Goal: Task Accomplishment & Management: Manage account settings

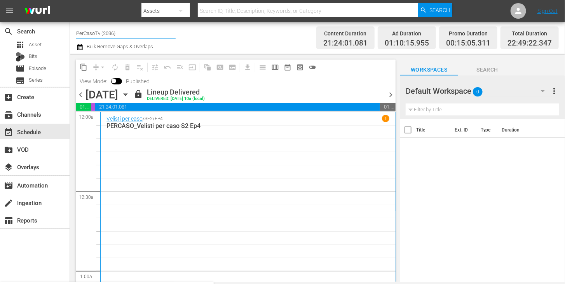
click at [97, 36] on input "PerCasoTv (2036)" at bounding box center [125, 33] width 99 height 19
drag, startPoint x: 104, startPoint y: 31, endPoint x: 67, endPoint y: 32, distance: 37.3
click at [70, 0] on div "search Search apps Asset Bits movie Episode subtitles Series add_box Create sub…" at bounding box center [317, 0] width 495 height 0
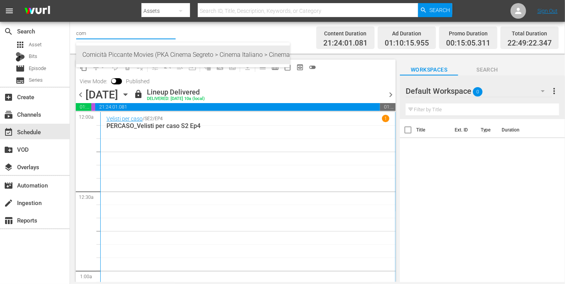
click at [132, 53] on div "Comicità Piccante Movies (PKA Cinema Segreto > Cinema Italiano > Cinema Polizio…" at bounding box center [182, 54] width 201 height 19
type input "Comicità Piccante Movies (PKA Cinema Segreto > Cinema Italiano > Cinema Polizio…"
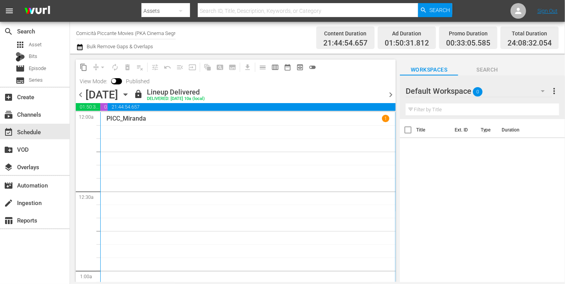
click at [390, 97] on span "chevron_right" at bounding box center [391, 95] width 10 height 10
click at [390, 111] on div at bounding box center [236, 111] width 320 height 1
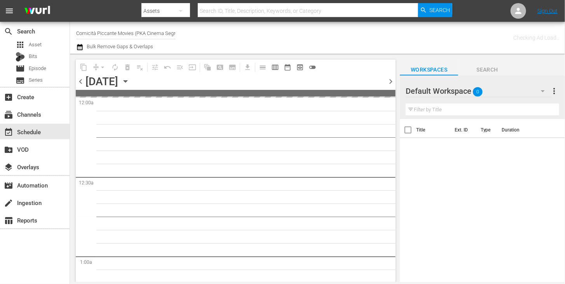
click at [390, 97] on div at bounding box center [236, 96] width 320 height 1
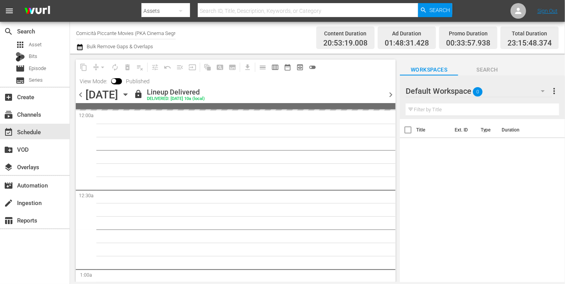
click at [390, 91] on span "chevron_right" at bounding box center [391, 95] width 10 height 10
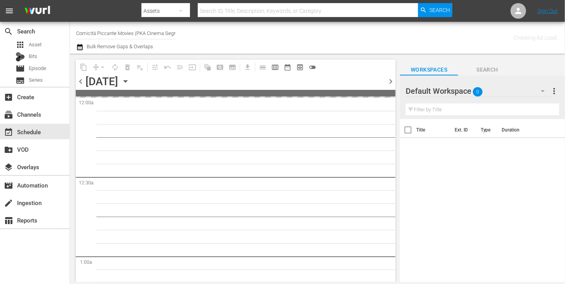
click at [390, 91] on span at bounding box center [236, 93] width 320 height 7
click at [390, 86] on span "chevron_right" at bounding box center [391, 82] width 10 height 10
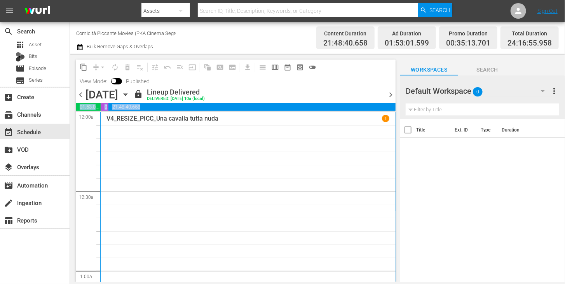
click at [391, 96] on span "chevron_right" at bounding box center [391, 95] width 10 height 10
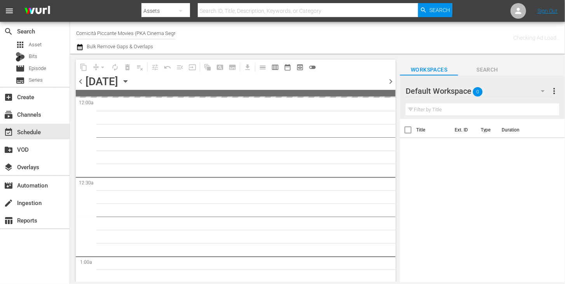
click at [391, 96] on div at bounding box center [236, 96] width 320 height 1
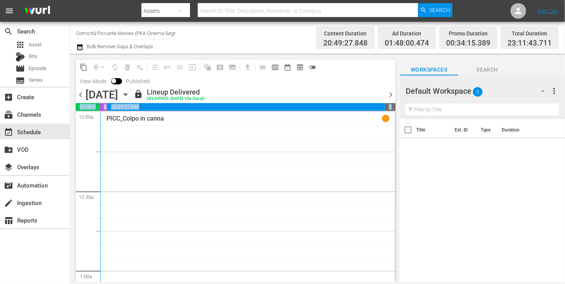
click at [391, 96] on span "chevron_right" at bounding box center [391, 95] width 10 height 10
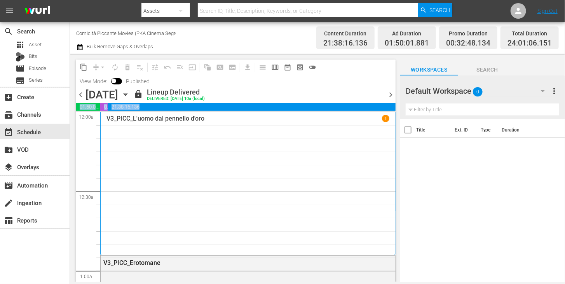
click at [391, 93] on span "chevron_right" at bounding box center [391, 95] width 10 height 10
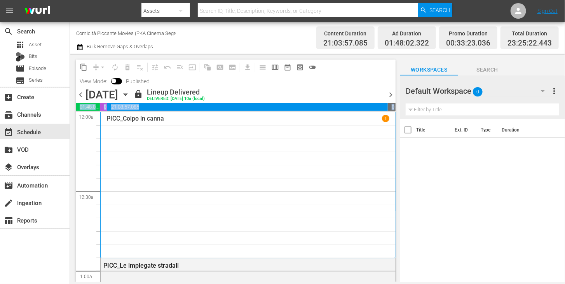
click at [390, 95] on span "chevron_right" at bounding box center [391, 95] width 10 height 10
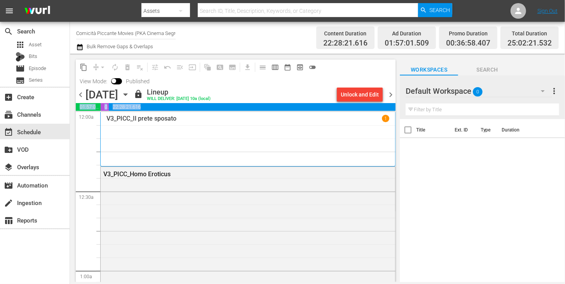
click at [81, 47] on icon "button" at bounding box center [79, 46] width 7 height 9
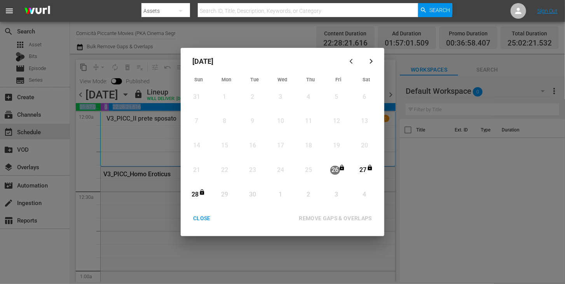
click at [202, 217] on div "CLOSE" at bounding box center [202, 218] width 30 height 10
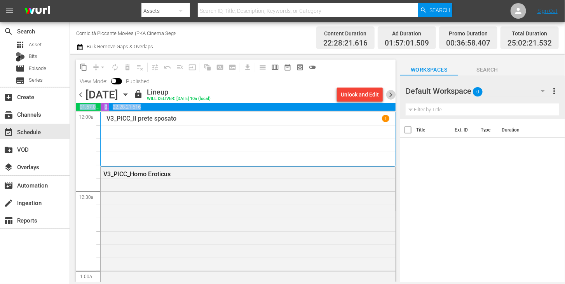
click at [390, 95] on span "chevron_right" at bounding box center [391, 95] width 10 height 10
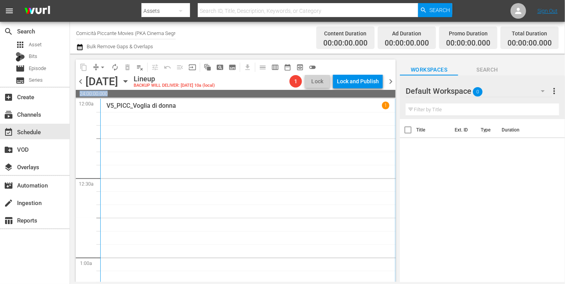
click at [79, 45] on icon "button" at bounding box center [79, 47] width 5 height 6
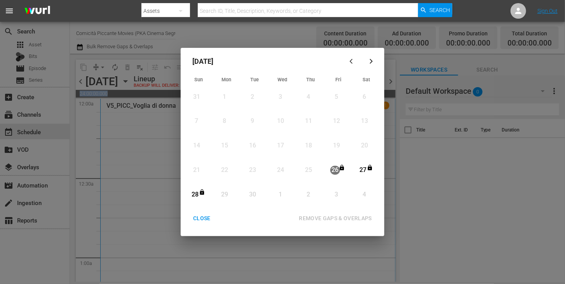
click at [204, 221] on div "CLOSE" at bounding box center [202, 218] width 30 height 10
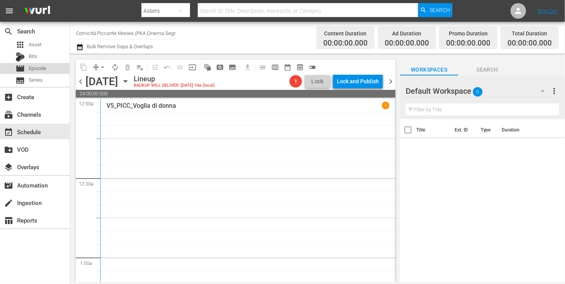
click at [42, 68] on span "Episode" at bounding box center [37, 68] width 17 height 8
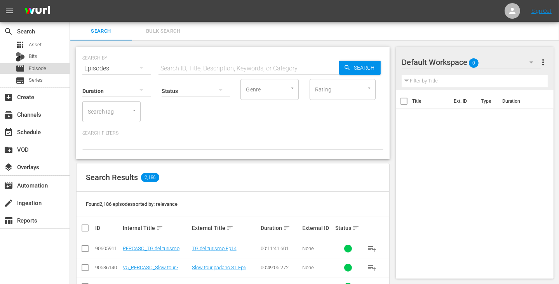
click at [47, 69] on div "movie Episode" at bounding box center [35, 68] width 70 height 11
click at [188, 63] on input "text" at bounding box center [248, 68] width 181 height 19
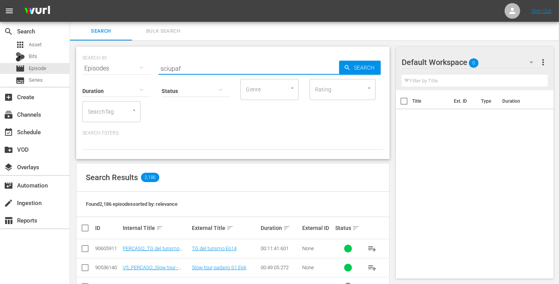
type input "sciupaf"
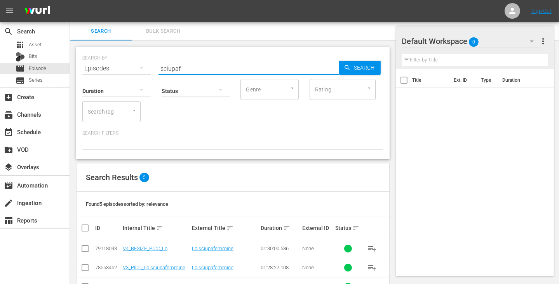
scroll to position [64, 0]
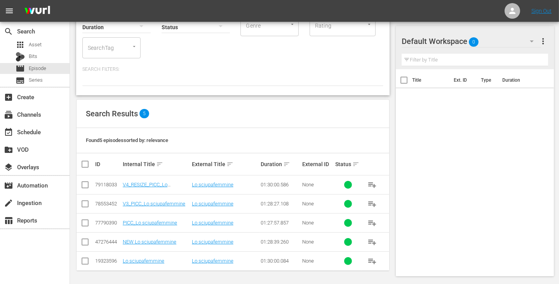
click at [85, 185] on input "checkbox" at bounding box center [84, 185] width 9 height 9
checkbox input "true"
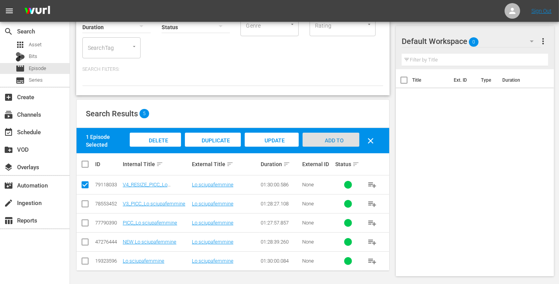
click at [338, 138] on span "Add to Workspace" at bounding box center [331, 147] width 38 height 21
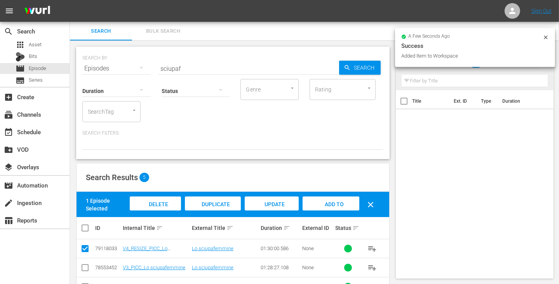
scroll to position [0, 0]
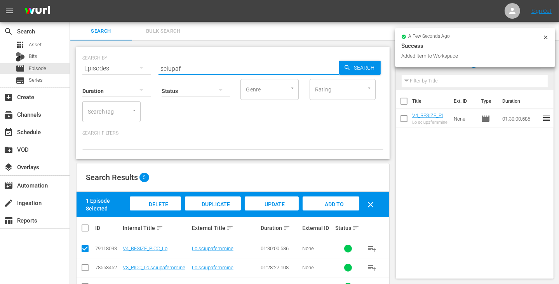
drag, startPoint x: 185, startPoint y: 70, endPoint x: 157, endPoint y: 59, distance: 30.3
click at [157, 59] on div "SEARCH BY Search By Episodes Search ID, Title, Description, Keywords, or Catego…" at bounding box center [232, 64] width 301 height 28
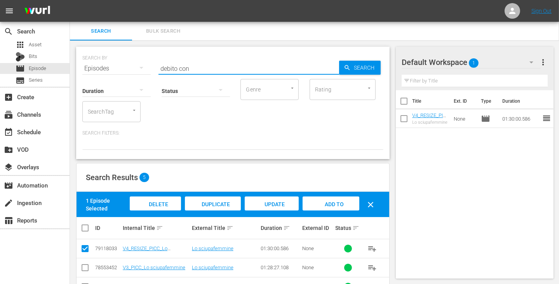
type input "debito con"
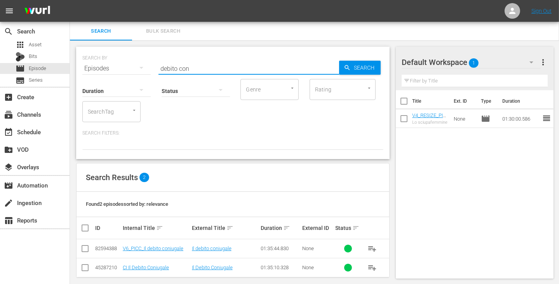
click at [82, 249] on input "checkbox" at bounding box center [84, 249] width 9 height 9
checkbox input "true"
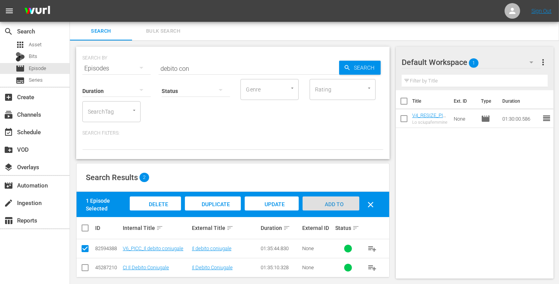
click at [332, 202] on span "Add to Workspace" at bounding box center [331, 211] width 38 height 21
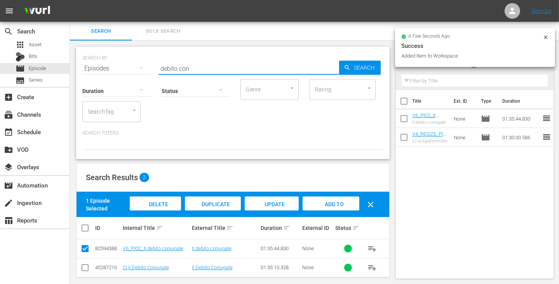
drag, startPoint x: 192, startPoint y: 66, endPoint x: 140, endPoint y: 63, distance: 52.1
click at [140, 63] on div "SEARCH BY Search By Episodes Search ID, Title, Description, Keywords, or Catego…" at bounding box center [232, 64] width 301 height 28
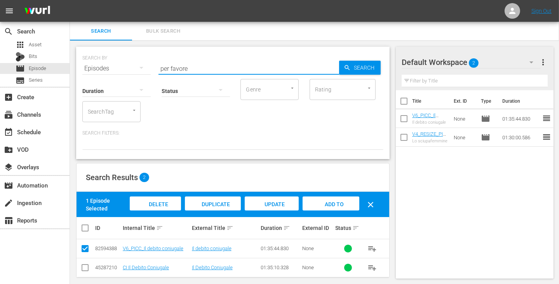
type input "per favore"
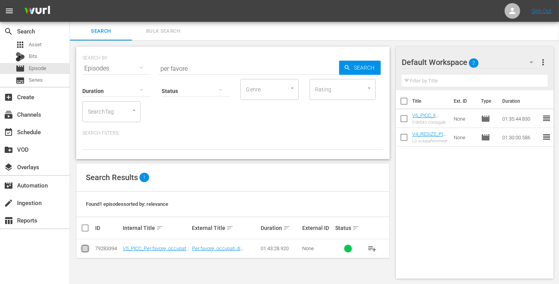
click at [85, 252] on input "checkbox" at bounding box center [84, 249] width 9 height 9
checkbox input "true"
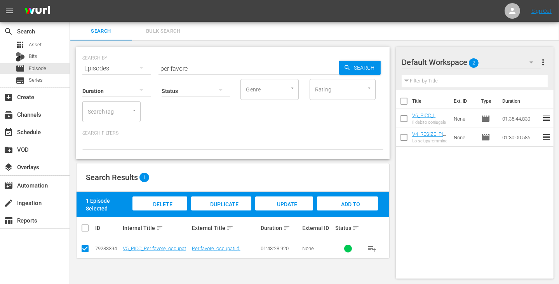
click at [351, 206] on span "Add to Workspace" at bounding box center [348, 211] width 38 height 21
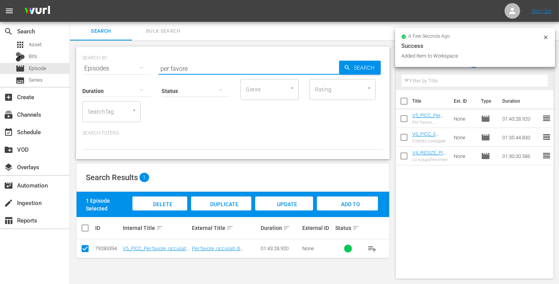
drag, startPoint x: 156, startPoint y: 67, endPoint x: 135, endPoint y: 66, distance: 21.0
click at [135, 66] on div "SEARCH BY Search By Episodes Search ID, Title, Description, Keywords, or Catego…" at bounding box center [232, 64] width 301 height 28
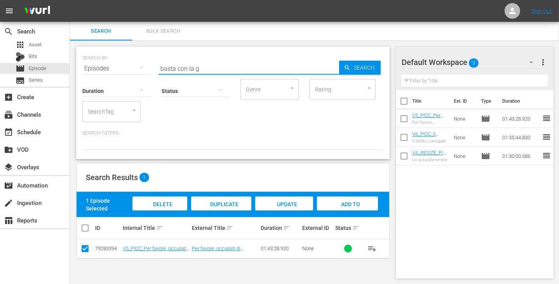
type input "basta con la g"
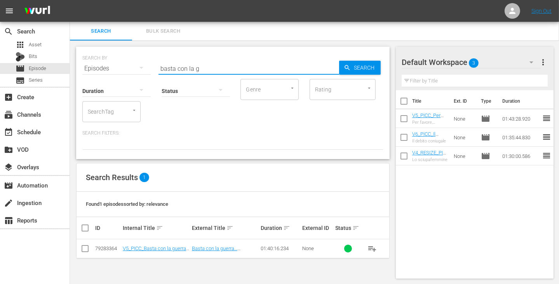
click at [86, 252] on input "checkbox" at bounding box center [84, 249] width 9 height 9
checkbox input "true"
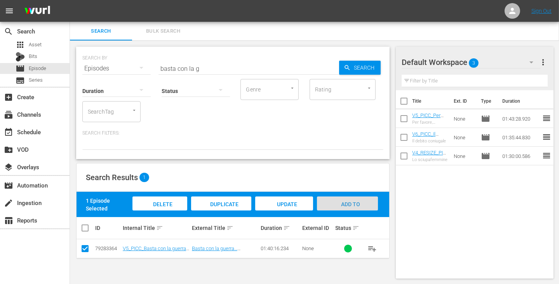
click at [339, 205] on span "Add to Workspace" at bounding box center [348, 211] width 38 height 21
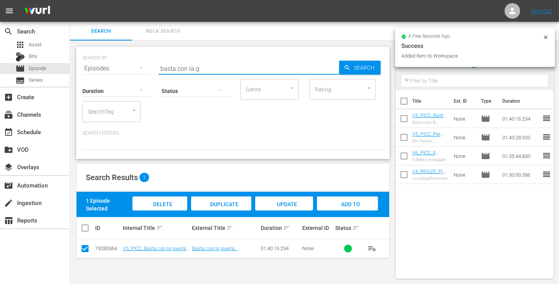
drag, startPoint x: 207, startPoint y: 68, endPoint x: 121, endPoint y: 60, distance: 85.8
click at [121, 60] on div "SEARCH BY Search By Episodes Search ID, Title, Description, Keywords, or Catego…" at bounding box center [232, 64] width 301 height 28
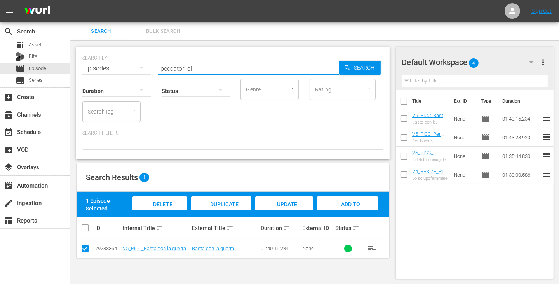
type input "peccatori di"
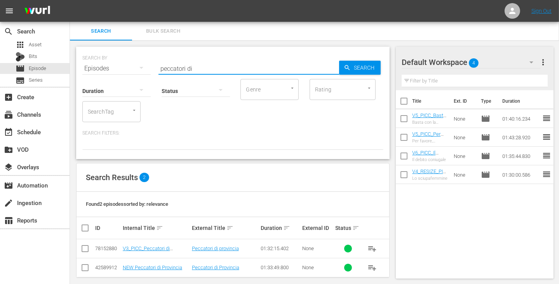
click at [85, 250] on input "checkbox" at bounding box center [84, 249] width 9 height 9
checkbox input "true"
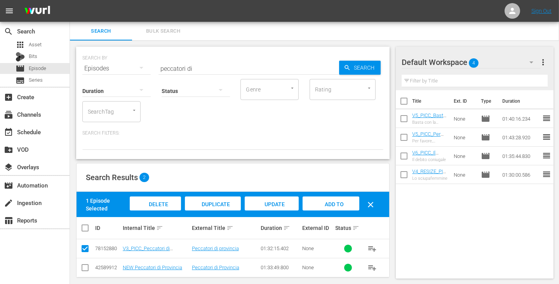
click at [343, 205] on span "Add to Workspace" at bounding box center [331, 211] width 38 height 21
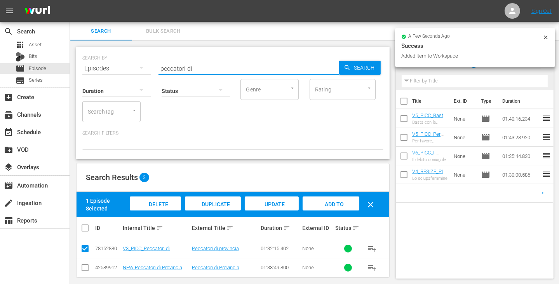
drag, startPoint x: 205, startPoint y: 71, endPoint x: 120, endPoint y: 63, distance: 85.8
click at [120, 63] on div "SEARCH BY Search By Episodes Search ID, Title, Description, Keywords, or Catego…" at bounding box center [232, 64] width 301 height 28
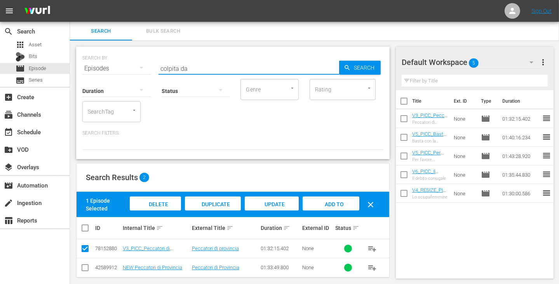
type input "colpita da"
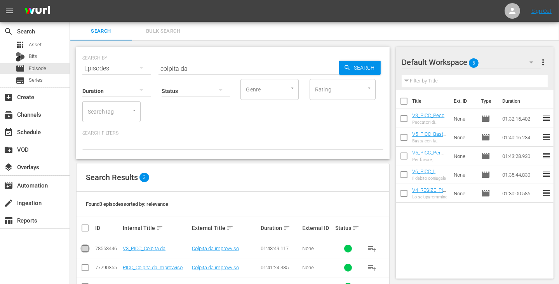
drag, startPoint x: 87, startPoint y: 249, endPoint x: 124, endPoint y: 240, distance: 38.4
click at [87, 249] on input "checkbox" at bounding box center [84, 249] width 9 height 9
checkbox input "true"
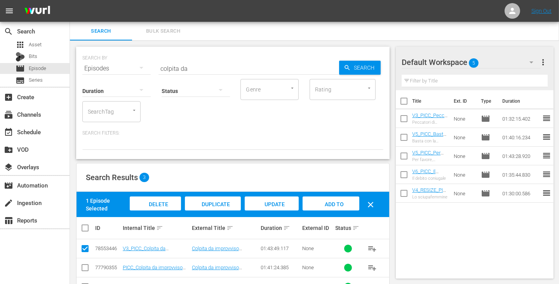
click at [339, 207] on div "Add to Workspace" at bounding box center [331, 210] width 57 height 29
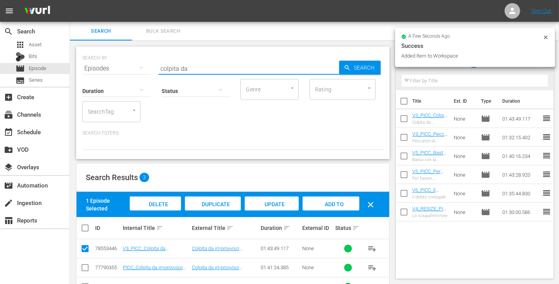
drag, startPoint x: 197, startPoint y: 69, endPoint x: 109, endPoint y: 61, distance: 88.6
click at [109, 61] on div "SEARCH BY Search By Episodes Search ID, Title, Description, Keywords, or Catego…" at bounding box center [232, 64] width 301 height 28
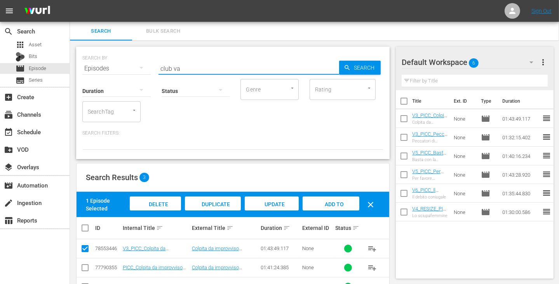
type input "club va"
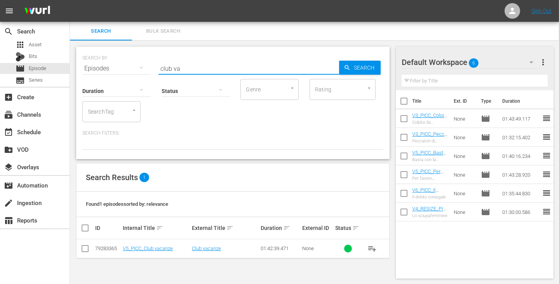
drag, startPoint x: 85, startPoint y: 246, endPoint x: 104, endPoint y: 238, distance: 20.6
click at [85, 246] on input "checkbox" at bounding box center [84, 249] width 9 height 9
checkbox input "true"
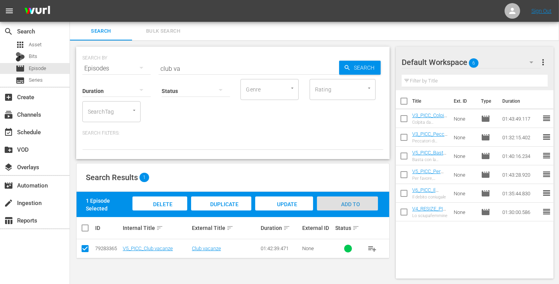
click at [349, 204] on span "Add to Workspace" at bounding box center [348, 211] width 38 height 21
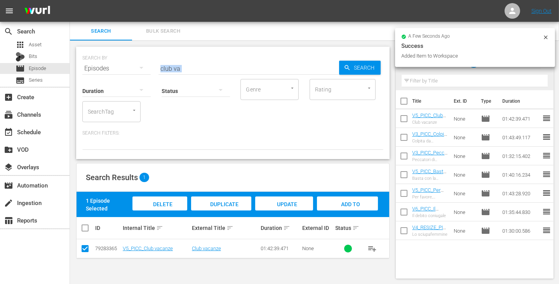
drag, startPoint x: 183, startPoint y: 72, endPoint x: 145, endPoint y: 63, distance: 39.2
click at [145, 63] on div "SEARCH BY Search By Episodes Search ID, Title, Description, Keywords, or Catego…" at bounding box center [232, 103] width 313 height 112
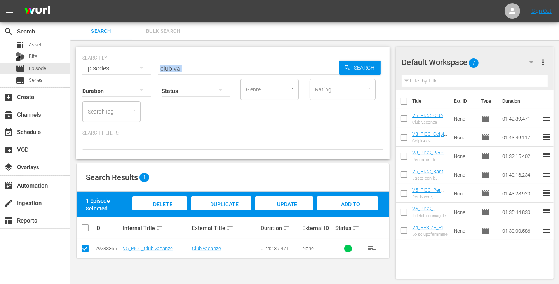
scroll to position [0, 0]
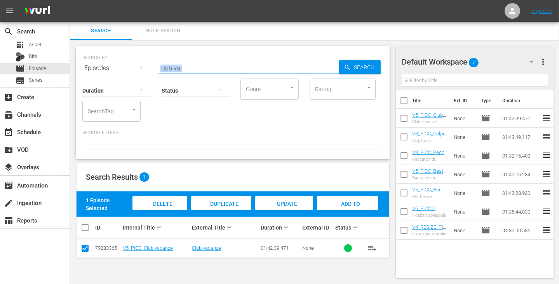
click at [190, 66] on input "club va" at bounding box center [248, 68] width 181 height 19
drag, startPoint x: 187, startPoint y: 66, endPoint x: 134, endPoint y: 63, distance: 52.9
click at [134, 63] on div "SEARCH BY Search By Episodes Search ID, Title, Description, Keywords, or Catego…" at bounding box center [232, 63] width 301 height 28
type input "bellezze sulla"
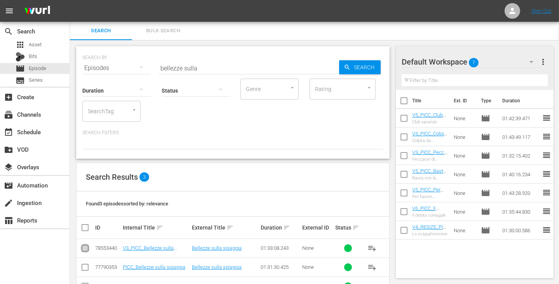
click at [87, 248] on input "checkbox" at bounding box center [84, 249] width 9 height 9
checkbox input "true"
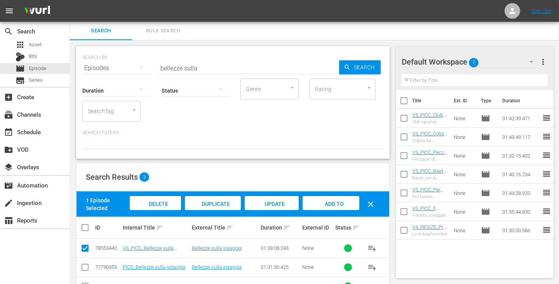
click at [331, 199] on div "Add to Workspace" at bounding box center [331, 210] width 57 height 29
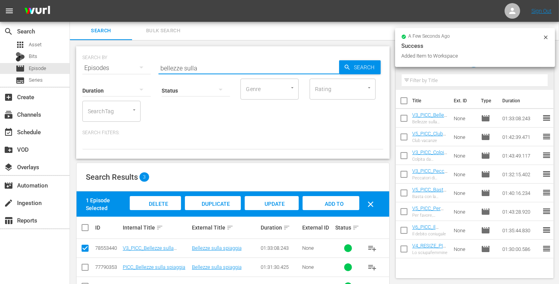
drag, startPoint x: 199, startPoint y: 67, endPoint x: 151, endPoint y: 64, distance: 47.9
click at [151, 64] on div "SEARCH BY Search By Episodes Search ID, Title, Description, Keywords, or Catego…" at bounding box center [232, 63] width 301 height 28
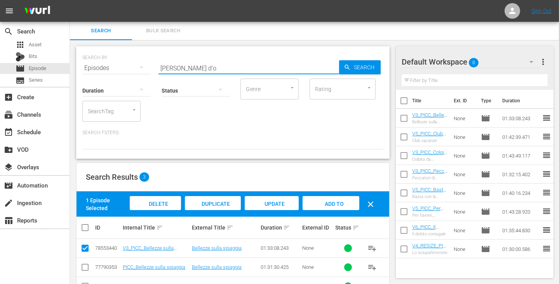
type input "pesci d'o"
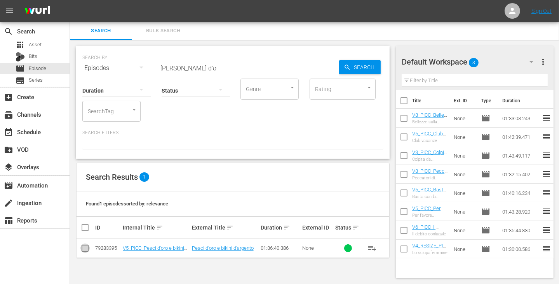
click at [86, 248] on input "checkbox" at bounding box center [84, 249] width 9 height 9
checkbox input "true"
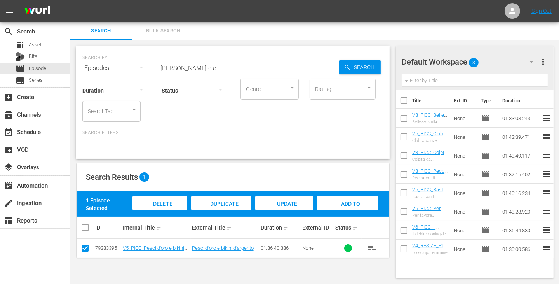
click at [354, 203] on span "Add to Workspace" at bounding box center [348, 210] width 38 height 21
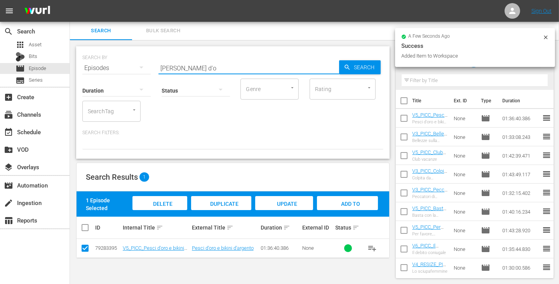
drag, startPoint x: 191, startPoint y: 67, endPoint x: 74, endPoint y: 56, distance: 117.4
click at [74, 56] on div "SEARCH BY Search By Episodes Search ID, Title, Description, Keywords, or Catego…" at bounding box center [233, 162] width 326 height 244
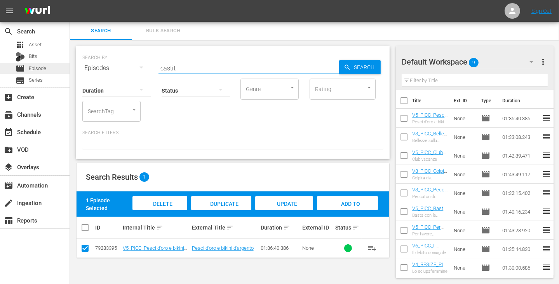
type input "castit"
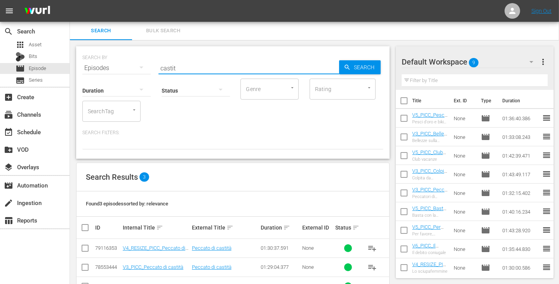
click at [84, 248] on input "checkbox" at bounding box center [84, 249] width 9 height 9
checkbox input "true"
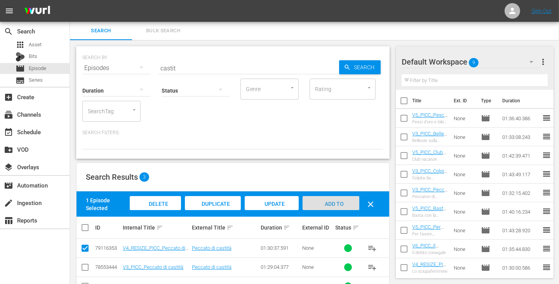
click at [338, 203] on span "Add to Workspace" at bounding box center [331, 210] width 38 height 21
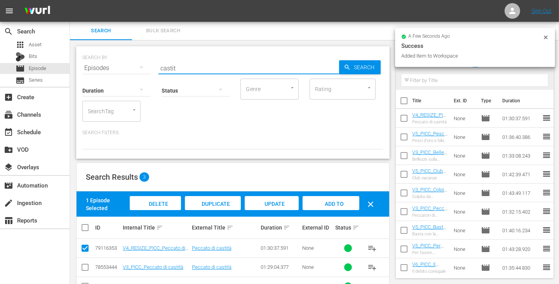
drag, startPoint x: 190, startPoint y: 67, endPoint x: 96, endPoint y: 61, distance: 93.8
click at [96, 61] on div "SEARCH BY Search By Episodes Search ID, Title, Description, Keywords, or Catego…" at bounding box center [232, 63] width 301 height 28
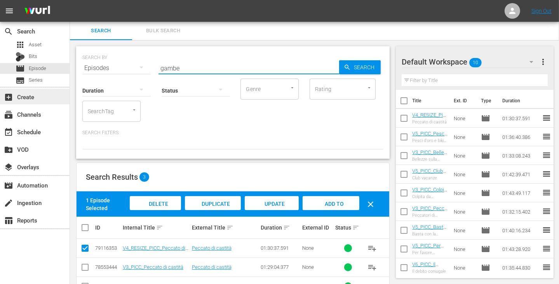
type input "gambe"
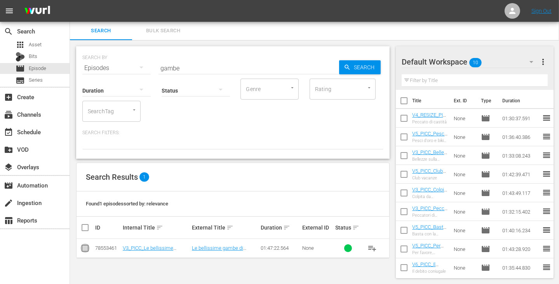
click at [84, 249] on input "checkbox" at bounding box center [84, 249] width 9 height 9
checkbox input "true"
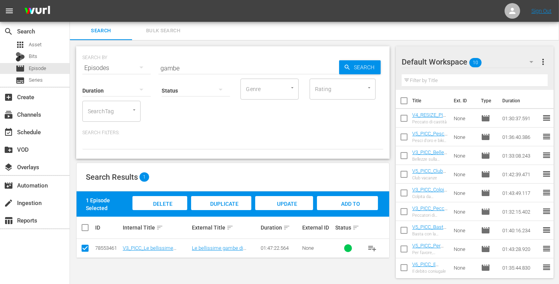
click at [341, 205] on span "Add to Workspace" at bounding box center [348, 210] width 38 height 21
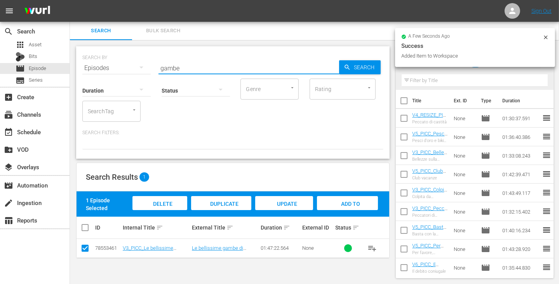
drag, startPoint x: 195, startPoint y: 67, endPoint x: 116, endPoint y: 56, distance: 80.0
click at [116, 56] on div "SEARCH BY Search By Episodes Search ID, Title, Description, Keywords, or Catego…" at bounding box center [232, 63] width 301 height 28
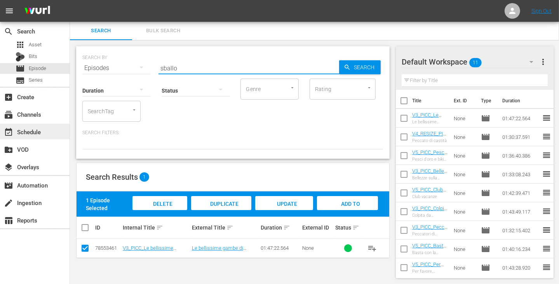
type input "sballo"
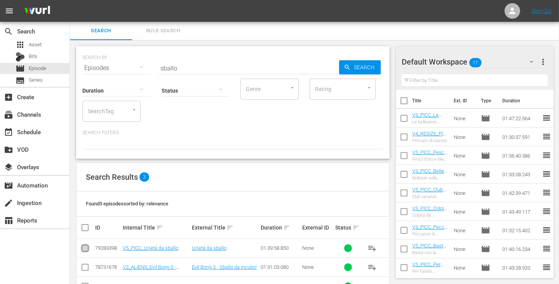
click at [86, 247] on input "checkbox" at bounding box center [84, 249] width 9 height 9
checkbox input "true"
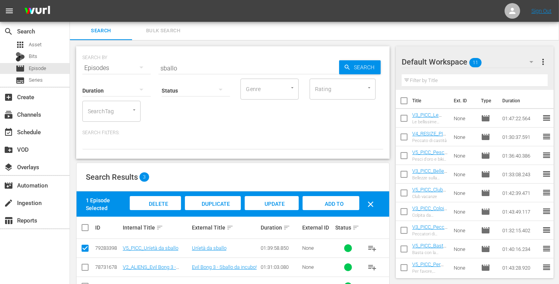
click at [349, 202] on div "Add to Workspace" at bounding box center [331, 210] width 57 height 29
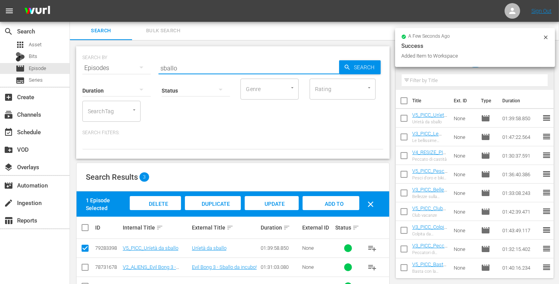
drag, startPoint x: 196, startPoint y: 65, endPoint x: 99, endPoint y: 61, distance: 96.8
click at [99, 61] on div "SEARCH BY Search By Episodes Search ID, Title, Description, Keywords, or Catego…" at bounding box center [232, 63] width 301 height 28
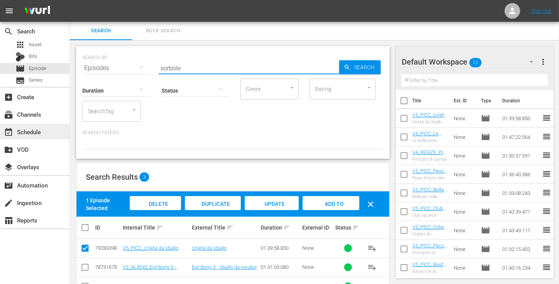
type input "sorbole"
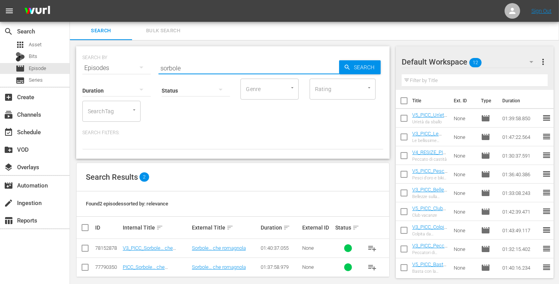
click at [85, 250] on input "checkbox" at bounding box center [84, 249] width 9 height 9
checkbox input "true"
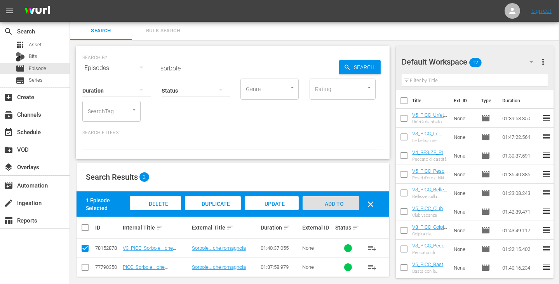
click at [339, 204] on span "Add to Workspace" at bounding box center [331, 210] width 38 height 21
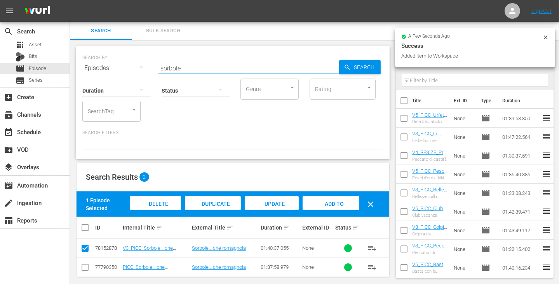
drag, startPoint x: 191, startPoint y: 70, endPoint x: 126, endPoint y: 64, distance: 65.2
click at [126, 64] on div "SEARCH BY Search By Episodes Search ID, Title, Description, Keywords, or Catego…" at bounding box center [232, 63] width 301 height 28
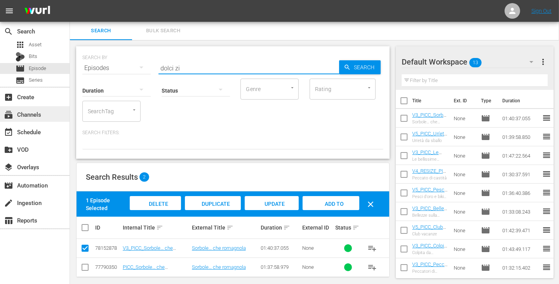
type input "dolci zi"
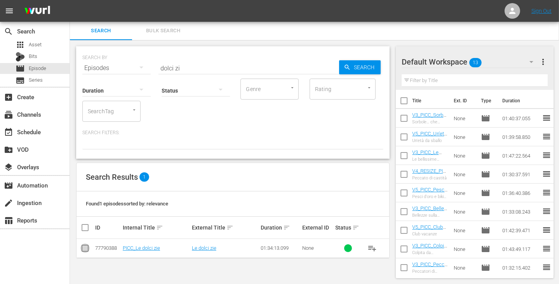
click at [84, 249] on input "checkbox" at bounding box center [84, 249] width 9 height 9
checkbox input "true"
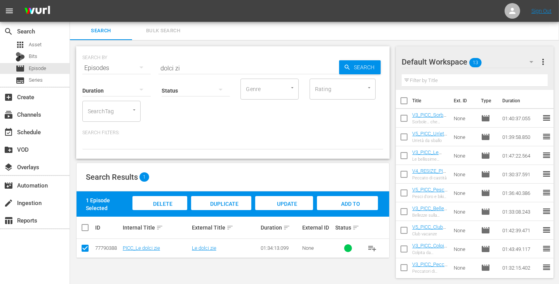
drag, startPoint x: 345, startPoint y: 204, endPoint x: 327, endPoint y: 199, distance: 18.5
click at [345, 204] on span "Add to Workspace" at bounding box center [348, 210] width 38 height 21
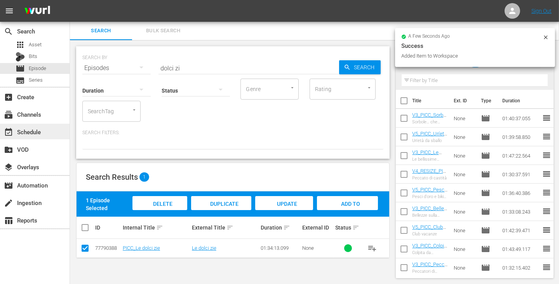
click at [37, 132] on div "event_available Schedule" at bounding box center [21, 130] width 43 height 7
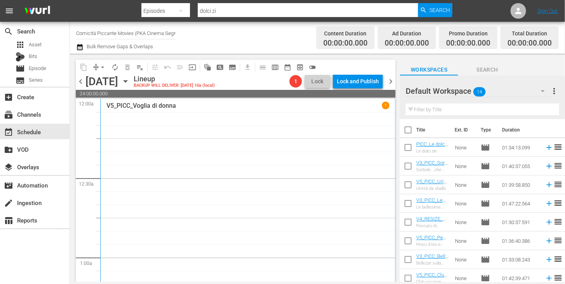
click at [407, 128] on input "checkbox" at bounding box center [408, 131] width 16 height 16
checkbox input "true"
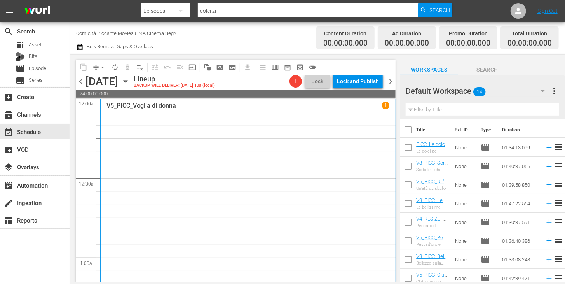
checkbox input "true"
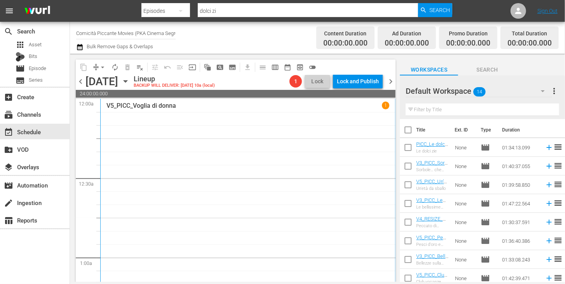
checkbox input "true"
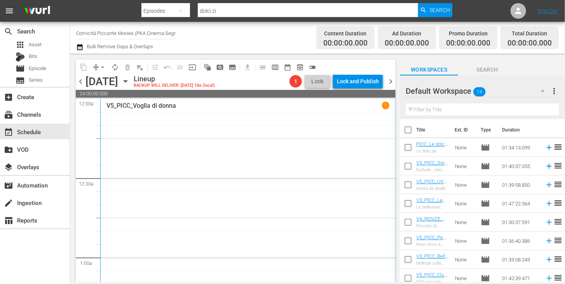
checkbox input "true"
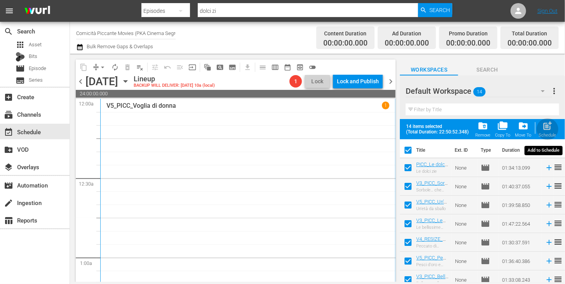
click at [547, 129] on span "post_add" at bounding box center [547, 125] width 10 height 10
checkbox input "false"
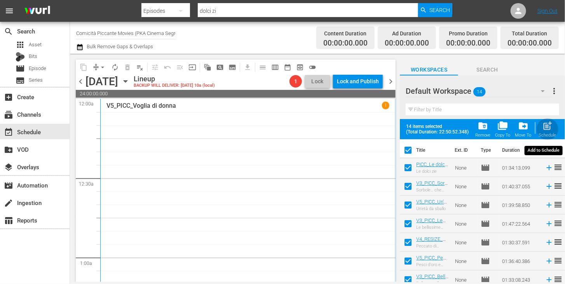
checkbox input "false"
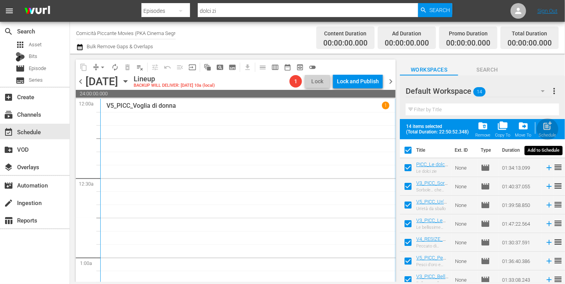
checkbox input "false"
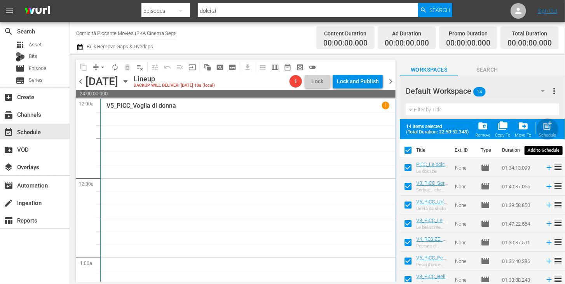
checkbox input "false"
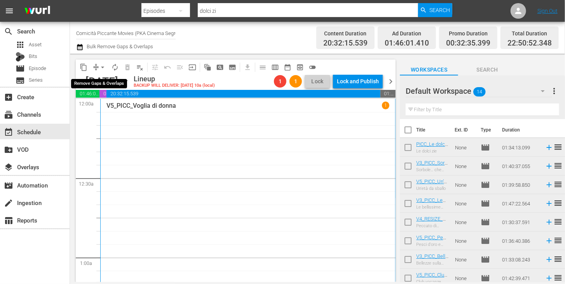
click at [103, 69] on span "arrow_drop_down" at bounding box center [103, 67] width 8 height 8
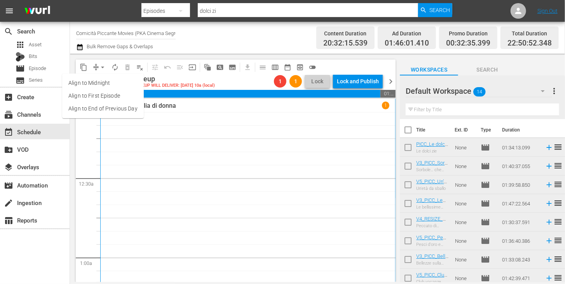
click at [101, 108] on li "Align to End of Previous Day" at bounding box center [103, 108] width 82 height 13
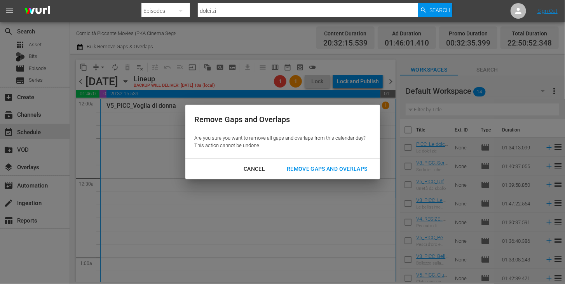
click at [327, 168] on div "Remove Gaps and Overlaps" at bounding box center [326, 169] width 93 height 10
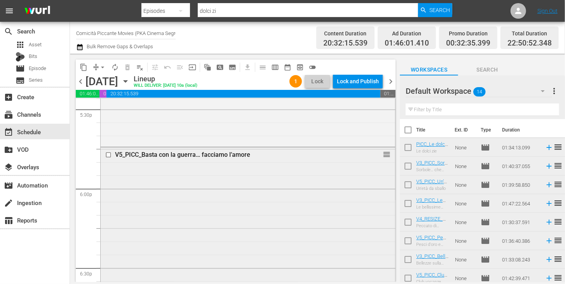
scroll to position [2685, 0]
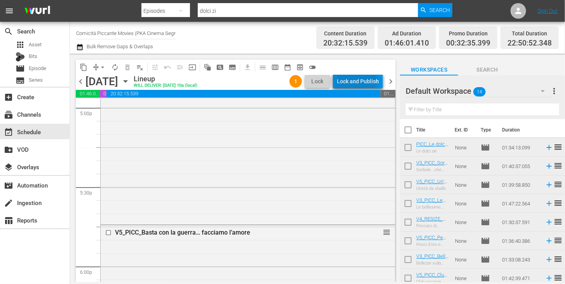
click at [357, 79] on div "Lock and Publish" at bounding box center [358, 81] width 42 height 14
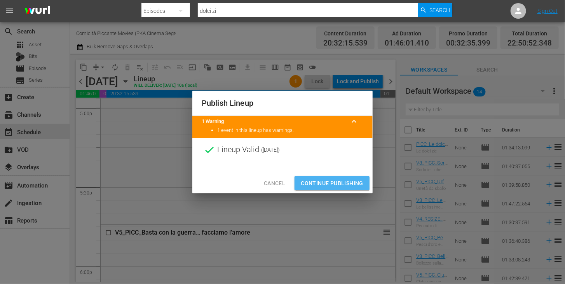
click at [332, 181] on span "Continue Publishing" at bounding box center [332, 183] width 63 height 10
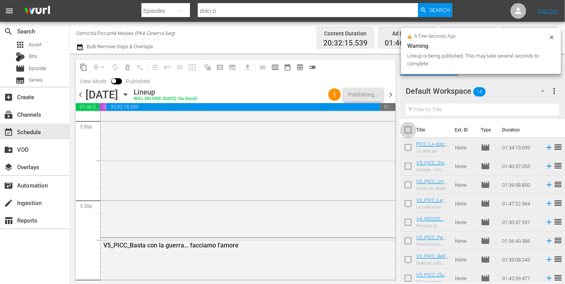
click at [408, 131] on input "checkbox" at bounding box center [408, 131] width 16 height 16
checkbox input "true"
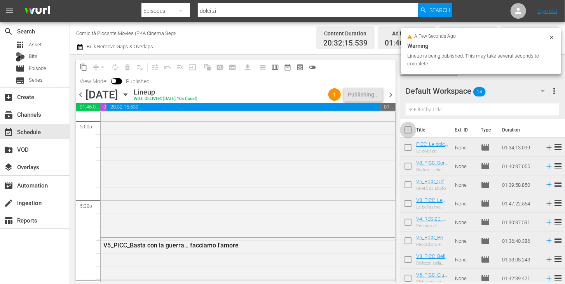
checkbox input "true"
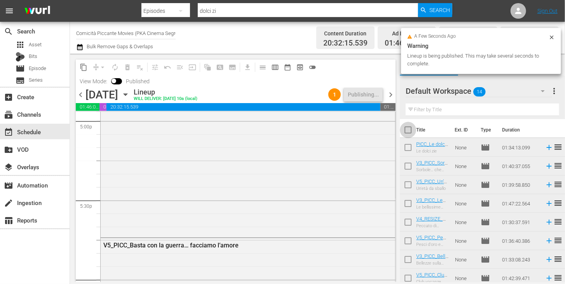
checkbox input "true"
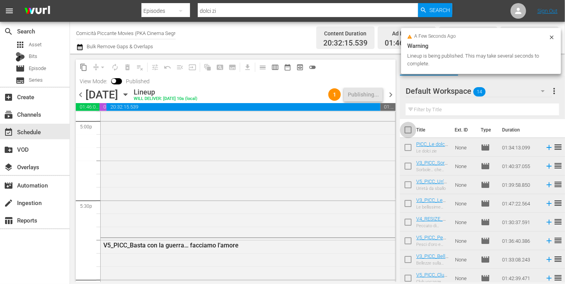
checkbox input "true"
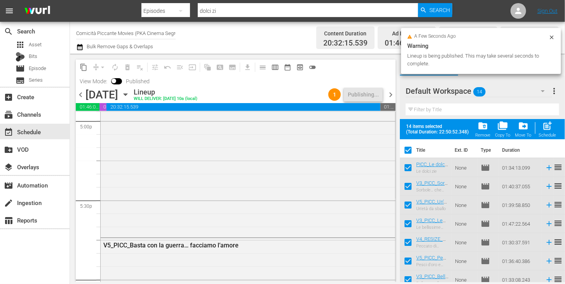
click at [483, 126] on span "folder_delete" at bounding box center [482, 125] width 10 height 10
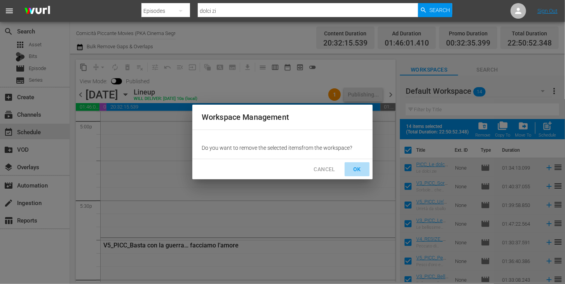
click at [358, 167] on span "OK" at bounding box center [357, 169] width 12 height 10
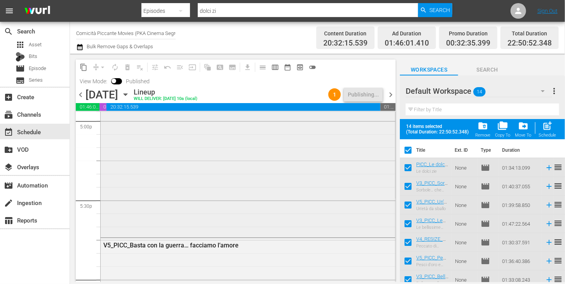
checkbox input "false"
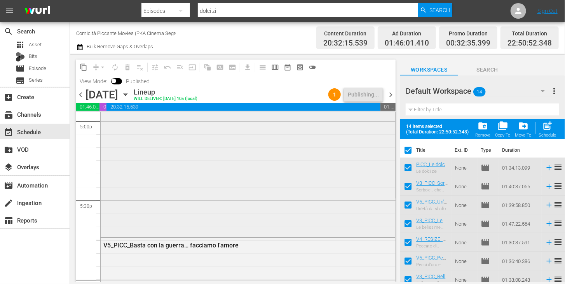
checkbox input "false"
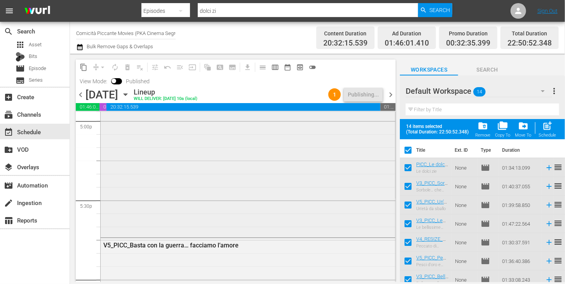
checkbox input "false"
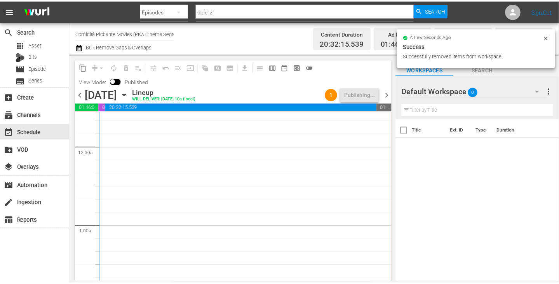
scroll to position [0, 0]
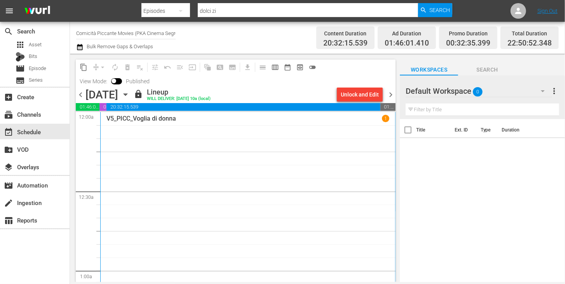
click at [390, 95] on span "chevron_right" at bounding box center [391, 95] width 10 height 10
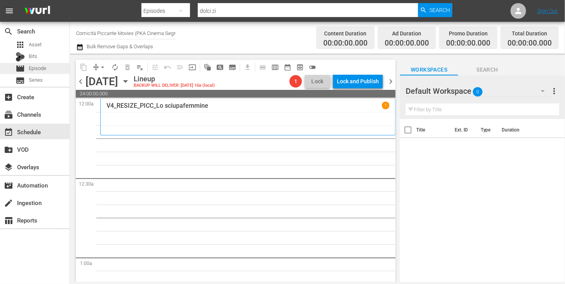
click at [47, 67] on div "movie Episode" at bounding box center [35, 68] width 70 height 11
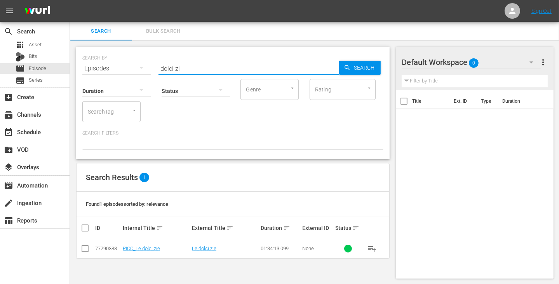
drag, startPoint x: 189, startPoint y: 68, endPoint x: 146, endPoint y: 61, distance: 43.4
click at [146, 61] on div "SEARCH BY Search By Episodes Search ID, Title, Description, Keywords, or Catego…" at bounding box center [232, 64] width 301 height 28
type input "marito in v"
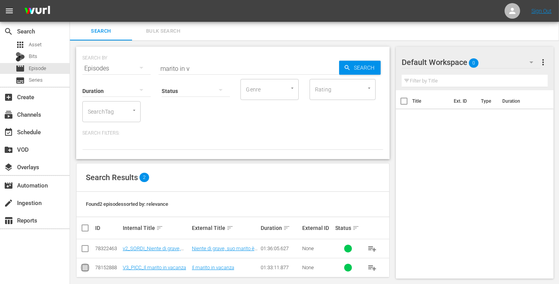
click at [85, 268] on input "checkbox" at bounding box center [84, 268] width 9 height 9
checkbox input "true"
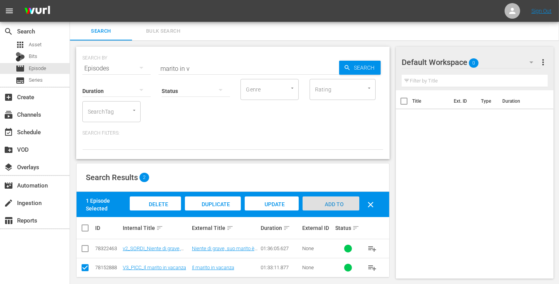
drag, startPoint x: 329, startPoint y: 203, endPoint x: 244, endPoint y: 130, distance: 112.6
click at [329, 203] on span "Add to Workspace" at bounding box center [331, 211] width 38 height 21
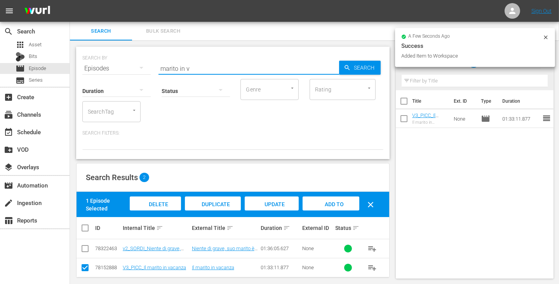
drag, startPoint x: 195, startPoint y: 67, endPoint x: 127, endPoint y: 61, distance: 67.9
click at [127, 61] on div "SEARCH BY Search By Episodes Search ID, Title, Description, Keywords, or Catego…" at bounding box center [232, 64] width 301 height 28
type input "peccatori"
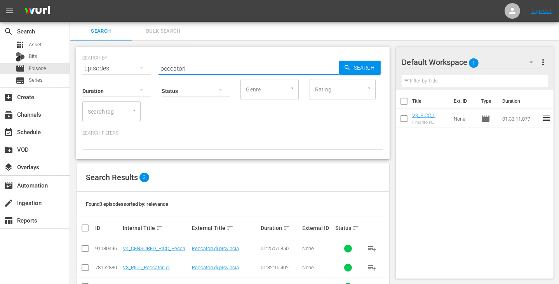
drag, startPoint x: 80, startPoint y: 245, endPoint x: 90, endPoint y: 244, distance: 10.1
click at [80, 245] on td at bounding box center [85, 248] width 17 height 19
click at [87, 247] on input "checkbox" at bounding box center [84, 249] width 9 height 9
checkbox input "true"
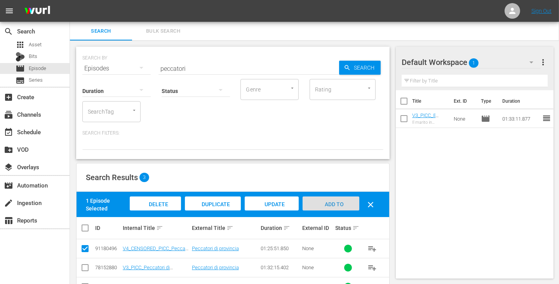
click at [328, 207] on div "Add to Workspace" at bounding box center [331, 210] width 57 height 29
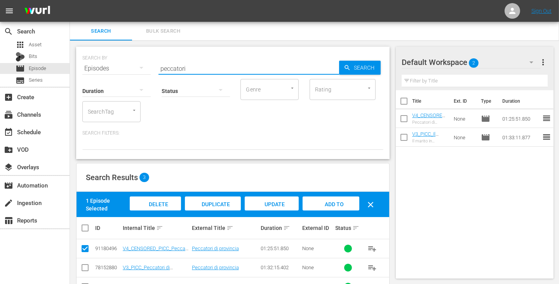
drag, startPoint x: 190, startPoint y: 67, endPoint x: 117, endPoint y: 58, distance: 73.6
click at [117, 58] on div "SEARCH BY Search By Episodes Search ID, Title, Description, Keywords, or Catego…" at bounding box center [232, 64] width 301 height 28
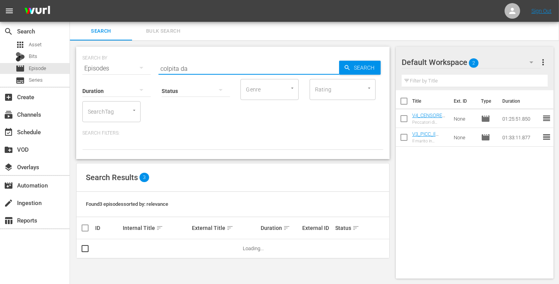
type input "colpita da"
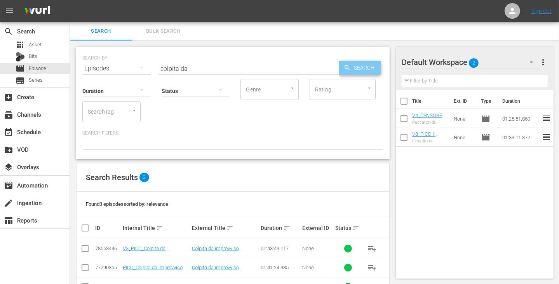
click at [350, 69] on icon "button" at bounding box center [347, 67] width 7 height 7
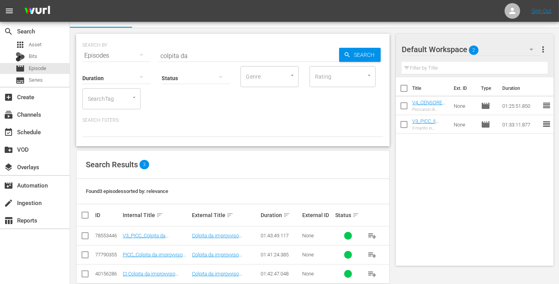
scroll to position [26, 0]
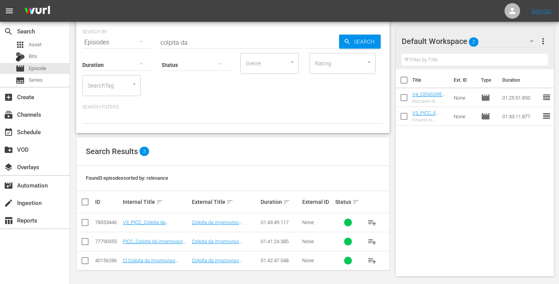
click at [83, 223] on input "checkbox" at bounding box center [84, 223] width 9 height 9
checkbox input "true"
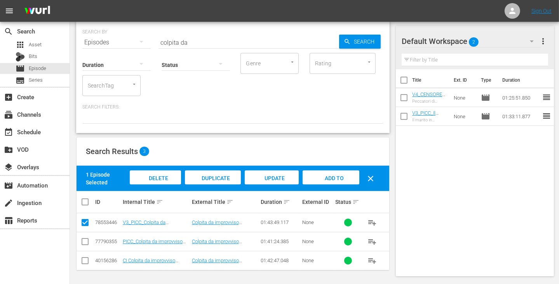
drag, startPoint x: 323, startPoint y: 179, endPoint x: 301, endPoint y: 167, distance: 25.4
click at [323, 179] on span "Add to Workspace" at bounding box center [331, 185] width 38 height 21
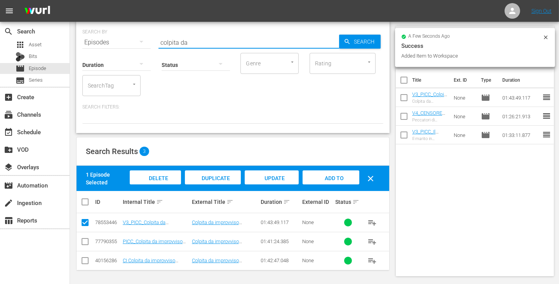
drag, startPoint x: 192, startPoint y: 40, endPoint x: 137, endPoint y: 38, distance: 54.8
click at [137, 38] on div "SEARCH BY Search By Episodes Search ID, Title, Description, Keywords, or Catego…" at bounding box center [232, 38] width 301 height 28
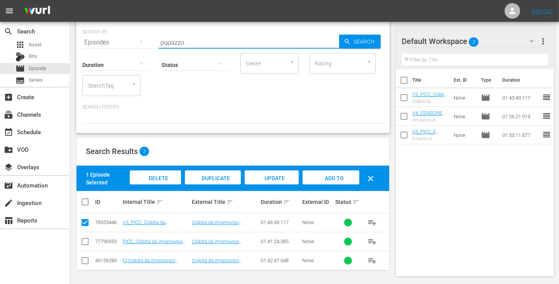
type input "pupazzo"
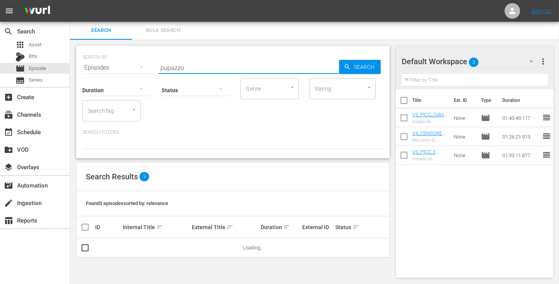
scroll to position [0, 0]
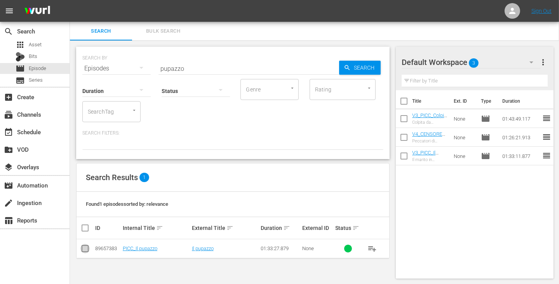
click at [86, 246] on input "checkbox" at bounding box center [84, 249] width 9 height 9
checkbox input "true"
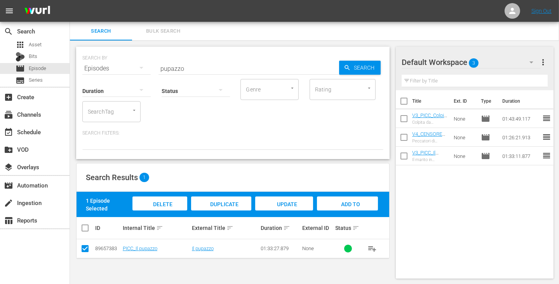
click at [336, 202] on span "Add to Workspace" at bounding box center [348, 211] width 38 height 21
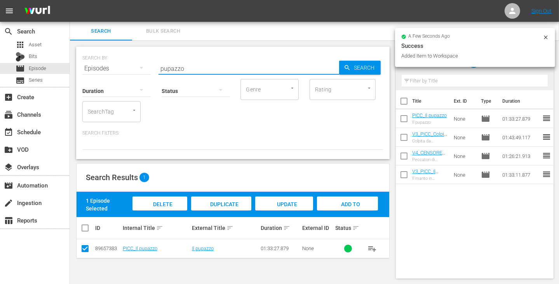
drag, startPoint x: 190, startPoint y: 68, endPoint x: 121, endPoint y: 55, distance: 70.1
click at [121, 55] on div "SEARCH BY Search By Episodes Search ID, Title, Description, Keywords, or Catego…" at bounding box center [232, 64] width 301 height 28
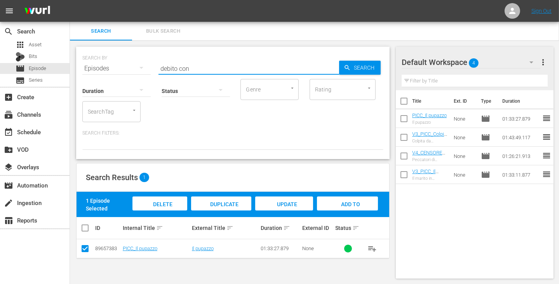
type input "debito con"
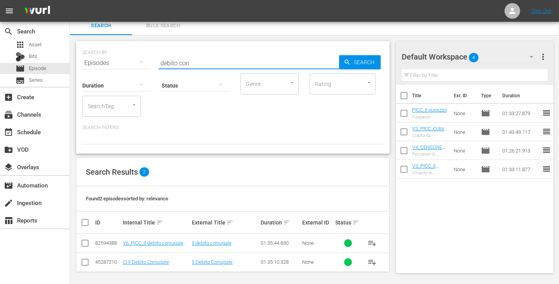
scroll to position [7, 0]
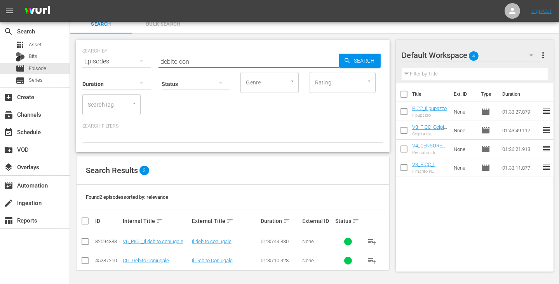
click at [85, 244] on input "checkbox" at bounding box center [84, 242] width 9 height 9
checkbox input "true"
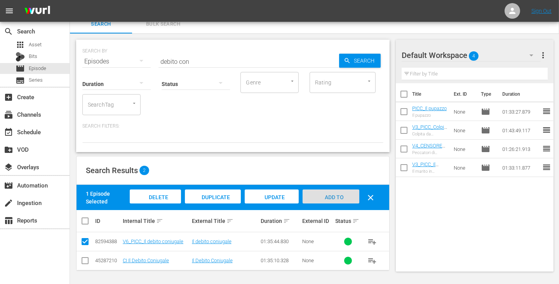
click at [334, 199] on span "Add to Workspace" at bounding box center [331, 204] width 38 height 21
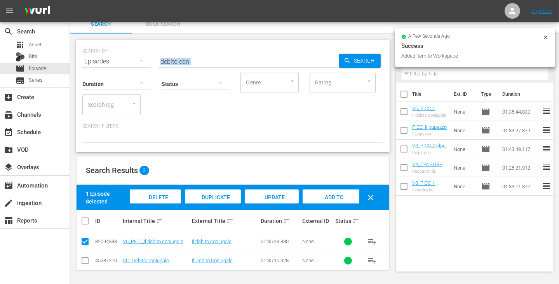
drag, startPoint x: 196, startPoint y: 64, endPoint x: 140, endPoint y: 58, distance: 56.3
click at [140, 58] on div "SEARCH BY Search By Episodes Search ID, Title, Description, Keywords, or Catego…" at bounding box center [232, 96] width 313 height 112
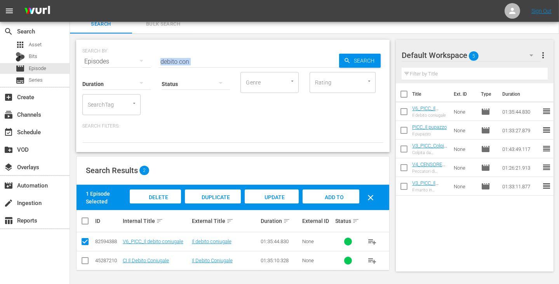
click at [190, 60] on input "debito con" at bounding box center [248, 61] width 181 height 19
drag, startPoint x: 195, startPoint y: 61, endPoint x: 134, endPoint y: 58, distance: 61.1
click at [134, 58] on div "SEARCH BY Search By Episodes Search ID, Title, Description, Keywords, or Catego…" at bounding box center [232, 57] width 301 height 28
type input "per favore"
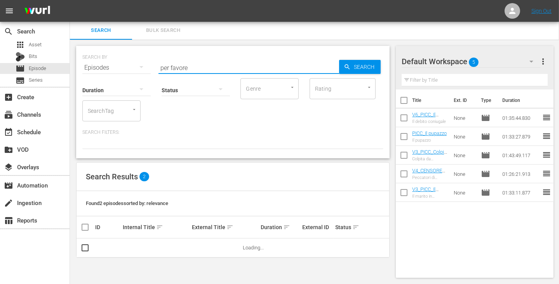
scroll to position [0, 0]
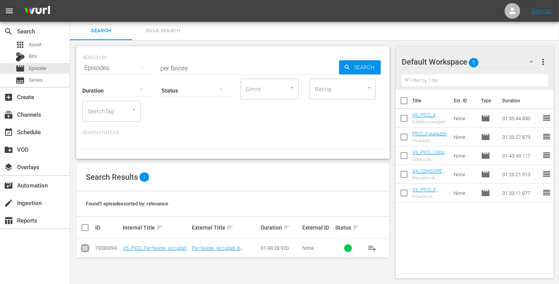
click at [86, 249] on input "checkbox" at bounding box center [84, 249] width 9 height 9
checkbox input "true"
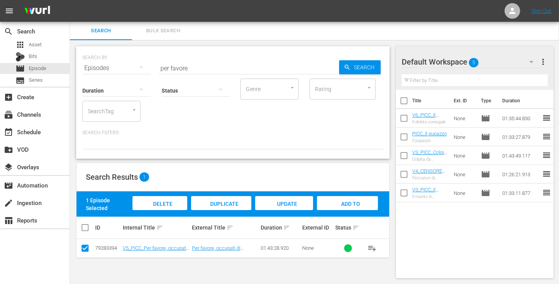
click at [336, 203] on span "Add to Workspace" at bounding box center [348, 210] width 38 height 21
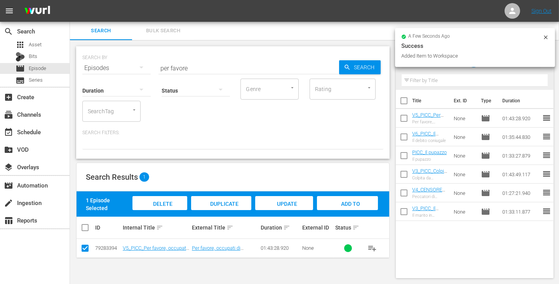
drag, startPoint x: 205, startPoint y: 67, endPoint x: 132, endPoint y: 61, distance: 73.3
click at [132, 61] on div "SEARCH BY Search By Episodes Search ID, Title, Description, Keywords, or Catego…" at bounding box center [232, 63] width 301 height 28
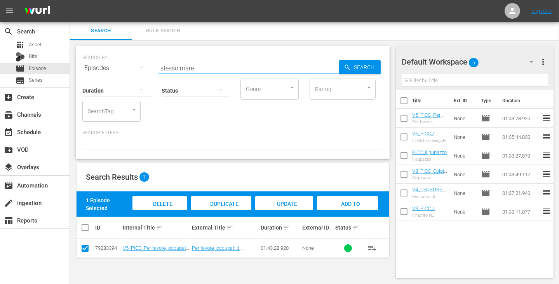
type input "stesso mare"
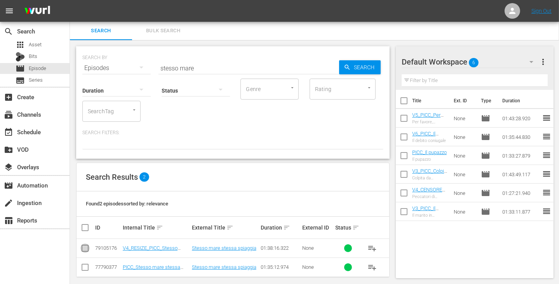
click at [85, 249] on input "checkbox" at bounding box center [84, 249] width 9 height 9
checkbox input "true"
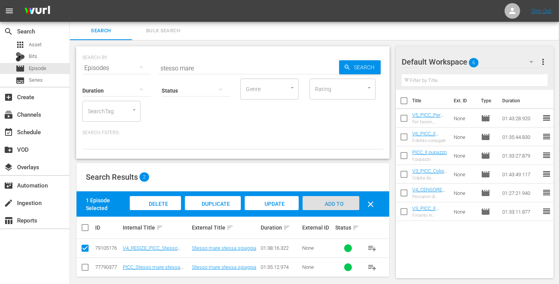
click at [331, 204] on span "Add to Workspace" at bounding box center [331, 210] width 38 height 21
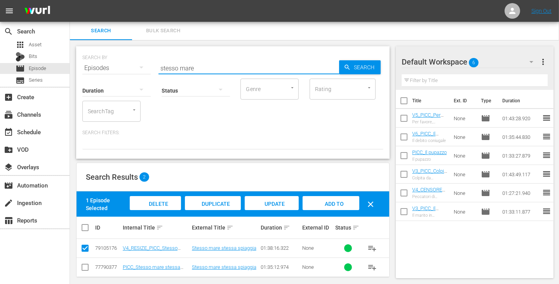
drag, startPoint x: 197, startPoint y: 65, endPoint x: 118, endPoint y: 62, distance: 79.3
click at [118, 62] on div "SEARCH BY Search By Episodes Search ID, Title, Description, Keywords, or Catego…" at bounding box center [232, 63] width 301 height 28
type input "cactus"
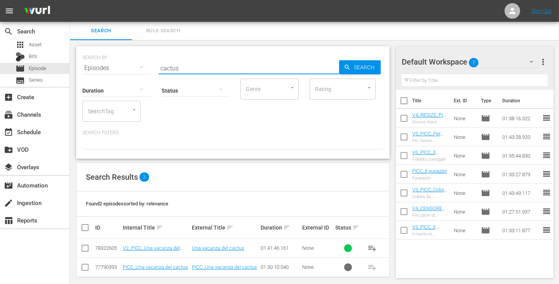
click at [89, 248] on input "checkbox" at bounding box center [84, 249] width 9 height 9
checkbox input "true"
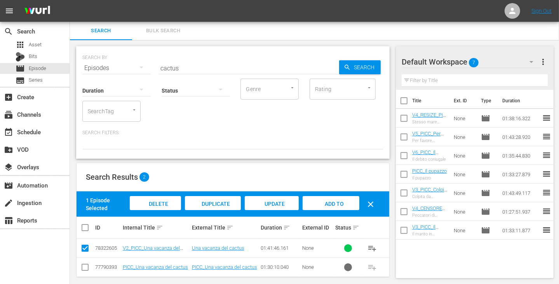
click at [332, 202] on span "Add to Workspace" at bounding box center [331, 210] width 38 height 21
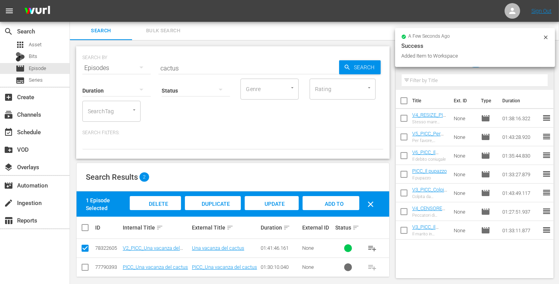
drag, startPoint x: 195, startPoint y: 69, endPoint x: 90, endPoint y: 59, distance: 105.3
click at [90, 59] on div "SEARCH BY Search By Episodes Search ID, Title, Description, Keywords, or Catego…" at bounding box center [232, 63] width 301 height 28
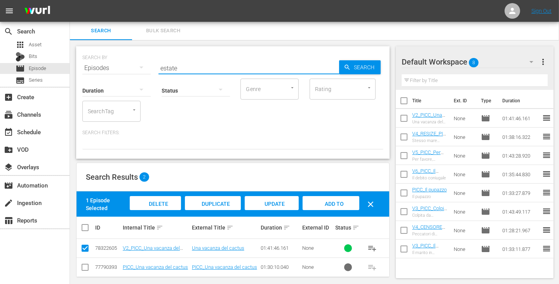
type input "estate"
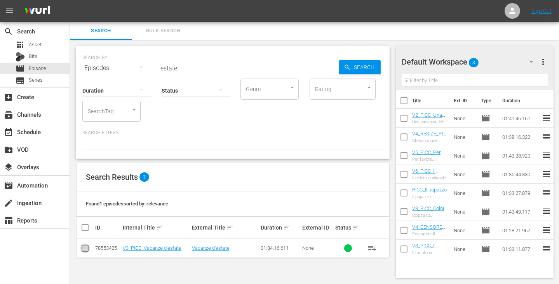
drag, startPoint x: 87, startPoint y: 246, endPoint x: 107, endPoint y: 244, distance: 20.7
click at [87, 247] on input "checkbox" at bounding box center [84, 249] width 9 height 9
checkbox input "true"
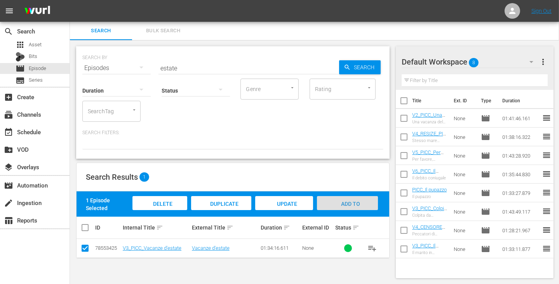
click at [340, 205] on span "Add to Workspace" at bounding box center [348, 210] width 38 height 21
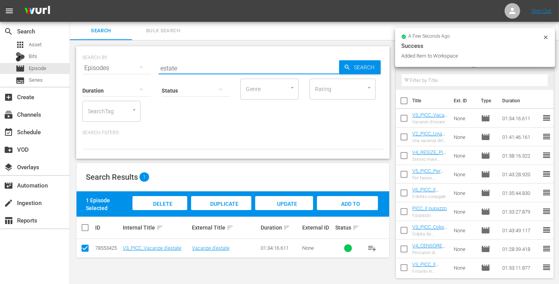
drag, startPoint x: 186, startPoint y: 70, endPoint x: 124, endPoint y: 63, distance: 61.8
click at [124, 63] on div "SEARCH BY Search By Episodes Search ID, Title, Description, Keywords, or Catego…" at bounding box center [232, 63] width 301 height 28
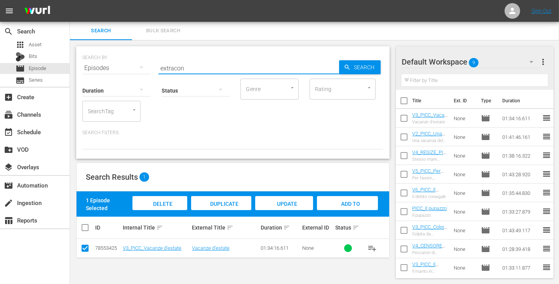
type input "extracon"
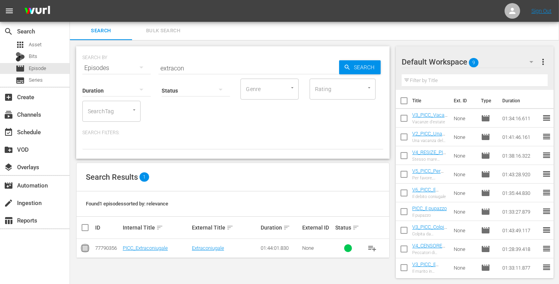
click at [86, 249] on input "checkbox" at bounding box center [84, 249] width 9 height 9
checkbox input "true"
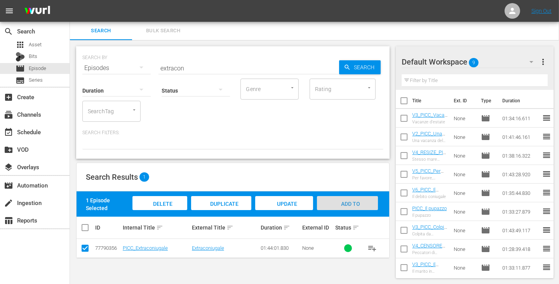
click at [344, 206] on div "Add to Workspace" at bounding box center [347, 210] width 61 height 29
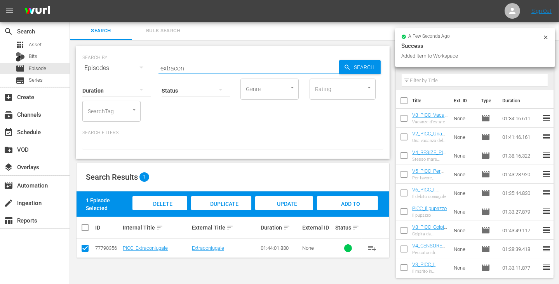
drag, startPoint x: 191, startPoint y: 66, endPoint x: 124, endPoint y: 63, distance: 67.2
click at [124, 63] on div "SEARCH BY Search By Episodes Search ID, Title, Description, Keywords, or Catego…" at bounding box center [232, 63] width 301 height 28
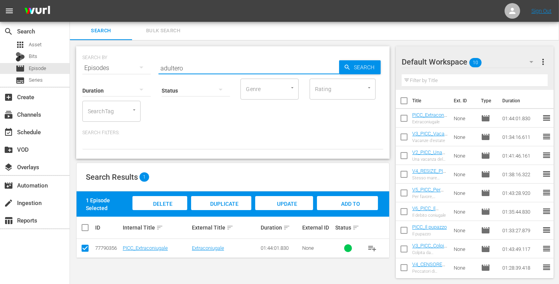
type input "adultero"
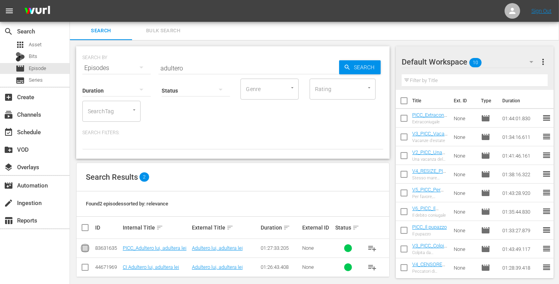
click at [85, 246] on input "checkbox" at bounding box center [84, 249] width 9 height 9
checkbox input "true"
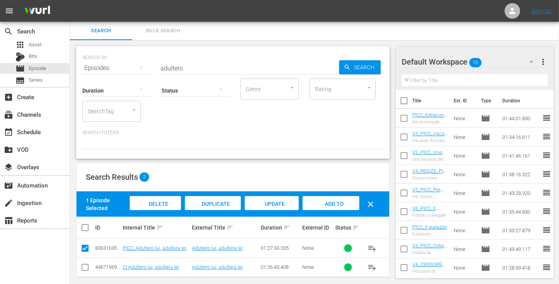
click at [338, 201] on span "Add to Workspace" at bounding box center [331, 210] width 38 height 21
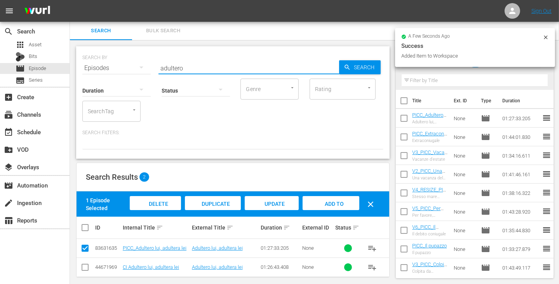
drag, startPoint x: 183, startPoint y: 68, endPoint x: 157, endPoint y: 65, distance: 25.7
click at [157, 65] on div "SEARCH BY Search By Episodes Search ID, Title, Description, Keywords, or Catego…" at bounding box center [232, 63] width 301 height 28
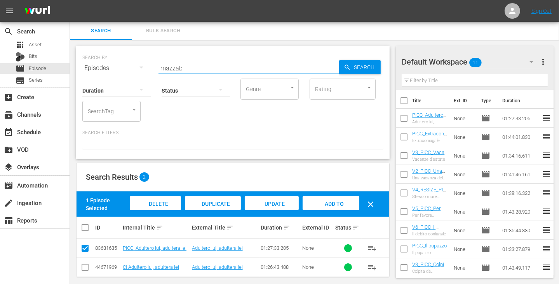
type input "mazzab"
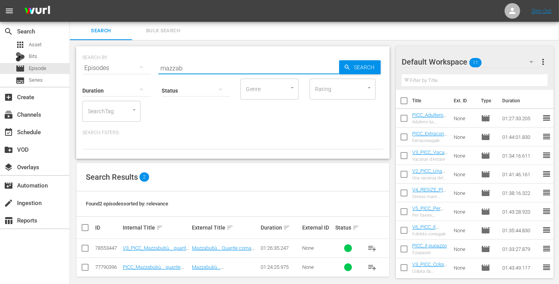
click at [85, 249] on input "checkbox" at bounding box center [84, 249] width 9 height 9
checkbox input "true"
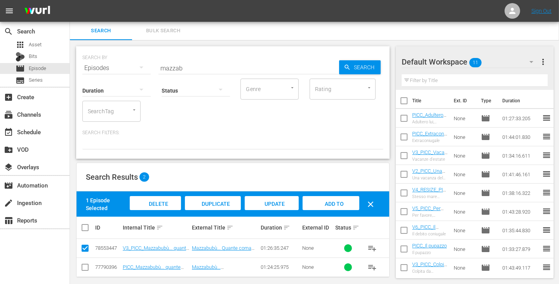
click at [339, 205] on span "Add to Workspace" at bounding box center [331, 210] width 38 height 21
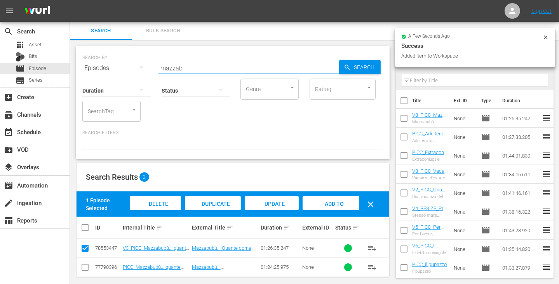
drag, startPoint x: 193, startPoint y: 66, endPoint x: 126, endPoint y: 63, distance: 66.5
click at [126, 63] on div "SEARCH BY Search By Episodes Search ID, Title, Description, Keywords, or Catego…" at bounding box center [232, 63] width 301 height 28
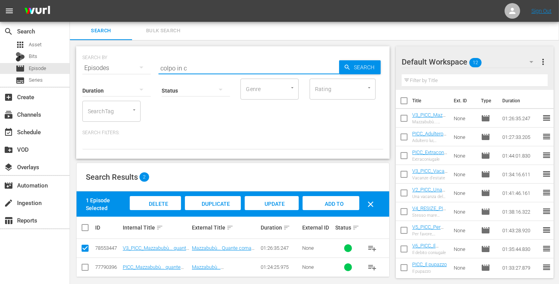
type input "colpo in c"
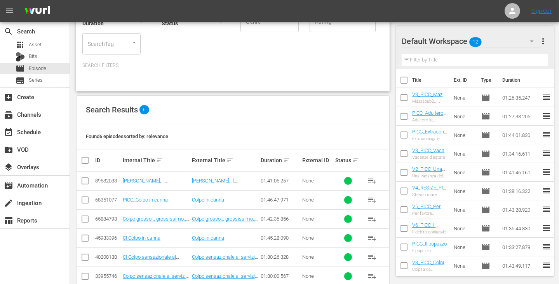
scroll to position [83, 0]
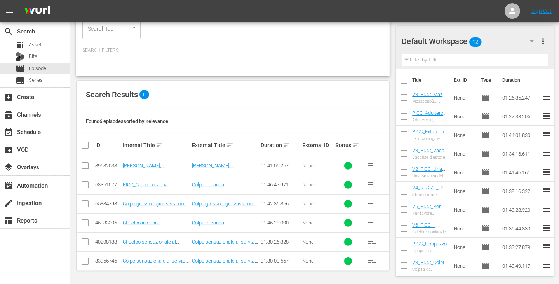
click at [84, 185] on input "checkbox" at bounding box center [84, 185] width 9 height 9
checkbox input "true"
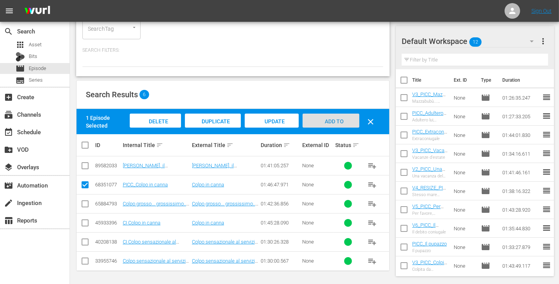
click at [320, 123] on span "Add to Workspace" at bounding box center [331, 128] width 38 height 21
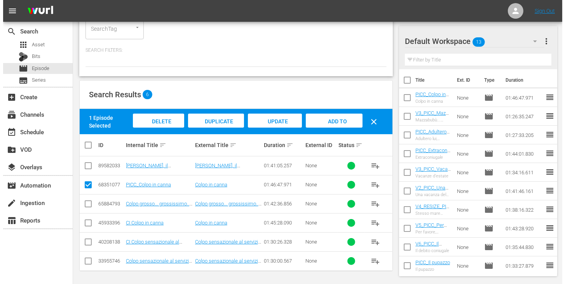
scroll to position [0, 0]
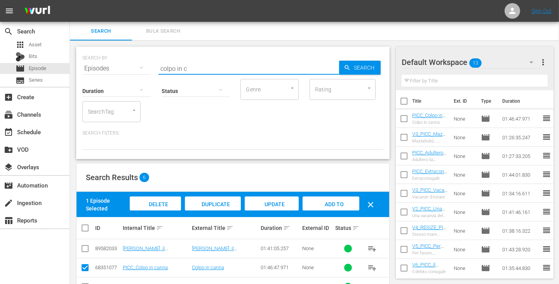
drag, startPoint x: 198, startPoint y: 71, endPoint x: 146, endPoint y: 67, distance: 51.8
click at [146, 67] on div "SEARCH BY Search By Episodes Search ID, Title, Description, Keywords, or Catego…" at bounding box center [232, 64] width 301 height 28
type input "stangata"
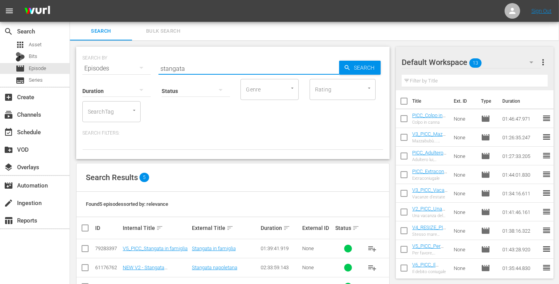
click at [83, 249] on input "checkbox" at bounding box center [84, 249] width 9 height 9
checkbox input "true"
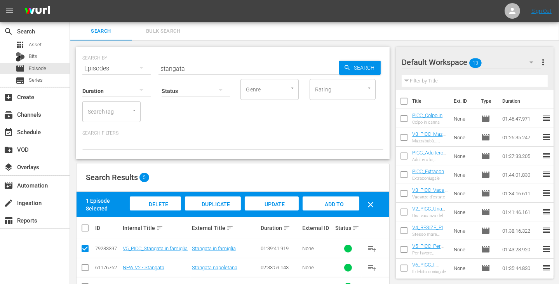
click at [332, 207] on span "Add to Workspace" at bounding box center [331, 211] width 38 height 21
click at [40, 134] on div "event_available Schedule" at bounding box center [21, 130] width 43 height 7
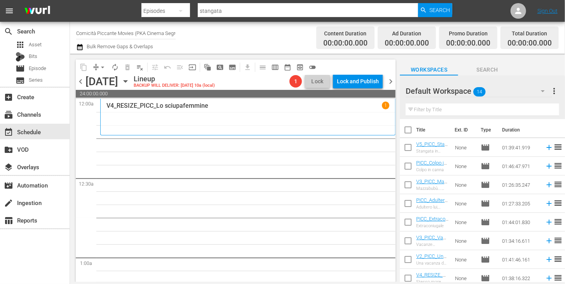
click at [408, 132] on input "checkbox" at bounding box center [408, 131] width 16 height 16
checkbox input "true"
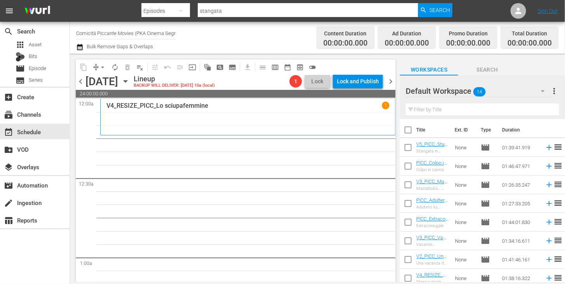
checkbox input "true"
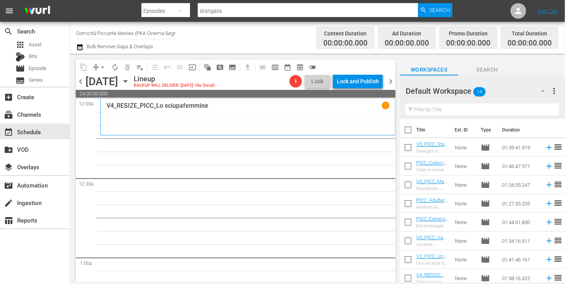
checkbox input "true"
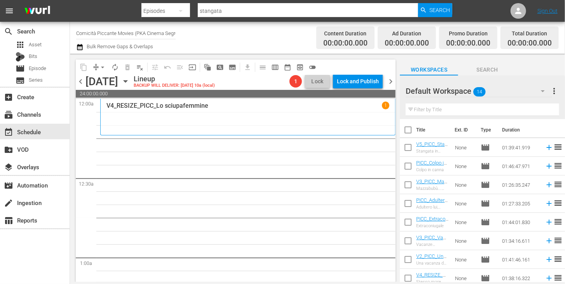
checkbox input "true"
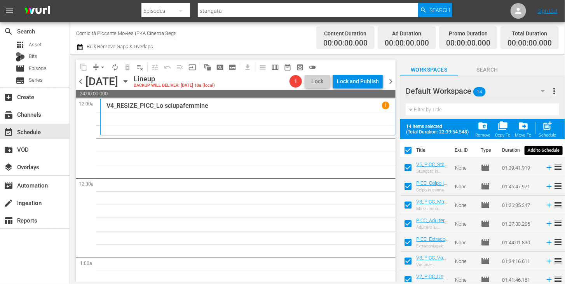
click at [547, 130] on span "post_add" at bounding box center [547, 125] width 10 height 10
checkbox input "false"
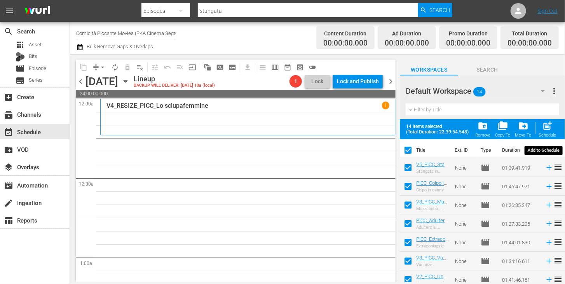
checkbox input "false"
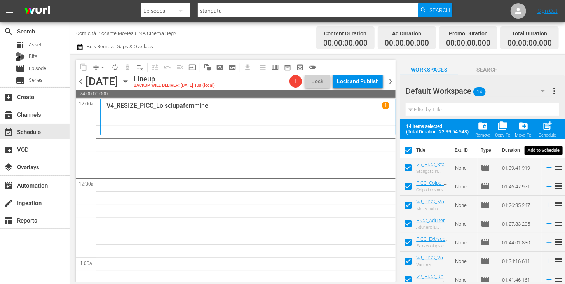
checkbox input "false"
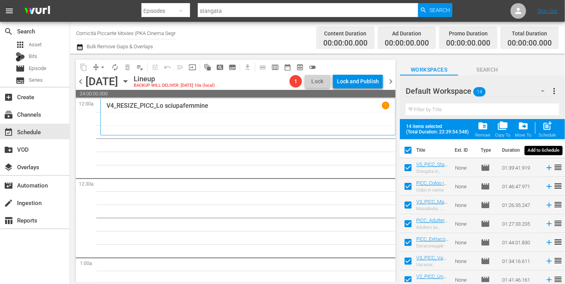
checkbox input "false"
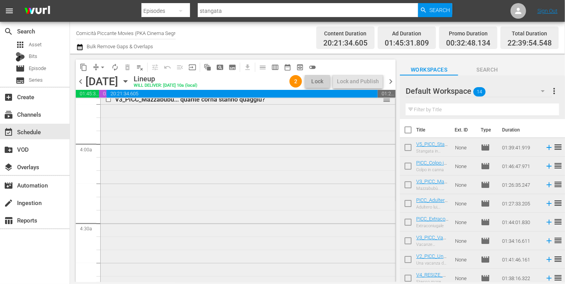
scroll to position [505, 0]
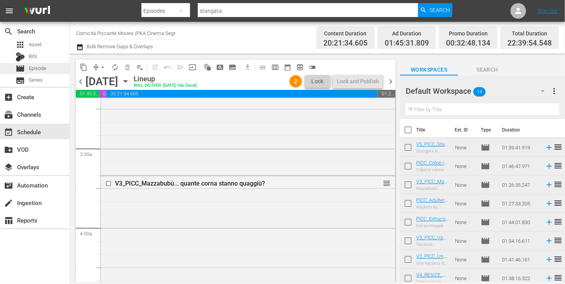
click at [40, 70] on span "Episode" at bounding box center [37, 68] width 17 height 8
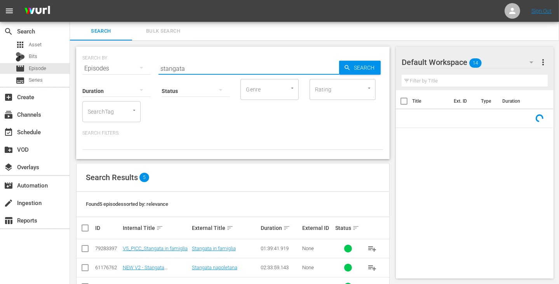
drag, startPoint x: 196, startPoint y: 67, endPoint x: 146, endPoint y: 65, distance: 50.2
click at [146, 65] on div "SEARCH BY Search By Episodes Search ID, Title, Description, Keywords, or Catego…" at bounding box center [232, 64] width 301 height 28
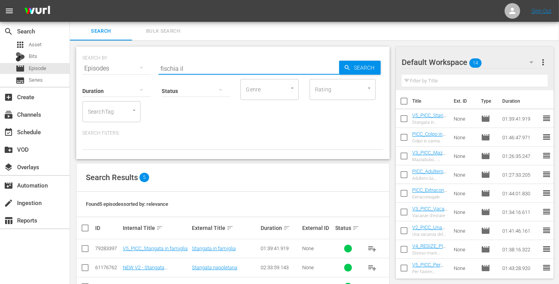
type input "fischia il"
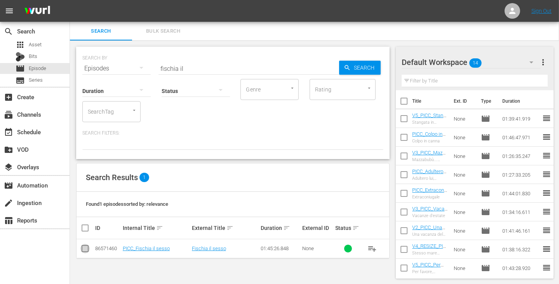
click at [85, 251] on input "checkbox" at bounding box center [84, 249] width 9 height 9
checkbox input "true"
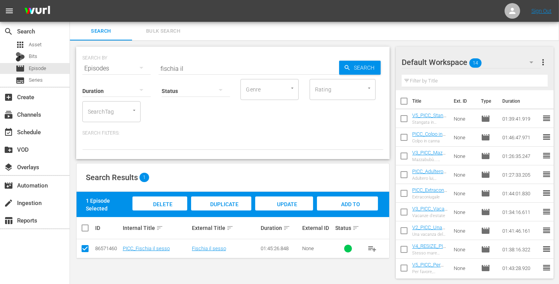
click at [359, 210] on div "Add to Workspace" at bounding box center [347, 210] width 61 height 29
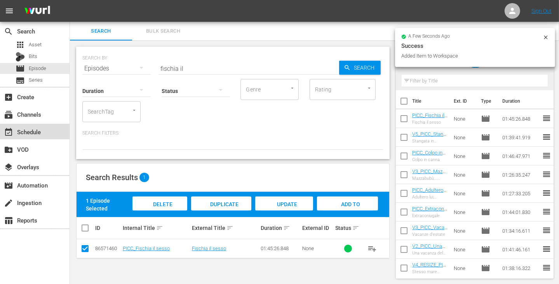
click at [34, 132] on div "event_available Schedule" at bounding box center [21, 130] width 43 height 7
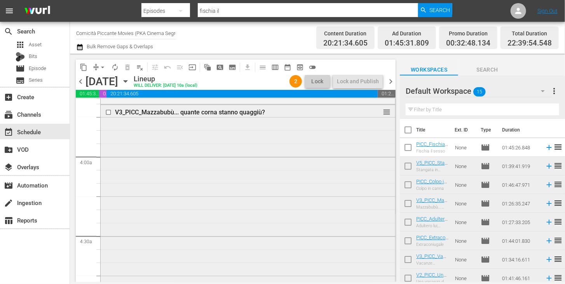
scroll to position [660, 0]
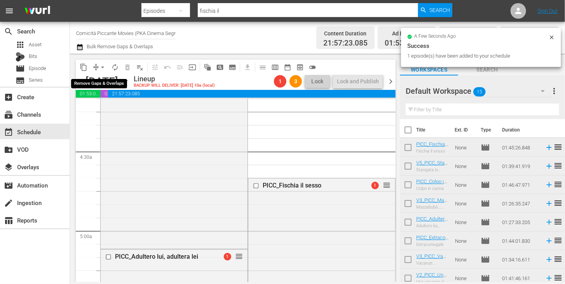
click at [103, 68] on span "arrow_drop_down" at bounding box center [103, 67] width 8 height 8
click at [109, 111] on li "Align to End of Previous Day" at bounding box center [103, 108] width 82 height 13
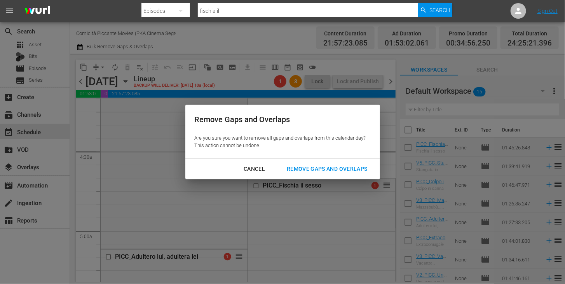
click at [311, 168] on div "Remove Gaps and Overlaps" at bounding box center [326, 169] width 93 height 10
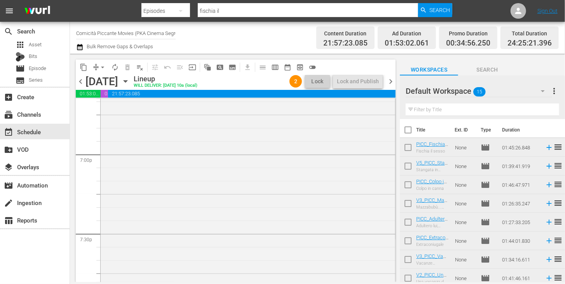
scroll to position [2830, 0]
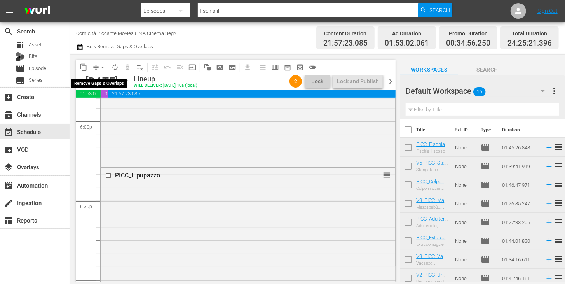
click at [103, 68] on span "arrow_drop_down" at bounding box center [103, 67] width 8 height 8
click at [107, 110] on li "Align to End of Previous Day" at bounding box center [103, 108] width 82 height 13
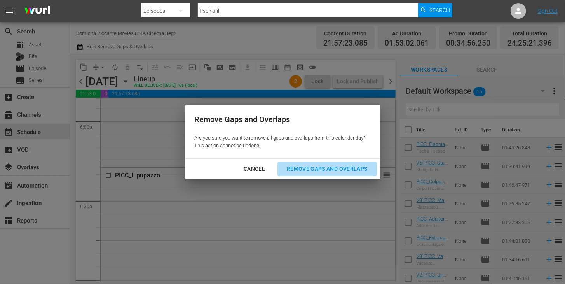
click at [308, 167] on div "Remove Gaps and Overlaps" at bounding box center [326, 169] width 93 height 10
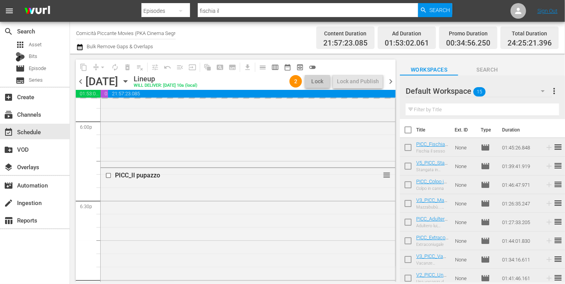
click at [410, 130] on input "checkbox" at bounding box center [408, 131] width 16 height 16
checkbox input "true"
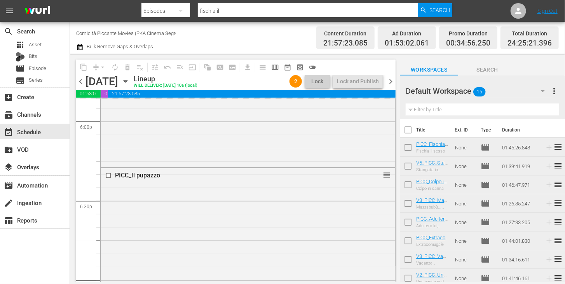
checkbox input "true"
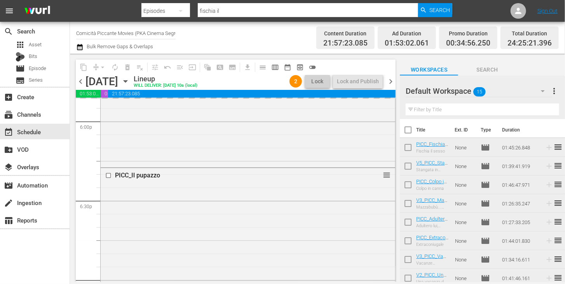
checkbox input "true"
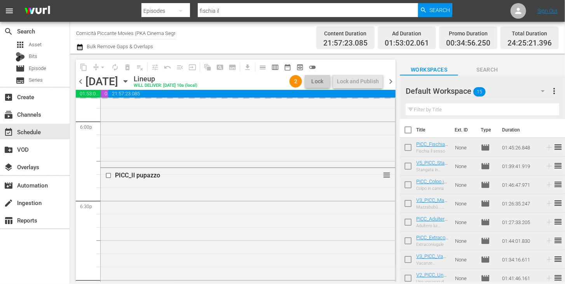
checkbox input "true"
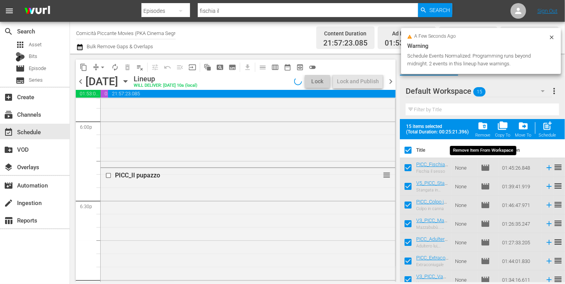
click at [480, 130] on span "folder_delete" at bounding box center [482, 125] width 10 height 10
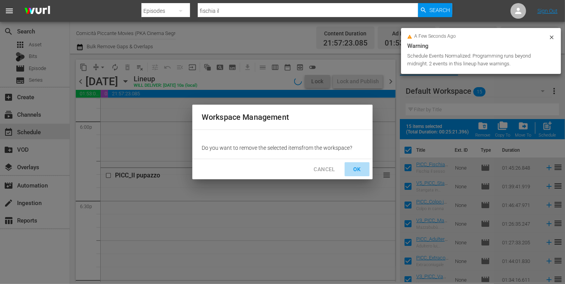
click at [358, 164] on span "OK" at bounding box center [357, 169] width 12 height 10
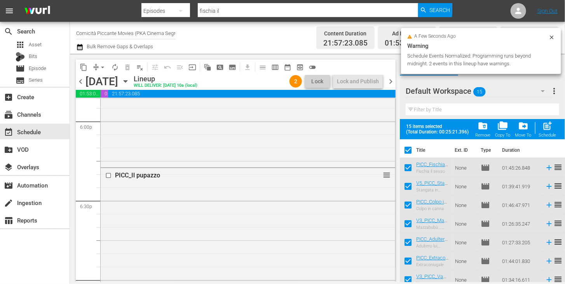
checkbox input "false"
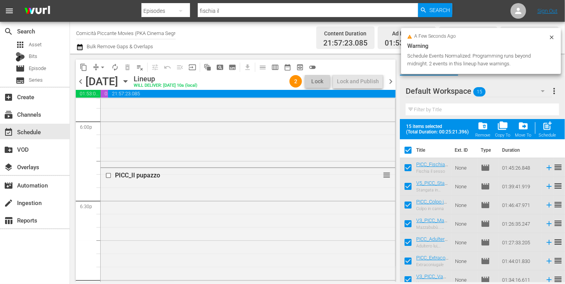
checkbox input "false"
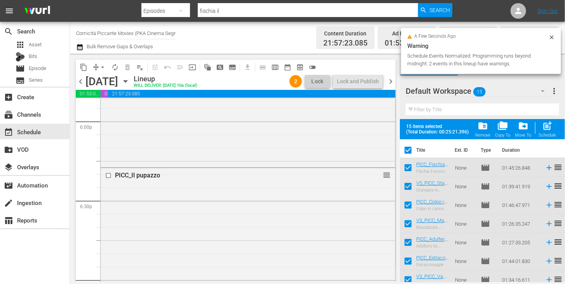
checkbox input "false"
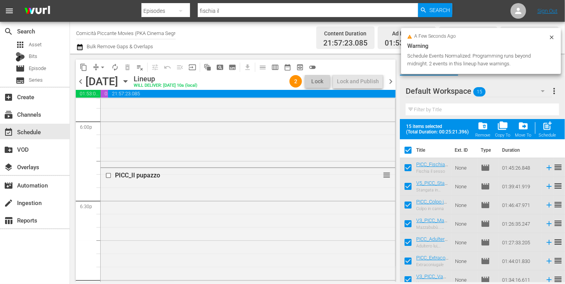
checkbox input "false"
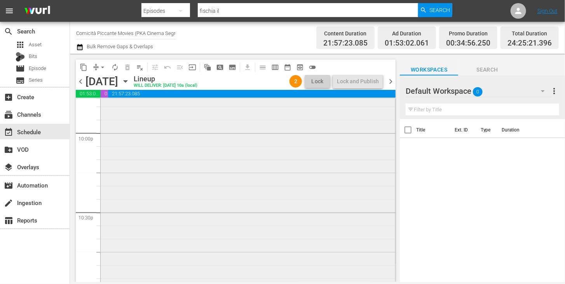
scroll to position [3451, 0]
click at [435, 211] on div "Title Ext. ID Type Duration" at bounding box center [482, 201] width 165 height 164
click at [390, 81] on span "chevron_right" at bounding box center [391, 82] width 10 height 10
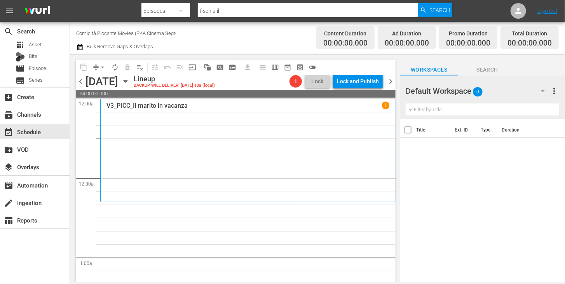
click at [77, 80] on span "chevron_left" at bounding box center [81, 82] width 10 height 10
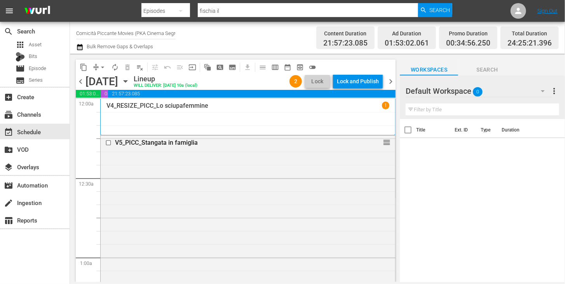
click at [80, 84] on span "chevron_left" at bounding box center [81, 82] width 10 height 10
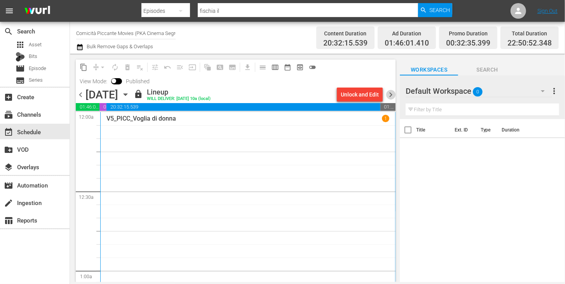
click at [392, 93] on span "chevron_right" at bounding box center [391, 95] width 10 height 10
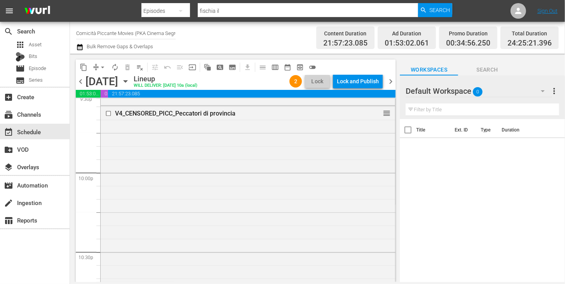
scroll to position [3335, 0]
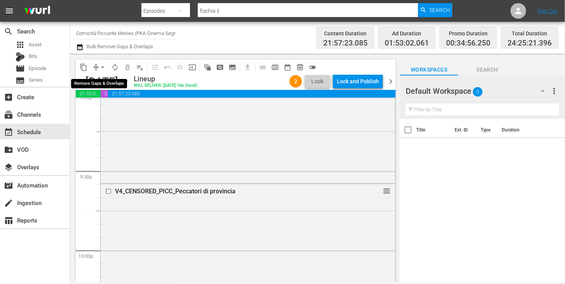
click at [102, 69] on span "arrow_drop_down" at bounding box center [103, 67] width 8 height 8
click at [104, 108] on li "Align to End of Previous Day" at bounding box center [103, 108] width 82 height 13
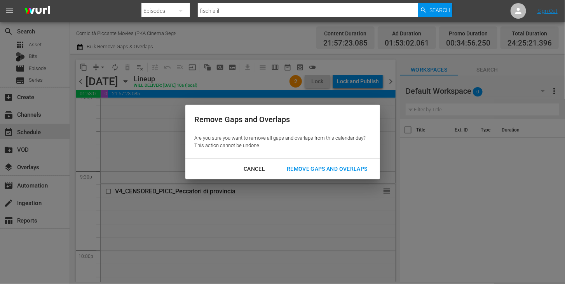
click at [306, 170] on div "Remove Gaps and Overlaps" at bounding box center [326, 169] width 93 height 10
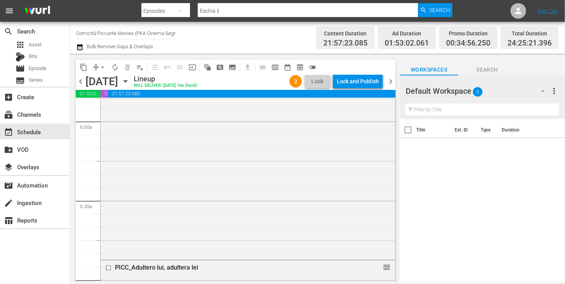
scroll to position [971, 0]
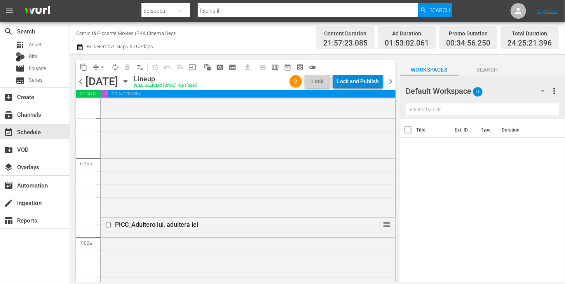
click at [349, 83] on div "Lock and Publish" at bounding box center [358, 81] width 42 height 14
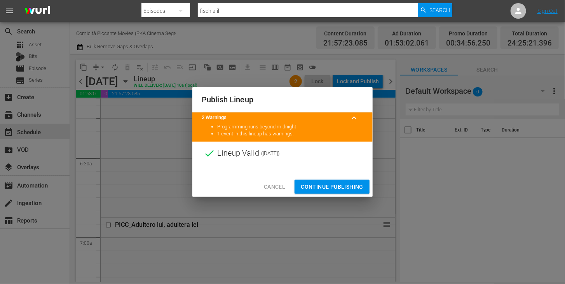
click at [332, 184] on span "Continue Publishing" at bounding box center [332, 187] width 63 height 10
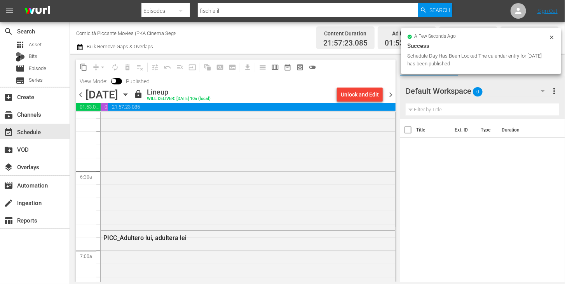
click at [392, 98] on span "chevron_right" at bounding box center [391, 95] width 10 height 10
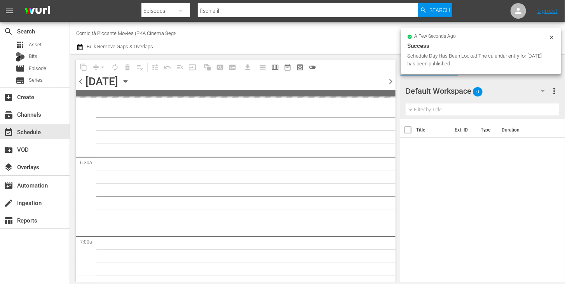
scroll to position [1011, 0]
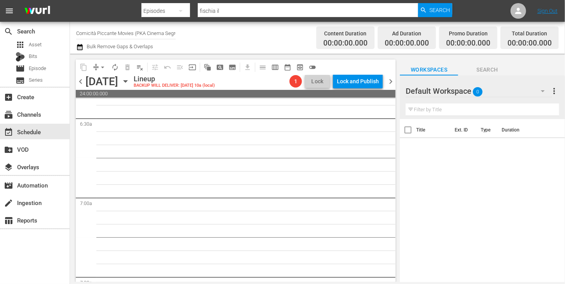
drag, startPoint x: 395, startPoint y: 157, endPoint x: 393, endPoint y: 135, distance: 22.6
click at [393, 135] on div "S N A P S N A P S N A P S N A P S N A P S N A P S N A P S N A P S N A P S N A P…" at bounding box center [236, 190] width 320 height 183
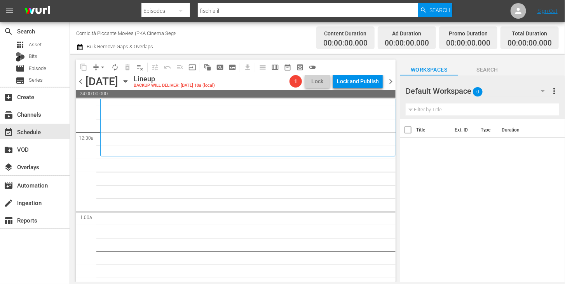
scroll to position [0, 0]
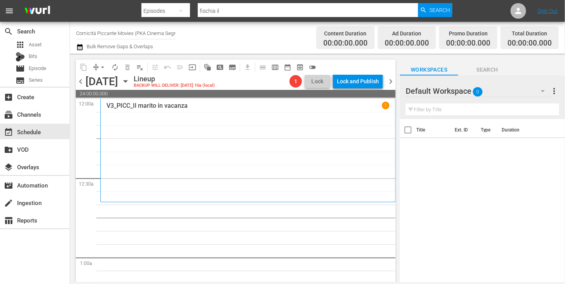
click at [79, 82] on span "chevron_left" at bounding box center [81, 82] width 10 height 10
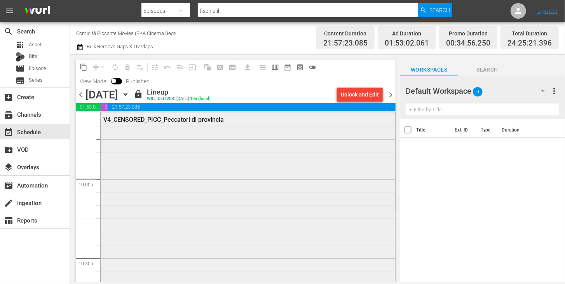
scroll to position [3387, 0]
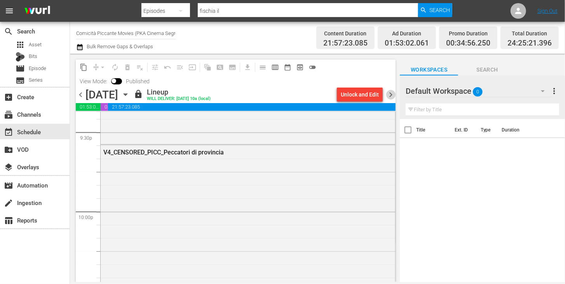
click at [392, 94] on span "chevron_right" at bounding box center [391, 95] width 10 height 10
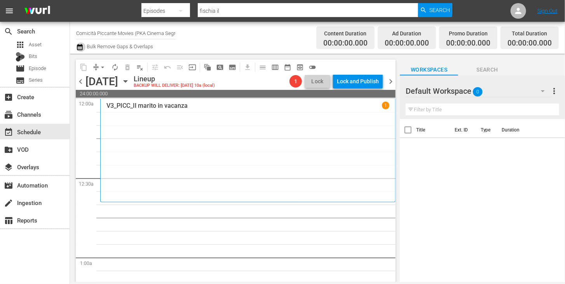
click at [81, 45] on icon "button" at bounding box center [79, 47] width 5 height 6
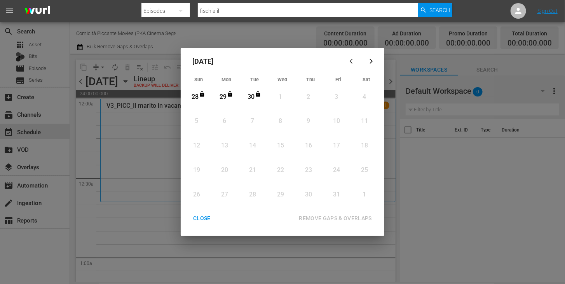
click at [204, 221] on div "CLOSE" at bounding box center [202, 218] width 30 height 10
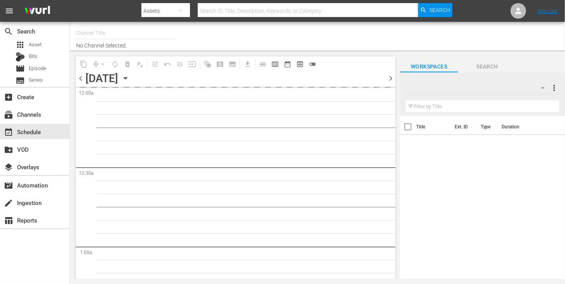
type input "Comicità Piccante Movies (PKA Cinema Segreto > Cinema Italiano > Cinema Polizio…"
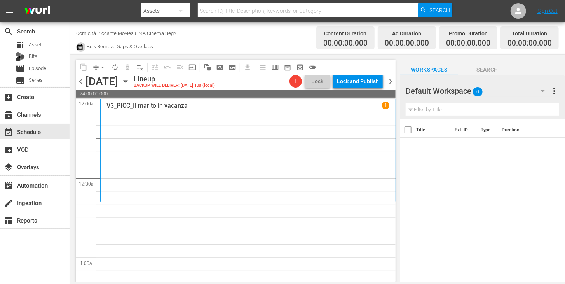
click at [81, 48] on icon "button" at bounding box center [79, 46] width 7 height 9
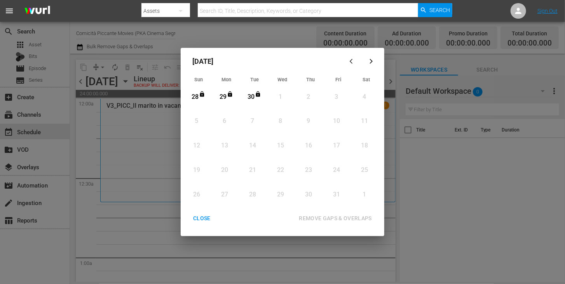
click at [201, 219] on div "CLOSE" at bounding box center [202, 218] width 30 height 10
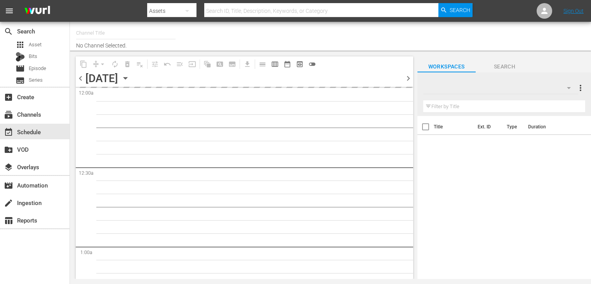
type input "Comicità Piccante Movies (PKA Cinema Segreto > Cinema Italiano > Cinema Polizio…"
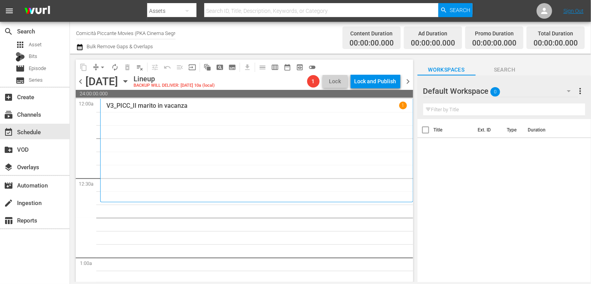
click at [80, 47] on icon "button" at bounding box center [79, 46] width 7 height 9
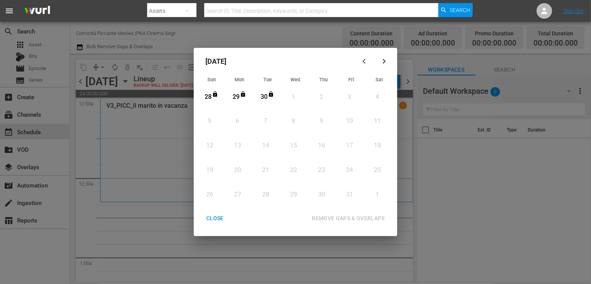
click at [219, 219] on div "CLOSE" at bounding box center [215, 218] width 30 height 10
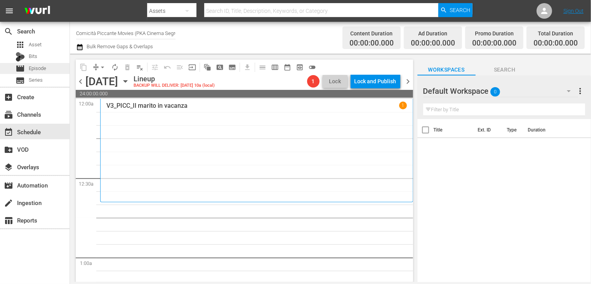
click at [40, 71] on span "Episode" at bounding box center [37, 68] width 17 height 8
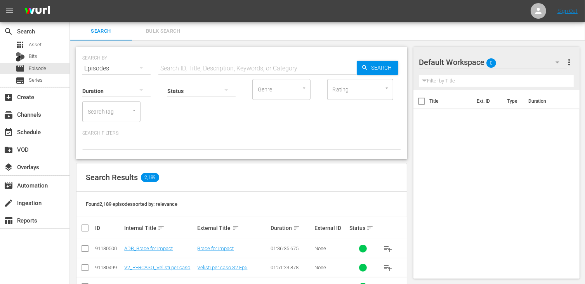
click at [193, 61] on input "text" at bounding box center [257, 68] width 198 height 19
type input "homo er"
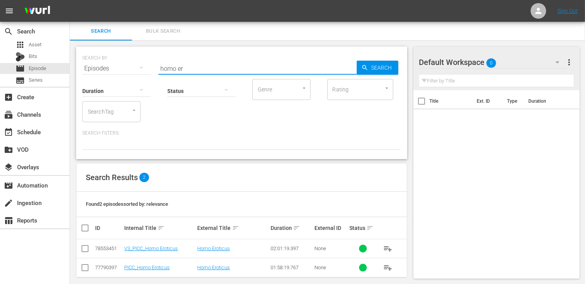
scroll to position [7, 0]
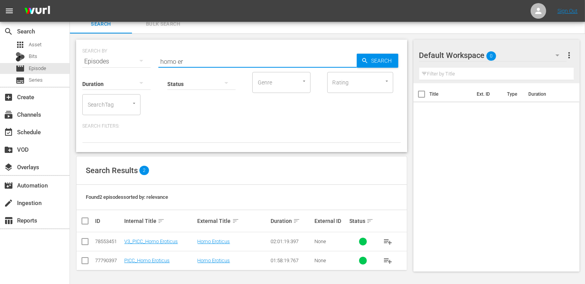
drag, startPoint x: 84, startPoint y: 244, endPoint x: 121, endPoint y: 231, distance: 39.4
click at [84, 243] on input "checkbox" at bounding box center [84, 242] width 9 height 9
checkbox input "true"
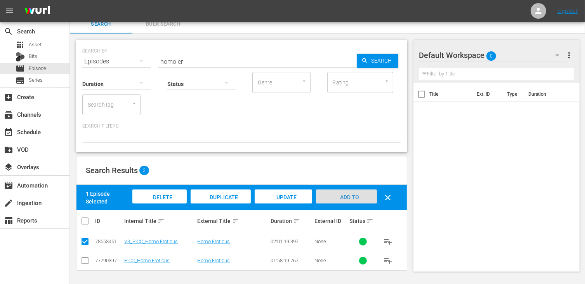
click at [348, 198] on span "Add to Workspace" at bounding box center [346, 204] width 38 height 21
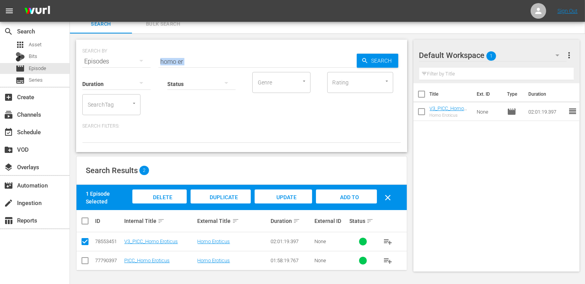
drag, startPoint x: 192, startPoint y: 64, endPoint x: 129, endPoint y: 58, distance: 62.9
click at [129, 58] on div "SEARCH BY Search By Episodes Search ID, Title, Description, Keywords, or Catego…" at bounding box center [241, 96] width 331 height 112
click at [182, 61] on input "homo er" at bounding box center [257, 61] width 198 height 19
click at [194, 57] on input "homo er" at bounding box center [257, 61] width 198 height 19
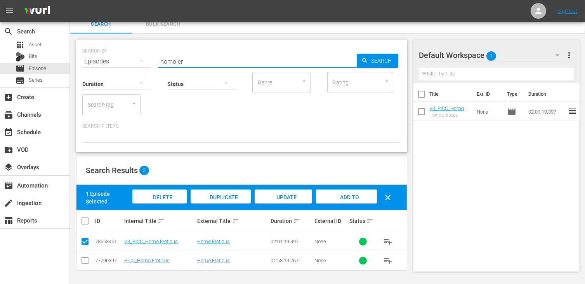
click at [191, 61] on input "homo er" at bounding box center [257, 61] width 198 height 19
drag, startPoint x: 191, startPoint y: 61, endPoint x: 139, endPoint y: 59, distance: 52.1
click at [139, 59] on div "SEARCH BY Search By Episodes Search ID, Title, Description, Keywords, or Catego…" at bounding box center [241, 57] width 319 height 28
type input "pup"
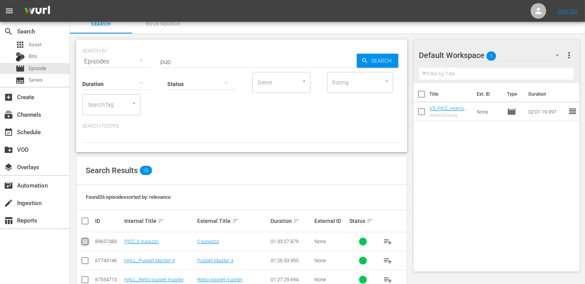
click at [85, 241] on input "checkbox" at bounding box center [84, 242] width 9 height 9
checkbox input "true"
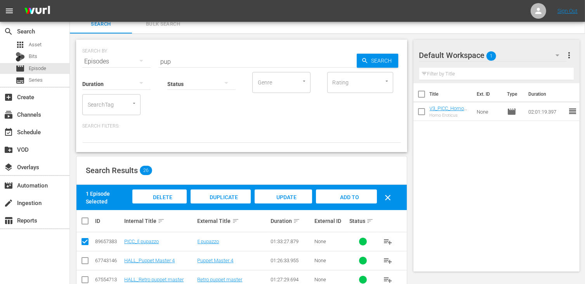
click at [351, 191] on div "Add to Workspace" at bounding box center [346, 203] width 61 height 29
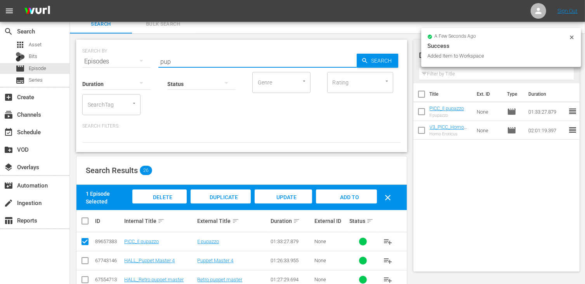
drag, startPoint x: 176, startPoint y: 59, endPoint x: 140, endPoint y: 58, distance: 36.5
click at [140, 58] on div "SEARCH BY Search By Episodes Search ID, Title, Description, Keywords, or Catego…" at bounding box center [241, 57] width 319 height 28
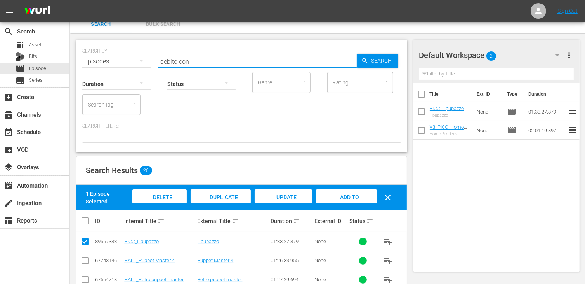
type input "debito con"
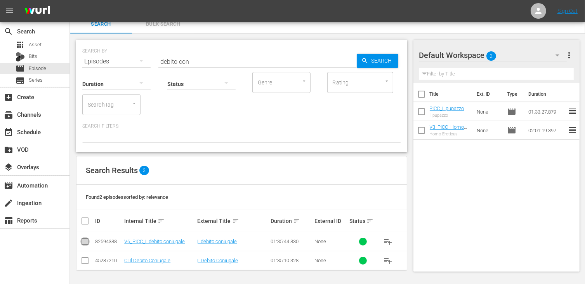
click at [89, 241] on input "checkbox" at bounding box center [84, 242] width 9 height 9
checkbox input "true"
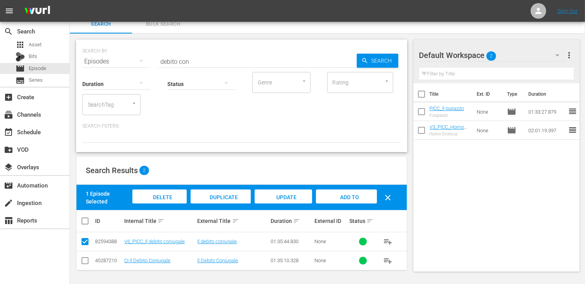
click at [349, 188] on div "Delete Episodes Duplicate Episode Update Metadata Add to Workspace clear" at bounding box center [263, 197] width 267 height 20
click at [348, 194] on span "Add to Workspace" at bounding box center [346, 204] width 38 height 21
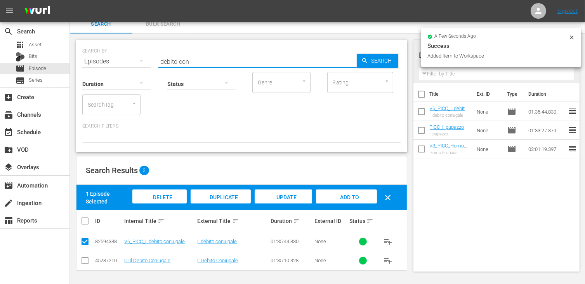
drag, startPoint x: 196, startPoint y: 59, endPoint x: 141, endPoint y: 63, distance: 54.5
click at [141, 63] on div "SEARCH BY Search By Episodes Search ID, Title, Description, Keywords, or Catego…" at bounding box center [241, 57] width 319 height 28
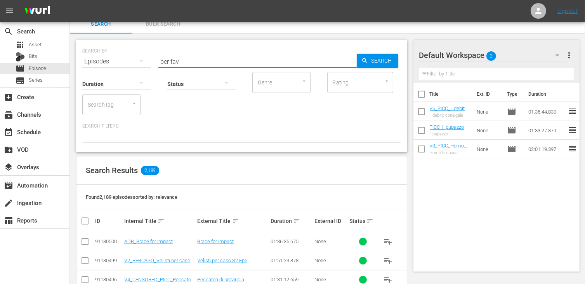
type input "per fav"
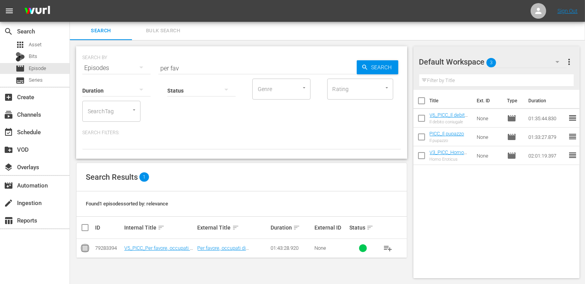
drag, startPoint x: 82, startPoint y: 250, endPoint x: 87, endPoint y: 249, distance: 4.7
click at [82, 250] on input "checkbox" at bounding box center [84, 249] width 9 height 9
checkbox input "true"
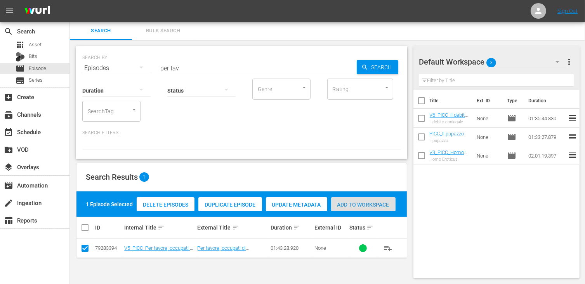
click at [354, 204] on span "Add to Workspace" at bounding box center [363, 204] width 64 height 6
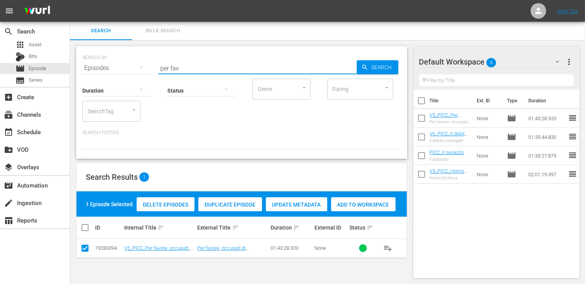
drag, startPoint x: 185, startPoint y: 70, endPoint x: 141, endPoint y: 68, distance: 43.5
click at [141, 68] on div "SEARCH BY Search By Episodes Search ID, Title, Description, Keywords, or Catego…" at bounding box center [241, 63] width 319 height 28
type input "sedic"
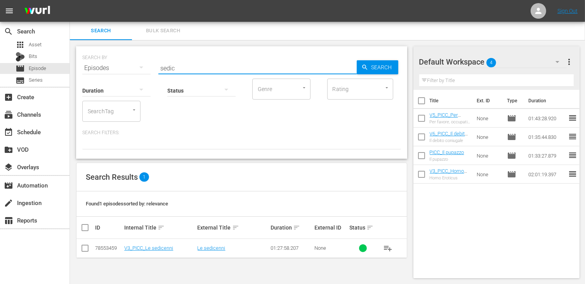
click at [81, 251] on input "checkbox" at bounding box center [84, 249] width 9 height 9
checkbox input "true"
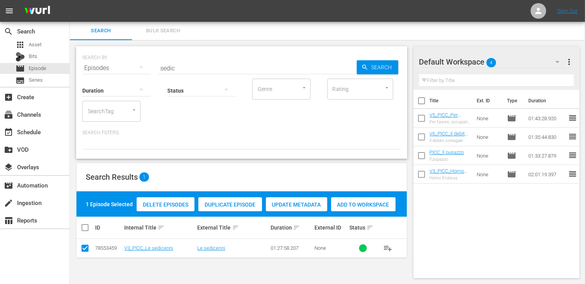
click at [367, 199] on div "Add to Workspace" at bounding box center [363, 204] width 64 height 15
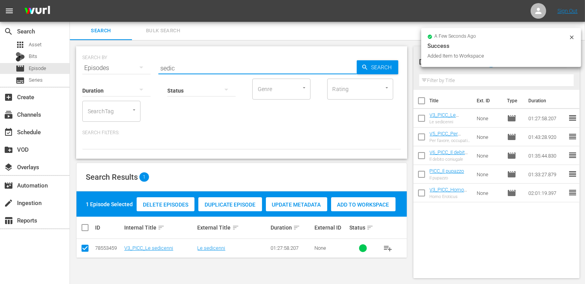
drag, startPoint x: 188, startPoint y: 65, endPoint x: 129, endPoint y: 60, distance: 60.1
click at [129, 60] on div "SEARCH BY Search By Episodes Search ID, Title, Description, Keywords, or Catego…" at bounding box center [241, 63] width 319 height 28
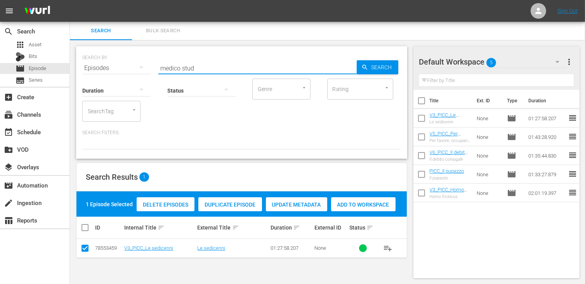
type input "medico stud"
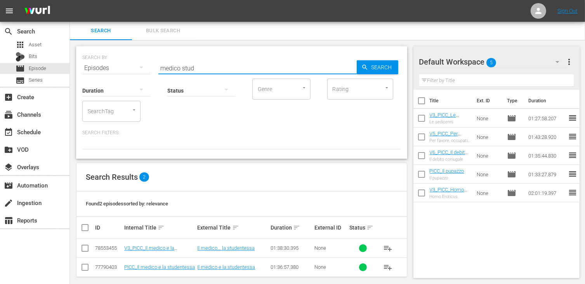
drag, startPoint x: 87, startPoint y: 248, endPoint x: 90, endPoint y: 246, distance: 4.5
click at [87, 248] on input "checkbox" at bounding box center [84, 249] width 9 height 9
checkbox input "true"
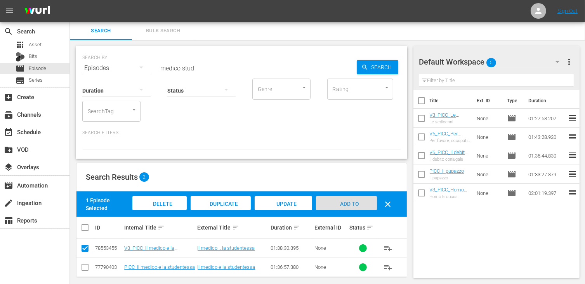
click at [357, 201] on span "Add to Workspace" at bounding box center [346, 210] width 38 height 21
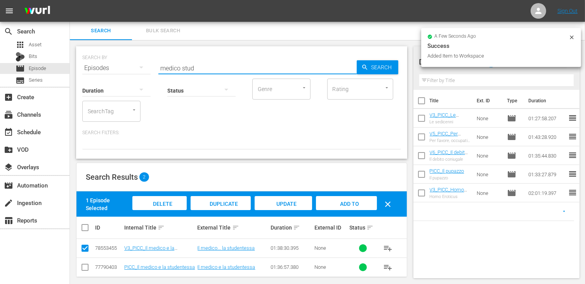
drag, startPoint x: 202, startPoint y: 69, endPoint x: 110, endPoint y: 63, distance: 92.6
click at [110, 63] on div "SEARCH BY Search By Episodes Search ID, Title, Description, Keywords, or Catego…" at bounding box center [241, 63] width 319 height 28
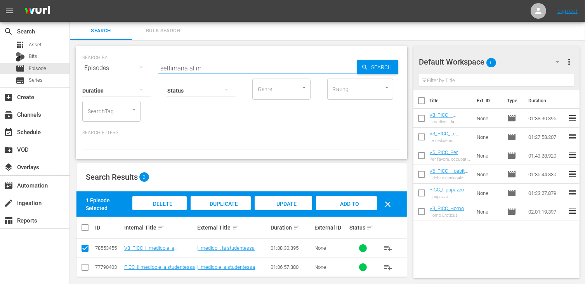
type input "settimana al m"
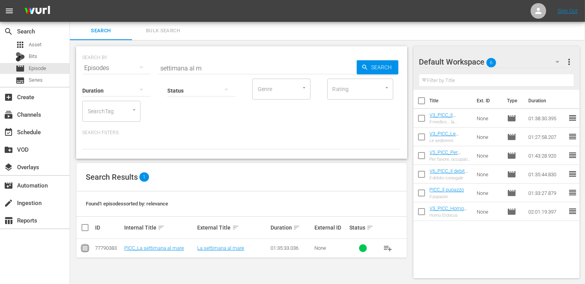
click at [82, 250] on input "checkbox" at bounding box center [84, 249] width 9 height 9
checkbox input "true"
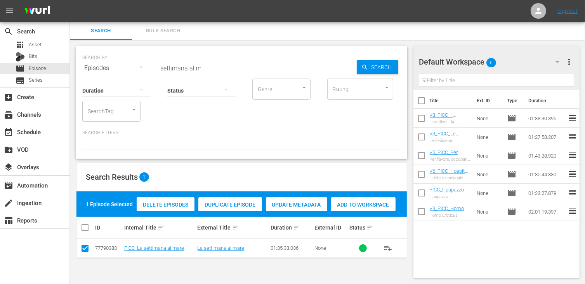
click at [376, 202] on span "Add to Workspace" at bounding box center [363, 204] width 64 height 6
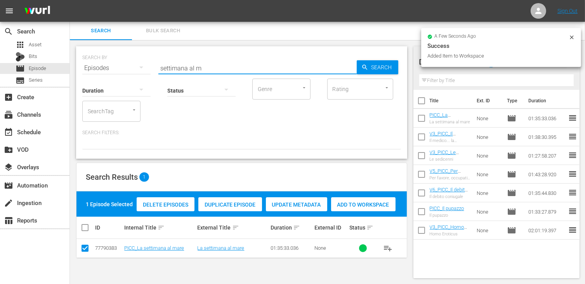
drag, startPoint x: 210, startPoint y: 63, endPoint x: 123, endPoint y: 63, distance: 87.4
click at [123, 63] on div "SEARCH BY Search By Episodes Search ID, Title, Description, Keywords, or Catego…" at bounding box center [241, 63] width 319 height 28
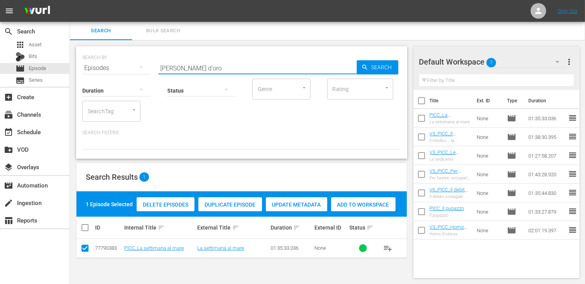
type input "pesci d'oro"
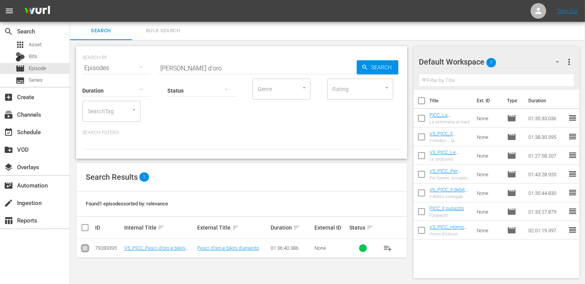
drag, startPoint x: 84, startPoint y: 247, endPoint x: 160, endPoint y: 216, distance: 81.4
click at [84, 247] on input "checkbox" at bounding box center [84, 249] width 9 height 9
checkbox input "true"
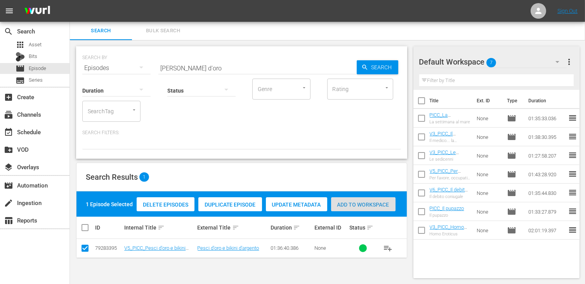
click at [364, 205] on span "Add to Workspace" at bounding box center [363, 204] width 64 height 6
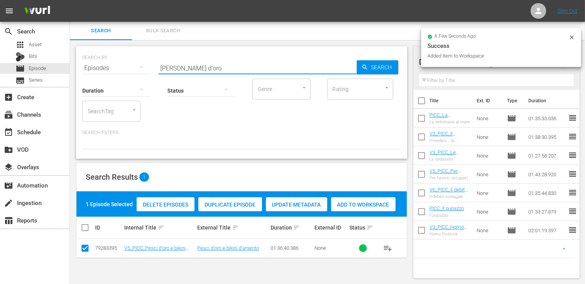
drag, startPoint x: 190, startPoint y: 70, endPoint x: 137, endPoint y: 65, distance: 53.4
click at [137, 65] on div "SEARCH BY Search By Episodes Search ID, Title, Description, Keywords, or Catego…" at bounding box center [241, 63] width 319 height 28
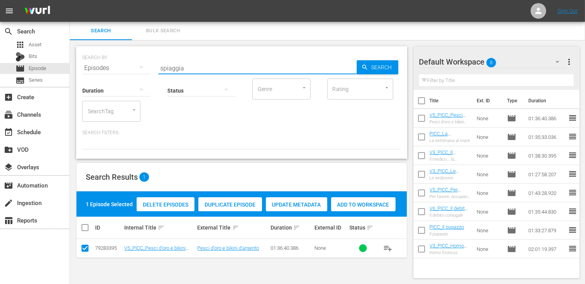
type input "spiaggia"
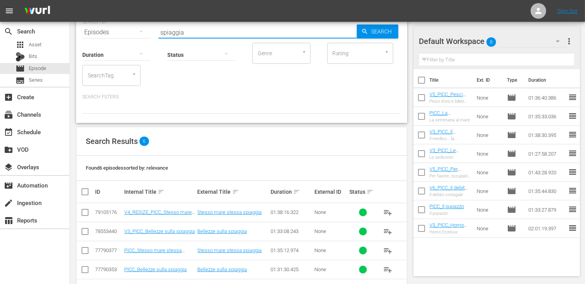
scroll to position [78, 0]
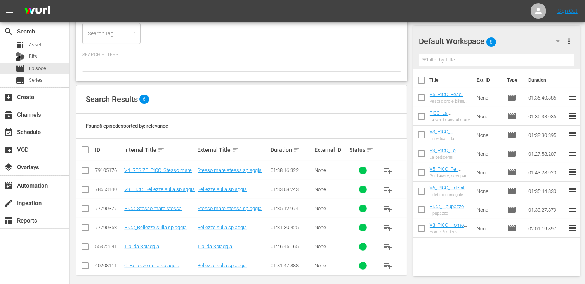
drag, startPoint x: 88, startPoint y: 188, endPoint x: 97, endPoint y: 187, distance: 8.6
click at [88, 188] on input "checkbox" at bounding box center [84, 190] width 9 height 9
checkbox input "true"
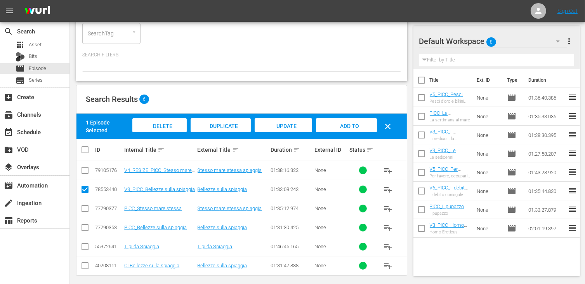
click at [342, 128] on span "Add to Workspace" at bounding box center [346, 133] width 38 height 21
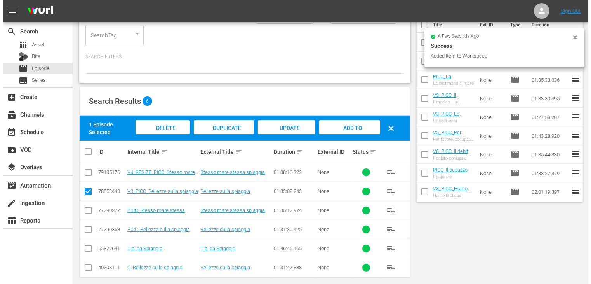
scroll to position [0, 0]
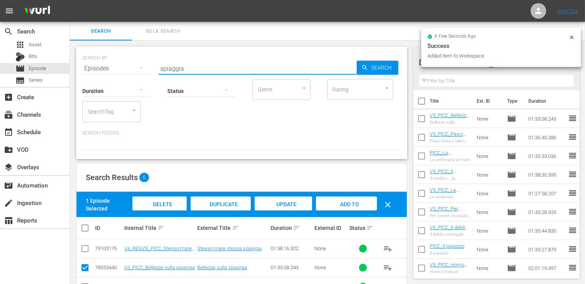
drag, startPoint x: 191, startPoint y: 68, endPoint x: 122, endPoint y: 68, distance: 68.4
click at [125, 66] on div "SEARCH BY Search By Episodes Search ID, Title, Description, Keywords, or Catego…" at bounding box center [241, 64] width 319 height 28
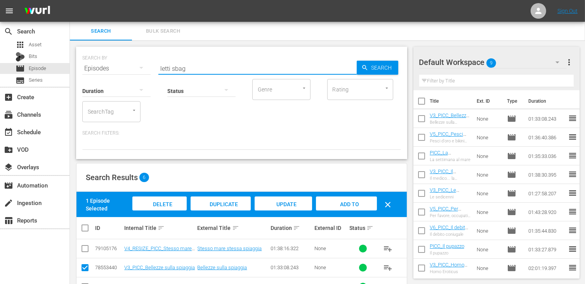
type input "letti sbag"
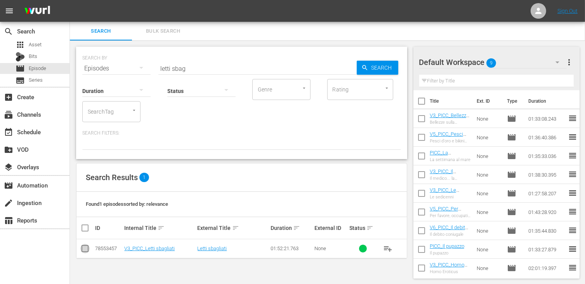
click at [87, 254] on input "checkbox" at bounding box center [84, 249] width 9 height 9
checkbox input "true"
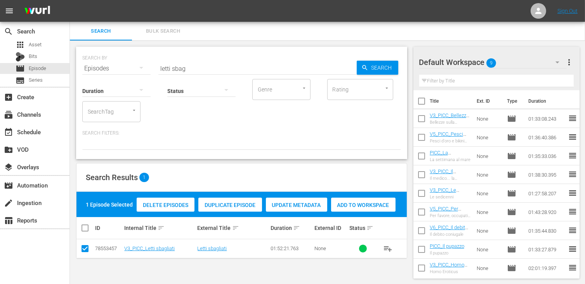
click at [363, 207] on span "Add to Workspace" at bounding box center [363, 205] width 64 height 6
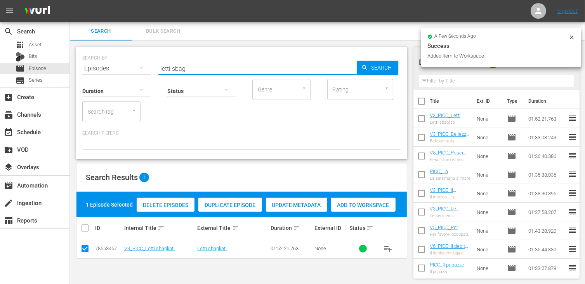
drag, startPoint x: 193, startPoint y: 70, endPoint x: 85, endPoint y: 66, distance: 108.0
click at [85, 66] on div "SEARCH BY Search By Episodes Search ID, Title, Description, Keywords, or Catego…" at bounding box center [241, 64] width 319 height 28
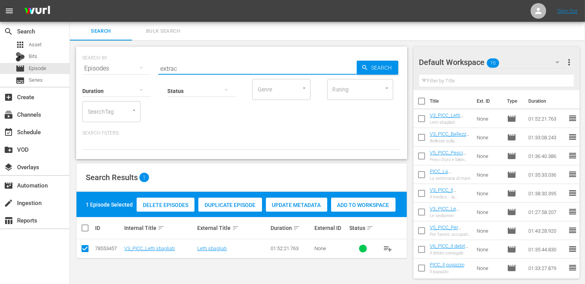
type input "extrac"
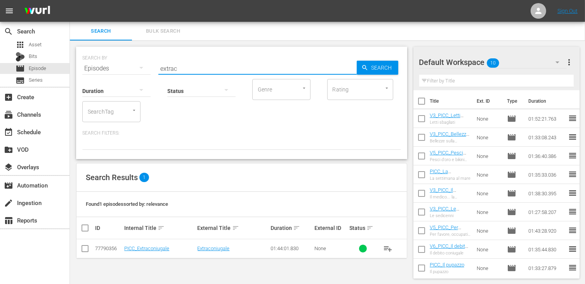
drag, startPoint x: 81, startPoint y: 248, endPoint x: 95, endPoint y: 249, distance: 14.0
click at [81, 247] on input "checkbox" at bounding box center [84, 249] width 9 height 9
checkbox input "true"
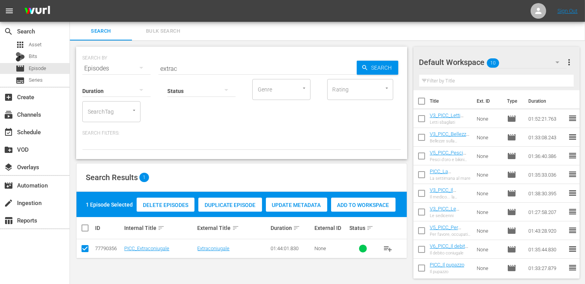
click at [360, 204] on span "Add to Workspace" at bounding box center [363, 205] width 64 height 6
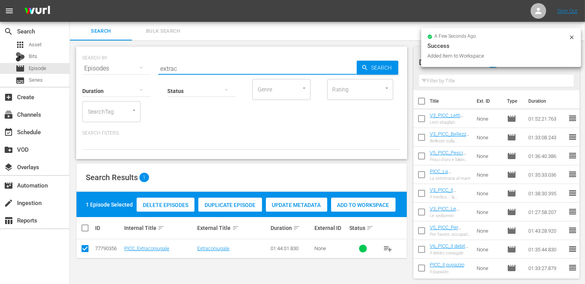
drag, startPoint x: 168, startPoint y: 66, endPoint x: 133, endPoint y: 64, distance: 34.6
click at [133, 64] on div "SEARCH BY Search By Episodes Search ID, Title, Description, Keywords, or Catego…" at bounding box center [241, 64] width 319 height 28
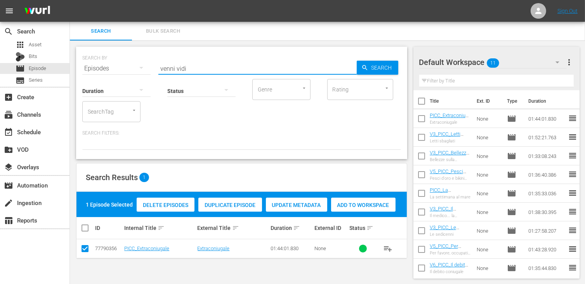
type input "venni vidi"
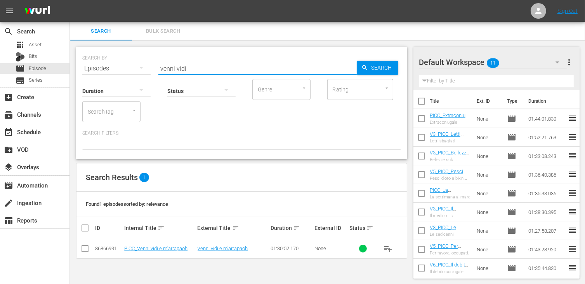
click at [87, 249] on input "checkbox" at bounding box center [84, 249] width 9 height 9
checkbox input "true"
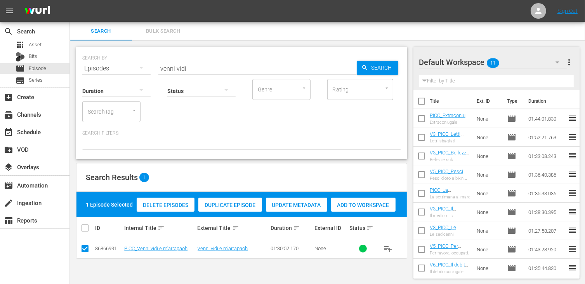
click at [358, 207] on span "Add to Workspace" at bounding box center [363, 205] width 64 height 6
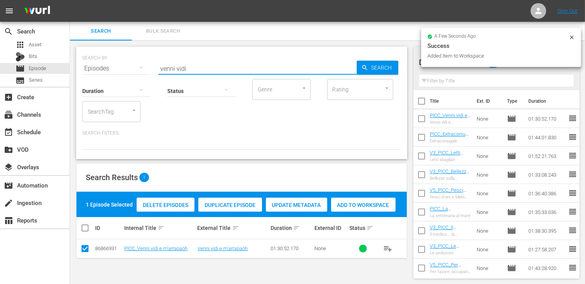
drag, startPoint x: 197, startPoint y: 67, endPoint x: 163, endPoint y: 64, distance: 34.3
click at [163, 64] on input "venni vidi" at bounding box center [257, 68] width 198 height 19
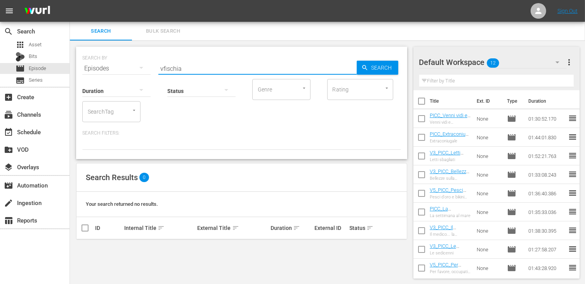
click at [165, 67] on input "vfischia" at bounding box center [257, 68] width 198 height 19
type input "fischia"
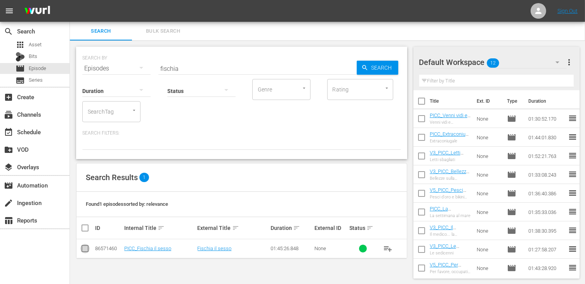
click at [88, 250] on input "checkbox" at bounding box center [84, 249] width 9 height 9
checkbox input "true"
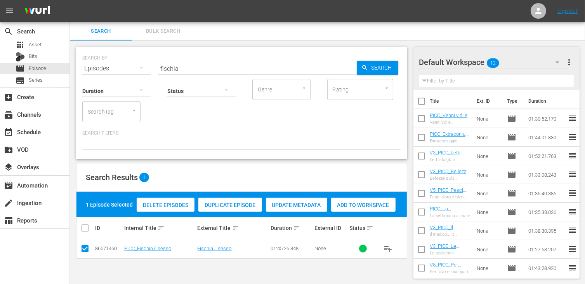
click at [373, 208] on div "Add to Workspace" at bounding box center [363, 204] width 64 height 15
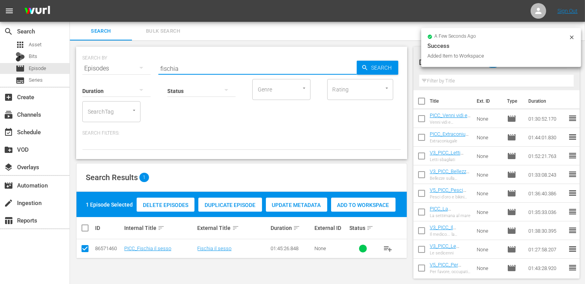
drag, startPoint x: 185, startPoint y: 69, endPoint x: 141, endPoint y: 62, distance: 44.8
click at [141, 62] on div "SEARCH BY Search By Episodes Search ID, Title, Description, Keywords, or Catego…" at bounding box center [241, 64] width 319 height 28
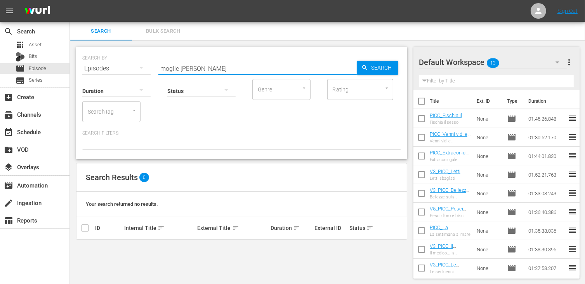
type input "moglie dell"
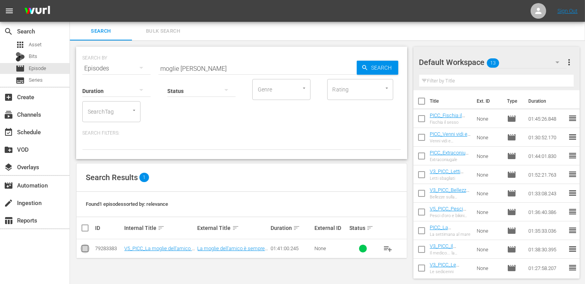
click at [85, 249] on input "checkbox" at bounding box center [84, 249] width 9 height 9
checkbox input "true"
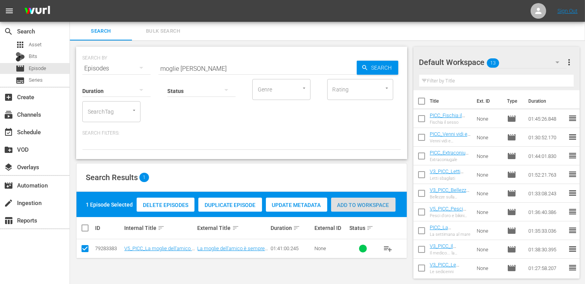
click at [369, 205] on span "Add to Workspace" at bounding box center [363, 205] width 64 height 6
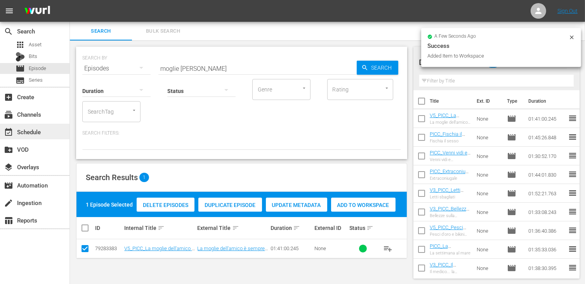
click at [35, 131] on div "event_available Schedule" at bounding box center [21, 130] width 43 height 7
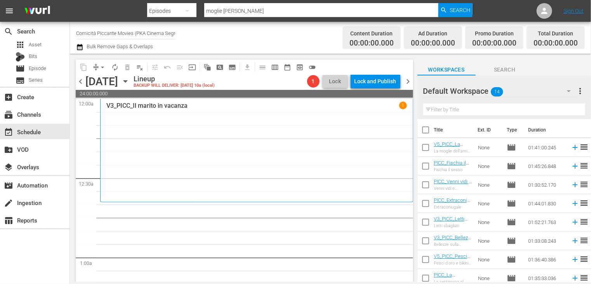
click at [426, 131] on input "checkbox" at bounding box center [426, 131] width 16 height 16
checkbox input "true"
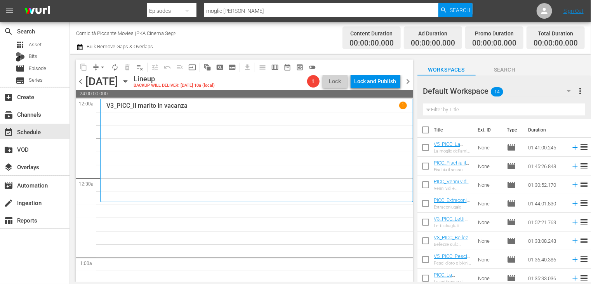
checkbox input "true"
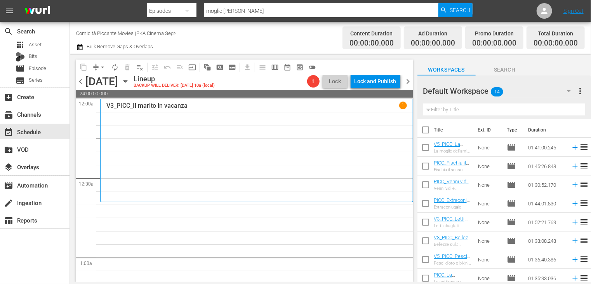
checkbox input "true"
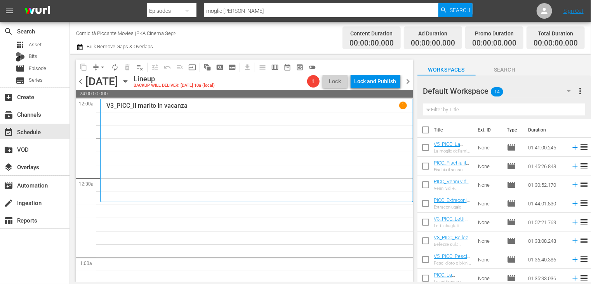
checkbox input "true"
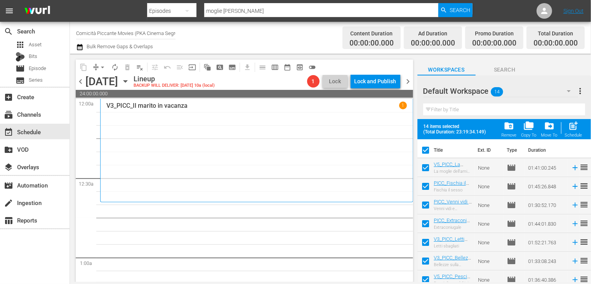
click at [575, 131] on span "post_add" at bounding box center [574, 125] width 10 height 10
checkbox input "false"
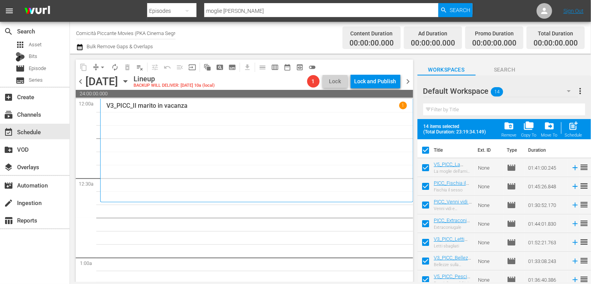
checkbox input "false"
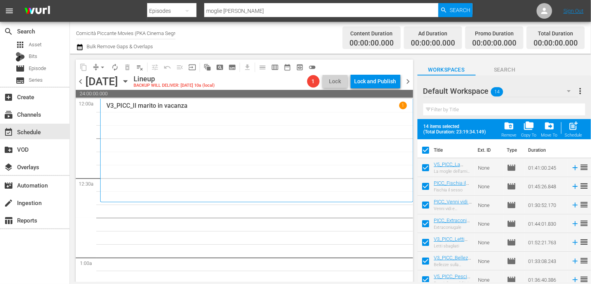
checkbox input "false"
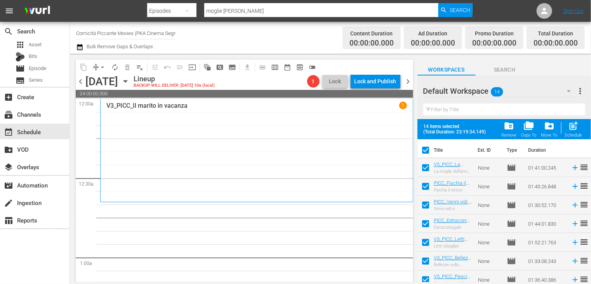
checkbox input "false"
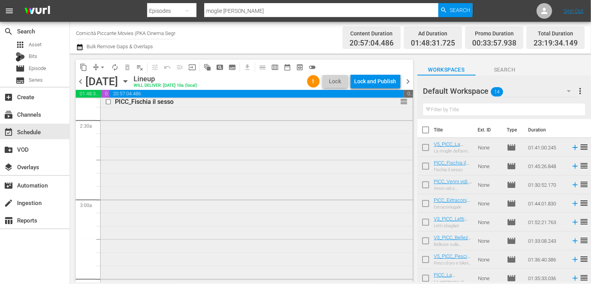
scroll to position [388, 0]
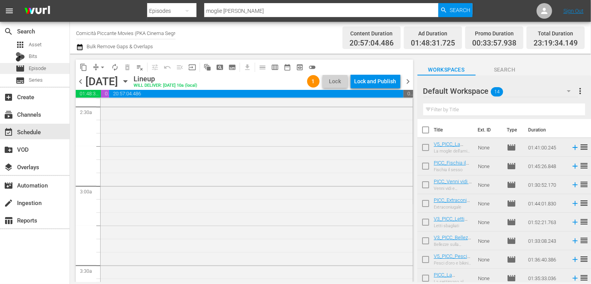
click at [44, 67] on span "Episode" at bounding box center [37, 68] width 17 height 8
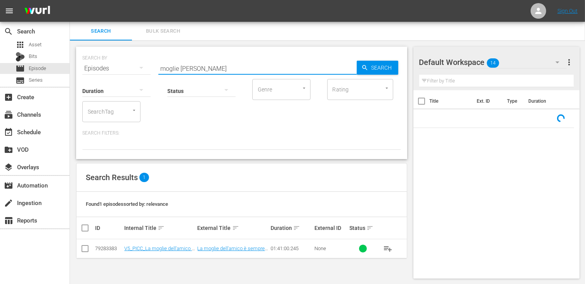
drag, startPoint x: 205, startPoint y: 67, endPoint x: 133, endPoint y: 66, distance: 72.3
click at [133, 66] on div "SEARCH BY Search By Episodes Search ID, Title, Description, Keywords, or Catego…" at bounding box center [241, 64] width 319 height 28
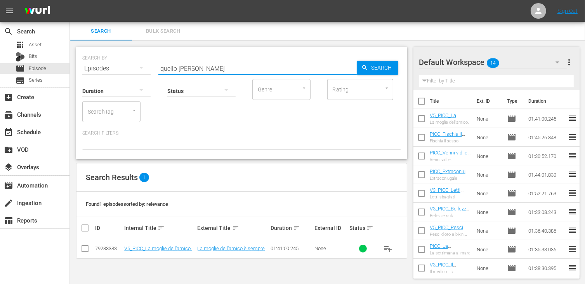
type input "quello strano"
drag, startPoint x: 88, startPoint y: 249, endPoint x: 96, endPoint y: 248, distance: 7.5
click at [88, 249] on input "checkbox" at bounding box center [84, 249] width 9 height 9
checkbox input "true"
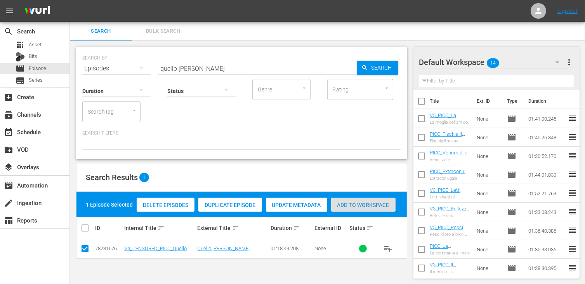
click at [367, 210] on div "Add to Workspace" at bounding box center [363, 204] width 64 height 15
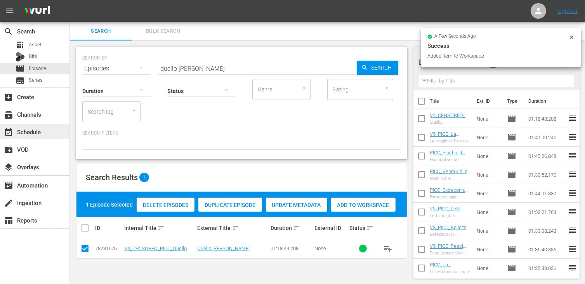
click at [39, 131] on div "event_available Schedule" at bounding box center [21, 130] width 43 height 7
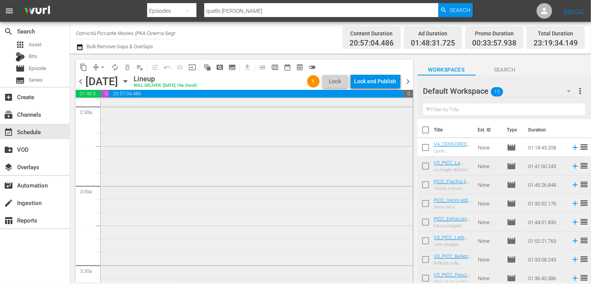
scroll to position [466, 0]
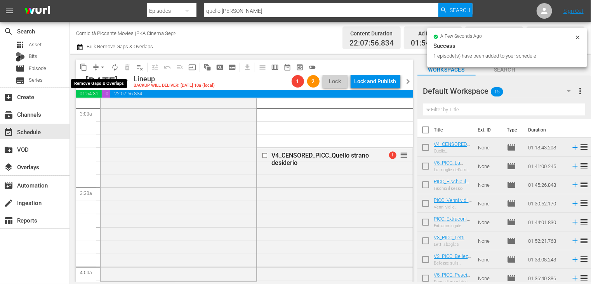
click at [102, 70] on span "arrow_drop_down" at bounding box center [103, 67] width 8 height 8
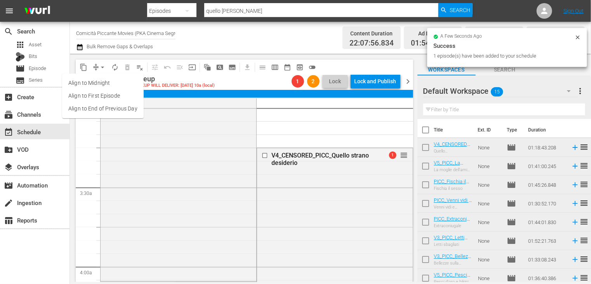
click at [111, 109] on li "Align to End of Previous Day" at bounding box center [103, 108] width 82 height 13
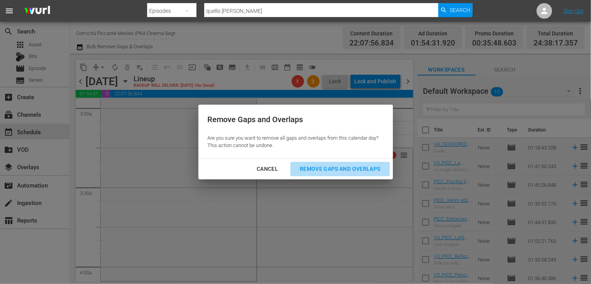
click at [351, 170] on div "Remove Gaps and Overlaps" at bounding box center [340, 169] width 93 height 10
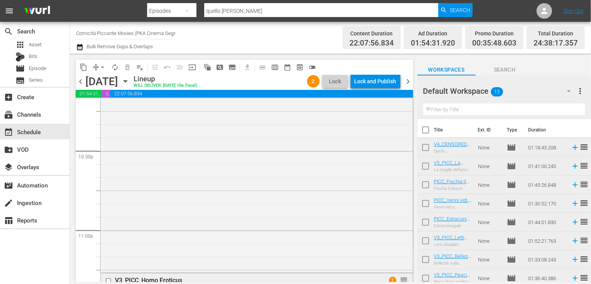
scroll to position [3436, 0]
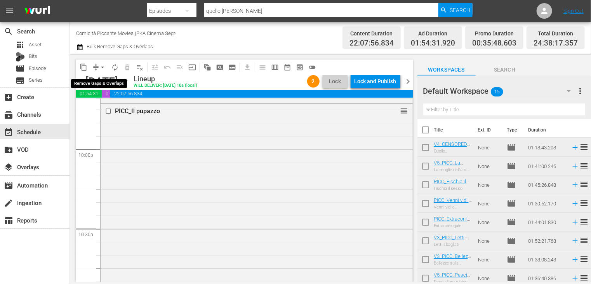
click at [103, 69] on span "arrow_drop_down" at bounding box center [103, 67] width 8 height 8
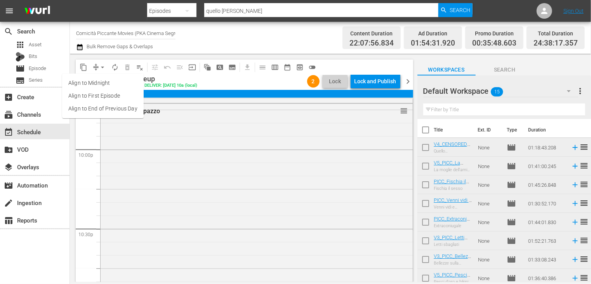
click at [104, 109] on li "Align to End of Previous Day" at bounding box center [103, 108] width 82 height 13
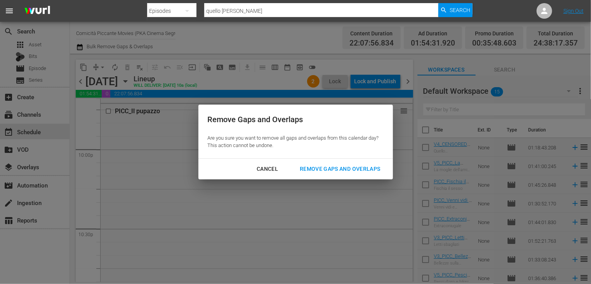
click at [328, 169] on div "Remove Gaps and Overlaps" at bounding box center [340, 169] width 93 height 10
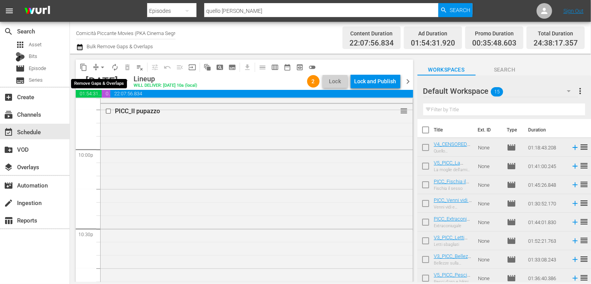
click at [101, 64] on span "arrow_drop_down" at bounding box center [103, 67] width 8 height 8
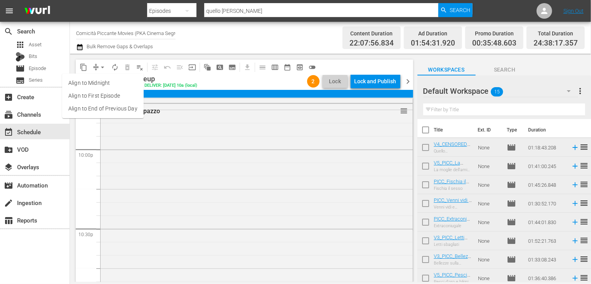
click at [98, 110] on li "Align to End of Previous Day" at bounding box center [103, 108] width 82 height 13
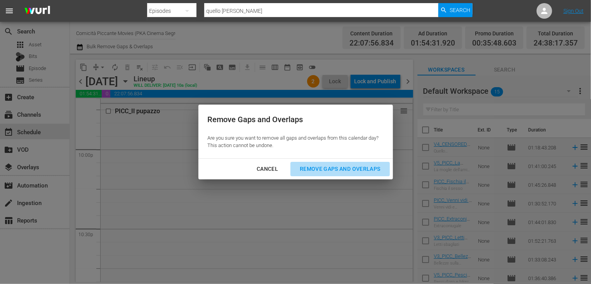
click at [329, 167] on div "Remove Gaps and Overlaps" at bounding box center [340, 169] width 93 height 10
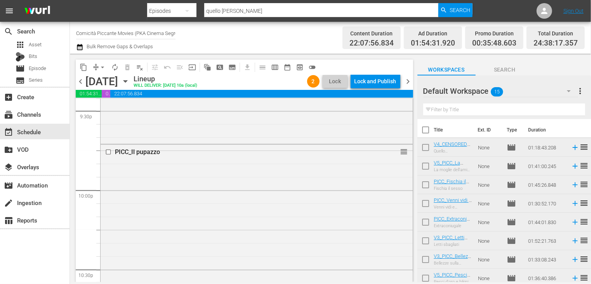
scroll to position [3358, 0]
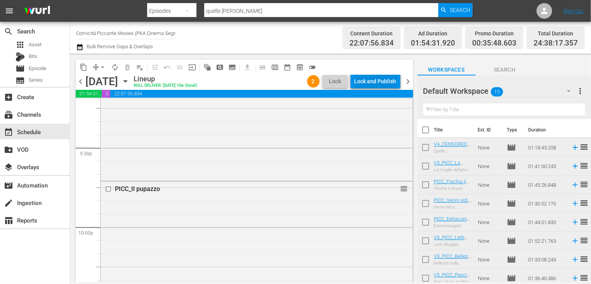
click at [369, 82] on div "Lock and Publish" at bounding box center [376, 81] width 42 height 14
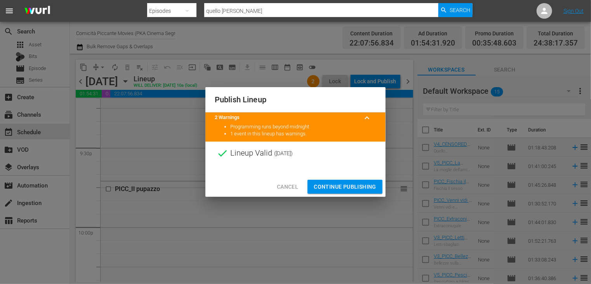
click at [341, 187] on span "Continue Publishing" at bounding box center [345, 187] width 63 height 10
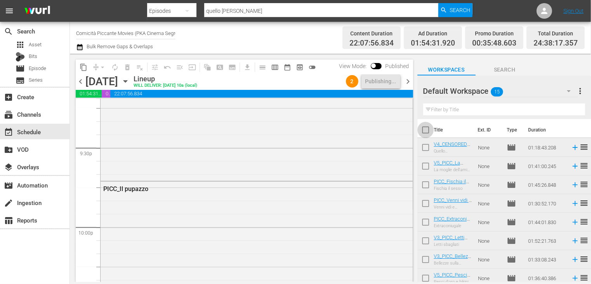
click at [428, 130] on input "checkbox" at bounding box center [426, 131] width 16 height 16
checkbox input "true"
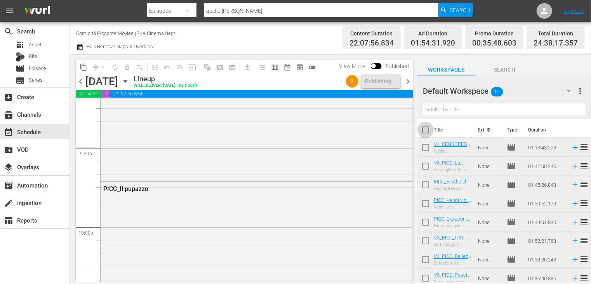
checkbox input "true"
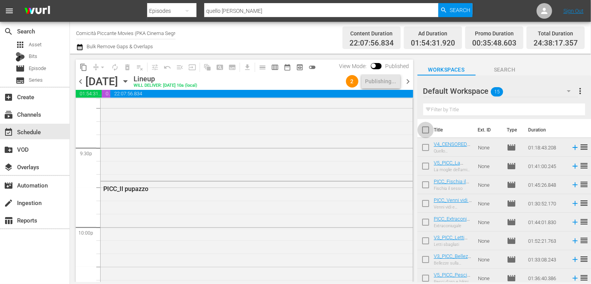
checkbox input "true"
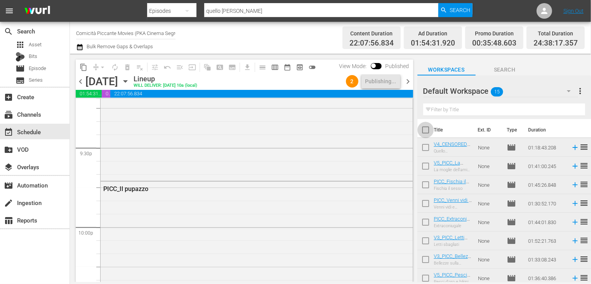
checkbox input "true"
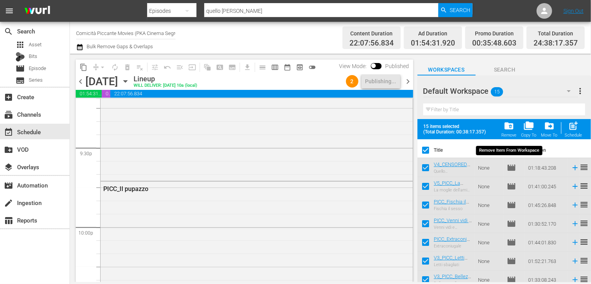
click at [508, 128] on span "folder_delete" at bounding box center [509, 125] width 10 height 10
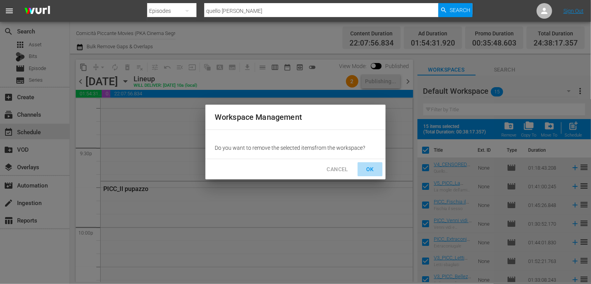
click at [367, 167] on span "OK" at bounding box center [370, 169] width 12 height 10
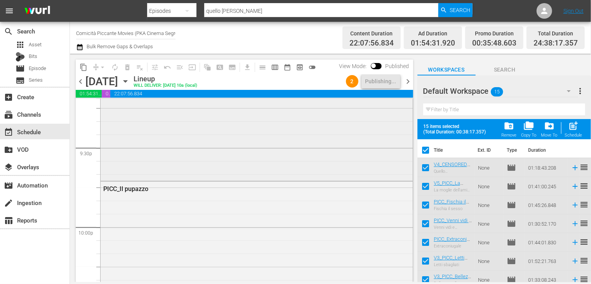
checkbox input "false"
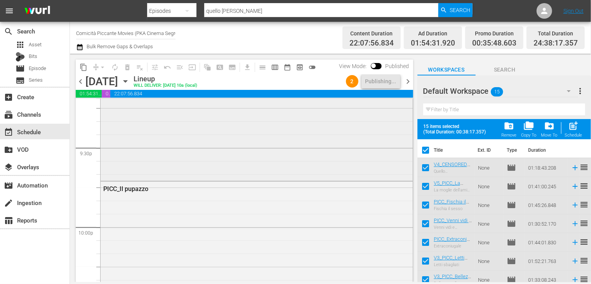
checkbox input "false"
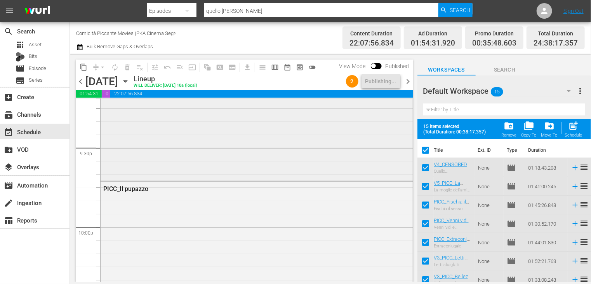
checkbox input "false"
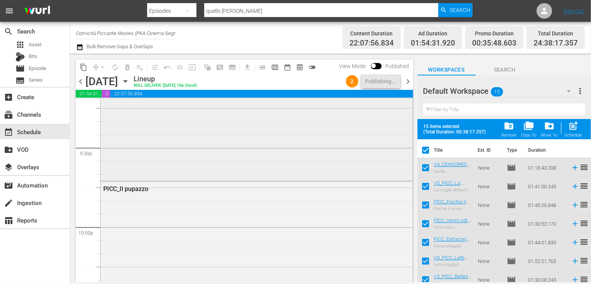
checkbox input "false"
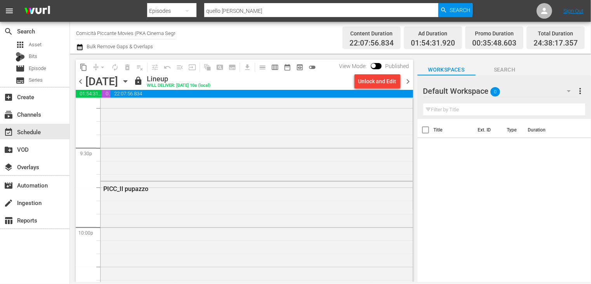
click at [407, 81] on span "chevron_right" at bounding box center [409, 82] width 10 height 10
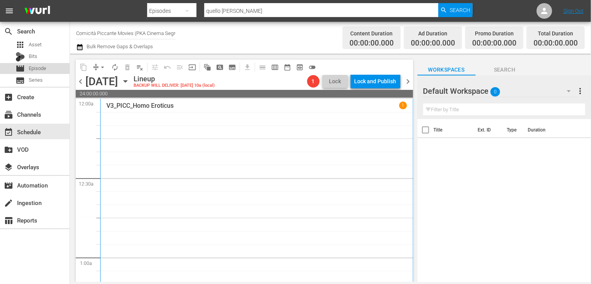
click at [43, 66] on span "Episode" at bounding box center [37, 68] width 17 height 8
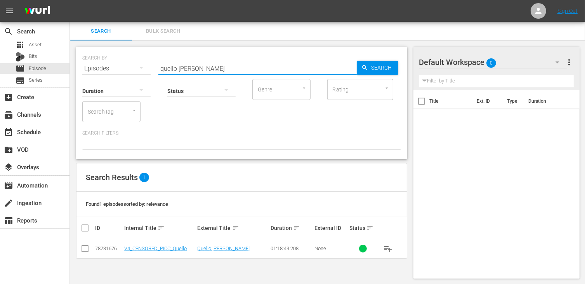
drag, startPoint x: 198, startPoint y: 68, endPoint x: 152, endPoint y: 64, distance: 46.8
click at [153, 64] on div "SEARCH BY Search By Episodes Search ID, Title, Description, Keywords, or Catego…" at bounding box center [241, 64] width 319 height 28
type input "solco di"
click at [87, 247] on input "checkbox" at bounding box center [84, 249] width 9 height 9
checkbox input "true"
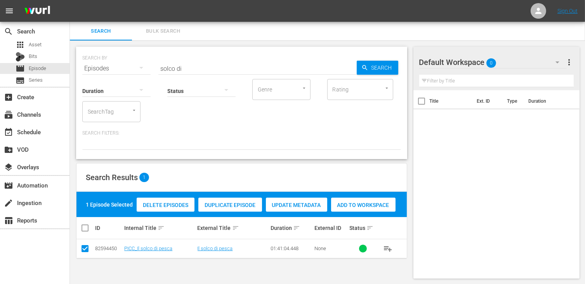
click at [352, 202] on span "Add to Workspace" at bounding box center [363, 205] width 64 height 6
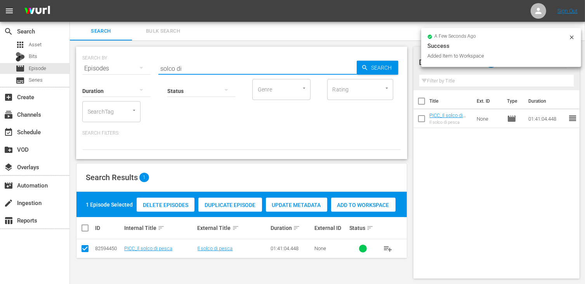
drag, startPoint x: 190, startPoint y: 70, endPoint x: 134, endPoint y: 63, distance: 55.6
click at [134, 63] on div "SEARCH BY Search By Episodes Search ID, Title, Description, Keywords, or Catego…" at bounding box center [241, 64] width 319 height 28
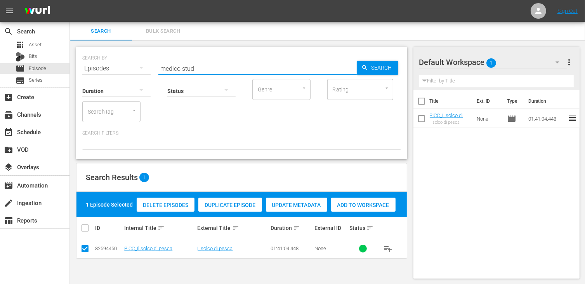
type input "medico stud"
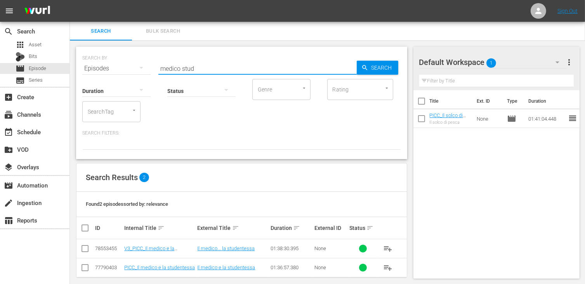
click at [84, 252] on input "checkbox" at bounding box center [84, 249] width 9 height 9
checkbox input "true"
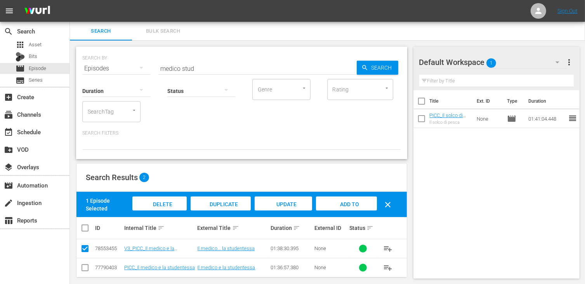
click at [344, 205] on span "Add to Workspace" at bounding box center [346, 211] width 38 height 21
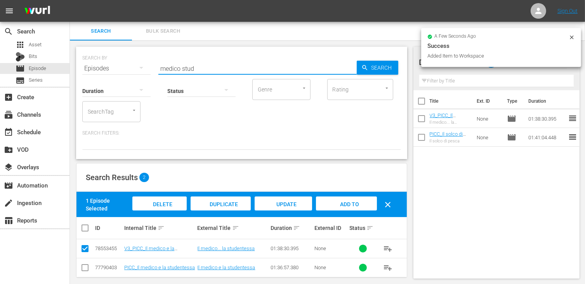
drag, startPoint x: 210, startPoint y: 66, endPoint x: 91, endPoint y: 64, distance: 119.2
click at [91, 64] on div "SEARCH BY Search By Episodes Search ID, Title, Description, Keywords, or Catego…" at bounding box center [241, 64] width 319 height 28
type input "d"
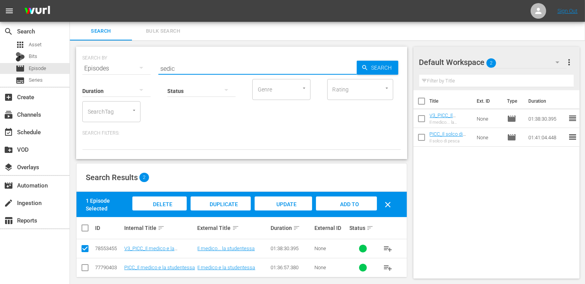
type input "sedic"
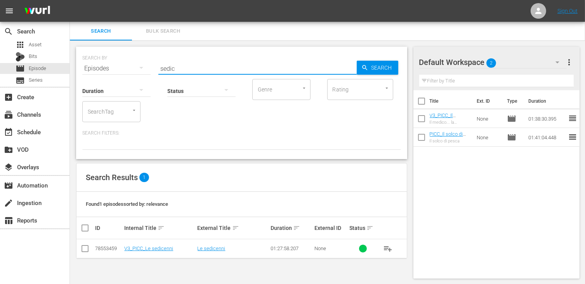
click at [85, 246] on input "checkbox" at bounding box center [84, 249] width 9 height 9
checkbox input "true"
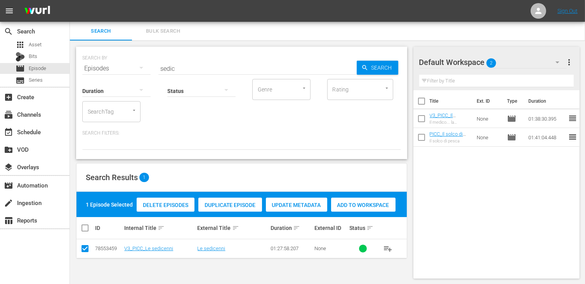
click at [353, 205] on span "Add to Workspace" at bounding box center [363, 205] width 64 height 6
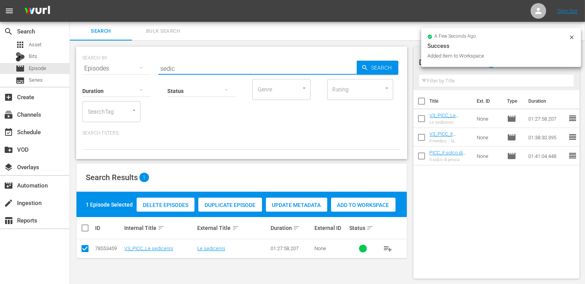
drag, startPoint x: 183, startPoint y: 68, endPoint x: 103, endPoint y: 67, distance: 80.8
click at [103, 67] on div "SEARCH BY Search By Episodes Search ID, Title, Description, Keywords, or Catego…" at bounding box center [241, 64] width 319 height 28
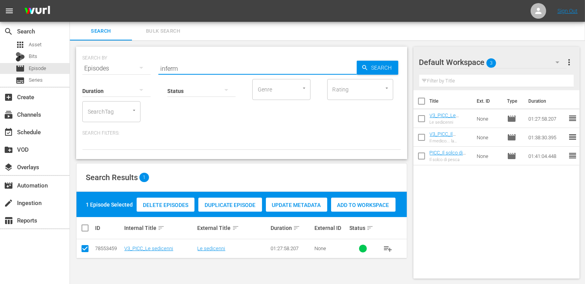
type input "inferm"
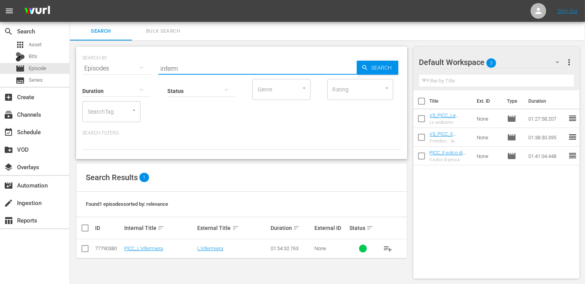
click at [87, 249] on input "checkbox" at bounding box center [84, 249] width 9 height 9
checkbox input "true"
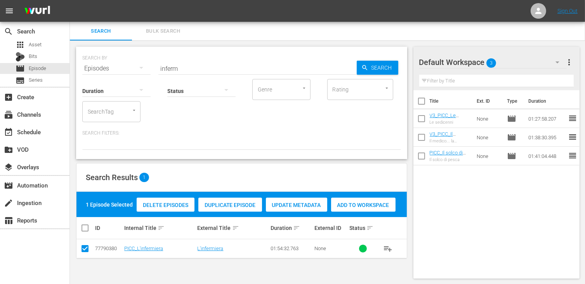
click at [362, 208] on div "Add to Workspace" at bounding box center [363, 204] width 64 height 15
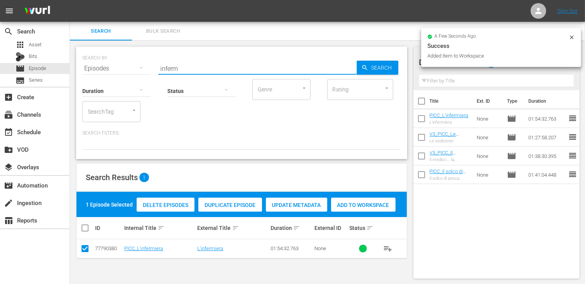
drag, startPoint x: 183, startPoint y: 68, endPoint x: 113, endPoint y: 70, distance: 70.7
click at [113, 70] on div "SEARCH BY Search By Episodes Search ID, Title, Description, Keywords, or Catego…" at bounding box center [241, 64] width 319 height 28
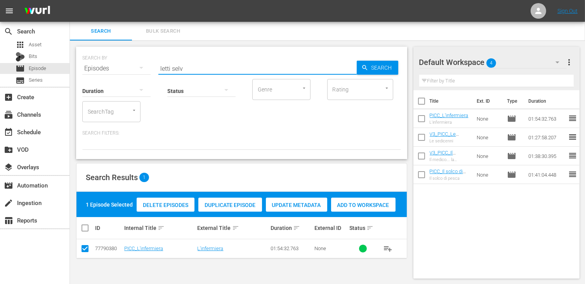
type input "letti selv"
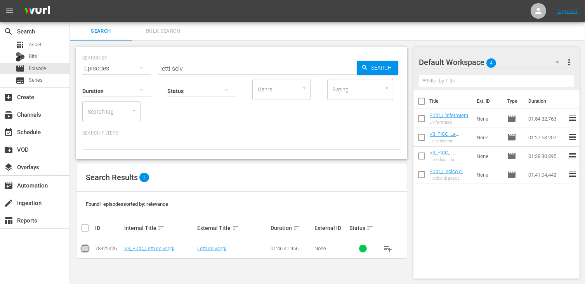
click at [87, 250] on input "checkbox" at bounding box center [84, 249] width 9 height 9
checkbox input "true"
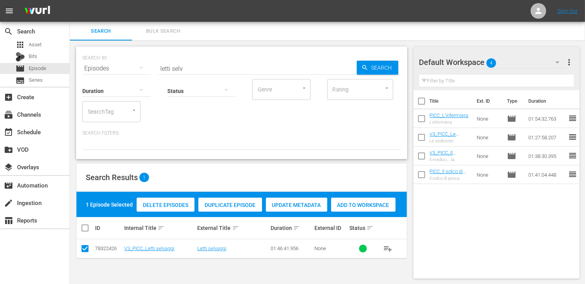
click at [366, 205] on span "Add to Workspace" at bounding box center [363, 205] width 64 height 6
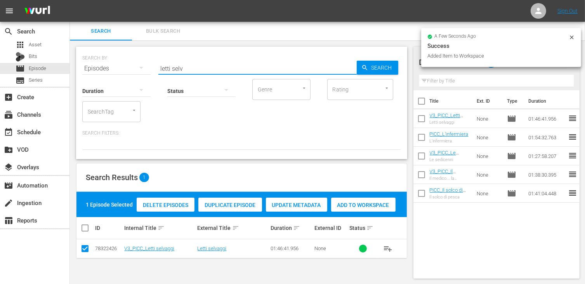
drag, startPoint x: 188, startPoint y: 69, endPoint x: 82, endPoint y: 69, distance: 106.4
click at [82, 69] on div "SEARCH BY Search By Episodes Search ID, Title, Description, Keywords, or Catego…" at bounding box center [241, 103] width 331 height 112
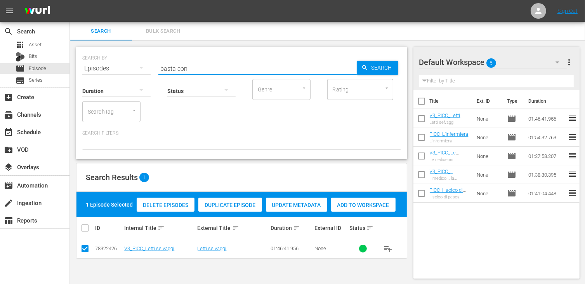
type input "basta con"
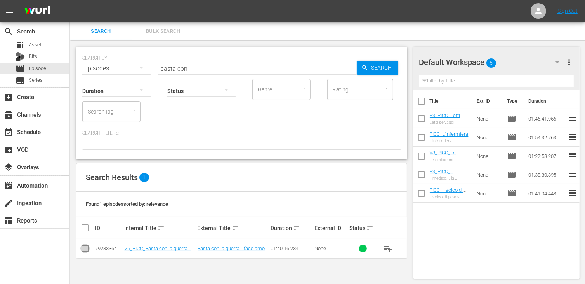
click at [86, 250] on input "checkbox" at bounding box center [84, 249] width 9 height 9
checkbox input "true"
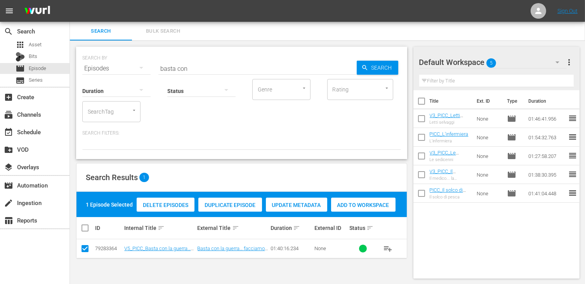
click at [376, 201] on div "Add to Workspace" at bounding box center [363, 204] width 64 height 15
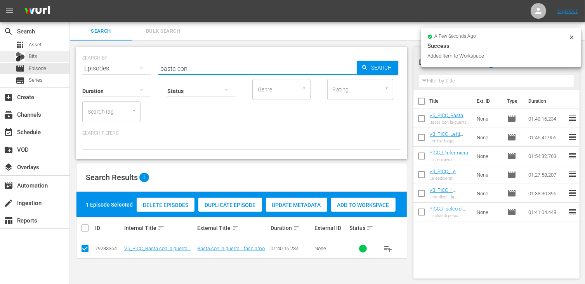
drag, startPoint x: 200, startPoint y: 68, endPoint x: 69, endPoint y: 59, distance: 131.5
click at [70, 0] on div "search Search apps Asset Bits movie Episode subtitles Series add_box Create sub…" at bounding box center [327, 0] width 515 height 0
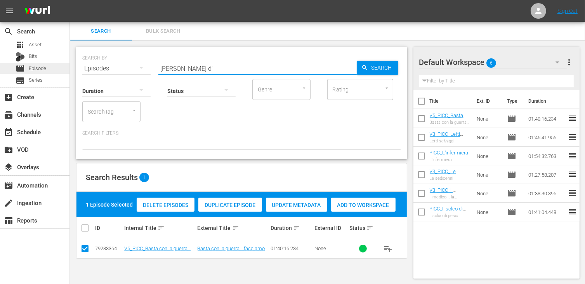
type input "pesci d'"
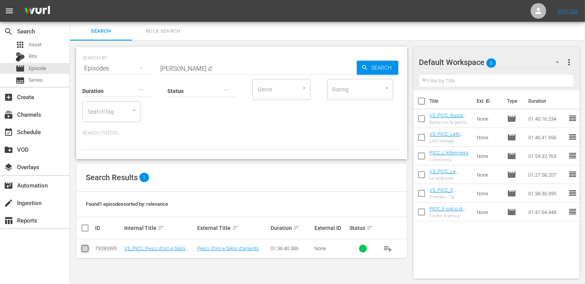
click at [87, 249] on input "checkbox" at bounding box center [84, 249] width 9 height 9
checkbox input "true"
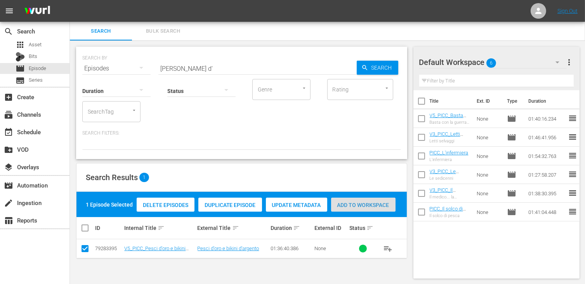
drag, startPoint x: 383, startPoint y: 201, endPoint x: 378, endPoint y: 202, distance: 5.1
click at [382, 202] on span "Add to Workspace" at bounding box center [363, 205] width 64 height 6
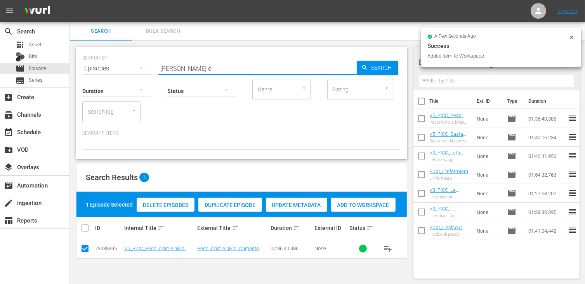
drag, startPoint x: 200, startPoint y: 67, endPoint x: 79, endPoint y: 65, distance: 121.2
click at [79, 65] on div "SEARCH BY Search By Episodes Search ID, Title, Description, Keywords, or Catego…" at bounding box center [241, 103] width 331 height 112
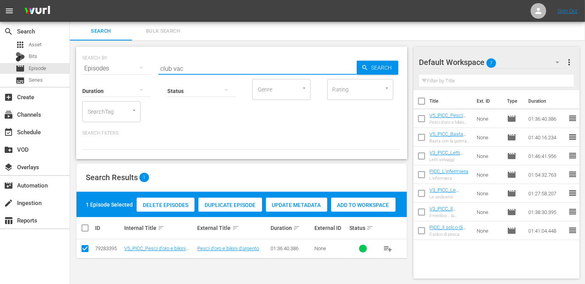
type input "club vac"
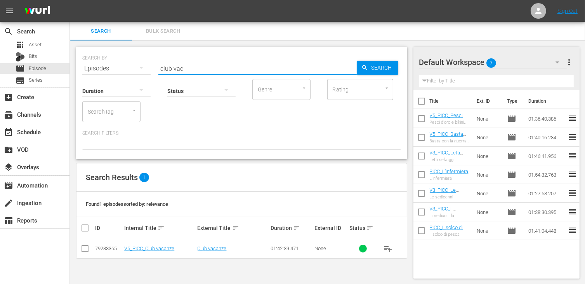
drag, startPoint x: 84, startPoint y: 247, endPoint x: 91, endPoint y: 247, distance: 7.4
click at [84, 247] on input "checkbox" at bounding box center [84, 249] width 9 height 9
checkbox input "true"
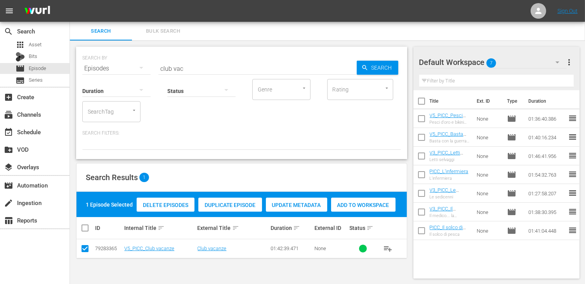
click at [361, 205] on span "Add to Workspace" at bounding box center [363, 205] width 64 height 6
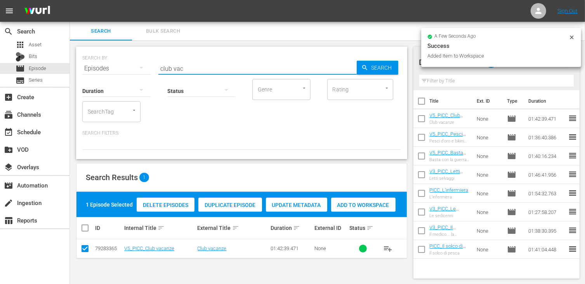
drag, startPoint x: 198, startPoint y: 71, endPoint x: 116, endPoint y: 68, distance: 82.4
click at [116, 68] on div "SEARCH BY Search By Episodes Search ID, Title, Description, Keywords, or Catego…" at bounding box center [241, 64] width 319 height 28
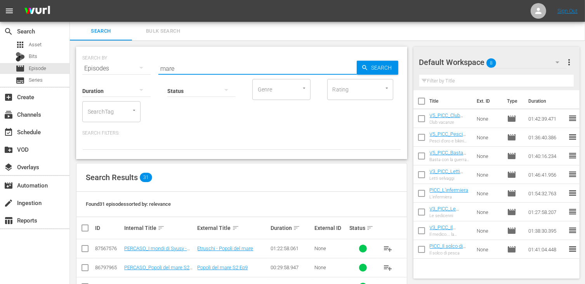
click at [162, 67] on input "mare" at bounding box center [257, 68] width 198 height 19
type input "settimana al mare"
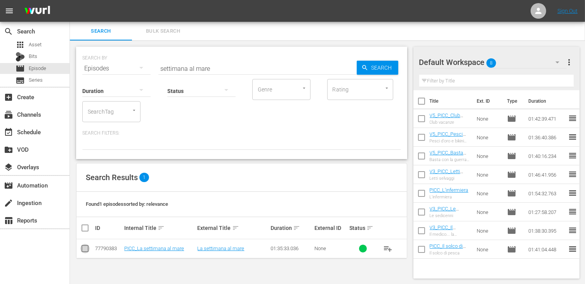
click at [84, 249] on input "checkbox" at bounding box center [84, 249] width 9 height 9
checkbox input "true"
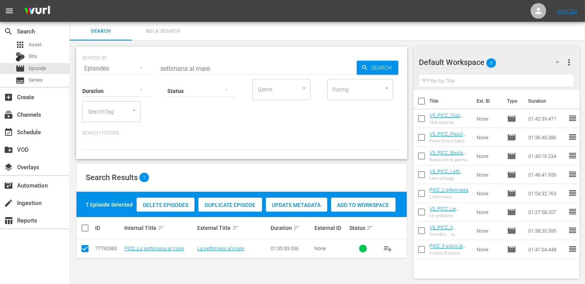
click at [367, 204] on span "Add to Workspace" at bounding box center [363, 205] width 64 height 6
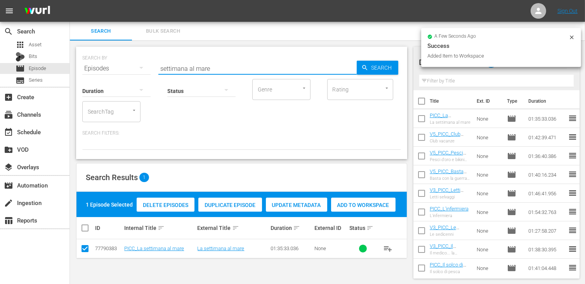
drag, startPoint x: 217, startPoint y: 69, endPoint x: 128, endPoint y: 58, distance: 90.0
click at [128, 58] on div "SEARCH BY Search By Episodes Search ID, Title, Description, Keywords, or Catego…" at bounding box center [241, 64] width 319 height 28
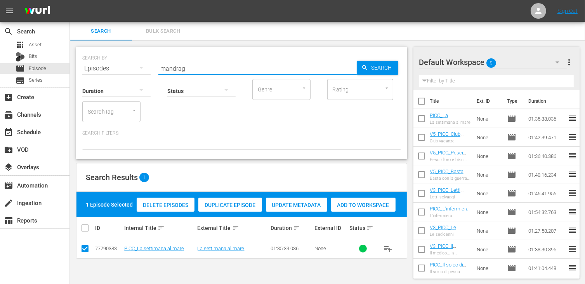
type input "mandrag"
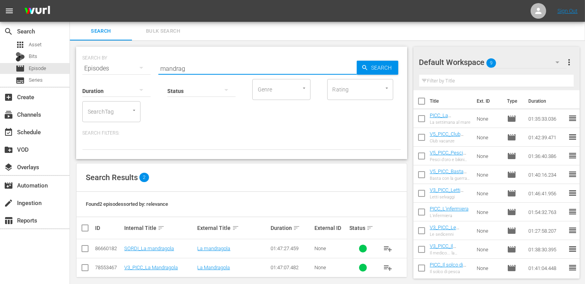
click at [82, 268] on input "checkbox" at bounding box center [84, 268] width 9 height 9
checkbox input "true"
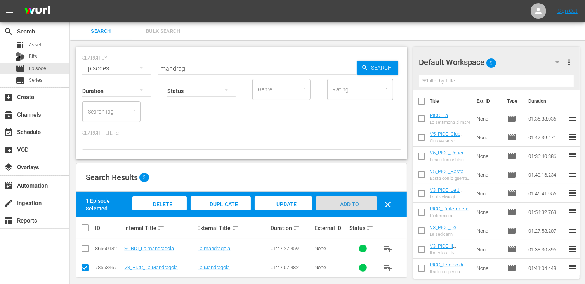
click at [351, 205] on span "Add to Workspace" at bounding box center [346, 211] width 38 height 21
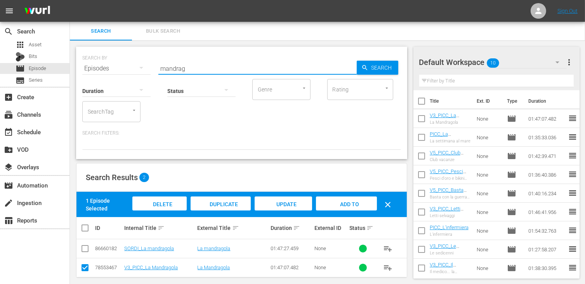
drag, startPoint x: 191, startPoint y: 69, endPoint x: 128, endPoint y: 73, distance: 63.5
click at [129, 73] on div "SEARCH BY Search By Episodes Search ID, Title, Description, Keywords, or Catego…" at bounding box center [241, 103] width 331 height 112
type input "don giov"
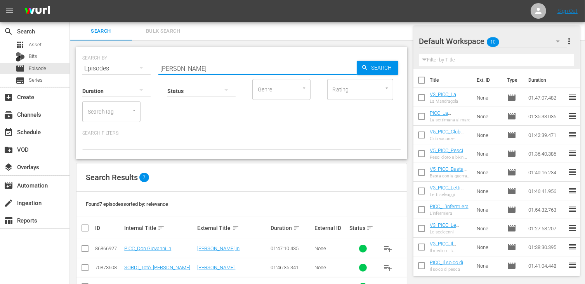
scroll to position [78, 0]
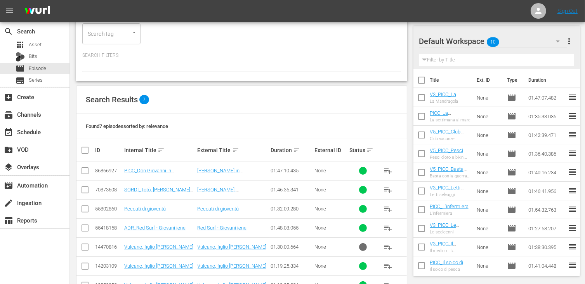
drag, startPoint x: 84, startPoint y: 167, endPoint x: 92, endPoint y: 167, distance: 8.2
click at [85, 167] on input "checkbox" at bounding box center [84, 171] width 9 height 9
checkbox input "true"
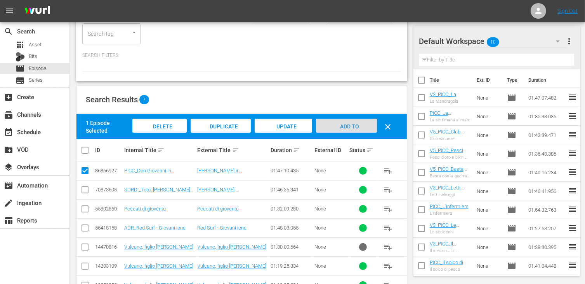
click at [344, 128] on span "Add to Workspace" at bounding box center [346, 133] width 38 height 21
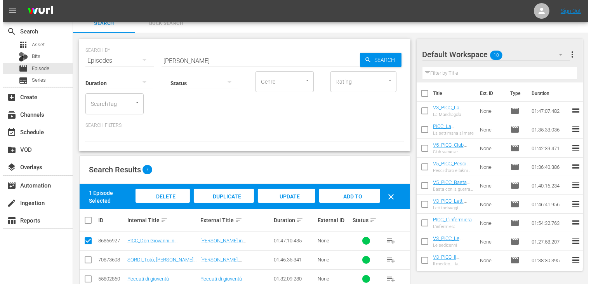
scroll to position [0, 0]
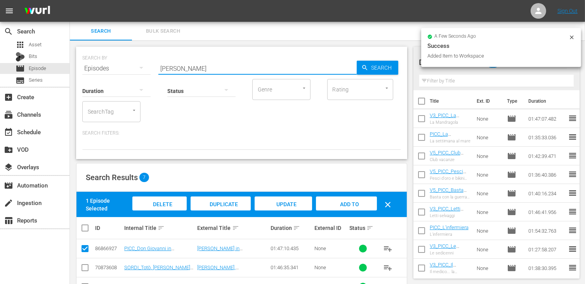
drag, startPoint x: 188, startPoint y: 71, endPoint x: 111, endPoint y: 66, distance: 77.0
click at [111, 66] on div "SEARCH BY Search By Episodes Search ID, Title, Description, Keywords, or Catego…" at bounding box center [241, 64] width 319 height 28
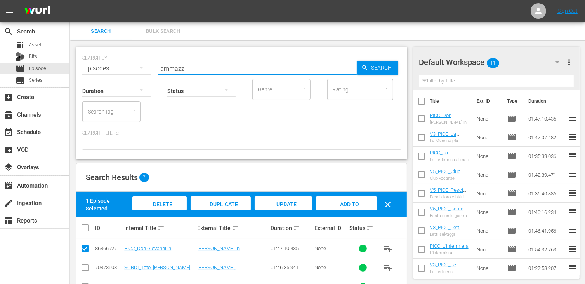
type input "ammazz"
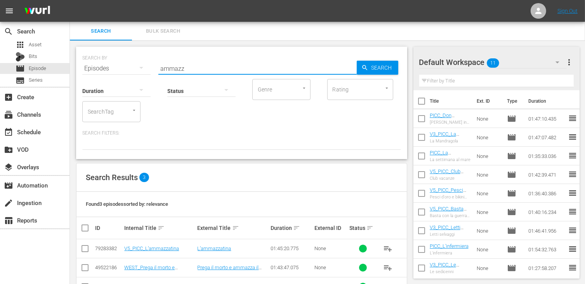
click at [85, 249] on input "checkbox" at bounding box center [84, 249] width 9 height 9
checkbox input "true"
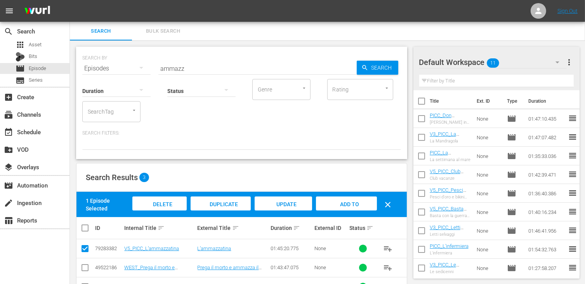
click at [353, 205] on span "Add to Workspace" at bounding box center [346, 211] width 38 height 21
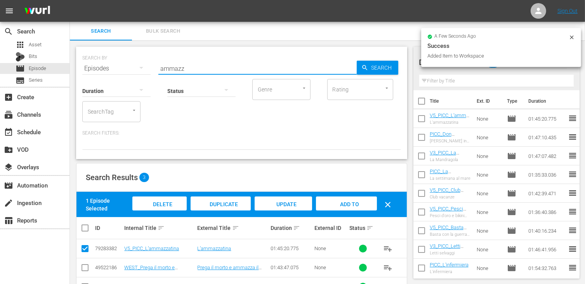
drag, startPoint x: 193, startPoint y: 71, endPoint x: 120, endPoint y: 66, distance: 73.6
click at [122, 64] on div "SEARCH BY Search By Episodes Search ID, Title, Description, Keywords, or Catego…" at bounding box center [241, 64] width 319 height 28
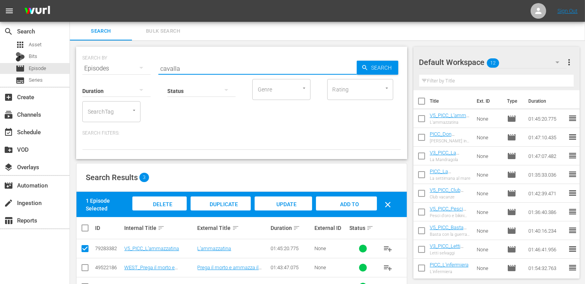
type input "cavalla"
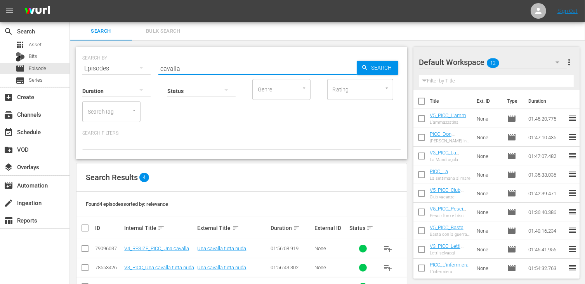
click at [86, 249] on input "checkbox" at bounding box center [84, 249] width 9 height 9
checkbox input "true"
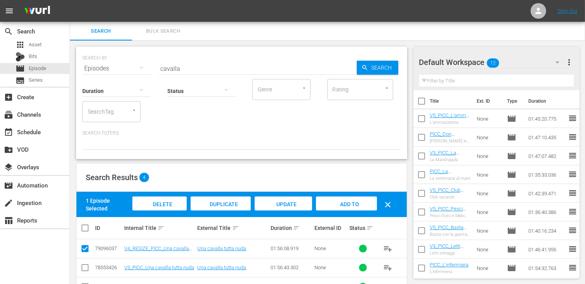
click at [353, 205] on span "Add to Workspace" at bounding box center [346, 211] width 38 height 21
drag, startPoint x: 191, startPoint y: 70, endPoint x: 138, endPoint y: 63, distance: 53.6
click at [138, 63] on div "SEARCH BY Search By Episodes Search ID, Title, Description, Keywords, or Catego…" at bounding box center [241, 64] width 319 height 28
type input "prete spo"
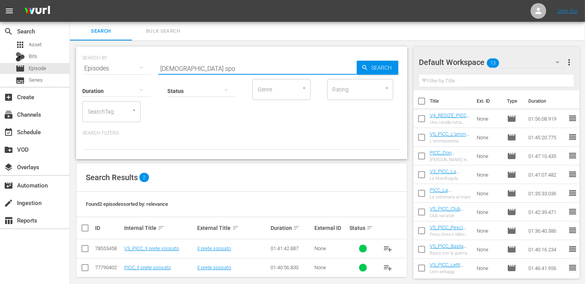
click at [81, 250] on input "checkbox" at bounding box center [84, 249] width 9 height 9
checkbox input "true"
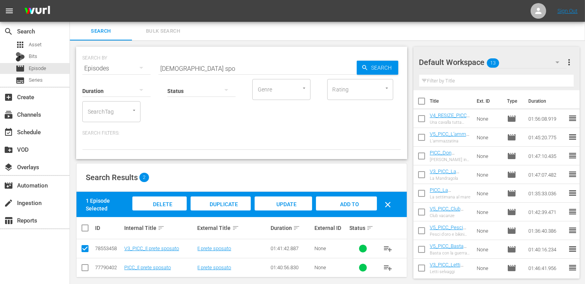
click at [344, 206] on span "Add to Workspace" at bounding box center [346, 211] width 38 height 21
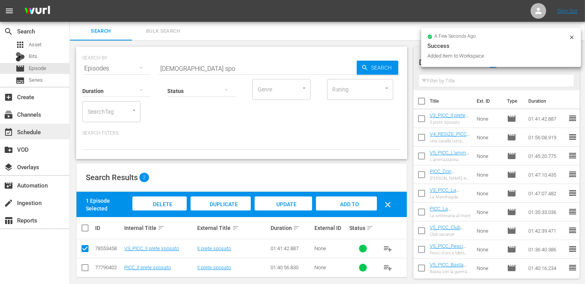
click at [31, 131] on div "event_available Schedule" at bounding box center [21, 130] width 43 height 7
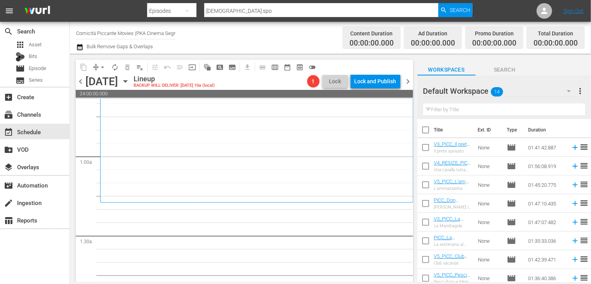
scroll to position [155, 0]
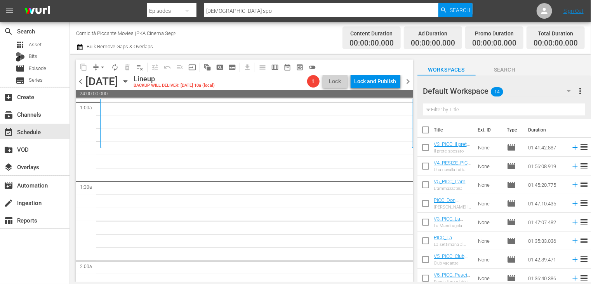
click at [425, 131] on input "checkbox" at bounding box center [426, 131] width 16 height 16
checkbox input "true"
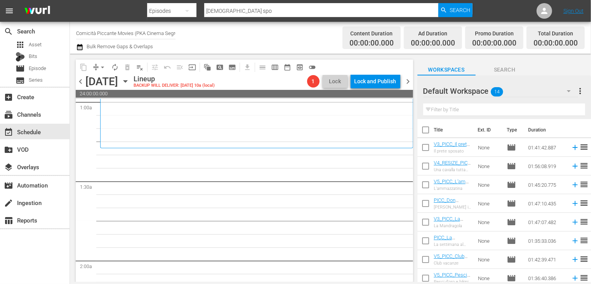
checkbox input "true"
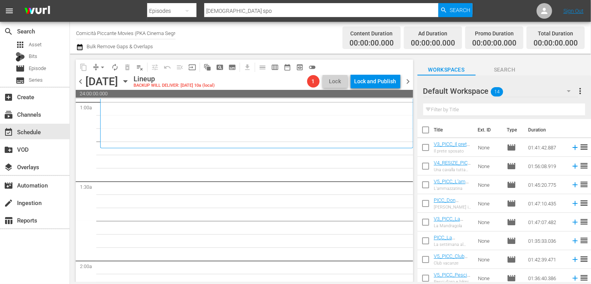
checkbox input "true"
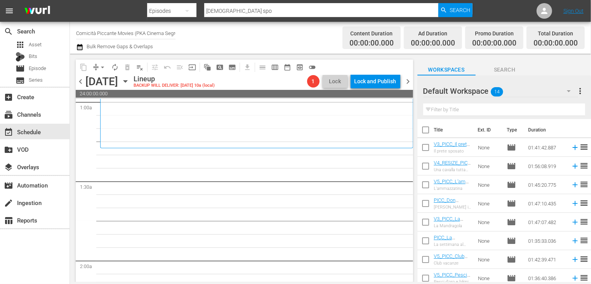
checkbox input "true"
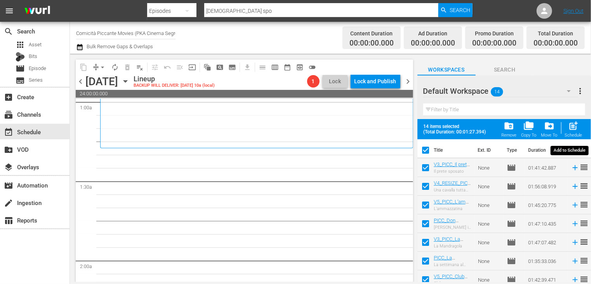
click at [572, 129] on span "post_add" at bounding box center [574, 125] width 10 height 10
checkbox input "false"
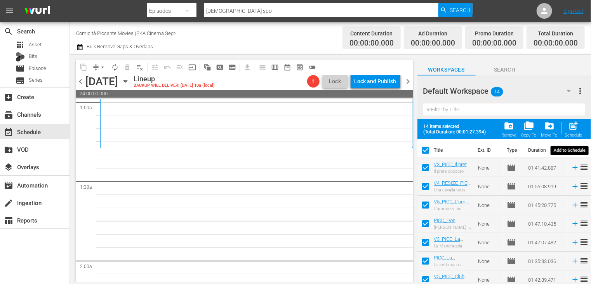
checkbox input "false"
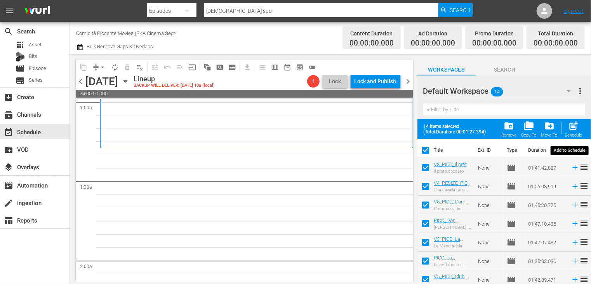
checkbox input "false"
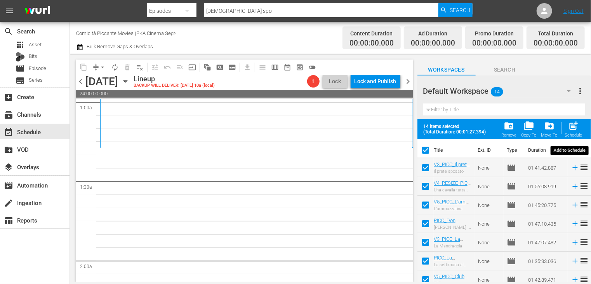
checkbox input "false"
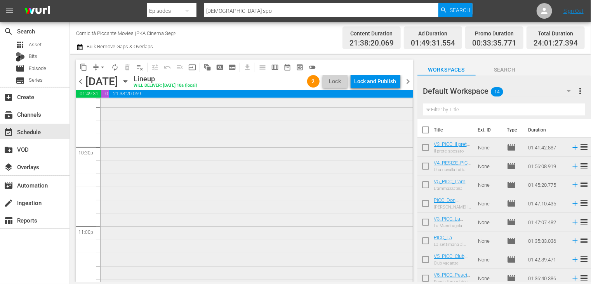
scroll to position [3362, 0]
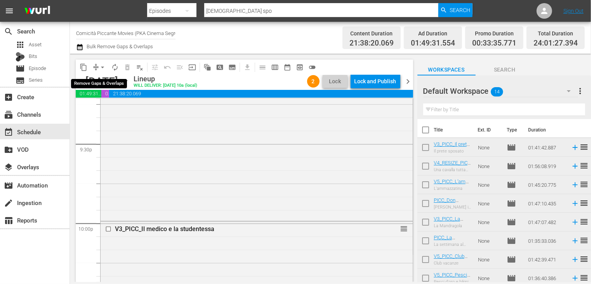
click at [103, 66] on span "arrow_drop_down" at bounding box center [103, 67] width 8 height 8
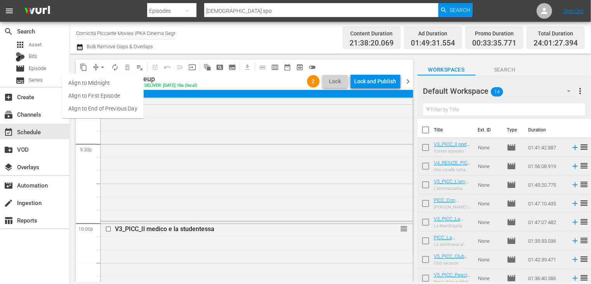
click at [101, 106] on li "Align to End of Previous Day" at bounding box center [103, 108] width 82 height 13
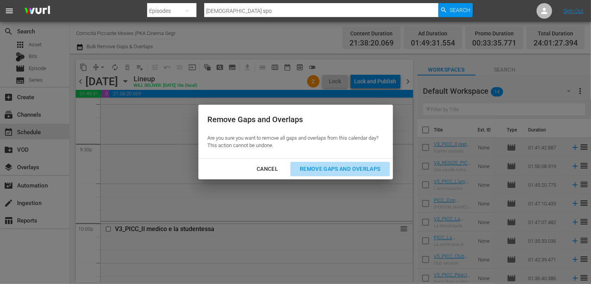
click at [339, 167] on div "Remove Gaps and Overlaps" at bounding box center [340, 169] width 93 height 10
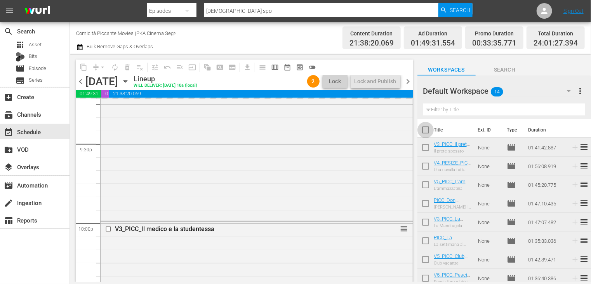
click at [427, 131] on input "checkbox" at bounding box center [426, 131] width 16 height 16
checkbox input "true"
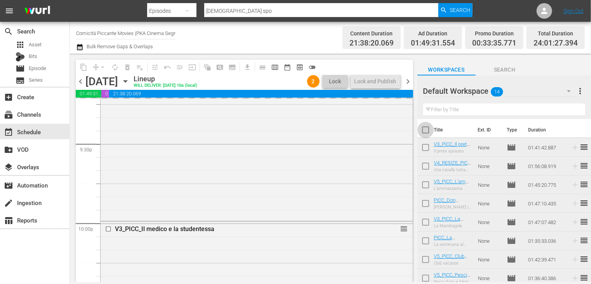
checkbox input "true"
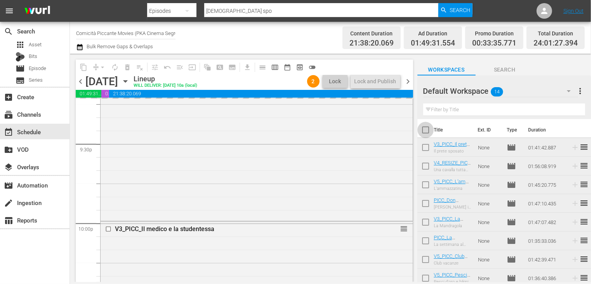
checkbox input "true"
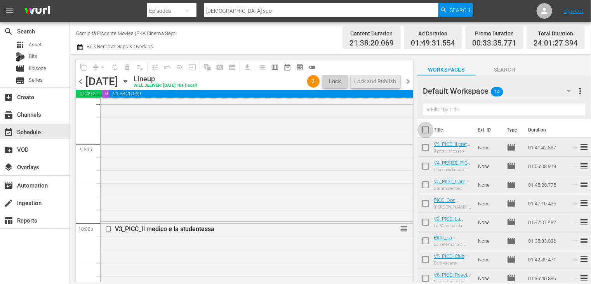
checkbox input "true"
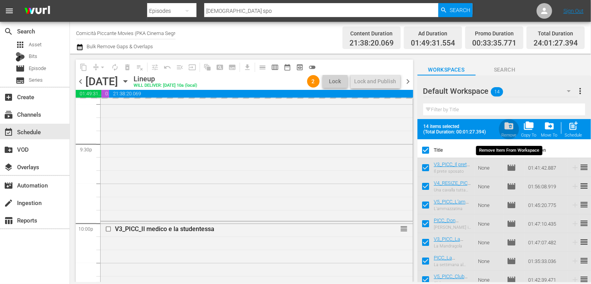
click at [509, 130] on span "folder_delete" at bounding box center [509, 125] width 10 height 10
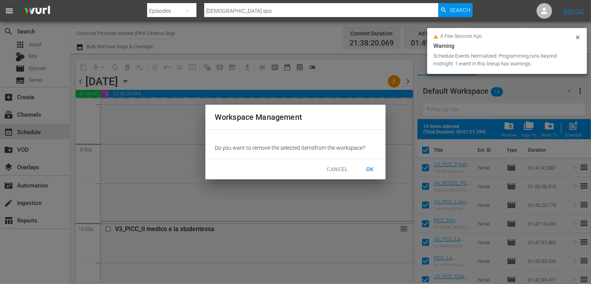
click at [368, 169] on span "OK" at bounding box center [370, 169] width 12 height 10
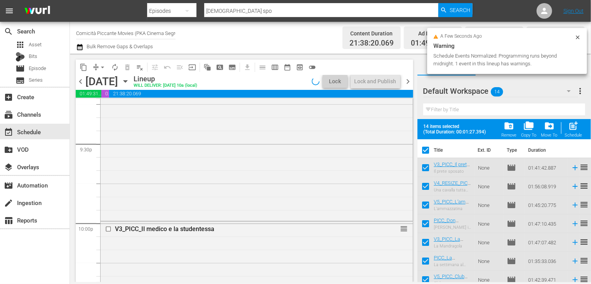
checkbox input "false"
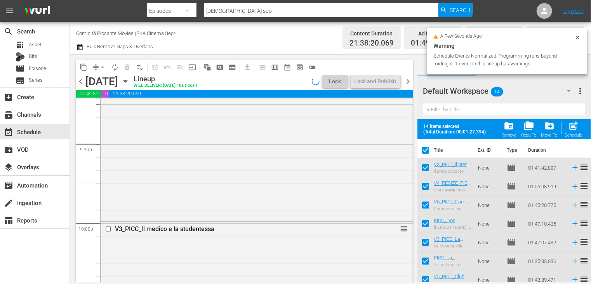
checkbox input "false"
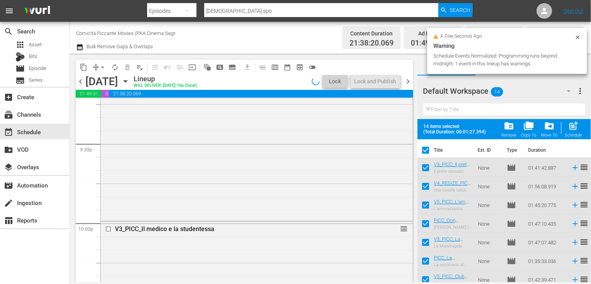
checkbox input "false"
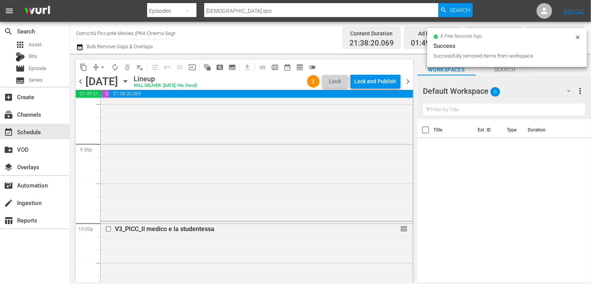
click at [369, 84] on div "Lock and Publish" at bounding box center [376, 81] width 42 height 14
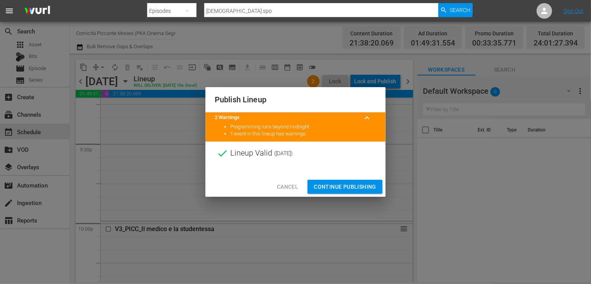
click at [341, 186] on span "Continue Publishing" at bounding box center [345, 187] width 63 height 10
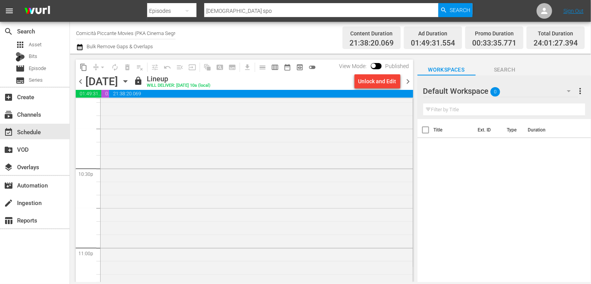
scroll to position [3440, 0]
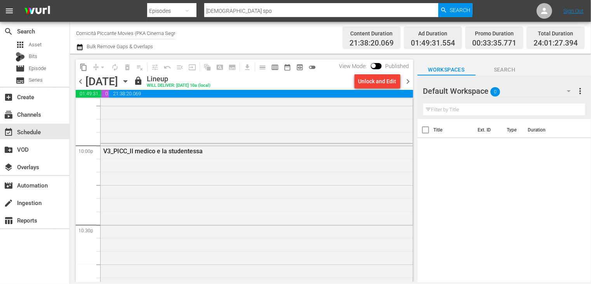
click at [405, 81] on span "chevron_right" at bounding box center [409, 82] width 10 height 10
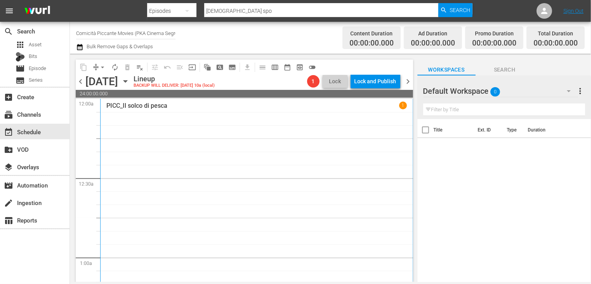
click at [79, 47] on icon "button" at bounding box center [79, 46] width 7 height 9
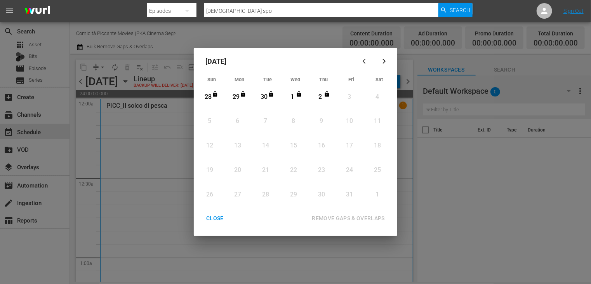
drag, startPoint x: 212, startPoint y: 222, endPoint x: 202, endPoint y: 210, distance: 15.4
click at [213, 222] on div "CLOSE" at bounding box center [215, 218] width 30 height 10
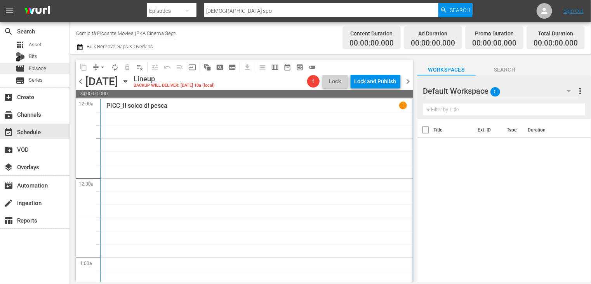
click at [43, 67] on span "Episode" at bounding box center [37, 68] width 17 height 8
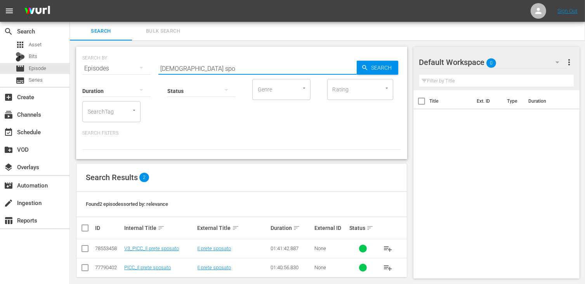
drag, startPoint x: 196, startPoint y: 67, endPoint x: 126, endPoint y: 63, distance: 70.0
click at [126, 63] on div "SEARCH BY Search By Episodes Search ID, Title, Description, Keywords, or Catego…" at bounding box center [241, 64] width 319 height 28
type input "miranda"
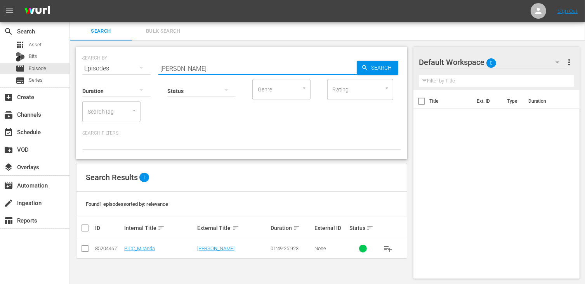
click at [87, 245] on input "checkbox" at bounding box center [84, 249] width 9 height 9
checkbox input "true"
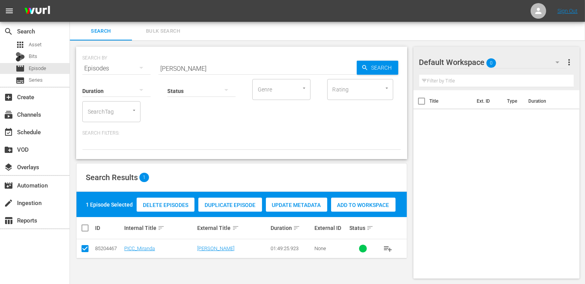
click at [351, 202] on span "Add to Workspace" at bounding box center [363, 205] width 64 height 6
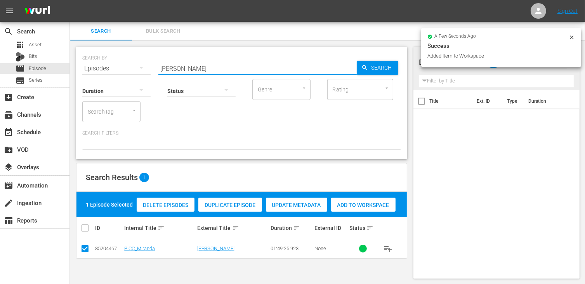
drag, startPoint x: 170, startPoint y: 68, endPoint x: 126, endPoint y: 66, distance: 44.7
click at [126, 66] on div "SEARCH BY Search By Episodes Search ID, Title, Description, Keywords, or Catego…" at bounding box center [241, 64] width 319 height 28
type input "compagna di v"
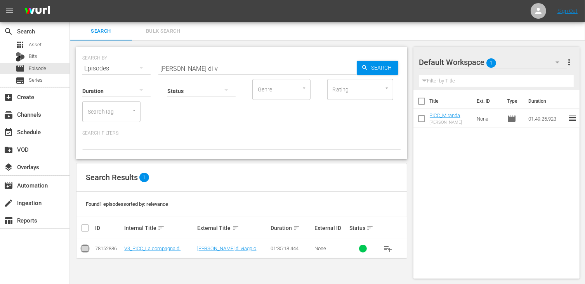
click at [83, 250] on input "checkbox" at bounding box center [84, 249] width 9 height 9
checkbox input "true"
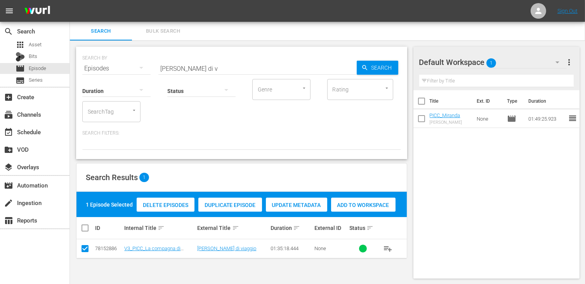
click at [370, 203] on span "Add to Workspace" at bounding box center [363, 205] width 64 height 6
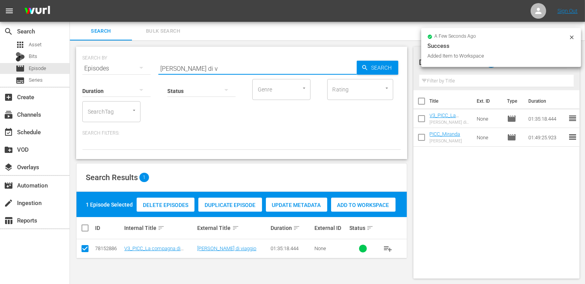
drag, startPoint x: 210, startPoint y: 68, endPoint x: 113, endPoint y: 56, distance: 97.9
click at [113, 56] on div "SEARCH BY Search By Episodes Search ID, Title, Description, Keywords, or Catego…" at bounding box center [241, 64] width 319 height 28
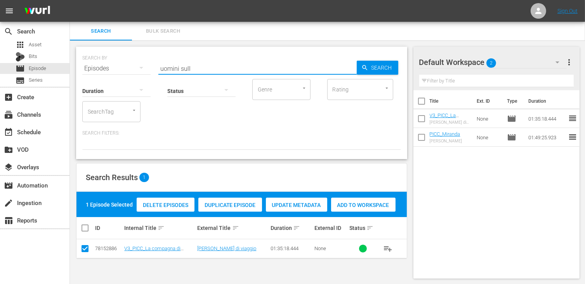
type input "uomini sull"
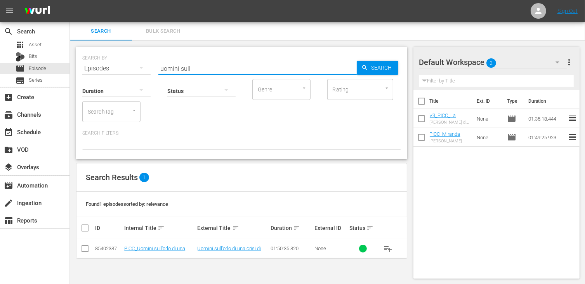
click at [85, 248] on input "checkbox" at bounding box center [84, 249] width 9 height 9
checkbox input "true"
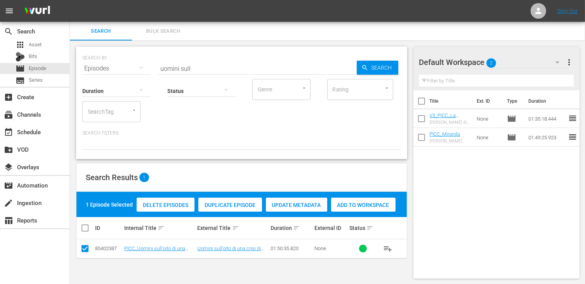
drag, startPoint x: 356, startPoint y: 205, endPoint x: 339, endPoint y: 186, distance: 25.3
click at [356, 205] on span "Add to Workspace" at bounding box center [363, 205] width 64 height 6
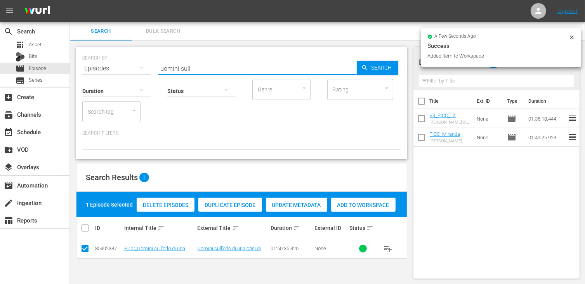
drag, startPoint x: 197, startPoint y: 68, endPoint x: 126, endPoint y: 63, distance: 71.3
click at [126, 63] on div "SEARCH BY Search By Episodes Search ID, Title, Description, Keywords, or Catego…" at bounding box center [241, 64] width 319 height 28
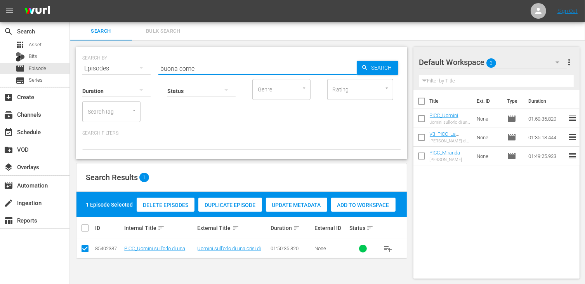
type input "buona come"
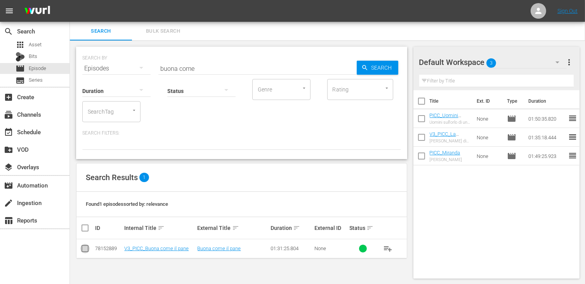
click at [83, 249] on input "checkbox" at bounding box center [84, 249] width 9 height 9
checkbox input "true"
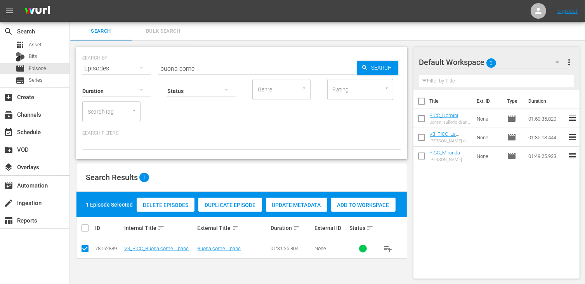
click at [394, 211] on div "Delete Episodes Duplicate Episode Update Metadata Add to Workspace" at bounding box center [266, 204] width 263 height 18
click at [378, 202] on span "Add to Workspace" at bounding box center [363, 205] width 64 height 6
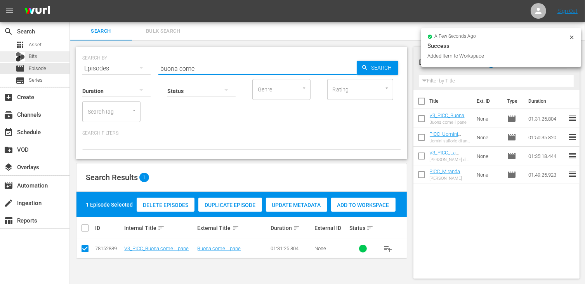
drag, startPoint x: 201, startPoint y: 69, endPoint x: 54, endPoint y: 53, distance: 147.2
click at [70, 0] on div "search Search apps Asset Bits movie Episode subtitles Series add_box Create sub…" at bounding box center [327, 0] width 515 height 0
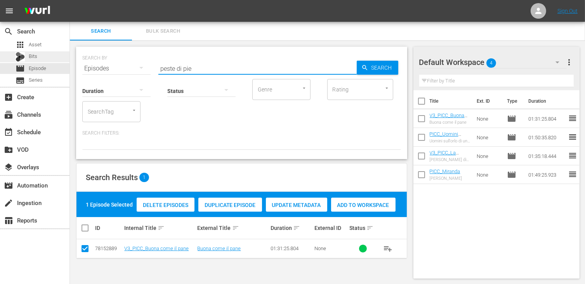
type input "peste di pie"
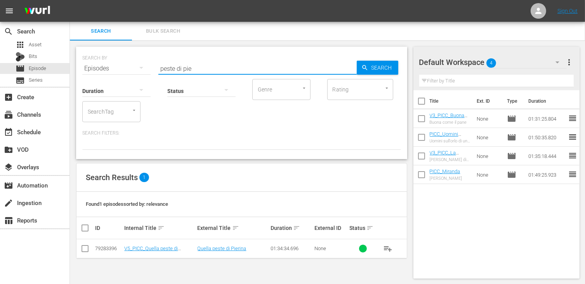
drag, startPoint x: 85, startPoint y: 249, endPoint x: 93, endPoint y: 246, distance: 9.1
click at [85, 249] on input "checkbox" at bounding box center [84, 249] width 9 height 9
checkbox input "true"
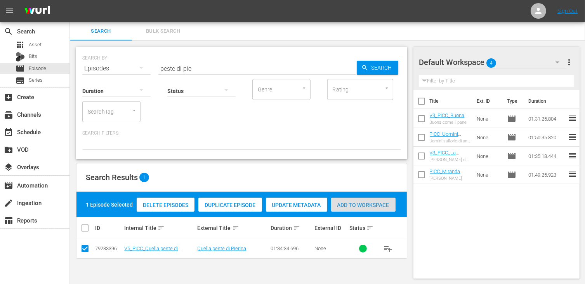
click at [383, 204] on span "Add to Workspace" at bounding box center [363, 205] width 64 height 6
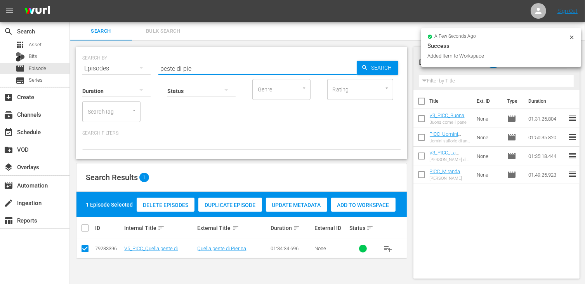
drag, startPoint x: 205, startPoint y: 67, endPoint x: 99, endPoint y: 50, distance: 107.1
click at [99, 50] on div "SEARCH BY Search By Episodes Search ID, Title, Description, Keywords, or Catego…" at bounding box center [241, 64] width 319 height 28
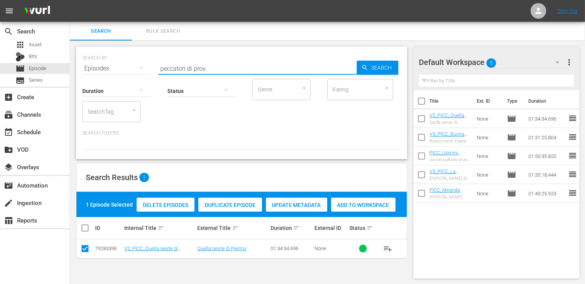
type input "peccatori di prov"
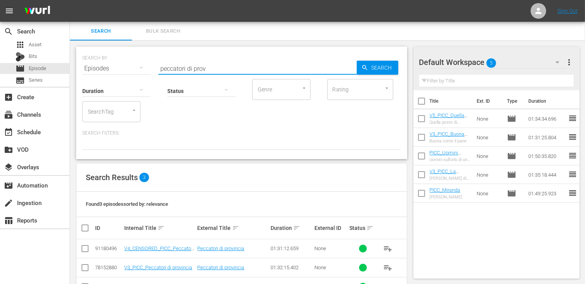
scroll to position [26, 0]
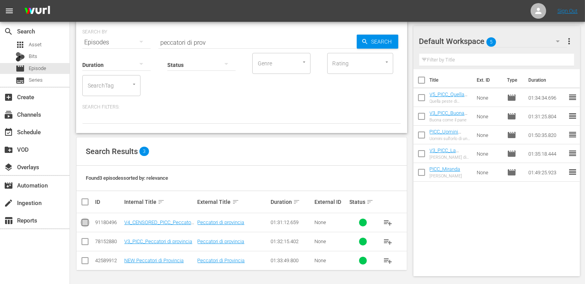
click at [84, 223] on input "checkbox" at bounding box center [84, 223] width 9 height 9
checkbox input "true"
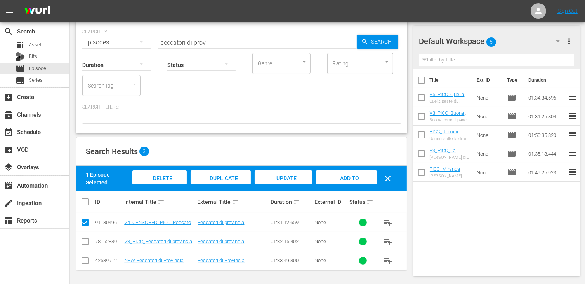
click at [349, 176] on span "Add to Workspace" at bounding box center [346, 185] width 38 height 21
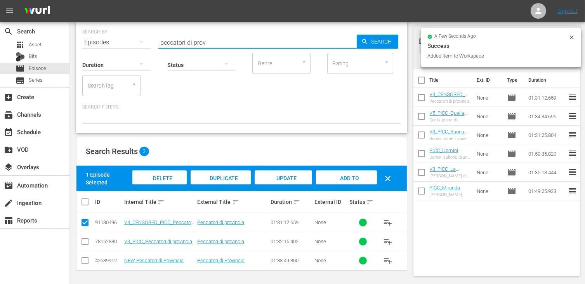
drag, startPoint x: 213, startPoint y: 44, endPoint x: 97, endPoint y: 33, distance: 115.8
click at [97, 33] on div "SEARCH BY Search By Episodes Search ID, Title, Description, Keywords, or Catego…" at bounding box center [241, 38] width 319 height 28
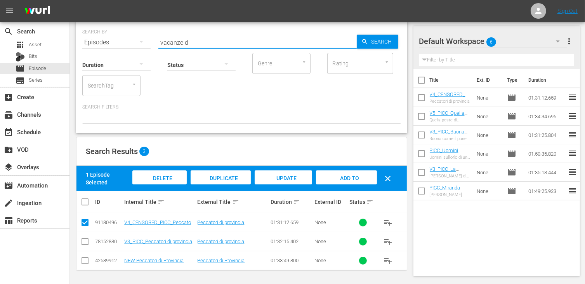
type input "vacanze d"
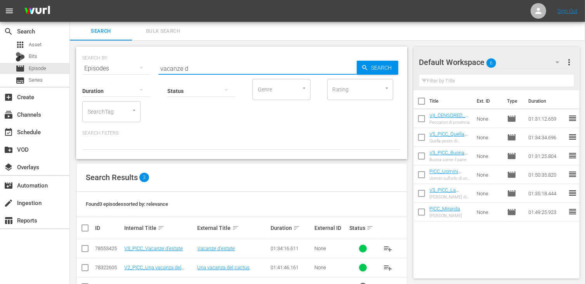
click at [79, 249] on td at bounding box center [85, 248] width 17 height 19
drag, startPoint x: 86, startPoint y: 247, endPoint x: 121, endPoint y: 242, distance: 35.3
click at [87, 247] on input "checkbox" at bounding box center [84, 249] width 9 height 9
checkbox input "true"
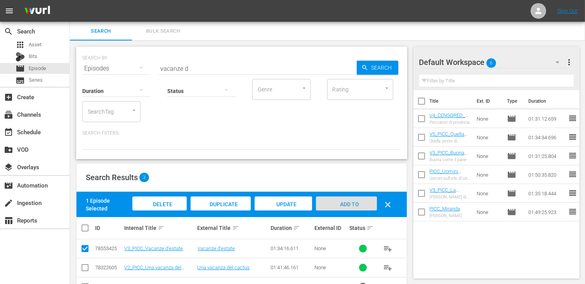
click at [353, 206] on span "Add to Workspace" at bounding box center [346, 211] width 38 height 21
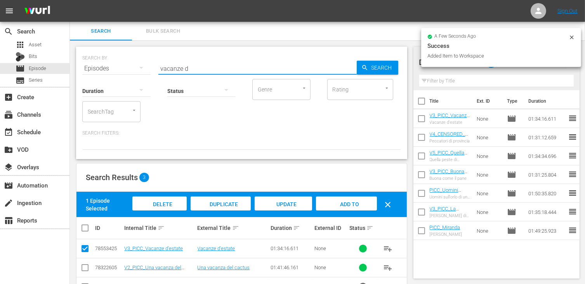
drag, startPoint x: 197, startPoint y: 67, endPoint x: 139, endPoint y: 60, distance: 58.6
click at [139, 60] on div "SEARCH BY Search By Episodes Search ID, Title, Description, Keywords, or Catego…" at bounding box center [241, 64] width 319 height 28
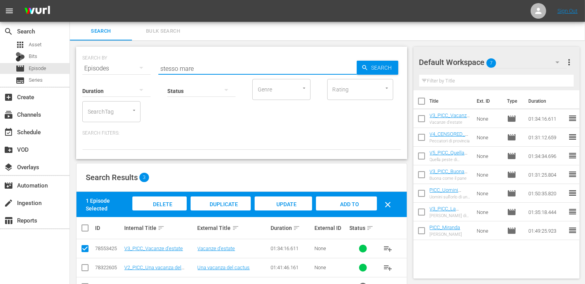
type input "stesso mare"
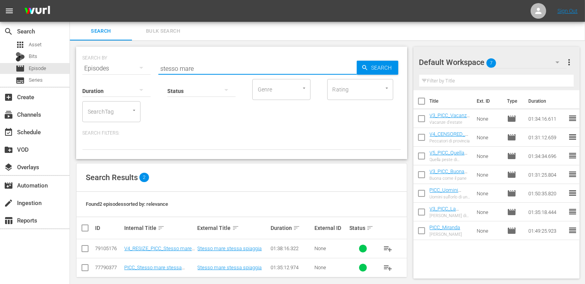
click at [87, 249] on input "checkbox" at bounding box center [84, 249] width 9 height 9
checkbox input "true"
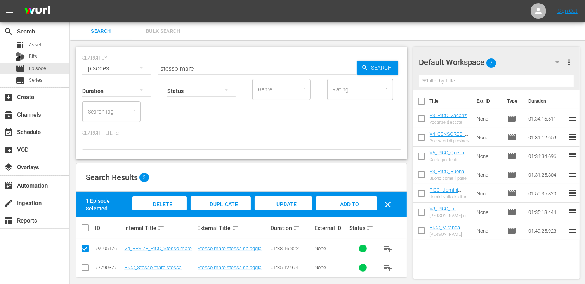
click at [345, 202] on span "Add to Workspace" at bounding box center [346, 211] width 38 height 21
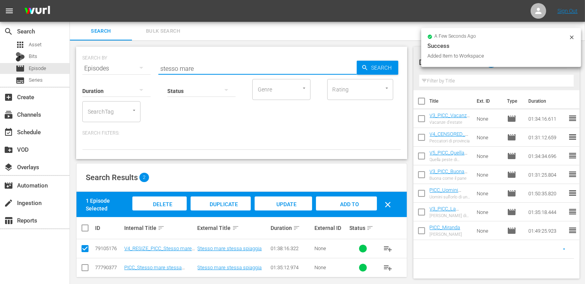
drag, startPoint x: 207, startPoint y: 63, endPoint x: 113, endPoint y: 61, distance: 94.4
click at [113, 61] on div "SEARCH BY Search By Episodes Search ID, Title, Description, Keywords, or Catego…" at bounding box center [241, 64] width 319 height 28
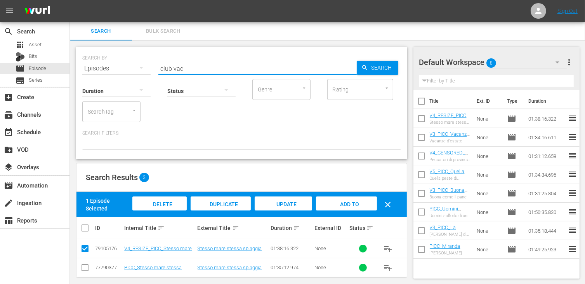
type input "club vac"
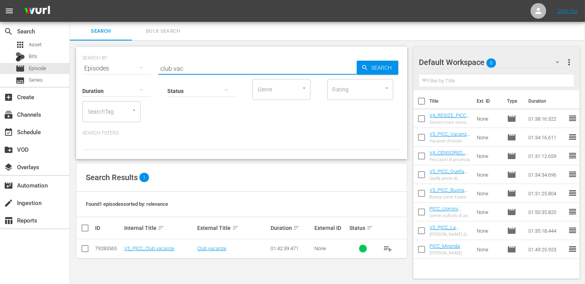
click at [84, 251] on input "checkbox" at bounding box center [84, 249] width 9 height 9
checkbox input "true"
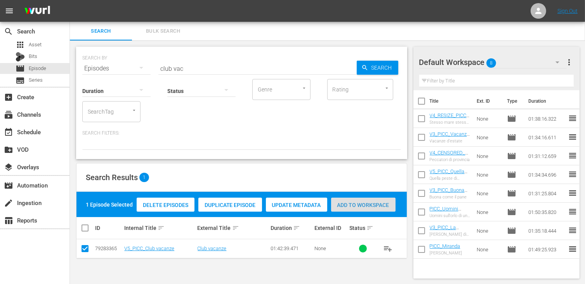
click at [375, 206] on span "Add to Workspace" at bounding box center [363, 205] width 64 height 6
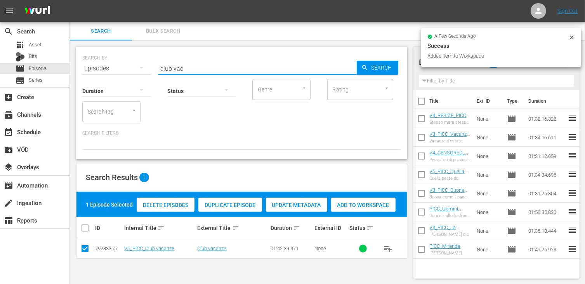
drag, startPoint x: 170, startPoint y: 63, endPoint x: 147, endPoint y: 58, distance: 24.2
click at [147, 58] on div "SEARCH BY Search By Episodes Search ID, Title, Description, Keywords, or Catego…" at bounding box center [241, 64] width 319 height 28
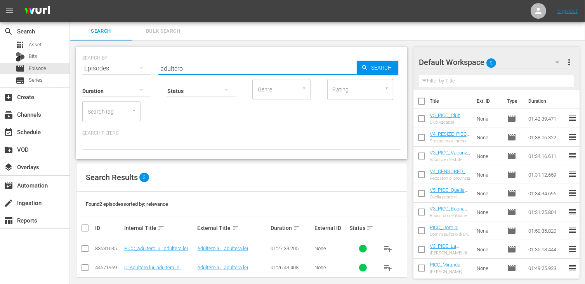
click at [85, 249] on input "checkbox" at bounding box center [84, 249] width 9 height 9
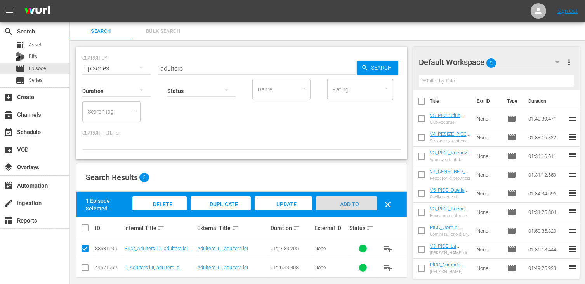
click at [354, 202] on span "Add to Workspace" at bounding box center [346, 211] width 38 height 21
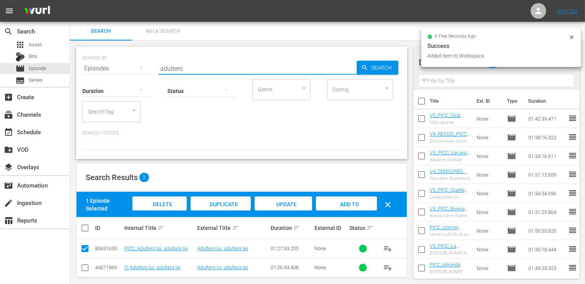
drag, startPoint x: 188, startPoint y: 69, endPoint x: 123, endPoint y: 67, distance: 65.3
click at [123, 67] on div "SEARCH BY Search By Episodes Search ID, Title, Description, Keywords, or Catego…" at bounding box center [241, 64] width 319 height 28
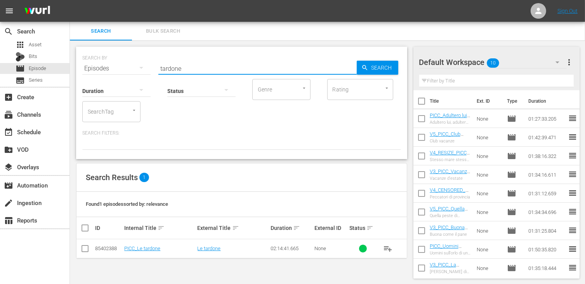
click at [90, 247] on td at bounding box center [85, 248] width 17 height 19
click at [89, 247] on input "checkbox" at bounding box center [84, 249] width 9 height 9
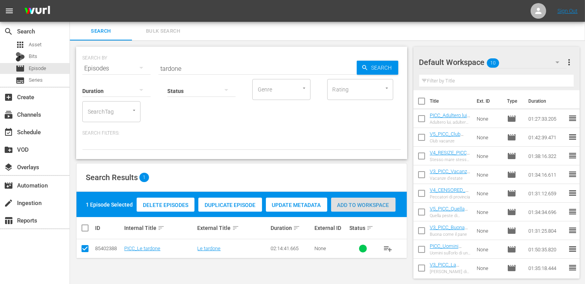
click at [359, 204] on span "Add to Workspace" at bounding box center [363, 205] width 64 height 6
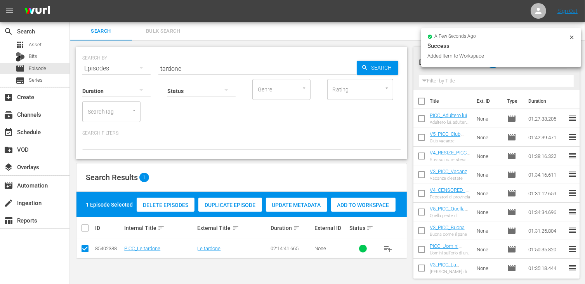
drag, startPoint x: 183, startPoint y: 66, endPoint x: 130, endPoint y: 63, distance: 53.3
click at [130, 63] on div "SEARCH BY Search By Episodes Search ID, Title, Description, Keywords, or Catego…" at bounding box center [241, 64] width 319 height 28
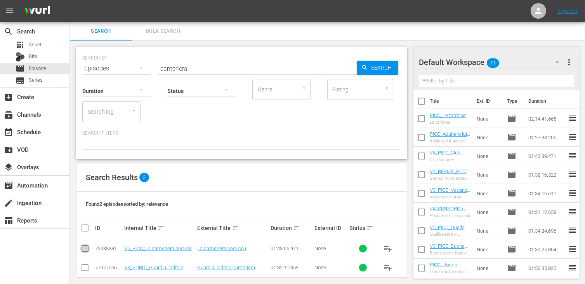
click at [87, 249] on input "checkbox" at bounding box center [84, 249] width 9 height 9
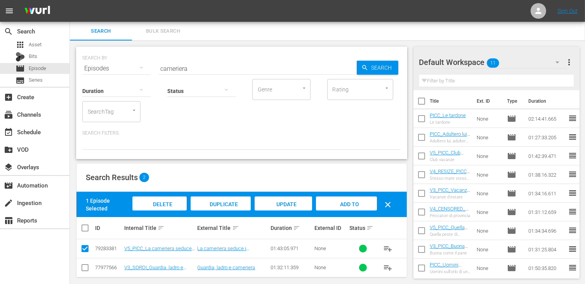
click at [355, 201] on span "Add to Workspace" at bounding box center [346, 211] width 38 height 21
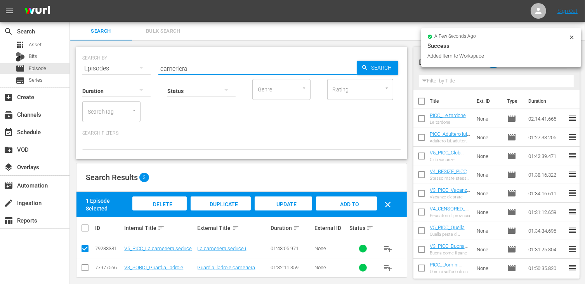
drag, startPoint x: 188, startPoint y: 70, endPoint x: 148, endPoint y: 64, distance: 40.5
click at [148, 64] on div "SEARCH BY Search By Episodes Search ID, Title, Description, Keywords, or Catego…" at bounding box center [241, 64] width 319 height 28
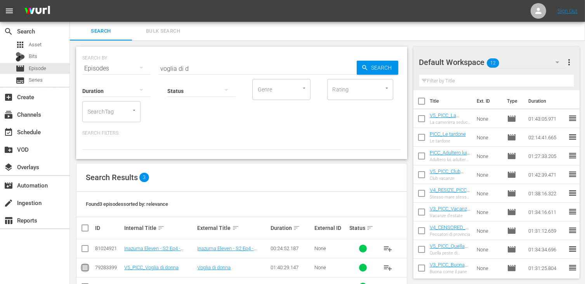
drag, startPoint x: 84, startPoint y: 269, endPoint x: 98, endPoint y: 264, distance: 15.0
click at [85, 269] on input "checkbox" at bounding box center [84, 268] width 9 height 9
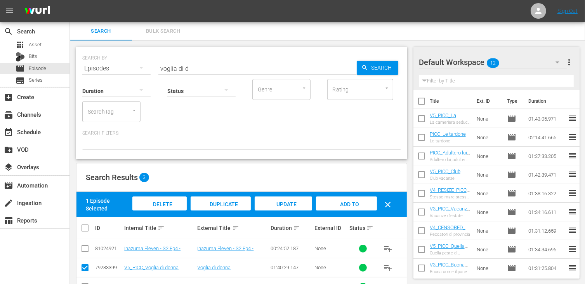
click at [357, 202] on span "Add to Workspace" at bounding box center [346, 211] width 38 height 21
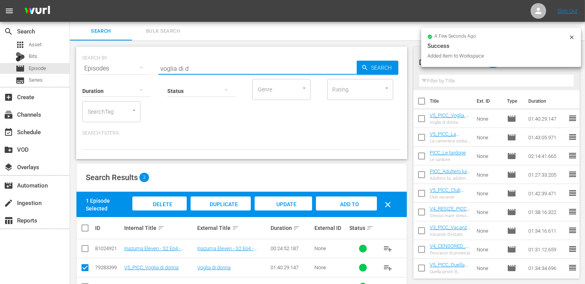
drag, startPoint x: 162, startPoint y: 62, endPoint x: 152, endPoint y: 60, distance: 10.2
click at [152, 60] on div "SEARCH BY Search By Episodes Search ID, Title, Description, Keywords, or Catego…" at bounding box center [241, 64] width 319 height 28
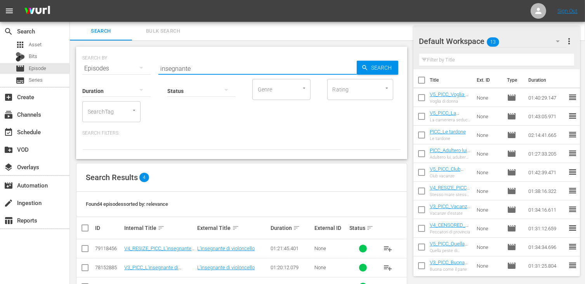
scroll to position [45, 0]
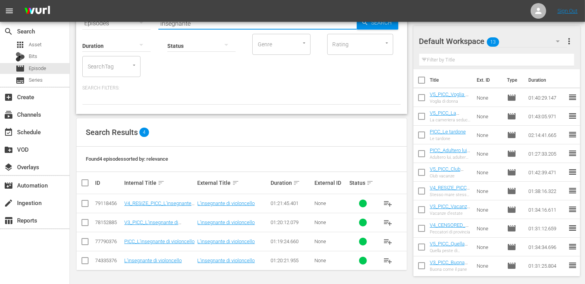
click at [85, 205] on input "checkbox" at bounding box center [84, 204] width 9 height 9
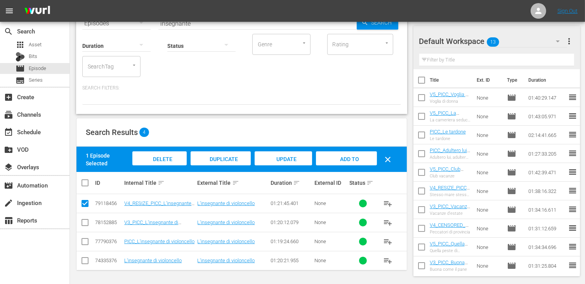
click at [350, 158] on span "Add to Workspace" at bounding box center [346, 166] width 38 height 21
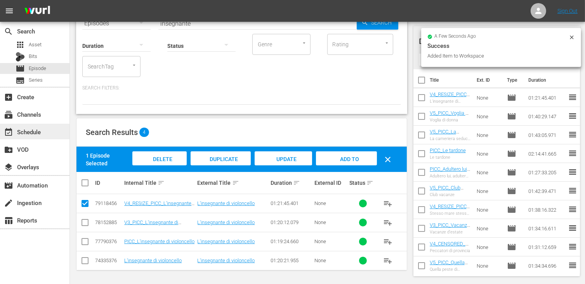
click at [28, 137] on div "event_available Schedule" at bounding box center [35, 132] width 70 height 16
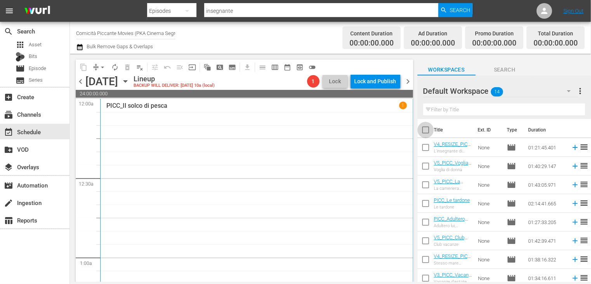
click at [418, 132] on input "checkbox" at bounding box center [426, 131] width 16 height 16
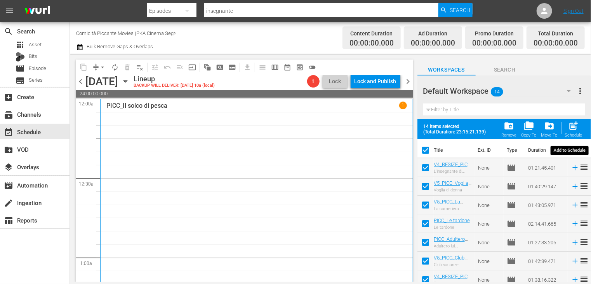
click at [575, 128] on span "post_add" at bounding box center [574, 125] width 10 height 10
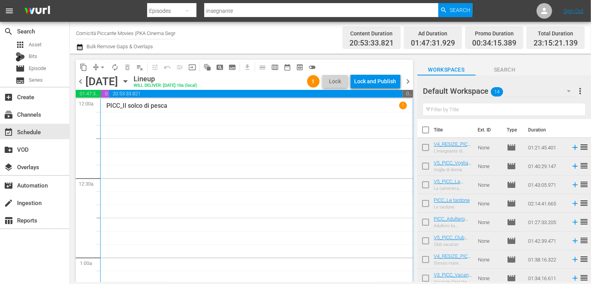
click at [80, 81] on span "chevron_left" at bounding box center [81, 82] width 10 height 10
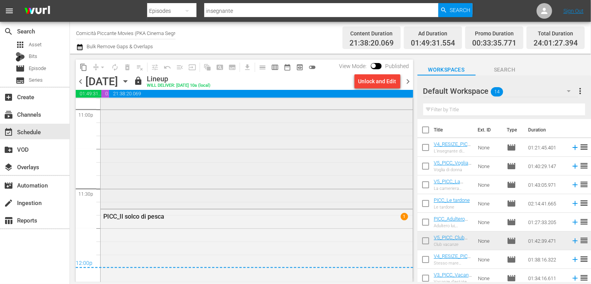
scroll to position [3634, 0]
click at [409, 80] on span "chevron_right" at bounding box center [409, 82] width 10 height 10
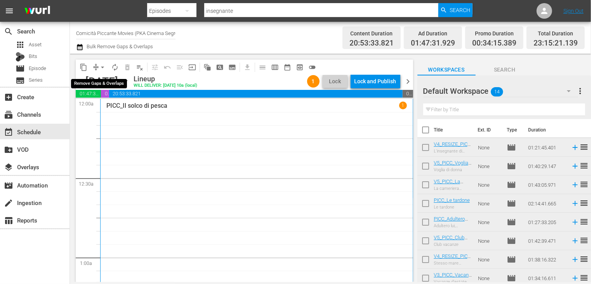
click at [101, 67] on span "arrow_drop_down" at bounding box center [103, 67] width 8 height 8
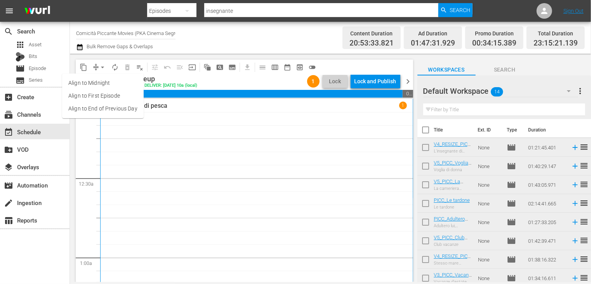
click at [107, 113] on li "Align to End of Previous Day" at bounding box center [103, 108] width 82 height 13
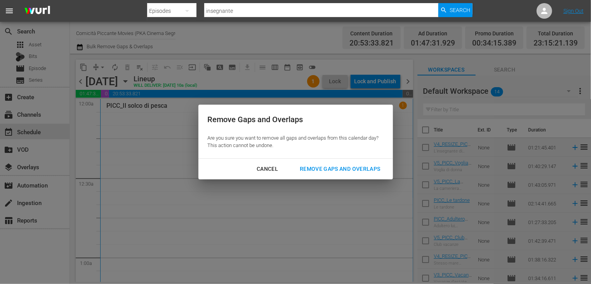
click at [340, 173] on div "Remove Gaps and Overlaps" at bounding box center [340, 169] width 93 height 10
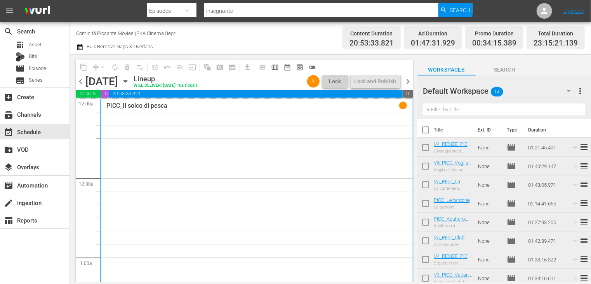
click at [424, 129] on input "checkbox" at bounding box center [426, 131] width 16 height 16
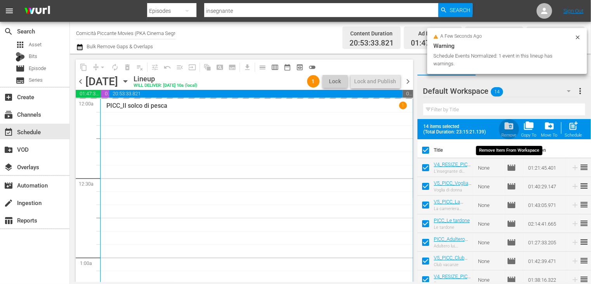
click at [511, 126] on span "folder_delete" at bounding box center [509, 125] width 10 height 10
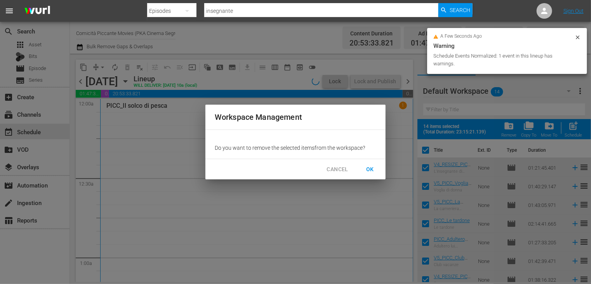
click at [367, 170] on span "OK" at bounding box center [370, 169] width 12 height 10
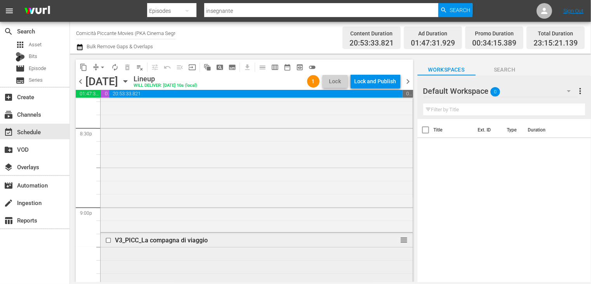
scroll to position [3205, 0]
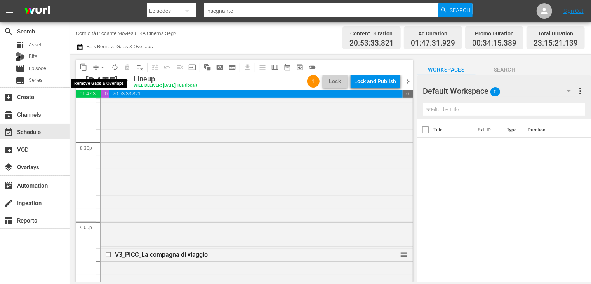
click at [101, 67] on span "arrow_drop_down" at bounding box center [103, 67] width 8 height 8
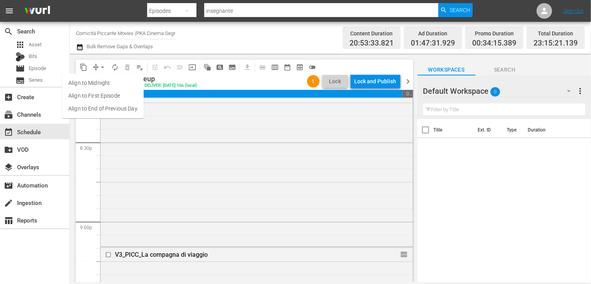
click at [108, 107] on li "Align to End of Previous Day" at bounding box center [103, 108] width 82 height 13
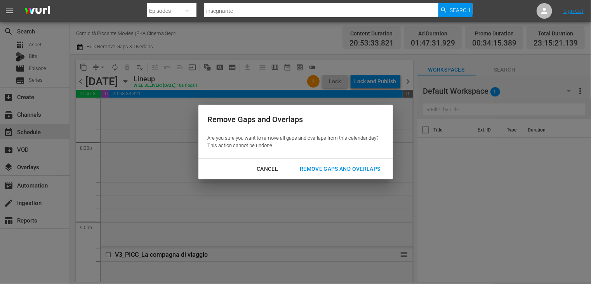
click at [356, 170] on div "Remove Gaps and Overlaps" at bounding box center [340, 169] width 93 height 10
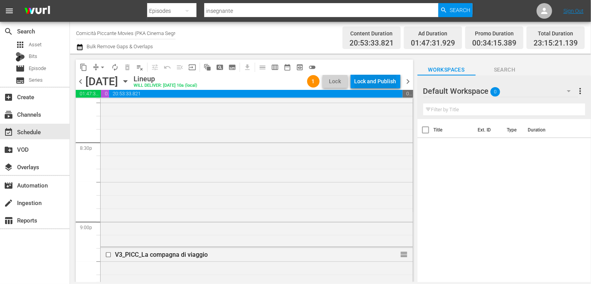
click at [375, 81] on div "Lock and Publish" at bounding box center [376, 81] width 42 height 14
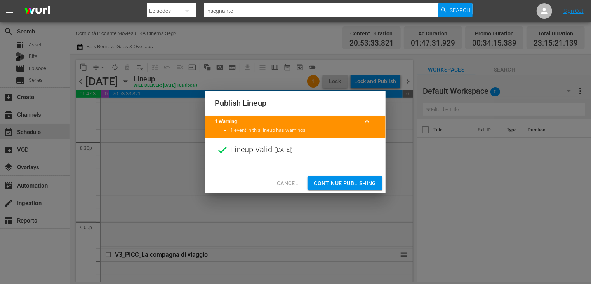
click at [337, 181] on span "Continue Publishing" at bounding box center [345, 183] width 63 height 10
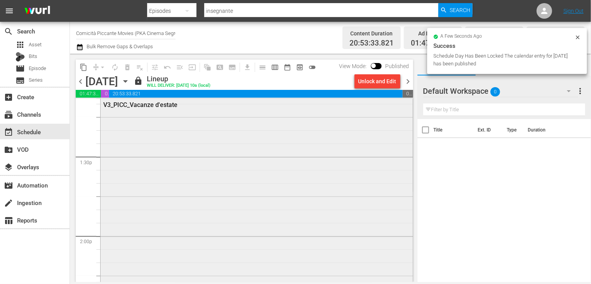
scroll to position [2079, 0]
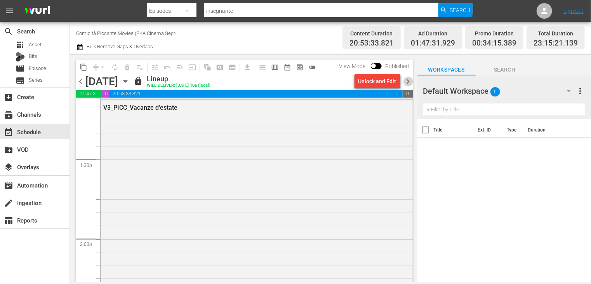
click at [409, 81] on span "chevron_right" at bounding box center [409, 82] width 10 height 10
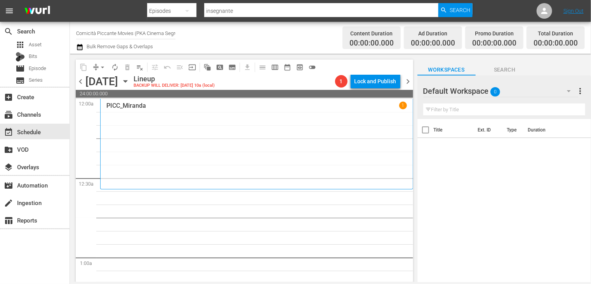
click at [80, 80] on span "chevron_left" at bounding box center [81, 82] width 10 height 10
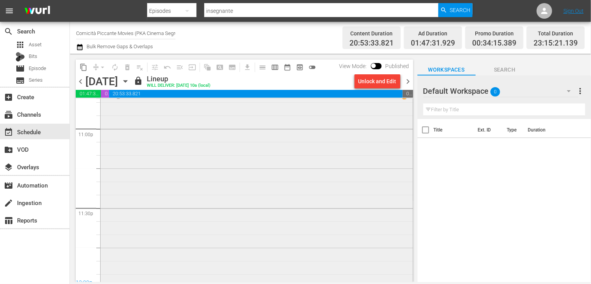
scroll to position [3516, 0]
click at [409, 80] on span "chevron_right" at bounding box center [409, 82] width 10 height 10
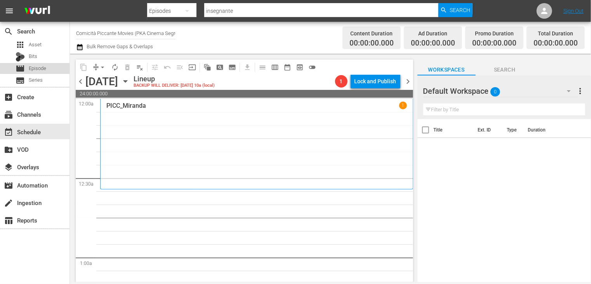
click at [37, 68] on span "Episode" at bounding box center [37, 68] width 17 height 8
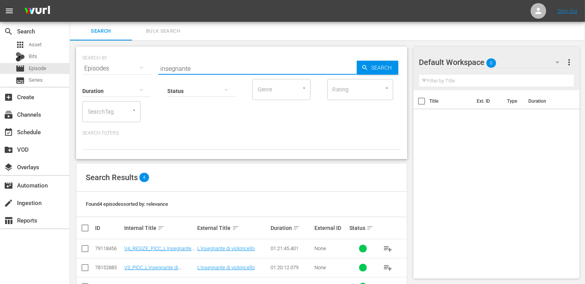
drag, startPoint x: 195, startPoint y: 68, endPoint x: 104, endPoint y: 61, distance: 91.1
click at [104, 61] on div "SEARCH BY Search By Episodes Search ID, Title, Description, Keywords, or Catego…" at bounding box center [241, 64] width 319 height 28
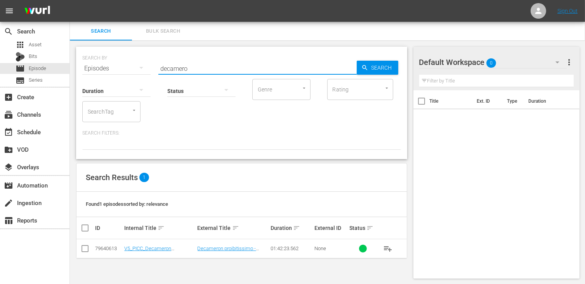
click at [86, 250] on input "checkbox" at bounding box center [84, 249] width 9 height 9
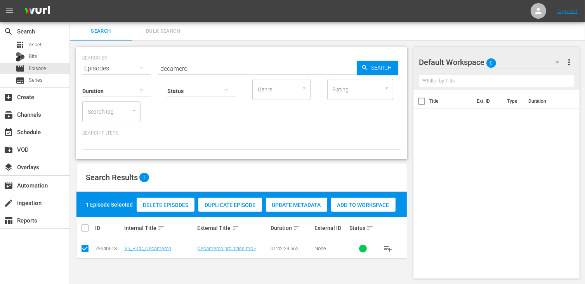
click at [364, 207] on span "Add to Workspace" at bounding box center [363, 205] width 64 height 6
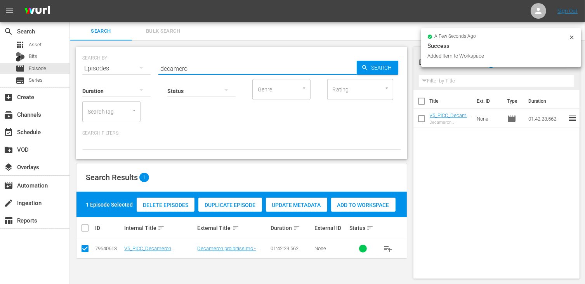
drag, startPoint x: 197, startPoint y: 68, endPoint x: 118, endPoint y: 59, distance: 78.5
click at [119, 62] on div "SEARCH BY Search By Episodes Search ID, Title, Description, Keywords, or Catego…" at bounding box center [241, 64] width 319 height 28
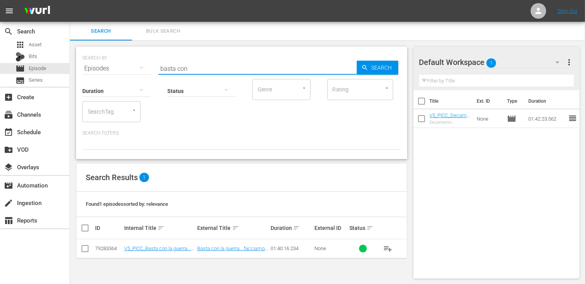
drag, startPoint x: 85, startPoint y: 247, endPoint x: 126, endPoint y: 237, distance: 43.0
click at [86, 247] on input "checkbox" at bounding box center [84, 249] width 9 height 9
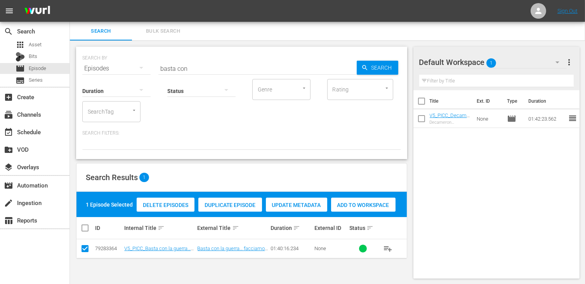
click at [372, 209] on div "Add to Workspace" at bounding box center [363, 204] width 64 height 15
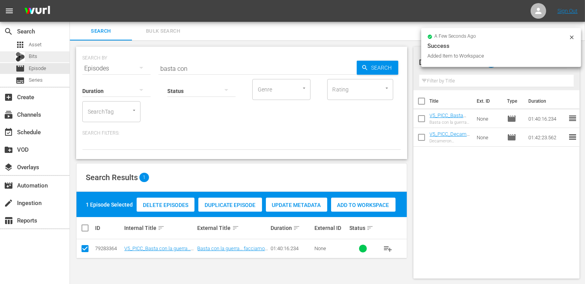
drag, startPoint x: 196, startPoint y: 68, endPoint x: 55, endPoint y: 55, distance: 141.2
click at [70, 0] on div "search Search apps Asset Bits movie Episode subtitles Series add_box Create sub…" at bounding box center [327, 0] width 515 height 0
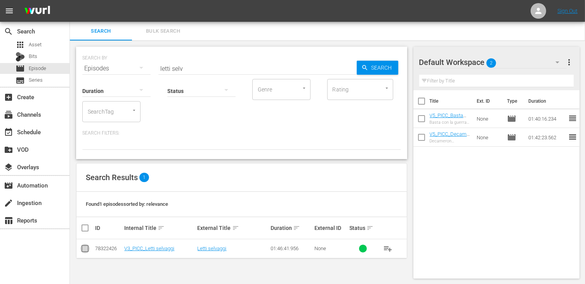
click at [84, 250] on input "checkbox" at bounding box center [84, 249] width 9 height 9
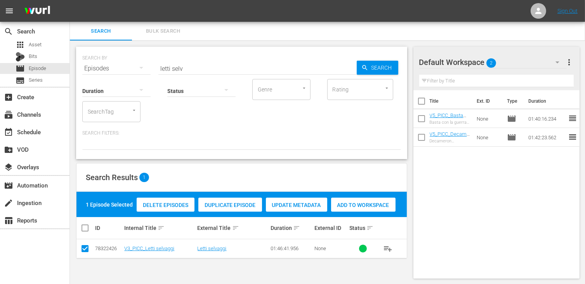
click at [368, 203] on span "Add to Workspace" at bounding box center [363, 205] width 64 height 6
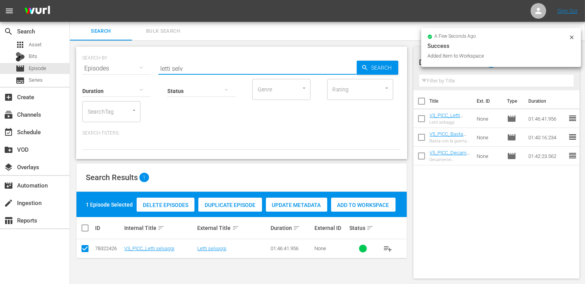
drag, startPoint x: 196, startPoint y: 69, endPoint x: 94, endPoint y: 61, distance: 102.0
click at [94, 61] on div "SEARCH BY Search By Episodes Search ID, Title, Description, Keywords, or Catego…" at bounding box center [241, 64] width 319 height 28
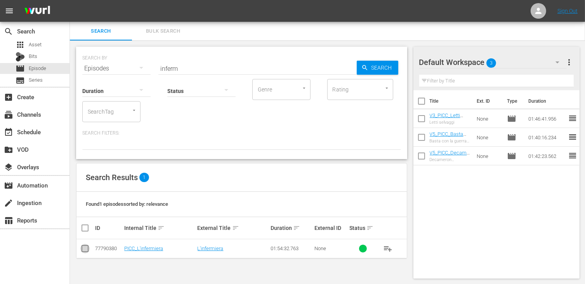
click at [83, 251] on input "checkbox" at bounding box center [84, 249] width 9 height 9
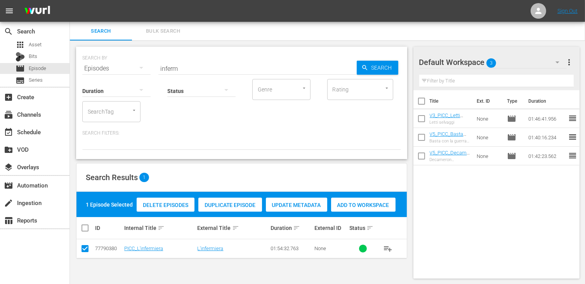
click at [360, 207] on span "Add to Workspace" at bounding box center [363, 205] width 64 height 6
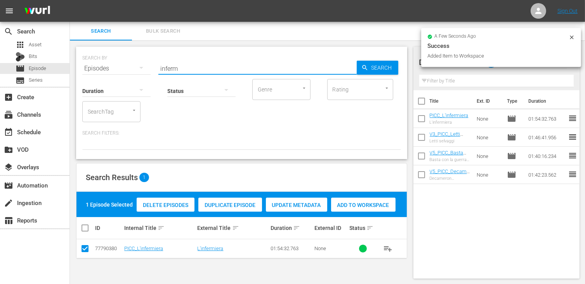
drag, startPoint x: 158, startPoint y: 66, endPoint x: 130, endPoint y: 64, distance: 28.0
click at [130, 64] on div "SEARCH BY Search By Episodes Search ID, Title, Description, Keywords, or Catego…" at bounding box center [241, 64] width 319 height 28
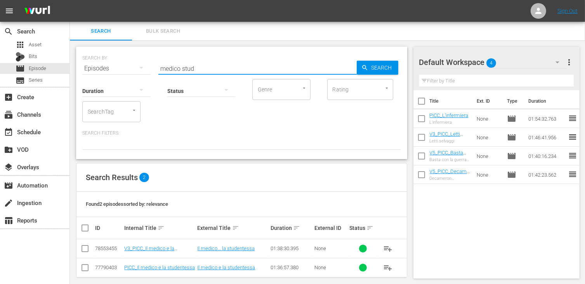
click at [87, 246] on input "checkbox" at bounding box center [84, 249] width 9 height 9
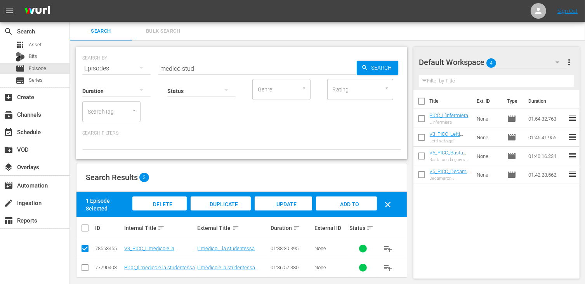
click at [344, 203] on span "Add to Workspace" at bounding box center [346, 211] width 38 height 21
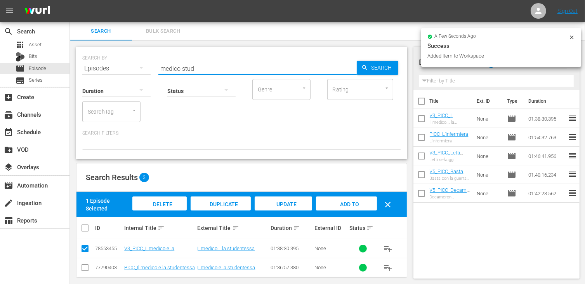
drag, startPoint x: 182, startPoint y: 65, endPoint x: 101, endPoint y: 59, distance: 80.6
click at [101, 59] on div "SEARCH BY Search By Episodes Search ID, Title, Description, Keywords, or Catego…" at bounding box center [241, 64] width 319 height 28
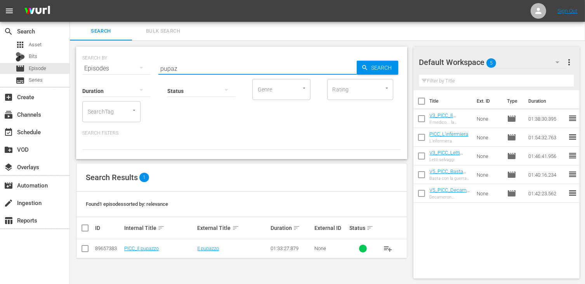
click at [85, 247] on input "checkbox" at bounding box center [84, 249] width 9 height 9
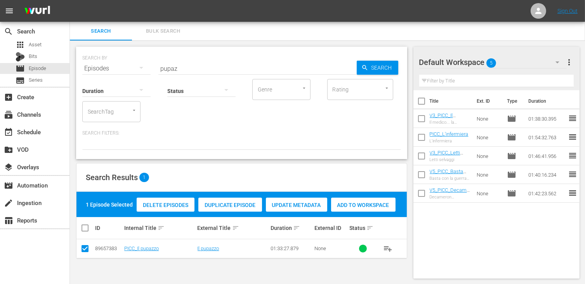
drag, startPoint x: 371, startPoint y: 206, endPoint x: 254, endPoint y: 129, distance: 140.3
click at [371, 205] on span "Add to Workspace" at bounding box center [363, 205] width 64 height 6
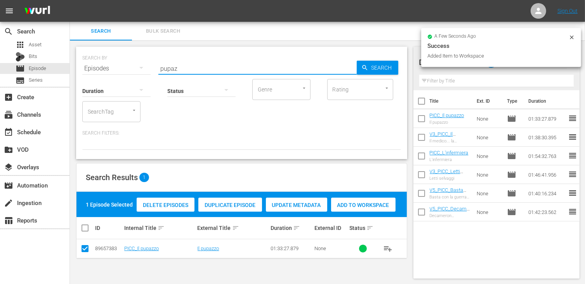
drag, startPoint x: 160, startPoint y: 61, endPoint x: 151, endPoint y: 61, distance: 9.3
click at [151, 61] on div "SEARCH BY Search By Episodes Search ID, Title, Description, Keywords, or Catego…" at bounding box center [241, 64] width 319 height 28
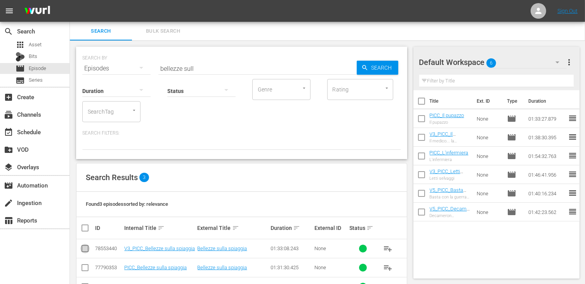
click at [84, 248] on input "checkbox" at bounding box center [84, 249] width 9 height 9
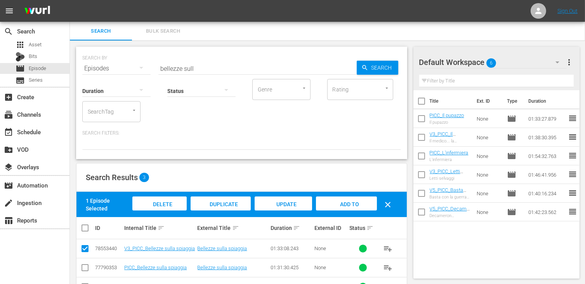
click at [356, 204] on span "Add to Workspace" at bounding box center [346, 211] width 38 height 21
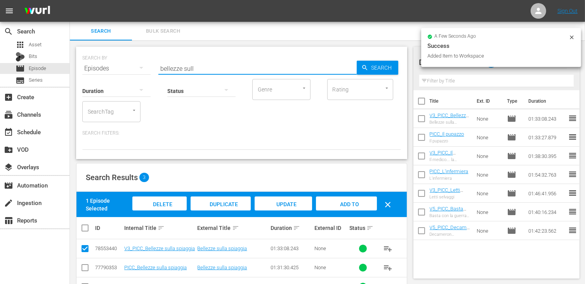
drag, startPoint x: 203, startPoint y: 67, endPoint x: 142, endPoint y: 57, distance: 61.8
click at [142, 57] on div "SEARCH BY Search By Episodes Search ID, Title, Description, Keywords, or Catego…" at bounding box center [241, 64] width 319 height 28
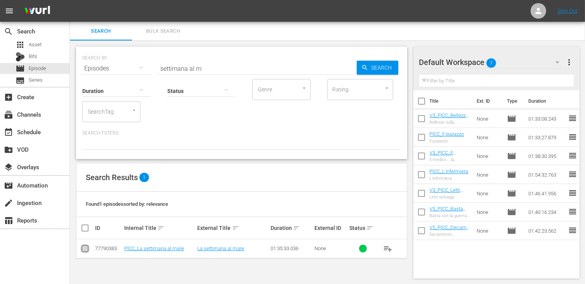
click at [87, 247] on input "checkbox" at bounding box center [84, 249] width 9 height 9
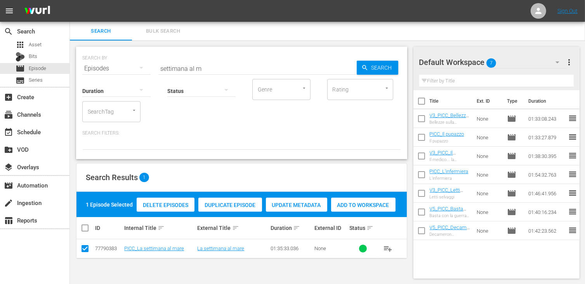
click at [351, 209] on div "Delete Episodes Duplicate Episode Update Metadata Add to Workspace" at bounding box center [266, 204] width 263 height 18
click at [350, 204] on span "Add to Workspace" at bounding box center [363, 205] width 64 height 6
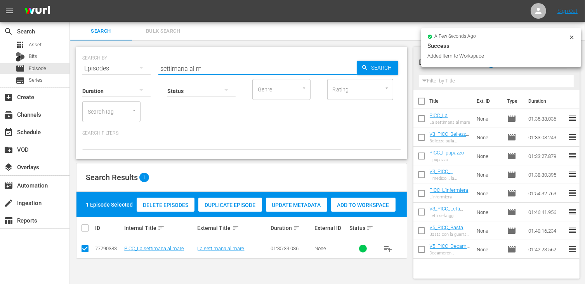
click at [134, 53] on div "SEARCH BY Search By Episodes Search ID, Title, Description, Keywords, or Catego…" at bounding box center [241, 64] width 319 height 28
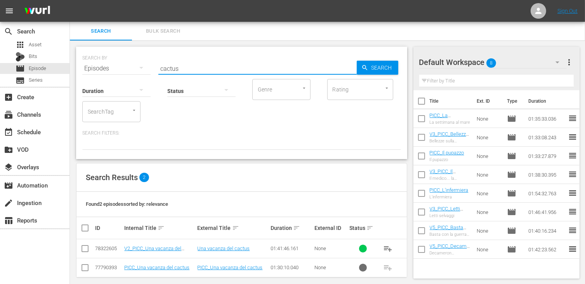
click at [85, 249] on input "checkbox" at bounding box center [84, 249] width 9 height 9
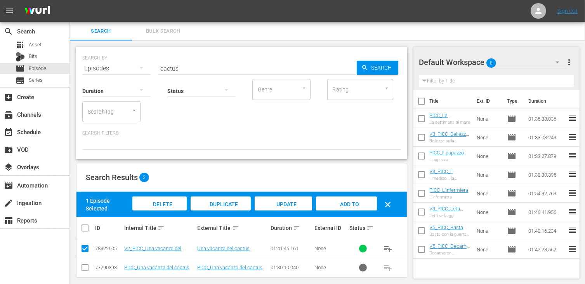
click at [350, 201] on span "Add to Workspace" at bounding box center [346, 211] width 38 height 21
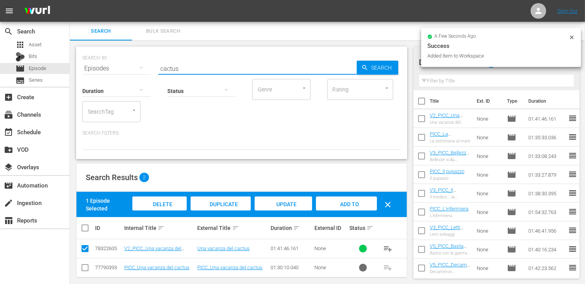
drag, startPoint x: 197, startPoint y: 71, endPoint x: 143, endPoint y: 64, distance: 54.5
click at [143, 64] on div "SEARCH BY Search By Episodes Search ID, Title, Description, Keywords, or Catego…" at bounding box center [241, 64] width 319 height 28
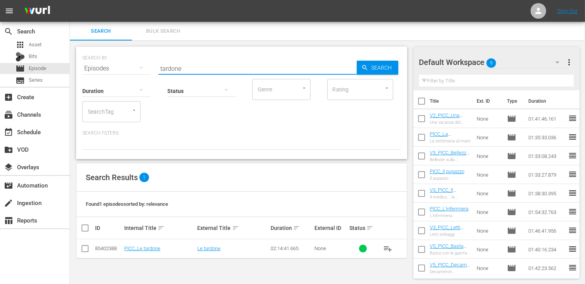
click at [86, 252] on input "checkbox" at bounding box center [84, 249] width 9 height 9
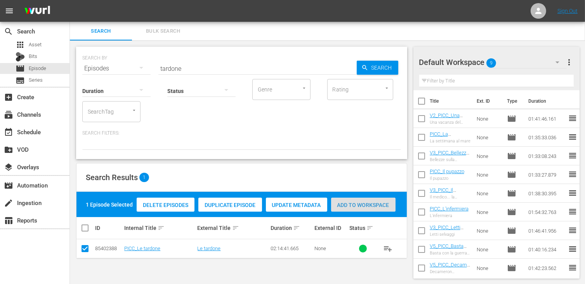
drag, startPoint x: 356, startPoint y: 206, endPoint x: 278, endPoint y: 116, distance: 119.2
click at [356, 206] on span "Add to Workspace" at bounding box center [363, 205] width 64 height 6
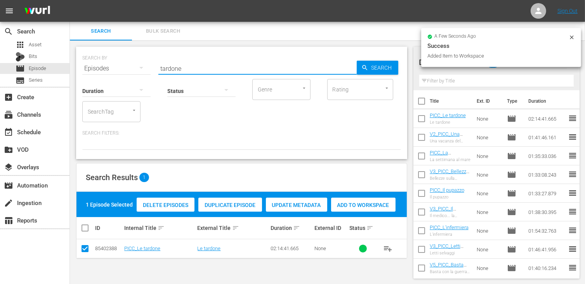
drag, startPoint x: 198, startPoint y: 66, endPoint x: 147, endPoint y: 63, distance: 51.7
click at [147, 63] on div "SEARCH BY Search By Episodes Search ID, Title, Description, Keywords, or Catego…" at bounding box center [241, 64] width 319 height 28
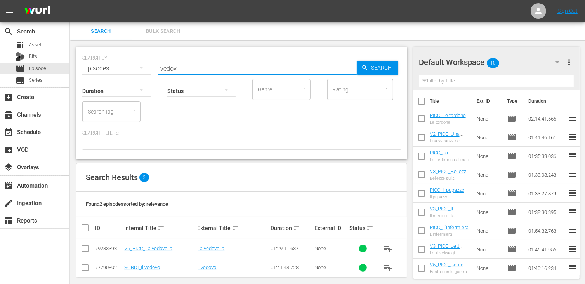
drag, startPoint x: 85, startPoint y: 249, endPoint x: 104, endPoint y: 249, distance: 19.4
click at [85, 249] on input "checkbox" at bounding box center [84, 249] width 9 height 9
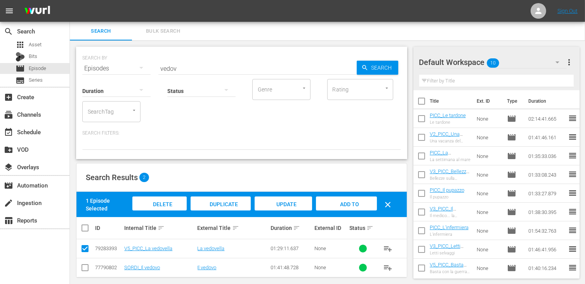
click at [335, 201] on span "Add to Workspace" at bounding box center [346, 211] width 38 height 21
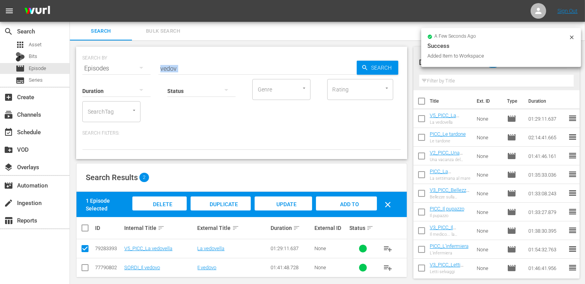
drag, startPoint x: 174, startPoint y: 68, endPoint x: 160, endPoint y: 66, distance: 14.2
click at [160, 66] on div "SEARCH BY Search By Episodes Search ID, Title, Description, Keywords, or Catego…" at bounding box center [241, 103] width 331 height 112
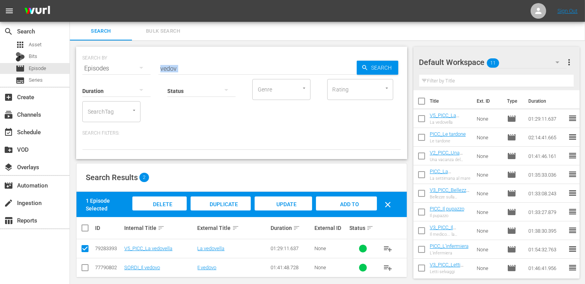
click at [181, 74] on div "Status" at bounding box center [201, 86] width 68 height 28
drag, startPoint x: 188, startPoint y: 66, endPoint x: 152, endPoint y: 65, distance: 35.7
click at [152, 65] on div "SEARCH BY Search By Episodes Search ID, Title, Description, Keywords, or Catego…" at bounding box center [241, 64] width 319 height 28
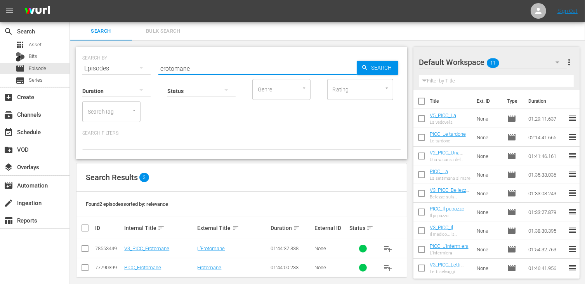
click at [82, 247] on input "checkbox" at bounding box center [84, 249] width 9 height 9
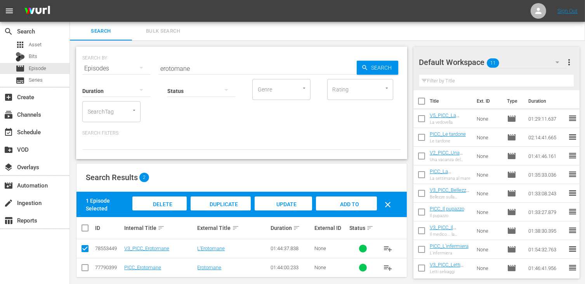
drag, startPoint x: 356, startPoint y: 204, endPoint x: 236, endPoint y: 116, distance: 148.4
click at [355, 204] on span "Add to Workspace" at bounding box center [346, 211] width 38 height 21
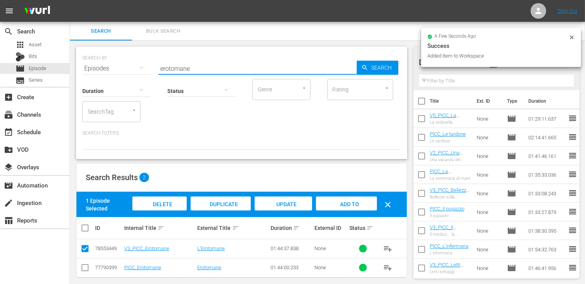
drag, startPoint x: 204, startPoint y: 69, endPoint x: 81, endPoint y: 51, distance: 124.5
click at [81, 51] on div "SEARCH BY Search By Episodes Search ID, Title, Description, Keywords, or Catego…" at bounding box center [241, 103] width 331 height 112
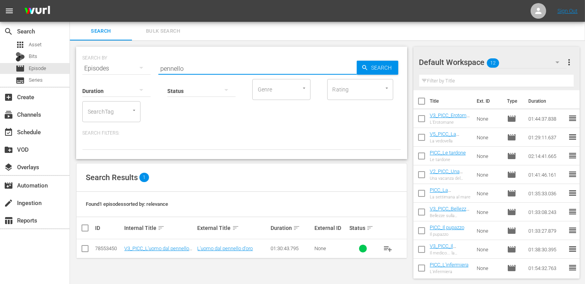
click at [84, 249] on input "checkbox" at bounding box center [84, 249] width 9 height 9
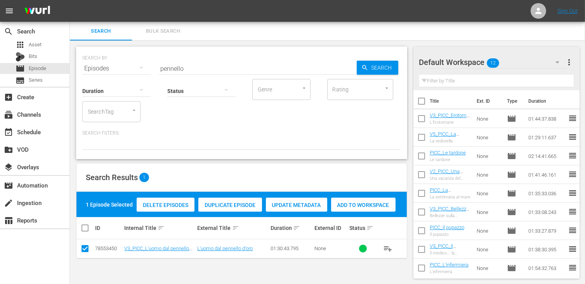
click at [391, 204] on span "Add to Workspace" at bounding box center [363, 205] width 64 height 6
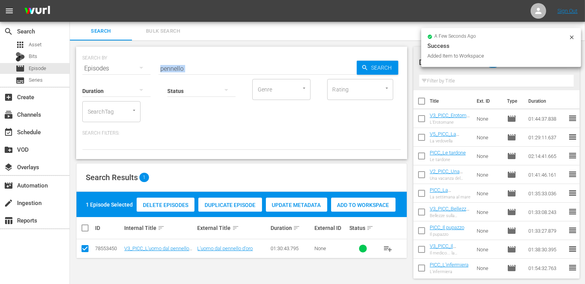
drag, startPoint x: 180, startPoint y: 70, endPoint x: 160, endPoint y: 68, distance: 19.9
click at [160, 68] on div "SEARCH BY Search By Episodes Search ID, Title, Description, Keywords, or Catego…" at bounding box center [241, 103] width 331 height 112
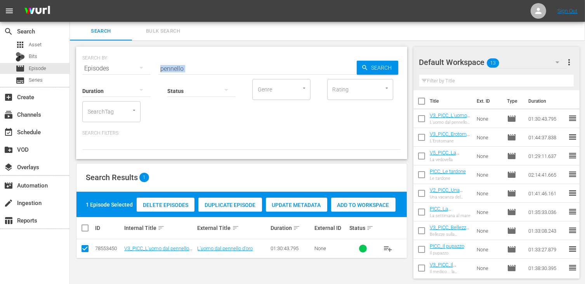
click at [185, 68] on input "pennello" at bounding box center [257, 68] width 198 height 19
drag, startPoint x: 207, startPoint y: 65, endPoint x: 146, endPoint y: 58, distance: 61.0
click at [146, 58] on div "SEARCH BY Search By Episodes Search ID, Title, Description, Keywords, or Catego…" at bounding box center [241, 64] width 319 height 28
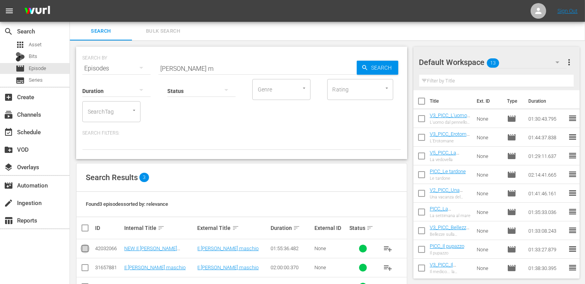
click at [87, 249] on input "checkbox" at bounding box center [84, 249] width 9 height 9
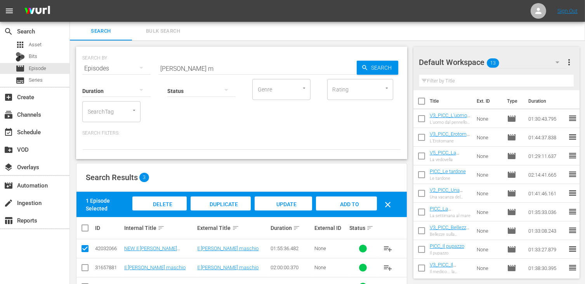
click at [349, 206] on span "Add to Workspace" at bounding box center [346, 211] width 38 height 21
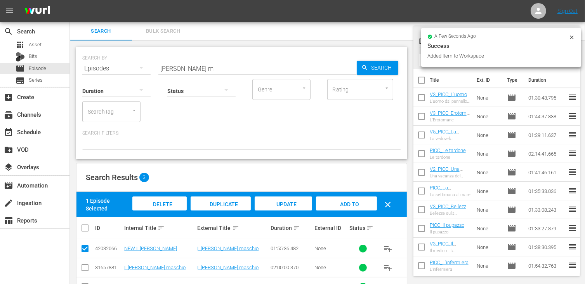
scroll to position [26, 0]
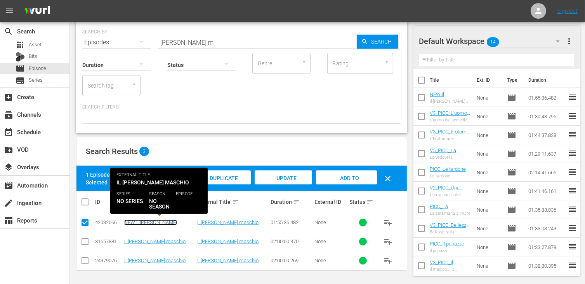
click at [158, 222] on link "NEW Il merlo maschio" at bounding box center [150, 225] width 53 height 12
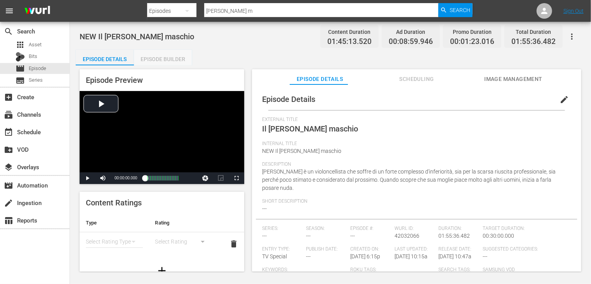
click at [166, 61] on div "Episode Builder" at bounding box center [163, 59] width 58 height 19
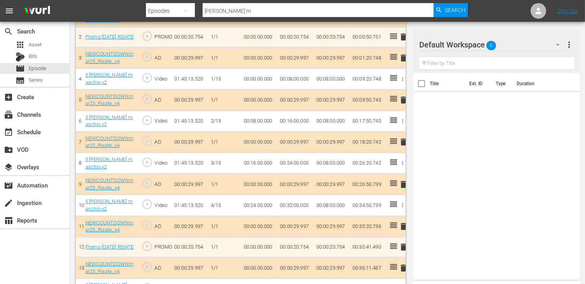
scroll to position [272, 0]
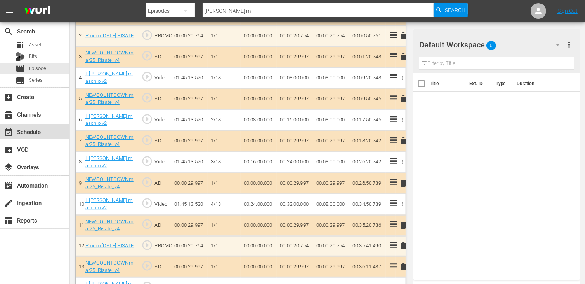
click at [31, 129] on div "event_available Schedule" at bounding box center [21, 130] width 43 height 7
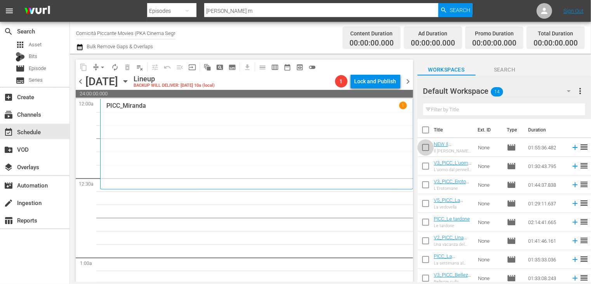
click at [426, 150] on input "checkbox" at bounding box center [426, 149] width 16 height 16
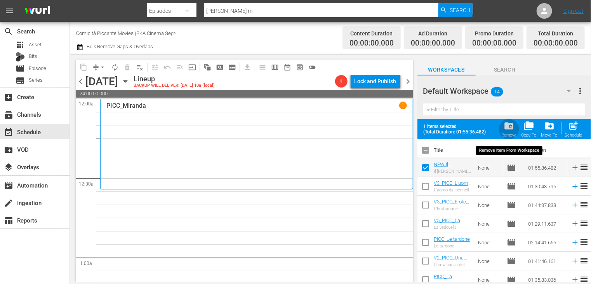
click at [510, 129] on span "folder_delete" at bounding box center [509, 125] width 10 height 10
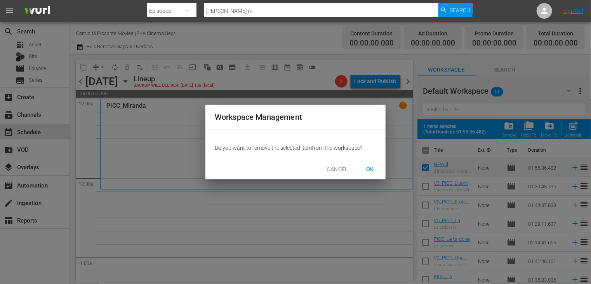
click at [370, 168] on span "OK" at bounding box center [370, 169] width 12 height 10
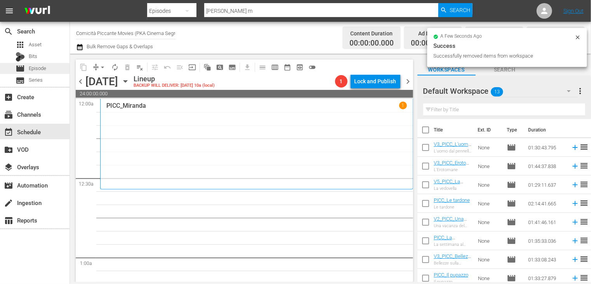
click at [38, 69] on span "Episode" at bounding box center [37, 68] width 17 height 8
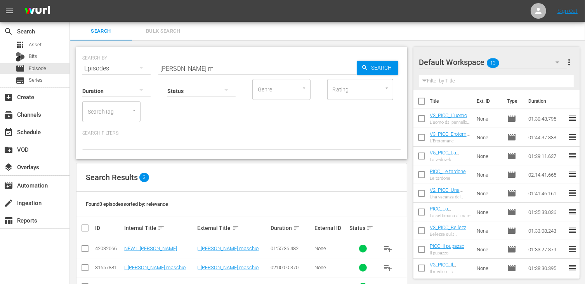
scroll to position [26, 0]
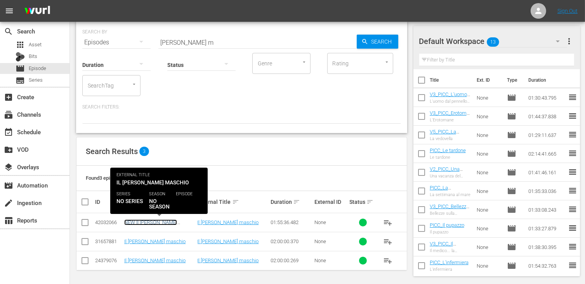
click at [152, 221] on link "NEW Il merlo maschio" at bounding box center [150, 225] width 53 height 12
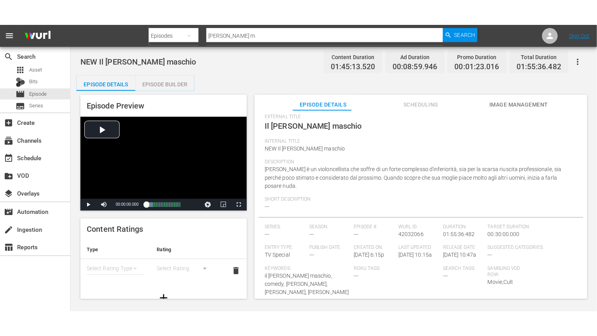
scroll to position [48, 0]
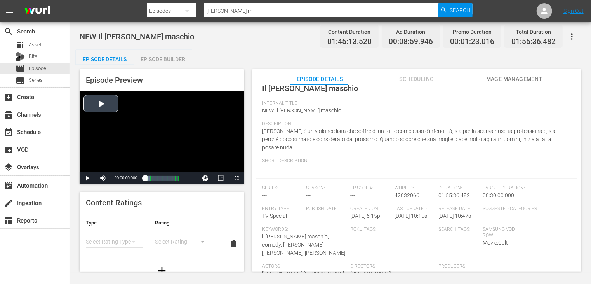
click at [103, 111] on div "Video Player" at bounding box center [162, 131] width 165 height 81
click at [237, 178] on span "Video Player" at bounding box center [237, 178] width 0 height 0
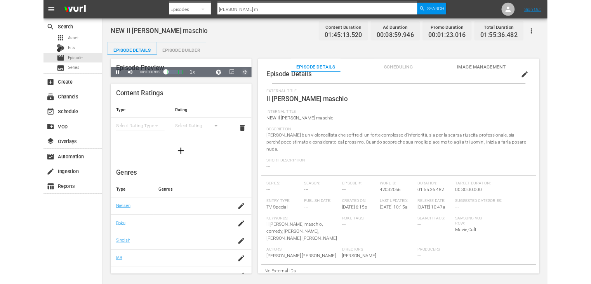
scroll to position [20, 0]
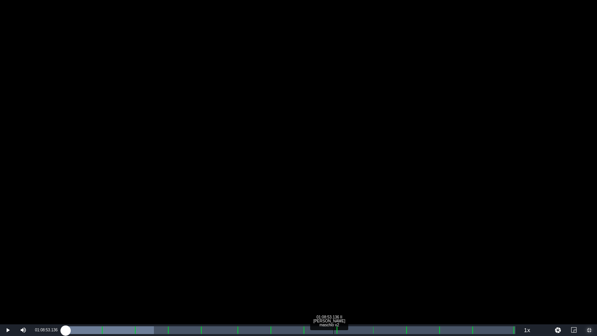
click at [333, 283] on div "01:08:53.136 Il merlo maschio v2" at bounding box center [333, 330] width 0 height 8
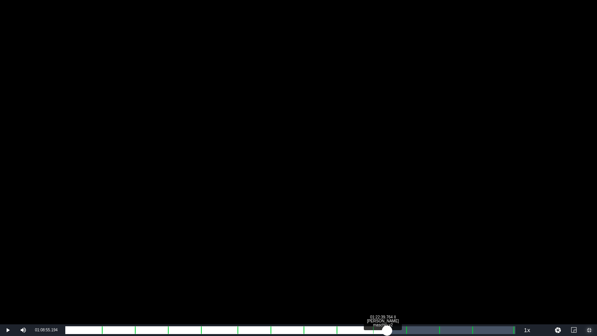
click at [387, 283] on div "Loaded : 60.59% 01:22:39.764 Il merlo maschio v2 01:03:13.804 Cue Point 8: 01:0…" at bounding box center [290, 330] width 458 height 12
click at [420, 283] on div "01:31:14.908 Il merlo maschio v2" at bounding box center [420, 330] width 0 height 8
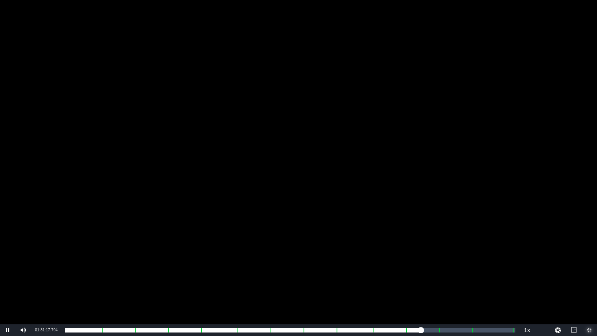
click at [589, 283] on span "Video Player" at bounding box center [589, 330] width 0 height 0
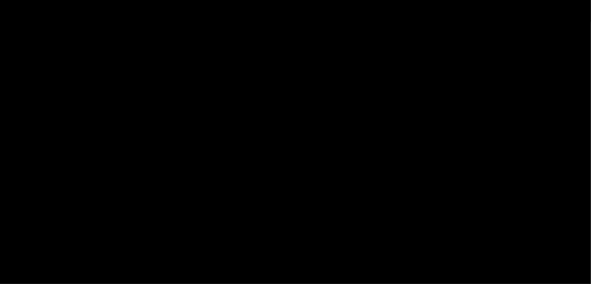
scroll to position [48, 0]
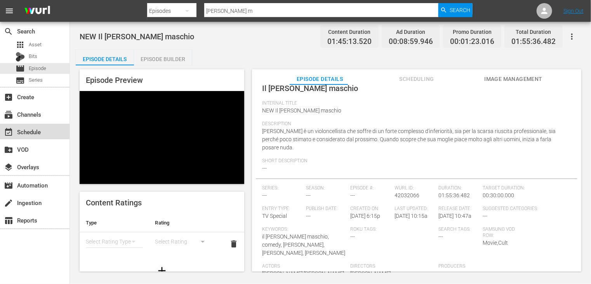
click at [36, 134] on div "event_available Schedule" at bounding box center [21, 130] width 43 height 7
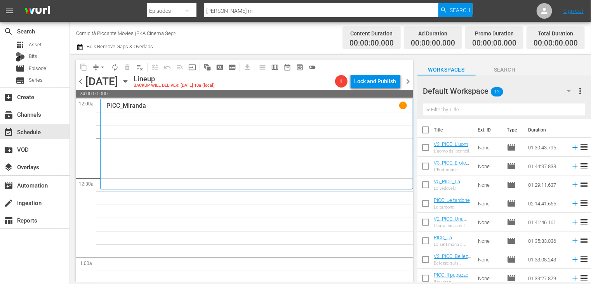
click at [83, 82] on span "chevron_left" at bounding box center [81, 82] width 10 height 10
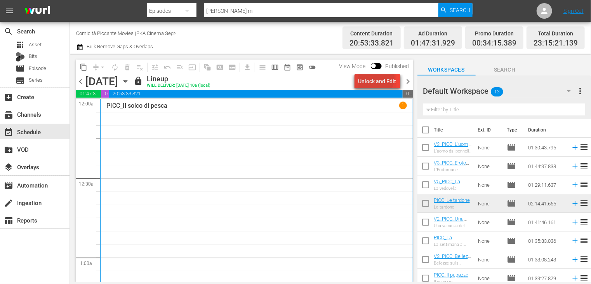
click at [376, 78] on div "Unlock and Edit" at bounding box center [377, 81] width 38 height 14
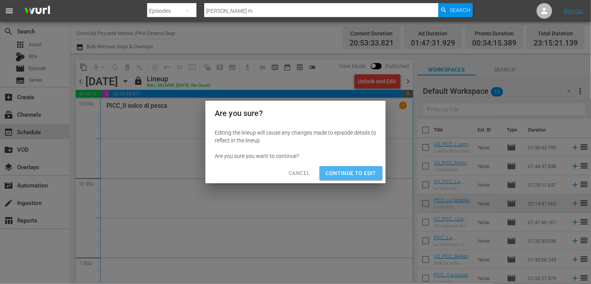
click at [351, 176] on span "Continue to Edit" at bounding box center [351, 173] width 50 height 10
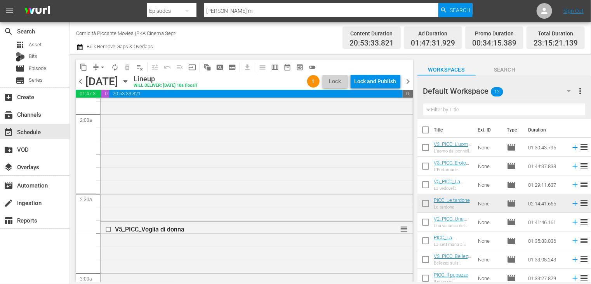
scroll to position [233, 0]
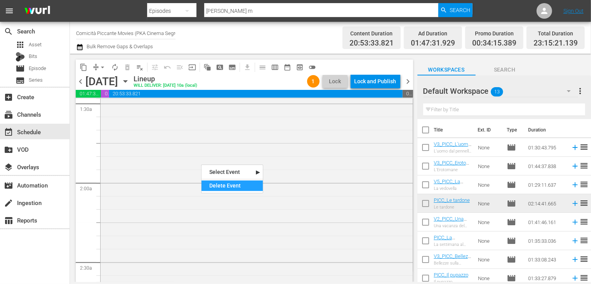
click at [224, 186] on div "Delete Event" at bounding box center [232, 185] width 61 height 10
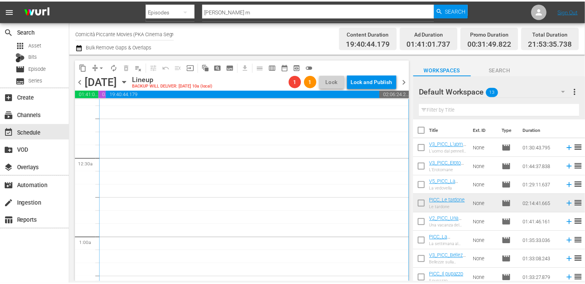
scroll to position [0, 0]
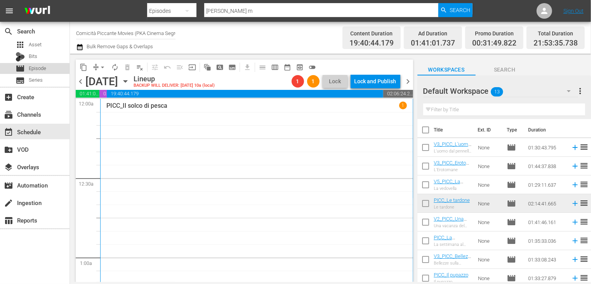
click at [37, 67] on span "Episode" at bounding box center [37, 68] width 17 height 8
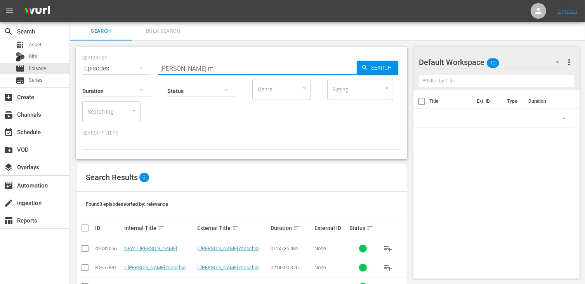
drag, startPoint x: 154, startPoint y: 66, endPoint x: 116, endPoint y: 69, distance: 37.8
click at [116, 69] on div "SEARCH BY Search By Episodes Search ID, Title, Description, Keywords, or Catego…" at bounding box center [241, 64] width 319 height 28
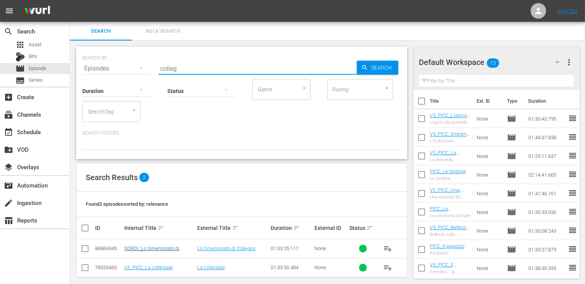
scroll to position [7, 0]
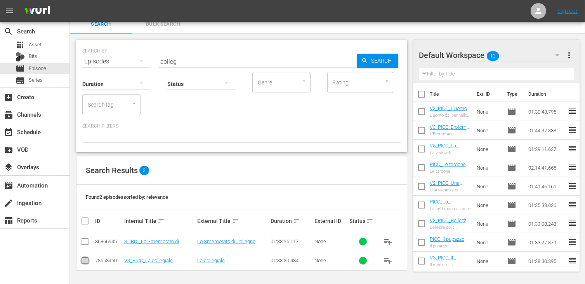
click at [83, 260] on input "checkbox" at bounding box center [84, 261] width 9 height 9
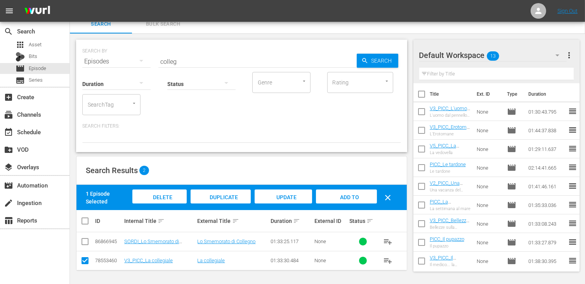
click at [346, 191] on div "Add to Workspace" at bounding box center [346, 203] width 61 height 29
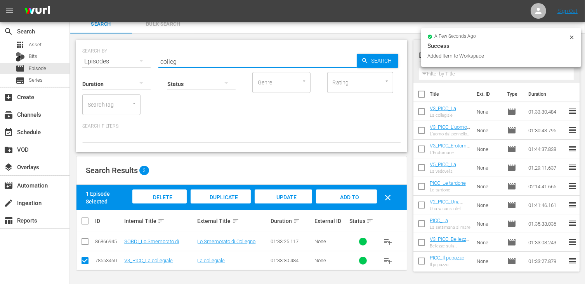
drag, startPoint x: 182, startPoint y: 61, endPoint x: 126, endPoint y: 56, distance: 56.1
click at [126, 56] on div "SEARCH BY Search By Episodes Search ID, Title, Description, Keywords, or Catego…" at bounding box center [241, 57] width 319 height 28
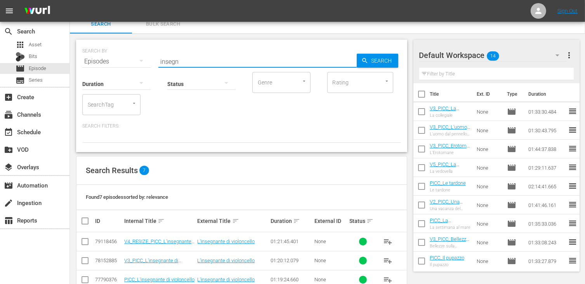
click at [86, 238] on input "checkbox" at bounding box center [84, 242] width 9 height 9
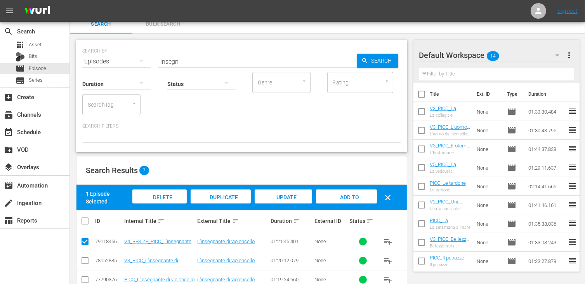
click at [346, 194] on span "Add to Workspace" at bounding box center [346, 204] width 38 height 21
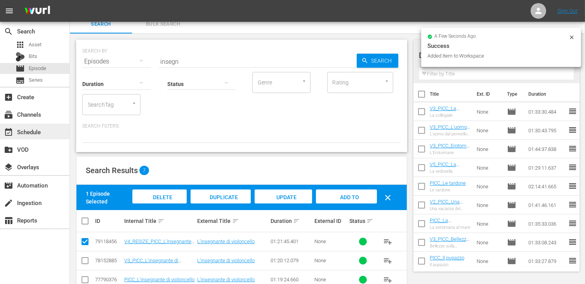
click at [38, 130] on div "event_available Schedule" at bounding box center [21, 130] width 43 height 7
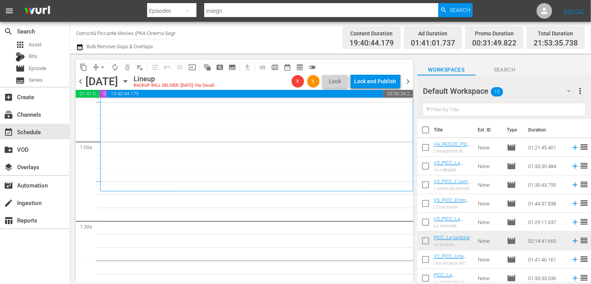
scroll to position [117, 0]
click at [78, 81] on span "chevron_left" at bounding box center [81, 82] width 10 height 10
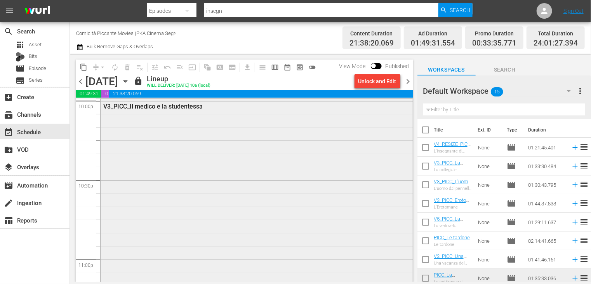
scroll to position [3440, 0]
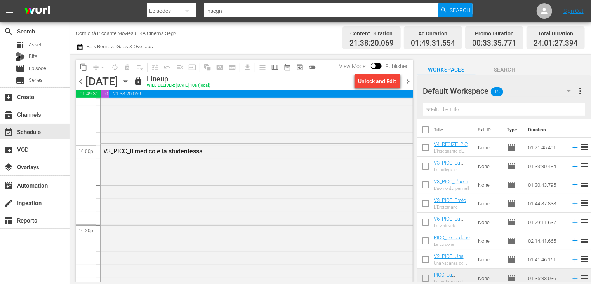
click at [405, 82] on span "chevron_right" at bounding box center [409, 82] width 10 height 10
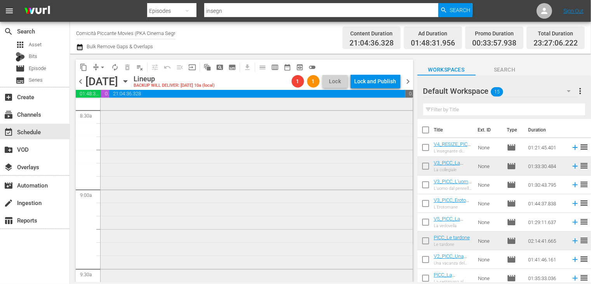
scroll to position [1398, 0]
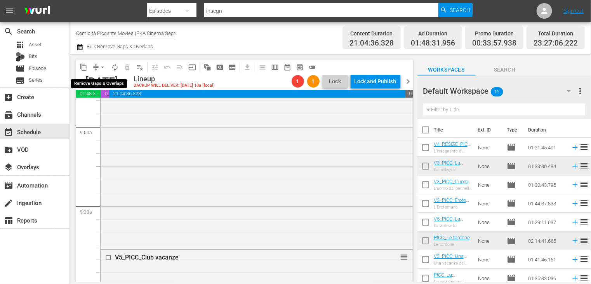
click at [101, 68] on span "arrow_drop_down" at bounding box center [103, 67] width 8 height 8
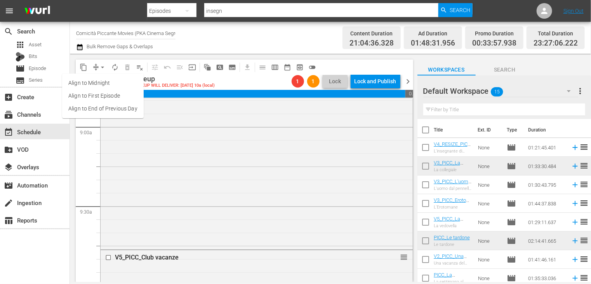
click at [109, 110] on li "Align to End of Previous Day" at bounding box center [103, 108] width 82 height 13
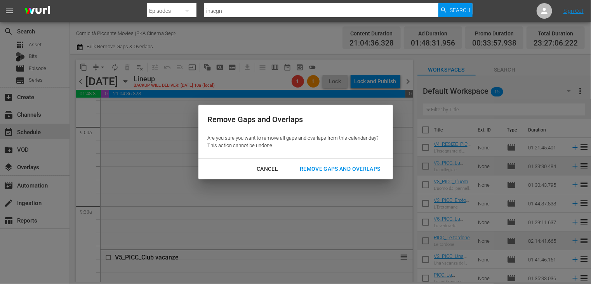
click at [331, 167] on div "Remove Gaps and Overlaps" at bounding box center [340, 169] width 93 height 10
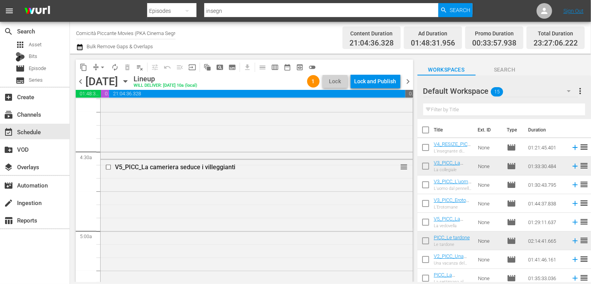
scroll to position [816, 0]
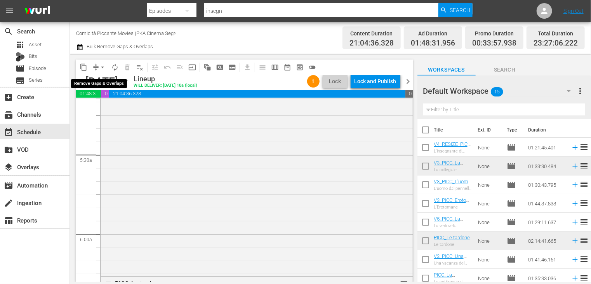
click at [101, 67] on span "arrow_drop_down" at bounding box center [103, 67] width 8 height 8
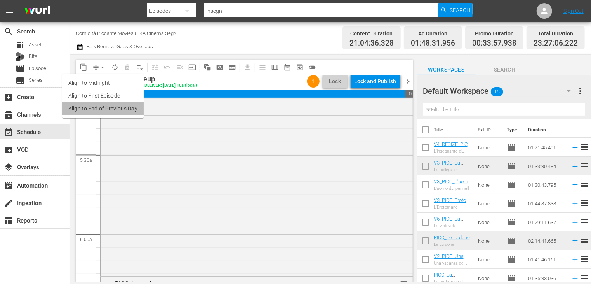
click at [107, 109] on li "Align to End of Previous Day" at bounding box center [103, 108] width 82 height 13
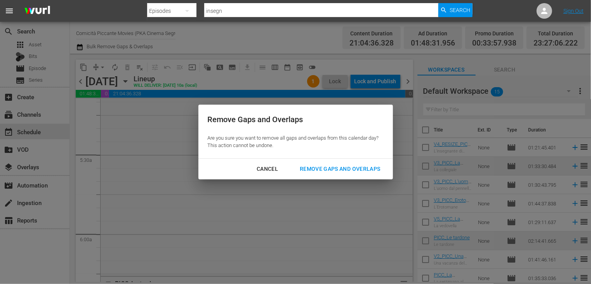
click at [327, 170] on div "Remove Gaps and Overlaps" at bounding box center [340, 169] width 93 height 10
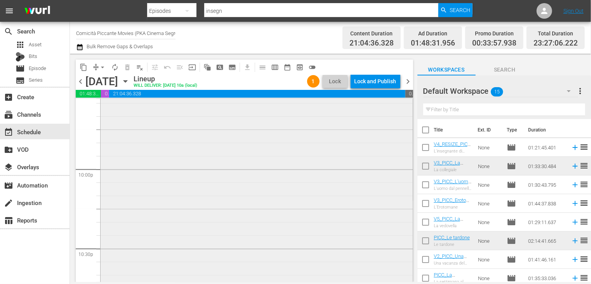
scroll to position [3314, 0]
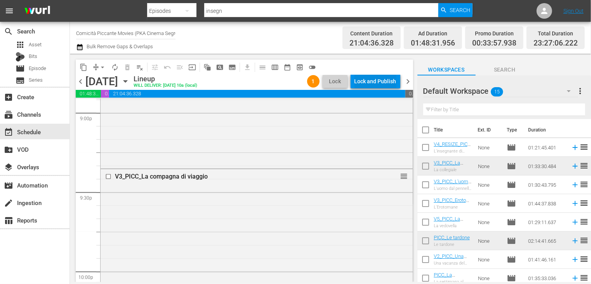
click at [375, 85] on div "Lock and Publish" at bounding box center [376, 81] width 42 height 14
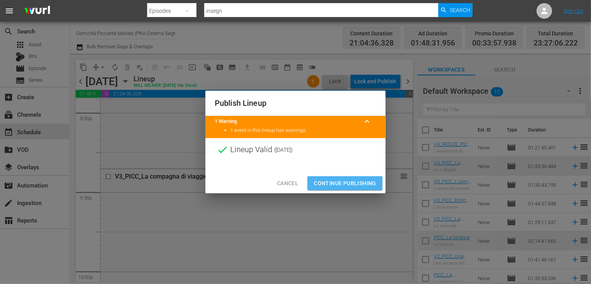
click at [338, 184] on span "Continue Publishing" at bounding box center [345, 183] width 63 height 10
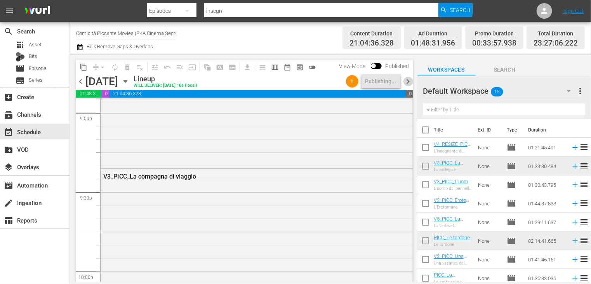
click at [408, 84] on span "chevron_right" at bounding box center [409, 82] width 10 height 10
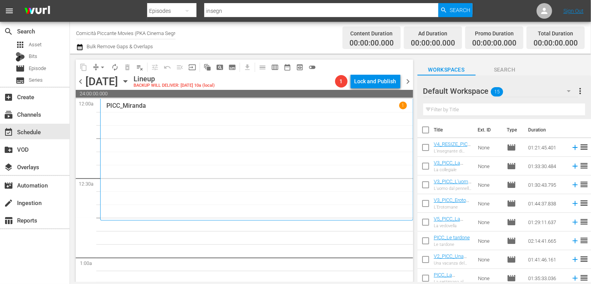
click at [427, 167] on input "checkbox" at bounding box center [426, 167] width 16 height 16
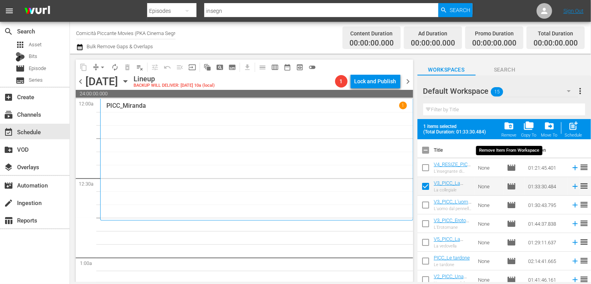
click at [510, 127] on span "folder_delete" at bounding box center [509, 125] width 10 height 10
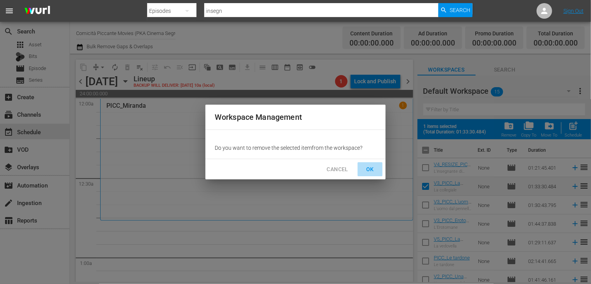
click at [367, 167] on span "OK" at bounding box center [370, 169] width 12 height 10
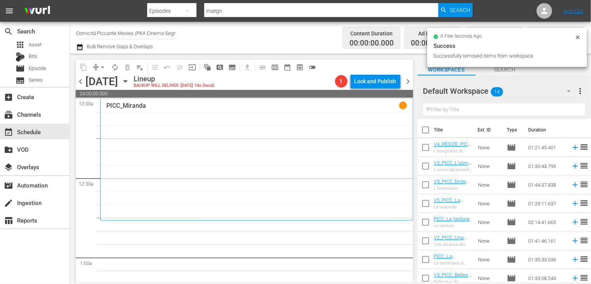
click at [425, 133] on input "checkbox" at bounding box center [426, 131] width 16 height 16
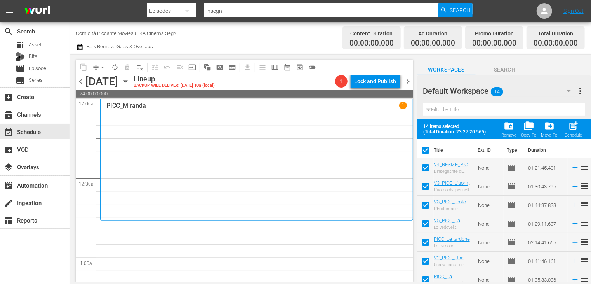
click at [577, 130] on span "post_add" at bounding box center [574, 125] width 10 height 10
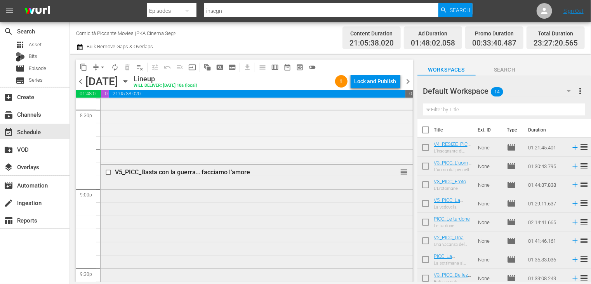
scroll to position [3228, 0]
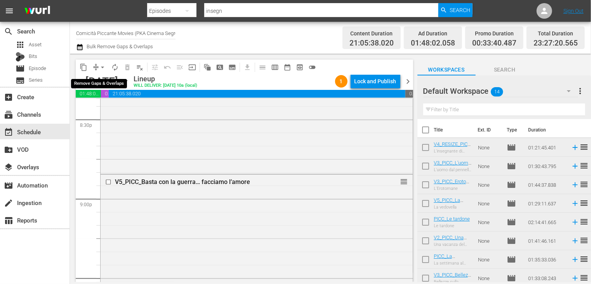
click at [101, 66] on span "arrow_drop_down" at bounding box center [103, 67] width 8 height 8
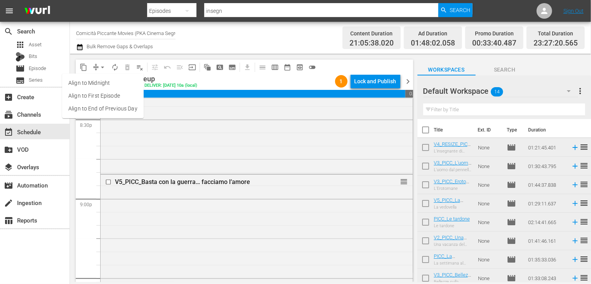
click at [108, 106] on li "Align to End of Previous Day" at bounding box center [103, 108] width 82 height 13
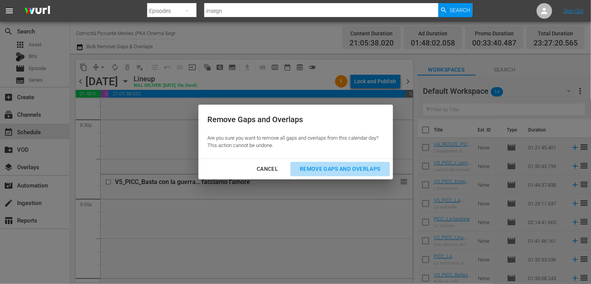
click at [331, 166] on div "Remove Gaps and Overlaps" at bounding box center [340, 169] width 93 height 10
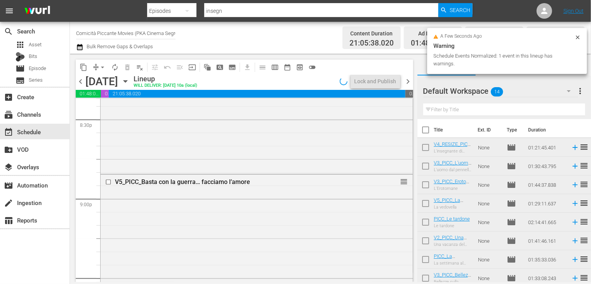
click at [428, 132] on input "checkbox" at bounding box center [426, 131] width 16 height 16
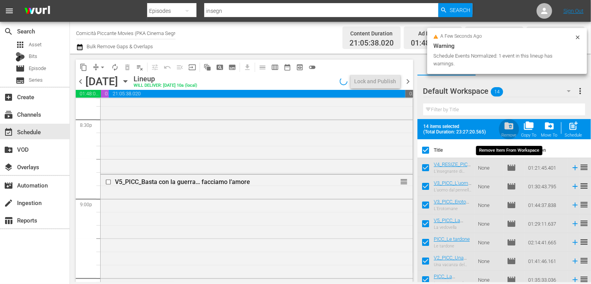
click at [509, 132] on div "Remove" at bounding box center [509, 134] width 16 height 5
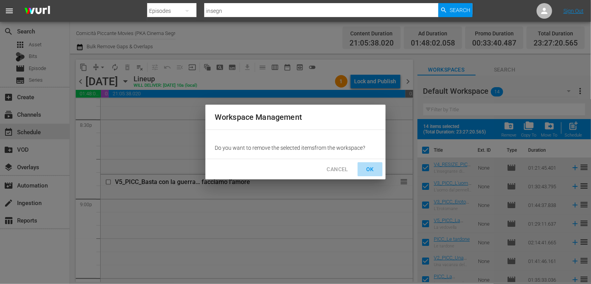
click at [372, 167] on span "OK" at bounding box center [370, 169] width 12 height 10
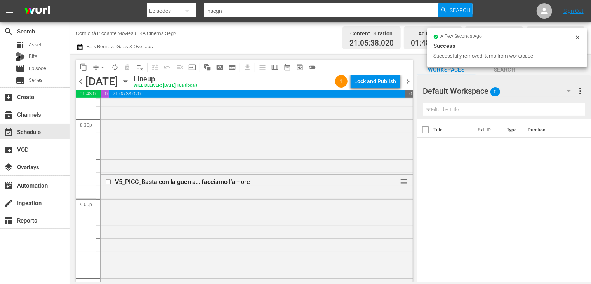
click at [81, 81] on span "chevron_left" at bounding box center [81, 82] width 10 height 10
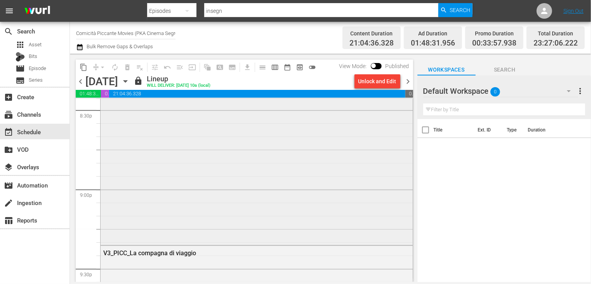
scroll to position [3236, 0]
click at [406, 82] on span "chevron_right" at bounding box center [409, 82] width 10 height 10
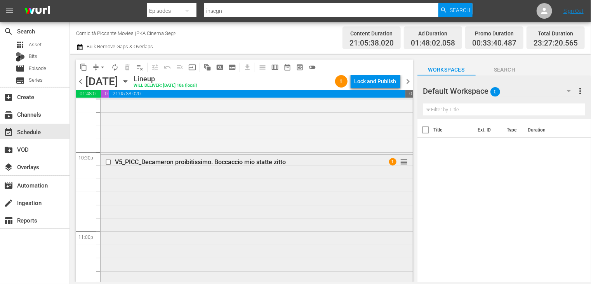
scroll to position [3461, 0]
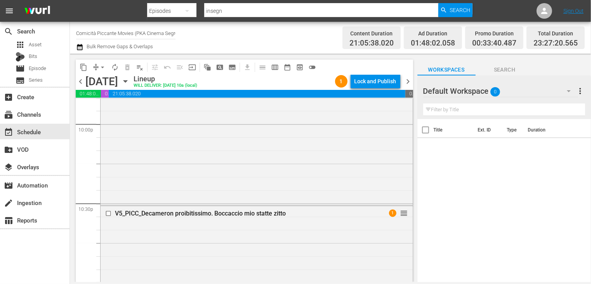
click at [407, 83] on span "chevron_right" at bounding box center [409, 82] width 10 height 10
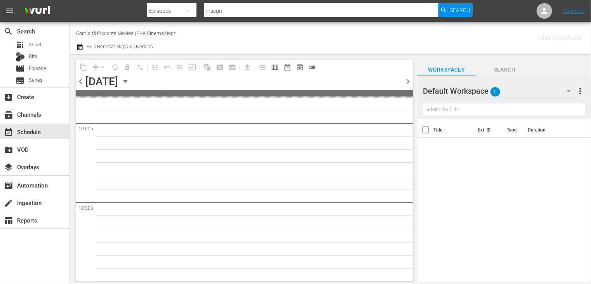
scroll to position [3567, 0]
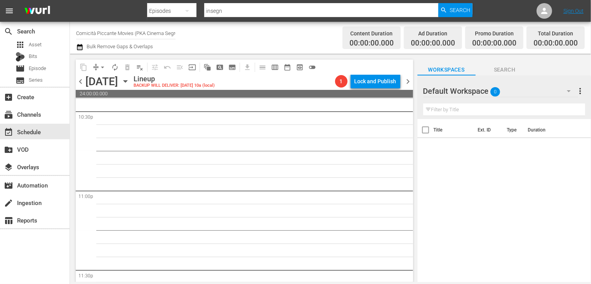
click at [77, 84] on span "chevron_left" at bounding box center [81, 82] width 10 height 10
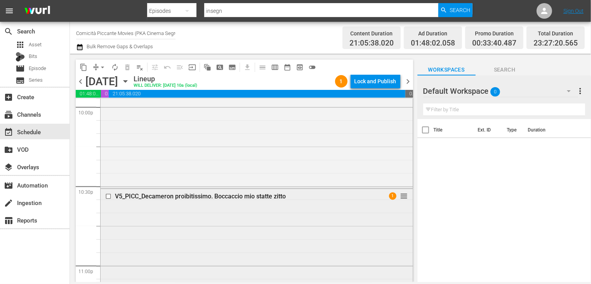
scroll to position [3461, 0]
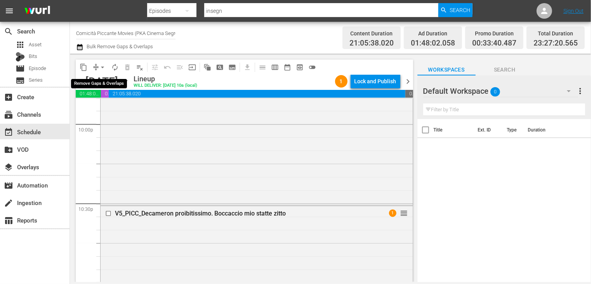
click at [101, 68] on span "arrow_drop_down" at bounding box center [103, 67] width 8 height 8
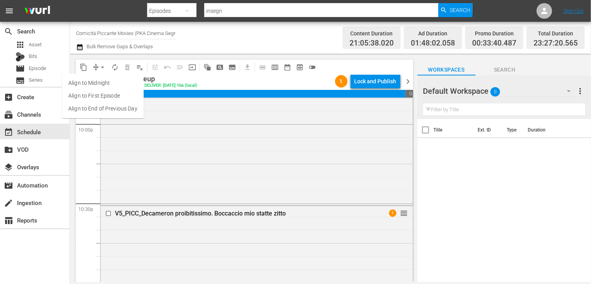
click at [106, 109] on li "Align to End of Previous Day" at bounding box center [103, 108] width 82 height 13
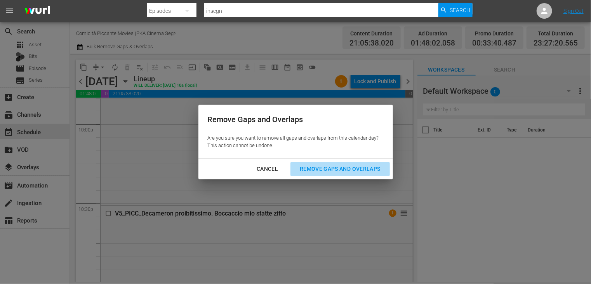
click at [327, 169] on div "Remove Gaps and Overlaps" at bounding box center [340, 169] width 93 height 10
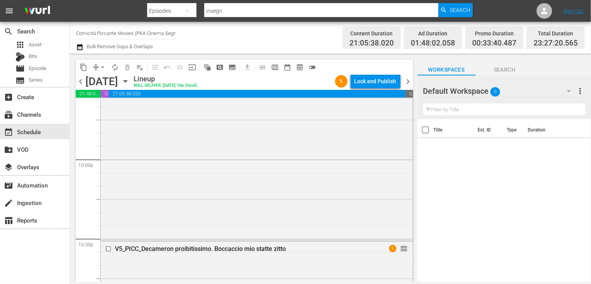
scroll to position [3655, 0]
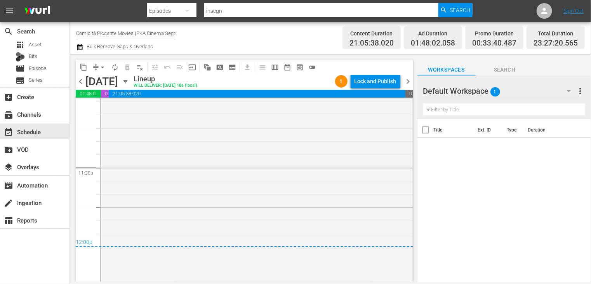
click at [103, 64] on span "arrow_drop_down" at bounding box center [103, 67] width 8 height 8
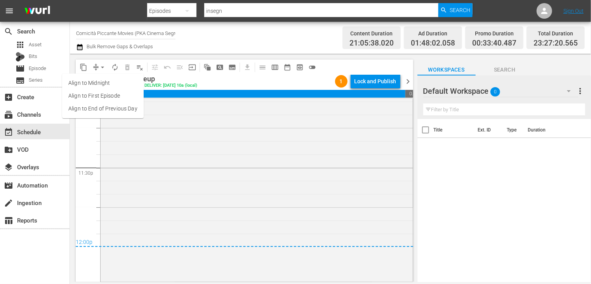
click at [108, 107] on li "Align to End of Previous Day" at bounding box center [103, 108] width 82 height 13
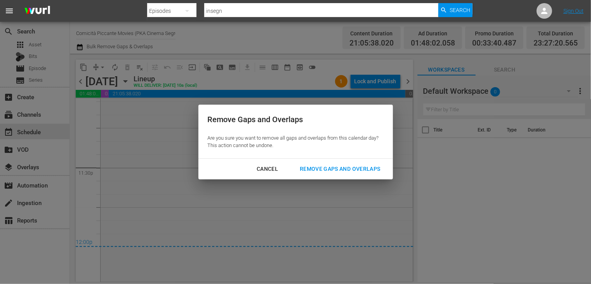
drag, startPoint x: 308, startPoint y: 150, endPoint x: 327, endPoint y: 160, distance: 21.9
click at [312, 153] on div "Remove Gaps and Overlaps Are you sure you want to remove all gaps and overlaps …" at bounding box center [295, 131] width 195 height 54
click at [334, 169] on div "Remove Gaps and Overlaps" at bounding box center [340, 169] width 93 height 10
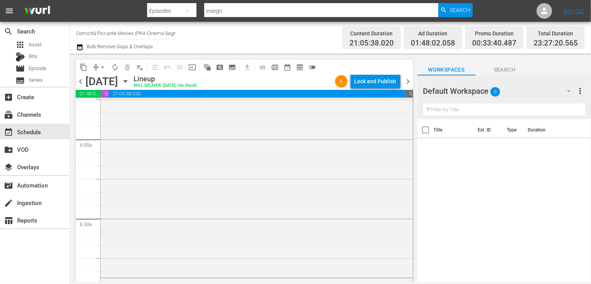
scroll to position [0, 0]
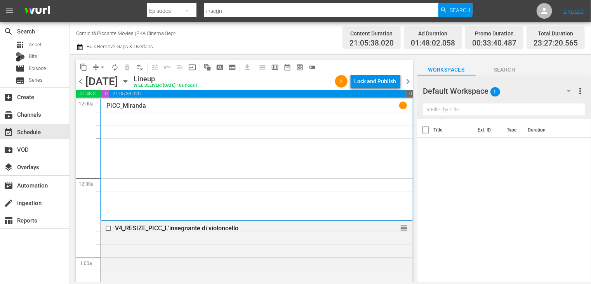
click at [406, 112] on div "PICC_Miranda 1" at bounding box center [256, 159] width 313 height 121
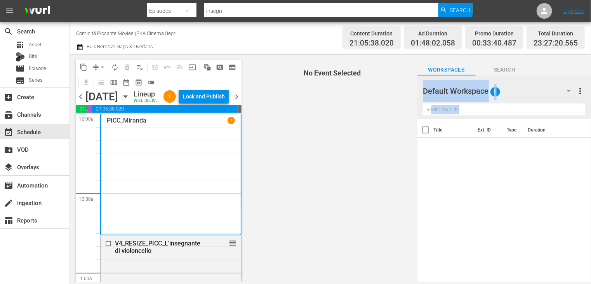
drag, startPoint x: 411, startPoint y: 111, endPoint x: 416, endPoint y: 262, distance: 151.2
click at [419, 270] on div "content_copy compress arrow_drop_down autorenew_outlined delete_forever_outline…" at bounding box center [330, 168] width 521 height 228
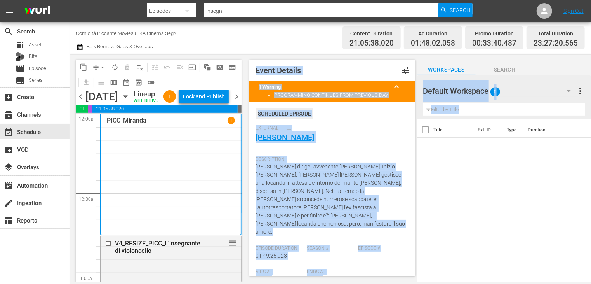
click at [78, 101] on span "chevron_left" at bounding box center [81, 97] width 10 height 10
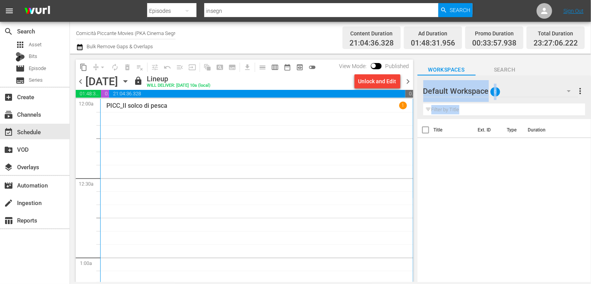
click at [410, 82] on span "chevron_right" at bounding box center [409, 82] width 10 height 10
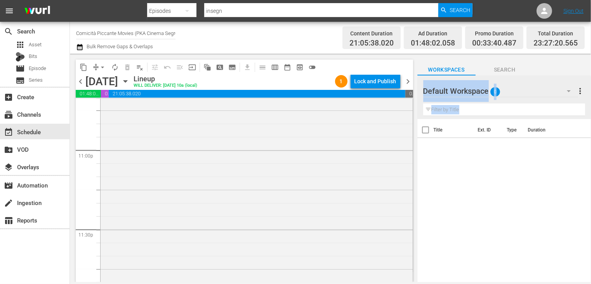
scroll to position [3461, 0]
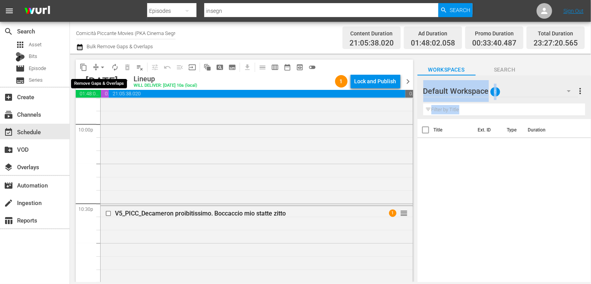
click at [102, 70] on span "arrow_drop_down" at bounding box center [103, 67] width 8 height 8
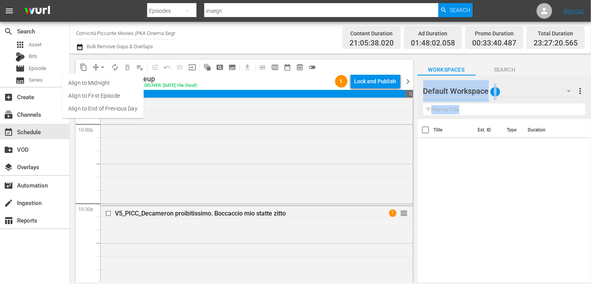
click at [102, 109] on li "Align to End of Previous Day" at bounding box center [103, 108] width 82 height 13
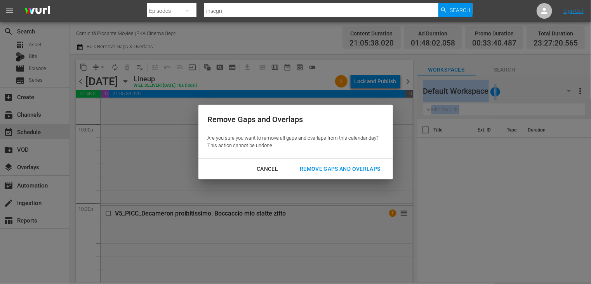
click at [322, 169] on div "Remove Gaps and Overlaps" at bounding box center [340, 169] width 93 height 10
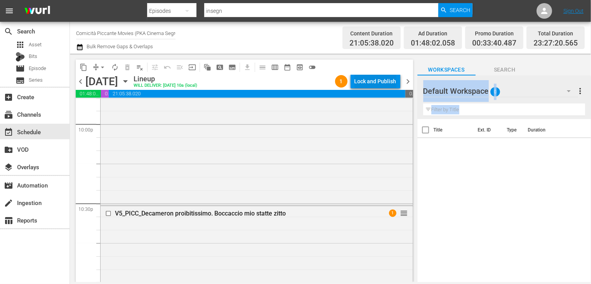
click at [378, 82] on div "Lock and Publish" at bounding box center [376, 81] width 42 height 14
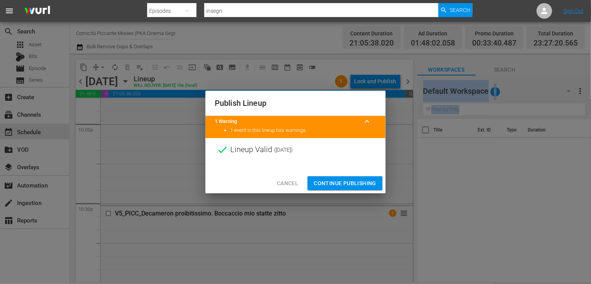
click at [348, 182] on span "Continue Publishing" at bounding box center [345, 183] width 63 height 10
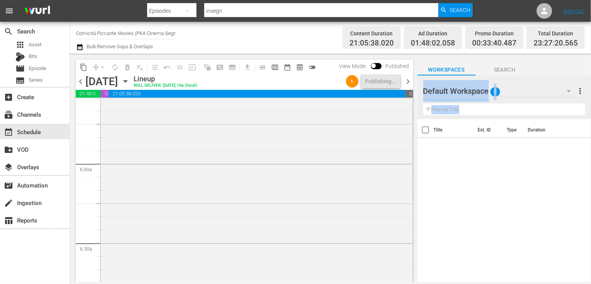
scroll to position [932, 0]
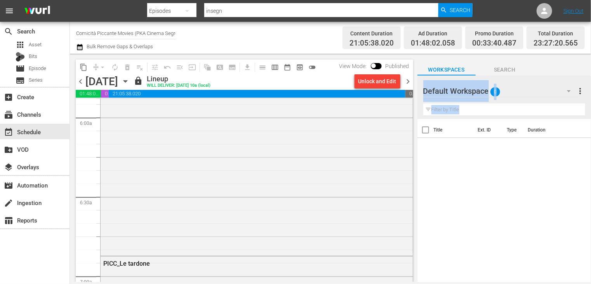
click at [405, 81] on span "chevron_right" at bounding box center [409, 82] width 10 height 10
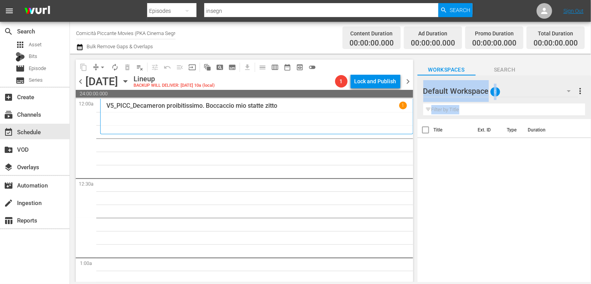
click at [80, 47] on icon "button" at bounding box center [79, 46] width 7 height 9
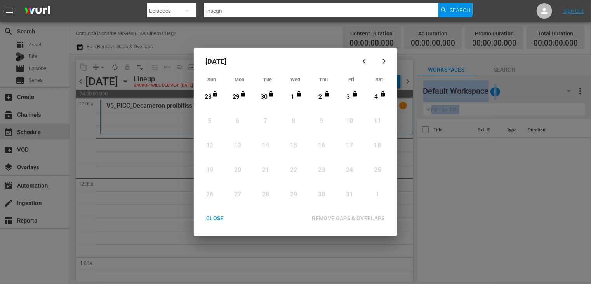
click at [223, 219] on div "CLOSE" at bounding box center [215, 218] width 30 height 10
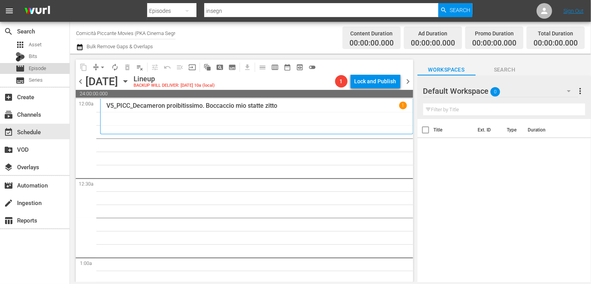
click at [39, 72] on span "Episode" at bounding box center [37, 68] width 17 height 8
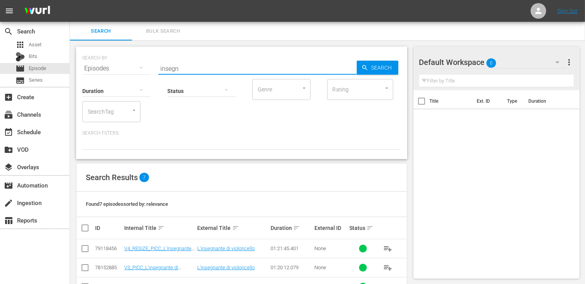
drag, startPoint x: 178, startPoint y: 66, endPoint x: 125, endPoint y: 63, distance: 52.9
click at [125, 63] on div "SEARCH BY Search By Episodes Search ID, Title, Description, Keywords, or Catego…" at bounding box center [241, 64] width 319 height 28
click at [87, 249] on input "checkbox" at bounding box center [84, 249] width 9 height 9
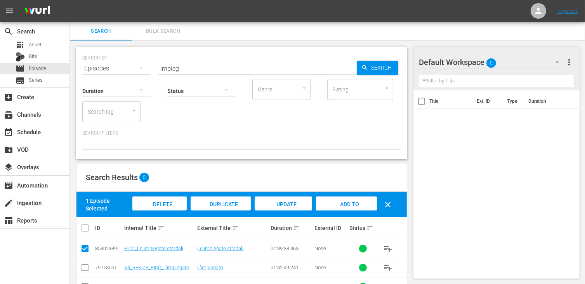
click at [349, 202] on span "Add to Workspace" at bounding box center [346, 211] width 38 height 21
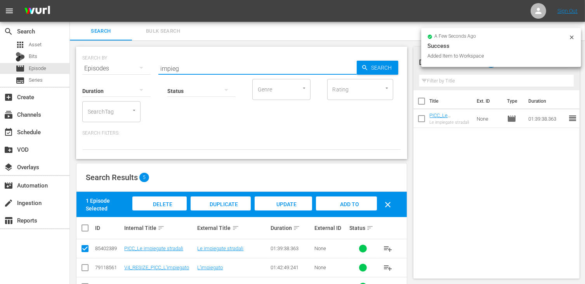
drag, startPoint x: 144, startPoint y: 70, endPoint x: 118, endPoint y: 70, distance: 25.6
click at [118, 70] on div "SEARCH BY Search By Episodes Search ID, Title, Description, Keywords, or Catego…" at bounding box center [241, 64] width 319 height 28
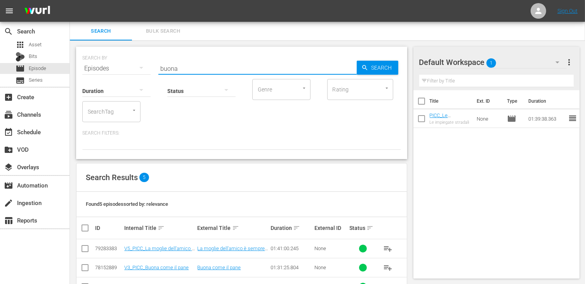
click at [84, 267] on input "checkbox" at bounding box center [84, 268] width 9 height 9
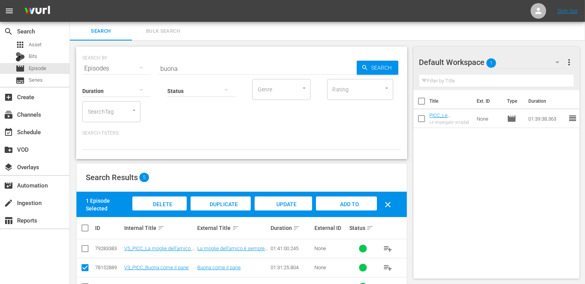
click at [351, 202] on span "Add to Workspace" at bounding box center [346, 211] width 38 height 21
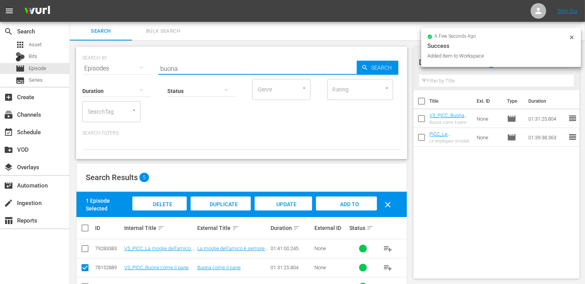
drag, startPoint x: 183, startPoint y: 70, endPoint x: 135, endPoint y: 67, distance: 48.7
click at [135, 67] on div "SEARCH BY Search By Episodes Search ID, Title, Description, Keywords, or Catego…" at bounding box center [241, 64] width 319 height 28
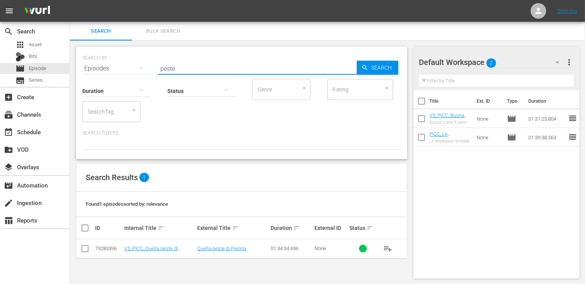
click at [80, 249] on input "checkbox" at bounding box center [84, 249] width 9 height 9
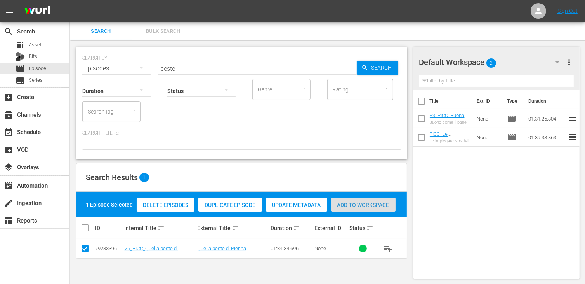
click at [359, 205] on span "Add to Workspace" at bounding box center [363, 205] width 64 height 6
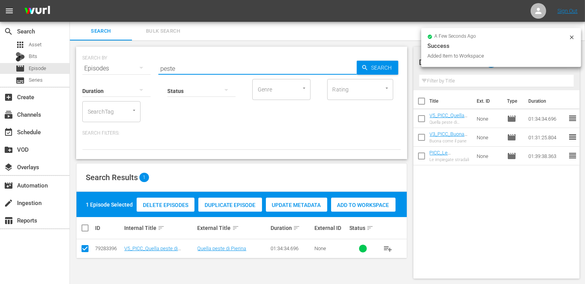
drag, startPoint x: 187, startPoint y: 68, endPoint x: 142, endPoint y: 62, distance: 45.4
click at [142, 62] on div "SEARCH BY Search By Episodes Search ID, Title, Description, Keywords, or Catego…" at bounding box center [241, 64] width 319 height 28
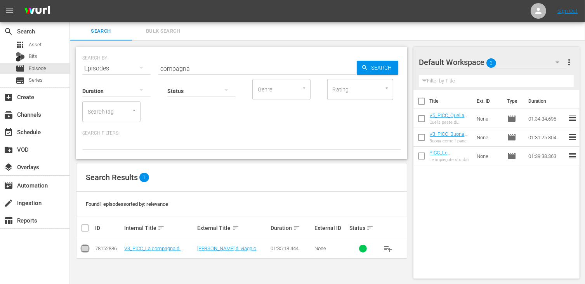
click at [85, 249] on input "checkbox" at bounding box center [84, 249] width 9 height 9
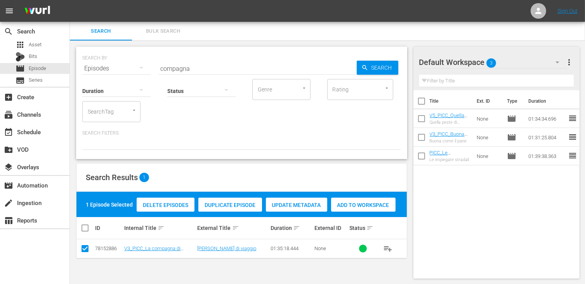
click at [354, 210] on div "Add to Workspace" at bounding box center [363, 204] width 64 height 15
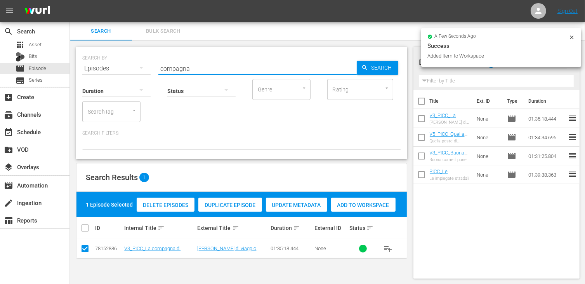
drag, startPoint x: 197, startPoint y: 69, endPoint x: 116, endPoint y: 69, distance: 81.2
click at [116, 69] on div "SEARCH BY Search By Episodes Search ID, Title, Description, Keywords, or Catego…" at bounding box center [241, 64] width 319 height 28
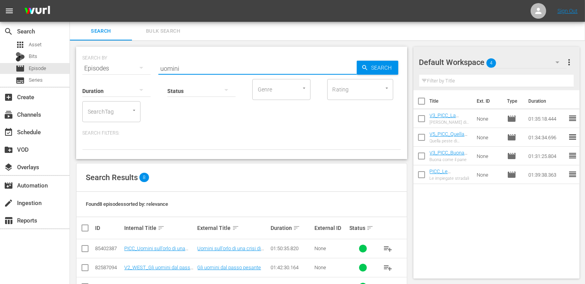
click at [84, 249] on input "checkbox" at bounding box center [84, 249] width 9 height 9
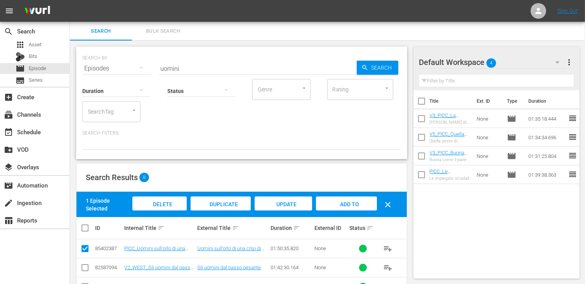
click at [337, 204] on span "Add to Workspace" at bounding box center [346, 211] width 38 height 21
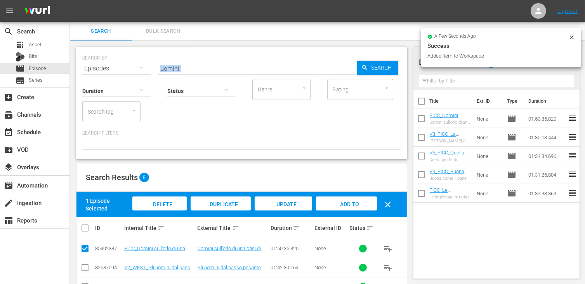
drag, startPoint x: 191, startPoint y: 72, endPoint x: 125, endPoint y: 66, distance: 66.3
click at [125, 66] on div "SEARCH BY Search By Episodes Search ID, Title, Description, Keywords, or Catego…" at bounding box center [241, 103] width 331 height 112
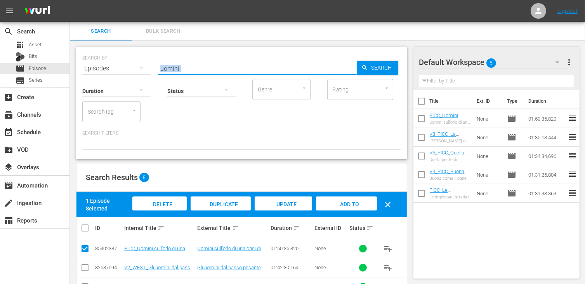
click at [198, 69] on input "uomini" at bounding box center [257, 68] width 198 height 19
drag, startPoint x: 190, startPoint y: 70, endPoint x: 130, endPoint y: 69, distance: 59.0
click at [130, 69] on div "SEARCH BY Search By Episodes Search ID, Title, Description, Keywords, or Catego…" at bounding box center [241, 64] width 319 height 28
type input "club"
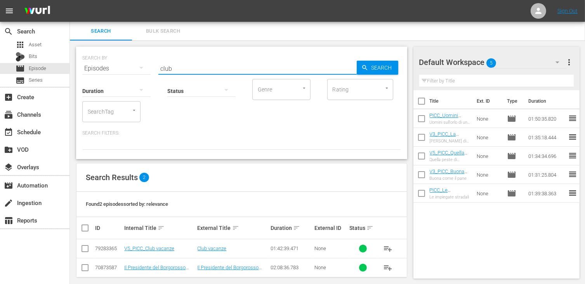
drag, startPoint x: 82, startPoint y: 246, endPoint x: 113, endPoint y: 247, distance: 30.7
click at [82, 246] on input "checkbox" at bounding box center [84, 249] width 9 height 9
checkbox input "true"
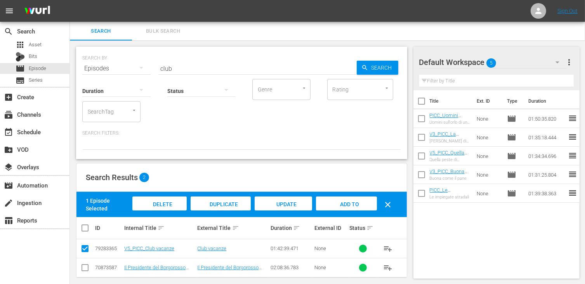
click at [346, 204] on span "Add to Workspace" at bounding box center [346, 211] width 38 height 21
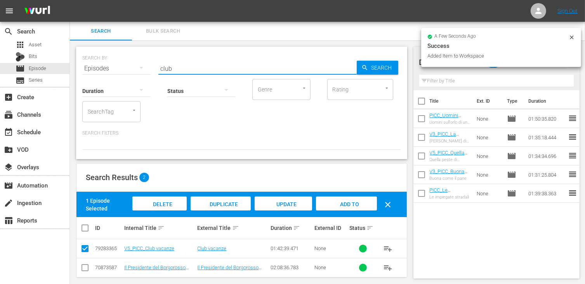
drag, startPoint x: 177, startPoint y: 67, endPoint x: 133, endPoint y: 66, distance: 43.9
click at [133, 66] on div "SEARCH BY Search By Episodes Search ID, Title, Description, Keywords, or Catego…" at bounding box center [241, 64] width 319 height 28
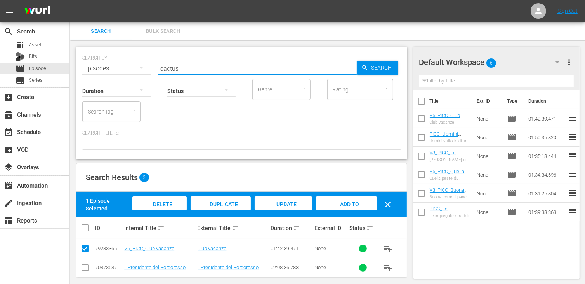
type input "cactus"
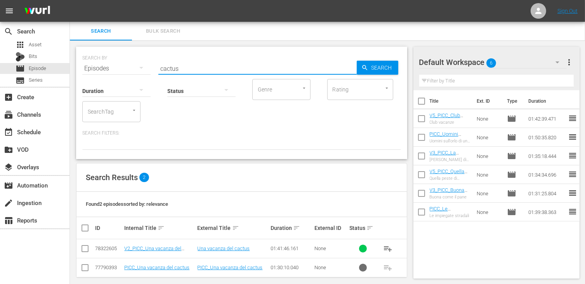
click at [86, 248] on input "checkbox" at bounding box center [84, 249] width 9 height 9
checkbox input "true"
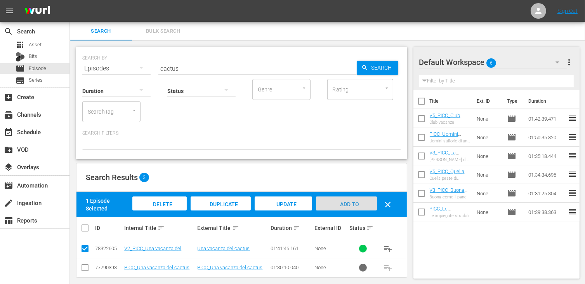
click at [342, 204] on span "Add to Workspace" at bounding box center [346, 211] width 38 height 21
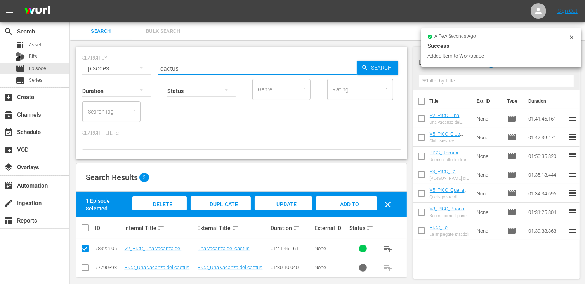
drag, startPoint x: 181, startPoint y: 66, endPoint x: 121, endPoint y: 66, distance: 60.6
click at [121, 66] on div "SEARCH BY Search By Episodes Search ID, Title, Description, Keywords, or Catego…" at bounding box center [241, 64] width 319 height 28
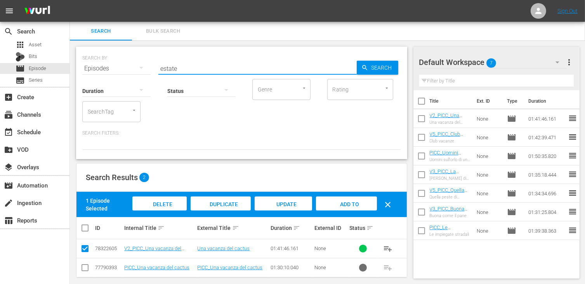
type input "estate"
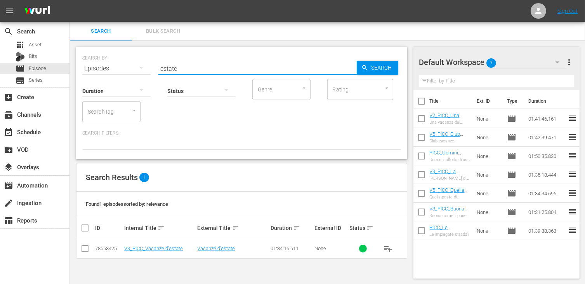
click at [85, 249] on input "checkbox" at bounding box center [84, 249] width 9 height 9
checkbox input "true"
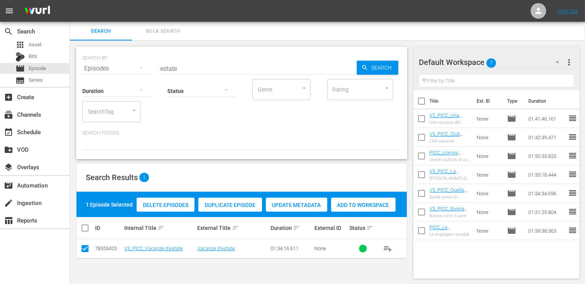
click at [364, 205] on span "Add to Workspace" at bounding box center [363, 205] width 64 height 6
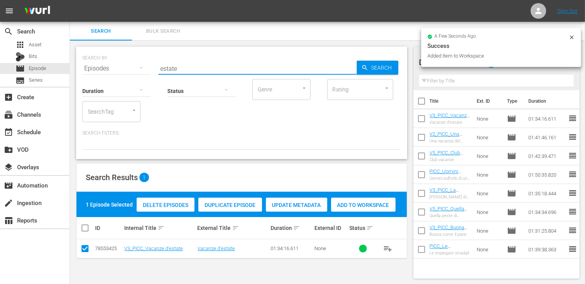
drag, startPoint x: 193, startPoint y: 68, endPoint x: 128, endPoint y: 66, distance: 64.5
click at [128, 66] on div "SEARCH BY Search By Episodes Search ID, Title, Description, Keywords, or Catego…" at bounding box center [241, 64] width 319 height 28
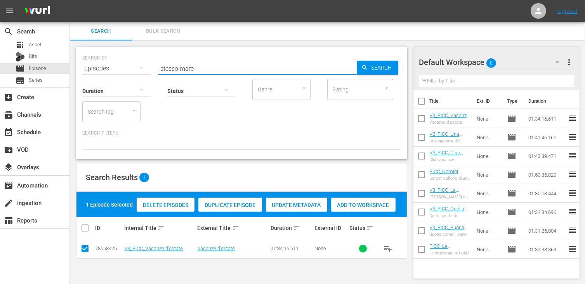
type input "stesso mare"
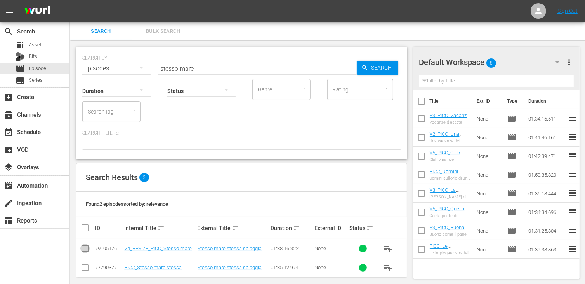
click at [87, 251] on input "checkbox" at bounding box center [84, 249] width 9 height 9
checkbox input "true"
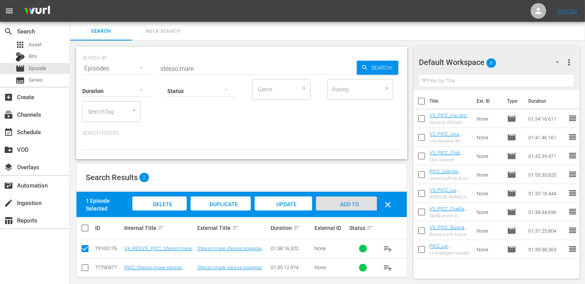
click at [348, 202] on span "Add to Workspace" at bounding box center [346, 211] width 38 height 21
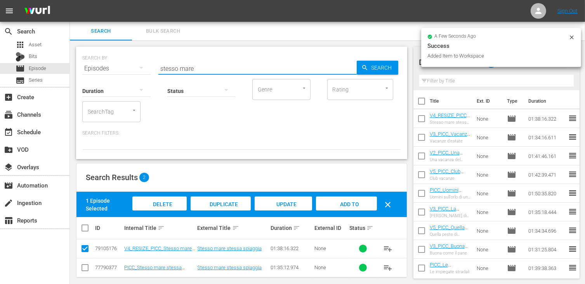
drag, startPoint x: 155, startPoint y: 67, endPoint x: 139, endPoint y: 66, distance: 16.7
click at [139, 66] on div "SEARCH BY Search By Episodes Search ID, Title, Description, Keywords, or Catego…" at bounding box center [241, 64] width 319 height 28
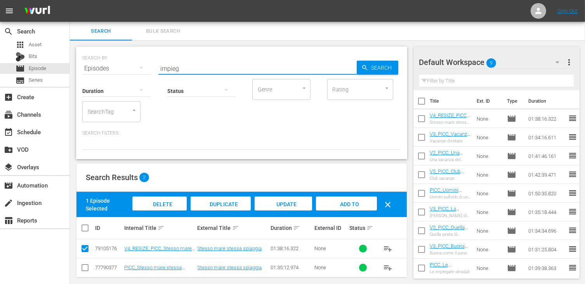
type input "impieg"
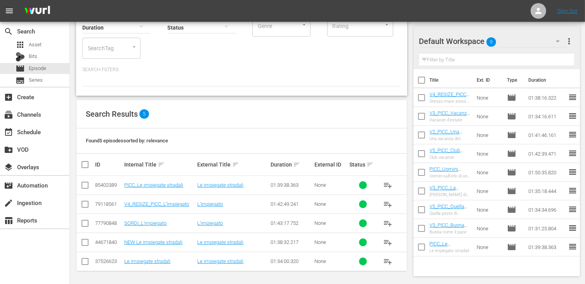
scroll to position [64, 0]
click at [86, 204] on input "checkbox" at bounding box center [84, 204] width 9 height 9
checkbox input "true"
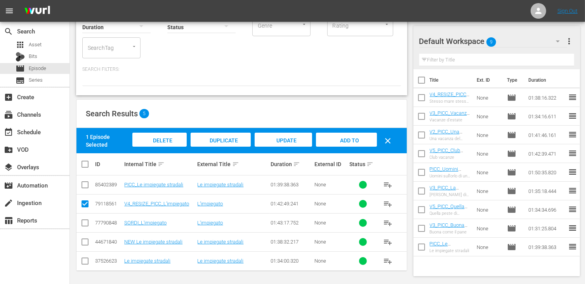
click at [345, 137] on span "Add to Workspace" at bounding box center [346, 147] width 38 height 21
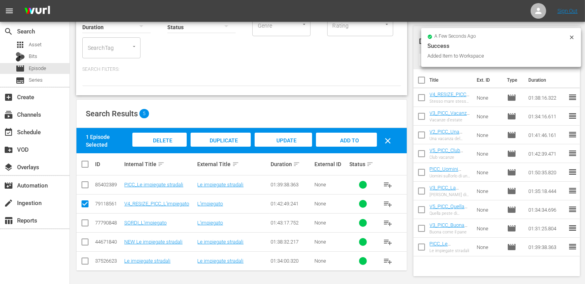
scroll to position [0, 0]
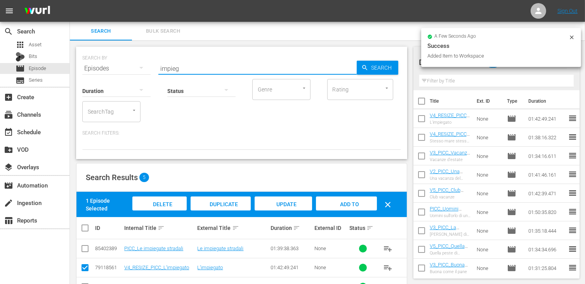
drag, startPoint x: 193, startPoint y: 69, endPoint x: 116, endPoint y: 66, distance: 76.9
click at [116, 66] on div "SEARCH BY Search By Episodes Search ID, Title, Description, Keywords, or Catego…" at bounding box center [241, 64] width 319 height 28
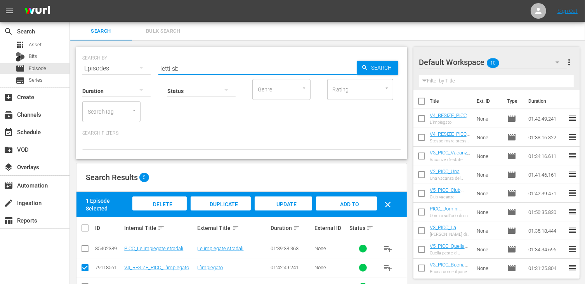
type input "letti sb"
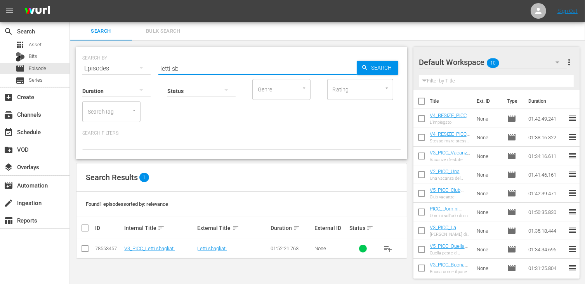
click at [87, 247] on input "checkbox" at bounding box center [84, 249] width 9 height 9
checkbox input "true"
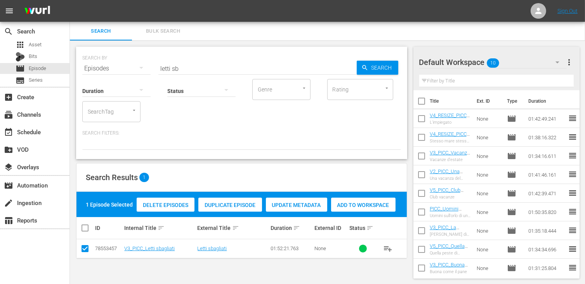
click at [359, 204] on span "Add to Workspace" at bounding box center [363, 205] width 64 height 6
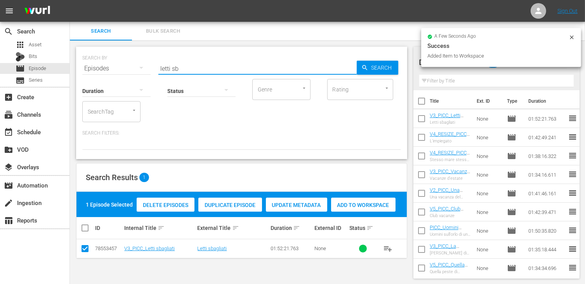
drag, startPoint x: 193, startPoint y: 68, endPoint x: 120, endPoint y: 69, distance: 73.4
click at [120, 69] on div "SEARCH BY Search By Episodes Search ID, Title, Description, Keywords, or Catego…" at bounding box center [241, 64] width 319 height 28
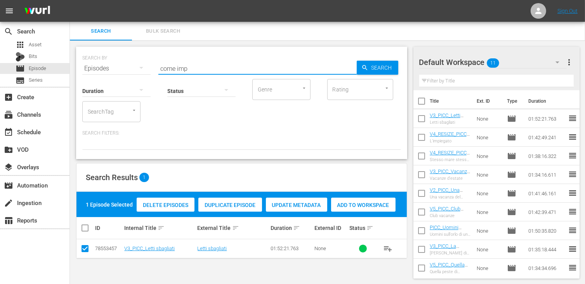
type input "come imp"
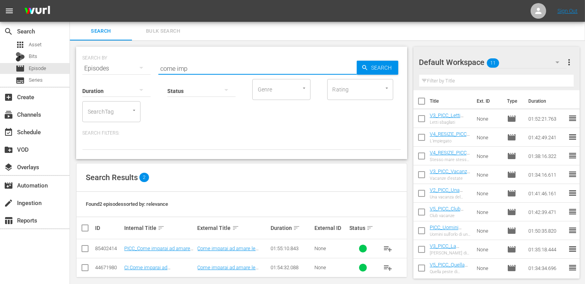
click at [87, 249] on input "checkbox" at bounding box center [84, 249] width 9 height 9
checkbox input "true"
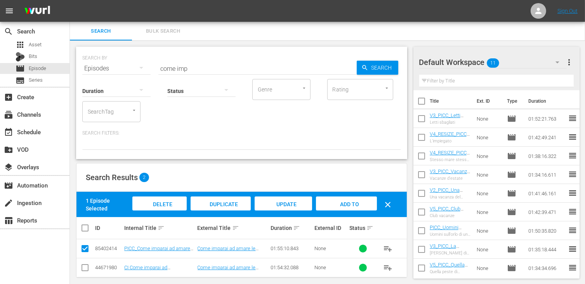
click at [343, 207] on div "Add to Workspace" at bounding box center [346, 210] width 61 height 29
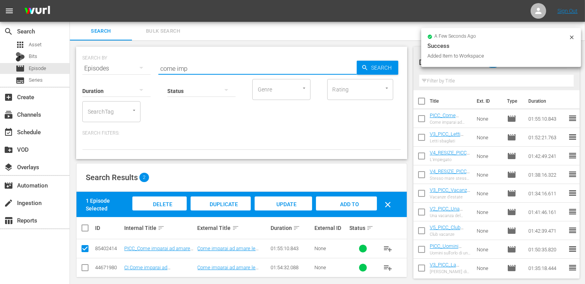
drag, startPoint x: 172, startPoint y: 62, endPoint x: 125, endPoint y: 56, distance: 48.1
click at [125, 56] on div "SEARCH BY Search By Episodes Search ID, Title, Description, Keywords, or Catego…" at bounding box center [241, 64] width 319 height 28
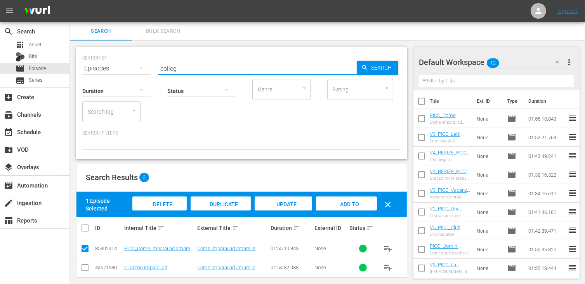
type input "colleg"
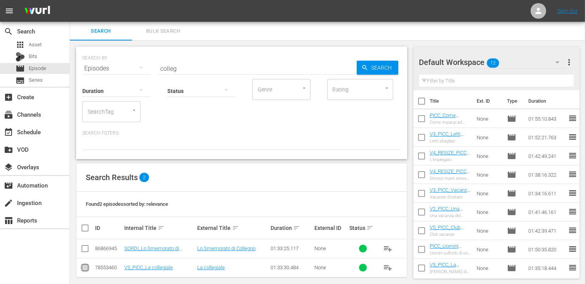
click at [85, 269] on input "checkbox" at bounding box center [84, 268] width 9 height 9
checkbox input "true"
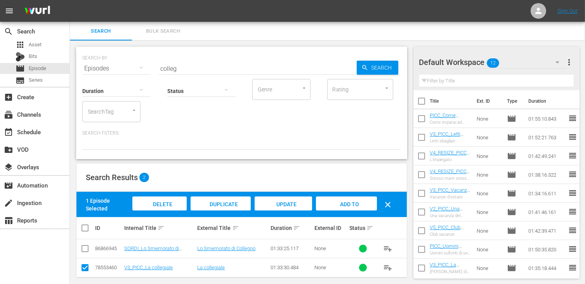
click at [343, 207] on div "Add to Workspace" at bounding box center [346, 210] width 61 height 29
drag, startPoint x: 172, startPoint y: 68, endPoint x: 144, endPoint y: 68, distance: 28.0
click at [144, 68] on div "SEARCH BY Search By Episodes Search ID, Title, Description, Keywords, or Catego…" at bounding box center [241, 64] width 319 height 28
type input "strano d"
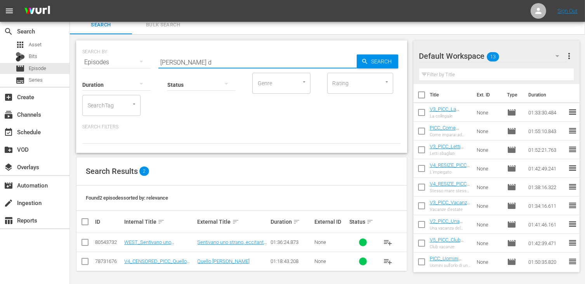
scroll to position [7, 0]
click at [85, 262] on input "checkbox" at bounding box center [84, 261] width 9 height 9
checkbox input "true"
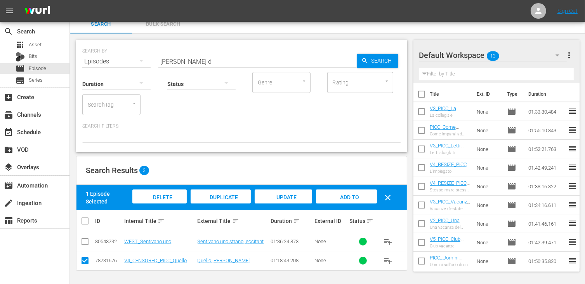
click at [343, 198] on span "Add to Workspace" at bounding box center [346, 204] width 38 height 21
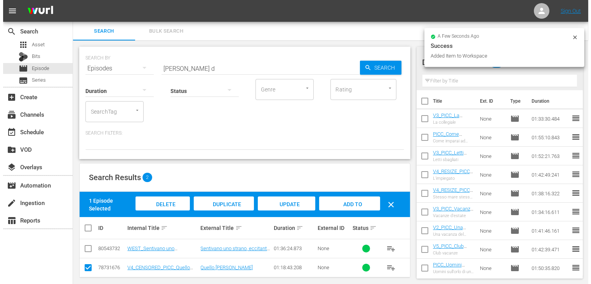
scroll to position [0, 0]
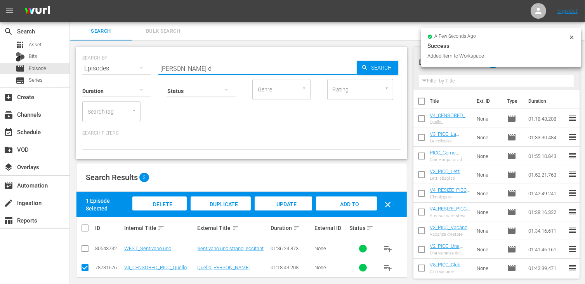
drag, startPoint x: 191, startPoint y: 69, endPoint x: 117, endPoint y: 67, distance: 74.6
click at [117, 67] on div "SEARCH BY Search By Episodes Search ID, Title, Description, Keywords, or Catego…" at bounding box center [241, 64] width 319 height 28
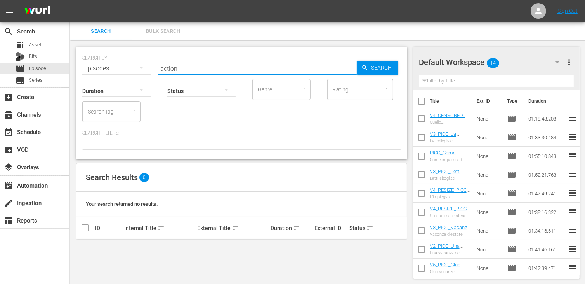
drag, startPoint x: 186, startPoint y: 69, endPoint x: 118, endPoint y: 63, distance: 68.3
click at [118, 63] on div "SEARCH BY Search By Episodes Search ID, Title, Description, Keywords, or Catego…" at bounding box center [241, 64] width 319 height 28
type input "venni"
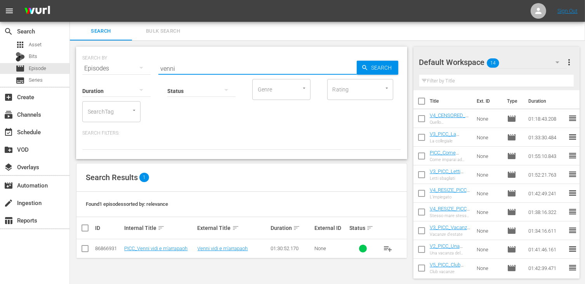
click at [84, 246] on input "checkbox" at bounding box center [84, 249] width 9 height 9
checkbox input "true"
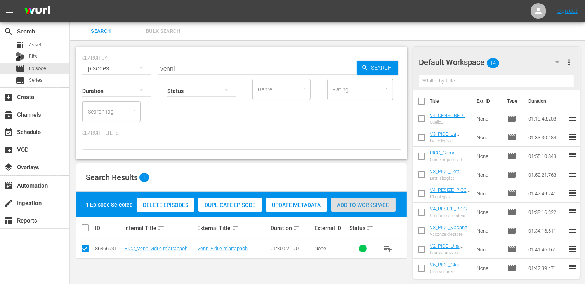
click at [362, 205] on span "Add to Workspace" at bounding box center [363, 205] width 64 height 6
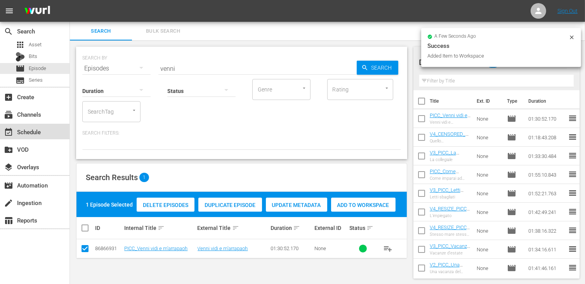
click at [30, 134] on div "event_available Schedule" at bounding box center [21, 130] width 43 height 7
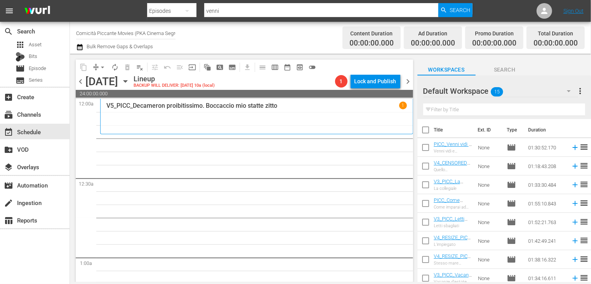
click at [425, 132] on input "checkbox" at bounding box center [426, 131] width 16 height 16
checkbox input "true"
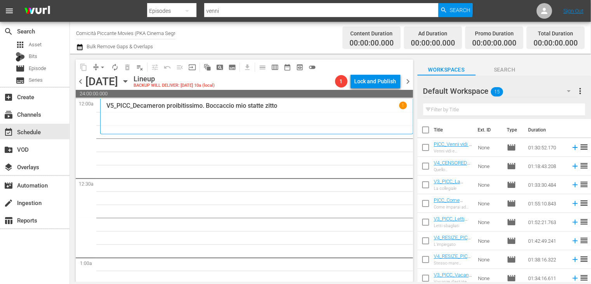
checkbox input "true"
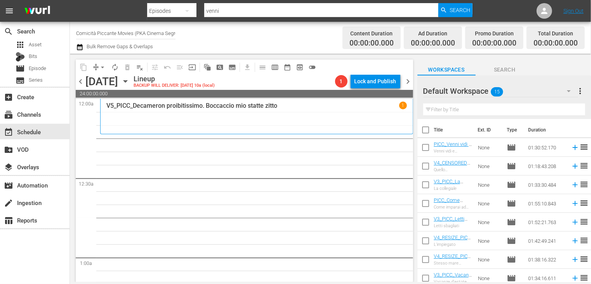
checkbox input "true"
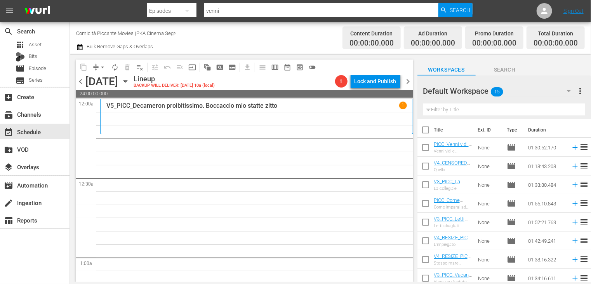
checkbox input "true"
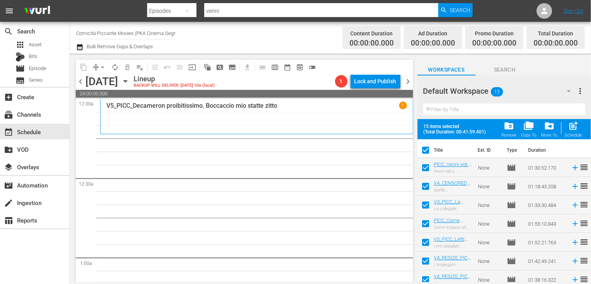
click at [425, 167] on input "checkbox" at bounding box center [426, 169] width 16 height 16
checkbox input "false"
click at [571, 130] on span "post_add" at bounding box center [574, 125] width 10 height 10
checkbox input "false"
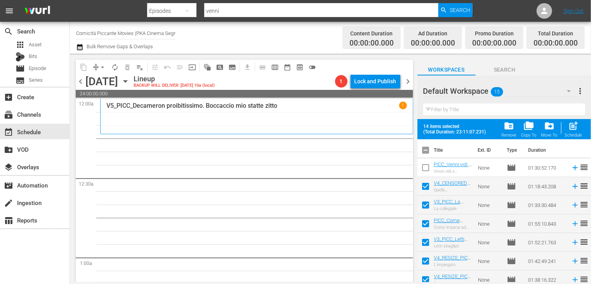
checkbox input "false"
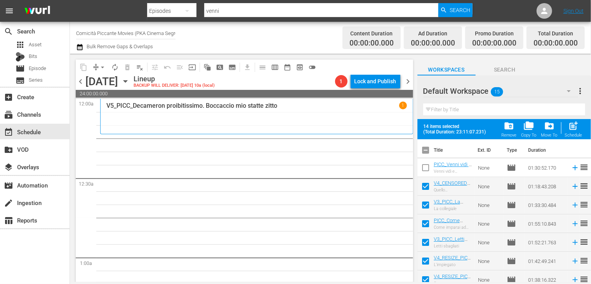
checkbox input "false"
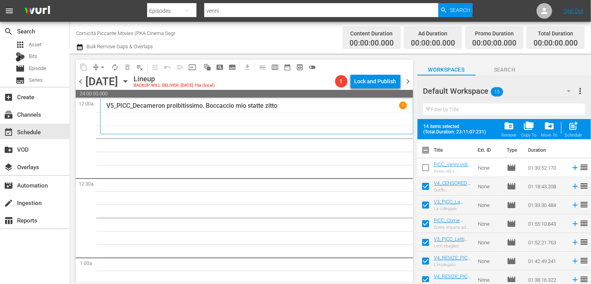
checkbox input "false"
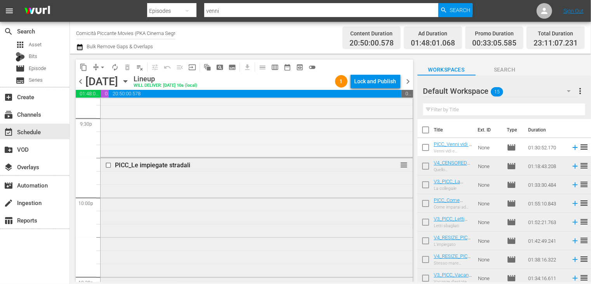
scroll to position [3387, 0]
click at [45, 69] on span "Episode" at bounding box center [37, 68] width 17 height 8
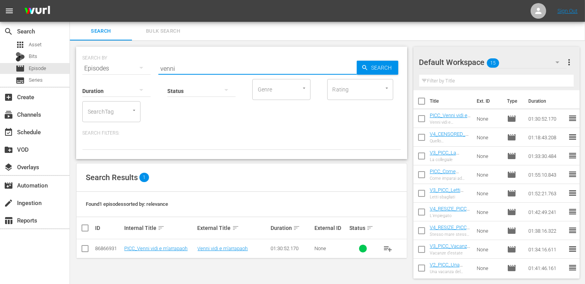
drag, startPoint x: 177, startPoint y: 69, endPoint x: 141, endPoint y: 64, distance: 36.9
click at [141, 64] on div "SEARCH BY Search By Episodes Search ID, Title, Description, Keywords, or Catego…" at bounding box center [241, 64] width 319 height 28
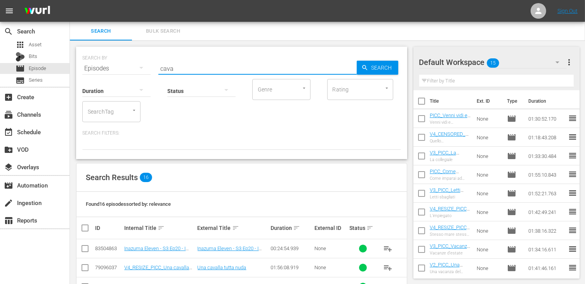
click at [185, 64] on input "cava" at bounding box center [257, 68] width 198 height 19
type input "cavalla"
drag, startPoint x: 85, startPoint y: 251, endPoint x: 116, endPoint y: 247, distance: 30.5
click at [85, 251] on input "checkbox" at bounding box center [84, 249] width 9 height 9
checkbox input "true"
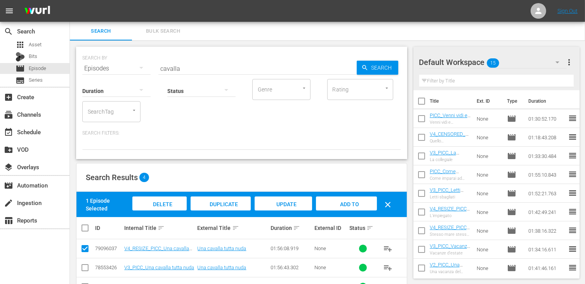
click at [348, 205] on span "Add to Workspace" at bounding box center [346, 211] width 38 height 21
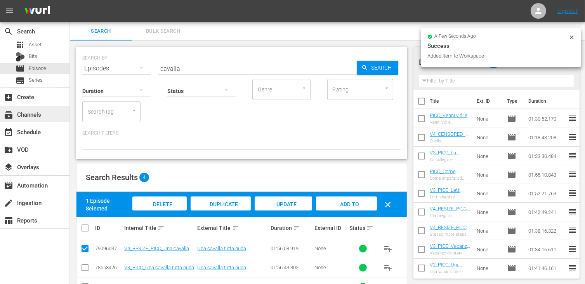
click at [38, 117] on div "subscriptions Channels" at bounding box center [21, 113] width 43 height 7
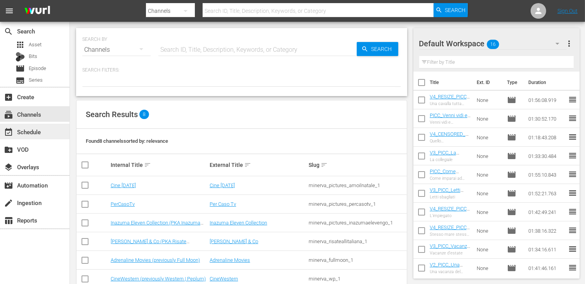
click at [37, 134] on div "event_available Schedule" at bounding box center [21, 130] width 43 height 7
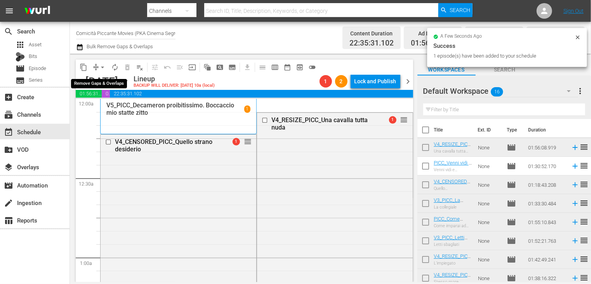
click at [101, 67] on span "arrow_drop_down" at bounding box center [103, 67] width 8 height 8
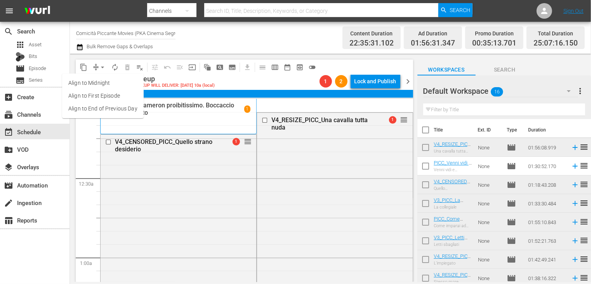
click at [103, 109] on li "Align to End of Previous Day" at bounding box center [103, 108] width 82 height 13
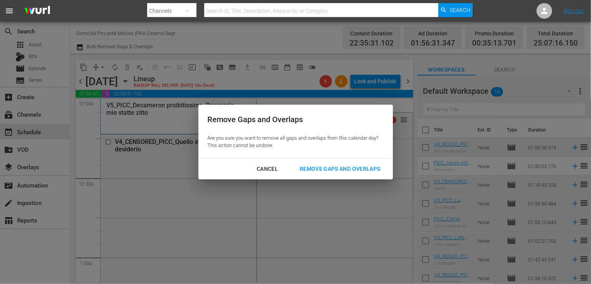
click at [328, 168] on div "Remove Gaps and Overlaps" at bounding box center [340, 169] width 93 height 10
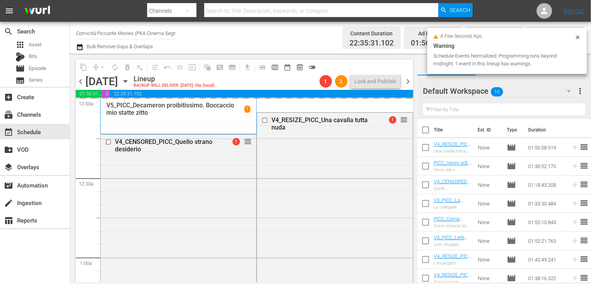
click at [80, 81] on span "chevron_left" at bounding box center [81, 82] width 10 height 10
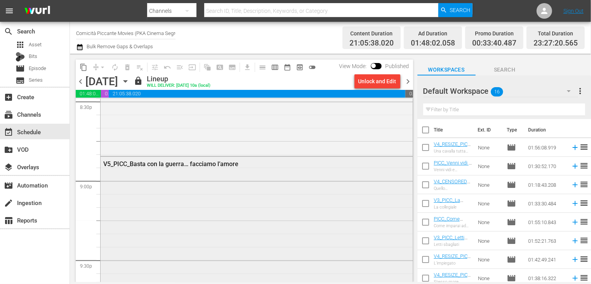
scroll to position [3228, 0]
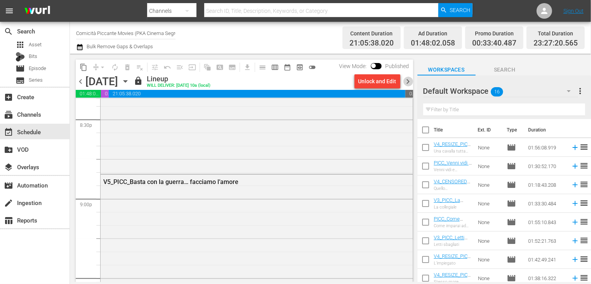
click at [407, 81] on span "chevron_right" at bounding box center [409, 82] width 10 height 10
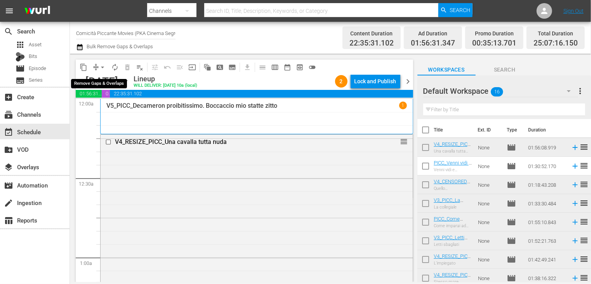
click at [99, 66] on span "arrow_drop_down" at bounding box center [103, 67] width 8 height 8
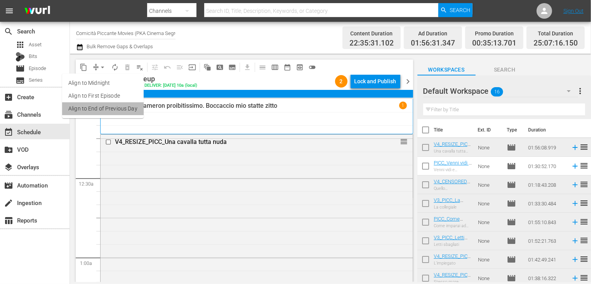
click at [104, 104] on li "Align to End of Previous Day" at bounding box center [103, 108] width 82 height 13
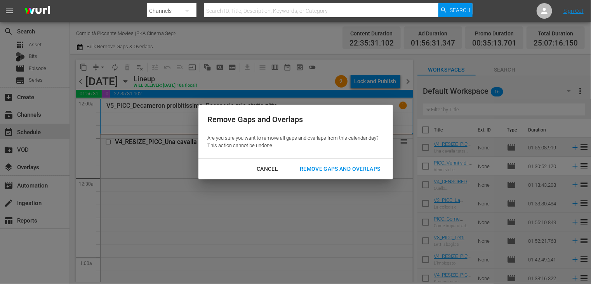
click at [334, 167] on div "Remove Gaps and Overlaps" at bounding box center [340, 169] width 93 height 10
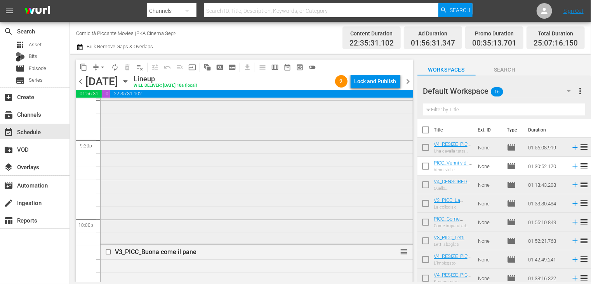
scroll to position [3289, 0]
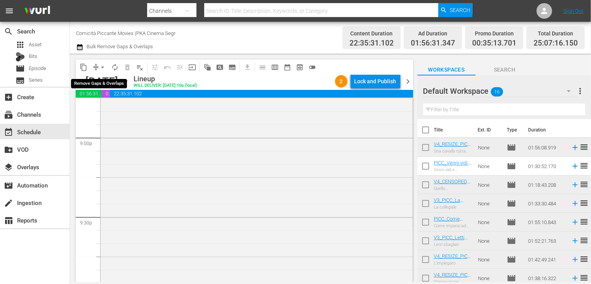
click at [102, 70] on span "arrow_drop_down" at bounding box center [103, 67] width 8 height 8
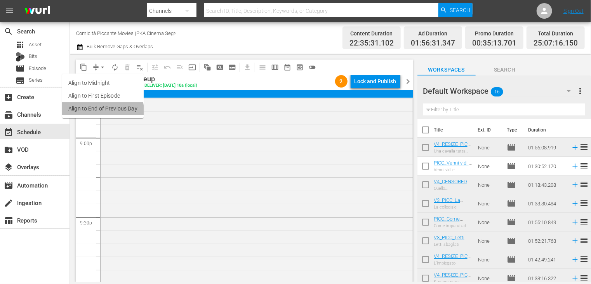
click at [101, 111] on li "Align to End of Previous Day" at bounding box center [103, 108] width 82 height 13
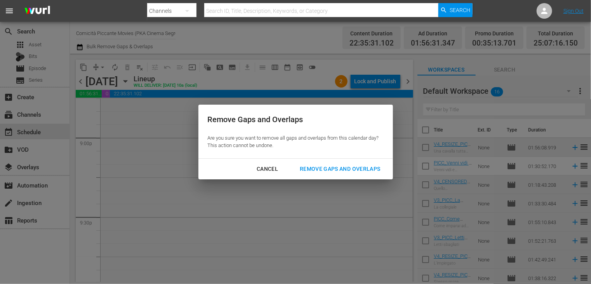
drag, startPoint x: 334, startPoint y: 171, endPoint x: 339, endPoint y: 157, distance: 15.6
click at [334, 171] on div "Remove Gaps and Overlaps" at bounding box center [340, 169] width 93 height 10
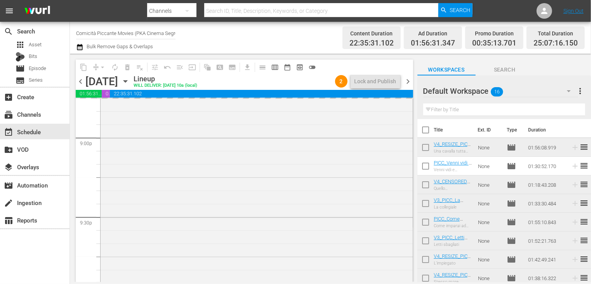
drag, startPoint x: 427, startPoint y: 130, endPoint x: 503, endPoint y: 143, distance: 76.9
click at [426, 130] on input "checkbox" at bounding box center [426, 131] width 16 height 16
checkbox input "true"
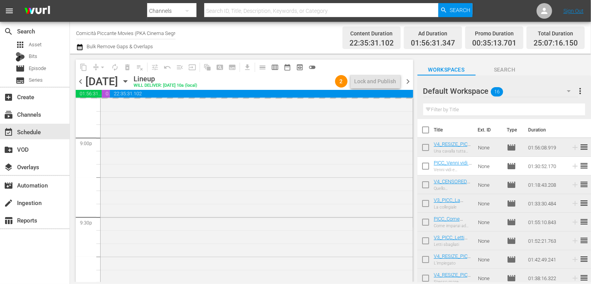
checkbox input "true"
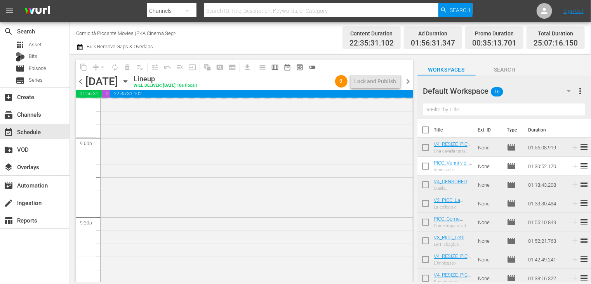
checkbox input "true"
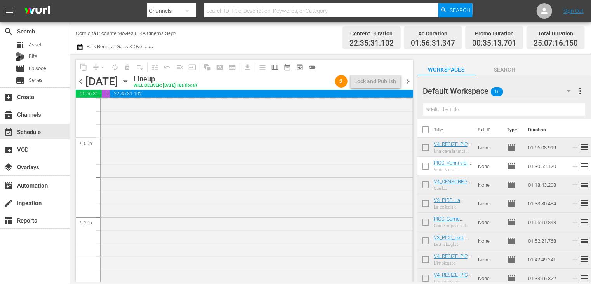
checkbox input "true"
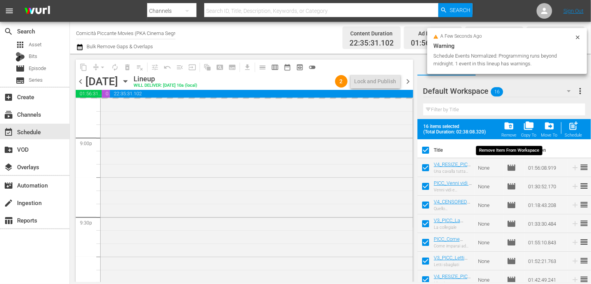
drag, startPoint x: 538, startPoint y: 137, endPoint x: 510, endPoint y: 128, distance: 29.8
click at [510, 128] on div "folder_delete Remove folder_copy Copy To drive_file_move Move To post_add Sched…" at bounding box center [542, 129] width 86 height 22
click at [508, 128] on span "folder_delete" at bounding box center [509, 125] width 10 height 10
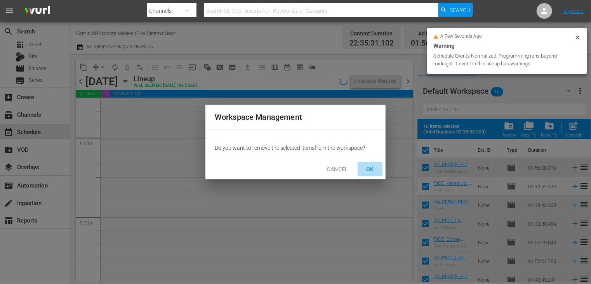
click at [367, 167] on span "OK" at bounding box center [370, 169] width 12 height 10
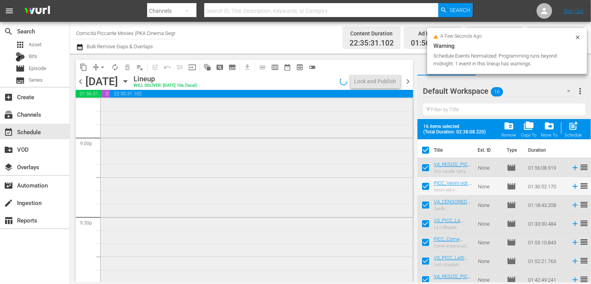
checkbox input "false"
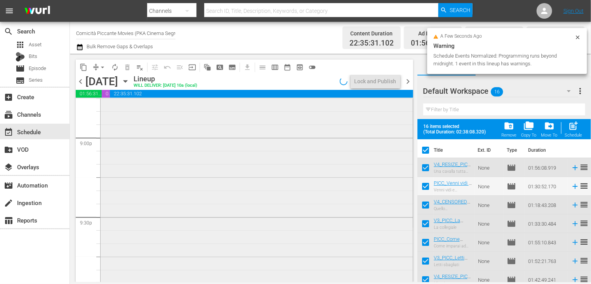
checkbox input "false"
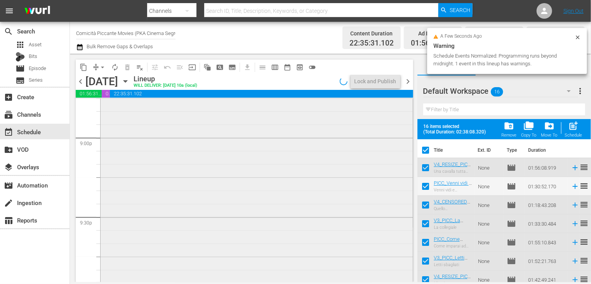
checkbox input "false"
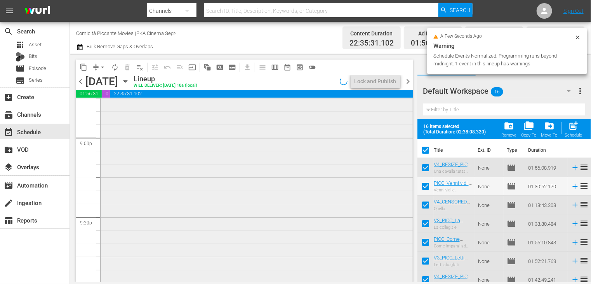
checkbox input "false"
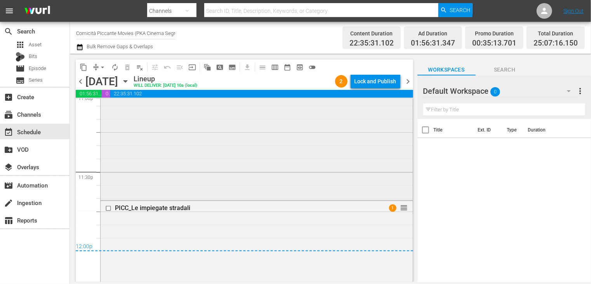
scroll to position [3638, 0]
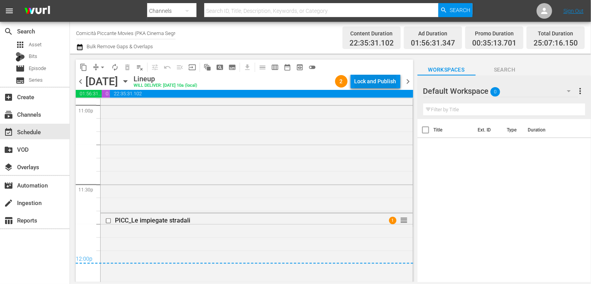
click at [372, 82] on div "Lock and Publish" at bounding box center [376, 81] width 42 height 14
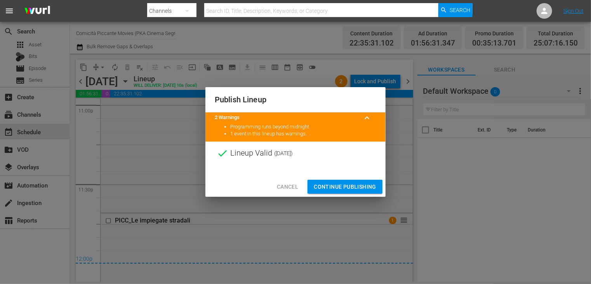
click at [341, 184] on span "Continue Publishing" at bounding box center [345, 187] width 63 height 10
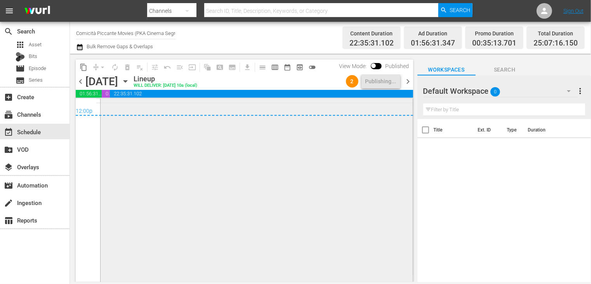
scroll to position [3716, 0]
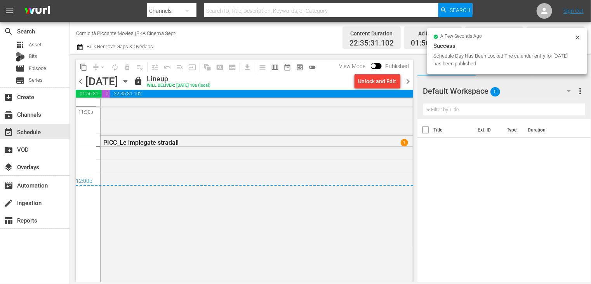
click at [408, 83] on span "chevron_right" at bounding box center [409, 82] width 10 height 10
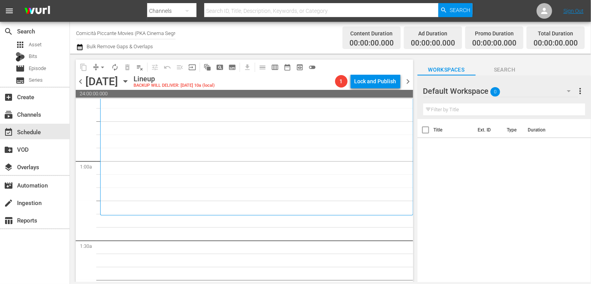
scroll to position [155, 0]
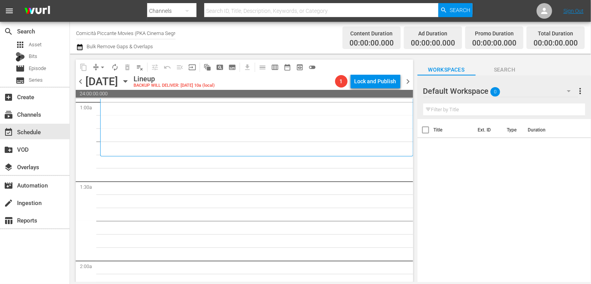
click at [79, 45] on icon "button" at bounding box center [79, 47] width 5 height 6
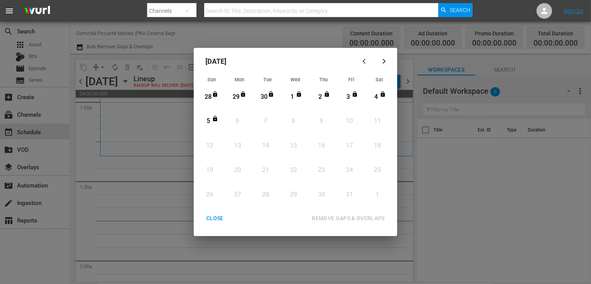
click at [218, 218] on div "CLOSE" at bounding box center [215, 218] width 30 height 10
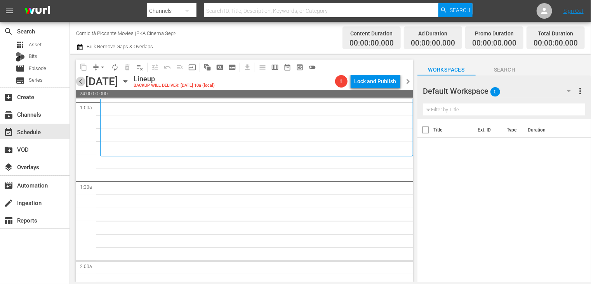
click at [81, 81] on span "chevron_left" at bounding box center [81, 82] width 10 height 10
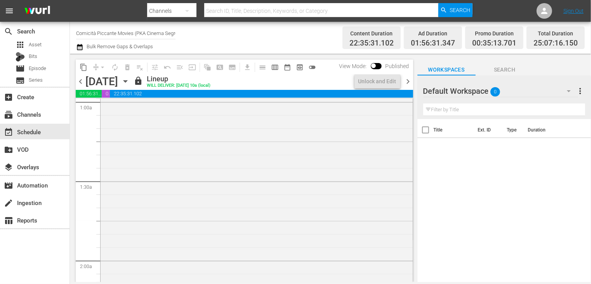
scroll to position [142, 0]
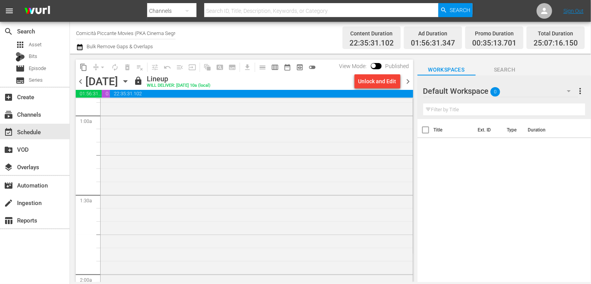
click at [407, 81] on span "chevron_right" at bounding box center [409, 82] width 10 height 10
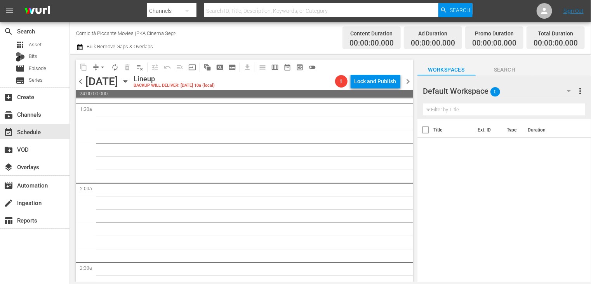
scroll to position [350, 0]
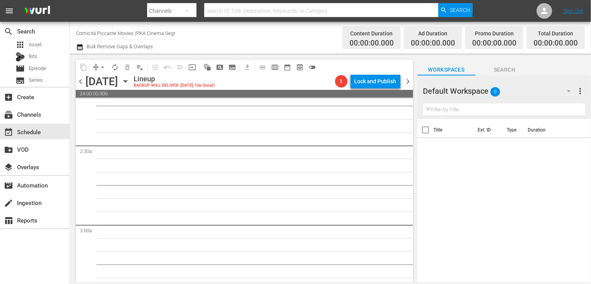
click at [80, 47] on icon "button" at bounding box center [79, 47] width 5 height 6
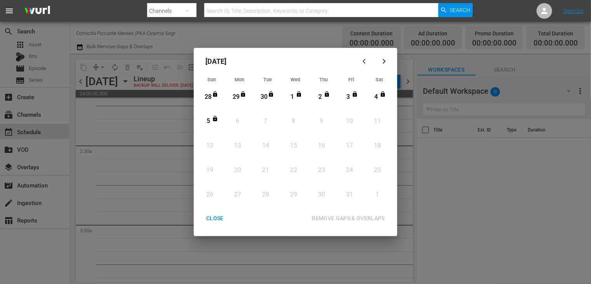
click at [219, 218] on div "CLOSE" at bounding box center [215, 218] width 30 height 10
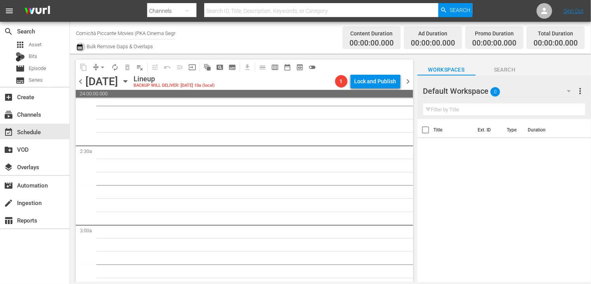
click at [79, 47] on icon "button" at bounding box center [79, 46] width 7 height 9
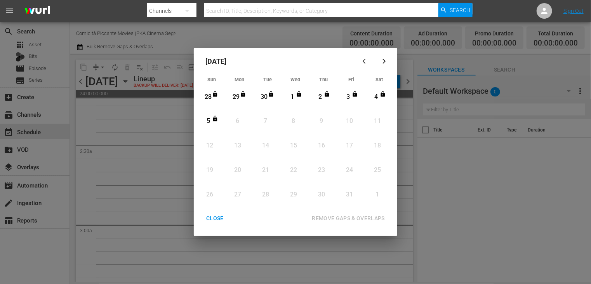
click at [214, 219] on div "CLOSE" at bounding box center [215, 218] width 30 height 10
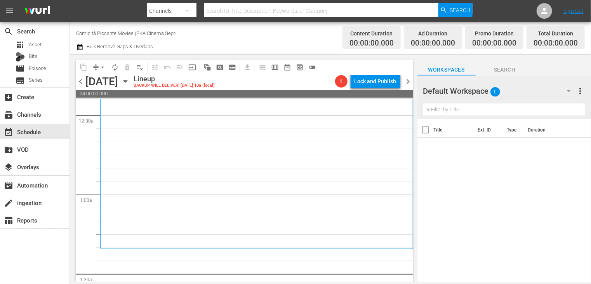
scroll to position [78, 0]
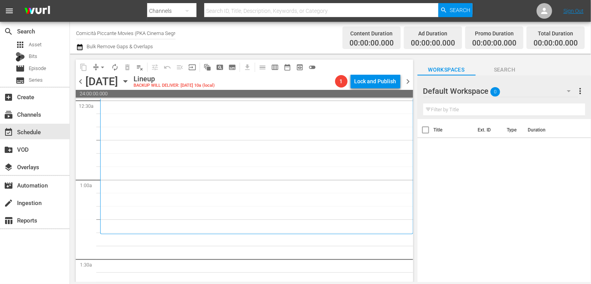
click at [79, 49] on icon "button" at bounding box center [79, 46] width 7 height 9
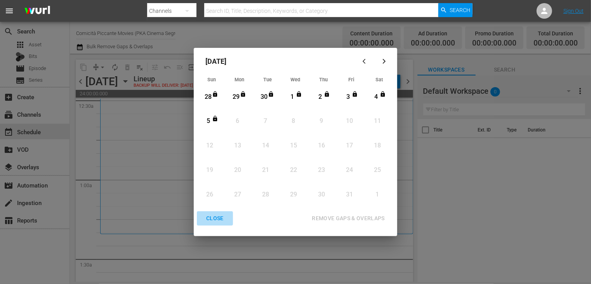
click at [215, 219] on div "CLOSE" at bounding box center [215, 218] width 30 height 10
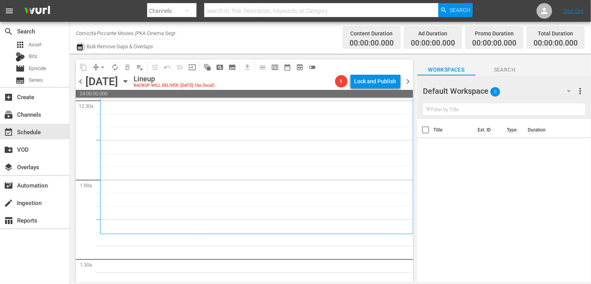
click at [77, 46] on icon "button" at bounding box center [79, 47] width 5 height 6
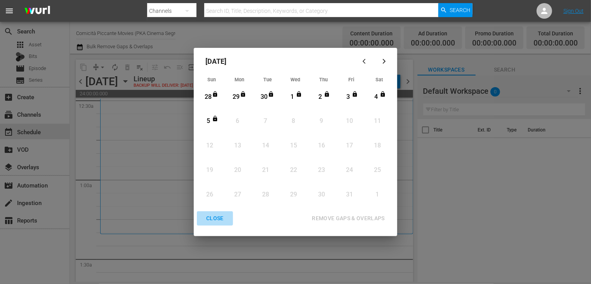
click at [215, 221] on div "CLOSE" at bounding box center [215, 218] width 30 height 10
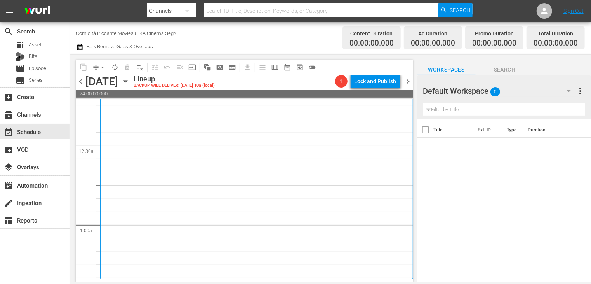
scroll to position [0, 0]
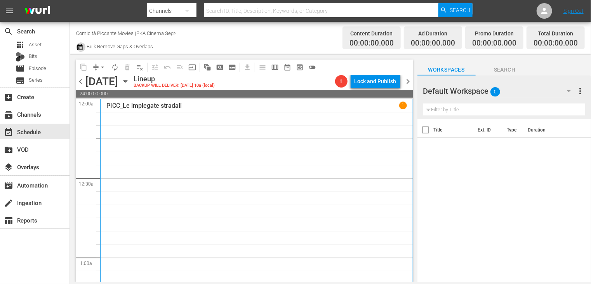
click at [78, 48] on icon "button" at bounding box center [79, 46] width 7 height 9
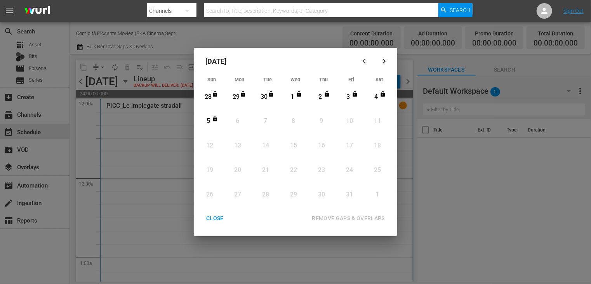
click at [217, 217] on div "CLOSE" at bounding box center [215, 218] width 30 height 10
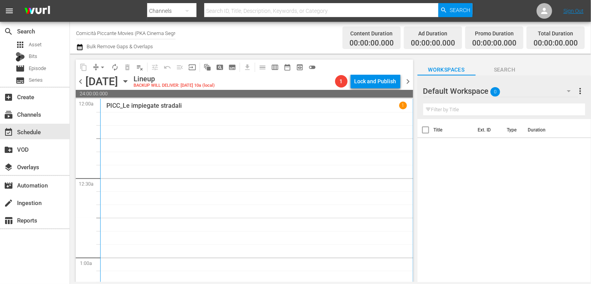
click at [78, 45] on icon "button" at bounding box center [79, 47] width 5 height 6
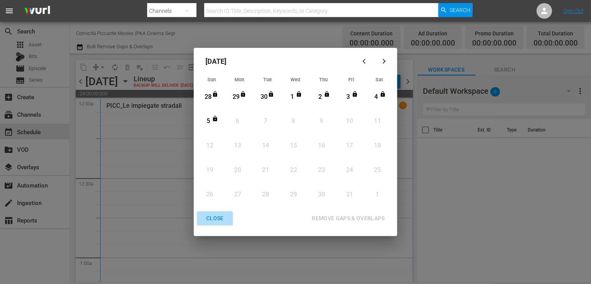
click at [215, 216] on div "CLOSE" at bounding box center [215, 218] width 30 height 10
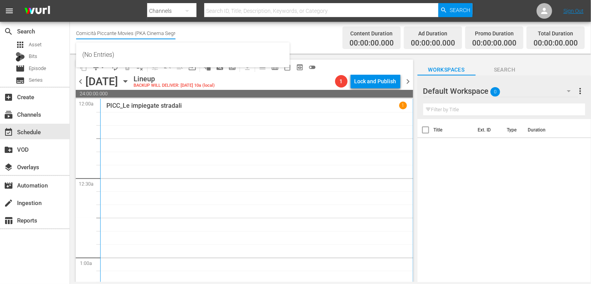
click at [120, 35] on input "Comicità Piccante Movies (PKA Cinema Segreto > Cinema Italiano > Cinema Polizio…" at bounding box center [125, 33] width 99 height 19
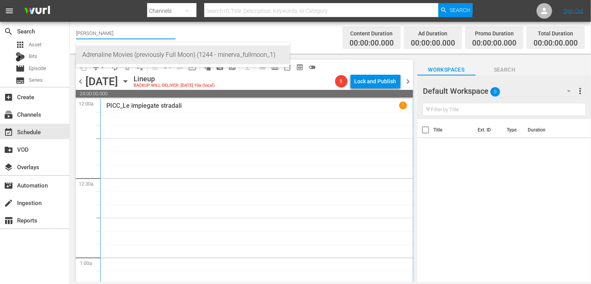
click at [133, 59] on div "Adrenaline Movies (previously Full Moon) (1244 - minerva_fullmoon_1)" at bounding box center [182, 54] width 201 height 19
type input "Adrenaline Movies (previously Full Moon) (1244 - minerva_fullmoon_1)"
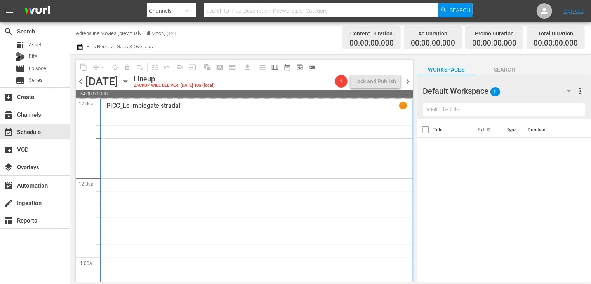
click at [82, 82] on span "chevron_left" at bounding box center [81, 82] width 10 height 10
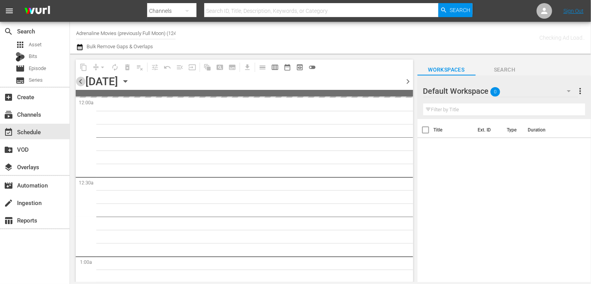
click at [82, 82] on span "chevron_left" at bounding box center [81, 82] width 10 height 10
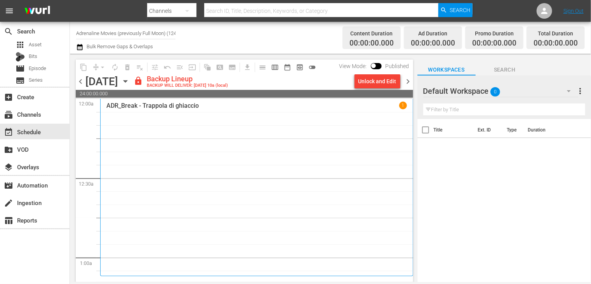
click at [82, 82] on span "chevron_left" at bounding box center [81, 82] width 10 height 10
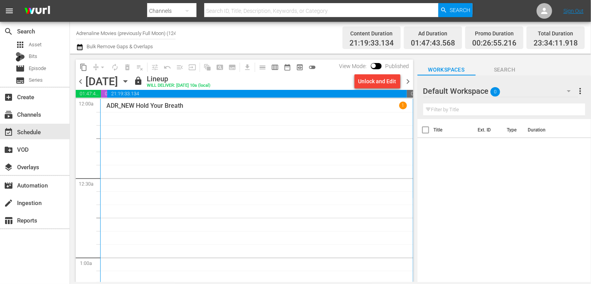
click at [408, 80] on span "chevron_right" at bounding box center [409, 82] width 10 height 10
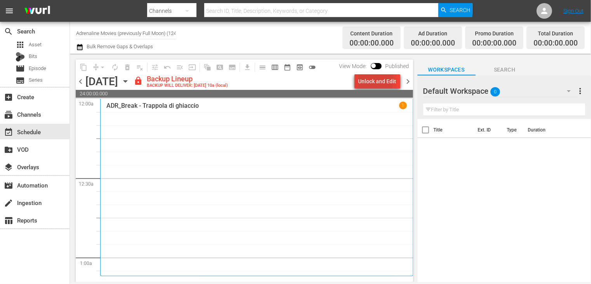
click at [360, 79] on div "Unlock and Edit" at bounding box center [377, 81] width 38 height 14
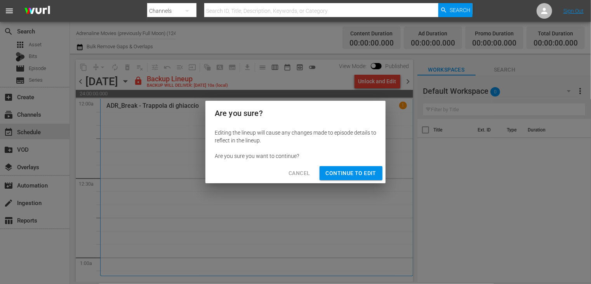
click at [346, 171] on span "Continue to Edit" at bounding box center [351, 173] width 50 height 10
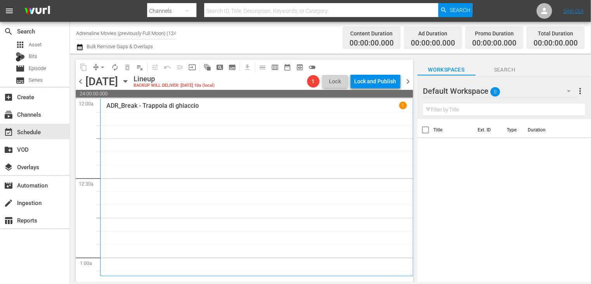
click at [407, 80] on span "chevron_right" at bounding box center [409, 82] width 10 height 10
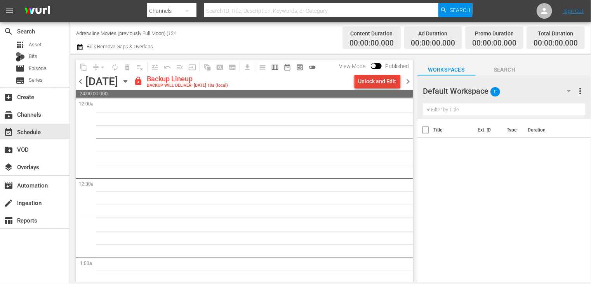
click at [371, 83] on div "Unlock and Edit" at bounding box center [377, 81] width 38 height 14
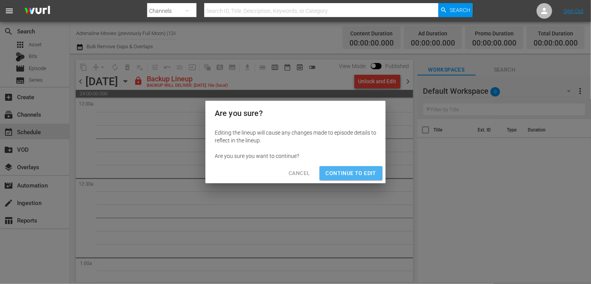
drag, startPoint x: 353, startPoint y: 176, endPoint x: 359, endPoint y: 170, distance: 8.2
click at [354, 174] on span "Continue to Edit" at bounding box center [351, 173] width 50 height 10
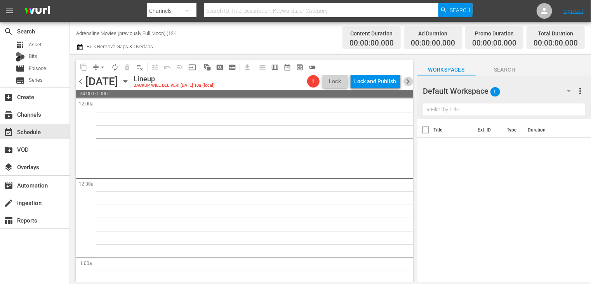
click at [409, 83] on span "chevron_right" at bounding box center [409, 82] width 10 height 10
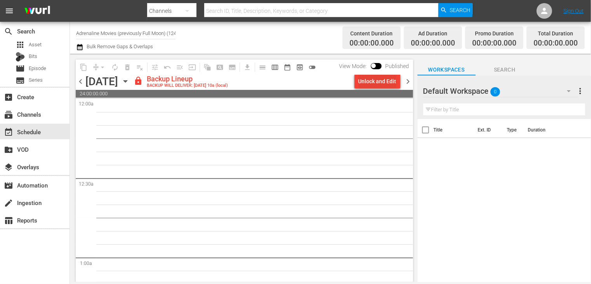
click at [375, 84] on div "Unlock and Edit" at bounding box center [377, 81] width 38 height 14
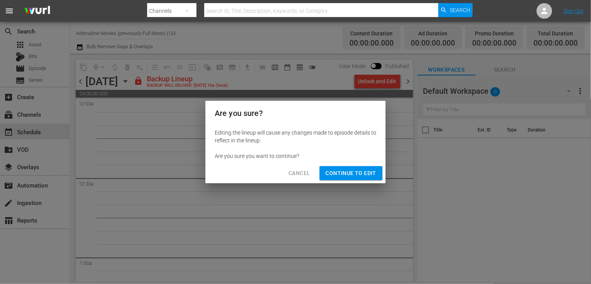
click at [359, 175] on span "Continue to Edit" at bounding box center [351, 173] width 50 height 10
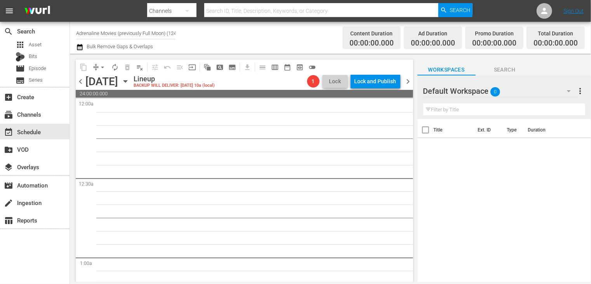
click at [409, 82] on span "chevron_right" at bounding box center [409, 82] width 10 height 10
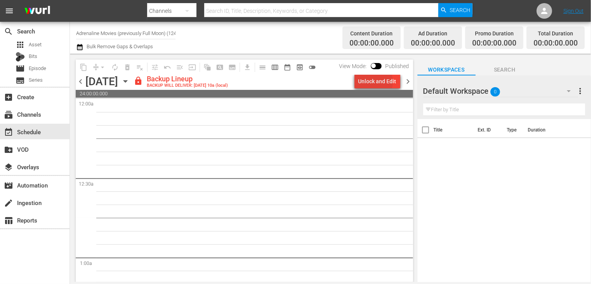
click at [372, 82] on div "Unlock and Edit" at bounding box center [377, 81] width 38 height 14
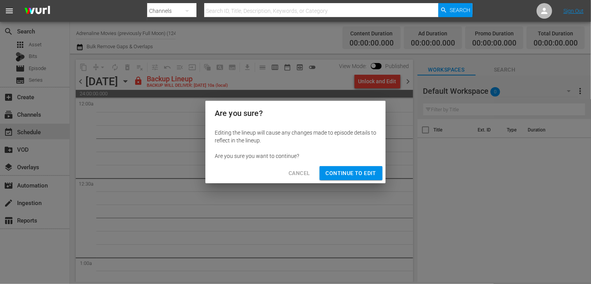
click at [350, 172] on span "Continue to Edit" at bounding box center [351, 173] width 50 height 10
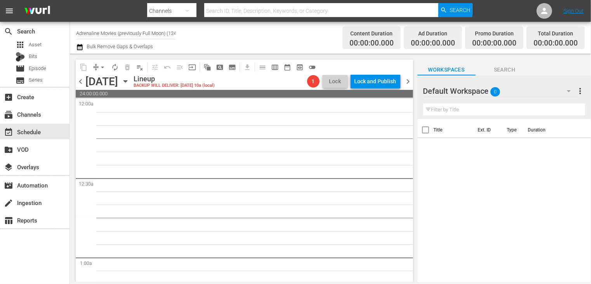
click at [409, 82] on span "chevron_right" at bounding box center [409, 82] width 10 height 10
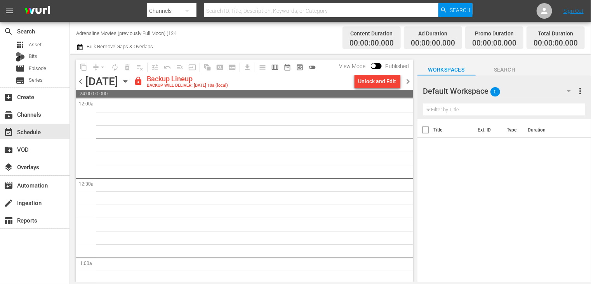
click at [372, 84] on div "Unlock and Edit" at bounding box center [377, 81] width 38 height 14
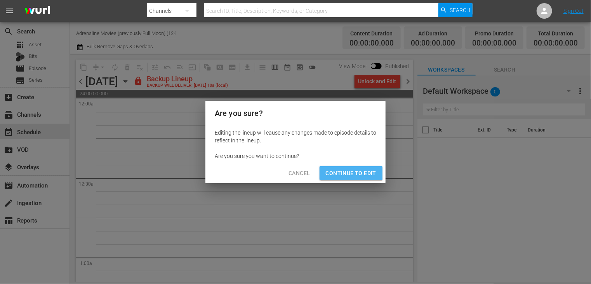
drag, startPoint x: 355, startPoint y: 170, endPoint x: 409, endPoint y: 117, distance: 75.5
click at [355, 170] on span "Continue to Edit" at bounding box center [351, 173] width 50 height 10
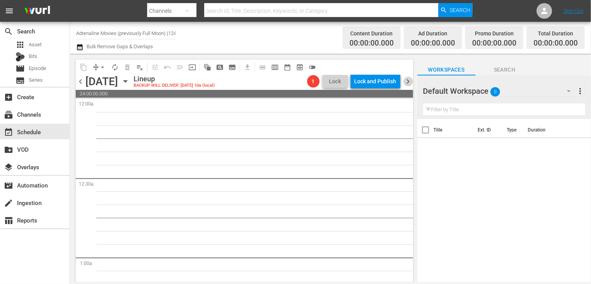
click at [407, 82] on span "chevron_right" at bounding box center [409, 82] width 10 height 10
click at [81, 80] on span "chevron_left" at bounding box center [81, 82] width 10 height 10
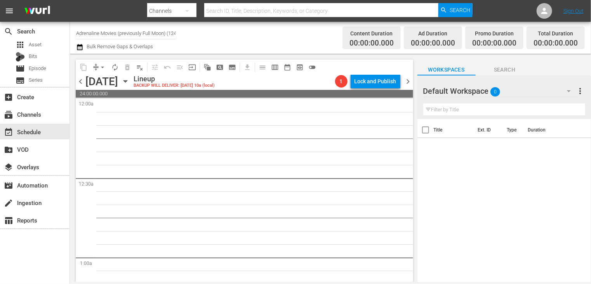
click at [81, 80] on span "chevron_left" at bounding box center [81, 82] width 10 height 10
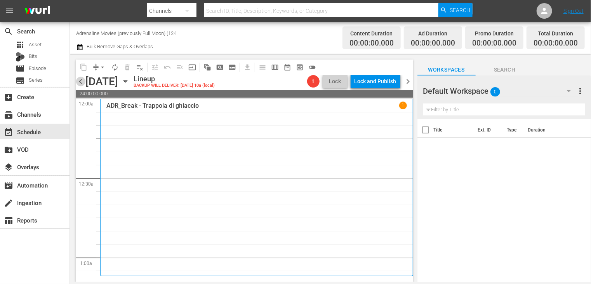
click at [81, 80] on span "chevron_left" at bounding box center [81, 82] width 10 height 10
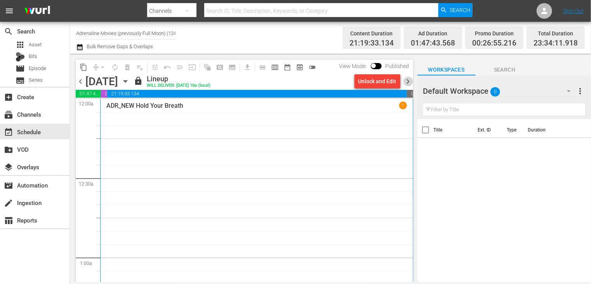
click at [408, 81] on span "chevron_right" at bounding box center [409, 82] width 10 height 10
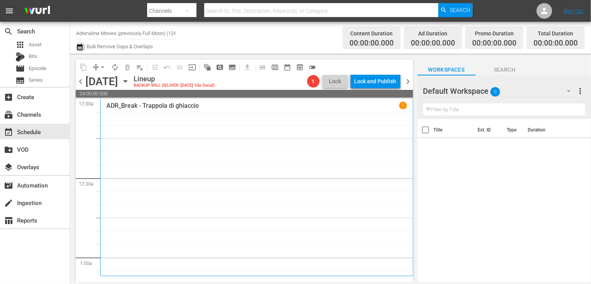
click at [82, 44] on icon "button" at bounding box center [79, 46] width 7 height 9
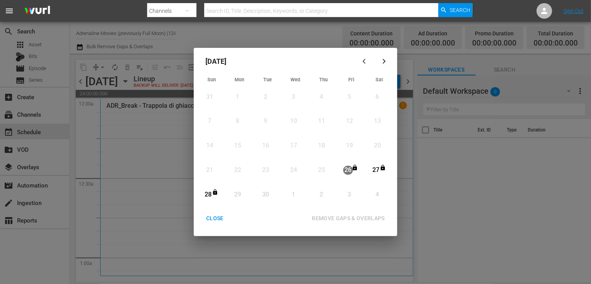
click at [214, 219] on div "CLOSE" at bounding box center [215, 218] width 30 height 10
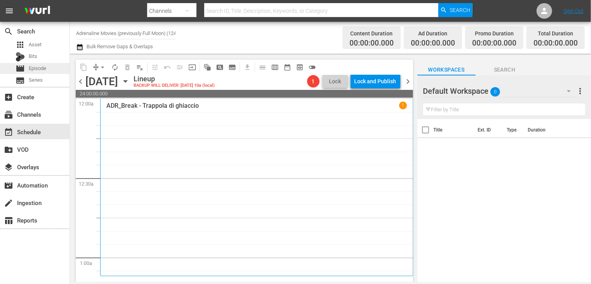
click at [37, 71] on span "Episode" at bounding box center [37, 68] width 17 height 8
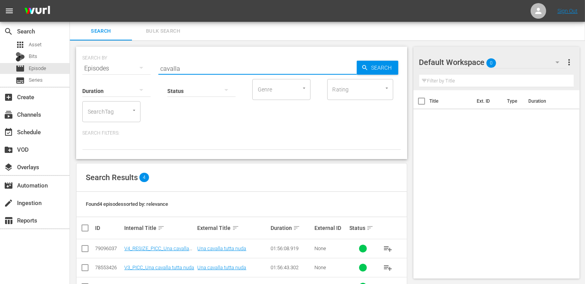
drag, startPoint x: 195, startPoint y: 64, endPoint x: 133, endPoint y: 66, distance: 61.8
click at [133, 66] on div "SEARCH BY Search By Episodes Search ID, Title, Description, Keywords, or Catego…" at bounding box center [241, 64] width 319 height 28
type input "twin"
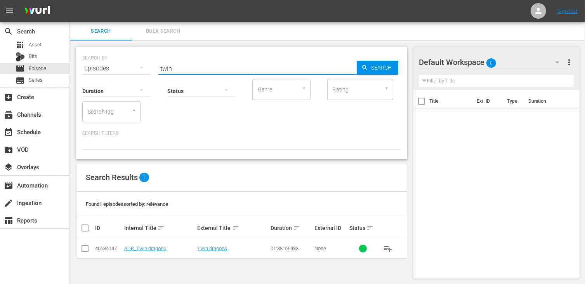
drag, startPoint x: 87, startPoint y: 251, endPoint x: 91, endPoint y: 247, distance: 5.5
click at [87, 251] on input "checkbox" at bounding box center [84, 249] width 9 height 9
checkbox input "true"
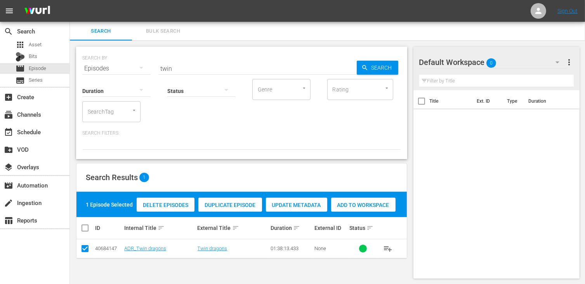
click at [369, 205] on span "Add to Workspace" at bounding box center [363, 205] width 64 height 6
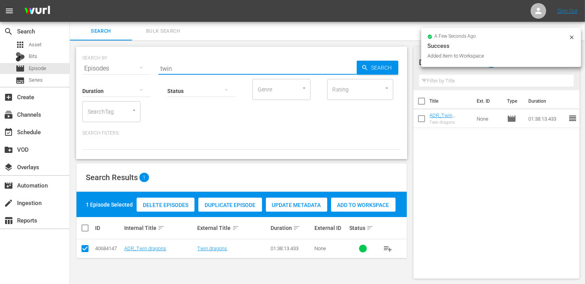
drag, startPoint x: 154, startPoint y: 65, endPoint x: 143, endPoint y: 64, distance: 11.3
click at [143, 64] on div "SEARCH BY Search By Episodes Search ID, Title, Description, Keywords, or Catego…" at bounding box center [241, 64] width 319 height 28
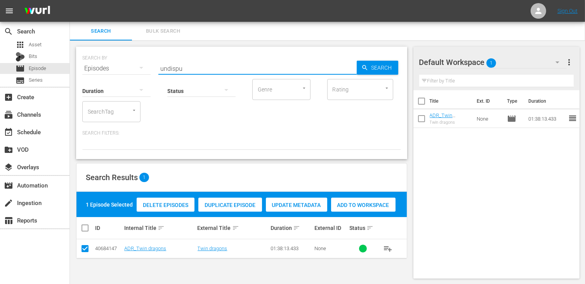
type input "undispu"
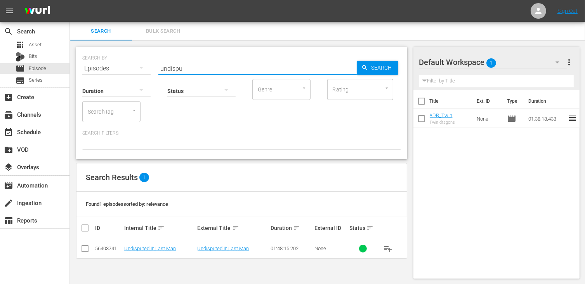
click at [87, 249] on input "checkbox" at bounding box center [84, 249] width 9 height 9
checkbox input "true"
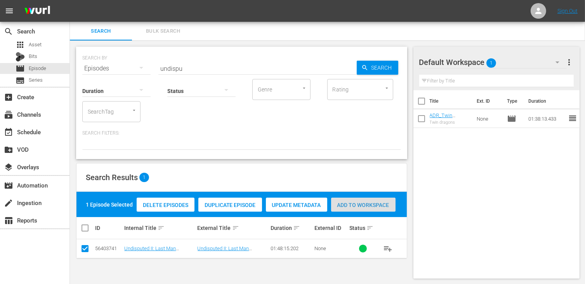
click at [362, 204] on span "Add to Workspace" at bounding box center [363, 205] width 64 height 6
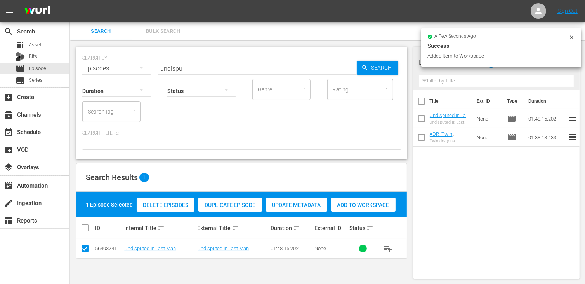
click at [186, 73] on div "Status" at bounding box center [201, 86] width 68 height 28
drag, startPoint x: 186, startPoint y: 69, endPoint x: 144, endPoint y: 113, distance: 61.8
click at [139, 66] on div "SEARCH BY Search By Episodes Search ID, Title, Description, Keywords, or Catego…" at bounding box center [241, 64] width 319 height 28
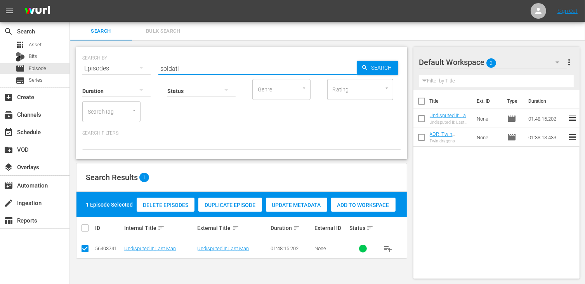
type input "soldati"
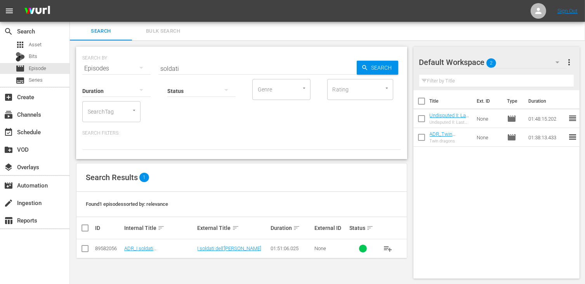
click at [89, 247] on td at bounding box center [85, 248] width 17 height 19
click at [90, 249] on td at bounding box center [85, 248] width 17 height 19
click at [85, 249] on input "checkbox" at bounding box center [84, 249] width 9 height 9
checkbox input "true"
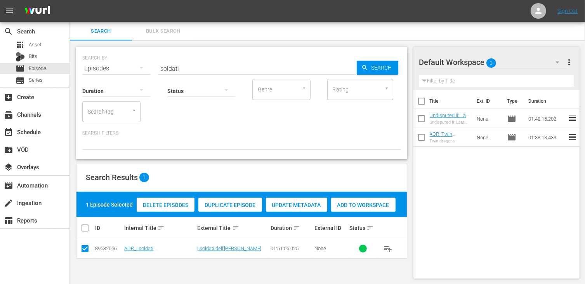
click at [356, 204] on span "Add to Workspace" at bounding box center [363, 205] width 64 height 6
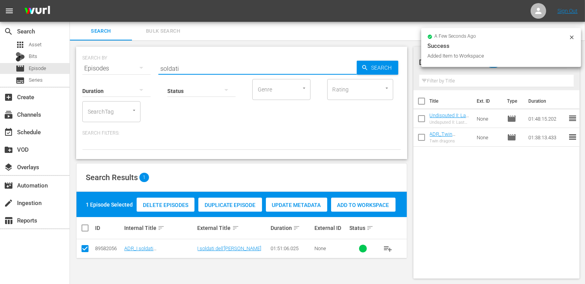
drag, startPoint x: 183, startPoint y: 65, endPoint x: 106, endPoint y: 64, distance: 76.9
click at [106, 64] on div "SEARCH BY Search By Episodes Search ID, Title, Description, Keywords, or Catego…" at bounding box center [241, 64] width 319 height 28
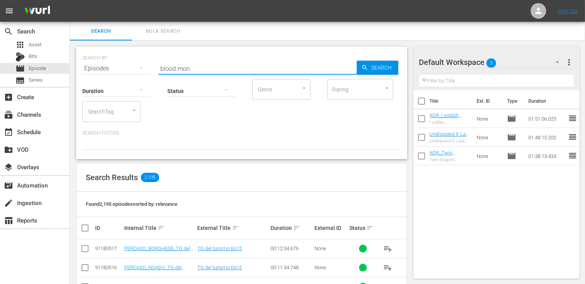
type input "blood mon"
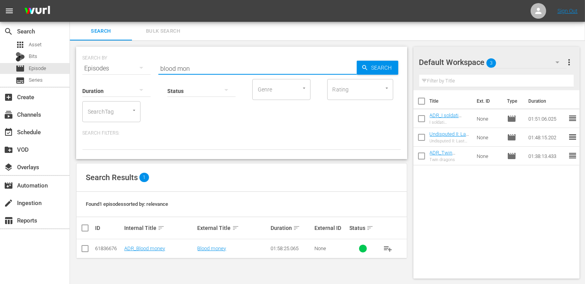
click at [85, 250] on input "checkbox" at bounding box center [84, 249] width 9 height 9
checkbox input "true"
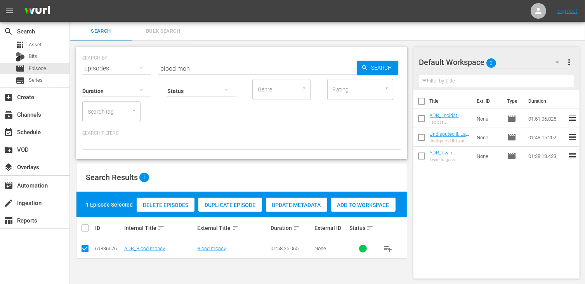
click at [364, 206] on span "Add to Workspace" at bounding box center [363, 205] width 64 height 6
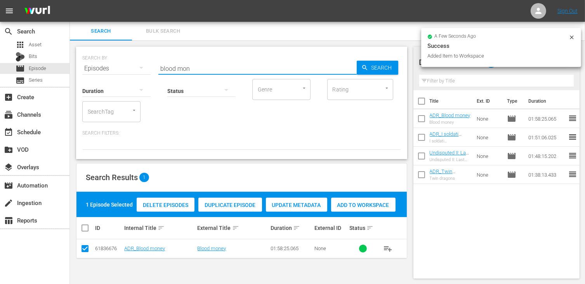
drag, startPoint x: 195, startPoint y: 64, endPoint x: 129, endPoint y: 66, distance: 66.0
click at [129, 66] on div "SEARCH BY Search By Episodes Search ID, Title, Description, Keywords, or Catego…" at bounding box center [241, 64] width 319 height 28
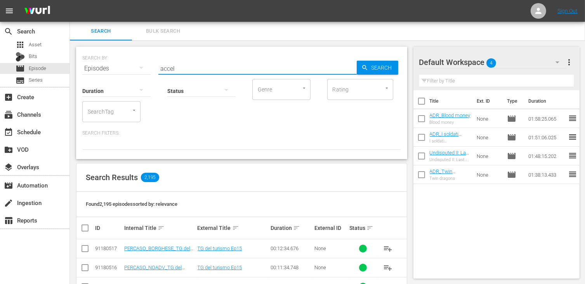
type input "accel"
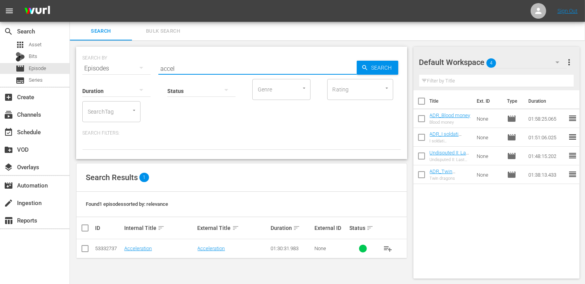
click at [84, 246] on input "checkbox" at bounding box center [84, 249] width 9 height 9
checkbox input "true"
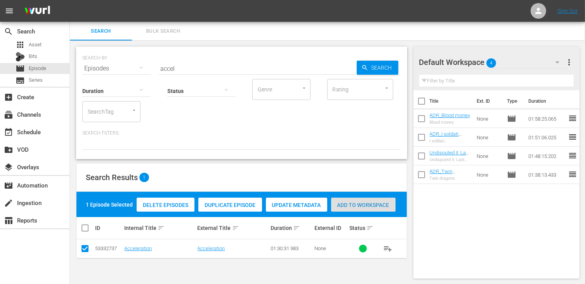
click at [358, 199] on div "Add to Workspace" at bounding box center [363, 204] width 64 height 15
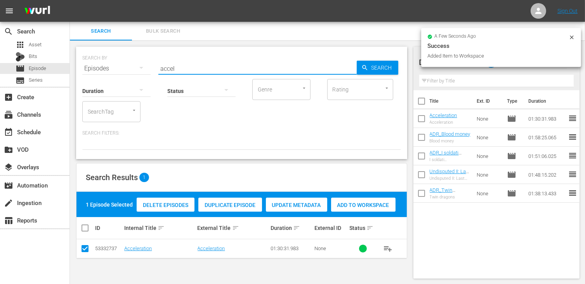
drag, startPoint x: 176, startPoint y: 66, endPoint x: 140, endPoint y: 63, distance: 36.2
click at [141, 63] on div "SEARCH BY Search By Episodes Search ID, Title, Description, Keywords, or Catego…" at bounding box center [241, 64] width 319 height 28
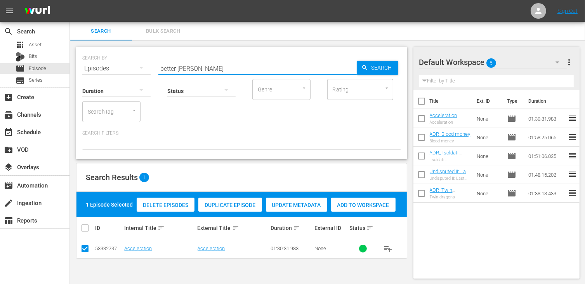
type input "better [PERSON_NAME]"
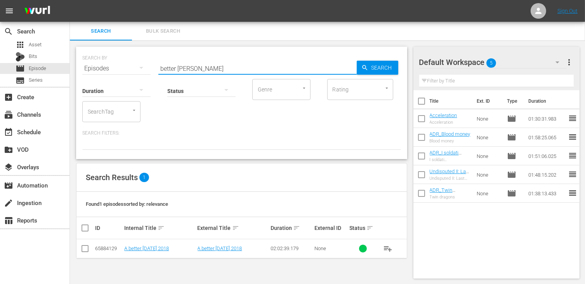
click at [85, 249] on input "checkbox" at bounding box center [84, 249] width 9 height 9
checkbox input "true"
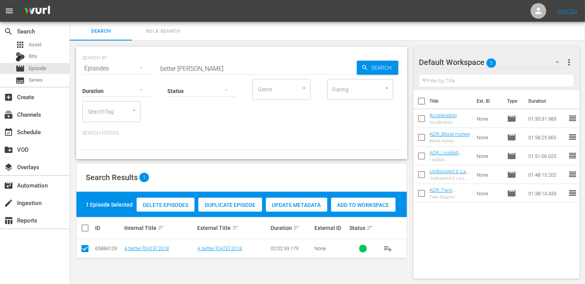
click at [370, 204] on span "Add to Workspace" at bounding box center [363, 205] width 64 height 6
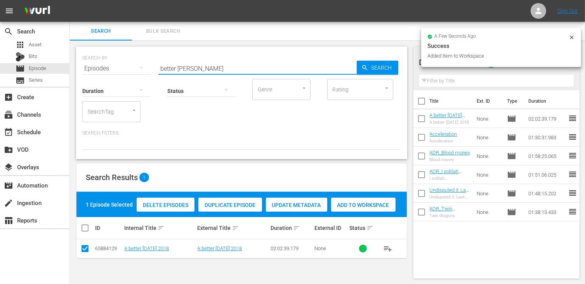
drag, startPoint x: 208, startPoint y: 68, endPoint x: 103, endPoint y: 66, distance: 104.9
click at [103, 66] on div "SEARCH BY Search By Episodes Search ID, Title, Description, Keywords, or Catego…" at bounding box center [241, 64] width 319 height 28
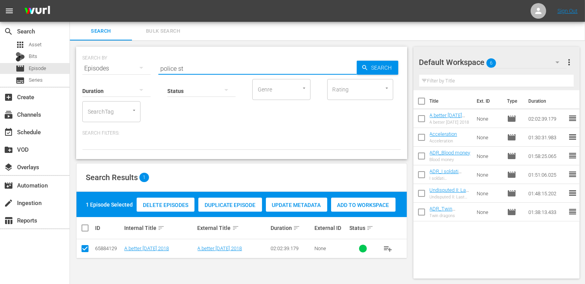
type input "police st"
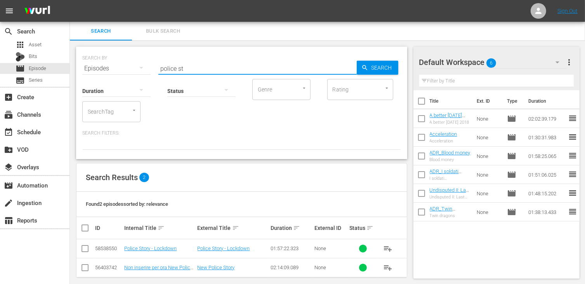
click at [85, 249] on input "checkbox" at bounding box center [84, 249] width 9 height 9
checkbox input "true"
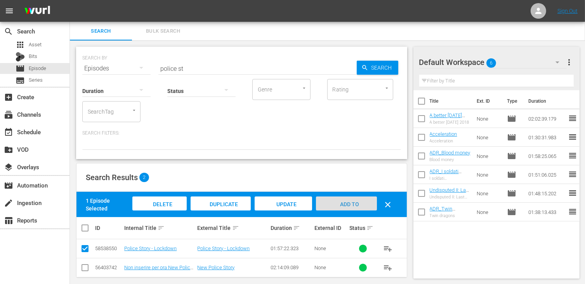
click at [345, 205] on span "Add to Workspace" at bounding box center [346, 211] width 38 height 21
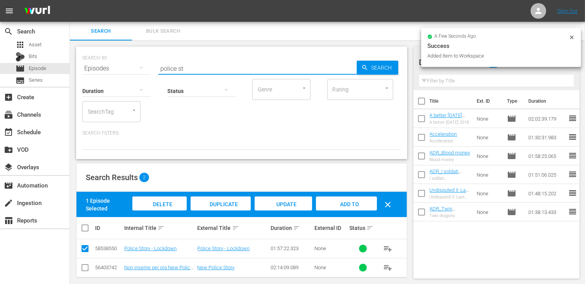
drag, startPoint x: 191, startPoint y: 70, endPoint x: 123, endPoint y: 67, distance: 68.4
click at [123, 67] on div "SEARCH BY Search By Episodes Search ID, Title, Description, Keywords, or Catego…" at bounding box center [241, 64] width 319 height 28
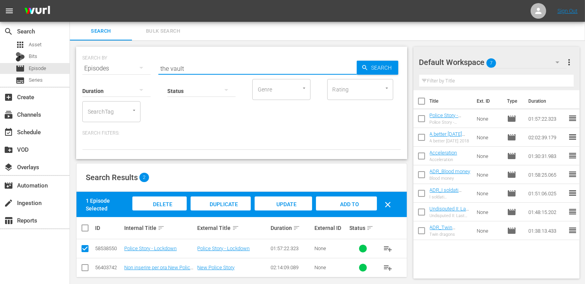
type input "the vault"
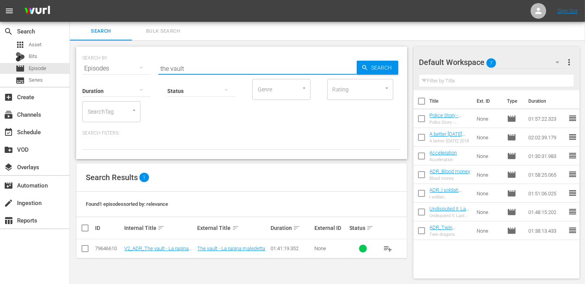
click at [83, 249] on input "checkbox" at bounding box center [84, 249] width 9 height 9
checkbox input "true"
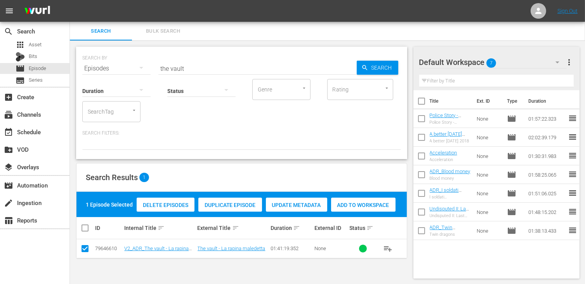
click at [363, 200] on div "Add to Workspace" at bounding box center [363, 204] width 64 height 15
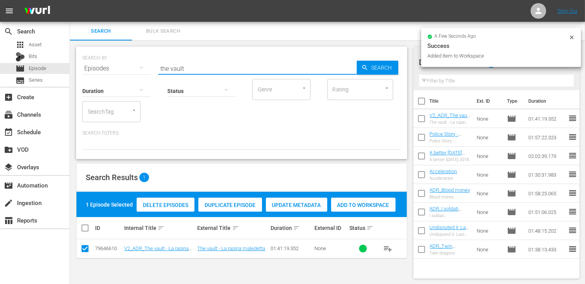
drag, startPoint x: 192, startPoint y: 70, endPoint x: 124, endPoint y: 67, distance: 68.0
click at [124, 67] on div "SEARCH BY Search By Episodes Search ID, Title, Description, Keywords, or Catego…" at bounding box center [241, 64] width 319 height 28
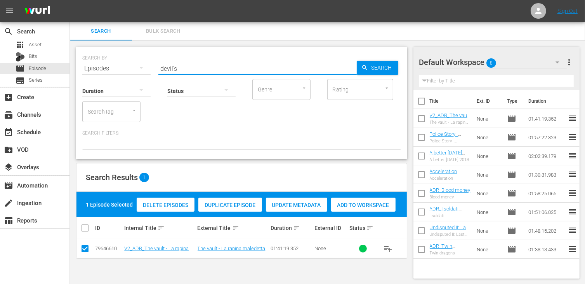
type input "devil's"
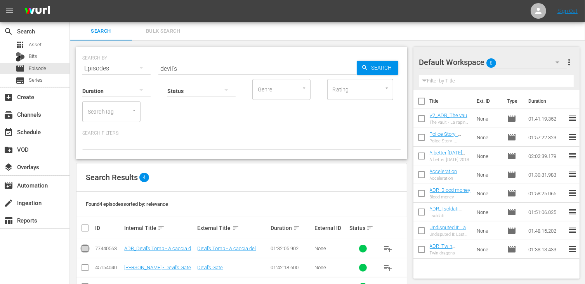
click at [86, 252] on input "checkbox" at bounding box center [84, 249] width 9 height 9
checkbox input "true"
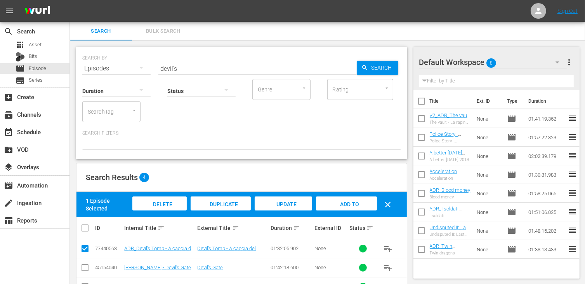
click at [354, 204] on span "Add to Workspace" at bounding box center [346, 211] width 38 height 21
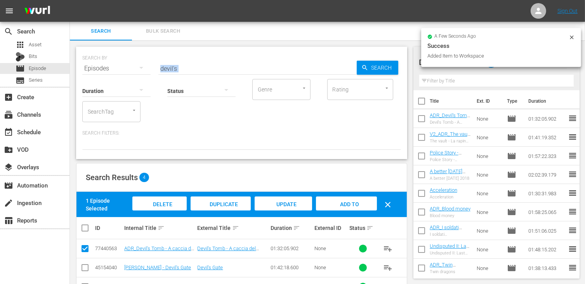
drag, startPoint x: 191, startPoint y: 72, endPoint x: 149, endPoint y: 67, distance: 41.8
click at [149, 67] on div "SEARCH BY Search By Episodes Search ID, Title, Description, Keywords, or Catego…" at bounding box center [241, 103] width 331 height 112
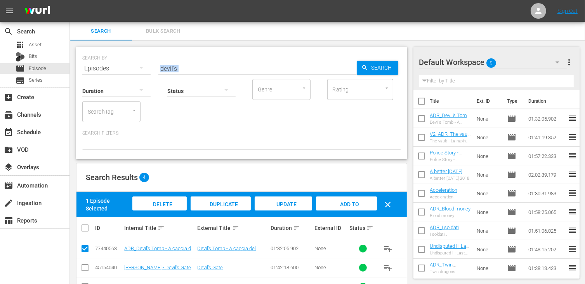
click at [183, 75] on div "Status" at bounding box center [201, 86] width 68 height 28
click at [185, 69] on input "devil's" at bounding box center [257, 68] width 198 height 19
drag, startPoint x: 176, startPoint y: 68, endPoint x: 134, endPoint y: 66, distance: 42.0
click at [134, 66] on div "SEARCH BY Search By Episodes Search ID, Title, Description, Keywords, or Catego…" at bounding box center [241, 64] width 319 height 28
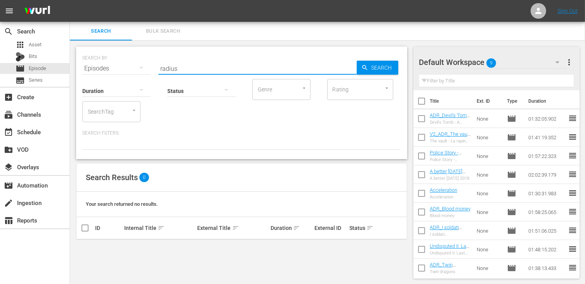
type input "radius"
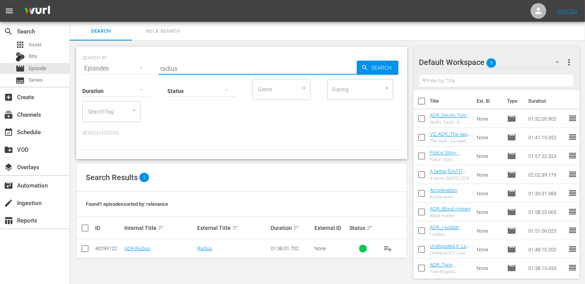
drag, startPoint x: 85, startPoint y: 248, endPoint x: 126, endPoint y: 233, distance: 43.1
click at [85, 247] on input "checkbox" at bounding box center [84, 249] width 9 height 9
checkbox input "true"
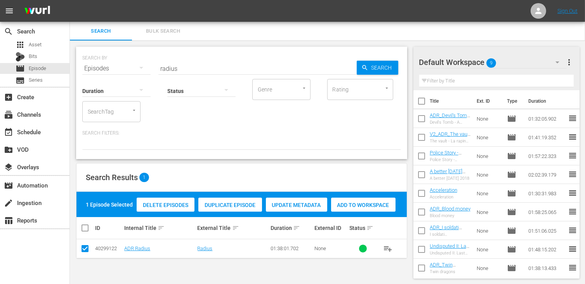
click at [344, 205] on span "Add to Workspace" at bounding box center [363, 205] width 64 height 6
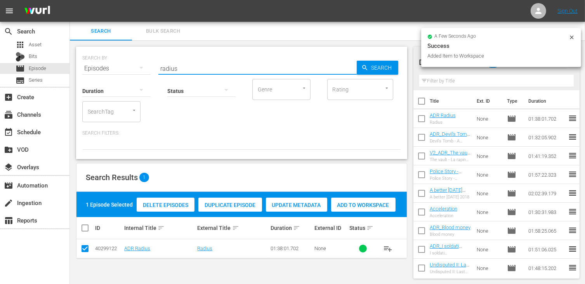
drag, startPoint x: 182, startPoint y: 67, endPoint x: 134, endPoint y: 63, distance: 47.5
click at [134, 63] on div "SEARCH BY Search By Episodes Search ID, Title, Description, Keywords, or Catego…" at bounding box center [241, 64] width 319 height 28
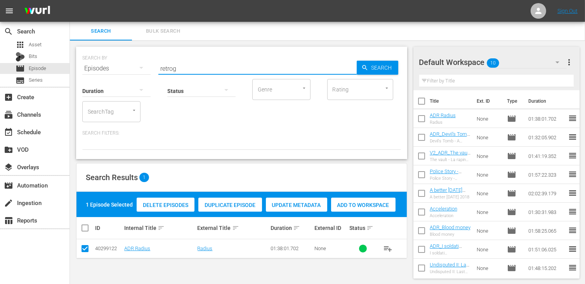
type input "retrog"
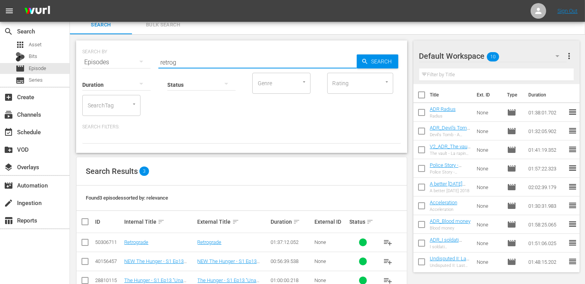
scroll to position [26, 0]
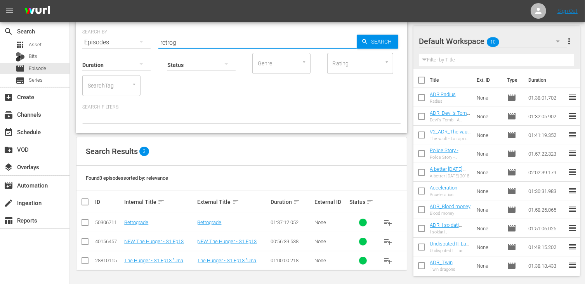
click at [86, 219] on input "checkbox" at bounding box center [84, 223] width 9 height 9
checkbox input "true"
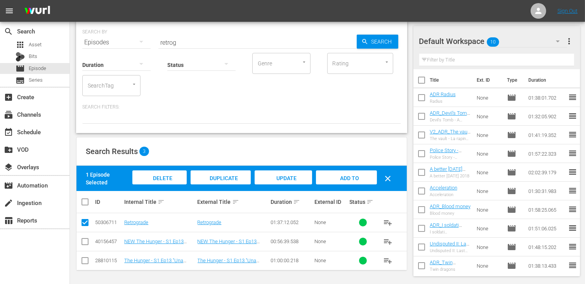
click at [336, 178] on span "Add to Workspace" at bounding box center [346, 185] width 38 height 21
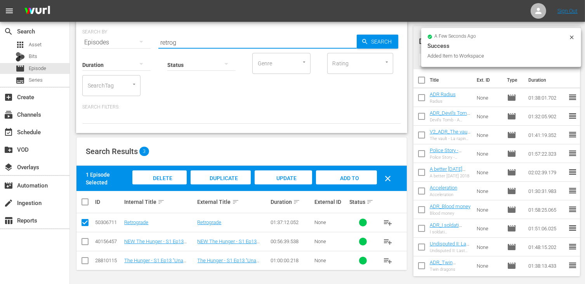
drag, startPoint x: 188, startPoint y: 39, endPoint x: 129, endPoint y: 45, distance: 59.7
click at [129, 45] on div "SEARCH BY Search By Episodes Search ID, Title, Description, Keywords, or Catego…" at bounding box center [241, 38] width 319 height 28
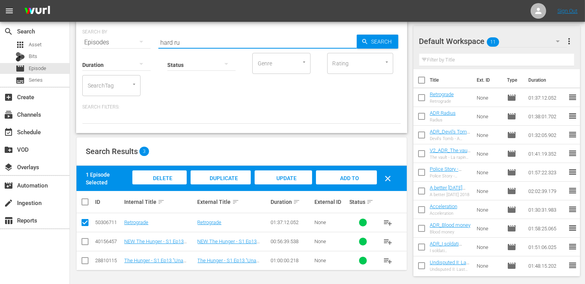
type input "hard ru"
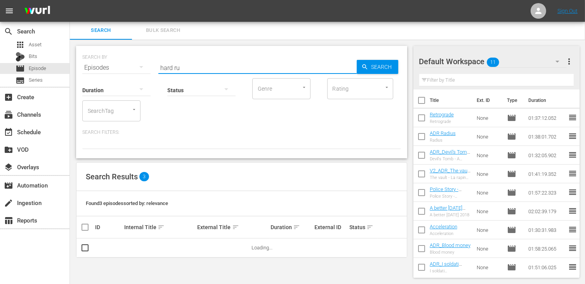
scroll to position [0, 0]
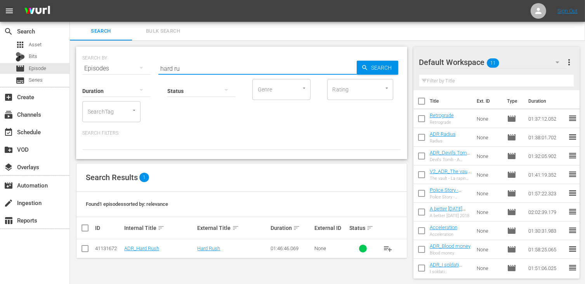
click at [85, 249] on input "checkbox" at bounding box center [84, 249] width 9 height 9
checkbox input "true"
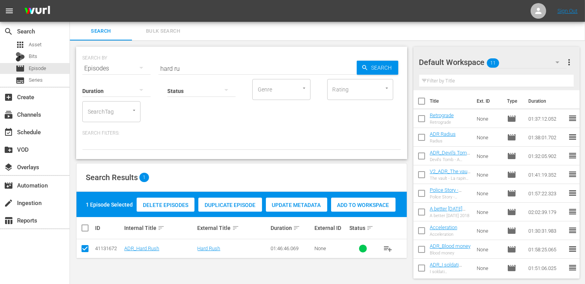
click at [360, 202] on span "Add to Workspace" at bounding box center [363, 205] width 64 height 6
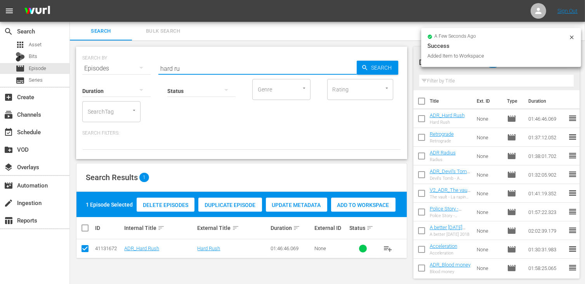
drag, startPoint x: 173, startPoint y: 68, endPoint x: 129, endPoint y: 68, distance: 44.3
click at [129, 68] on div "SEARCH BY Search By Episodes Search ID, Title, Description, Keywords, or Catego…" at bounding box center [241, 64] width 319 height 28
type input "g"
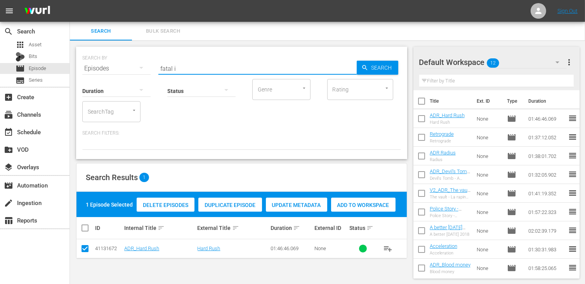
type input "fatal i"
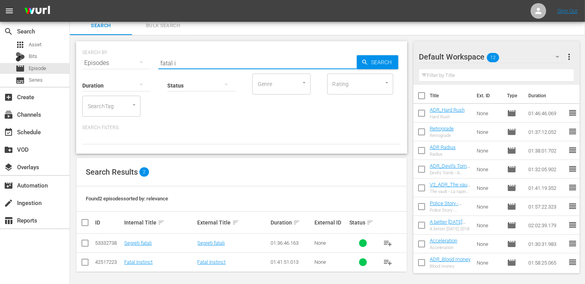
scroll to position [7, 0]
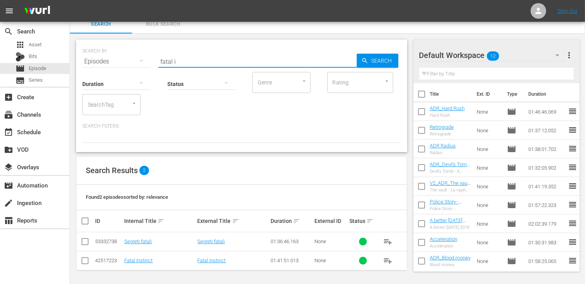
click at [87, 261] on input "checkbox" at bounding box center [84, 261] width 9 height 9
checkbox input "true"
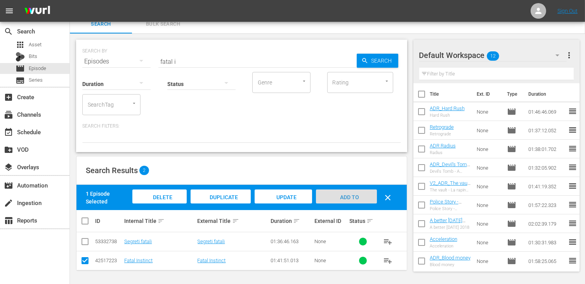
click at [355, 199] on span "Add to Workspace" at bounding box center [346, 204] width 38 height 21
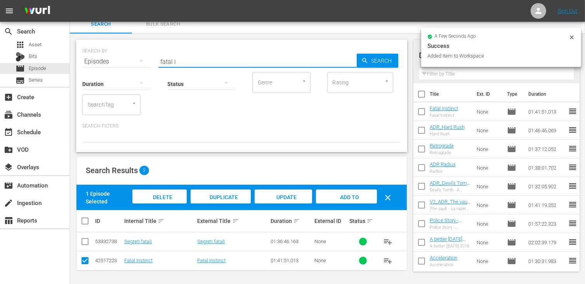
drag, startPoint x: 182, startPoint y: 63, endPoint x: 133, endPoint y: 58, distance: 49.2
click at [133, 58] on div "SEARCH BY Search By Episodes Search ID, Title, Description, Keywords, or Catego…" at bounding box center [241, 57] width 319 height 28
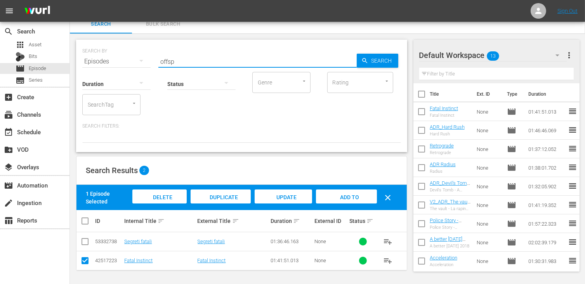
type input "offsp"
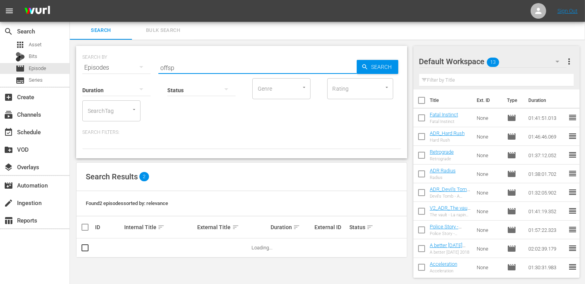
scroll to position [0, 0]
click at [86, 249] on input "checkbox" at bounding box center [84, 249] width 9 height 9
checkbox input "true"
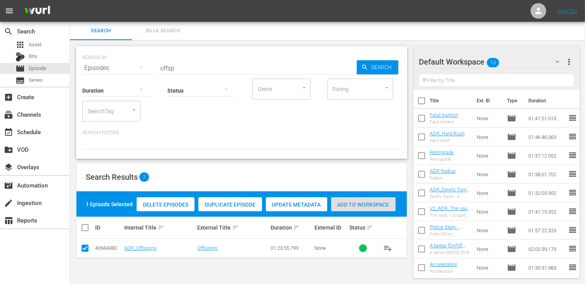
click at [355, 206] on span "Add to Workspace" at bounding box center [363, 204] width 64 height 6
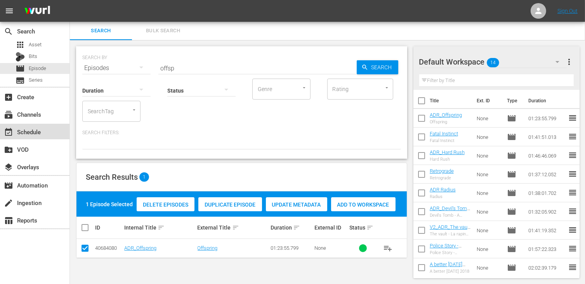
click at [42, 126] on div "event_available Schedule" at bounding box center [35, 132] width 70 height 16
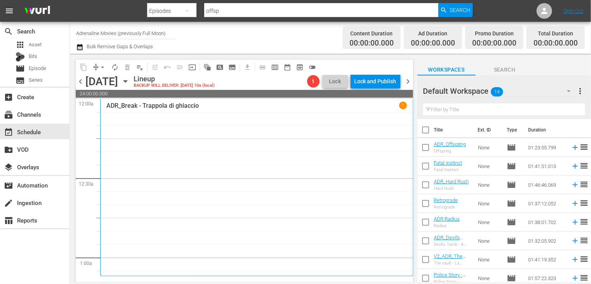
click at [425, 130] on input "checkbox" at bounding box center [426, 131] width 16 height 16
checkbox input "true"
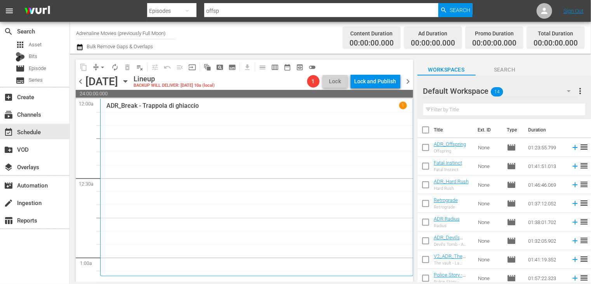
checkbox input "true"
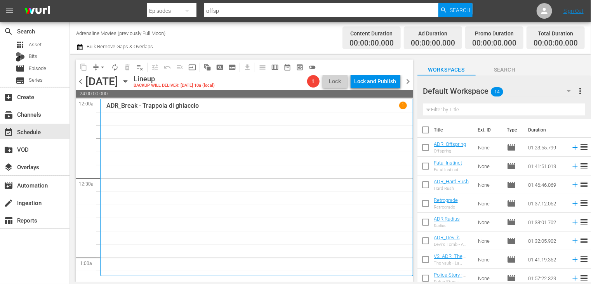
checkbox input "true"
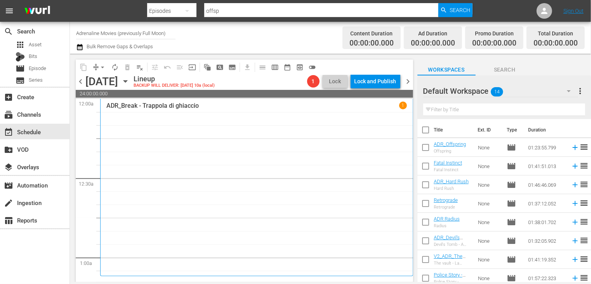
checkbox input "true"
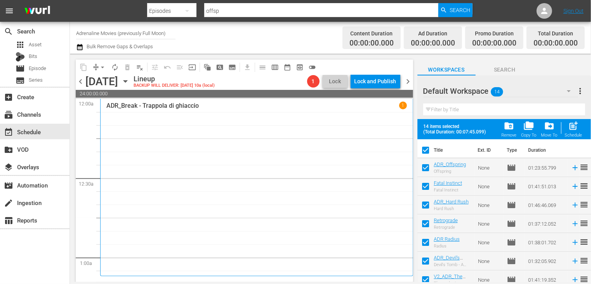
click at [575, 127] on span "post_add" at bounding box center [574, 125] width 10 height 10
checkbox input "false"
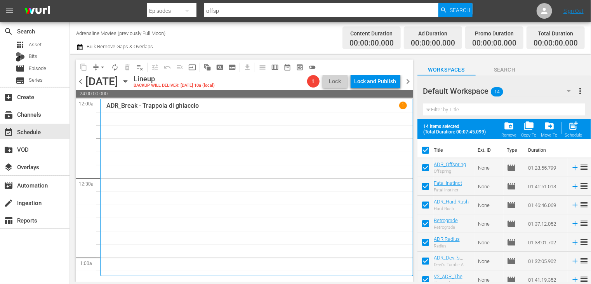
checkbox input "false"
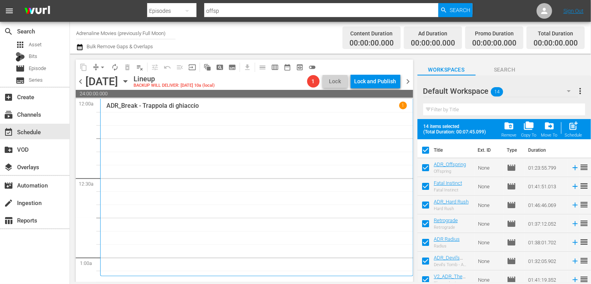
checkbox input "false"
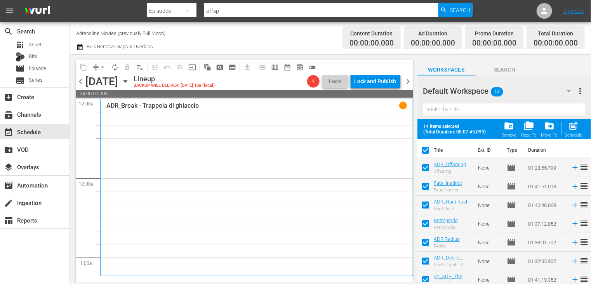
checkbox input "false"
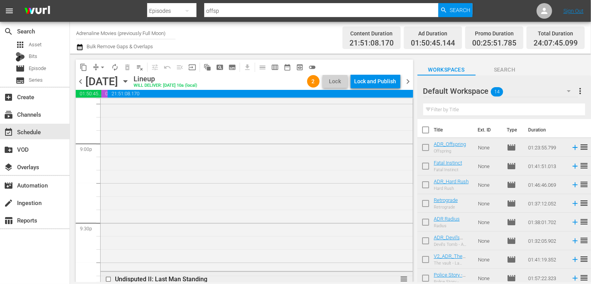
scroll to position [3274, 0]
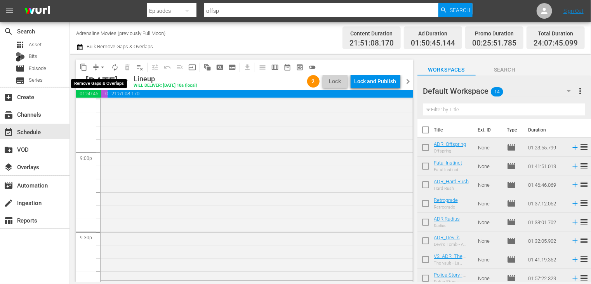
click at [99, 68] on span "arrow_drop_down" at bounding box center [103, 67] width 8 height 8
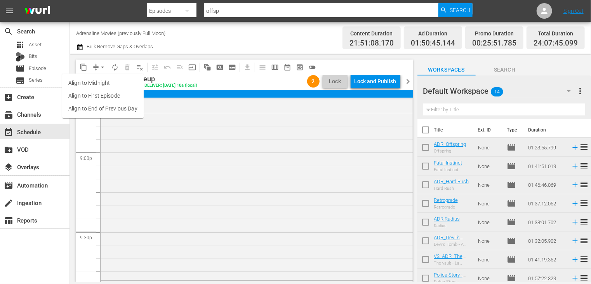
click at [106, 107] on li "Align to End of Previous Day" at bounding box center [103, 108] width 82 height 13
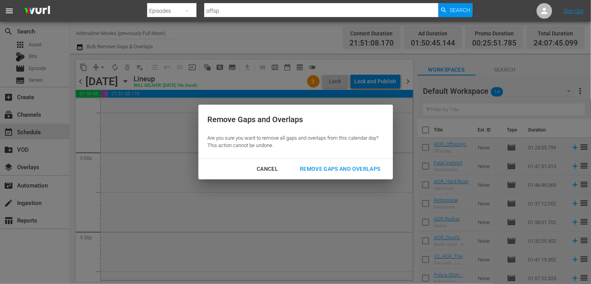
click at [326, 169] on div "Remove Gaps and Overlaps" at bounding box center [340, 169] width 93 height 10
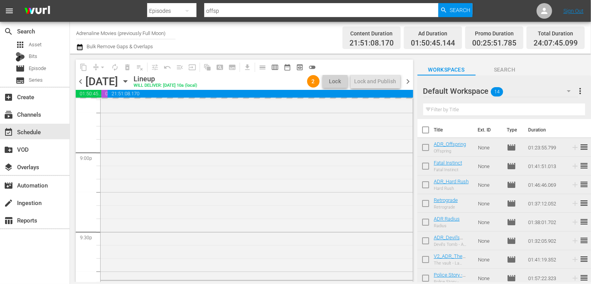
click at [427, 131] on input "checkbox" at bounding box center [426, 131] width 16 height 16
checkbox input "true"
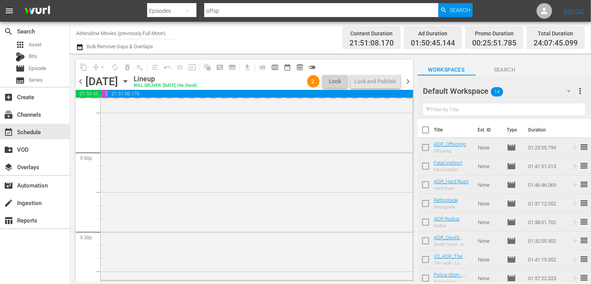
checkbox input "true"
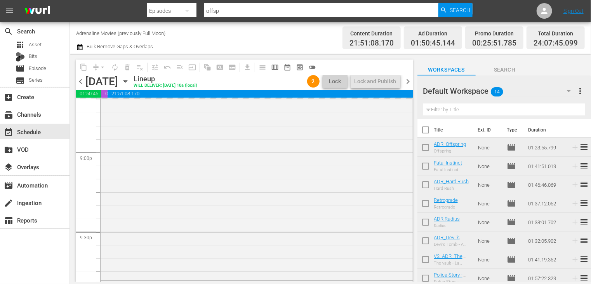
checkbox input "true"
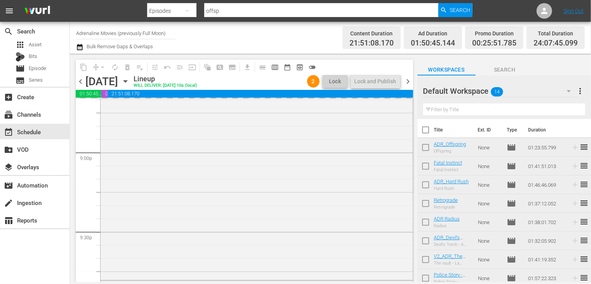
checkbox input "true"
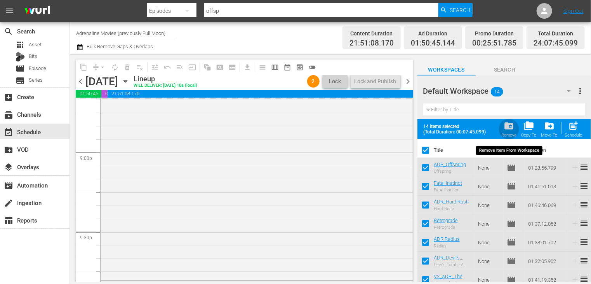
click at [513, 127] on span "folder_delete" at bounding box center [509, 125] width 10 height 10
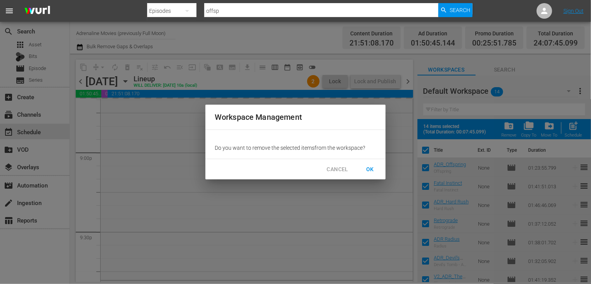
click at [366, 167] on span "OK" at bounding box center [370, 169] width 12 height 10
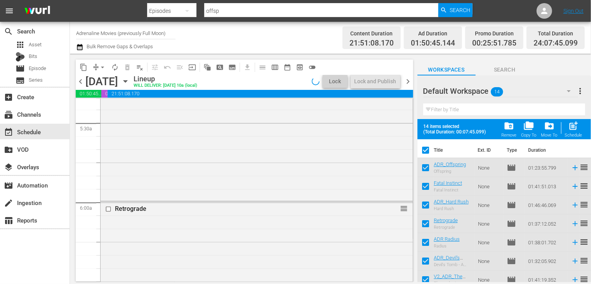
scroll to position [854, 0]
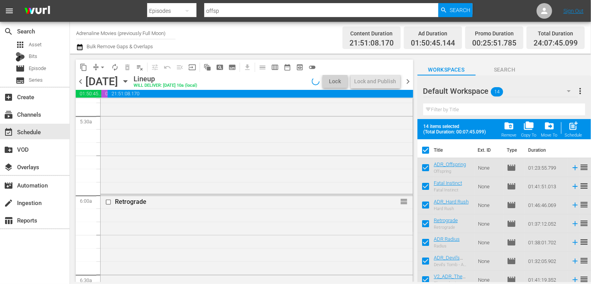
click at [508, 129] on span "folder_delete" at bounding box center [509, 125] width 10 height 10
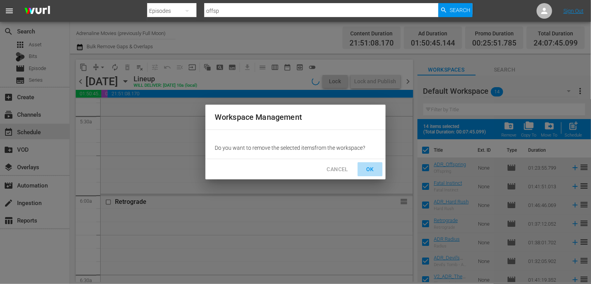
click at [374, 169] on span "OK" at bounding box center [370, 169] width 12 height 10
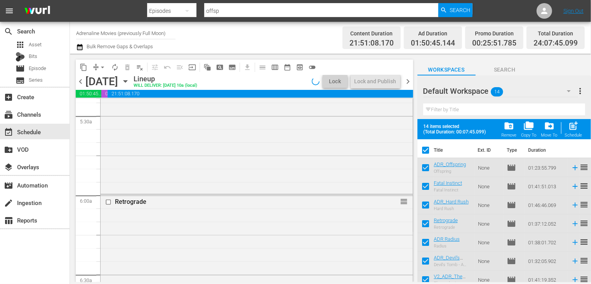
click at [409, 81] on span "chevron_right" at bounding box center [409, 82] width 10 height 10
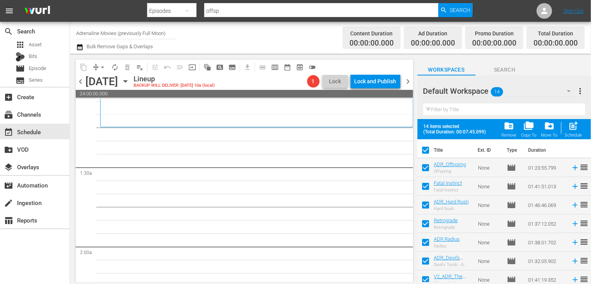
scroll to position [194, 0]
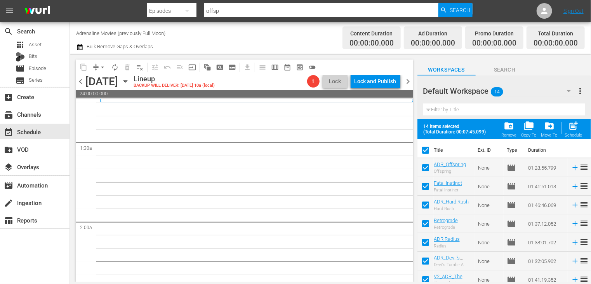
checkbox input "false"
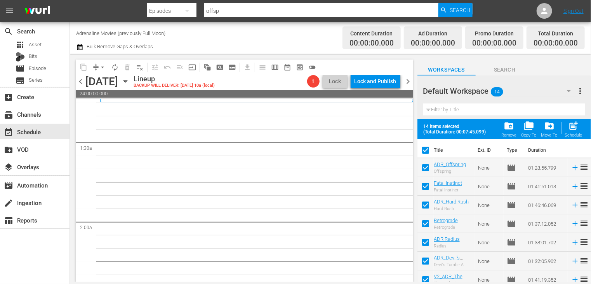
checkbox input "false"
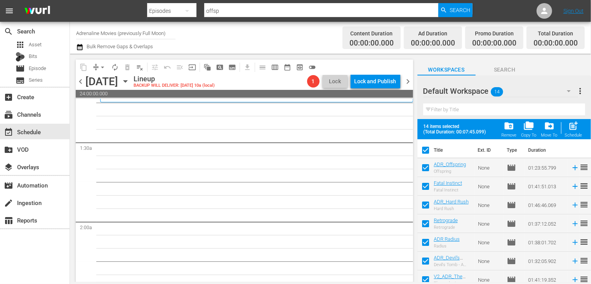
checkbox input "false"
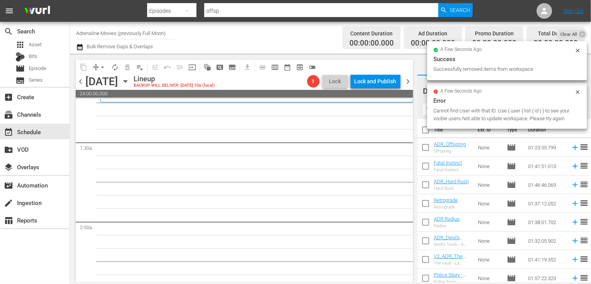
scroll to position [0, 0]
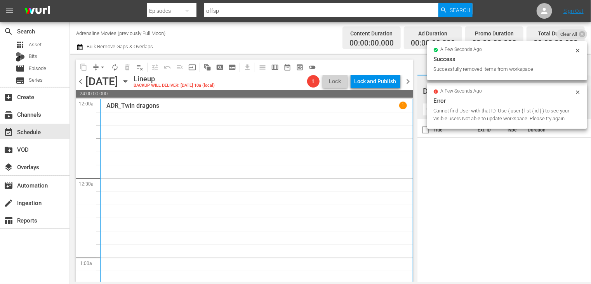
click at [80, 84] on span "chevron_left" at bounding box center [81, 82] width 10 height 10
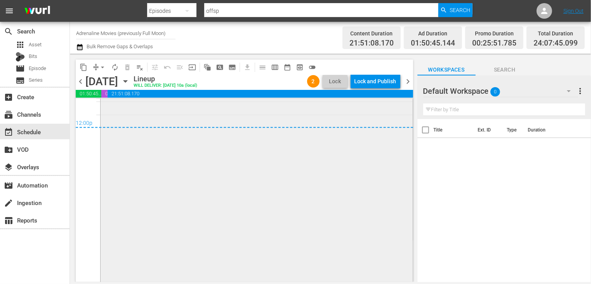
scroll to position [3701, 0]
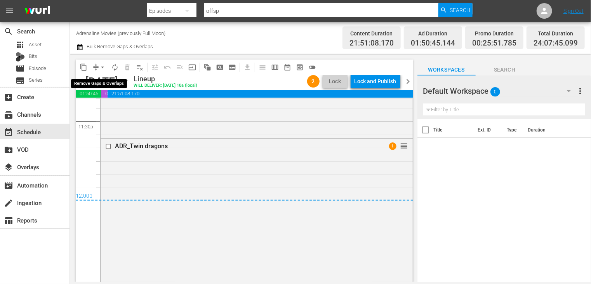
click at [101, 67] on span "arrow_drop_down" at bounding box center [103, 67] width 8 height 8
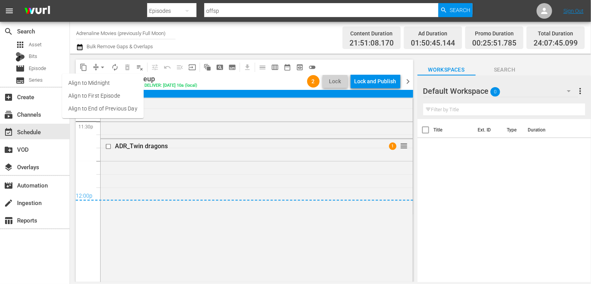
click at [106, 111] on li "Align to End of Previous Day" at bounding box center [103, 108] width 82 height 13
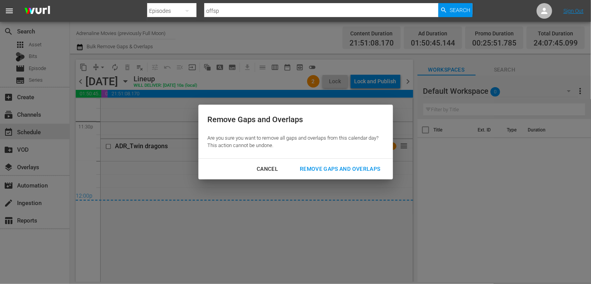
click at [355, 171] on div "Remove Gaps and Overlaps" at bounding box center [340, 169] width 93 height 10
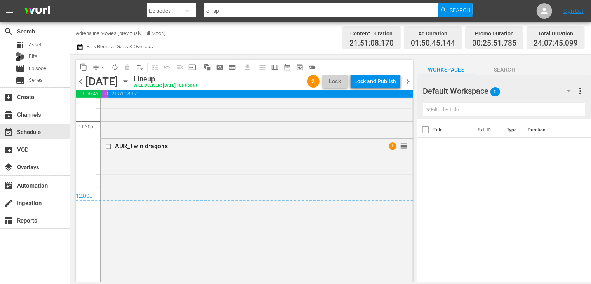
click at [579, 36] on div "Total Duration 24:07:45.099" at bounding box center [556, 37] width 58 height 23
click at [364, 82] on div "Lock and Publish" at bounding box center [376, 81] width 42 height 14
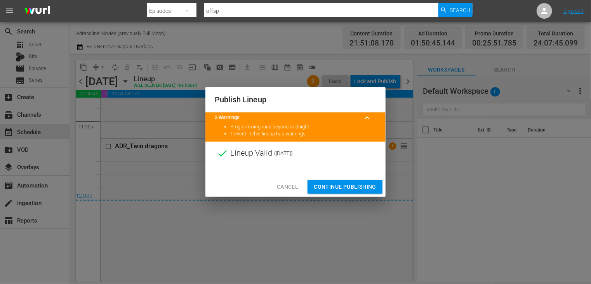
click at [340, 190] on span "Continue Publishing" at bounding box center [345, 187] width 63 height 10
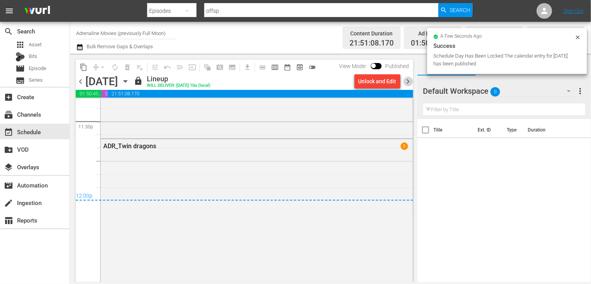
click at [407, 82] on span "chevron_right" at bounding box center [409, 82] width 10 height 10
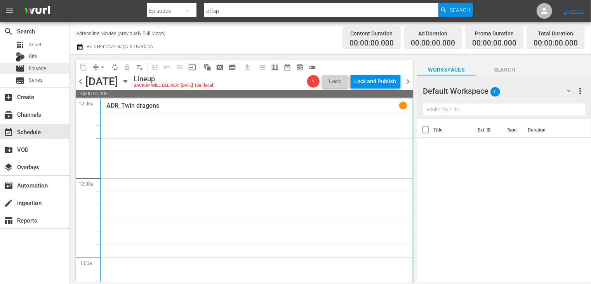
click at [41, 70] on span "Episode" at bounding box center [37, 68] width 17 height 8
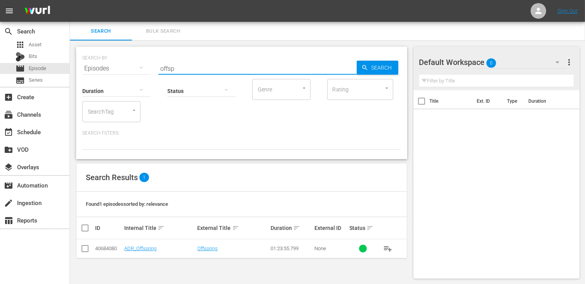
drag, startPoint x: 184, startPoint y: 69, endPoint x: 151, endPoint y: 66, distance: 32.8
click at [151, 66] on div "SEARCH BY Search By Episodes Search ID, Title, Description, Keywords, or Catego…" at bounding box center [241, 64] width 319 height 28
type input "t34"
drag, startPoint x: 81, startPoint y: 249, endPoint x: 89, endPoint y: 247, distance: 7.9
click at [81, 248] on input "checkbox" at bounding box center [84, 249] width 9 height 9
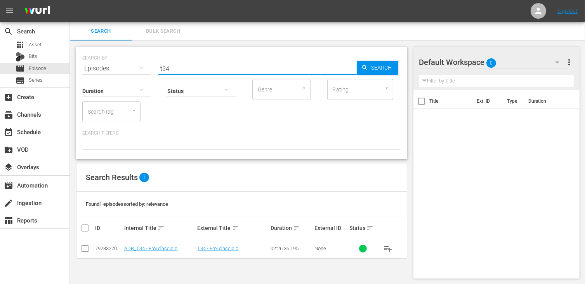
checkbox input "true"
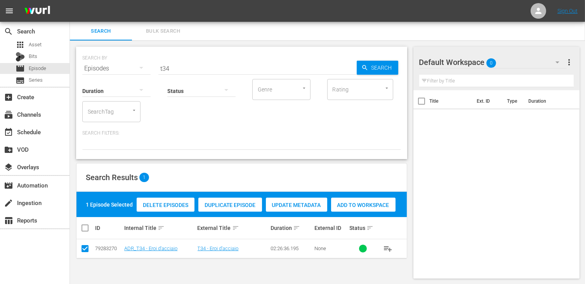
click at [367, 207] on span "Add to Workspace" at bounding box center [363, 205] width 64 height 6
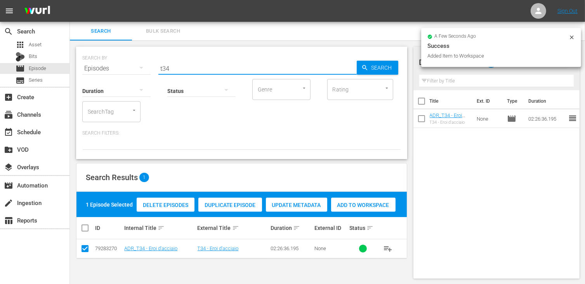
drag, startPoint x: 177, startPoint y: 70, endPoint x: 146, endPoint y: 66, distance: 31.2
click at [146, 66] on div "SEARCH BY Search By Episodes Search ID, Title, Description, Keywords, or Catego…" at bounding box center [241, 64] width 319 height 28
type input "impero"
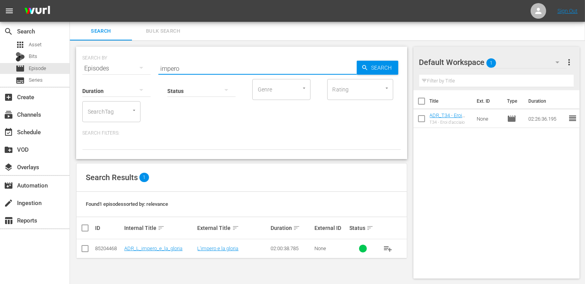
click at [87, 245] on input "checkbox" at bounding box center [84, 249] width 9 height 9
checkbox input "true"
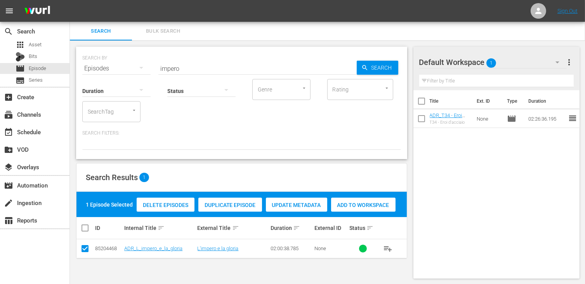
click at [354, 204] on span "Add to Workspace" at bounding box center [363, 205] width 64 height 6
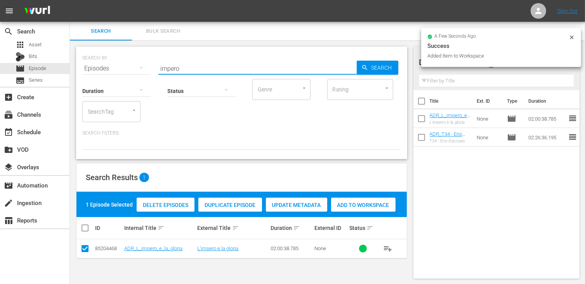
drag, startPoint x: 185, startPoint y: 65, endPoint x: 143, endPoint y: 64, distance: 42.0
click at [143, 64] on div "SEARCH BY Search By Episodes Search ID, Title, Description, Keywords, or Catego…" at bounding box center [241, 64] width 319 height 28
type input "april"
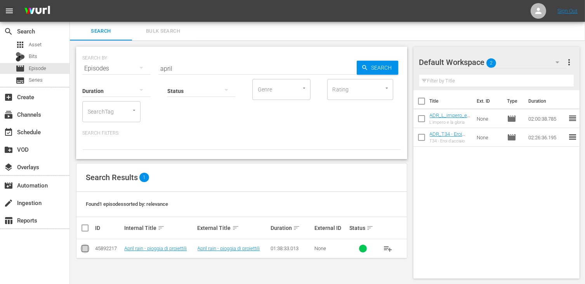
click at [89, 249] on input "checkbox" at bounding box center [84, 249] width 9 height 9
checkbox input "true"
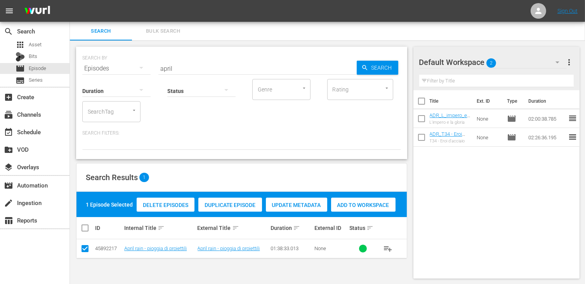
click at [360, 209] on div "Add to Workspace" at bounding box center [363, 204] width 64 height 15
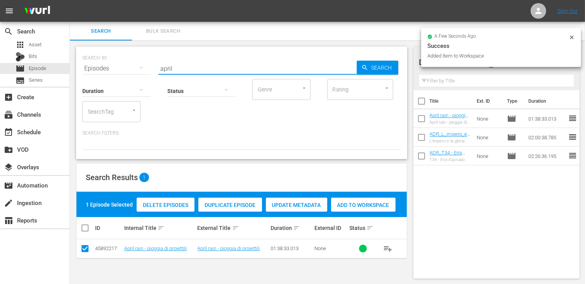
drag, startPoint x: 183, startPoint y: 70, endPoint x: 122, endPoint y: 68, distance: 60.6
click at [122, 68] on div "SEARCH BY Search By Episodes Search ID, Title, Description, Keywords, or Catego…" at bounding box center [241, 64] width 319 height 28
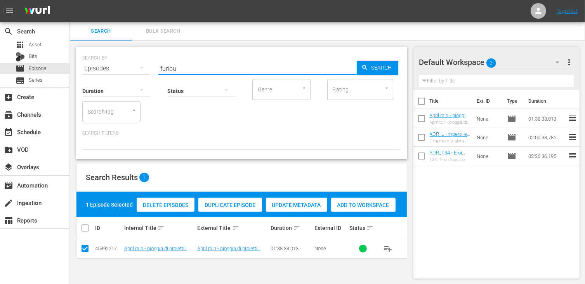
type input "furiou"
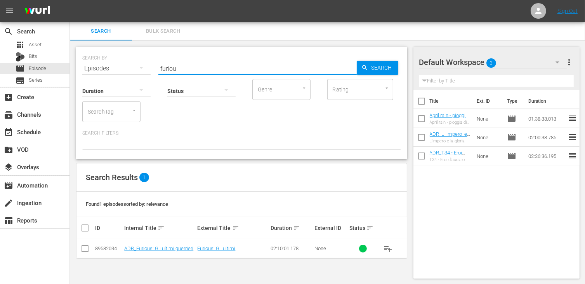
click at [84, 249] on input "checkbox" at bounding box center [84, 249] width 9 height 9
checkbox input "true"
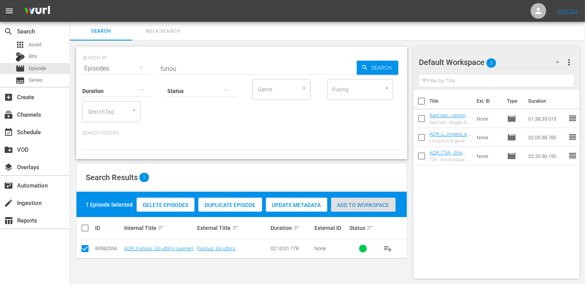
click at [365, 202] on span "Add to Workspace" at bounding box center [363, 205] width 64 height 6
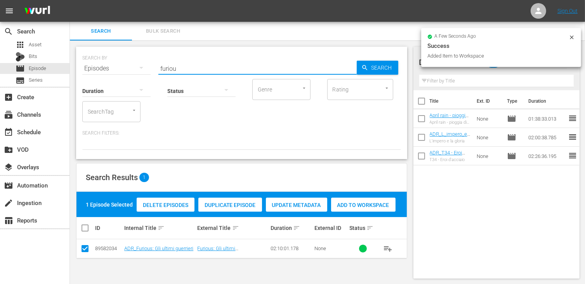
drag, startPoint x: 180, startPoint y: 67, endPoint x: 118, endPoint y: 61, distance: 61.6
click at [118, 61] on div "SEARCH BY Search By Episodes Search ID, Title, Description, Keywords, or Catego…" at bounding box center [241, 64] width 319 height 28
type input "sacrif"
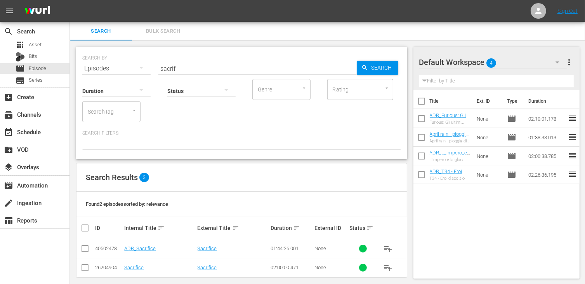
drag, startPoint x: 77, startPoint y: 250, endPoint x: 83, endPoint y: 248, distance: 6.9
click at [78, 249] on td at bounding box center [85, 248] width 17 height 19
click at [84, 247] on input "checkbox" at bounding box center [84, 249] width 9 height 9
checkbox input "true"
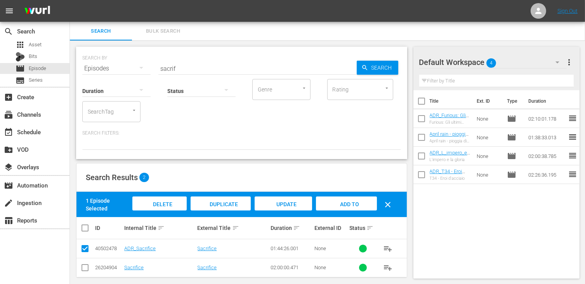
click at [343, 203] on span "Add to Workspace" at bounding box center [346, 211] width 38 height 21
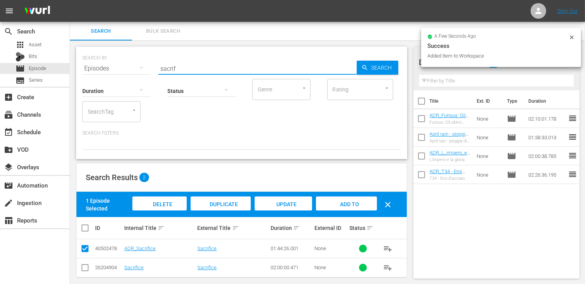
drag, startPoint x: 186, startPoint y: 67, endPoint x: 116, endPoint y: 64, distance: 70.4
click at [116, 64] on div "SEARCH BY Search By Episodes Search ID, Title, Description, Keywords, or Catego…" at bounding box center [241, 64] width 319 height 28
type input "wander"
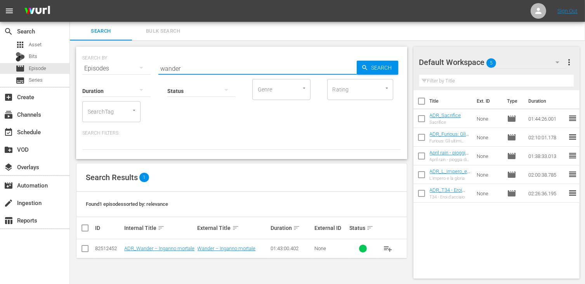
click at [85, 247] on input "checkbox" at bounding box center [84, 249] width 9 height 9
checkbox input "true"
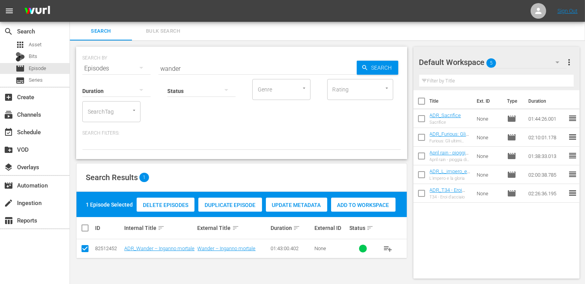
click at [350, 203] on span "Add to Workspace" at bounding box center [363, 205] width 64 height 6
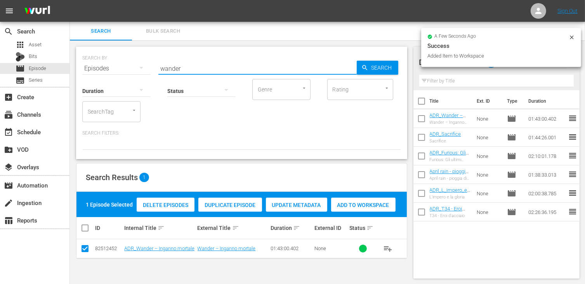
drag, startPoint x: 187, startPoint y: 66, endPoint x: 118, endPoint y: 69, distance: 68.8
click at [118, 69] on div "SEARCH BY Search By Episodes Search ID, Title, Description, Keywords, or Catego…" at bounding box center [241, 64] width 319 height 28
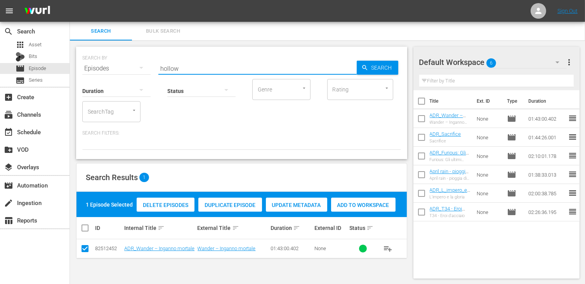
type input "hollow"
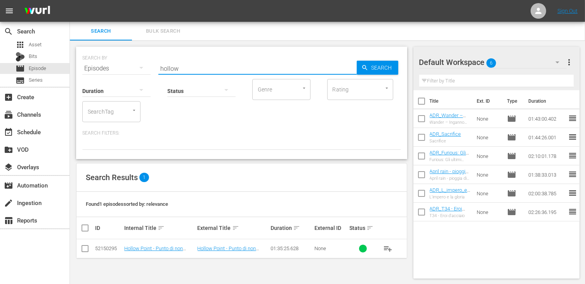
click at [84, 249] on input "checkbox" at bounding box center [84, 249] width 9 height 9
checkbox input "true"
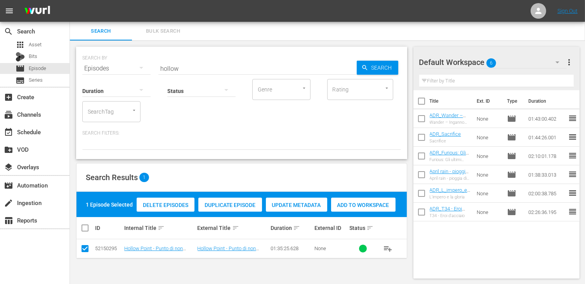
click at [379, 204] on span "Add to Workspace" at bounding box center [363, 205] width 64 height 6
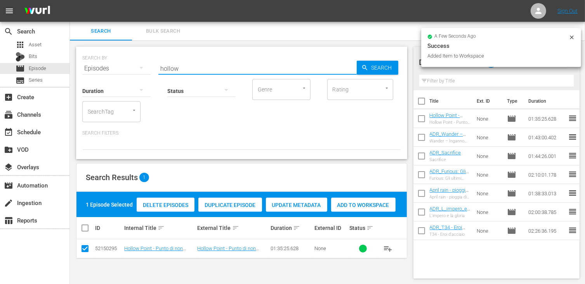
drag, startPoint x: 191, startPoint y: 65, endPoint x: 126, endPoint y: 64, distance: 64.9
click at [126, 64] on div "SEARCH BY Search By Episodes Search ID, Title, Description, Keywords, or Catego…" at bounding box center [241, 64] width 319 height 28
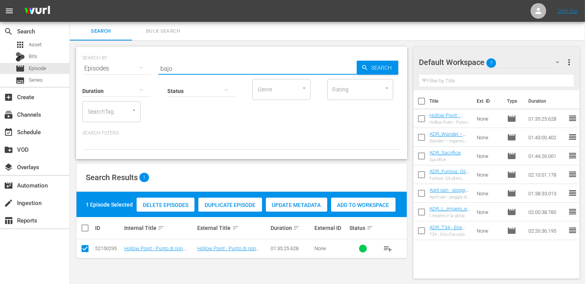
type input "bajo"
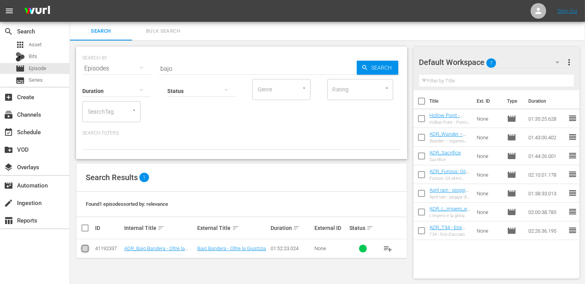
click at [85, 249] on input "checkbox" at bounding box center [84, 249] width 9 height 9
checkbox input "true"
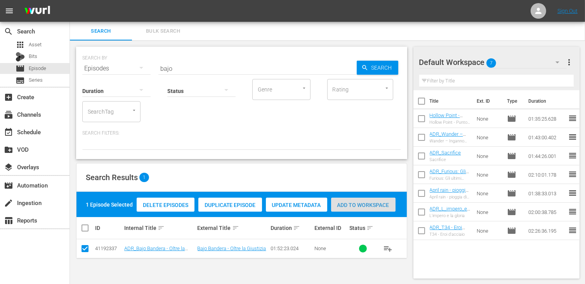
drag, startPoint x: 355, startPoint y: 207, endPoint x: 325, endPoint y: 189, distance: 34.6
click at [356, 207] on span "Add to Workspace" at bounding box center [363, 205] width 64 height 6
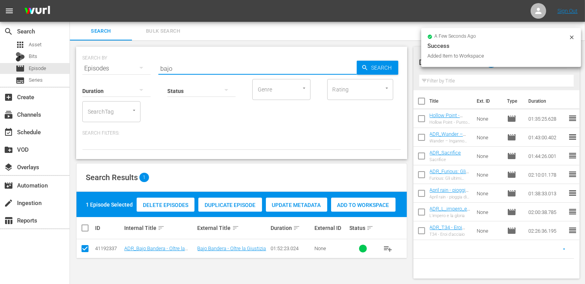
drag, startPoint x: 181, startPoint y: 68, endPoint x: 127, endPoint y: 64, distance: 53.7
click at [125, 64] on div "SEARCH BY Search By Episodes Search ID, Title, Description, Keywords, or Catego…" at bounding box center [241, 64] width 319 height 28
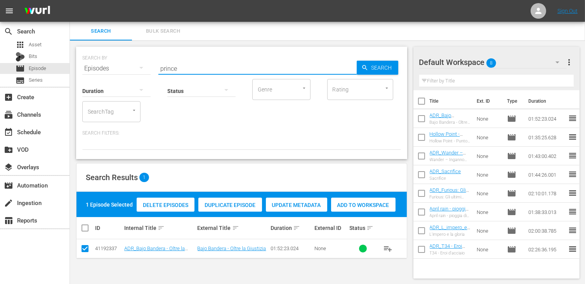
type input "prince"
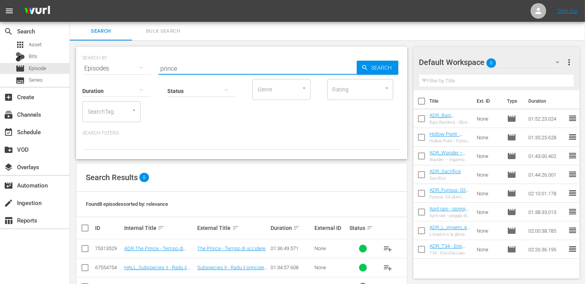
click at [85, 248] on input "checkbox" at bounding box center [84, 249] width 9 height 9
checkbox input "true"
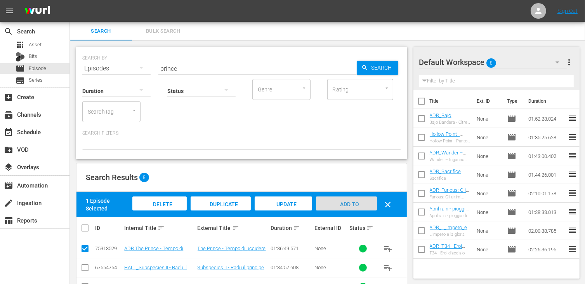
drag, startPoint x: 347, startPoint y: 205, endPoint x: 334, endPoint y: 198, distance: 14.9
click at [347, 205] on span "Add to Workspace" at bounding box center [346, 211] width 38 height 21
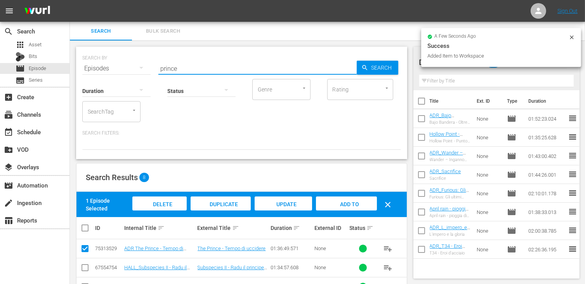
drag, startPoint x: 183, startPoint y: 67, endPoint x: 123, endPoint y: 67, distance: 59.8
click at [123, 67] on div "SEARCH BY Search By Episodes Search ID, Title, Description, Keywords, or Catego…" at bounding box center [241, 64] width 319 height 28
type input "general c"
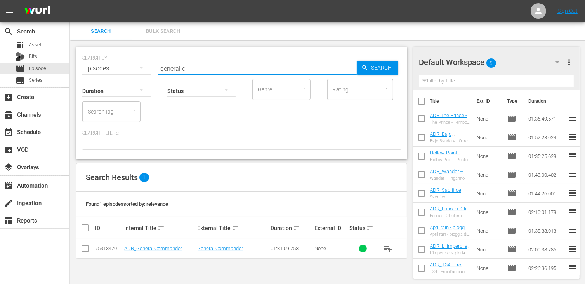
click at [85, 251] on input "checkbox" at bounding box center [84, 249] width 9 height 9
checkbox input "true"
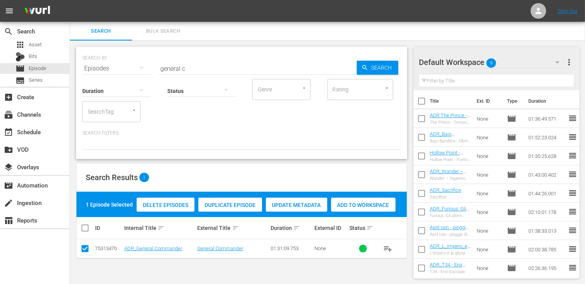
click at [354, 205] on span "Add to Workspace" at bounding box center [363, 205] width 64 height 6
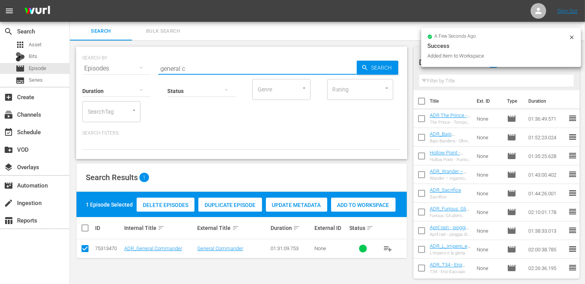
drag, startPoint x: 199, startPoint y: 67, endPoint x: 137, endPoint y: 67, distance: 62.1
click at [137, 67] on div "SEARCH BY Search By Episodes Search ID, Title, Description, Keywords, or Catego…" at bounding box center [241, 64] width 319 height 28
type input "contrac"
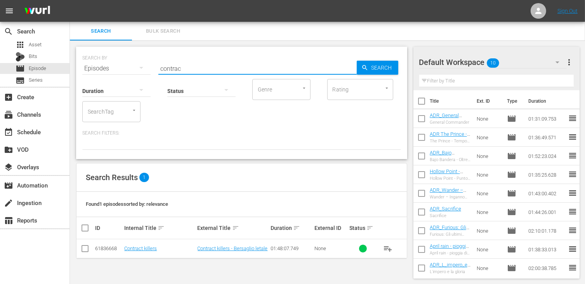
drag, startPoint x: 86, startPoint y: 247, endPoint x: 90, endPoint y: 247, distance: 4.3
click at [86, 247] on input "checkbox" at bounding box center [84, 249] width 9 height 9
checkbox input "true"
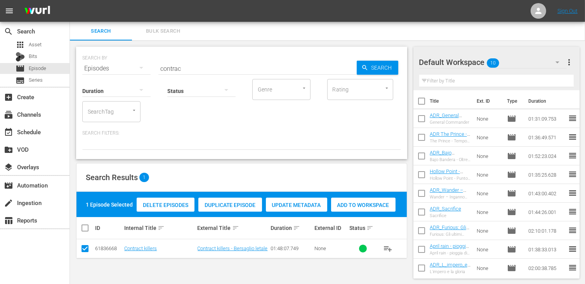
click at [366, 205] on span "Add to Workspace" at bounding box center [363, 205] width 64 height 6
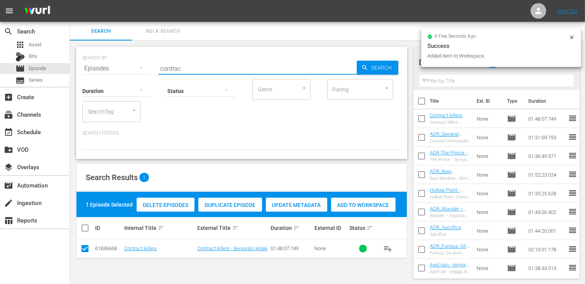
drag, startPoint x: 150, startPoint y: 65, endPoint x: 134, endPoint y: 66, distance: 15.6
click at [134, 66] on div "SEARCH BY Search By Episodes Search ID, Title, Description, Keywords, or Catego…" at bounding box center [241, 64] width 319 height 28
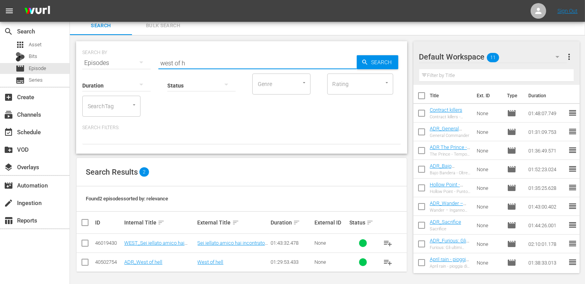
scroll to position [7, 0]
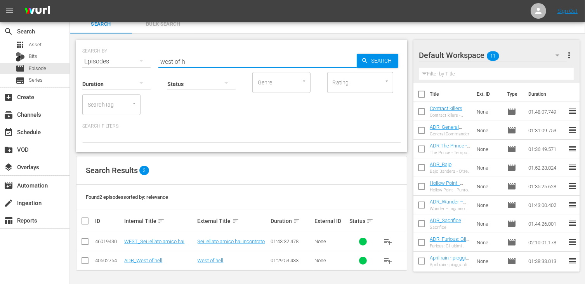
click at [90, 260] on td at bounding box center [85, 260] width 17 height 19
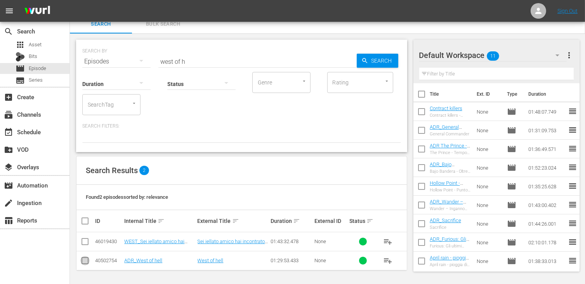
click at [84, 260] on input "checkbox" at bounding box center [84, 261] width 9 height 9
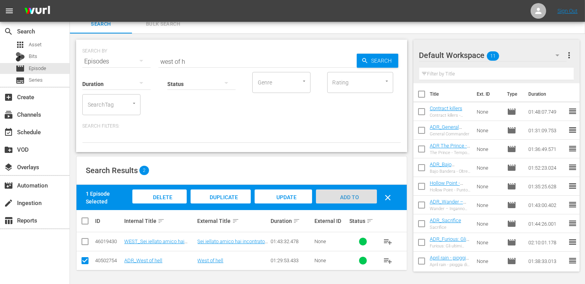
click at [346, 198] on span "Add to Workspace" at bounding box center [346, 204] width 38 height 21
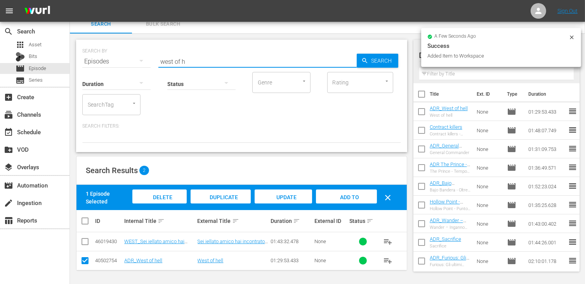
drag, startPoint x: 195, startPoint y: 63, endPoint x: 157, endPoint y: 56, distance: 39.2
click at [157, 56] on div "SEARCH BY Search By Episodes Search ID, Title, Description, Keywords, or Catego…" at bounding box center [241, 57] width 319 height 28
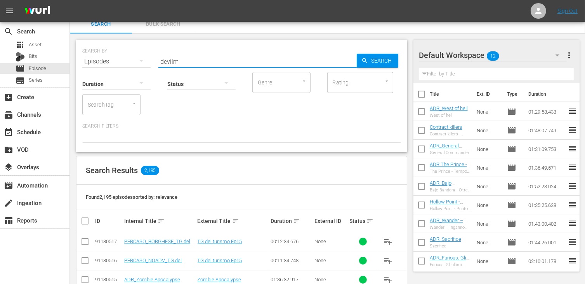
scroll to position [0, 0]
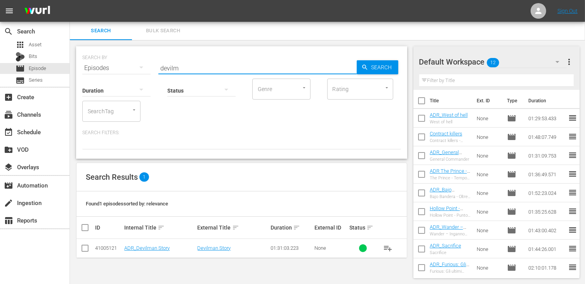
click at [85, 246] on input "checkbox" at bounding box center [84, 249] width 9 height 9
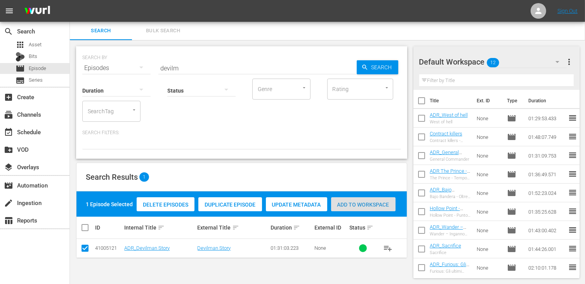
click at [356, 199] on div "Add to Workspace" at bounding box center [363, 204] width 64 height 15
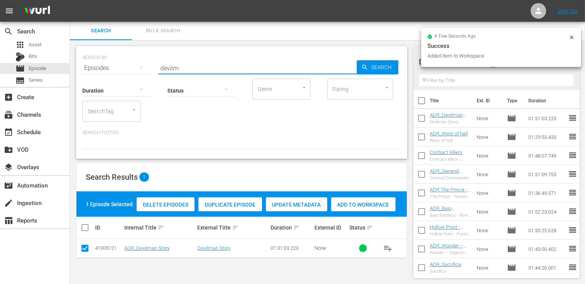
drag, startPoint x: 182, startPoint y: 64, endPoint x: 136, endPoint y: 61, distance: 46.3
click at [138, 61] on div "SEARCH BY Search By Episodes Search ID, Title, Description, Keywords, or Catego…" at bounding box center [241, 63] width 319 height 28
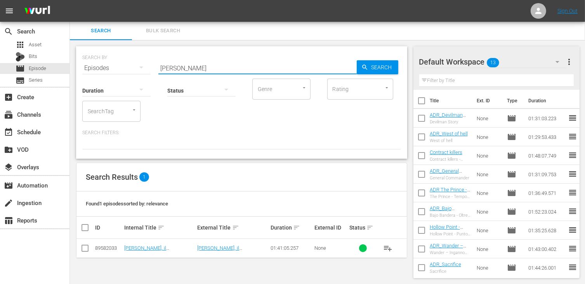
click at [81, 251] on input "checkbox" at bounding box center [84, 249] width 9 height 9
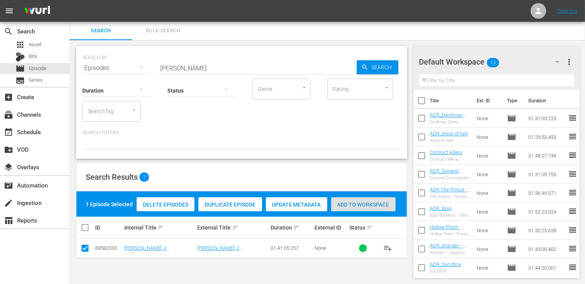
click at [358, 201] on span "Add to Workspace" at bounding box center [363, 204] width 64 height 6
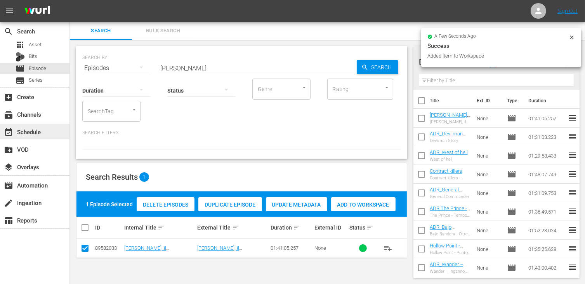
click at [25, 126] on div "event_available Schedule" at bounding box center [35, 132] width 70 height 16
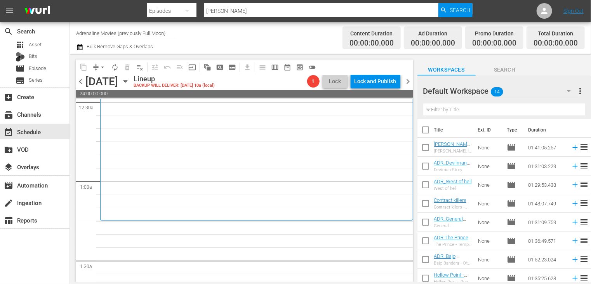
scroll to position [194, 0]
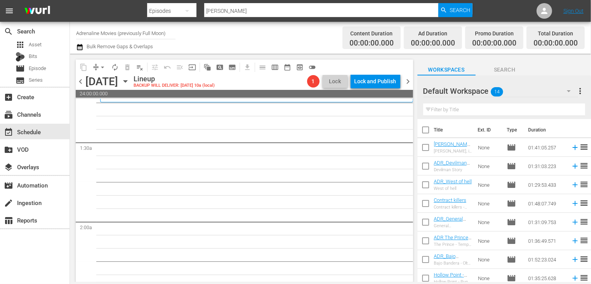
click at [426, 131] on input "checkbox" at bounding box center [426, 131] width 16 height 16
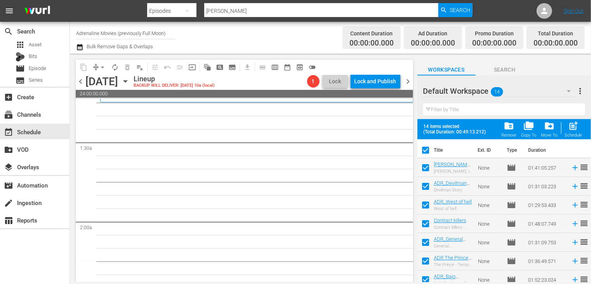
click at [573, 128] on span "post_add" at bounding box center [574, 125] width 10 height 10
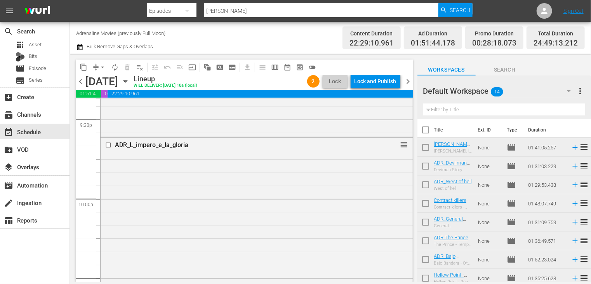
scroll to position [3365, 0]
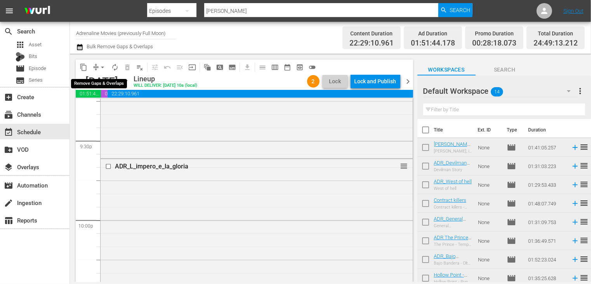
click at [100, 67] on span "arrow_drop_down" at bounding box center [103, 67] width 8 height 8
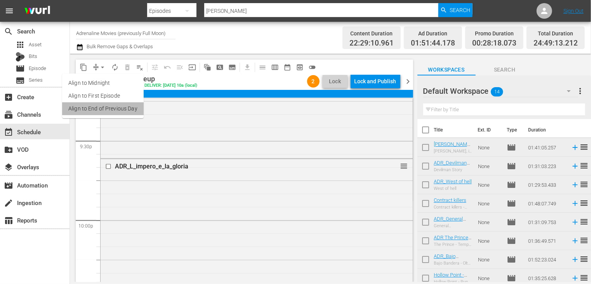
click at [106, 106] on li "Align to End of Previous Day" at bounding box center [103, 108] width 82 height 13
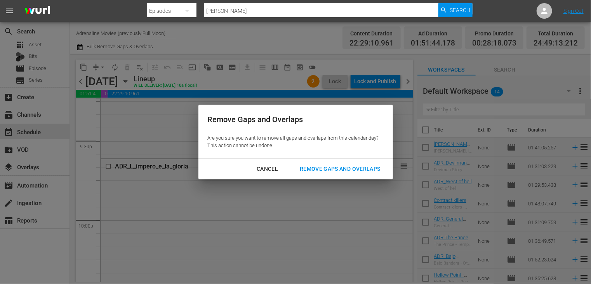
click at [331, 170] on div "Remove Gaps and Overlaps" at bounding box center [340, 169] width 93 height 10
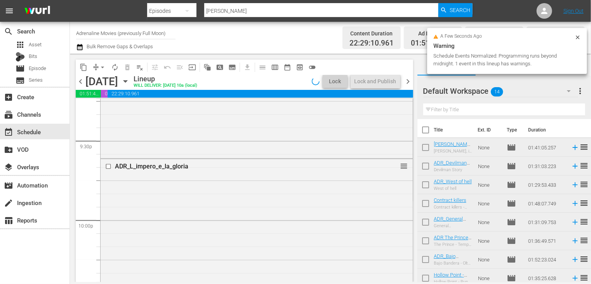
click at [425, 131] on input "checkbox" at bounding box center [426, 131] width 16 height 16
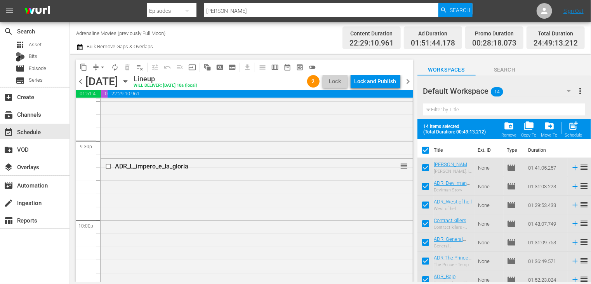
click at [508, 130] on span "folder_delete" at bounding box center [509, 125] width 10 height 10
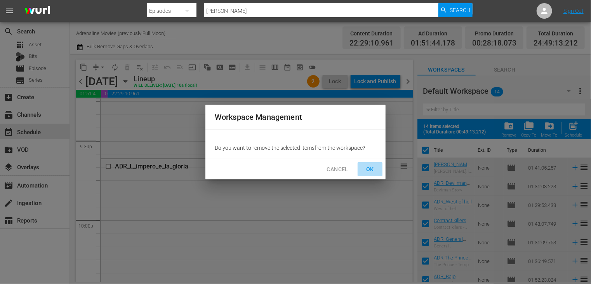
click at [373, 167] on span "OK" at bounding box center [370, 169] width 12 height 10
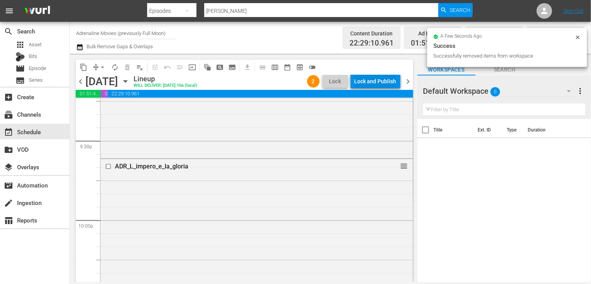
click at [378, 82] on div "Lock and Publish" at bounding box center [376, 81] width 42 height 14
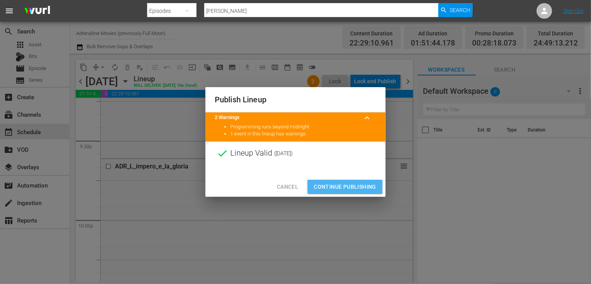
click at [342, 188] on span "Continue Publishing" at bounding box center [345, 187] width 63 height 10
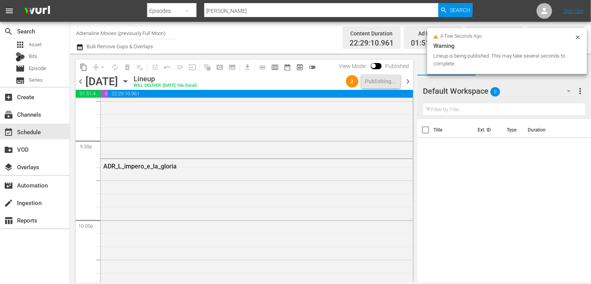
click at [412, 249] on div "content_copy compress arrow_drop_down autorenew_outlined delete_forever_outline…" at bounding box center [242, 168] width 345 height 228
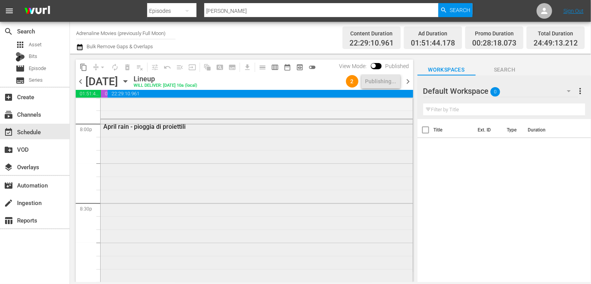
scroll to position [3132, 0]
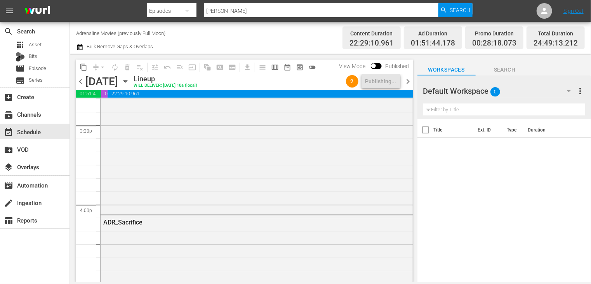
click at [409, 82] on span "chevron_right" at bounding box center [409, 82] width 10 height 10
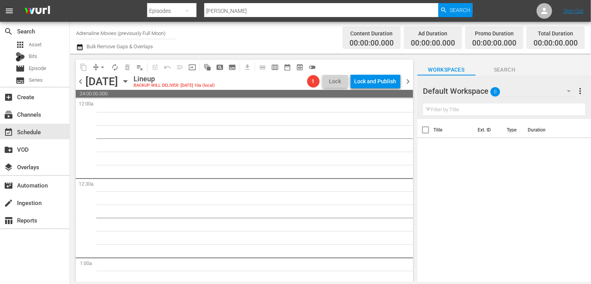
click at [77, 82] on span "chevron_left" at bounding box center [81, 82] width 10 height 10
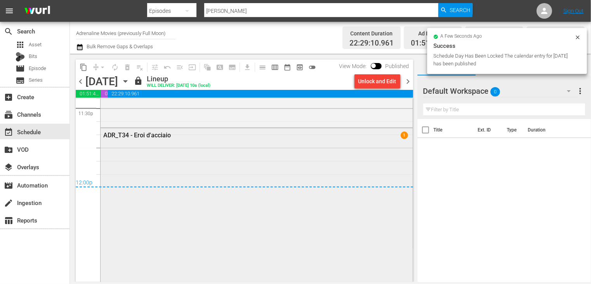
scroll to position [3637, 0]
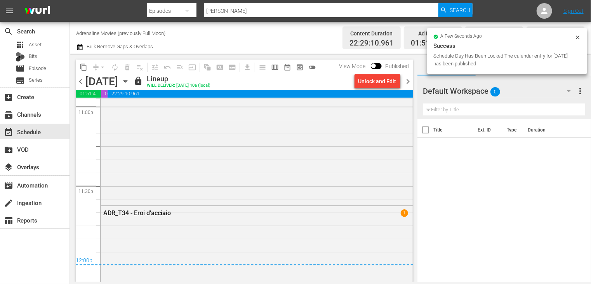
click at [409, 81] on span "chevron_right" at bounding box center [409, 82] width 10 height 10
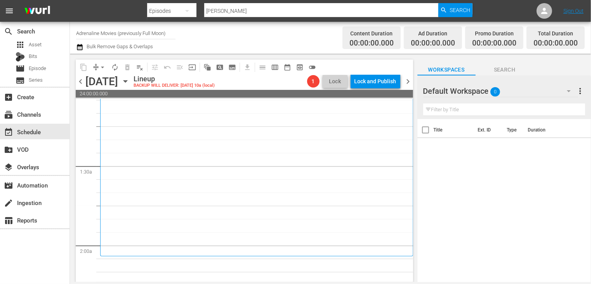
scroll to position [39, 0]
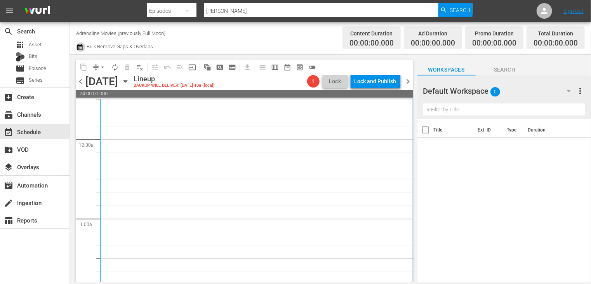
click at [79, 47] on icon "button" at bounding box center [79, 46] width 7 height 9
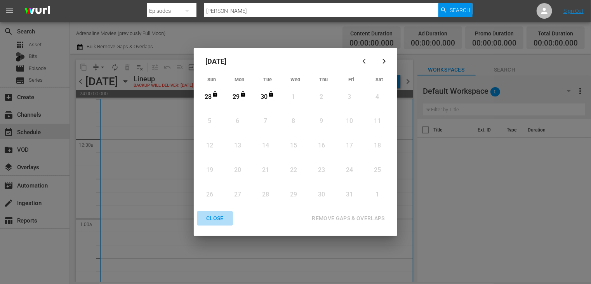
click at [214, 219] on div "CLOSE" at bounding box center [215, 218] width 30 height 10
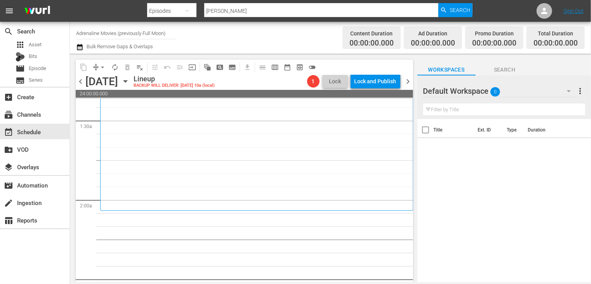
scroll to position [233, 0]
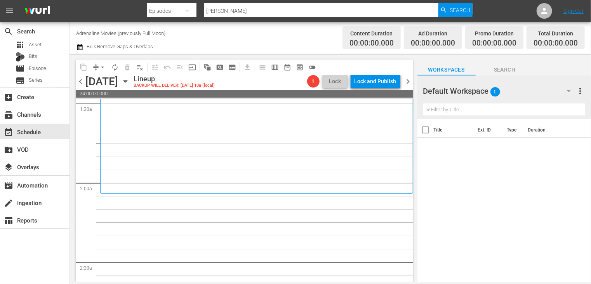
click at [81, 47] on icon "button" at bounding box center [79, 46] width 7 height 9
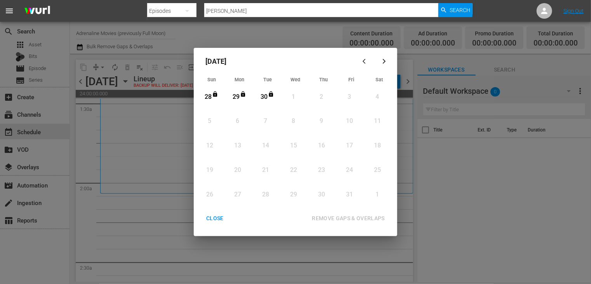
click at [215, 219] on div "CLOSE" at bounding box center [215, 218] width 30 height 10
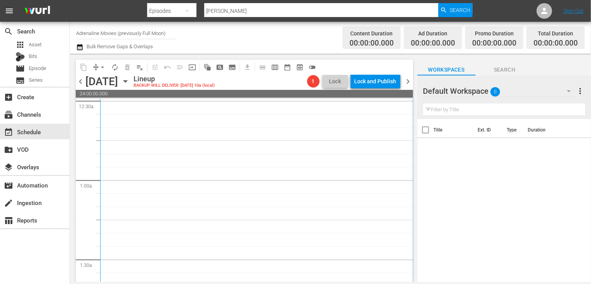
scroll to position [0, 0]
click at [78, 50] on icon "button" at bounding box center [79, 47] width 5 height 6
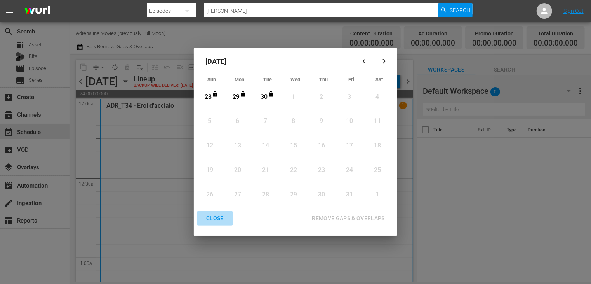
click at [211, 220] on div "CLOSE" at bounding box center [215, 218] width 30 height 10
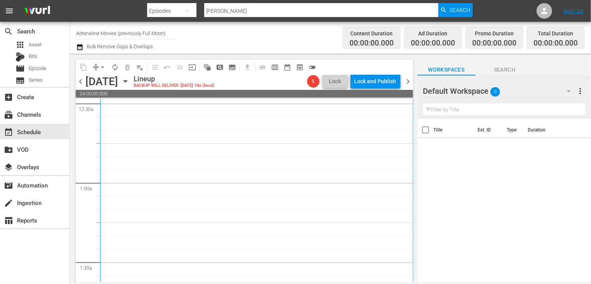
scroll to position [194, 0]
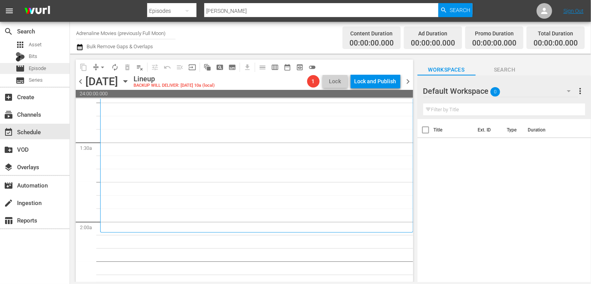
click at [45, 66] on span "Episode" at bounding box center [37, 68] width 17 height 8
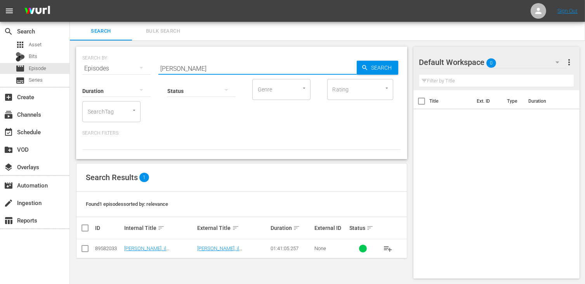
drag, startPoint x: 185, startPoint y: 71, endPoint x: 130, endPoint y: 64, distance: 55.5
click at [130, 64] on div "SEARCH BY Search By Episodes Search ID, Title, Description, Keywords, or Catego…" at bounding box center [241, 64] width 319 height 28
click at [85, 252] on input "checkbox" at bounding box center [84, 249] width 9 height 9
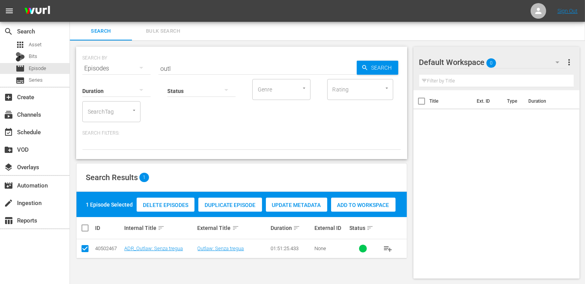
click at [357, 208] on div "Add to Workspace" at bounding box center [363, 204] width 64 height 15
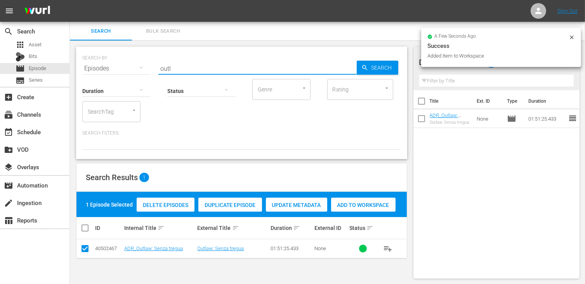
drag, startPoint x: 179, startPoint y: 70, endPoint x: 125, endPoint y: 66, distance: 54.2
click at [125, 66] on div "SEARCH BY Search By Episodes Search ID, Title, Description, Keywords, or Catego…" at bounding box center [241, 64] width 319 height 28
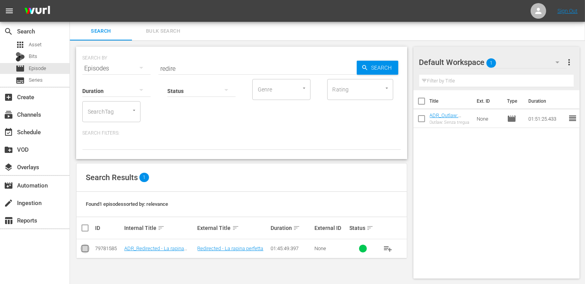
click at [83, 250] on input "checkbox" at bounding box center [84, 249] width 9 height 9
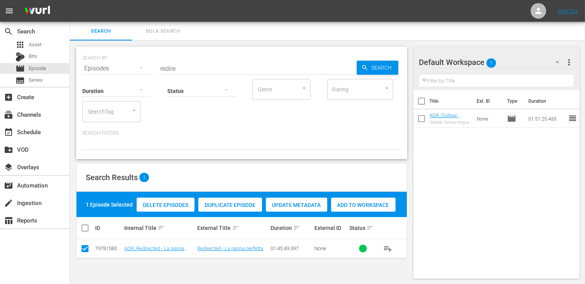
drag, startPoint x: 361, startPoint y: 205, endPoint x: 356, endPoint y: 203, distance: 5.4
click at [362, 205] on span "Add to Workspace" at bounding box center [363, 205] width 64 height 6
drag, startPoint x: 183, startPoint y: 69, endPoint x: 153, endPoint y: 63, distance: 30.9
click at [153, 63] on div "SEARCH BY Search By Episodes Search ID, Title, Description, Keywords, or Catego…" at bounding box center [241, 64] width 319 height 28
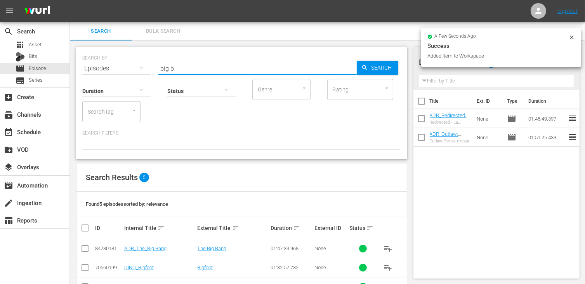
click at [85, 252] on input "checkbox" at bounding box center [84, 249] width 9 height 9
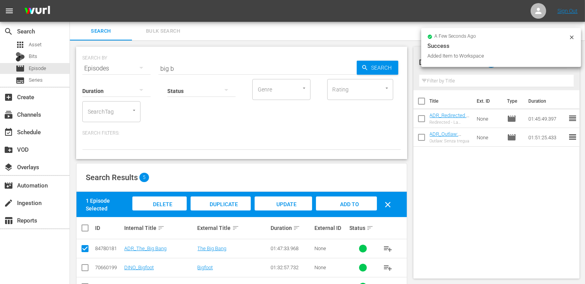
click at [343, 204] on span "Add to Workspace" at bounding box center [346, 211] width 38 height 21
drag, startPoint x: 182, startPoint y: 70, endPoint x: 118, endPoint y: 60, distance: 64.5
click at [118, 60] on div "SEARCH BY Search By Episodes Search ID, Title, Description, Keywords, or Catego…" at bounding box center [241, 64] width 319 height 28
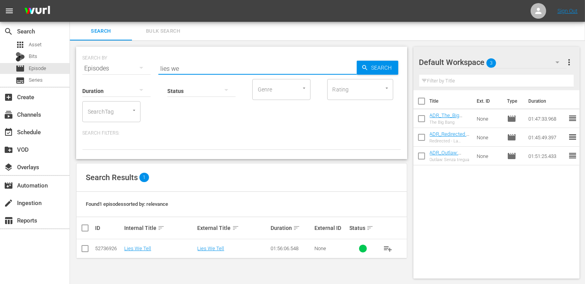
click at [82, 250] on input "checkbox" at bounding box center [84, 249] width 9 height 9
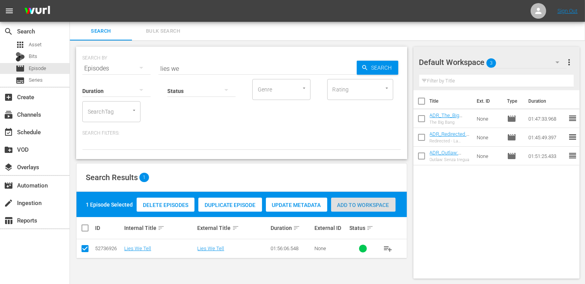
drag, startPoint x: 377, startPoint y: 205, endPoint x: 244, endPoint y: 135, distance: 150.5
click at [376, 205] on span "Add to Workspace" at bounding box center [363, 205] width 64 height 6
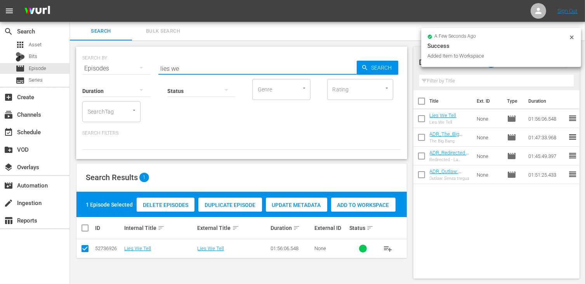
drag, startPoint x: 190, startPoint y: 67, endPoint x: 121, endPoint y: 65, distance: 68.4
click at [121, 65] on div "SEARCH BY Search By Episodes Search ID, Title, Description, Keywords, or Catego…" at bounding box center [241, 64] width 319 height 28
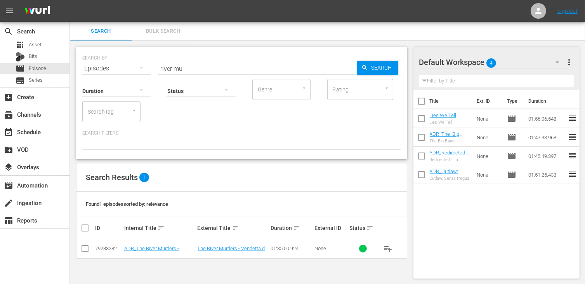
click at [83, 255] on td at bounding box center [85, 248] width 17 height 19
drag, startPoint x: 84, startPoint y: 249, endPoint x: 126, endPoint y: 238, distance: 43.8
click at [84, 249] on input "checkbox" at bounding box center [84, 249] width 9 height 9
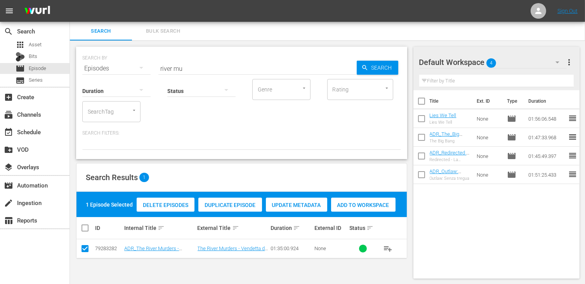
click at [360, 205] on span "Add to Workspace" at bounding box center [363, 205] width 64 height 6
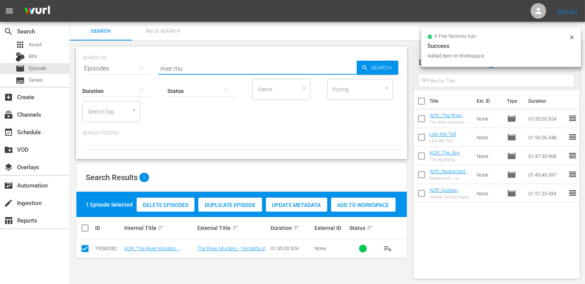
drag, startPoint x: 185, startPoint y: 67, endPoint x: 131, endPoint y: 61, distance: 54.3
click at [131, 61] on div "SEARCH BY Search By Episodes Search ID, Title, Description, Keywords, or Catego…" at bounding box center [241, 64] width 319 height 28
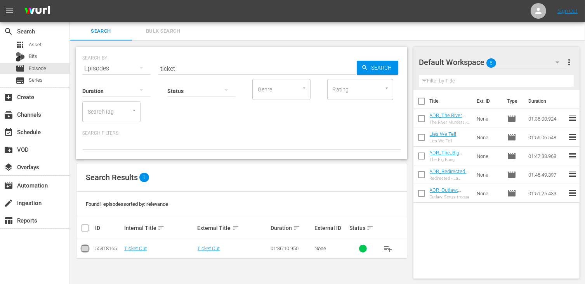
drag, startPoint x: 84, startPoint y: 252, endPoint x: 104, endPoint y: 247, distance: 21.2
click at [84, 252] on input "checkbox" at bounding box center [84, 249] width 9 height 9
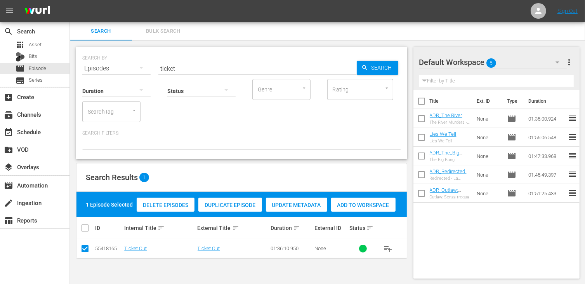
click at [351, 204] on span "Add to Workspace" at bounding box center [363, 205] width 64 height 6
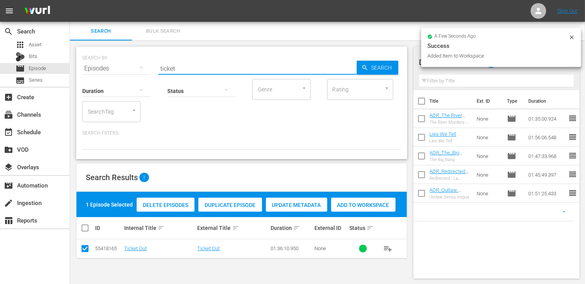
drag, startPoint x: 180, startPoint y: 68, endPoint x: 120, endPoint y: 65, distance: 59.9
click at [120, 65] on div "SEARCH BY Search By Episodes Search ID, Title, Description, Keywords, or Catego…" at bounding box center [241, 64] width 319 height 28
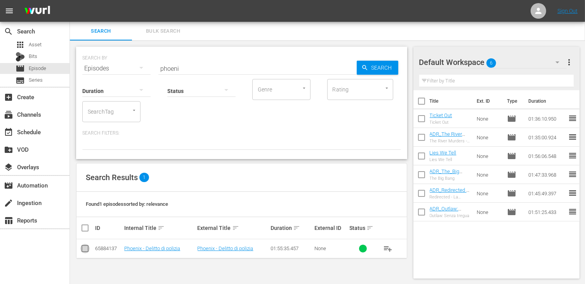
click at [82, 250] on input "checkbox" at bounding box center [84, 249] width 9 height 9
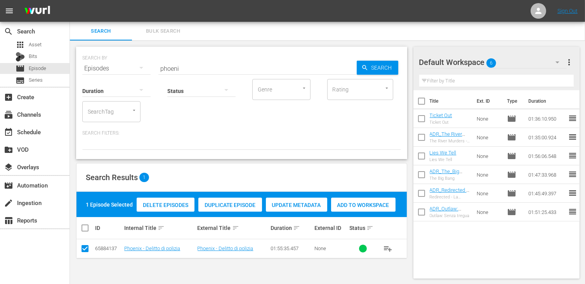
click at [371, 202] on span "Add to Workspace" at bounding box center [363, 205] width 64 height 6
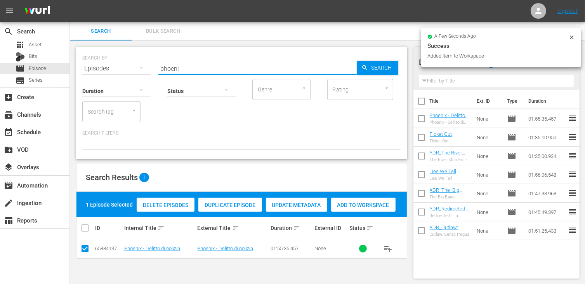
drag, startPoint x: 160, startPoint y: 65, endPoint x: 120, endPoint y: 65, distance: 40.4
click at [120, 65] on div "SEARCH BY Search By Episodes Search ID, Title, Description, Keywords, or Catego…" at bounding box center [241, 64] width 319 height 28
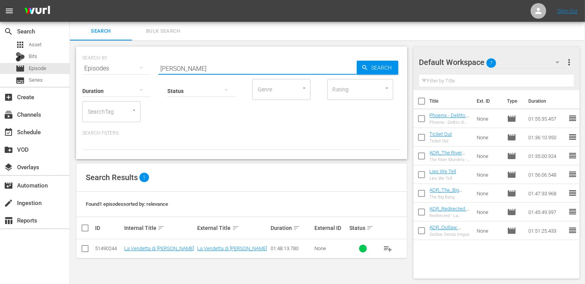
click at [86, 249] on input "checkbox" at bounding box center [84, 249] width 9 height 9
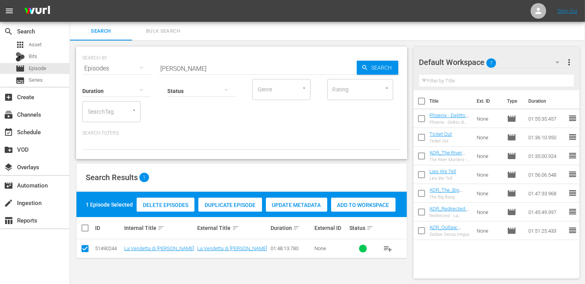
drag, startPoint x: 368, startPoint y: 207, endPoint x: 306, endPoint y: 168, distance: 73.0
click at [367, 207] on span "Add to Workspace" at bounding box center [363, 205] width 64 height 6
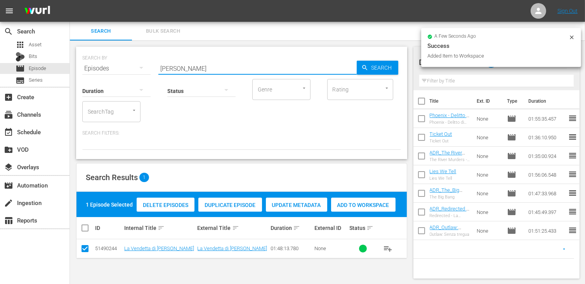
drag, startPoint x: 188, startPoint y: 68, endPoint x: 108, endPoint y: 60, distance: 80.4
click at [108, 60] on div "SEARCH BY Search By Episodes Search ID, Title, Description, Keywords, or Catego…" at bounding box center [241, 64] width 319 height 28
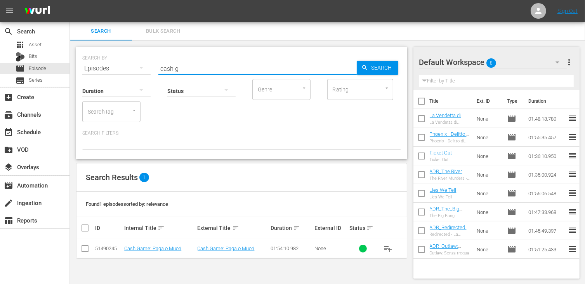
drag, startPoint x: 82, startPoint y: 247, endPoint x: 100, endPoint y: 249, distance: 18.0
click at [82, 247] on input "checkbox" at bounding box center [84, 249] width 9 height 9
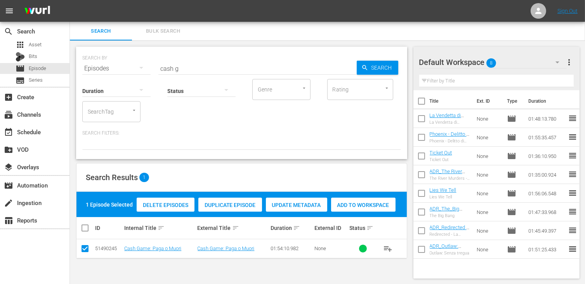
click at [367, 207] on span "Add to Workspace" at bounding box center [363, 205] width 64 height 6
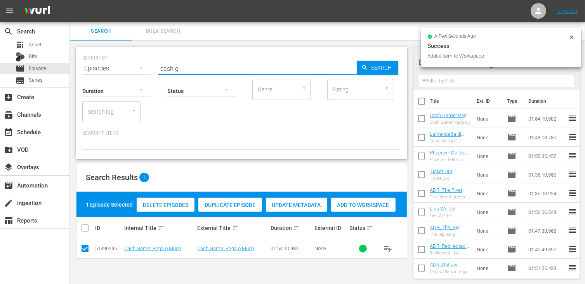
drag, startPoint x: 193, startPoint y: 66, endPoint x: 129, endPoint y: 67, distance: 64.1
click at [129, 67] on div "SEARCH BY Search By Episodes Search ID, Title, Description, Keywords, or Catego…" at bounding box center [241, 64] width 319 height 28
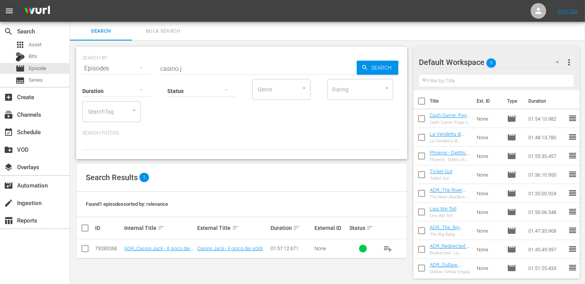
click at [83, 254] on td at bounding box center [85, 248] width 17 height 19
click at [82, 248] on input "checkbox" at bounding box center [84, 249] width 9 height 9
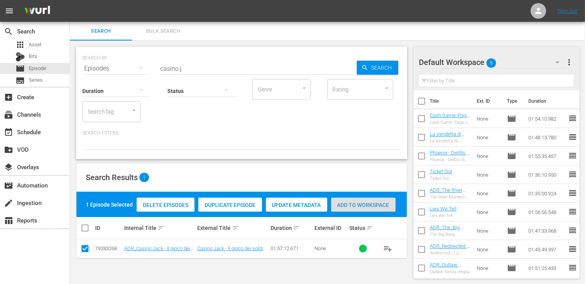
click at [353, 202] on span "Add to Workspace" at bounding box center [363, 205] width 64 height 6
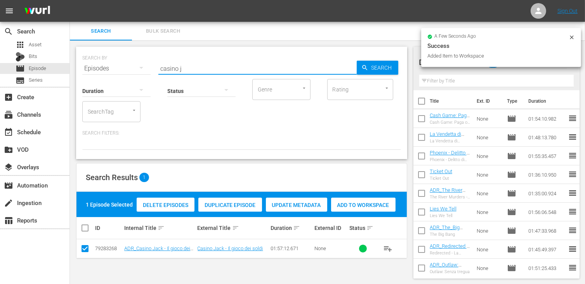
drag, startPoint x: 191, startPoint y: 69, endPoint x: 109, endPoint y: 61, distance: 82.3
click at [109, 61] on div "SEARCH BY Search By Episodes Search ID, Title, Description, Keywords, or Catego…" at bounding box center [241, 64] width 319 height 28
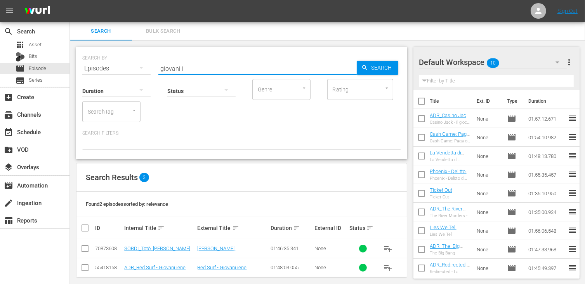
click at [85, 266] on input "checkbox" at bounding box center [84, 268] width 9 height 9
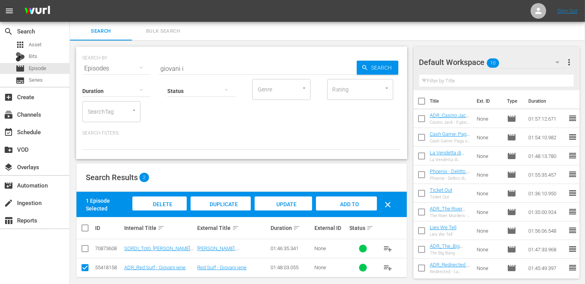
click at [343, 204] on span "Add to Workspace" at bounding box center [346, 211] width 38 height 21
drag, startPoint x: 177, startPoint y: 63, endPoint x: 119, endPoint y: 58, distance: 57.7
click at [119, 58] on div "SEARCH BY Search By Episodes Search ID, Title, Description, Keywords, or Catego…" at bounding box center [241, 64] width 319 height 28
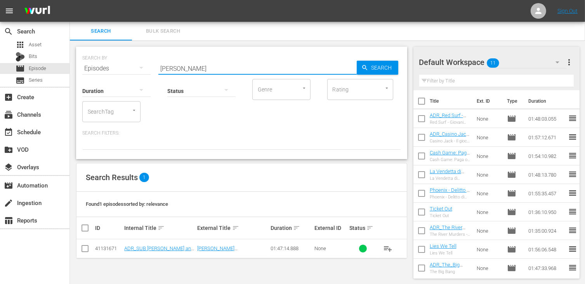
click at [84, 251] on input "checkbox" at bounding box center [84, 249] width 9 height 9
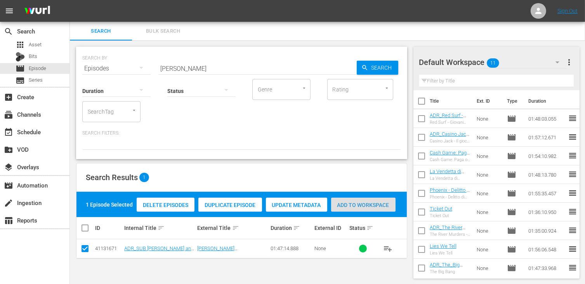
click at [355, 202] on span "Add to Workspace" at bounding box center [363, 205] width 64 height 6
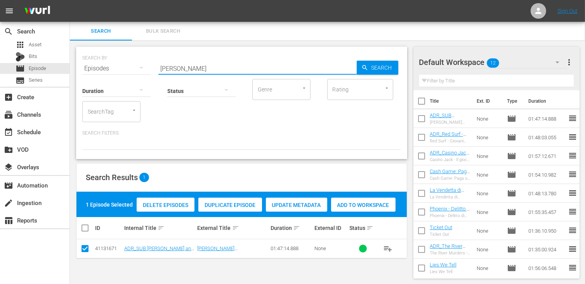
drag, startPoint x: 179, startPoint y: 65, endPoint x: 141, endPoint y: 60, distance: 38.4
click at [141, 60] on div "SEARCH BY Search By Episodes Search ID, Title, Description, Keywords, or Catego…" at bounding box center [241, 64] width 319 height 28
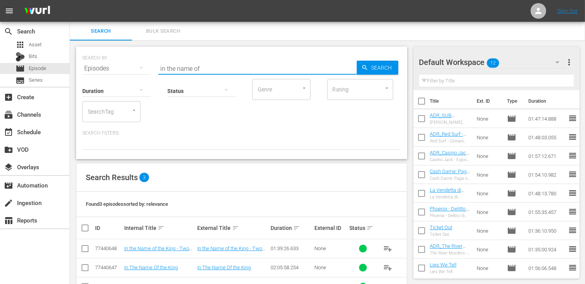
click at [85, 250] on input "checkbox" at bounding box center [84, 249] width 9 height 9
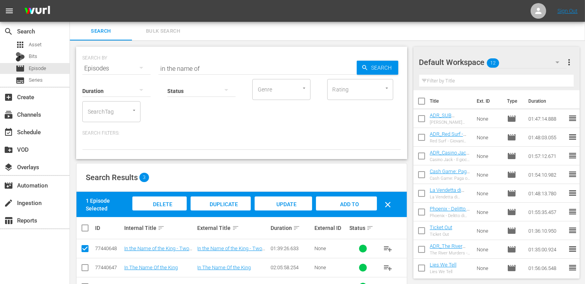
click at [351, 207] on div "Add to Workspace" at bounding box center [346, 210] width 61 height 29
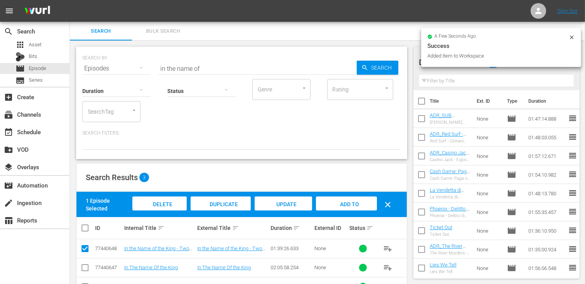
click at [88, 250] on input "checkbox" at bounding box center [84, 249] width 9 height 9
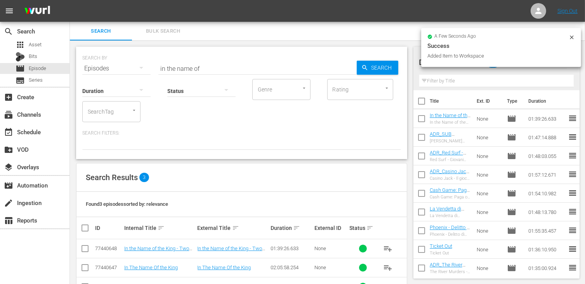
click at [84, 270] on input "checkbox" at bounding box center [84, 268] width 9 height 9
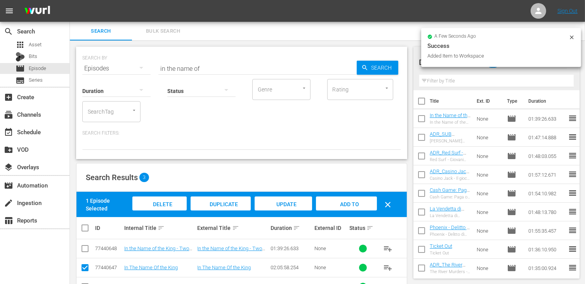
click at [350, 204] on span "Add to Workspace" at bounding box center [346, 211] width 38 height 21
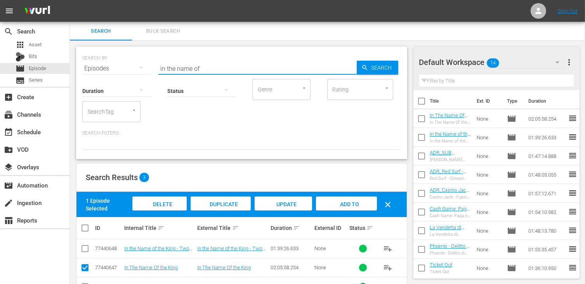
drag, startPoint x: 210, startPoint y: 68, endPoint x: 146, endPoint y: 67, distance: 64.1
click at [146, 67] on div "SEARCH BY Search By Episodes Search ID, Title, Description, Keywords, or Catego…" at bounding box center [241, 64] width 319 height 28
click at [35, 132] on div "event_available Schedule" at bounding box center [21, 130] width 43 height 7
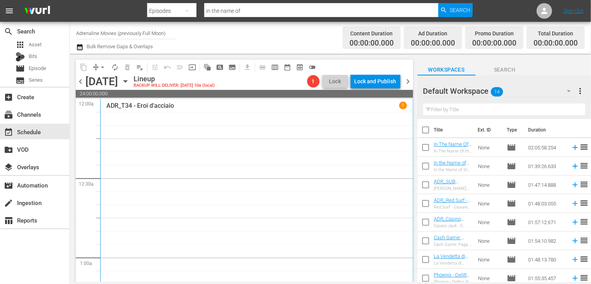
click at [428, 127] on input "checkbox" at bounding box center [426, 131] width 16 height 16
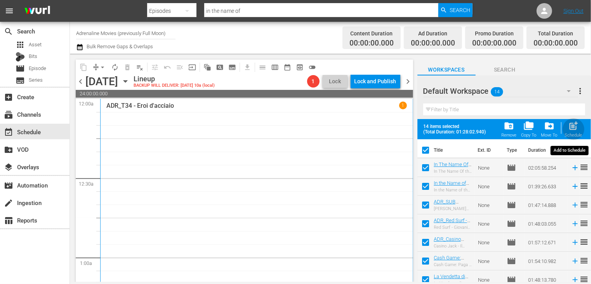
click at [573, 127] on span "post_add" at bounding box center [574, 125] width 10 height 10
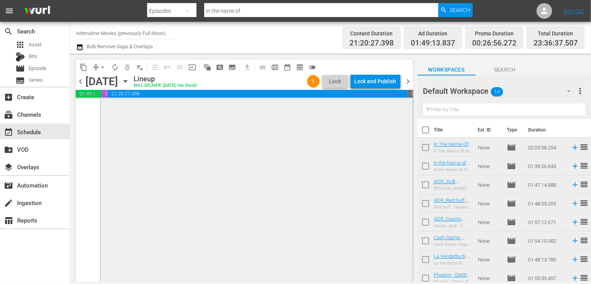
scroll to position [3730, 0]
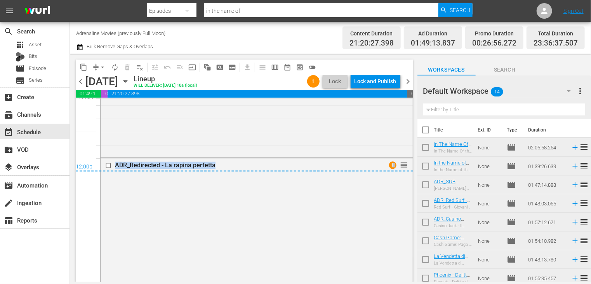
drag, startPoint x: 407, startPoint y: 266, endPoint x: 415, endPoint y: 214, distance: 51.9
click at [415, 214] on div "content_copy compress arrow_drop_down autorenew_outlined delete_forever_outline…" at bounding box center [242, 168] width 345 height 228
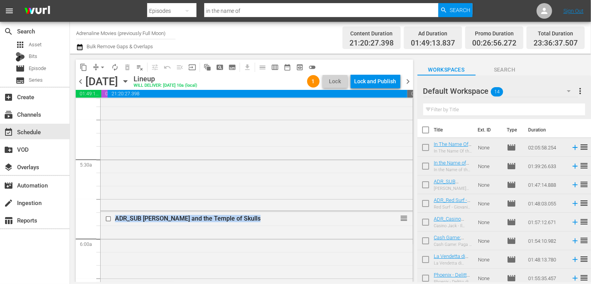
scroll to position [893, 0]
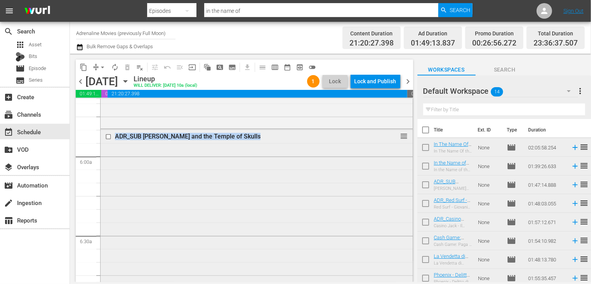
click at [235, 170] on div "ADR_SUB ITA_Allan Quatermain and the Temple of Skulls reorder" at bounding box center [257, 269] width 312 height 281
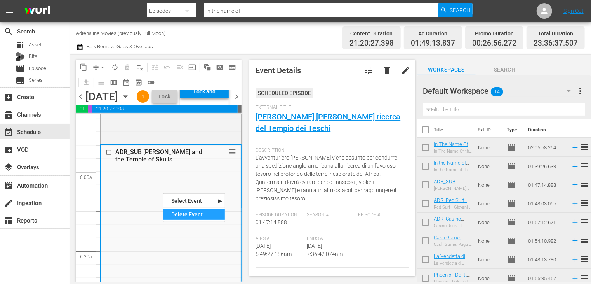
click at [185, 215] on div "Delete Event" at bounding box center [194, 214] width 61 height 10
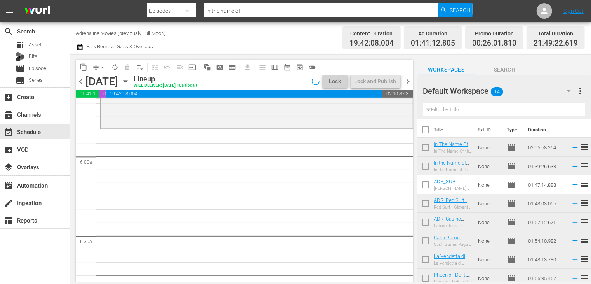
click at [101, 70] on span "arrow_drop_down" at bounding box center [103, 67] width 8 height 8
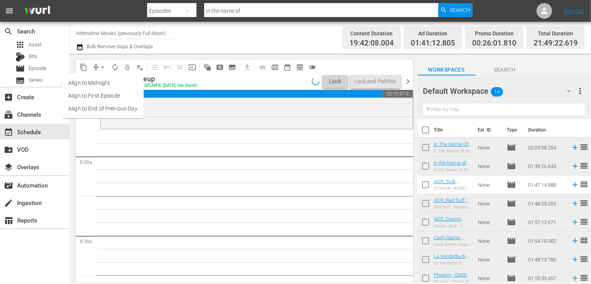
click at [104, 106] on li "Align to End of Previous Day" at bounding box center [103, 108] width 82 height 13
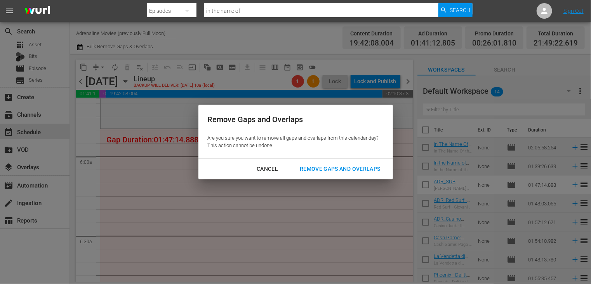
click at [348, 168] on div "Remove Gaps and Overlaps" at bounding box center [340, 169] width 93 height 10
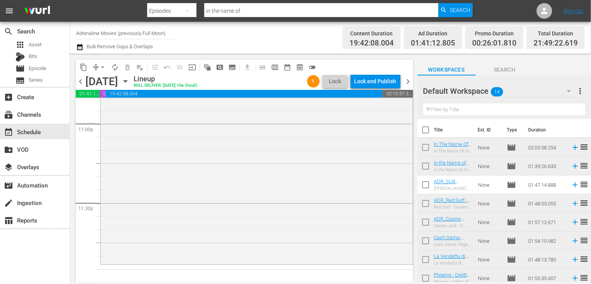
scroll to position [116, 0]
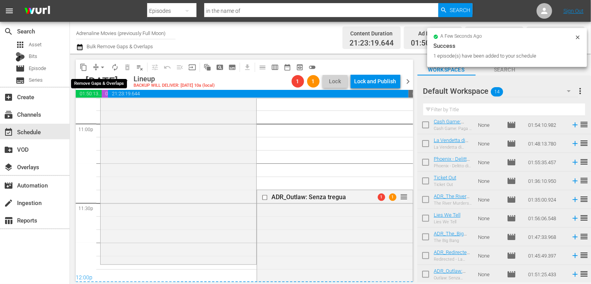
click at [103, 70] on span "arrow_drop_down" at bounding box center [103, 67] width 8 height 8
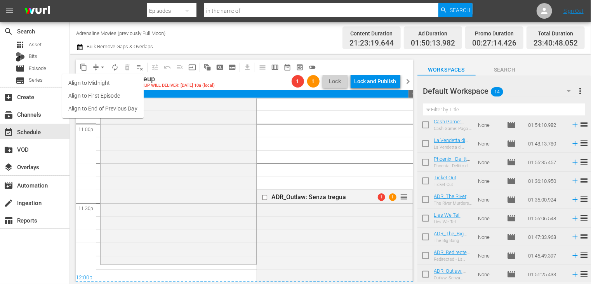
click at [107, 108] on li "Align to End of Previous Day" at bounding box center [103, 108] width 82 height 13
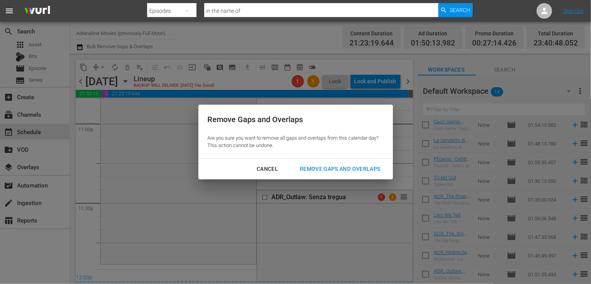
click at [341, 167] on div "Remove Gaps and Overlaps" at bounding box center [340, 169] width 93 height 10
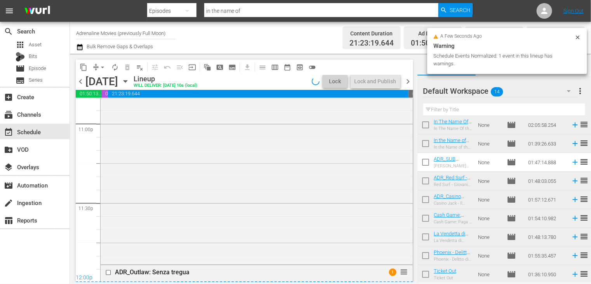
scroll to position [0, 0]
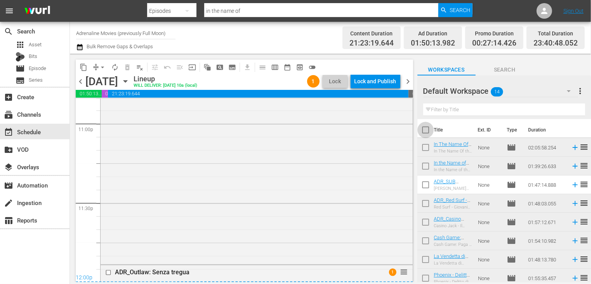
click at [426, 131] on input "checkbox" at bounding box center [426, 131] width 16 height 16
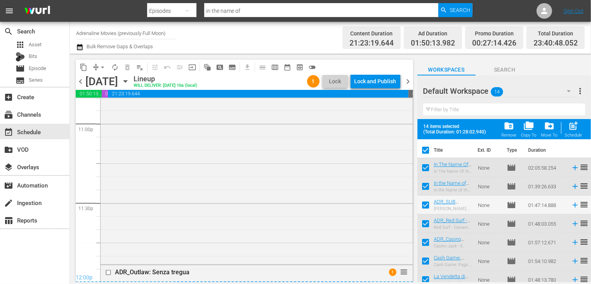
click at [510, 128] on span "folder_delete" at bounding box center [509, 125] width 10 height 10
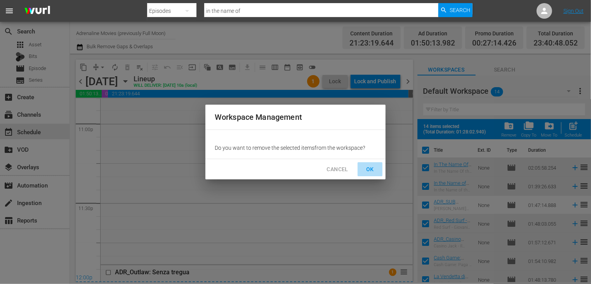
click at [369, 170] on span "OK" at bounding box center [370, 169] width 12 height 10
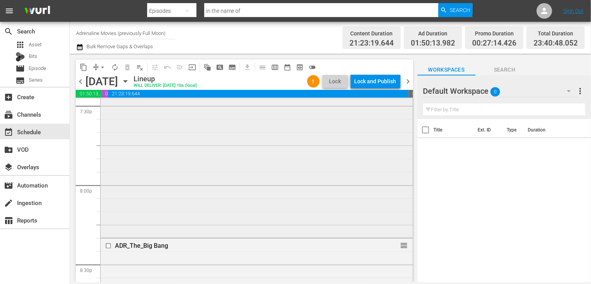
scroll to position [3081, 0]
click at [101, 70] on span "arrow_drop_down" at bounding box center [103, 67] width 8 height 8
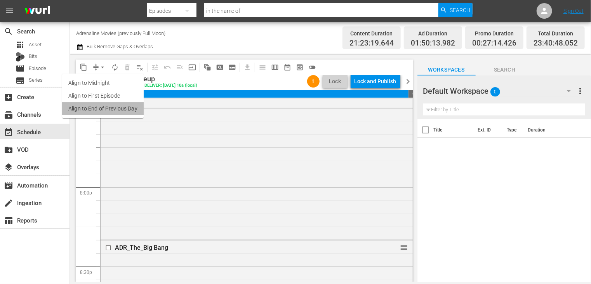
click at [106, 109] on li "Align to End of Previous Day" at bounding box center [103, 108] width 82 height 13
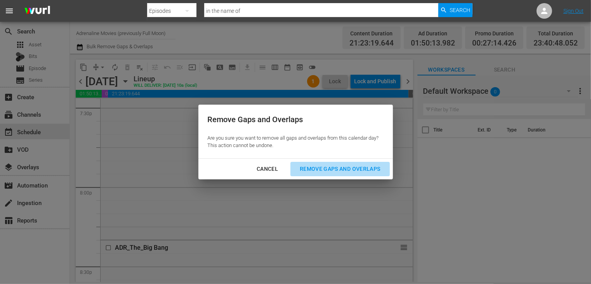
click at [329, 167] on div "Remove Gaps and Overlaps" at bounding box center [340, 169] width 93 height 10
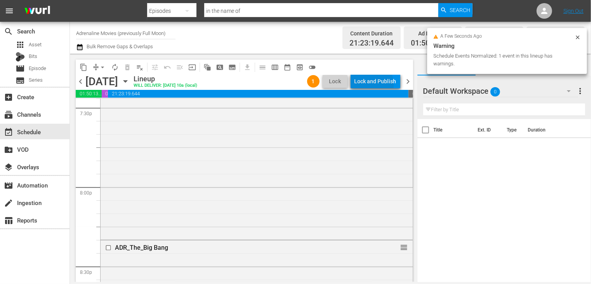
click at [366, 85] on div "Lock and Publish" at bounding box center [376, 81] width 42 height 14
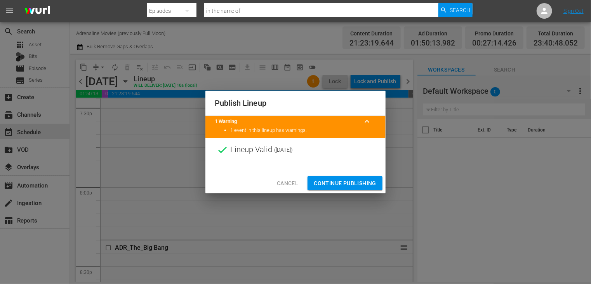
click at [343, 180] on span "Continue Publishing" at bounding box center [345, 183] width 63 height 10
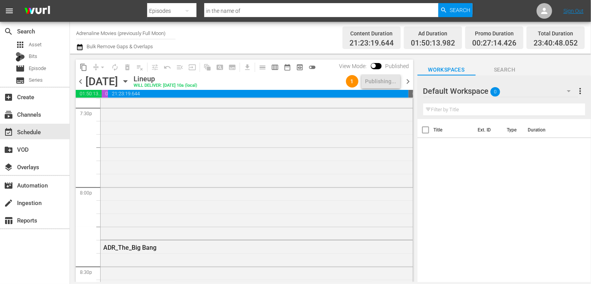
click at [409, 83] on span "chevron_right" at bounding box center [409, 82] width 10 height 10
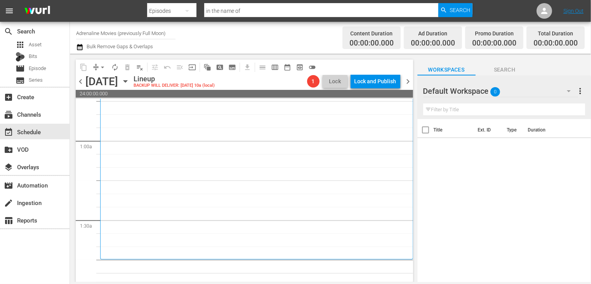
scroll to position [194, 0]
click at [78, 46] on icon "button" at bounding box center [79, 47] width 5 height 6
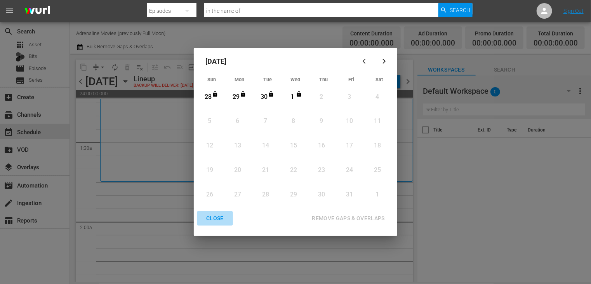
click at [217, 218] on div "CLOSE" at bounding box center [215, 218] width 30 height 10
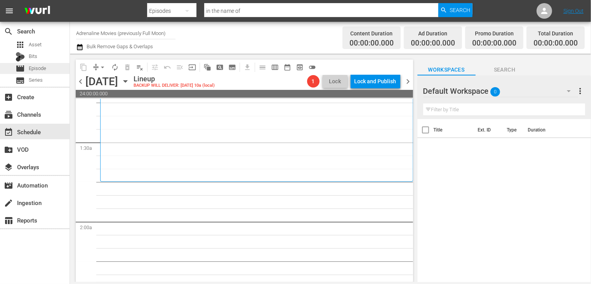
click at [42, 65] on span "Episode" at bounding box center [37, 68] width 17 height 8
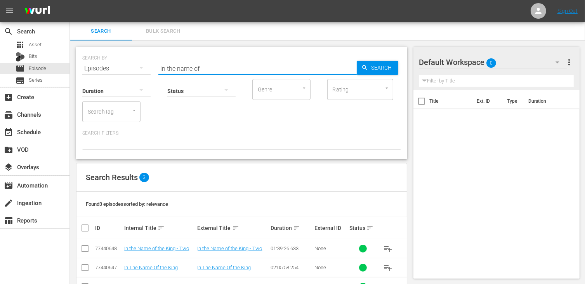
drag, startPoint x: 201, startPoint y: 69, endPoint x: 157, endPoint y: 66, distance: 43.6
click at [157, 66] on div "SEARCH BY Search By Episodes Search ID, Title, Description, Keywords, or Catego…" at bounding box center [241, 64] width 319 height 28
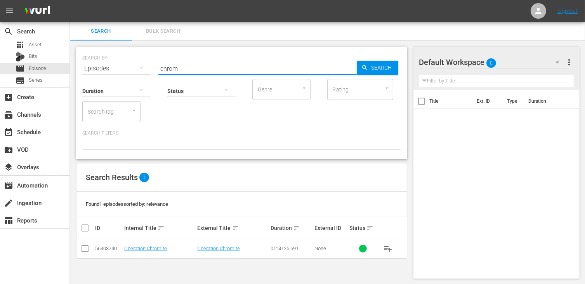
click at [82, 250] on input "checkbox" at bounding box center [84, 249] width 9 height 9
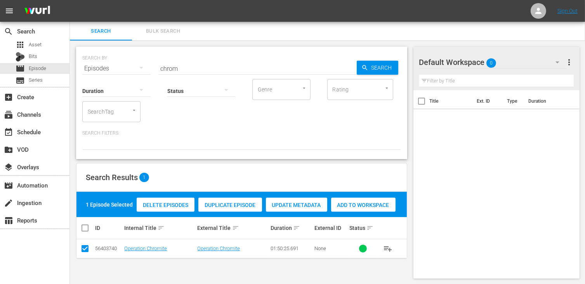
click at [372, 204] on span "Add to Workspace" at bounding box center [363, 205] width 64 height 6
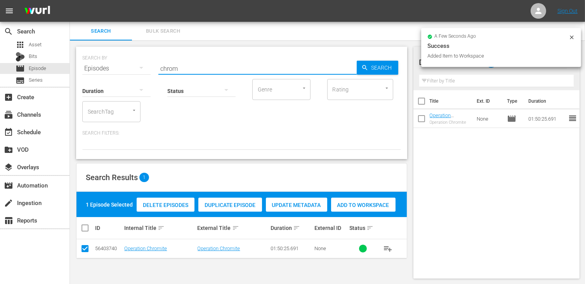
drag, startPoint x: 181, startPoint y: 67, endPoint x: 94, endPoint y: 63, distance: 87.5
click at [94, 63] on div "SEARCH BY Search By Episodes Search ID, Title, Description, Keywords, or Catego…" at bounding box center [241, 64] width 319 height 28
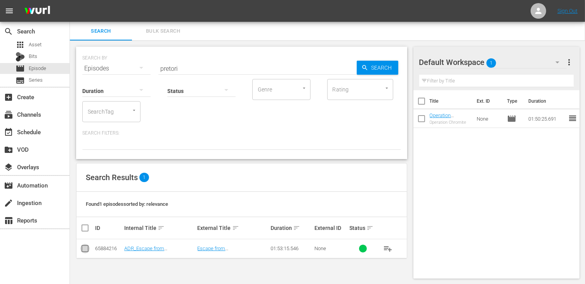
click at [85, 252] on input "checkbox" at bounding box center [84, 249] width 9 height 9
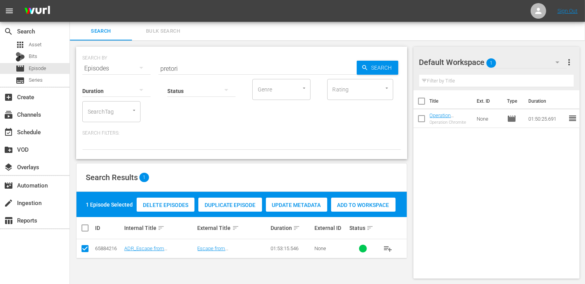
click at [365, 203] on span "Add to Workspace" at bounding box center [363, 205] width 64 height 6
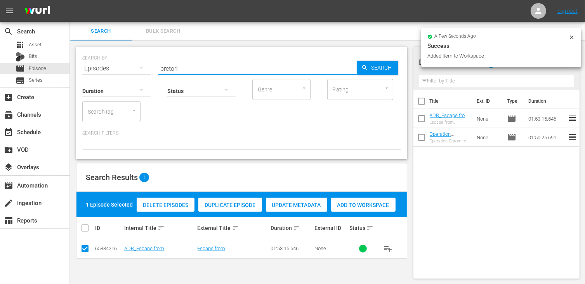
drag, startPoint x: 185, startPoint y: 67, endPoint x: 119, endPoint y: 66, distance: 66.4
click at [119, 66] on div "SEARCH BY Search By Episodes Search ID, Title, Description, Keywords, or Catego…" at bounding box center [241, 64] width 319 height 28
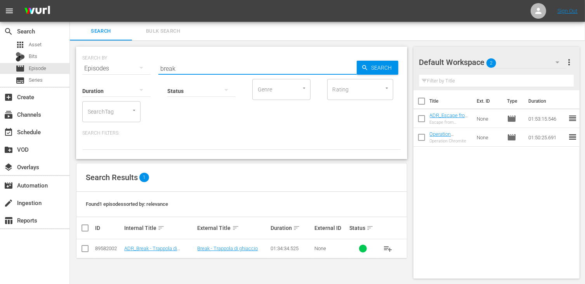
click at [83, 251] on input "checkbox" at bounding box center [84, 249] width 9 height 9
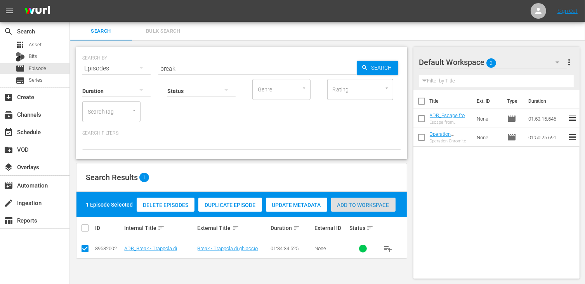
click at [368, 204] on span "Add to Workspace" at bounding box center [363, 205] width 64 height 6
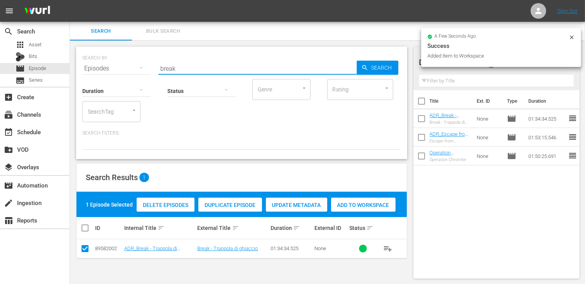
drag, startPoint x: 166, startPoint y: 66, endPoint x: 138, endPoint y: 64, distance: 28.0
click at [138, 64] on div "SEARCH BY Search By Episodes Search ID, Title, Description, Keywords, or Catego…" at bounding box center [241, 64] width 319 height 28
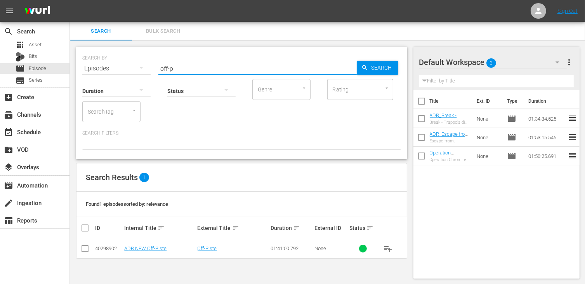
click at [85, 249] on input "checkbox" at bounding box center [84, 249] width 9 height 9
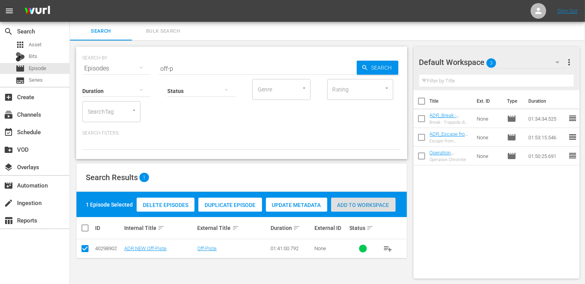
click at [360, 198] on div "Add to Workspace" at bounding box center [363, 204] width 64 height 15
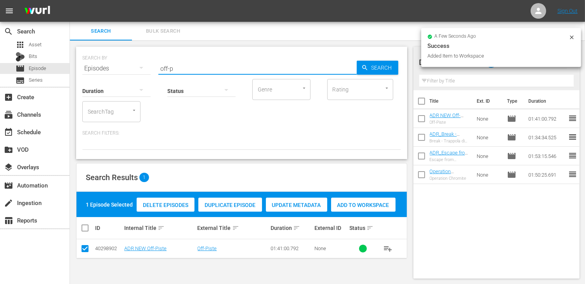
drag, startPoint x: 179, startPoint y: 69, endPoint x: 124, endPoint y: 63, distance: 54.7
click at [124, 62] on div "SEARCH BY Search By Episodes Search ID, Title, Description, Keywords, or Catego…" at bounding box center [241, 64] width 319 height 28
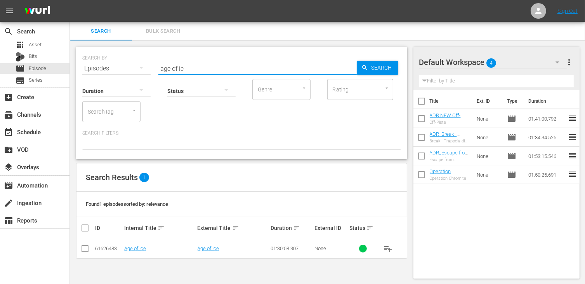
click at [82, 247] on input "checkbox" at bounding box center [84, 249] width 9 height 9
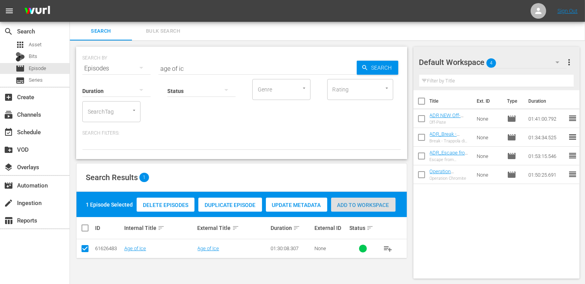
click at [358, 207] on span "Add to Workspace" at bounding box center [363, 205] width 64 height 6
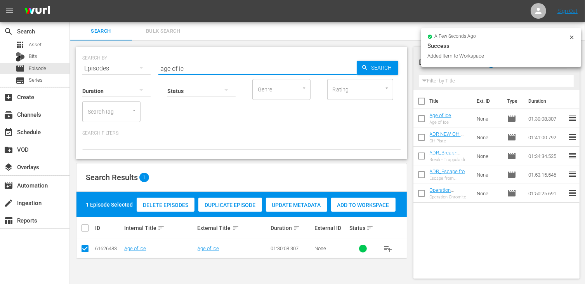
drag, startPoint x: 199, startPoint y: 69, endPoint x: 134, endPoint y: 70, distance: 64.9
click at [134, 70] on div "SEARCH BY Search By Episodes Search ID, Title, Description, Keywords, or Catego…" at bounding box center [241, 64] width 319 height 28
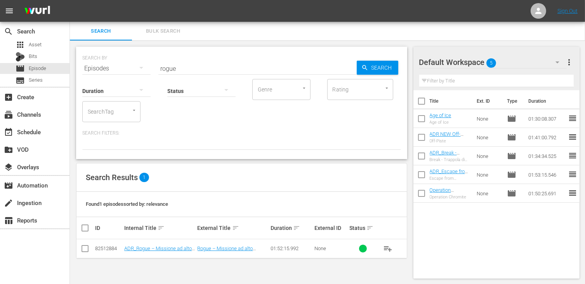
drag, startPoint x: 82, startPoint y: 257, endPoint x: 87, endPoint y: 246, distance: 11.8
click at [82, 252] on td at bounding box center [85, 248] width 17 height 19
click at [87, 246] on input "checkbox" at bounding box center [84, 249] width 9 height 9
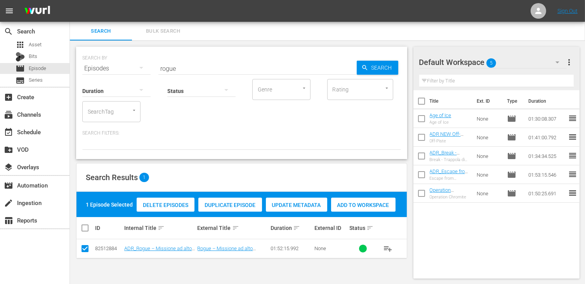
click at [357, 204] on span "Add to Workspace" at bounding box center [363, 205] width 64 height 6
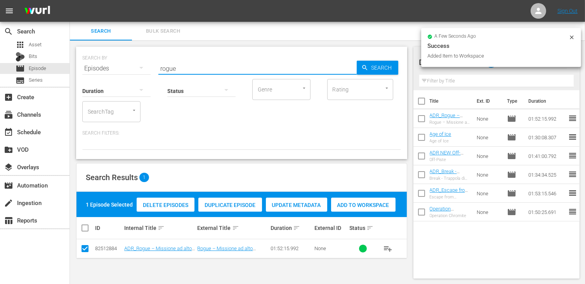
drag, startPoint x: 172, startPoint y: 67, endPoint x: 108, endPoint y: 64, distance: 64.9
click at [108, 64] on div "SEARCH BY Search By Episodes Search ID, Title, Description, Keywords, or Catego…" at bounding box center [241, 64] width 319 height 28
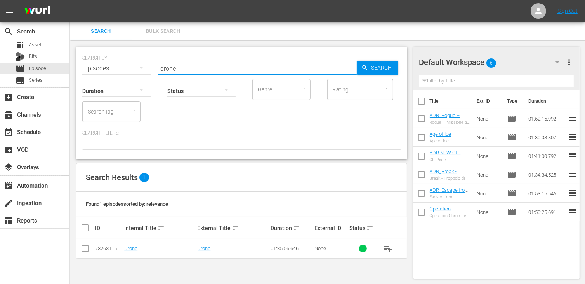
click at [86, 245] on input "checkbox" at bounding box center [84, 249] width 9 height 9
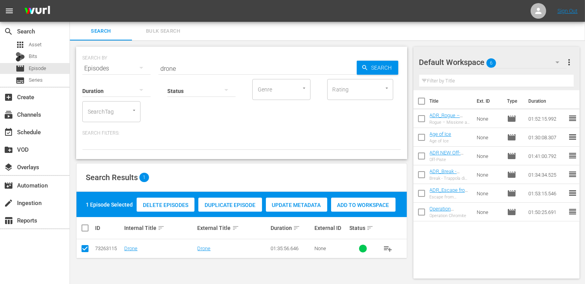
click at [360, 205] on span "Add to Workspace" at bounding box center [363, 205] width 64 height 6
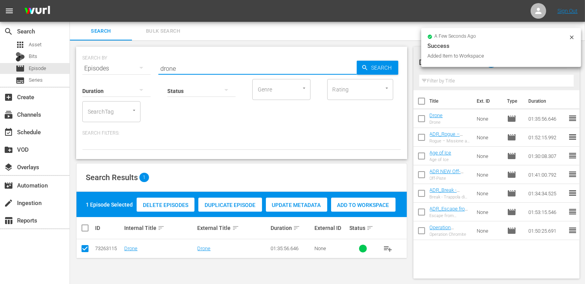
drag, startPoint x: 184, startPoint y: 67, endPoint x: 89, endPoint y: 67, distance: 95.5
click at [89, 67] on div "SEARCH BY Search By Episodes Search ID, Title, Description, Keywords, or Catego…" at bounding box center [241, 64] width 319 height 28
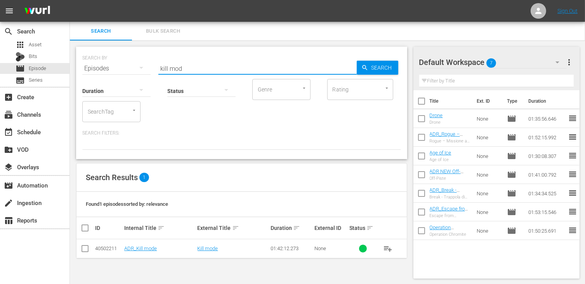
click at [85, 242] on td at bounding box center [85, 248] width 17 height 19
click at [85, 246] on input "checkbox" at bounding box center [84, 249] width 9 height 9
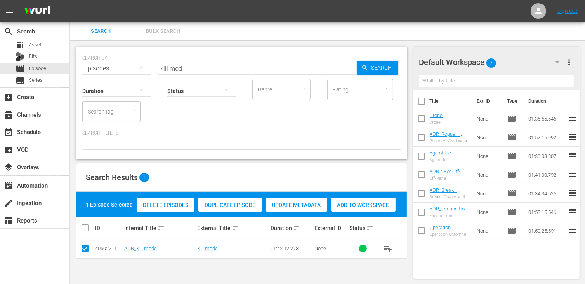
click at [360, 205] on span "Add to Workspace" at bounding box center [363, 205] width 64 height 6
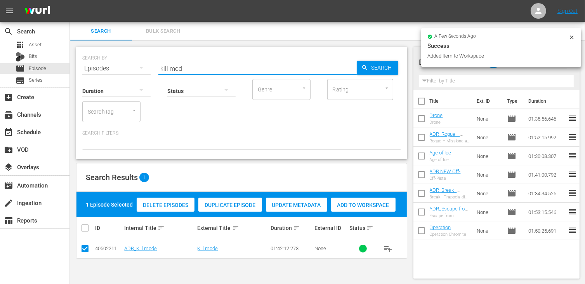
drag, startPoint x: 186, startPoint y: 66, endPoint x: 110, endPoint y: 65, distance: 76.1
click at [110, 65] on div "SEARCH BY Search By Episodes Search ID, Title, Description, Keywords, or Catego…" at bounding box center [241, 64] width 319 height 28
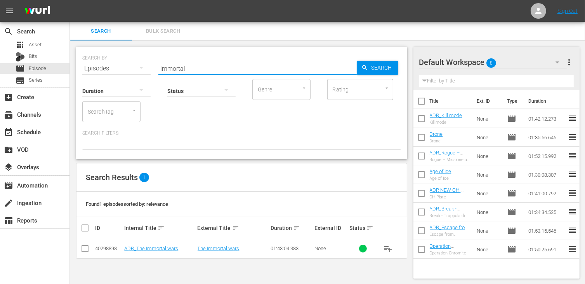
click at [85, 246] on input "checkbox" at bounding box center [84, 249] width 9 height 9
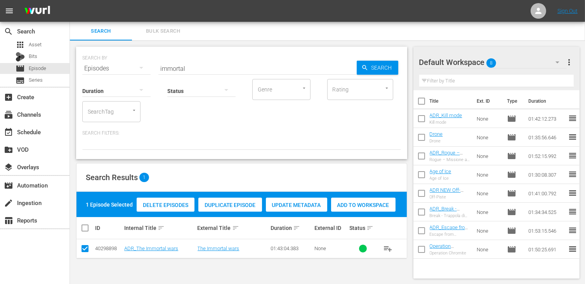
click at [384, 205] on span "Add to Workspace" at bounding box center [363, 205] width 64 height 6
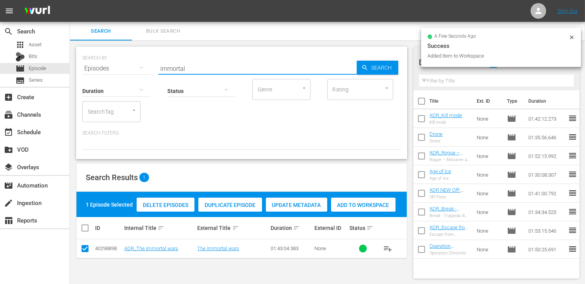
drag, startPoint x: 192, startPoint y: 65, endPoint x: 112, endPoint y: 67, distance: 79.6
click at [112, 67] on div "SEARCH BY Search By Episodes Search ID, Title, Description, Keywords, or Catego…" at bounding box center [241, 64] width 319 height 28
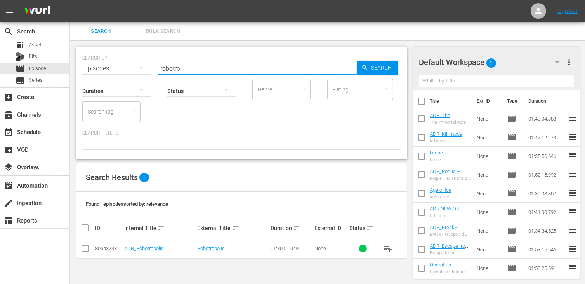
click at [86, 249] on input "checkbox" at bounding box center [84, 249] width 9 height 9
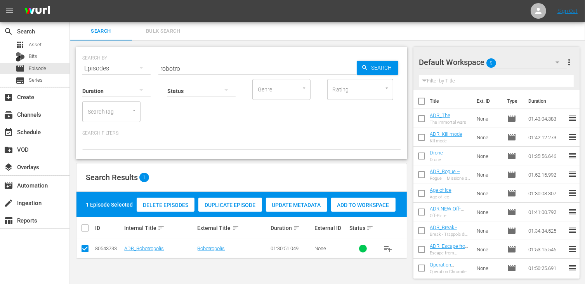
click at [354, 204] on span "Add to Workspace" at bounding box center [363, 205] width 64 height 6
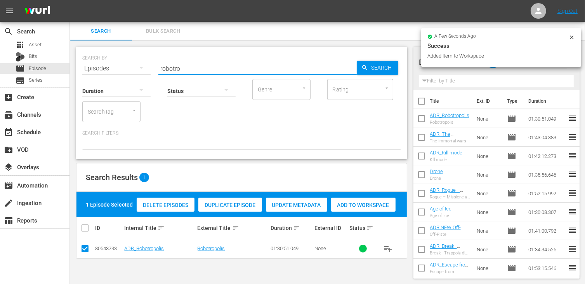
drag, startPoint x: 188, startPoint y: 67, endPoint x: 104, endPoint y: 62, distance: 84.8
click at [104, 62] on div "SEARCH BY Search By Episodes Search ID, Title, Description, Keywords, or Catego…" at bounding box center [241, 64] width 319 height 28
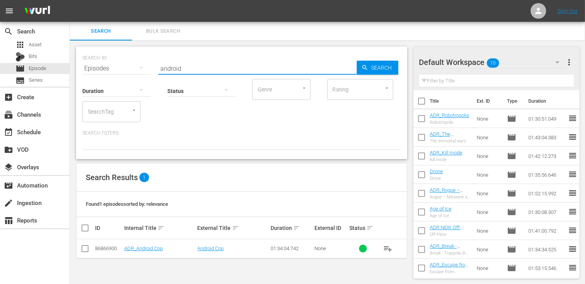
click at [84, 250] on input "checkbox" at bounding box center [84, 249] width 9 height 9
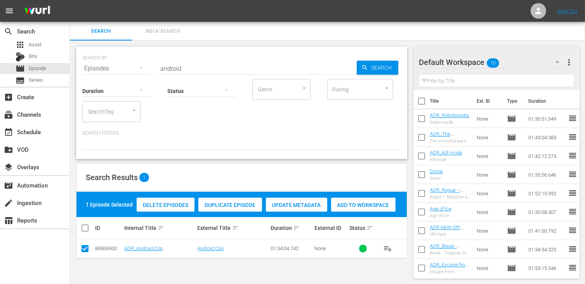
click at [369, 203] on span "Add to Workspace" at bounding box center [363, 205] width 64 height 6
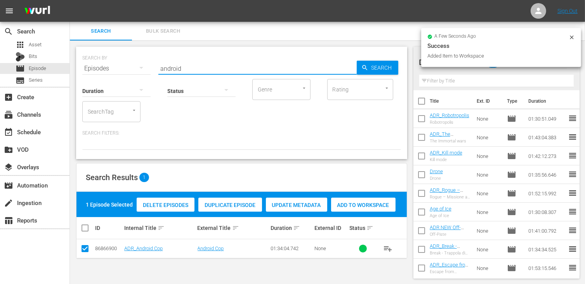
drag, startPoint x: 196, startPoint y: 64, endPoint x: 100, endPoint y: 65, distance: 95.5
click at [100, 65] on div "SEARCH BY Search By Episodes Search ID, Title, Description, Keywords, or Catego…" at bounding box center [241, 64] width 319 height 28
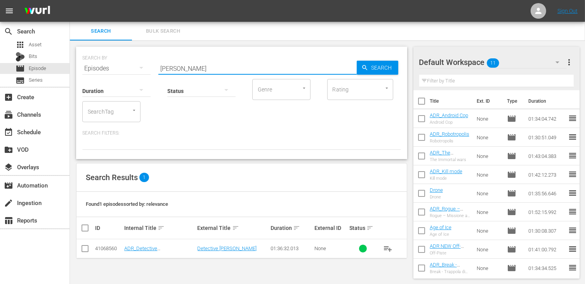
click at [86, 246] on input "checkbox" at bounding box center [84, 249] width 9 height 9
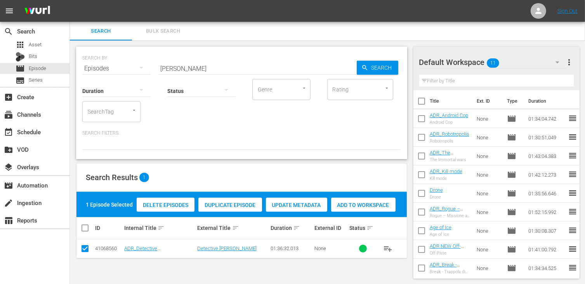
click at [373, 203] on span "Add to Workspace" at bounding box center [363, 205] width 64 height 6
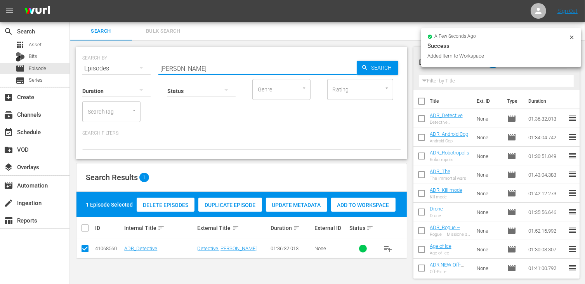
drag, startPoint x: 186, startPoint y: 66, endPoint x: 117, endPoint y: 65, distance: 69.1
click at [117, 65] on div "SEARCH BY Search By Episodes Search ID, Title, Description, Keywords, or Catego…" at bounding box center [241, 64] width 319 height 28
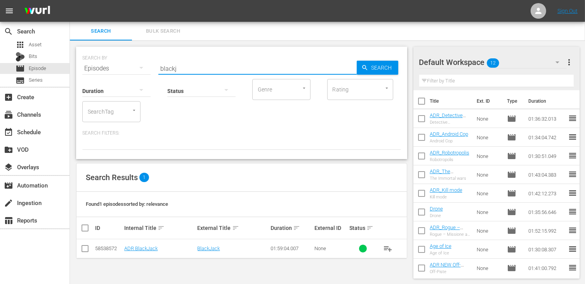
click at [76, 251] on div "Search Results 1 Found 1 episodes sorted by: relevance ID Internal Title sort E…" at bounding box center [241, 211] width 331 height 96
click at [82, 250] on input "checkbox" at bounding box center [84, 249] width 9 height 9
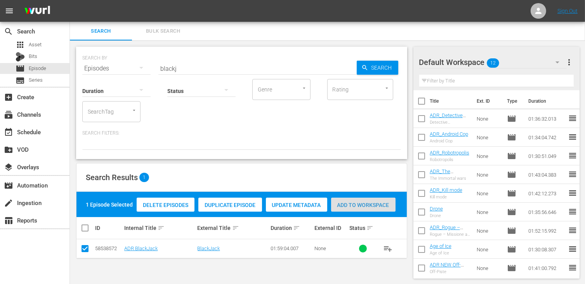
click at [365, 198] on div "Add to Workspace" at bounding box center [363, 204] width 64 height 15
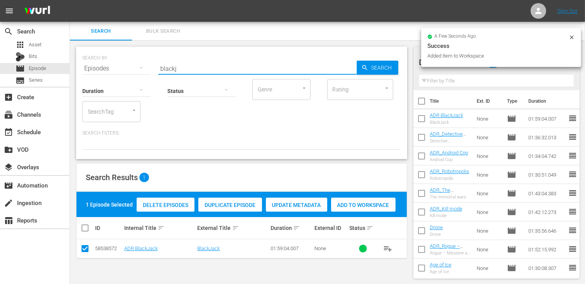
drag, startPoint x: 184, startPoint y: 66, endPoint x: 128, endPoint y: 66, distance: 55.9
click at [128, 66] on div "SEARCH BY Search By Episodes Search ID, Title, Description, Keywords, or Catego…" at bounding box center [241, 64] width 319 height 28
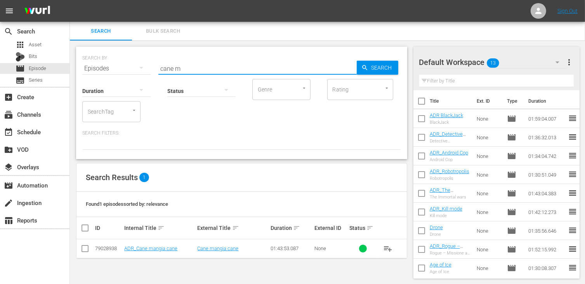
drag, startPoint x: 86, startPoint y: 249, endPoint x: 124, endPoint y: 249, distance: 37.7
click at [86, 249] on input "checkbox" at bounding box center [84, 249] width 9 height 9
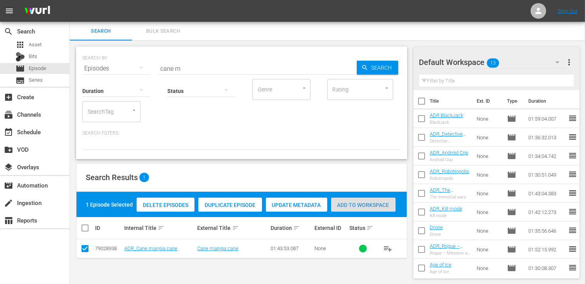
click at [368, 199] on div "Add to Workspace" at bounding box center [363, 204] width 64 height 15
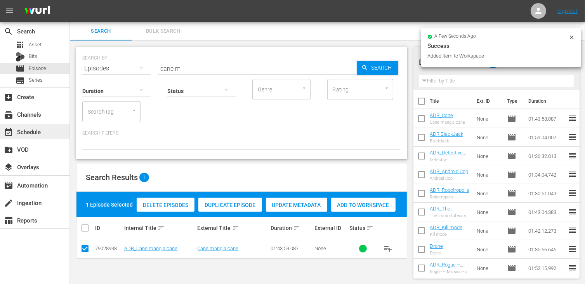
click at [26, 132] on div "event_available Schedule" at bounding box center [21, 130] width 43 height 7
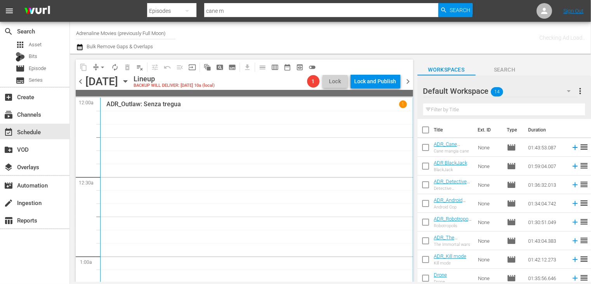
click at [425, 128] on input "checkbox" at bounding box center [426, 131] width 16 height 16
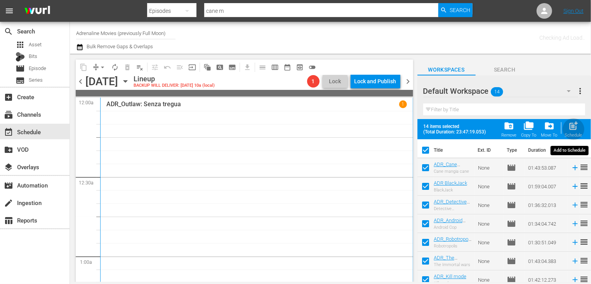
click at [577, 125] on span "post_add" at bounding box center [574, 125] width 10 height 10
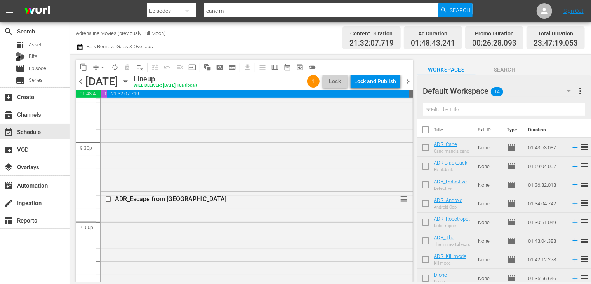
scroll to position [3357, 0]
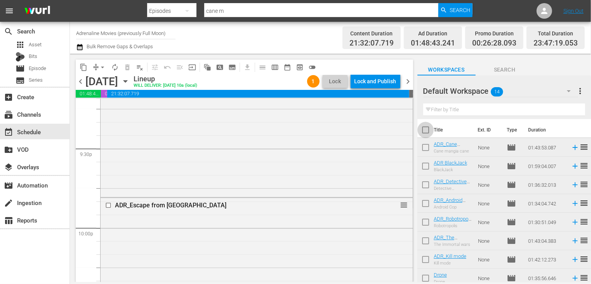
click at [426, 132] on input "checkbox" at bounding box center [426, 131] width 16 height 16
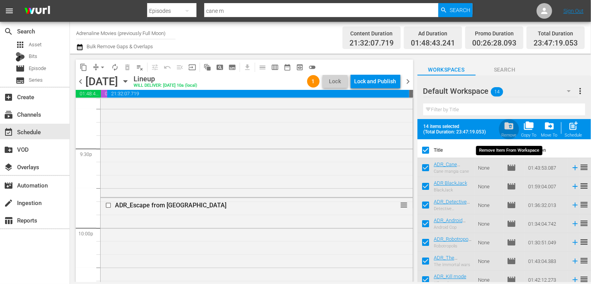
click at [510, 132] on div "folder_delete Remove" at bounding box center [509, 128] width 16 height 17
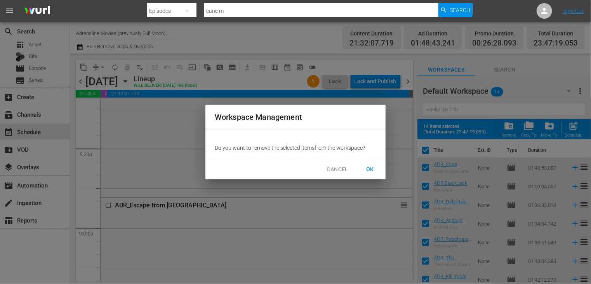
click at [370, 170] on span "OK" at bounding box center [370, 169] width 12 height 10
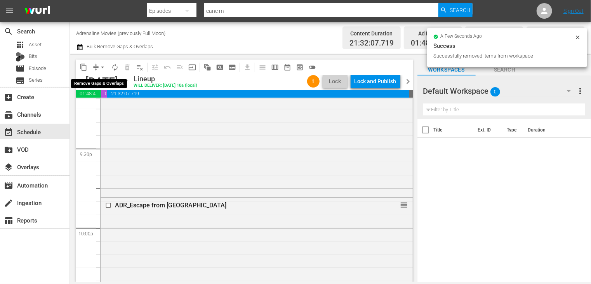
click at [99, 69] on span "arrow_drop_down" at bounding box center [103, 67] width 8 height 8
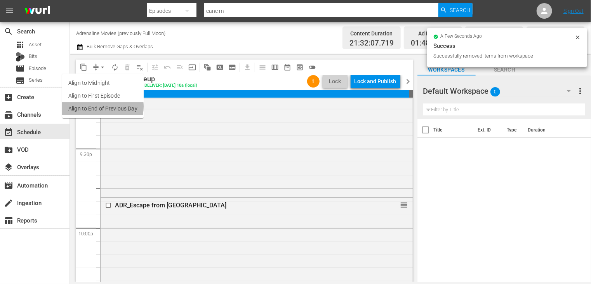
click at [102, 106] on li "Align to End of Previous Day" at bounding box center [103, 108] width 82 height 13
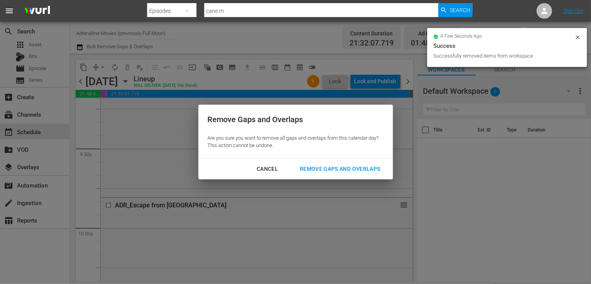
click at [334, 170] on div "Remove Gaps and Overlaps" at bounding box center [340, 169] width 93 height 10
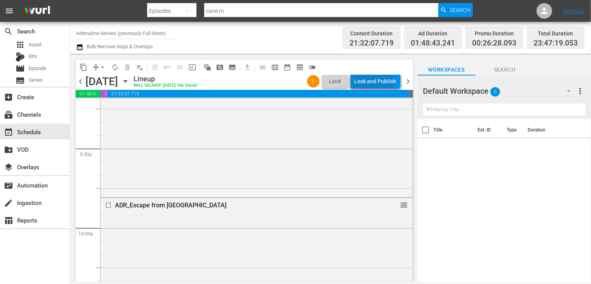
click at [368, 83] on div "Lock and Publish" at bounding box center [376, 81] width 42 height 14
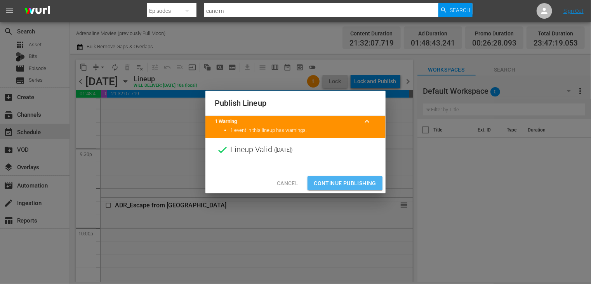
click at [340, 184] on span "Continue Publishing" at bounding box center [345, 183] width 63 height 10
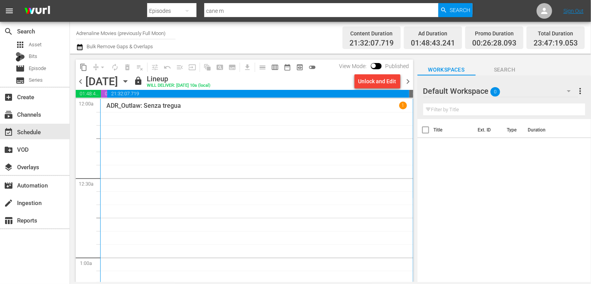
click at [410, 80] on span "chevron_right" at bounding box center [409, 82] width 10 height 10
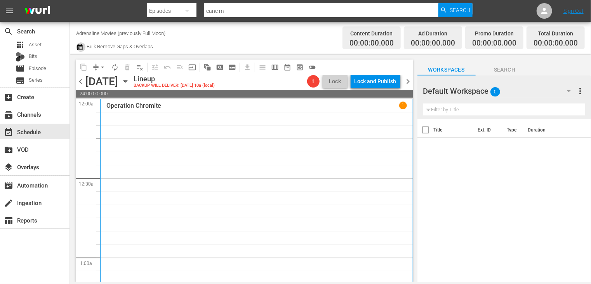
click at [77, 46] on icon "button" at bounding box center [79, 47] width 5 height 6
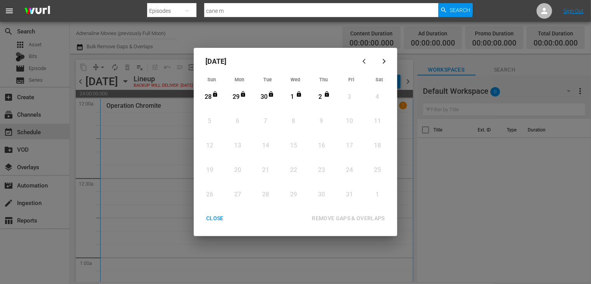
click at [217, 219] on div "CLOSE" at bounding box center [215, 218] width 30 height 10
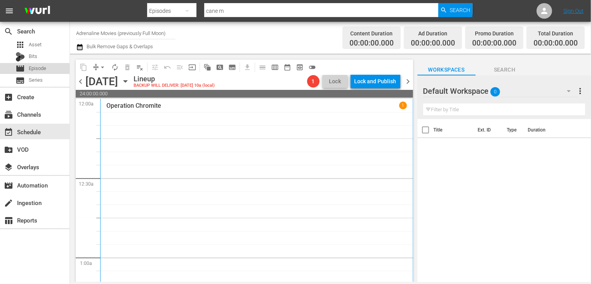
click at [42, 70] on span "Episode" at bounding box center [37, 68] width 17 height 8
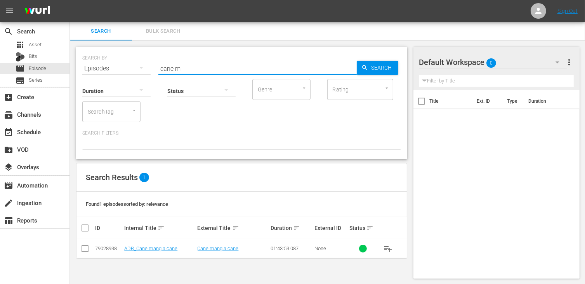
drag, startPoint x: 189, startPoint y: 68, endPoint x: 134, endPoint y: 64, distance: 55.3
click at [130, 66] on div "SEARCH BY Search By Episodes Search ID, Title, Description, Keywords, or Catego…" at bounding box center [241, 64] width 319 height 28
type input "devil's"
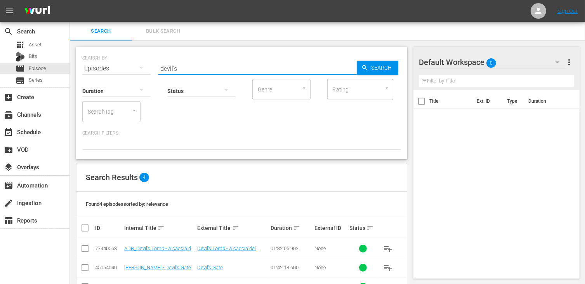
click at [84, 247] on input "checkbox" at bounding box center [84, 249] width 9 height 9
checkbox input "true"
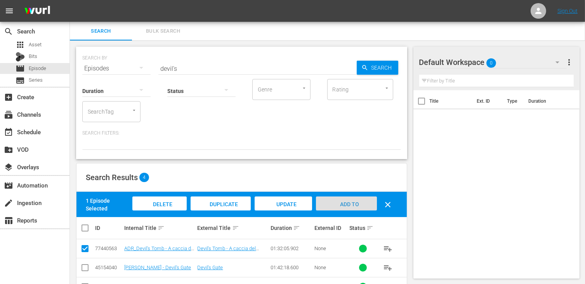
click at [352, 209] on div "Add to Workspace" at bounding box center [346, 210] width 61 height 29
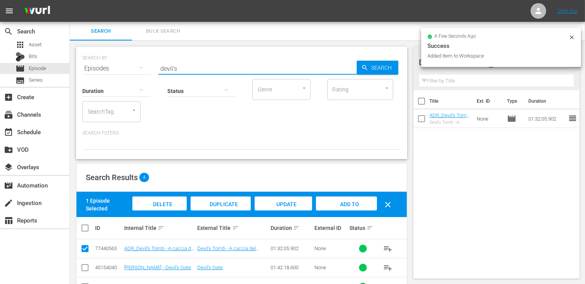
drag, startPoint x: 186, startPoint y: 67, endPoint x: 129, endPoint y: 65, distance: 56.8
click at [129, 65] on div "SEARCH BY Search By Episodes Search ID, Title, Description, Keywords, or Catego…" at bounding box center [241, 64] width 319 height 28
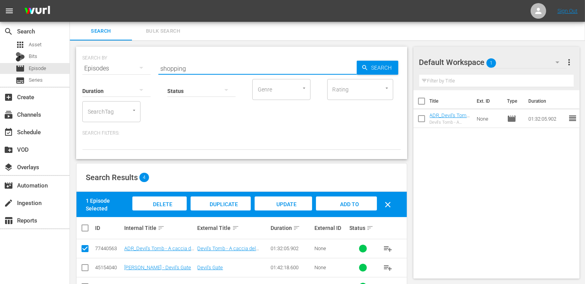
type input "shopping"
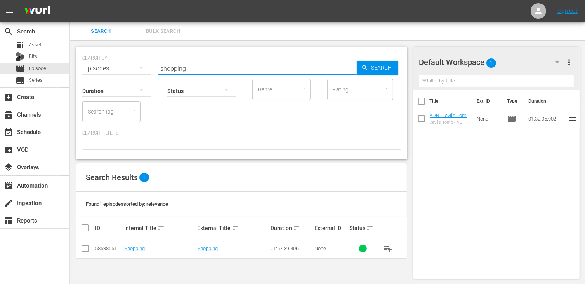
click at [87, 248] on input "checkbox" at bounding box center [84, 249] width 9 height 9
checkbox input "true"
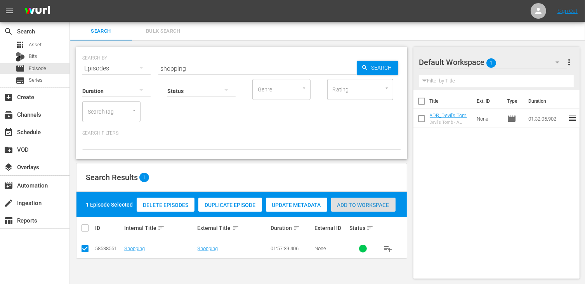
click at [368, 210] on div "Add to Workspace" at bounding box center [363, 204] width 64 height 15
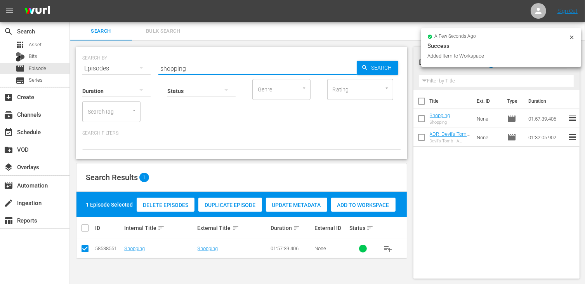
click at [122, 59] on div "SEARCH BY Search By Episodes Search ID, Title, Description, Keywords, or Catego…" at bounding box center [241, 64] width 319 height 28
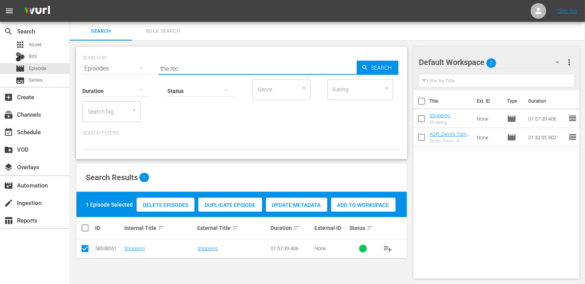
type input "the rec"
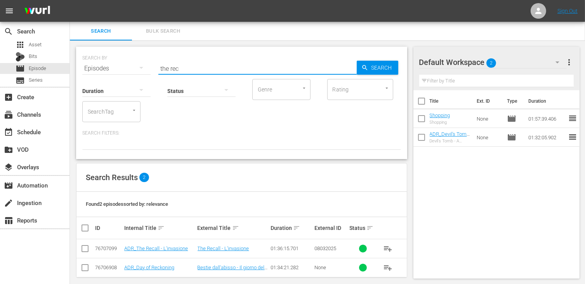
click at [82, 246] on input "checkbox" at bounding box center [84, 249] width 9 height 9
checkbox input "true"
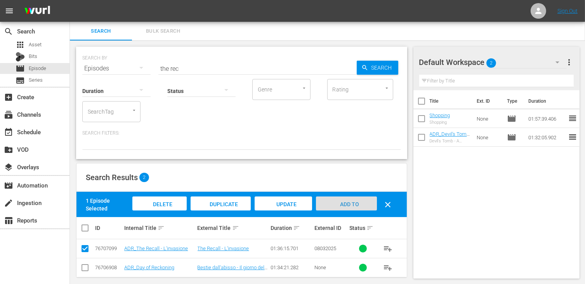
click at [343, 201] on span "Add to Workspace" at bounding box center [346, 211] width 38 height 21
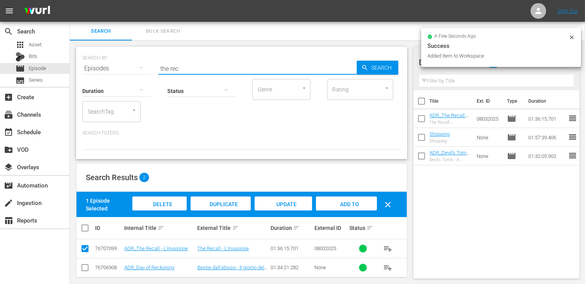
drag, startPoint x: 186, startPoint y: 69, endPoint x: 133, endPoint y: 61, distance: 53.4
click at [133, 61] on div "SEARCH BY Search By Episodes Search ID, Title, Description, Keywords, or Catego…" at bounding box center [241, 64] width 319 height 28
type input "radius"
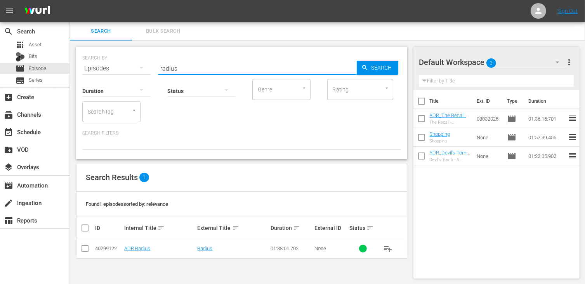
click at [80, 251] on td at bounding box center [85, 248] width 17 height 19
click at [85, 249] on input "checkbox" at bounding box center [84, 249] width 9 height 9
checkbox input "true"
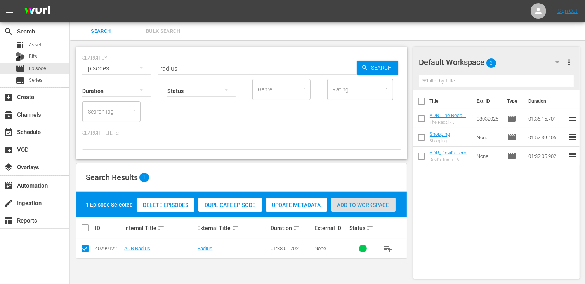
click at [370, 205] on span "Add to Workspace" at bounding box center [363, 205] width 64 height 6
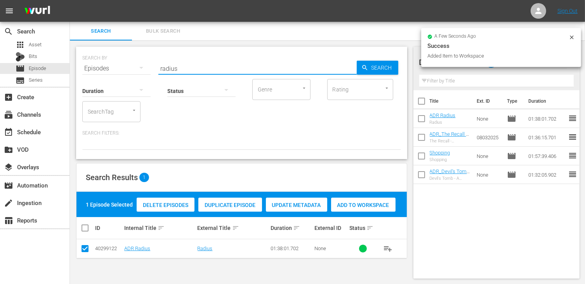
drag, startPoint x: 185, startPoint y: 70, endPoint x: 153, endPoint y: 66, distance: 32.1
click at [153, 66] on div "SEARCH BY Search By Episodes Search ID, Title, Description, Keywords, or Catego…" at bounding box center [241, 64] width 319 height 28
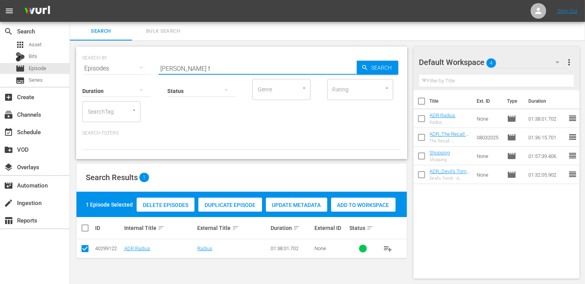
type input "[PERSON_NAME] f"
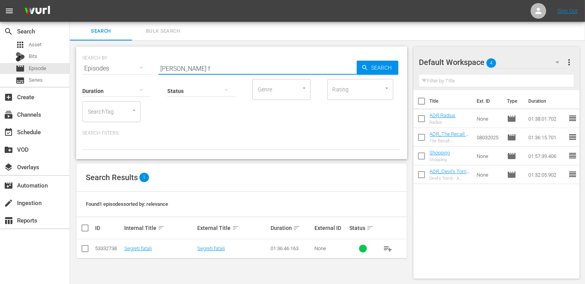
click at [87, 247] on input "checkbox" at bounding box center [84, 249] width 9 height 9
checkbox input "true"
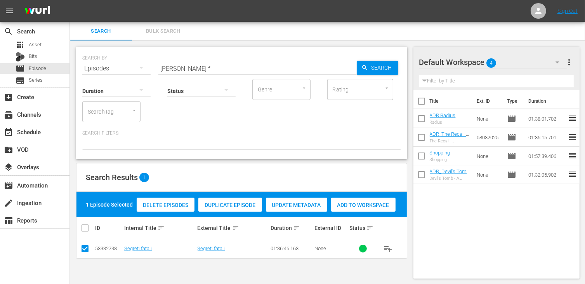
click at [358, 202] on span "Add to Workspace" at bounding box center [363, 205] width 64 height 6
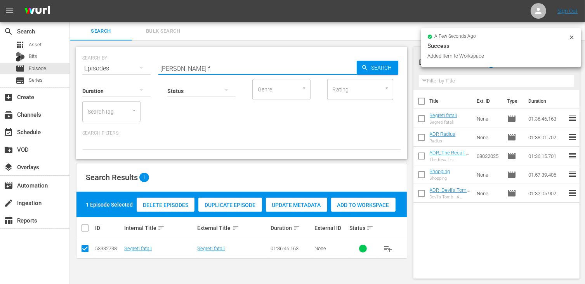
drag, startPoint x: 186, startPoint y: 68, endPoint x: 126, endPoint y: 66, distance: 60.6
click at [126, 66] on div "SEARCH BY Search By Episodes Search ID, Title, Description, Keywords, or Catego…" at bounding box center [241, 64] width 319 height 28
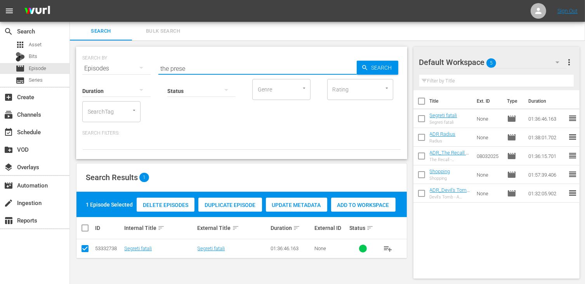
type input "the prese"
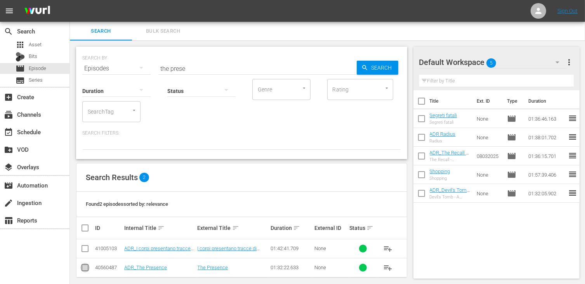
drag, startPoint x: 85, startPoint y: 266, endPoint x: 139, endPoint y: 252, distance: 55.5
click at [85, 266] on input "checkbox" at bounding box center [84, 268] width 9 height 9
checkbox input "true"
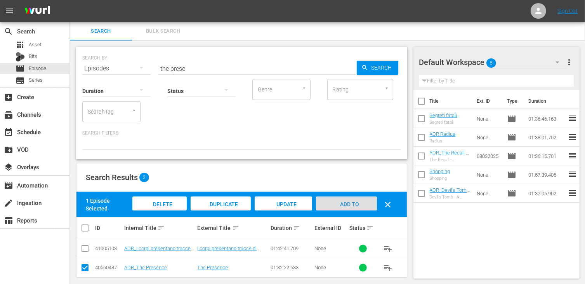
click at [360, 199] on div "Add to Workspace" at bounding box center [346, 210] width 61 height 29
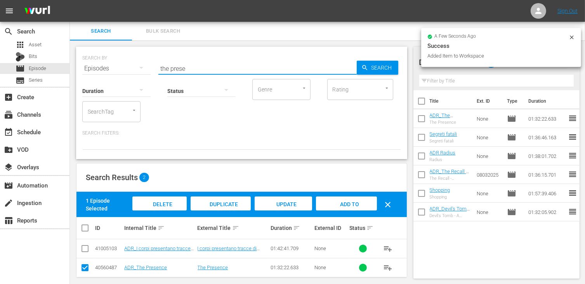
drag, startPoint x: 193, startPoint y: 67, endPoint x: 112, endPoint y: 63, distance: 80.5
click at [112, 63] on div "SEARCH BY Search By Episodes Search ID, Title, Description, Keywords, or Catego…" at bounding box center [241, 64] width 319 height 28
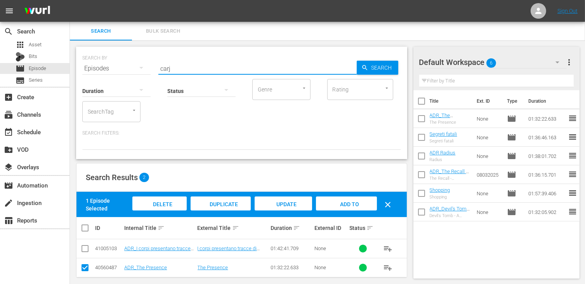
type input "carj"
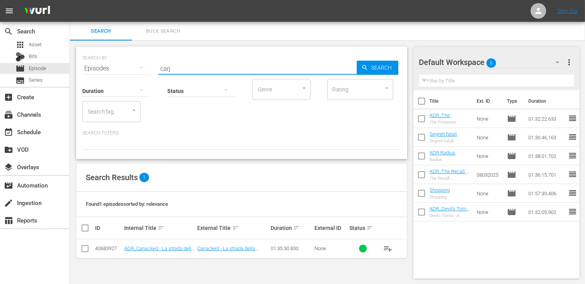
click at [90, 251] on td at bounding box center [85, 248] width 17 height 19
click at [85, 248] on input "checkbox" at bounding box center [84, 249] width 9 height 9
checkbox input "true"
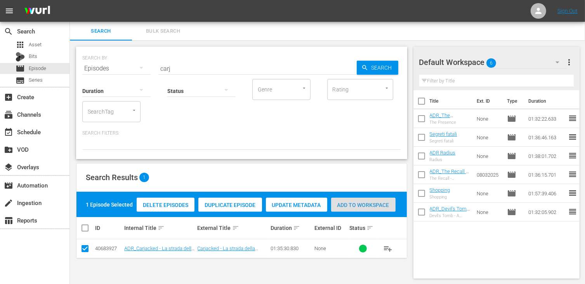
click at [369, 207] on span "Add to Workspace" at bounding box center [363, 205] width 64 height 6
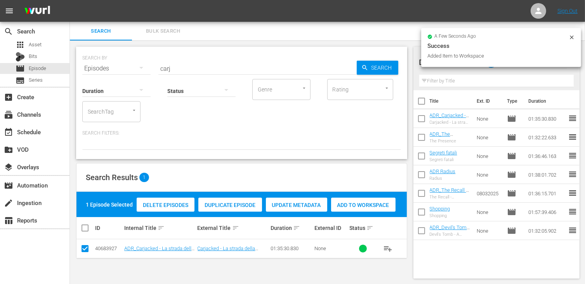
drag, startPoint x: 180, startPoint y: 70, endPoint x: 129, endPoint y: 59, distance: 52.1
click at [129, 59] on div "SEARCH BY Search By Episodes Search ID, Title, Description, Keywords, or Catego…" at bounding box center [241, 64] width 319 height 28
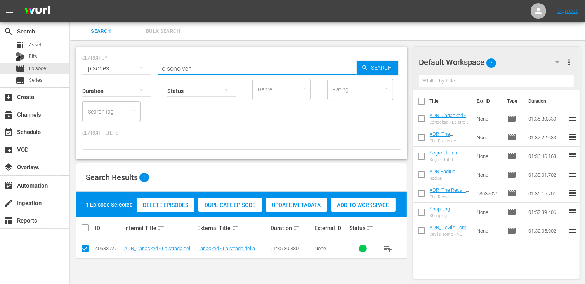
type input "io sono ven"
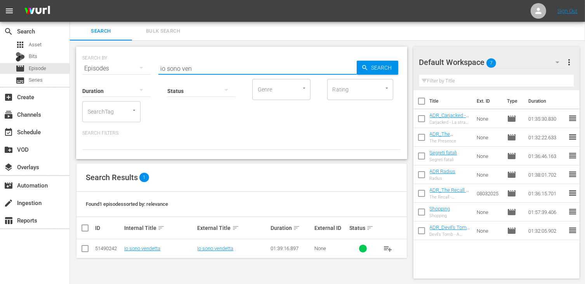
click at [88, 247] on input "checkbox" at bounding box center [84, 249] width 9 height 9
checkbox input "true"
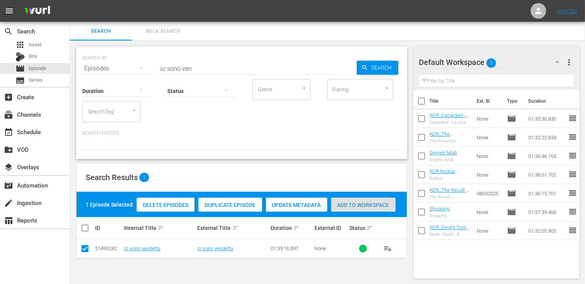
drag, startPoint x: 359, startPoint y: 208, endPoint x: 311, endPoint y: 167, distance: 63.4
click at [359, 208] on div "Add to Workspace" at bounding box center [363, 204] width 64 height 15
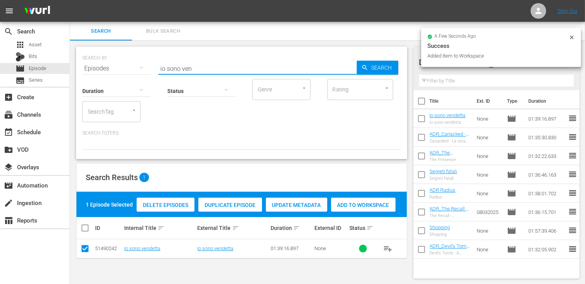
drag, startPoint x: 194, startPoint y: 68, endPoint x: 130, endPoint y: 60, distance: 63.8
click at [130, 60] on div "SEARCH BY Search By Episodes Search ID, Title, Description, Keywords, or Catego…" at bounding box center [241, 64] width 319 height 28
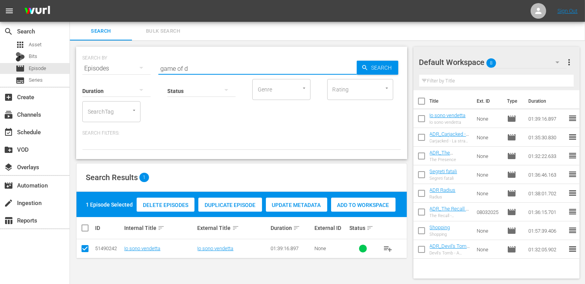
type input "game of d"
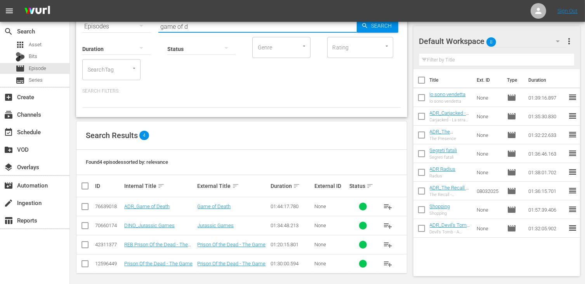
scroll to position [45, 0]
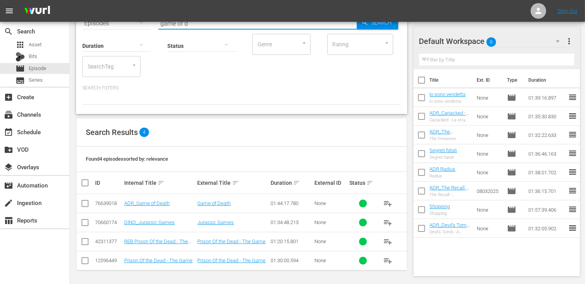
click at [84, 202] on input "checkbox" at bounding box center [84, 204] width 9 height 9
checkbox input "true"
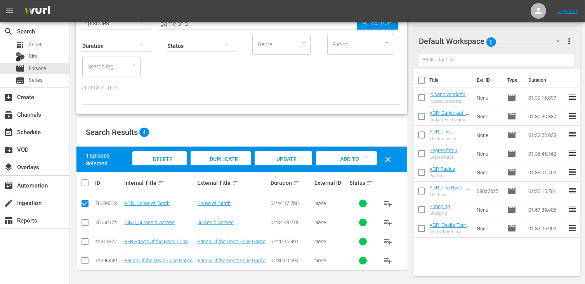
click at [345, 159] on span "Add to Workspace" at bounding box center [346, 166] width 38 height 21
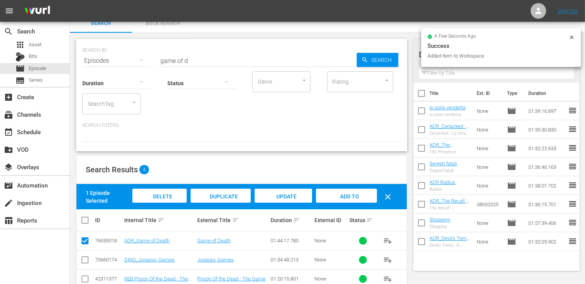
scroll to position [0, 0]
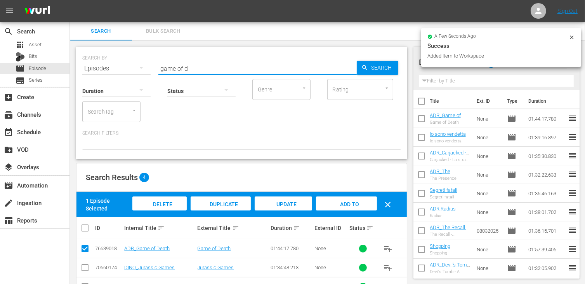
drag, startPoint x: 193, startPoint y: 67, endPoint x: 110, endPoint y: 59, distance: 83.5
click at [110, 59] on div "SEARCH BY Search By Episodes Search ID, Title, Description, Keywords, or Catego…" at bounding box center [241, 64] width 319 height 28
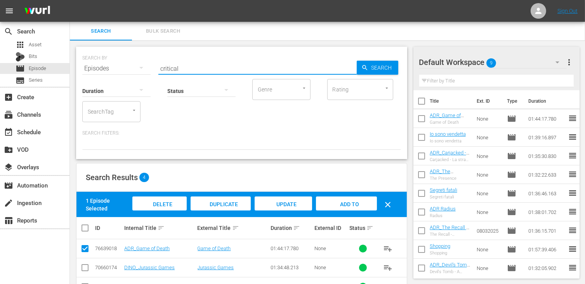
type input "critical"
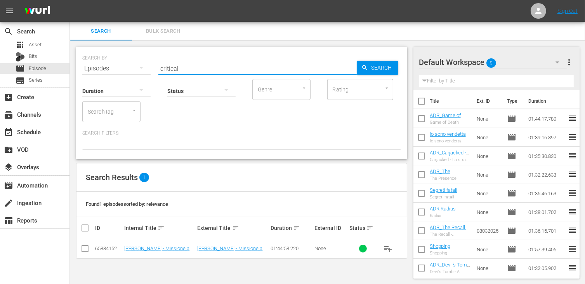
click at [82, 251] on input "checkbox" at bounding box center [84, 249] width 9 height 9
checkbox input "true"
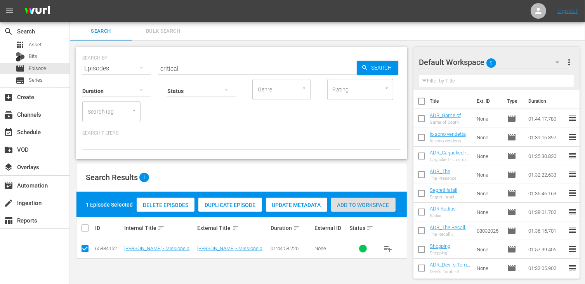
click at [364, 202] on span "Add to Workspace" at bounding box center [363, 205] width 64 height 6
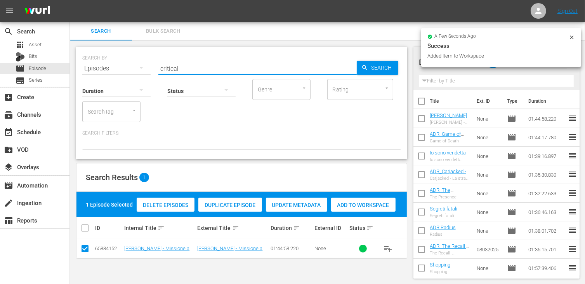
drag, startPoint x: 184, startPoint y: 68, endPoint x: 101, endPoint y: 63, distance: 84.0
click at [101, 63] on div "SEARCH BY Search By Episodes Search ID, Title, Description, Keywords, or Catego…" at bounding box center [241, 64] width 319 height 28
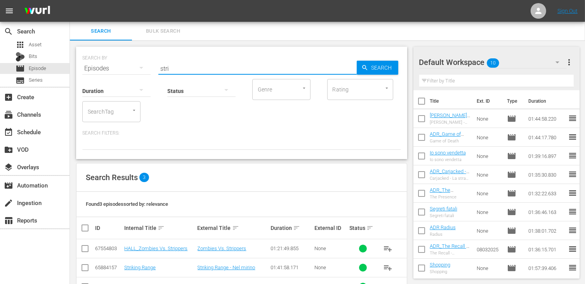
type input "stri"
drag, startPoint x: 85, startPoint y: 266, endPoint x: 109, endPoint y: 259, distance: 25.2
click at [85, 266] on input "checkbox" at bounding box center [84, 268] width 9 height 9
checkbox input "true"
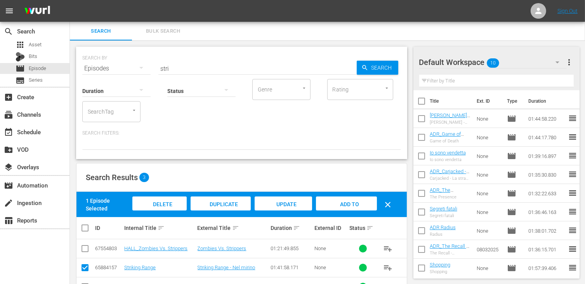
drag, startPoint x: 359, startPoint y: 204, endPoint x: 249, endPoint y: 138, distance: 128.2
click at [358, 204] on div "Add to Workspace" at bounding box center [346, 210] width 61 height 29
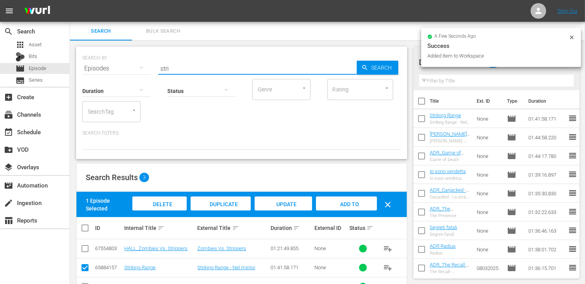
drag, startPoint x: 155, startPoint y: 66, endPoint x: 144, endPoint y: 64, distance: 10.9
click at [144, 64] on div "SEARCH BY Search By Episodes Search ID, Title, Description, Keywords, or Catego…" at bounding box center [241, 64] width 319 height 28
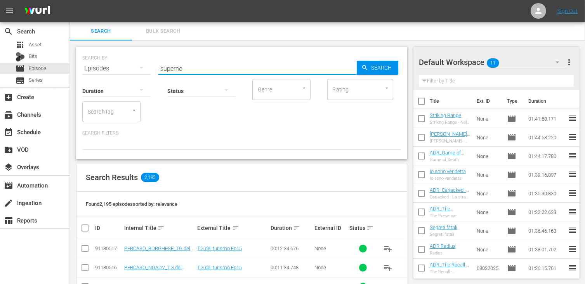
type input "superno"
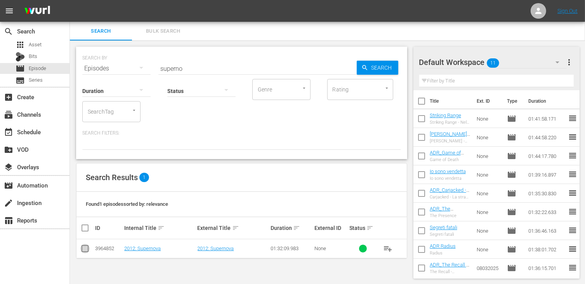
click at [81, 249] on input "checkbox" at bounding box center [84, 249] width 9 height 9
checkbox input "true"
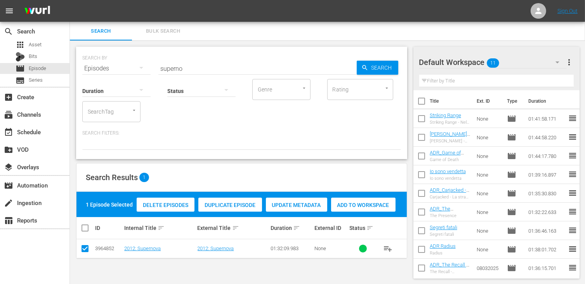
click at [388, 204] on span "Add to Workspace" at bounding box center [363, 205] width 64 height 6
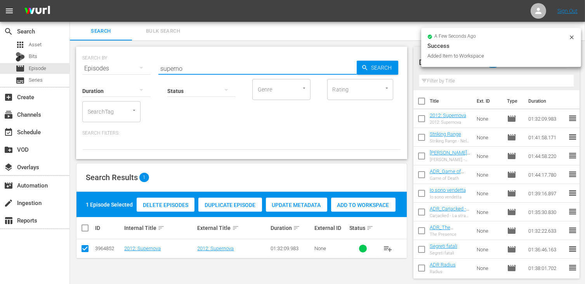
drag, startPoint x: 193, startPoint y: 68, endPoint x: 113, endPoint y: 64, distance: 80.1
click at [113, 64] on div "SEARCH BY Search By Episodes Search ID, Title, Description, Keywords, or Catego…" at bounding box center [241, 64] width 319 height 28
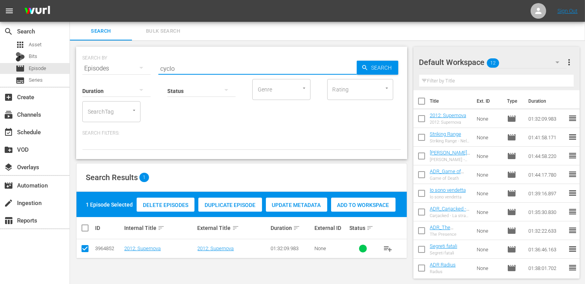
type input "cyclo"
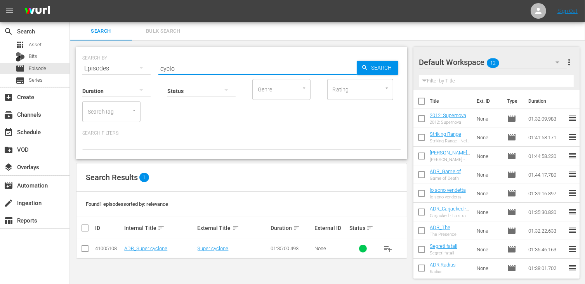
click at [83, 248] on input "checkbox" at bounding box center [84, 249] width 9 height 9
checkbox input "true"
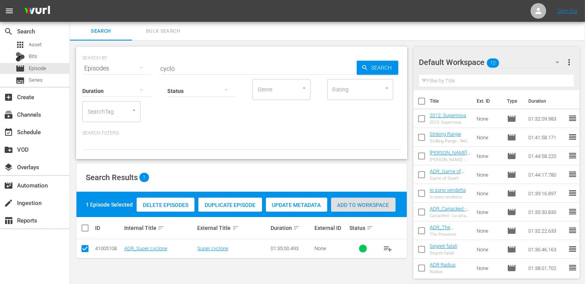
click at [373, 203] on span "Add to Workspace" at bounding box center [363, 205] width 64 height 6
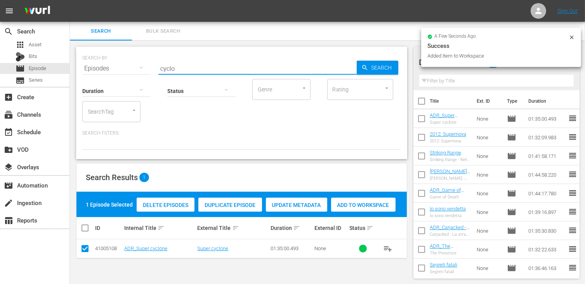
drag, startPoint x: 182, startPoint y: 68, endPoint x: 140, endPoint y: 64, distance: 42.2
click at [140, 64] on div "SEARCH BY Search By Episodes Search ID, Title, Description, Keywords, or Catego…" at bounding box center [241, 64] width 319 height 28
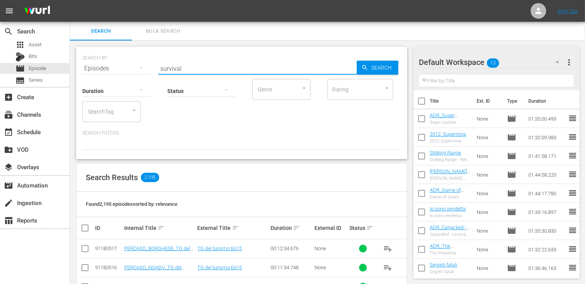
type input "survival"
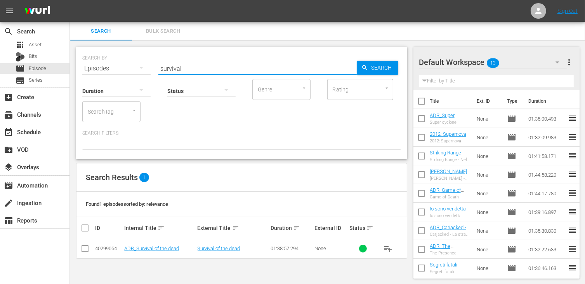
click at [79, 247] on td at bounding box center [85, 248] width 17 height 19
click at [83, 247] on input "checkbox" at bounding box center [84, 249] width 9 height 9
checkbox input "true"
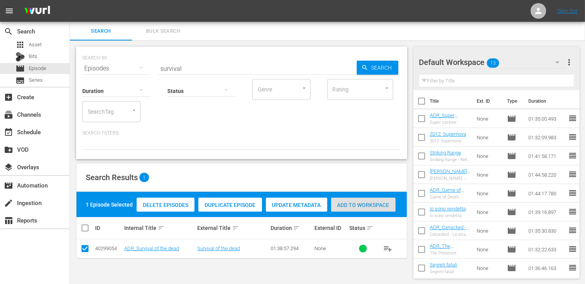
click at [365, 202] on span "Add to Workspace" at bounding box center [363, 205] width 64 height 6
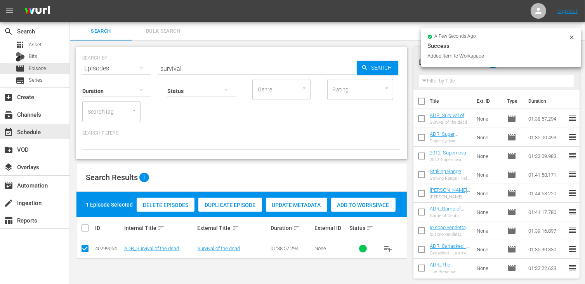
drag, startPoint x: 43, startPoint y: 134, endPoint x: 365, endPoint y: 282, distance: 354.2
click at [43, 134] on div "event_available Schedule" at bounding box center [35, 132] width 70 height 16
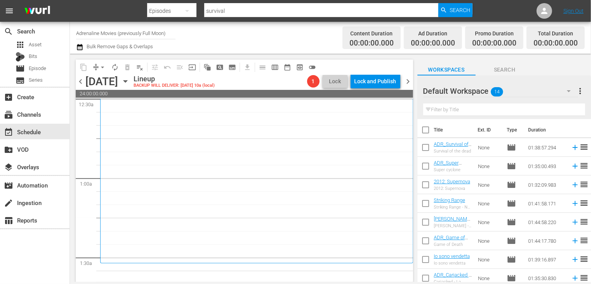
scroll to position [117, 0]
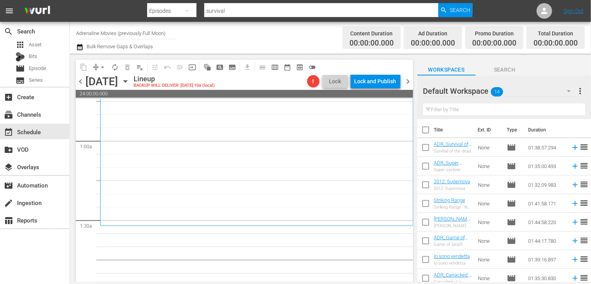
click at [428, 134] on input "checkbox" at bounding box center [426, 131] width 16 height 16
checkbox input "true"
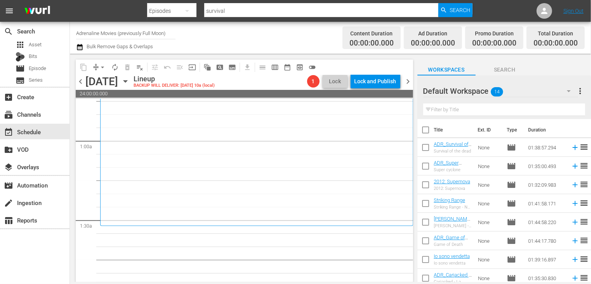
checkbox input "true"
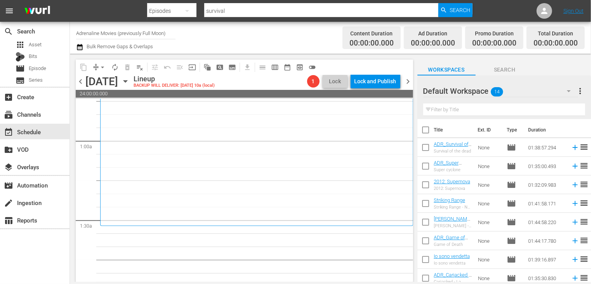
checkbox input "true"
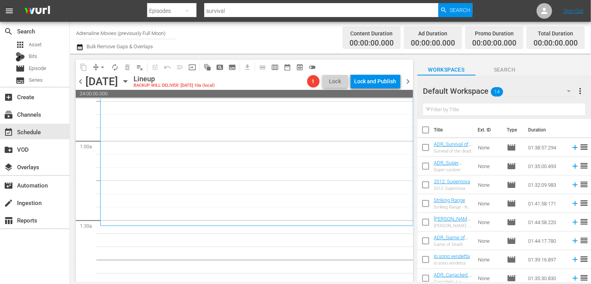
checkbox input "true"
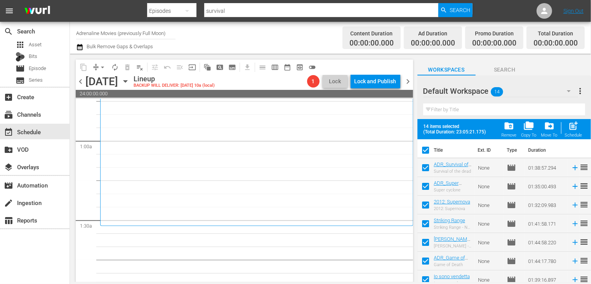
click at [570, 125] on span "post_add" at bounding box center [574, 125] width 10 height 10
checkbox input "false"
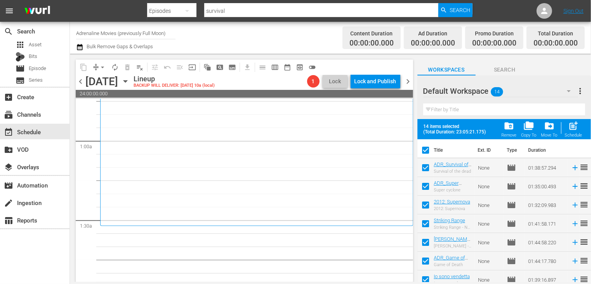
checkbox input "false"
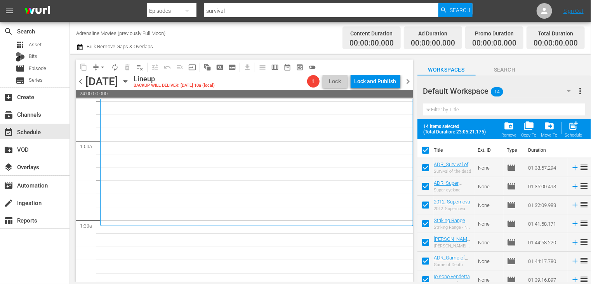
checkbox input "false"
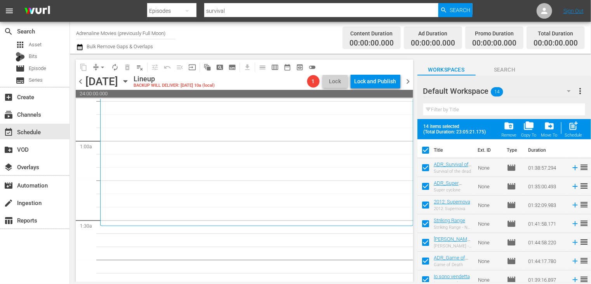
checkbox input "false"
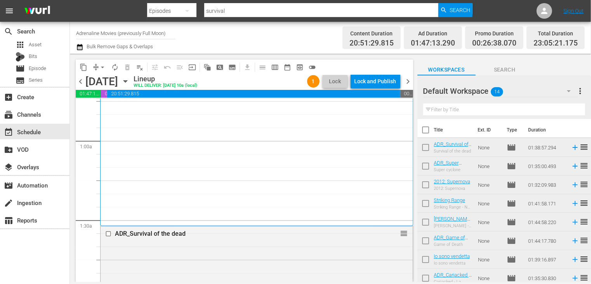
click at [415, 111] on div "content_copy compress arrow_drop_down autorenew_outlined delete_forever_outline…" at bounding box center [244, 168] width 348 height 228
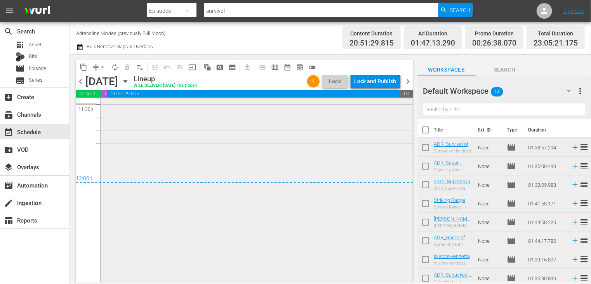
scroll to position [3563, 0]
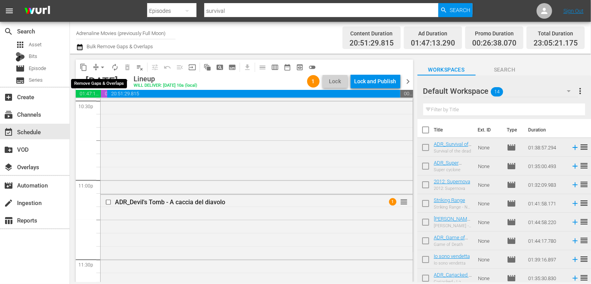
click at [101, 66] on span "arrow_drop_down" at bounding box center [103, 67] width 8 height 8
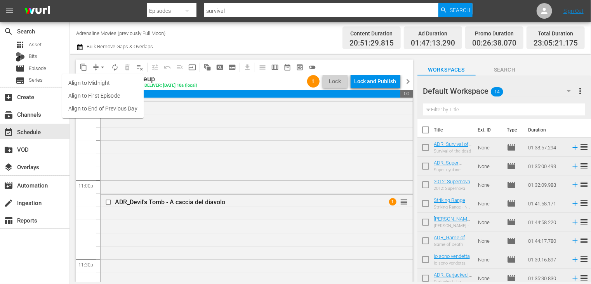
click at [108, 113] on li "Align to End of Previous Day" at bounding box center [103, 108] width 82 height 13
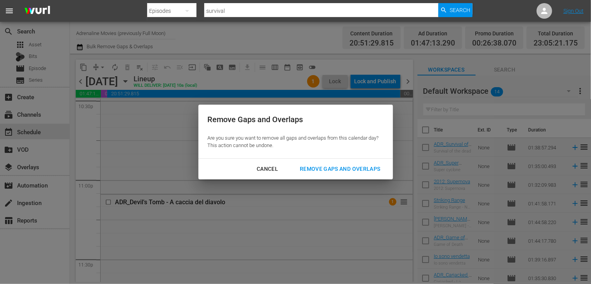
click at [328, 173] on div "Remove Gaps and Overlaps" at bounding box center [340, 169] width 93 height 10
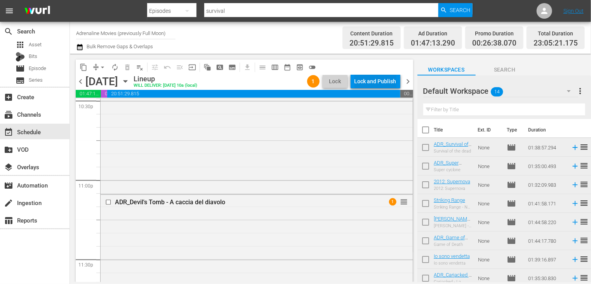
click at [371, 81] on div "Lock and Publish" at bounding box center [376, 81] width 42 height 14
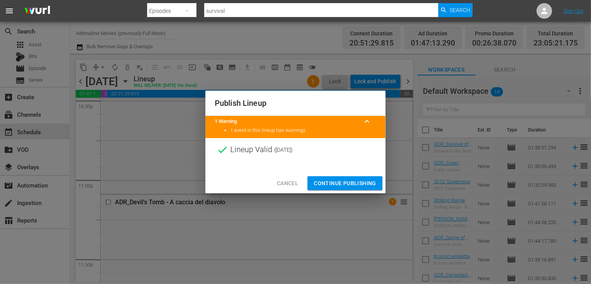
click at [338, 184] on span "Continue Publishing" at bounding box center [345, 183] width 63 height 10
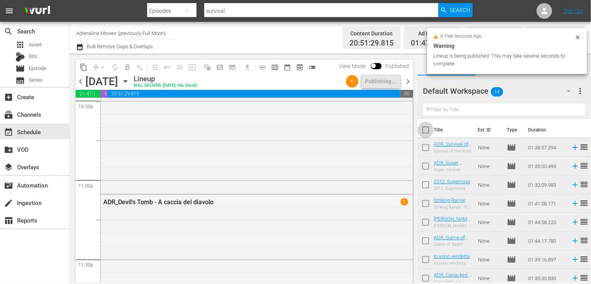
click at [427, 131] on input "checkbox" at bounding box center [426, 131] width 16 height 16
checkbox input "true"
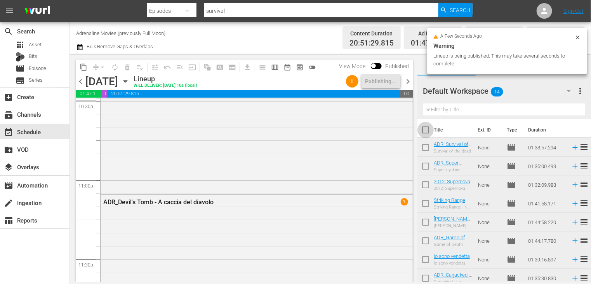
checkbox input "true"
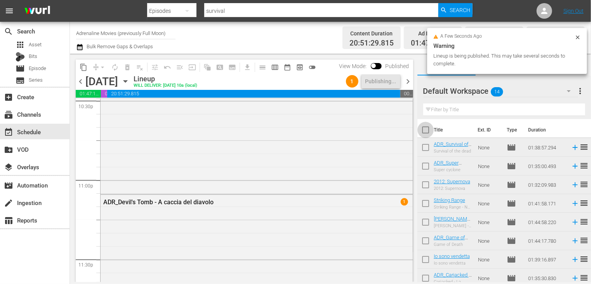
checkbox input "true"
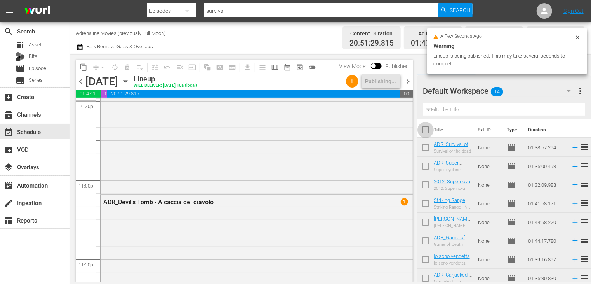
checkbox input "true"
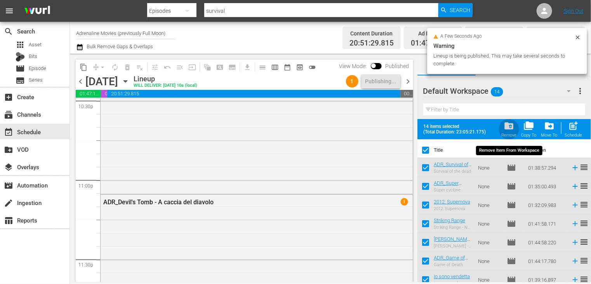
click at [505, 133] on div "Remove" at bounding box center [509, 134] width 16 height 5
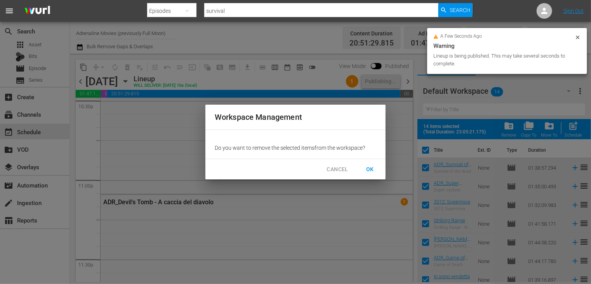
click at [371, 168] on span "OK" at bounding box center [370, 169] width 12 height 10
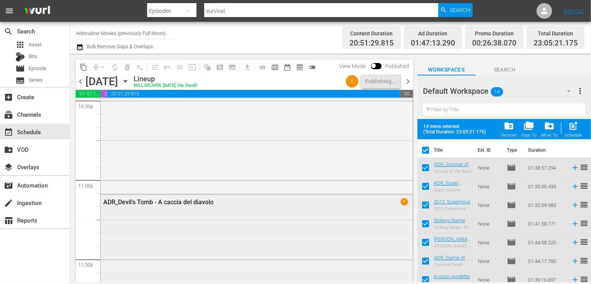
checkbox input "false"
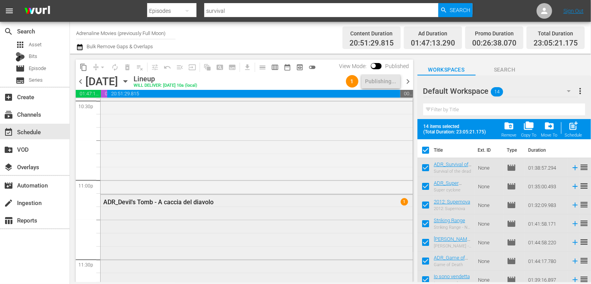
checkbox input "false"
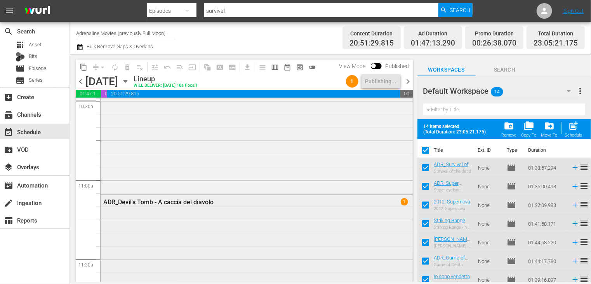
checkbox input "false"
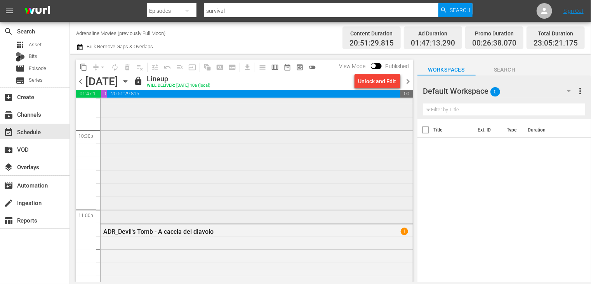
scroll to position [3525, 0]
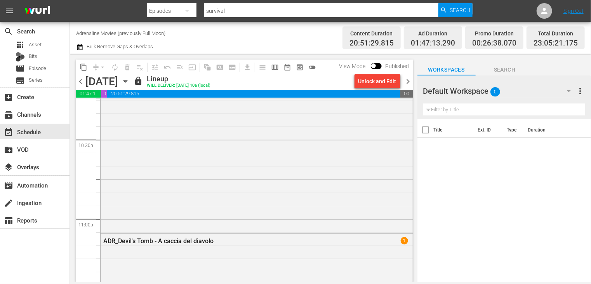
click at [408, 78] on span "chevron_right" at bounding box center [409, 82] width 10 height 10
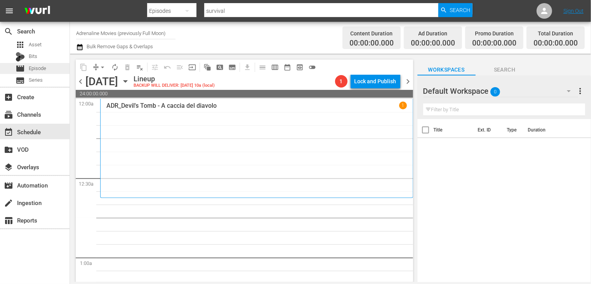
click at [45, 69] on span "Episode" at bounding box center [37, 68] width 17 height 8
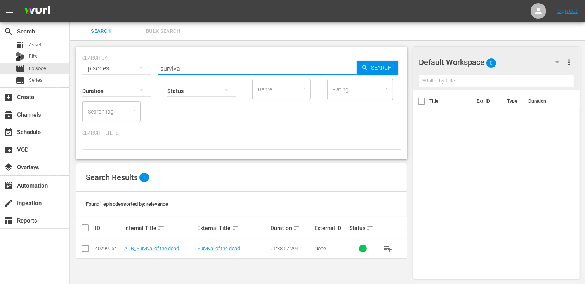
drag, startPoint x: 190, startPoint y: 66, endPoint x: 132, endPoint y: 67, distance: 57.9
click at [124, 64] on div "SEARCH BY Search By Episodes Search ID, Title, Description, Keywords, or Catego…" at bounding box center [241, 64] width 319 height 28
type input "flight of"
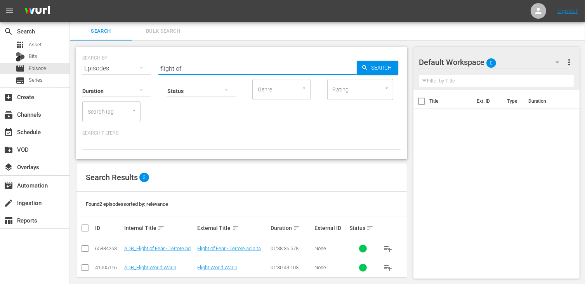
click at [86, 247] on input "checkbox" at bounding box center [84, 249] width 9 height 9
checkbox input "true"
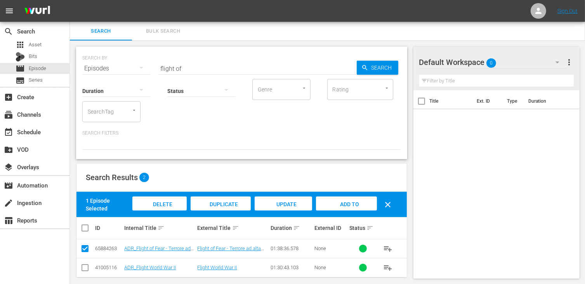
click at [352, 201] on span "Add to Workspace" at bounding box center [346, 211] width 38 height 21
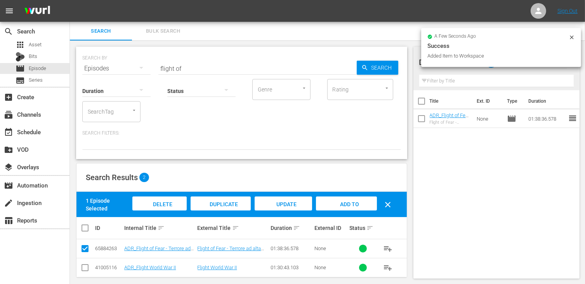
drag, startPoint x: 186, startPoint y: 69, endPoint x: 127, endPoint y: 65, distance: 59.1
click at [127, 65] on div "SEARCH BY Search By Episodes Search ID, Title, Description, Keywords, or Catego…" at bounding box center [241, 64] width 319 height 28
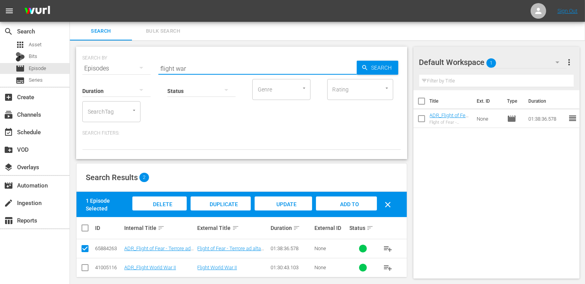
type input "flight war"
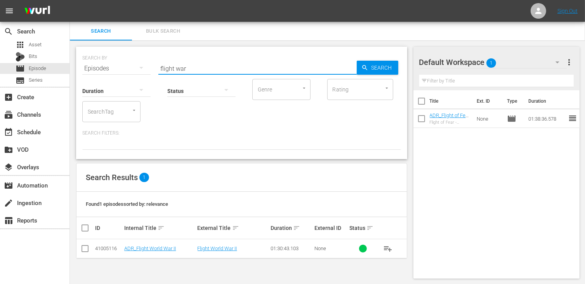
click at [85, 249] on input "checkbox" at bounding box center [84, 249] width 9 height 9
checkbox input "true"
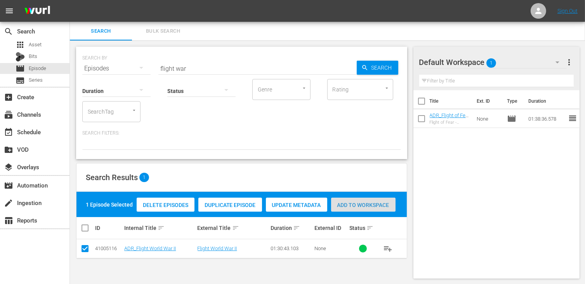
click at [357, 206] on span "Add to Workspace" at bounding box center [363, 205] width 64 height 6
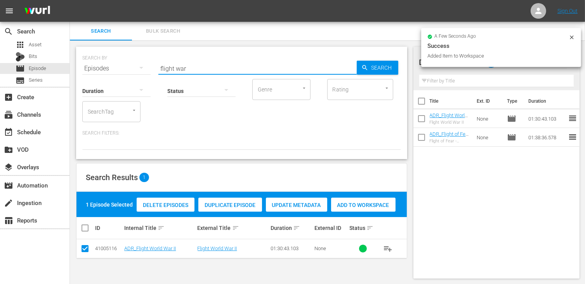
drag, startPoint x: 200, startPoint y: 66, endPoint x: 142, endPoint y: 61, distance: 58.9
click at [142, 61] on div "SEARCH BY Search By Episodes Search ID, Title, Description, Keywords, or Catego…" at bounding box center [241, 64] width 319 height 28
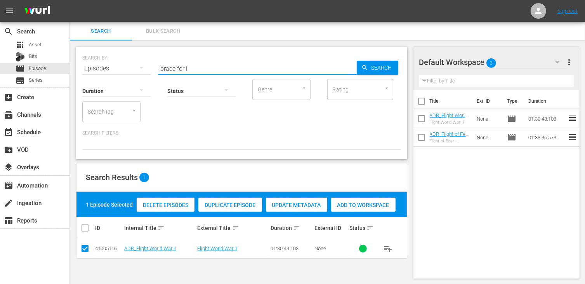
type input "brace for i"
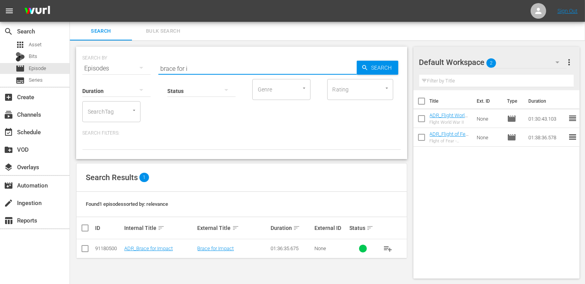
click at [85, 250] on input "checkbox" at bounding box center [84, 249] width 9 height 9
checkbox input "true"
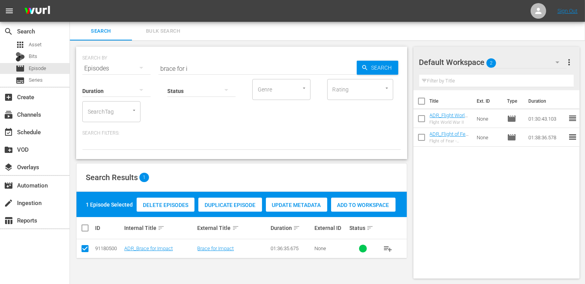
click at [348, 196] on div "Delete Episodes Duplicate Episode Update Metadata Add to Workspace" at bounding box center [266, 204] width 263 height 18
click at [346, 202] on span "Add to Workspace" at bounding box center [363, 205] width 64 height 6
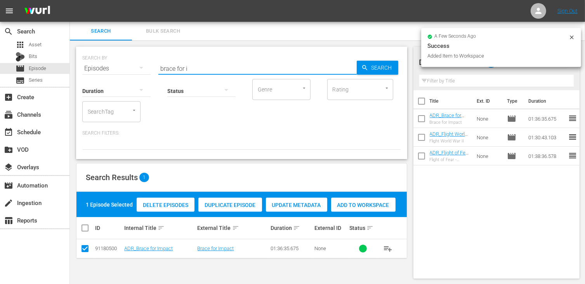
drag, startPoint x: 196, startPoint y: 71, endPoint x: 136, endPoint y: 64, distance: 60.6
click at [136, 64] on div "SEARCH BY Search By Episodes Search ID, Title, Description, Keywords, or Catego…" at bounding box center [241, 64] width 319 height 28
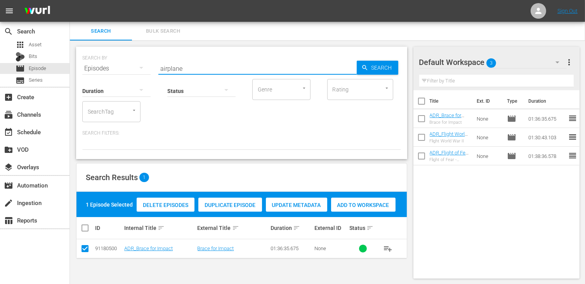
type input "airplane"
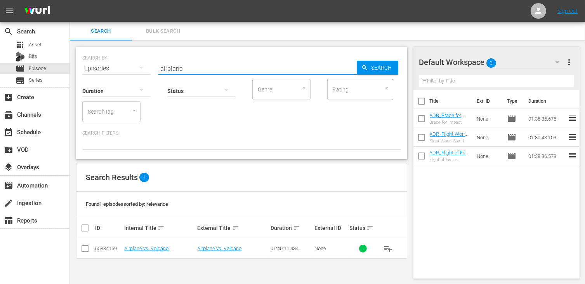
click at [90, 251] on td at bounding box center [85, 248] width 17 height 19
drag, startPoint x: 85, startPoint y: 249, endPoint x: 94, endPoint y: 248, distance: 8.2
click at [85, 249] on input "checkbox" at bounding box center [84, 249] width 9 height 9
checkbox input "true"
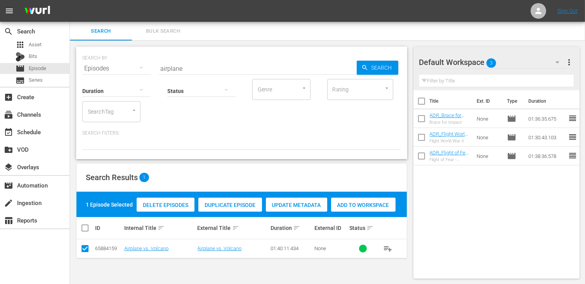
drag, startPoint x: 362, startPoint y: 203, endPoint x: 329, endPoint y: 195, distance: 33.3
click at [362, 203] on span "Add to Workspace" at bounding box center [363, 205] width 64 height 6
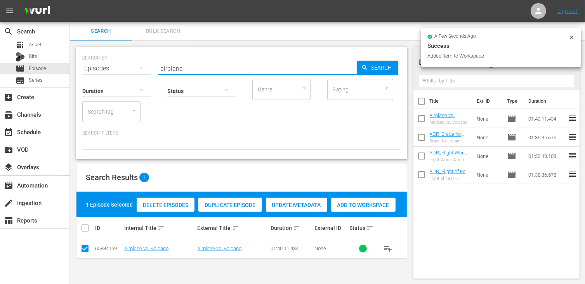
drag, startPoint x: 192, startPoint y: 66, endPoint x: 136, endPoint y: 64, distance: 55.6
click at [136, 64] on div "SEARCH BY Search By Episodes Search ID, Title, Description, Keywords, or Catego…" at bounding box center [241, 64] width 319 height 28
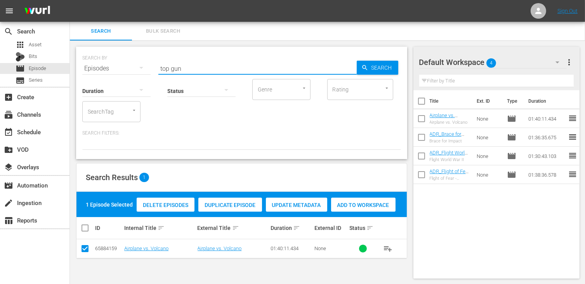
type input "top gun"
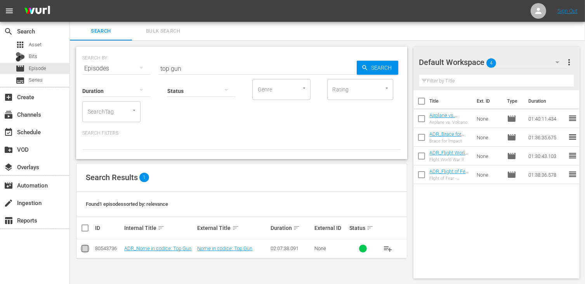
click at [85, 251] on input "checkbox" at bounding box center [84, 249] width 9 height 9
checkbox input "true"
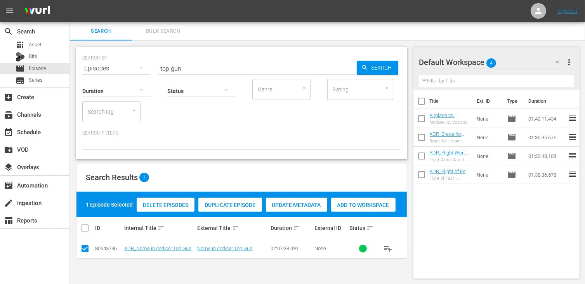
click at [355, 204] on span "Add to Workspace" at bounding box center [363, 205] width 64 height 6
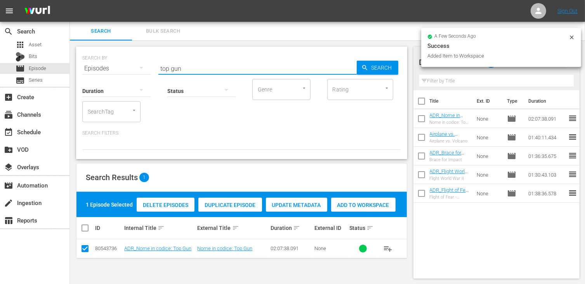
drag, startPoint x: 188, startPoint y: 68, endPoint x: 142, endPoint y: 60, distance: 46.5
click at [142, 60] on div "SEARCH BY Search By Episodes Search ID, Title, Description, Keywords, or Catego…" at bounding box center [241, 64] width 319 height 28
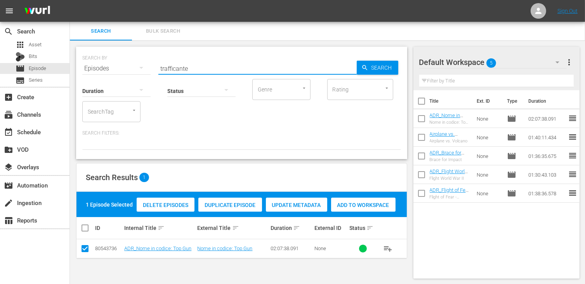
type input "trafficante"
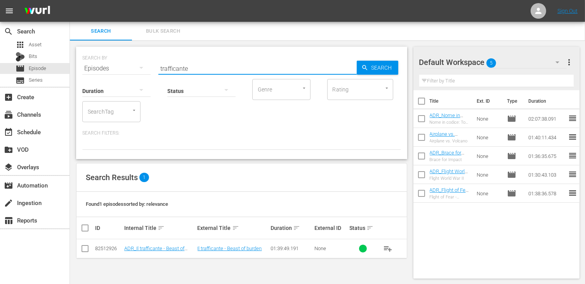
click at [85, 251] on input "checkbox" at bounding box center [84, 249] width 9 height 9
checkbox input "true"
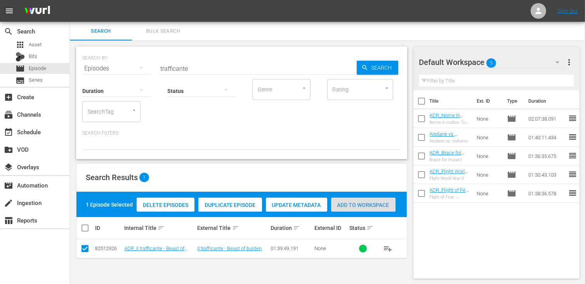
click at [357, 204] on span "Add to Workspace" at bounding box center [363, 205] width 64 height 6
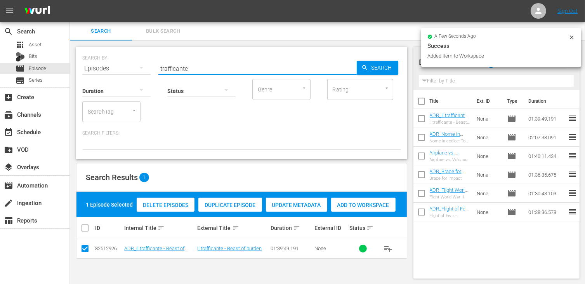
drag, startPoint x: 190, startPoint y: 67, endPoint x: 118, endPoint y: 62, distance: 72.8
click at [118, 62] on div "SEARCH BY Search By Episodes Search ID, Title, Description, Keywords, or Catego…" at bounding box center [241, 64] width 319 height 28
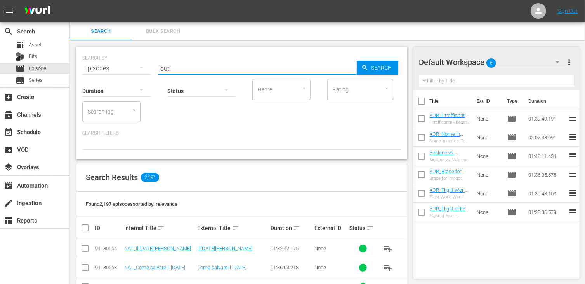
type input "outl"
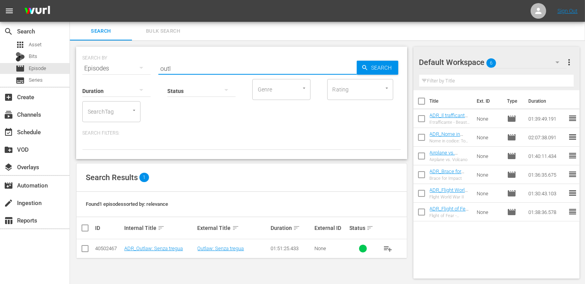
click at [85, 249] on input "checkbox" at bounding box center [84, 249] width 9 height 9
checkbox input "true"
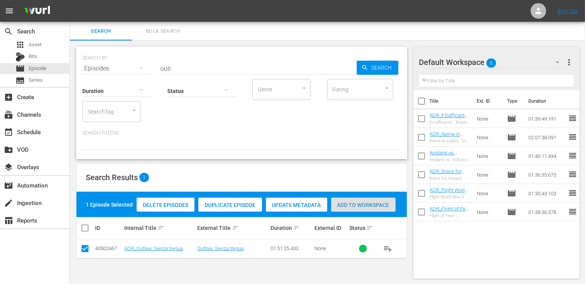
drag, startPoint x: 367, startPoint y: 202, endPoint x: 249, endPoint y: 125, distance: 140.5
click at [366, 200] on div "Add to Workspace" at bounding box center [363, 204] width 64 height 15
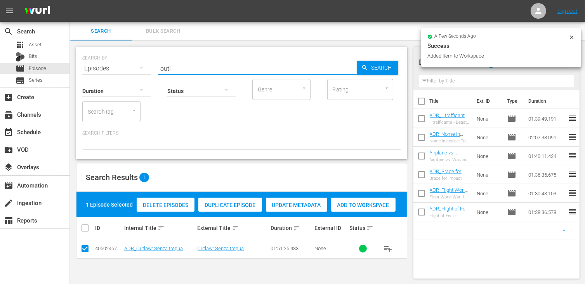
drag, startPoint x: 180, startPoint y: 69, endPoint x: 132, endPoint y: 62, distance: 48.3
click at [132, 62] on div "SEARCH BY Search By Episodes Search ID, Title, Description, Keywords, or Catego…" at bounding box center [241, 64] width 319 height 28
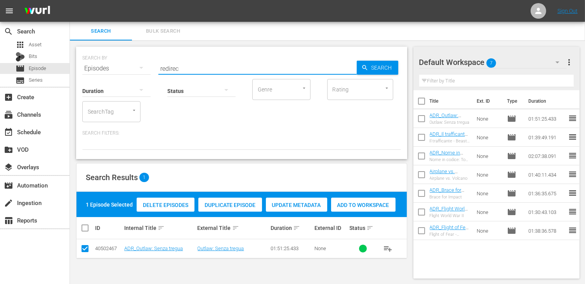
type input "redirec"
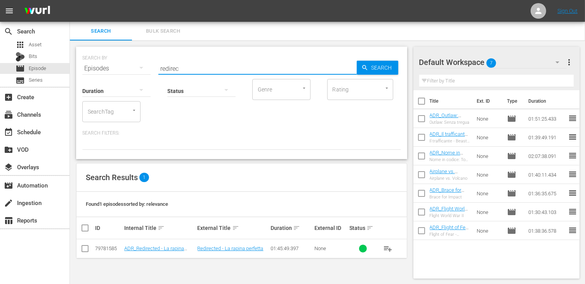
click at [84, 250] on input "checkbox" at bounding box center [84, 249] width 9 height 9
checkbox input "true"
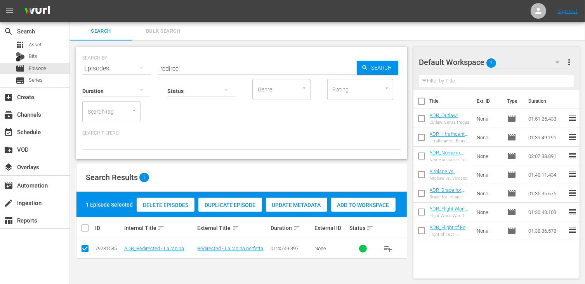
click at [356, 204] on span "Add to Workspace" at bounding box center [363, 205] width 64 height 6
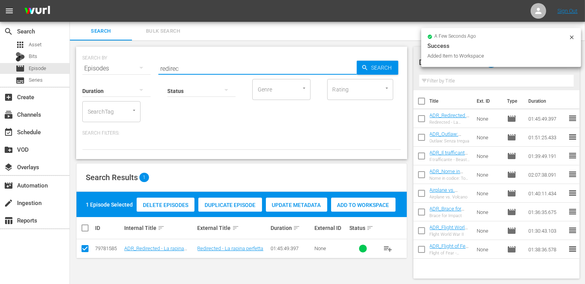
drag, startPoint x: 186, startPoint y: 66, endPoint x: 141, endPoint y: 59, distance: 45.5
click at [141, 59] on div "SEARCH BY Search By Episodes Search ID, Title, Description, Keywords, or Catego…" at bounding box center [241, 64] width 319 height 28
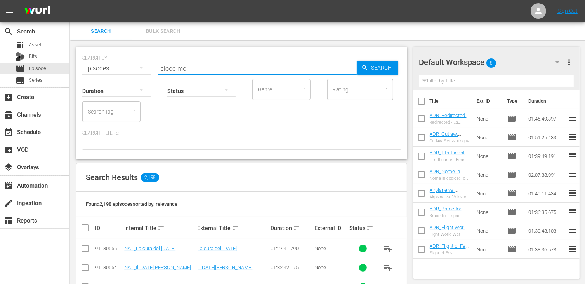
type input "blood mo"
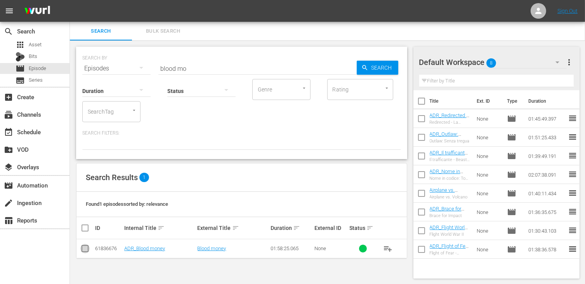
click at [85, 248] on input "checkbox" at bounding box center [84, 249] width 9 height 9
checkbox input "true"
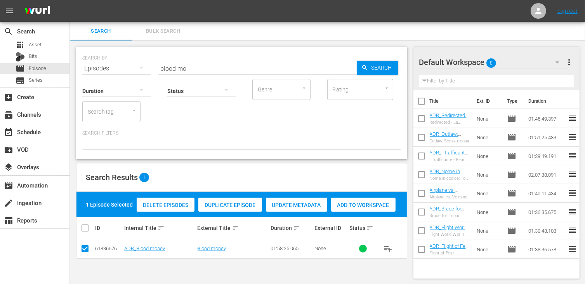
click at [376, 209] on div "Add to Workspace" at bounding box center [363, 204] width 64 height 15
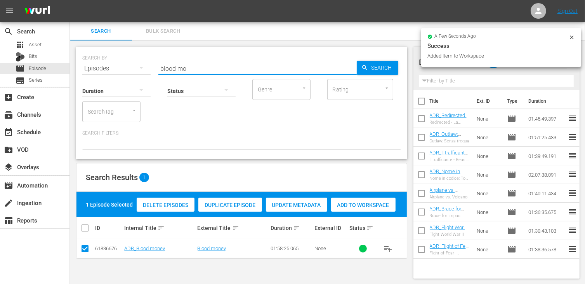
drag, startPoint x: 190, startPoint y: 67, endPoint x: 117, endPoint y: 59, distance: 72.7
click at [117, 59] on div "SEARCH BY Search By Episodes Search ID, Title, Description, Keywords, or Catego…" at bounding box center [241, 64] width 319 height 28
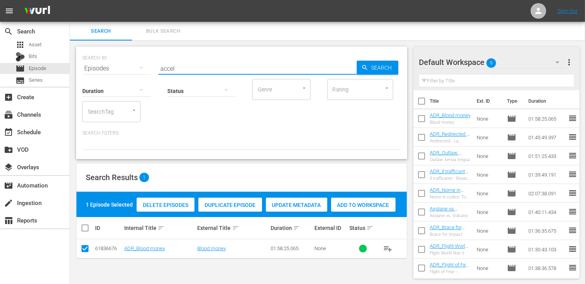
type input "accel"
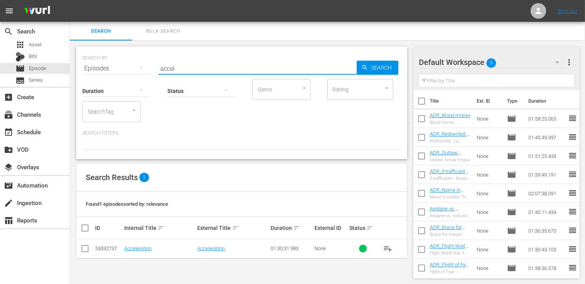
click at [84, 246] on input "checkbox" at bounding box center [84, 249] width 9 height 9
checkbox input "true"
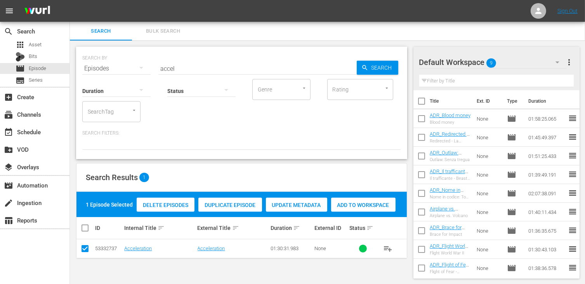
click at [373, 202] on span "Add to Workspace" at bounding box center [363, 205] width 64 height 6
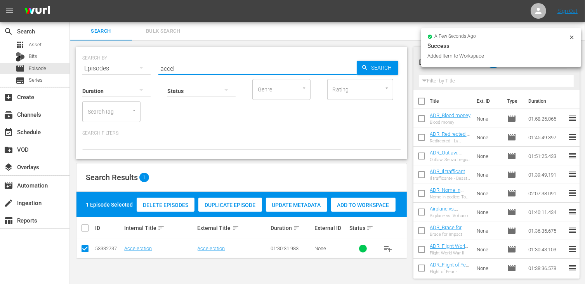
drag, startPoint x: 183, startPoint y: 67, endPoint x: 112, endPoint y: 59, distance: 71.9
click at [112, 59] on div "SEARCH BY Search By Episodes Search ID, Title, Description, Keywords, or Catego…" at bounding box center [241, 64] width 319 height 28
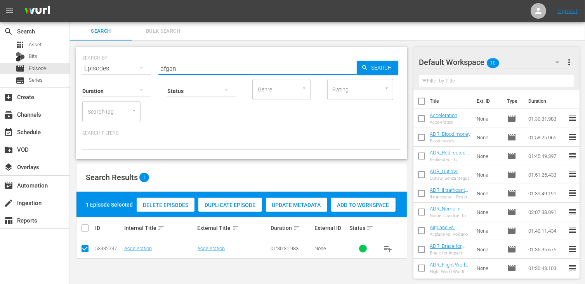
type input "afgan"
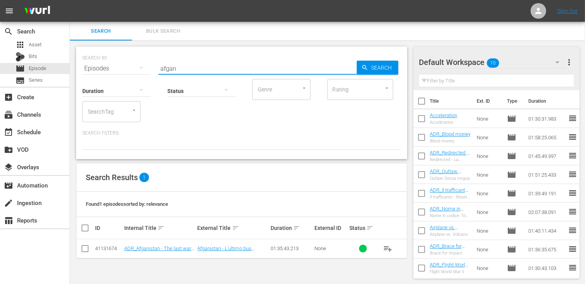
click at [82, 246] on input "checkbox" at bounding box center [84, 249] width 9 height 9
checkbox input "true"
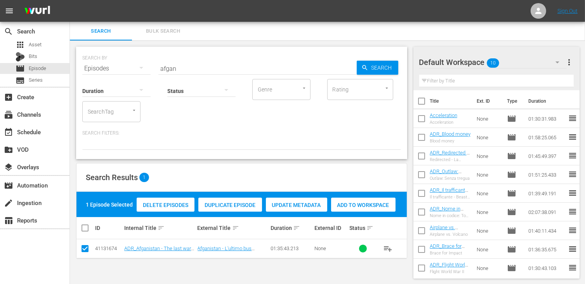
click at [353, 206] on span "Add to Workspace" at bounding box center [363, 205] width 64 height 6
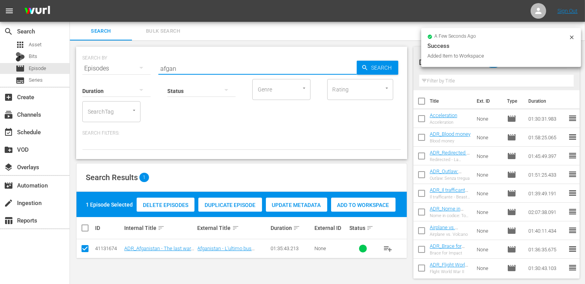
drag, startPoint x: 197, startPoint y: 68, endPoint x: 106, endPoint y: 64, distance: 91.7
click at [106, 64] on div "SEARCH BY Search By Episodes Search ID, Title, Description, Keywords, or Catego…" at bounding box center [241, 64] width 319 height 28
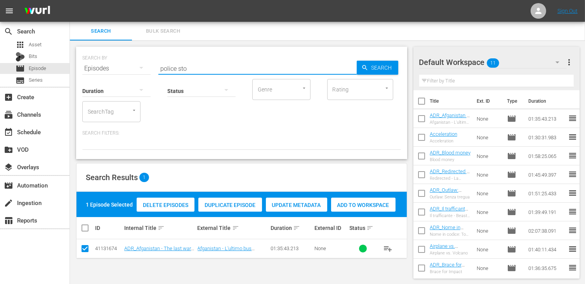
type input "police sto"
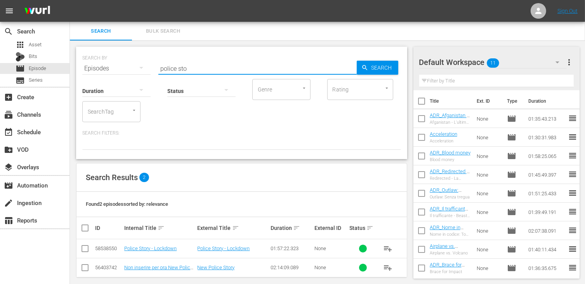
click at [84, 251] on input "checkbox" at bounding box center [84, 249] width 9 height 9
checkbox input "true"
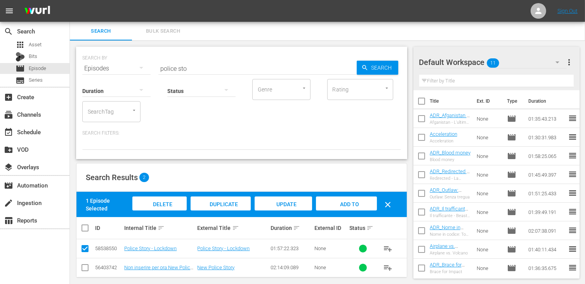
click at [340, 209] on div "Add to Workspace" at bounding box center [346, 210] width 61 height 29
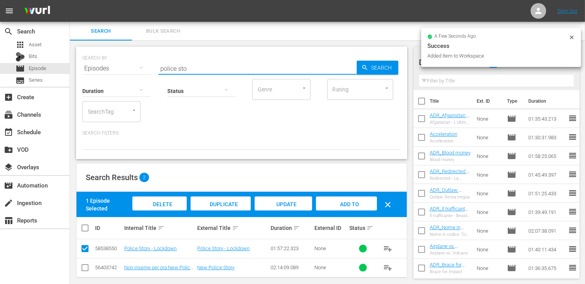
drag, startPoint x: 194, startPoint y: 70, endPoint x: 138, endPoint y: 64, distance: 56.3
click at [138, 64] on div "SEARCH BY Search By Episodes Search ID, Title, Description, Keywords, or Catego…" at bounding box center [241, 64] width 319 height 28
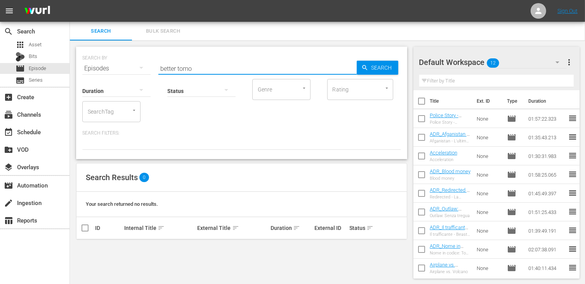
type input "better tomo"
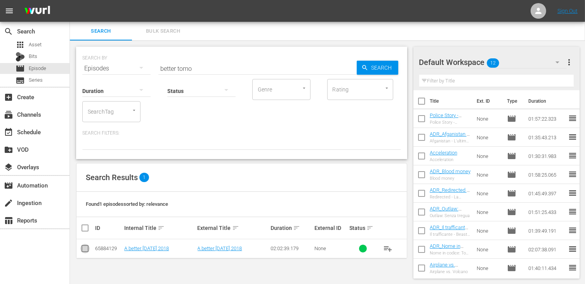
click at [85, 251] on input "checkbox" at bounding box center [84, 249] width 9 height 9
checkbox input "true"
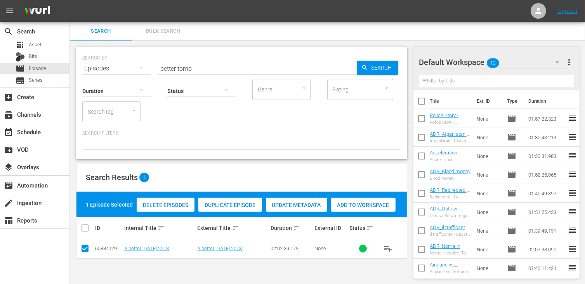
click at [360, 204] on span "Add to Workspace" at bounding box center [363, 205] width 64 height 6
drag, startPoint x: 199, startPoint y: 68, endPoint x: 104, endPoint y: 66, distance: 95.2
click at [104, 66] on div "SEARCH BY Search By Episodes Search ID, Title, Description, Keywords, or Catego…" at bounding box center [241, 64] width 319 height 28
type input "zombie n"
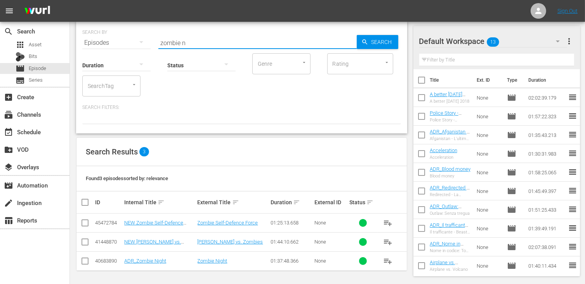
scroll to position [26, 0]
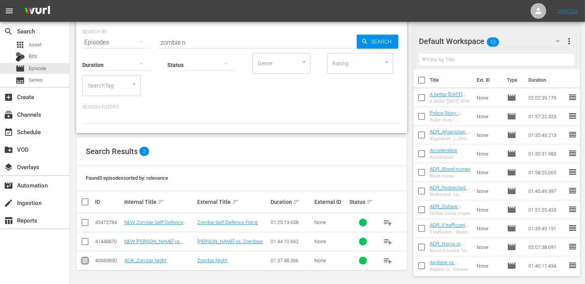
drag, startPoint x: 84, startPoint y: 259, endPoint x: 131, endPoint y: 240, distance: 50.3
click at [85, 259] on input "checkbox" at bounding box center [84, 261] width 9 height 9
checkbox input "true"
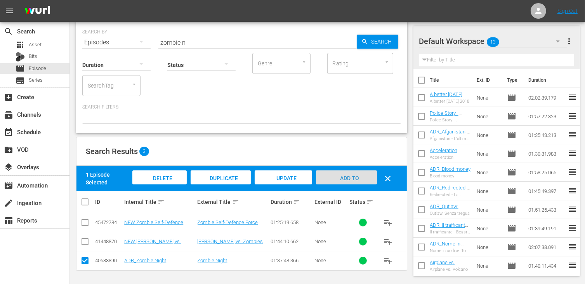
click at [351, 175] on span "Add to Workspace" at bounding box center [346, 185] width 38 height 21
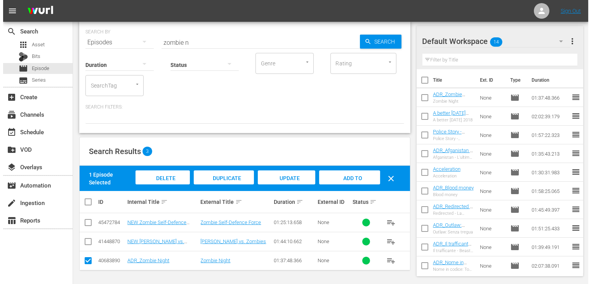
scroll to position [0, 0]
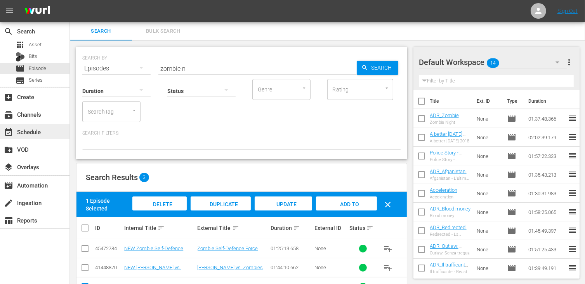
click at [26, 131] on div "event_available Schedule" at bounding box center [21, 130] width 43 height 7
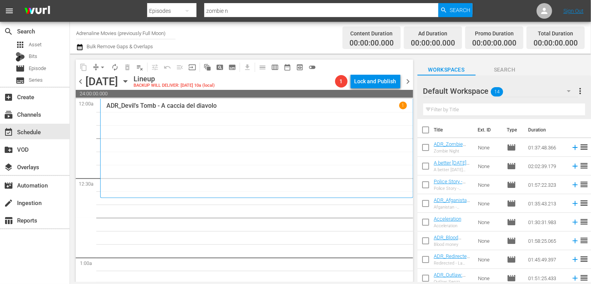
click at [425, 129] on input "checkbox" at bounding box center [426, 131] width 16 height 16
checkbox input "true"
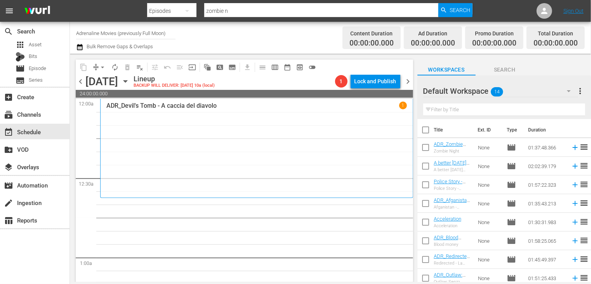
checkbox input "true"
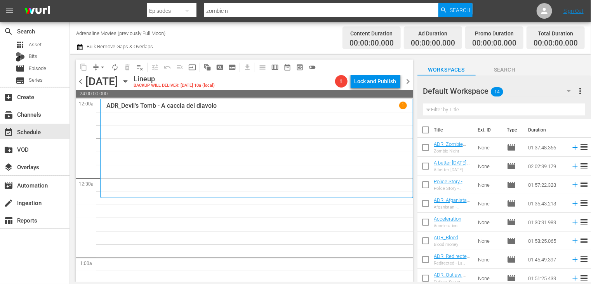
checkbox input "true"
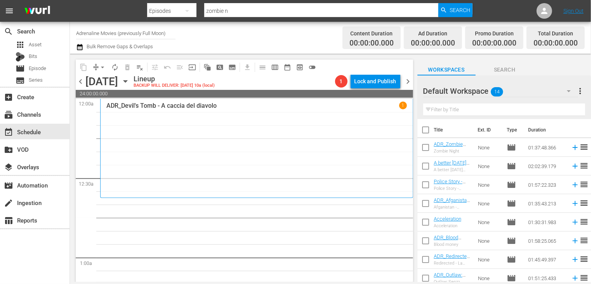
checkbox input "true"
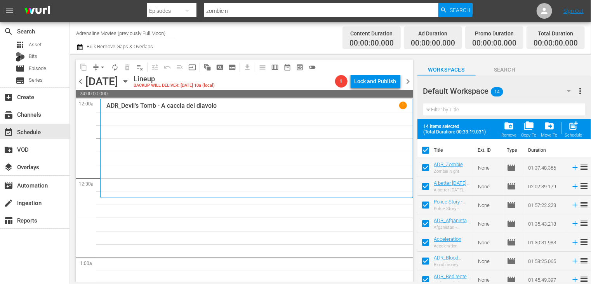
click at [573, 126] on span "post_add" at bounding box center [574, 125] width 10 height 10
checkbox input "false"
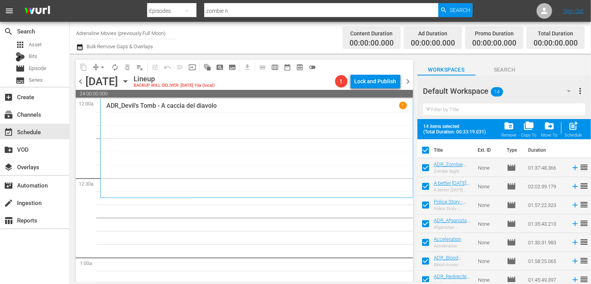
checkbox input "false"
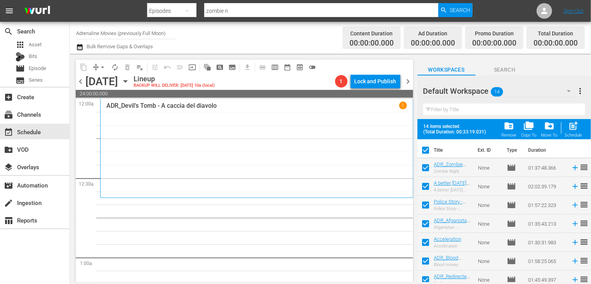
checkbox input "false"
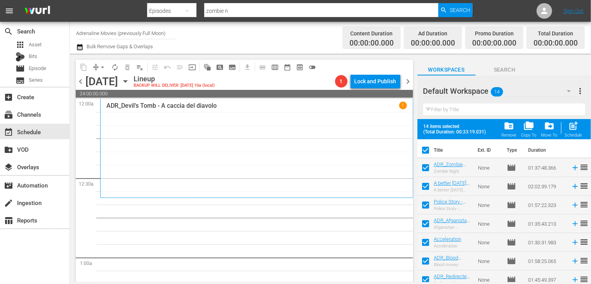
checkbox input "false"
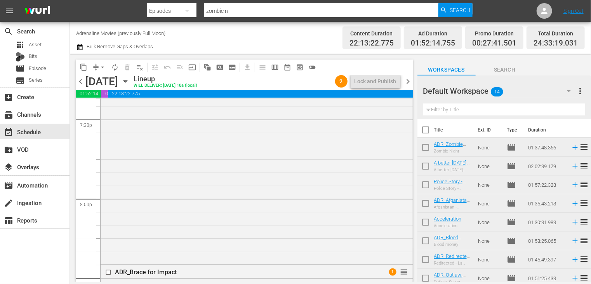
scroll to position [3069, 0]
click at [101, 68] on span "arrow_drop_down" at bounding box center [103, 67] width 8 height 8
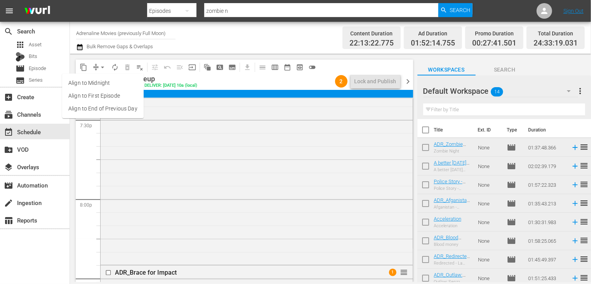
click at [110, 108] on li "Align to End of Previous Day" at bounding box center [103, 108] width 82 height 13
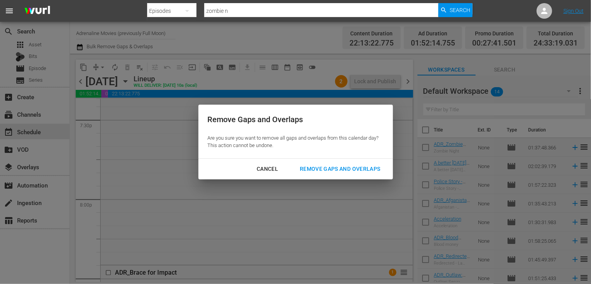
click at [332, 167] on div "Remove Gaps and Overlaps" at bounding box center [340, 169] width 93 height 10
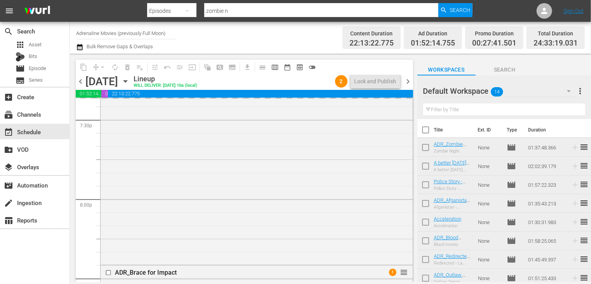
click at [425, 129] on input "checkbox" at bounding box center [426, 131] width 16 height 16
checkbox input "true"
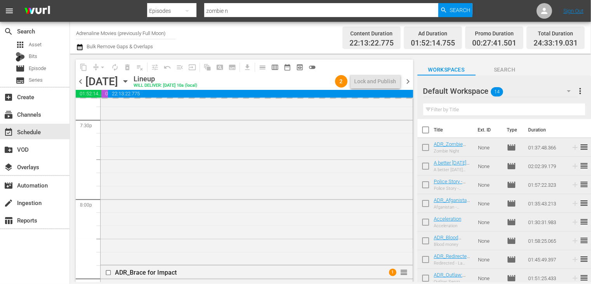
checkbox input "true"
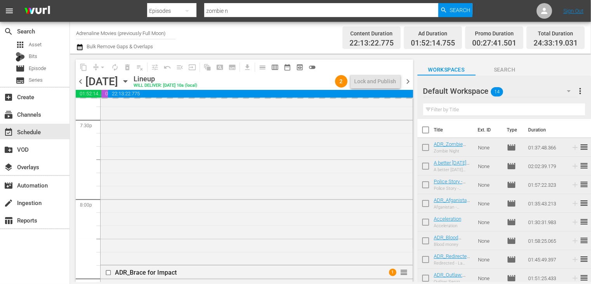
checkbox input "true"
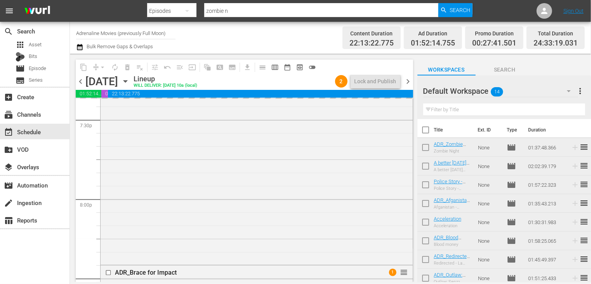
checkbox input "true"
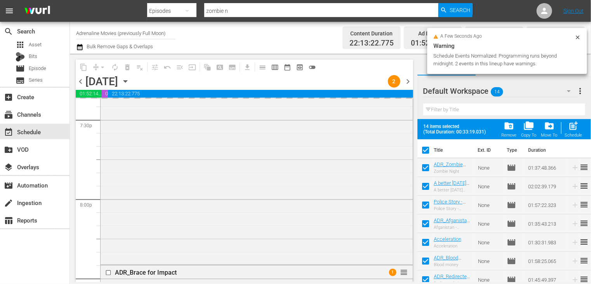
click at [508, 127] on span "folder_delete" at bounding box center [509, 125] width 10 height 10
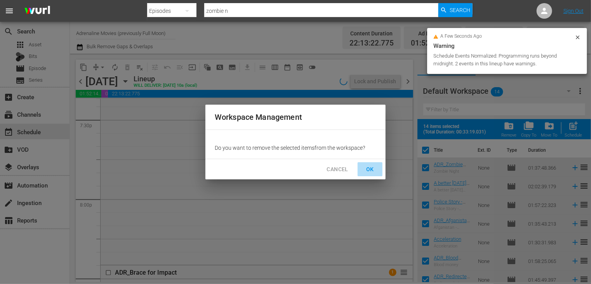
click at [376, 166] on span "OK" at bounding box center [370, 169] width 12 height 10
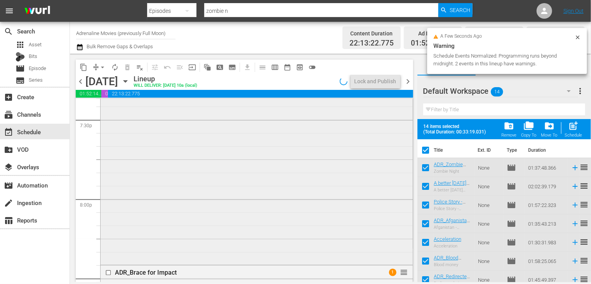
checkbox input "false"
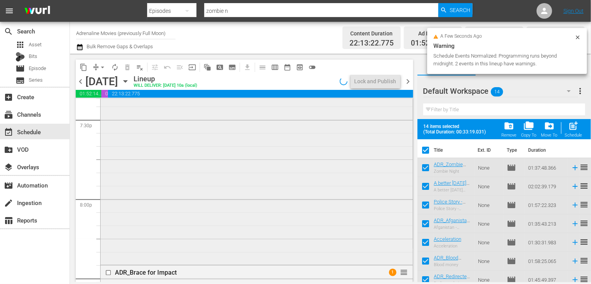
checkbox input "false"
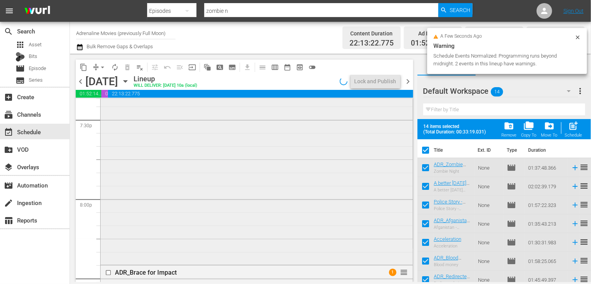
checkbox input "false"
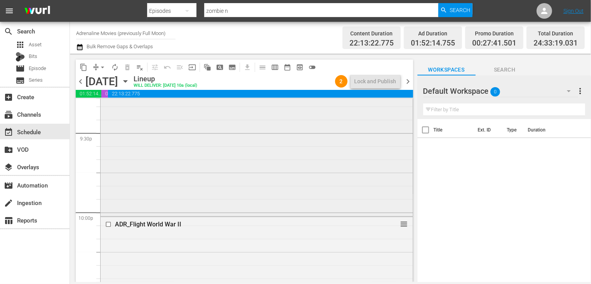
scroll to position [3263, 0]
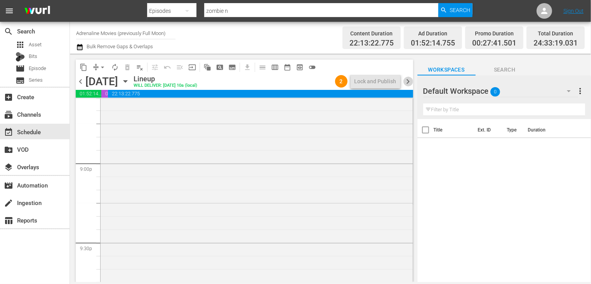
click at [406, 81] on span "chevron_right" at bounding box center [409, 82] width 10 height 10
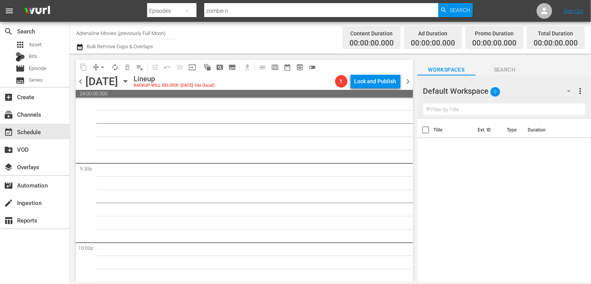
scroll to position [3342, 0]
click at [81, 80] on span "chevron_left" at bounding box center [81, 82] width 10 height 10
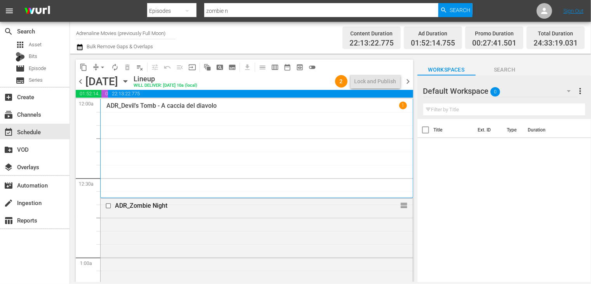
click at [405, 82] on span "chevron_right" at bounding box center [409, 82] width 10 height 10
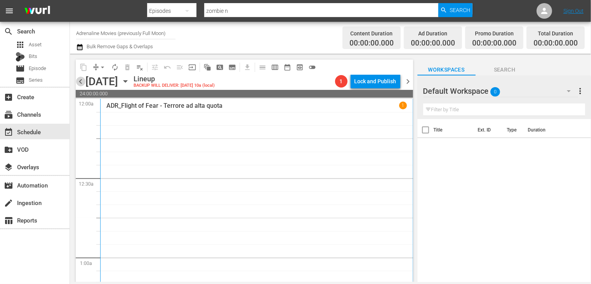
click at [82, 84] on span "chevron_left" at bounding box center [81, 82] width 10 height 10
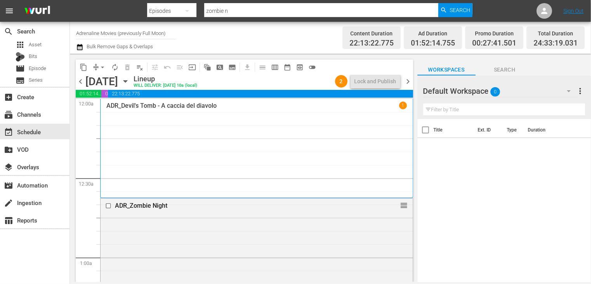
click at [405, 80] on span "chevron_right" at bounding box center [409, 82] width 10 height 10
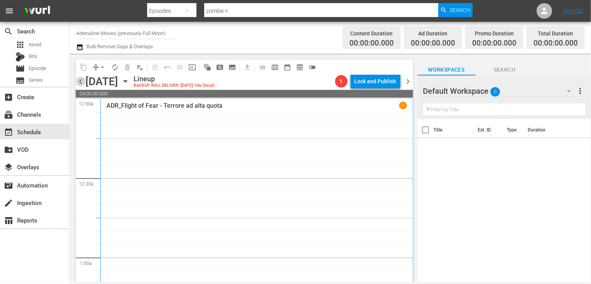
click at [82, 80] on span "chevron_left" at bounding box center [81, 82] width 10 height 10
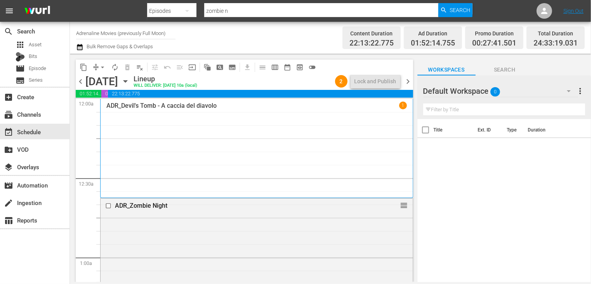
click at [301, 81] on div "Lineup WILL DELIVER: [DATE] 10a (local)" at bounding box center [233, 81] width 198 height 13
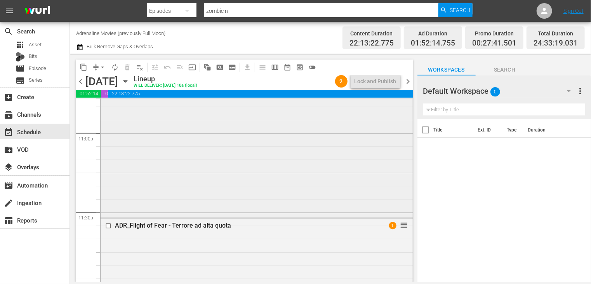
scroll to position [3535, 0]
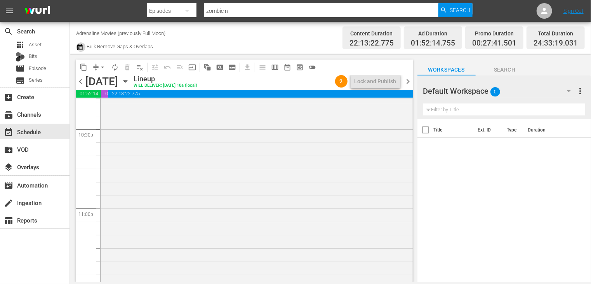
click at [80, 48] on icon "button" at bounding box center [79, 46] width 7 height 9
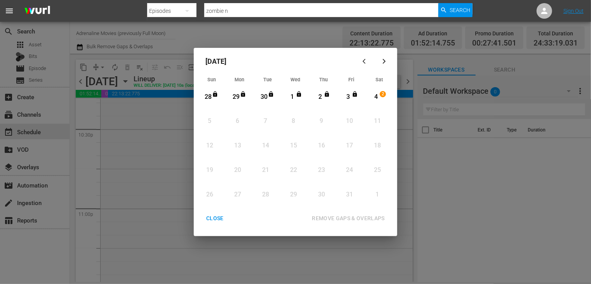
click at [215, 219] on div "CLOSE" at bounding box center [215, 218] width 30 height 10
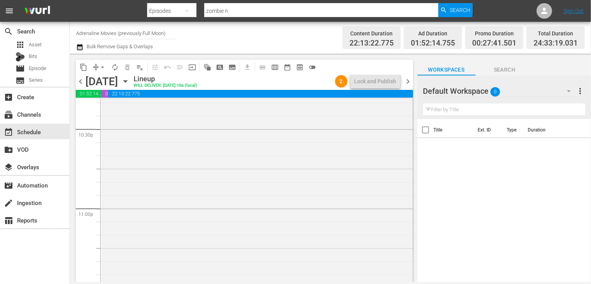
click at [408, 82] on span "chevron_right" at bounding box center [409, 82] width 10 height 10
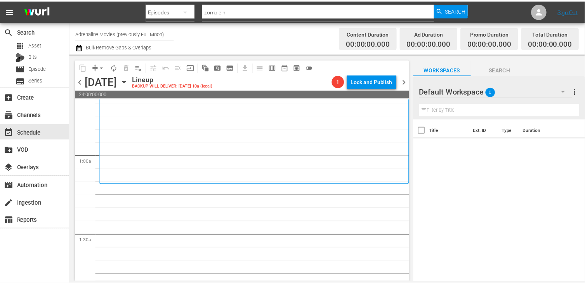
scroll to position [117, 0]
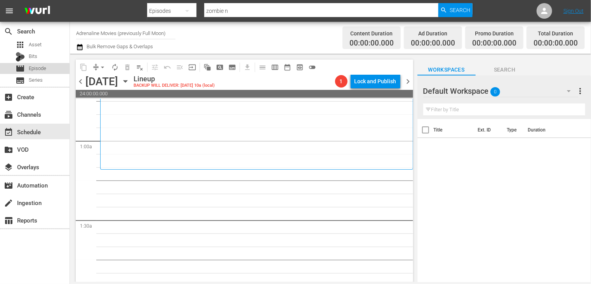
click at [33, 69] on span "Episode" at bounding box center [37, 68] width 17 height 8
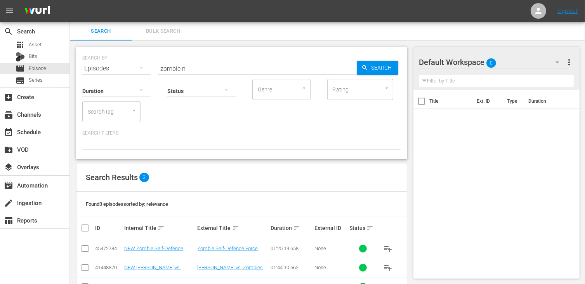
drag, startPoint x: 211, startPoint y: 74, endPoint x: 190, endPoint y: 72, distance: 20.7
click at [191, 72] on div "Status" at bounding box center [201, 86] width 68 height 28
drag, startPoint x: 191, startPoint y: 66, endPoint x: 126, endPoint y: 66, distance: 65.2
click at [125, 66] on div "SEARCH BY Search By Episodes Search ID, Title, Description, Keywords, or Catego…" at bounding box center [241, 64] width 319 height 28
type input "year of"
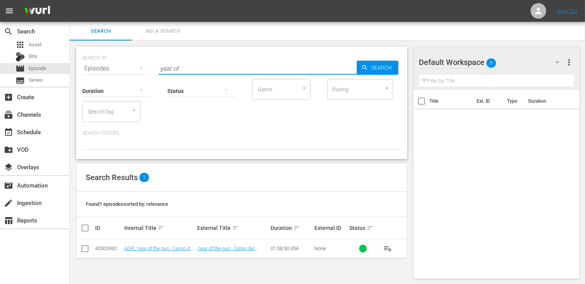
drag, startPoint x: 84, startPoint y: 247, endPoint x: 90, endPoint y: 247, distance: 6.6
click at [84, 247] on input "checkbox" at bounding box center [84, 249] width 9 height 9
checkbox input "true"
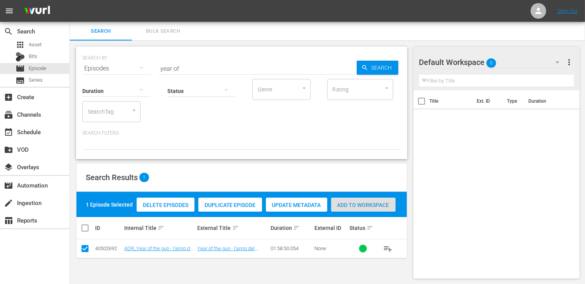
click at [359, 204] on span "Add to Workspace" at bounding box center [363, 205] width 64 height 6
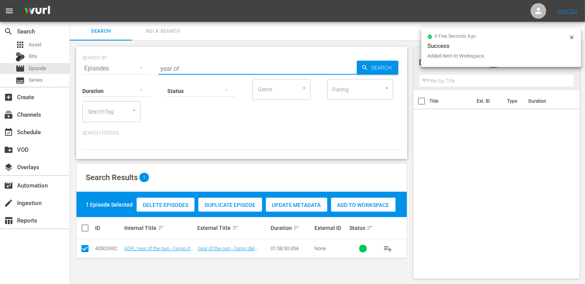
drag, startPoint x: 194, startPoint y: 69, endPoint x: 104, endPoint y: 66, distance: 89.7
click at [104, 66] on div "SEARCH BY Search By Episodes Search ID, Title, Description, Keywords, or Catego…" at bounding box center [241, 64] width 319 height 28
type input "ombra del"
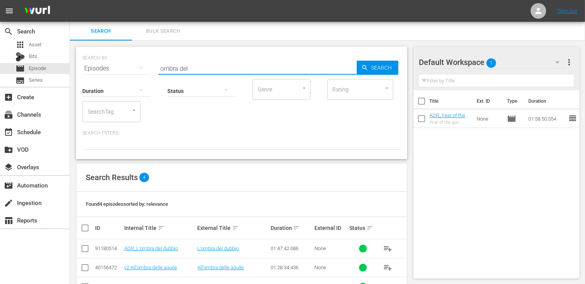
click at [83, 252] on input "checkbox" at bounding box center [84, 249] width 9 height 9
checkbox input "true"
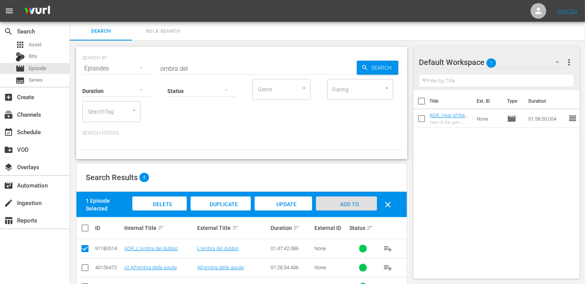
click at [340, 202] on span "Add to Workspace" at bounding box center [346, 211] width 38 height 21
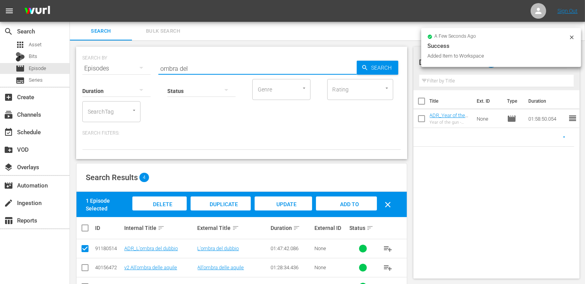
drag, startPoint x: 159, startPoint y: 63, endPoint x: 114, endPoint y: 63, distance: 45.1
click at [114, 63] on div "SEARCH BY Search By Episodes Search ID, Title, Description, Keywords, or Catego…" at bounding box center [241, 64] width 319 height 28
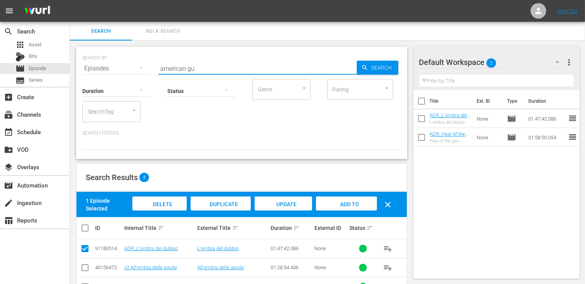
type input "american gu"
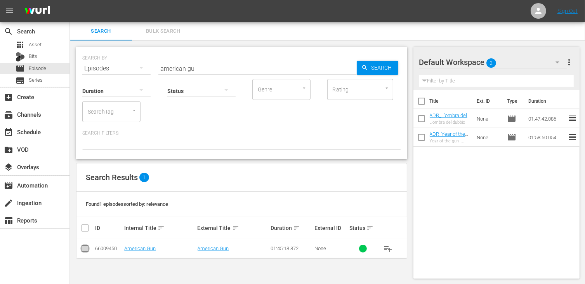
drag, startPoint x: 85, startPoint y: 249, endPoint x: 107, endPoint y: 240, distance: 23.5
click at [87, 247] on input "checkbox" at bounding box center [84, 249] width 9 height 9
checkbox input "true"
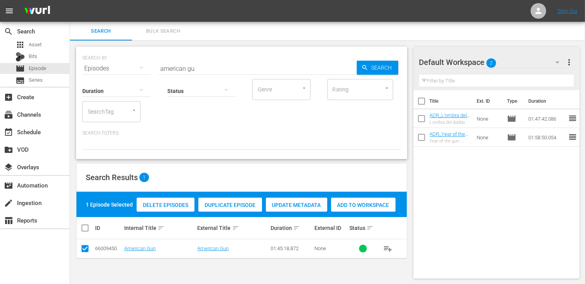
click at [368, 202] on span "Add to Workspace" at bounding box center [363, 205] width 64 height 6
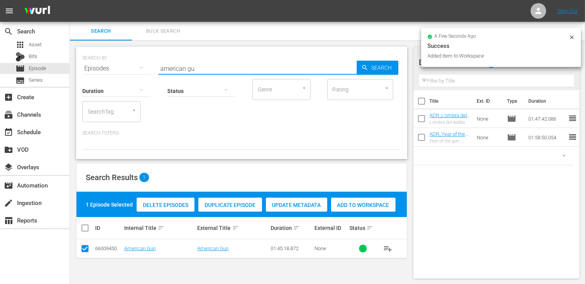
drag, startPoint x: 206, startPoint y: 70, endPoint x: 132, endPoint y: 61, distance: 74.4
click at [132, 61] on div "SEARCH BY Search By Episodes Search ID, Title, Description, Keywords, or Catego…" at bounding box center [241, 64] width 319 height 28
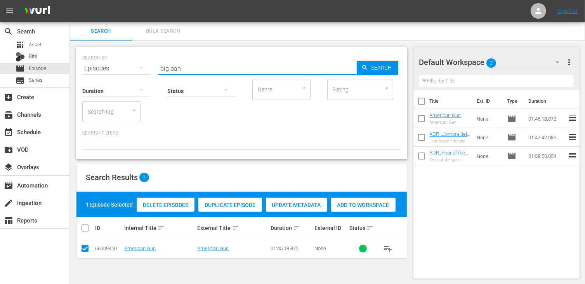
type input "big ban"
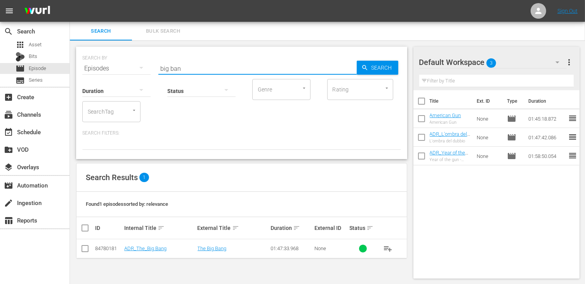
click at [86, 251] on input "checkbox" at bounding box center [84, 249] width 9 height 9
checkbox input "true"
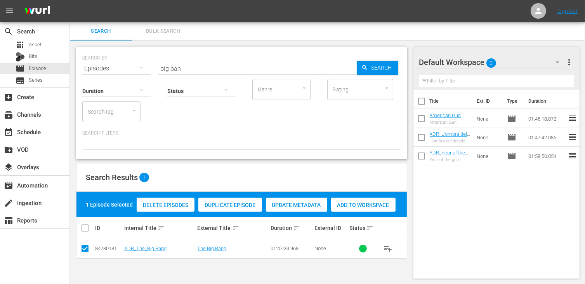
click at [369, 207] on span "Add to Workspace" at bounding box center [363, 205] width 64 height 6
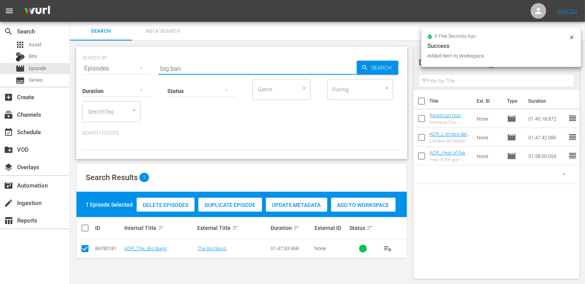
drag, startPoint x: 186, startPoint y: 70, endPoint x: 143, endPoint y: 66, distance: 43.3
click at [143, 66] on div "SEARCH BY Search By Episodes Search ID, Title, Description, Keywords, or Catego…" at bounding box center [241, 64] width 319 height 28
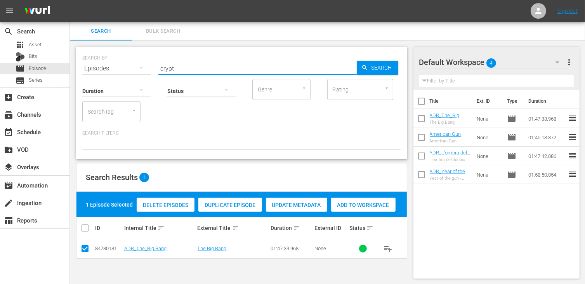
type input "crypt"
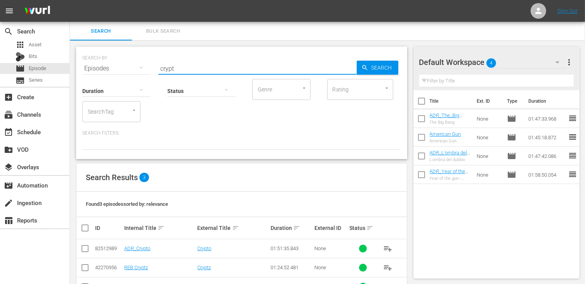
click at [82, 248] on input "checkbox" at bounding box center [84, 249] width 9 height 9
checkbox input "true"
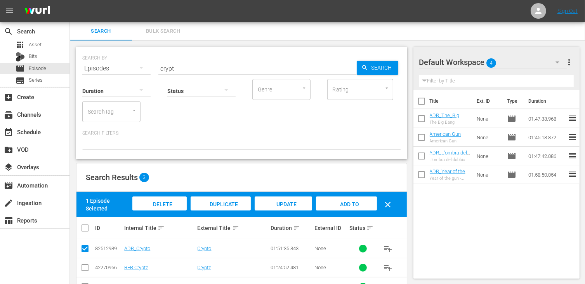
click at [358, 199] on div "Add to Workspace" at bounding box center [346, 210] width 61 height 29
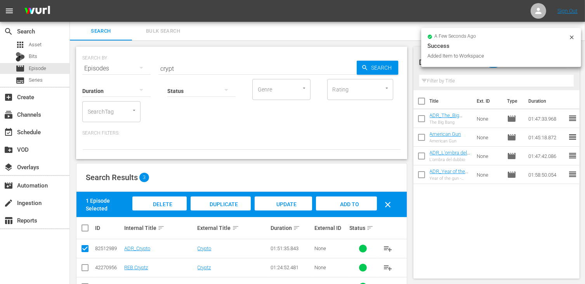
click at [183, 70] on input "crypt" at bounding box center [257, 68] width 198 height 19
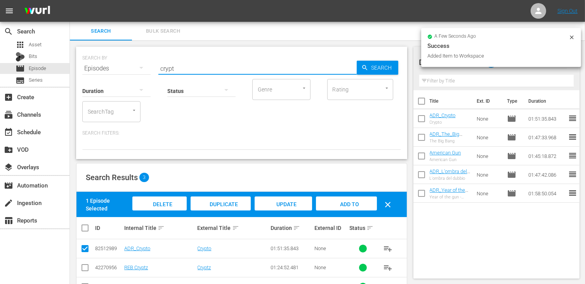
click at [182, 69] on input "crypt" at bounding box center [257, 68] width 198 height 19
drag, startPoint x: 177, startPoint y: 69, endPoint x: 145, endPoint y: 63, distance: 32.4
click at [145, 63] on div "SEARCH BY Search By Episodes Search ID, Title, Description, Keywords, or Catego…" at bounding box center [241, 64] width 319 height 28
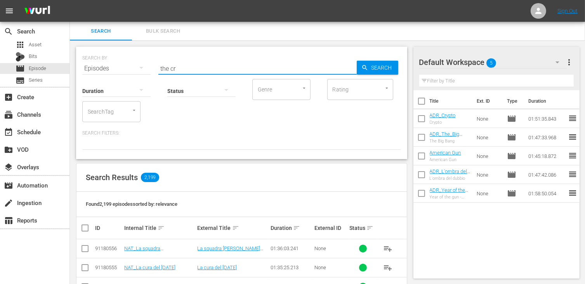
type input "the cr"
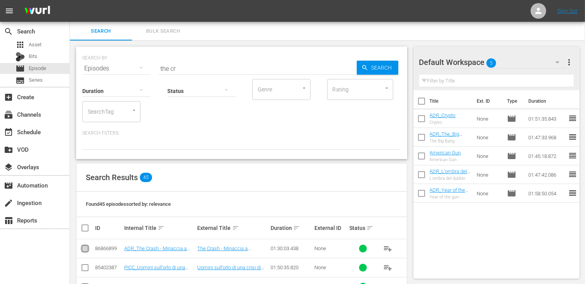
click at [87, 247] on input "checkbox" at bounding box center [84, 249] width 9 height 9
checkbox input "true"
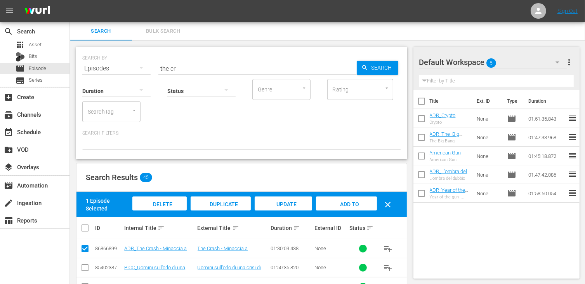
click at [354, 204] on span "Add to Workspace" at bounding box center [346, 211] width 38 height 21
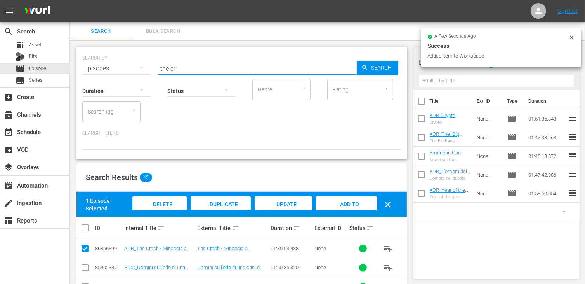
drag, startPoint x: 186, startPoint y: 65, endPoint x: 132, endPoint y: 63, distance: 54.0
click at [132, 63] on div "SEARCH BY Search By Episodes Search ID, Title, Description, Keywords, or Catego…" at bounding box center [241, 64] width 319 height 28
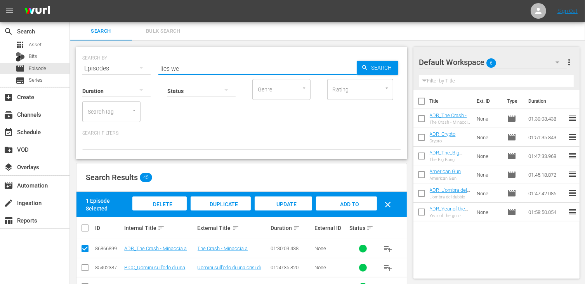
type input "lies we"
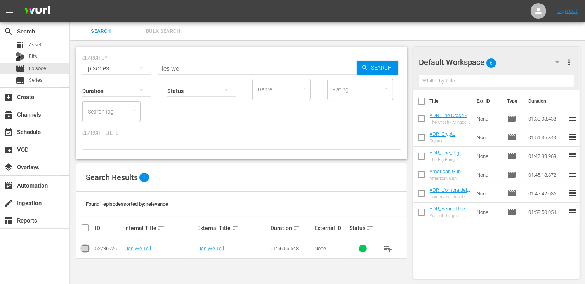
click at [85, 249] on input "checkbox" at bounding box center [84, 249] width 9 height 9
checkbox input "true"
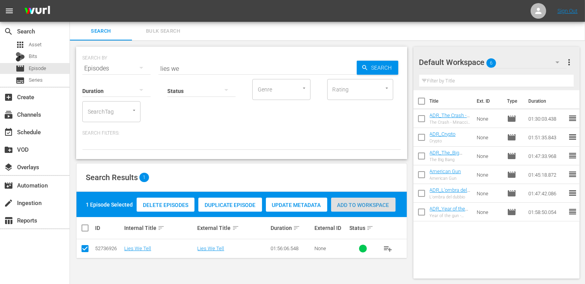
click at [355, 203] on span "Add to Workspace" at bounding box center [363, 205] width 64 height 6
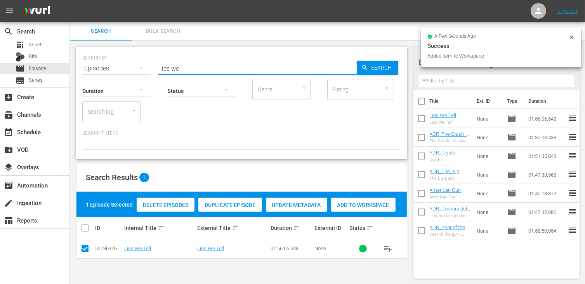
drag, startPoint x: 191, startPoint y: 65, endPoint x: 125, endPoint y: 57, distance: 66.5
click at [125, 57] on div "SEARCH BY Search By Episodes Search ID, Title, Description, Keywords, or Catego…" at bounding box center [241, 64] width 319 height 28
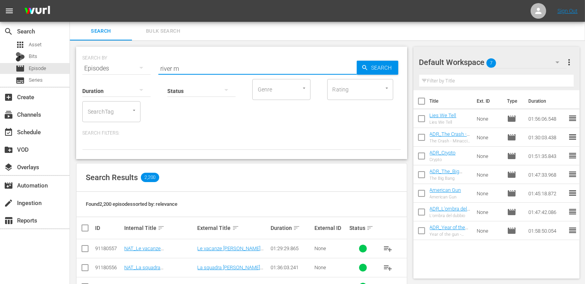
type input "river m"
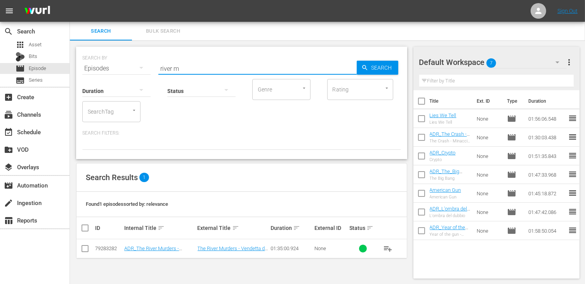
click at [85, 247] on input "checkbox" at bounding box center [84, 249] width 9 height 9
checkbox input "true"
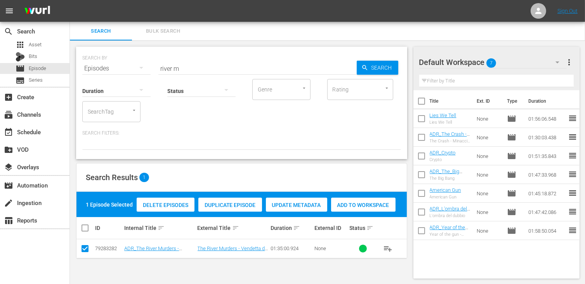
click at [364, 205] on span "Add to Workspace" at bounding box center [363, 205] width 64 height 6
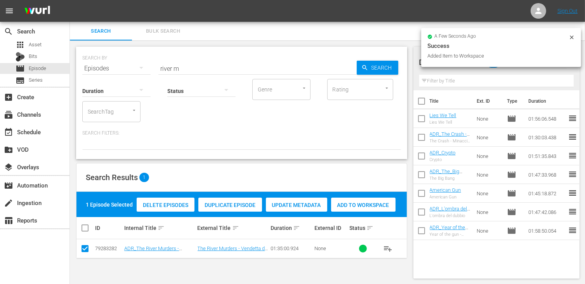
click at [127, 69] on div "SEARCH BY Search By Episodes Search ID, Title, Description, Keywords, or Catego…" at bounding box center [241, 64] width 319 height 28
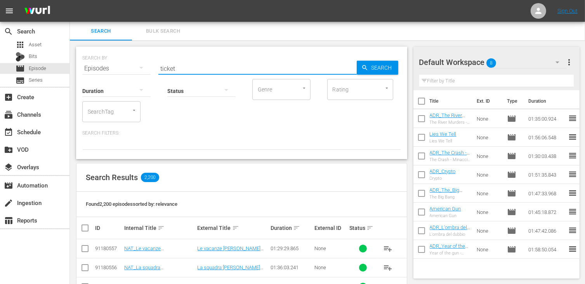
type input "ticket"
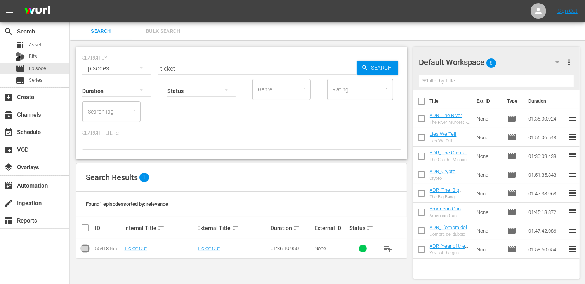
click at [87, 249] on input "checkbox" at bounding box center [84, 249] width 9 height 9
checkbox input "true"
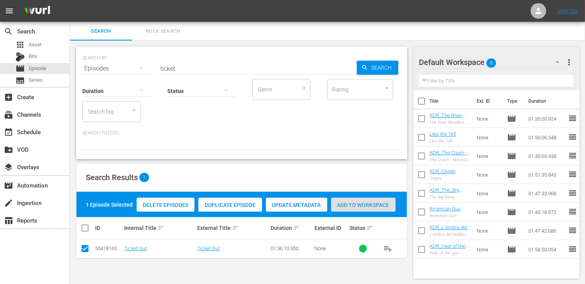
click at [367, 204] on span "Add to Workspace" at bounding box center [363, 205] width 64 height 6
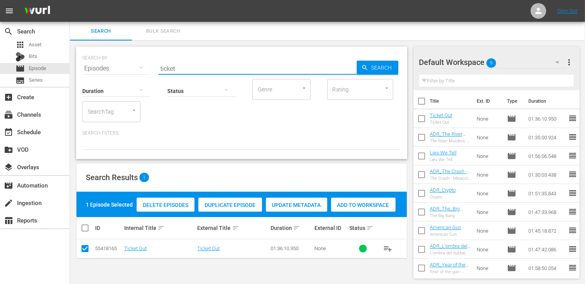
drag, startPoint x: 177, startPoint y: 67, endPoint x: 141, endPoint y: 65, distance: 35.8
click at [141, 65] on div "SEARCH BY Search By Episodes Search ID, Title, Description, Keywords, or Catego…" at bounding box center [241, 64] width 319 height 28
type input "phoen"
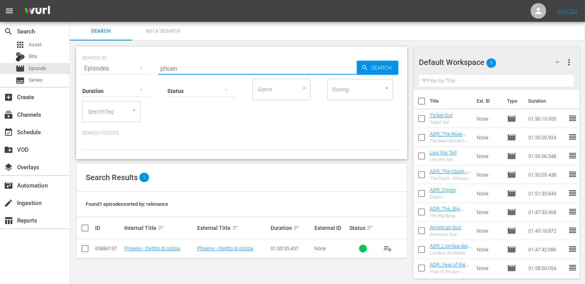
click at [84, 249] on input "checkbox" at bounding box center [84, 249] width 9 height 9
checkbox input "true"
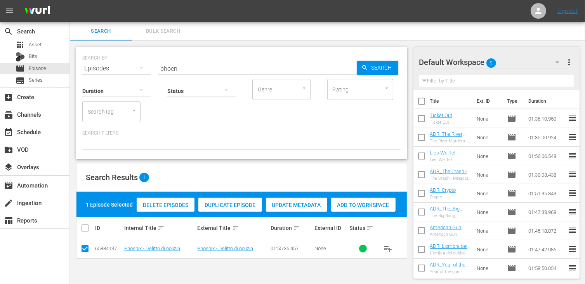
click at [353, 206] on span "Add to Workspace" at bounding box center [363, 205] width 64 height 6
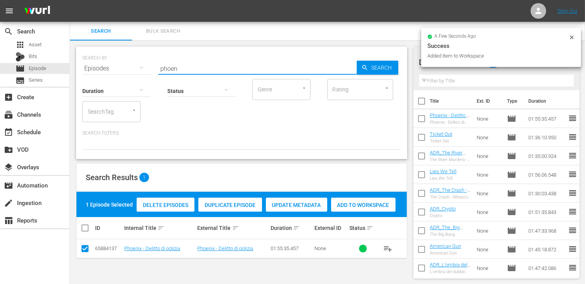
drag, startPoint x: 180, startPoint y: 70, endPoint x: 141, endPoint y: 71, distance: 38.5
click at [137, 64] on div "SEARCH BY Search By Episodes Search ID, Title, Description, Keywords, or Catego…" at bounding box center [241, 64] width 319 height 28
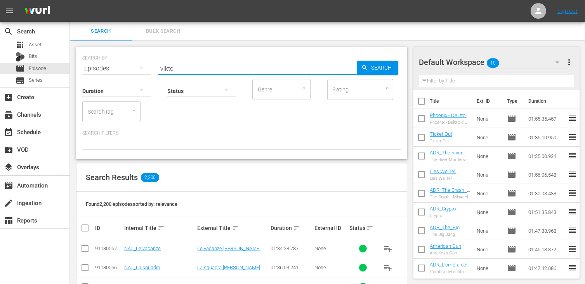
type input "vikto"
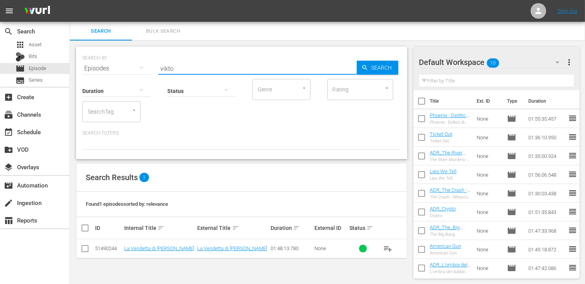
click at [85, 248] on input "checkbox" at bounding box center [84, 249] width 9 height 9
checkbox input "true"
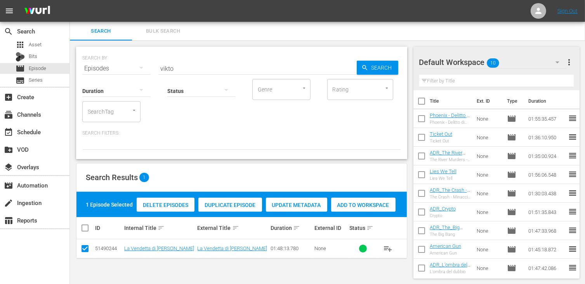
click at [361, 207] on span "Add to Workspace" at bounding box center [363, 205] width 64 height 6
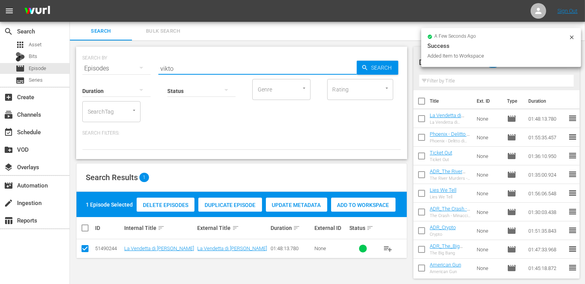
drag, startPoint x: 188, startPoint y: 68, endPoint x: 138, endPoint y: 63, distance: 49.9
click at [138, 63] on div "SEARCH BY Search By Episodes Search ID, Title, Description, Keywords, or Catego…" at bounding box center [241, 64] width 319 height 28
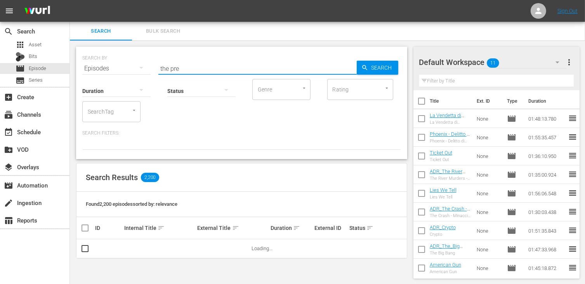
type input "the presence"
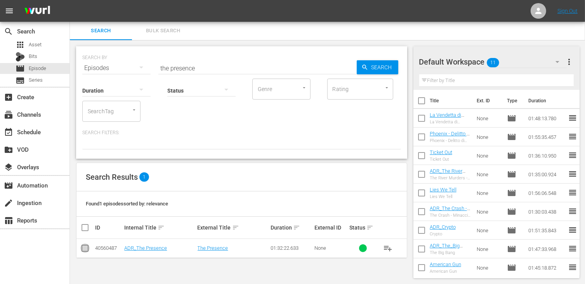
click at [83, 246] on input "checkbox" at bounding box center [84, 249] width 9 height 9
checkbox input "true"
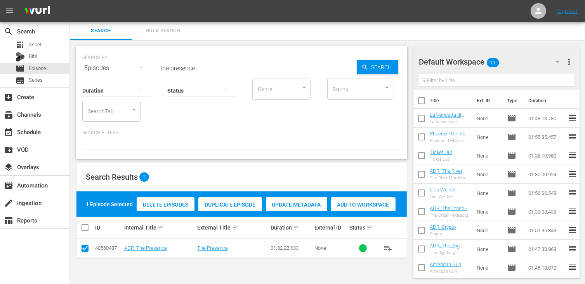
click at [359, 206] on span "Add to Workspace" at bounding box center [363, 204] width 64 height 6
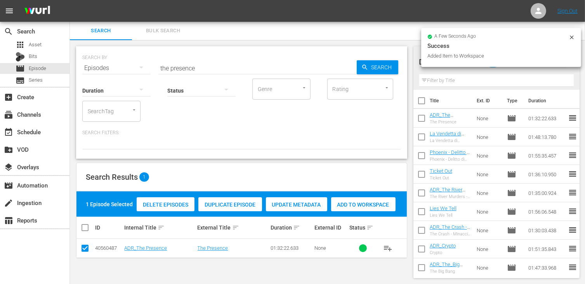
click at [202, 70] on input "the presence" at bounding box center [257, 68] width 198 height 19
drag, startPoint x: 198, startPoint y: 68, endPoint x: 113, endPoint y: 58, distance: 84.9
click at [113, 57] on div "SEARCH BY Search By Episodes Search ID, Title, Description, Keywords, or Catego…" at bounding box center [241, 63] width 319 height 28
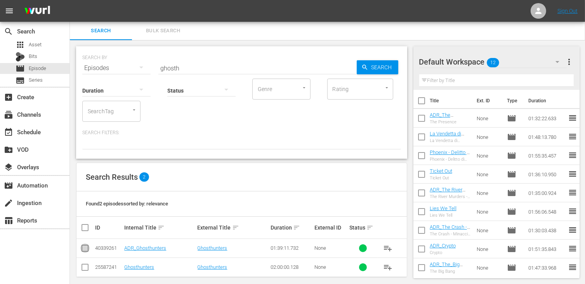
click at [83, 249] on input "checkbox" at bounding box center [84, 249] width 9 height 9
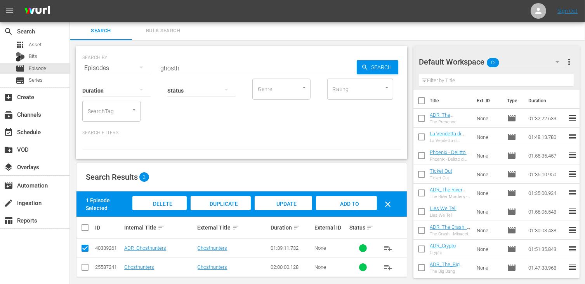
click at [356, 202] on span "Add to Workspace" at bounding box center [346, 210] width 38 height 21
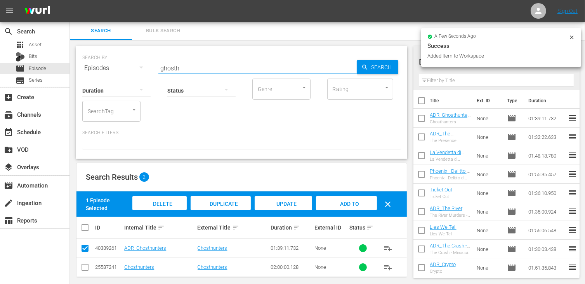
drag, startPoint x: 188, startPoint y: 66, endPoint x: 122, endPoint y: 65, distance: 66.4
click at [122, 65] on div "SEARCH BY Search By Episodes Search ID, Title, Description, Keywords, or Catego…" at bounding box center [241, 63] width 319 height 28
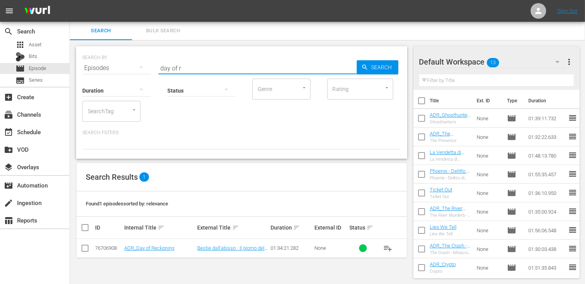
click at [84, 250] on input "checkbox" at bounding box center [84, 249] width 9 height 9
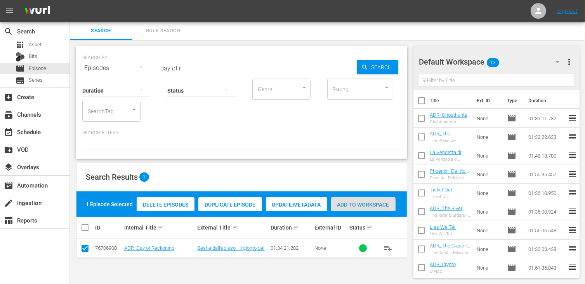
click at [374, 201] on span "Add to Workspace" at bounding box center [363, 204] width 64 height 6
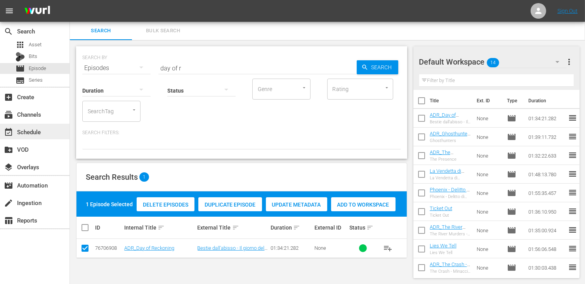
click at [23, 134] on div "event_available Schedule" at bounding box center [21, 130] width 43 height 7
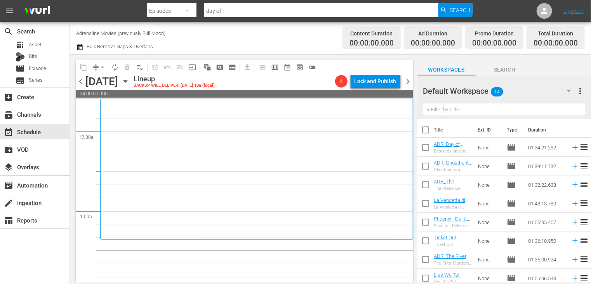
scroll to position [117, 0]
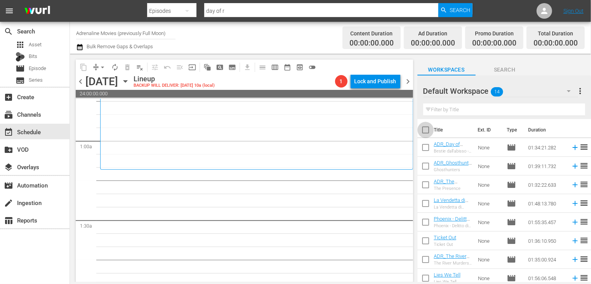
click at [426, 132] on input "checkbox" at bounding box center [426, 131] width 16 height 16
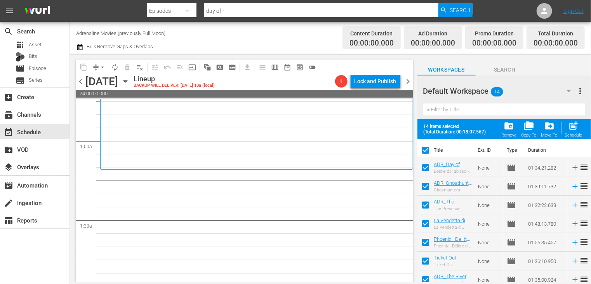
click at [574, 129] on span "post_add" at bounding box center [574, 125] width 10 height 10
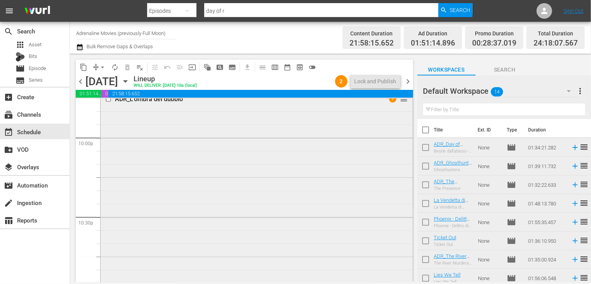
scroll to position [3350, 0]
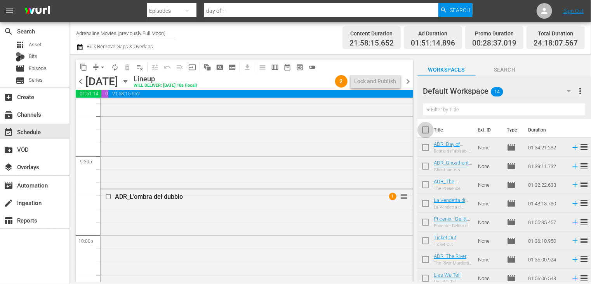
click at [428, 132] on input "checkbox" at bounding box center [426, 131] width 16 height 16
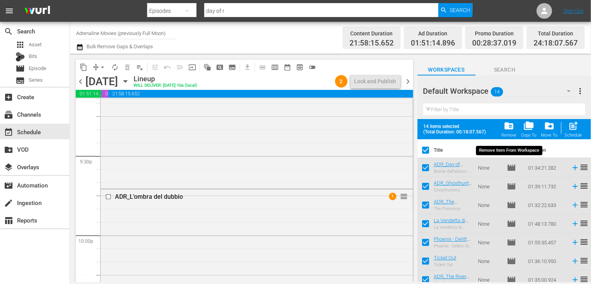
click at [506, 130] on span "folder_delete" at bounding box center [509, 125] width 10 height 10
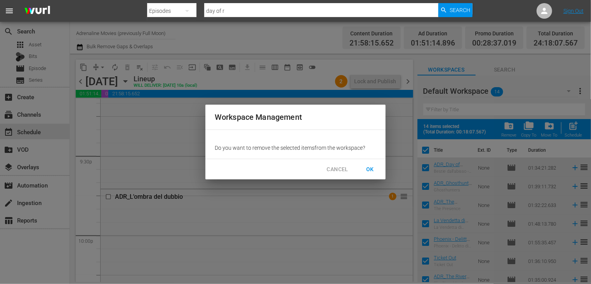
click at [371, 170] on span "OK" at bounding box center [370, 169] width 12 height 10
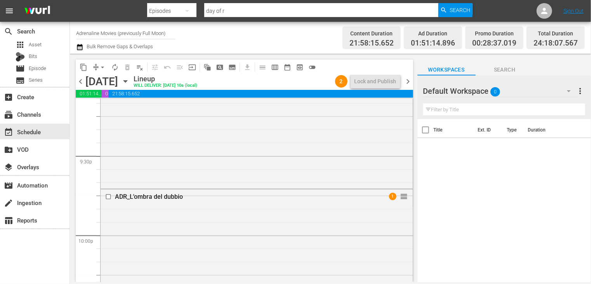
click at [101, 67] on span "arrow_drop_down" at bounding box center [103, 67] width 8 height 8
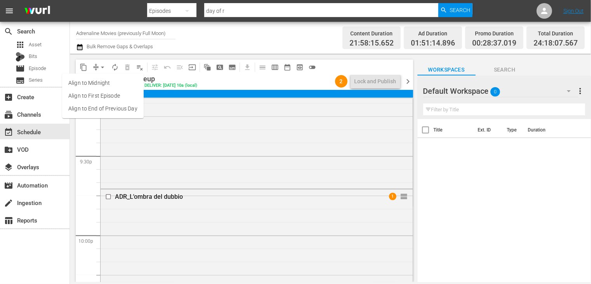
click at [105, 109] on li "Align to End of Previous Day" at bounding box center [103, 108] width 82 height 13
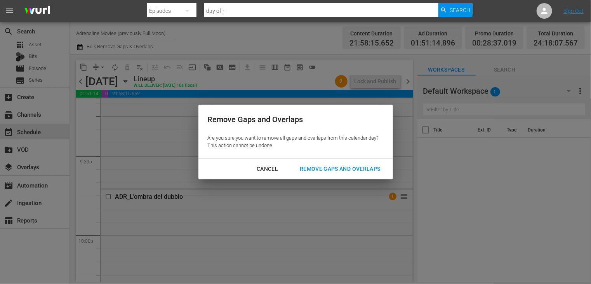
click at [344, 168] on div "Remove Gaps and Overlaps" at bounding box center [340, 169] width 93 height 10
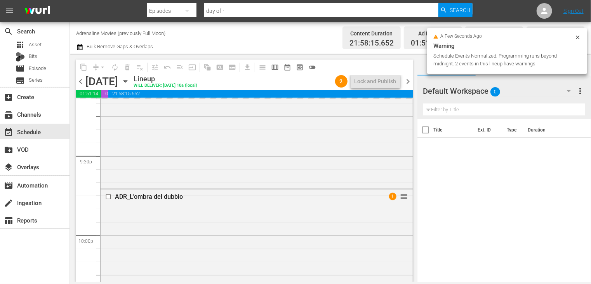
click at [80, 81] on span "chevron_left" at bounding box center [81, 82] width 10 height 10
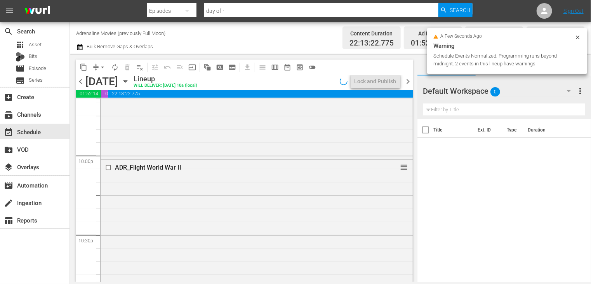
scroll to position [3350, 0]
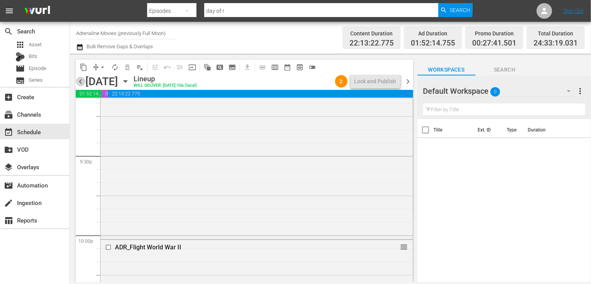
drag, startPoint x: 82, startPoint y: 81, endPoint x: 83, endPoint y: 87, distance: 5.9
click at [82, 80] on span "chevron_left" at bounding box center [81, 82] width 10 height 10
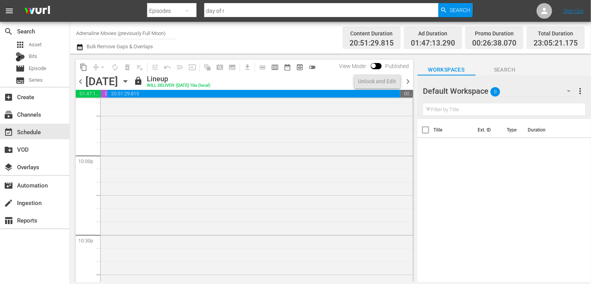
scroll to position [3323, 0]
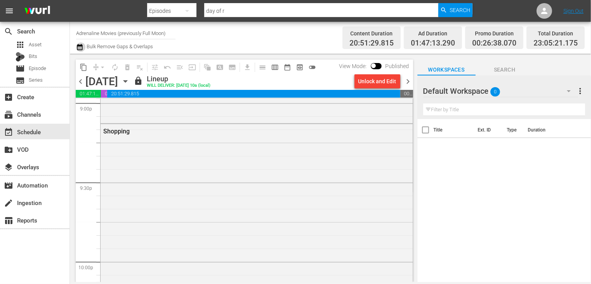
click at [82, 46] on icon "button" at bounding box center [79, 46] width 7 height 9
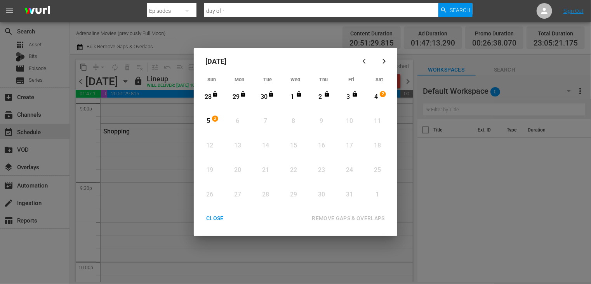
click at [214, 219] on div "CLOSE" at bounding box center [215, 218] width 30 height 10
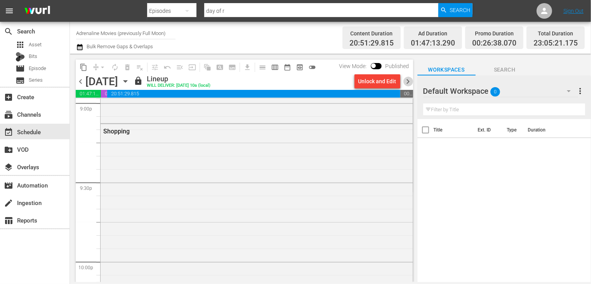
click at [408, 81] on span "chevron_right" at bounding box center [409, 82] width 10 height 10
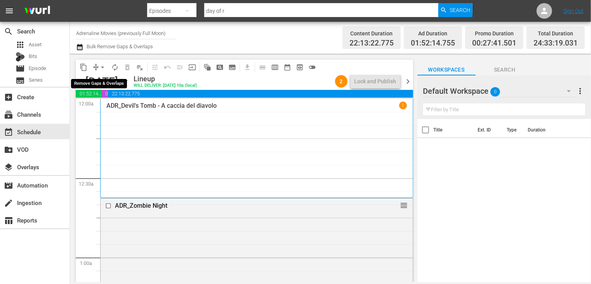
click at [103, 68] on span "arrow_drop_down" at bounding box center [103, 67] width 8 height 8
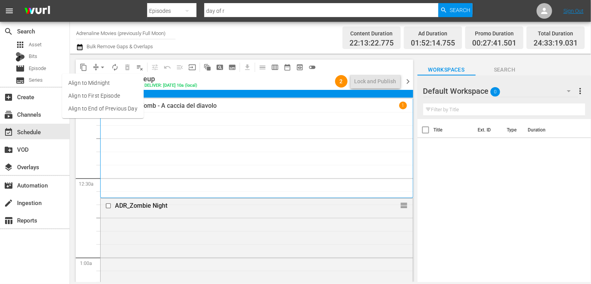
click at [105, 109] on li "Align to End of Previous Day" at bounding box center [103, 108] width 82 height 13
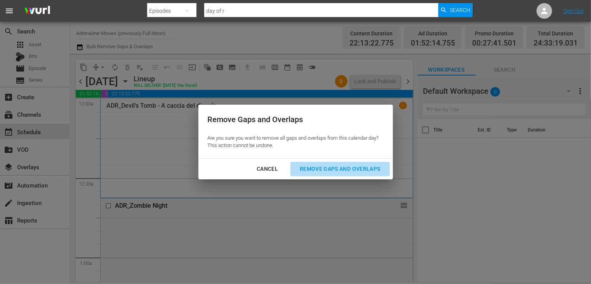
click at [337, 168] on div "Remove Gaps and Overlaps" at bounding box center [340, 169] width 93 height 10
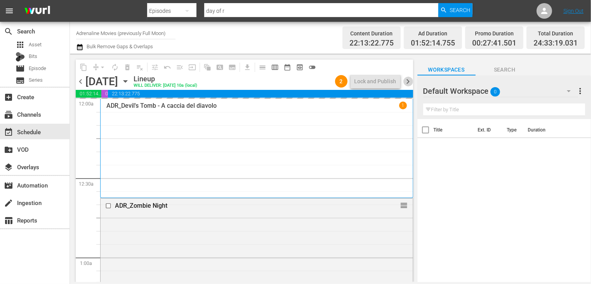
click at [409, 83] on span "chevron_right" at bounding box center [409, 82] width 10 height 10
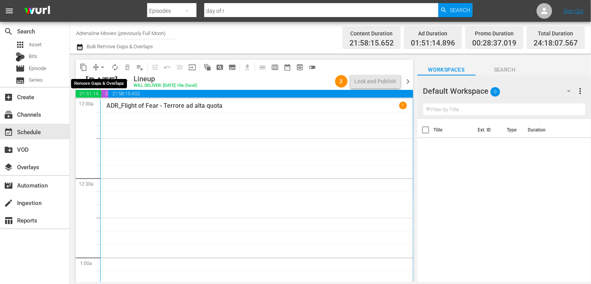
click at [103, 66] on span "arrow_drop_down" at bounding box center [103, 67] width 8 height 8
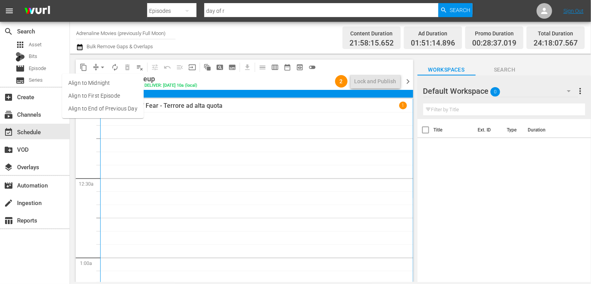
click at [113, 106] on li "Align to End of Previous Day" at bounding box center [103, 108] width 82 height 13
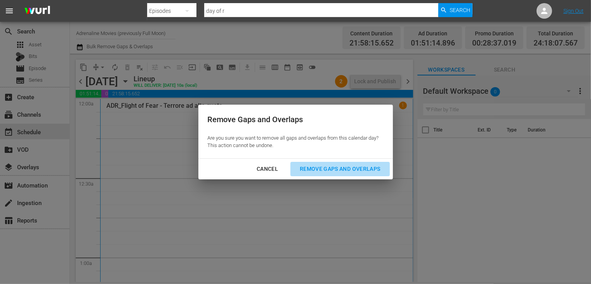
click at [360, 166] on div "Remove Gaps and Overlaps" at bounding box center [340, 169] width 93 height 10
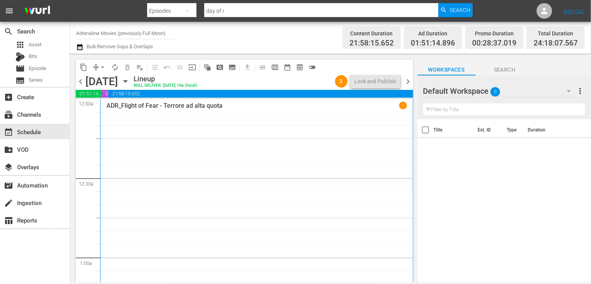
click at [83, 81] on span "chevron_left" at bounding box center [81, 82] width 10 height 10
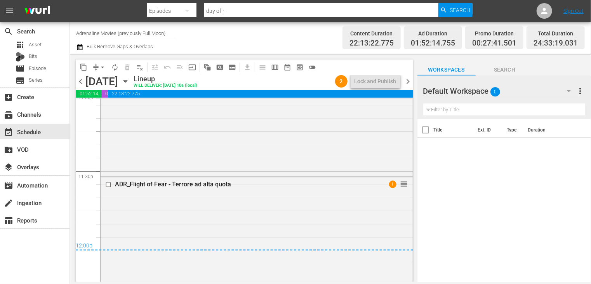
scroll to position [3807, 0]
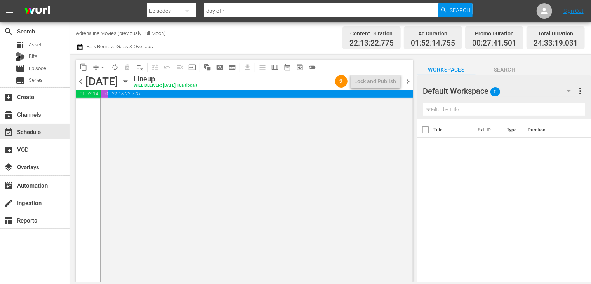
click at [407, 81] on span "chevron_right" at bounding box center [409, 82] width 10 height 10
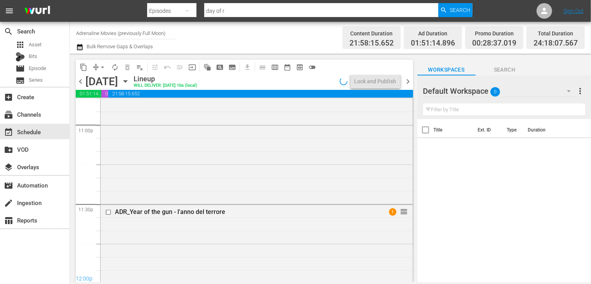
scroll to position [3807, 0]
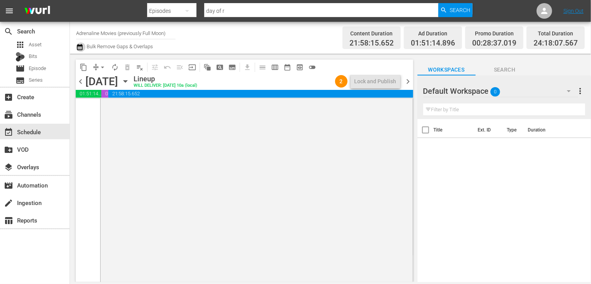
click at [80, 48] on icon "button" at bounding box center [79, 46] width 7 height 9
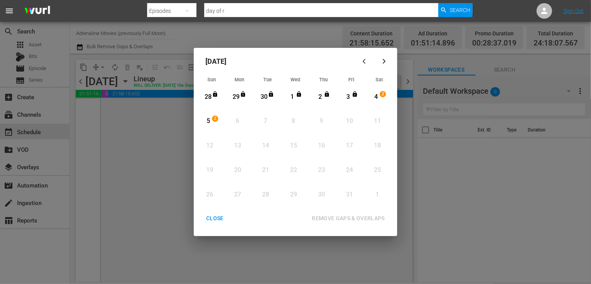
click at [222, 219] on div "CLOSE" at bounding box center [215, 218] width 30 height 10
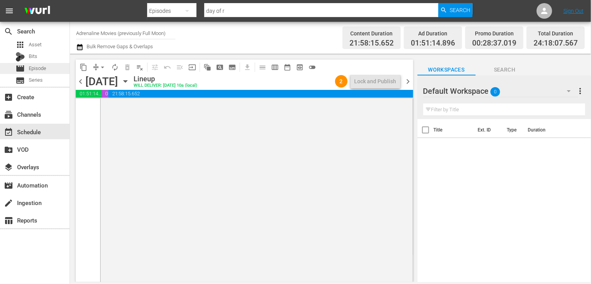
click at [31, 70] on span "Episode" at bounding box center [37, 68] width 17 height 8
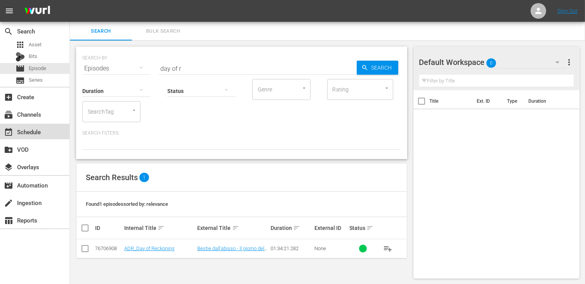
click at [36, 129] on div "event_available Schedule" at bounding box center [21, 130] width 43 height 7
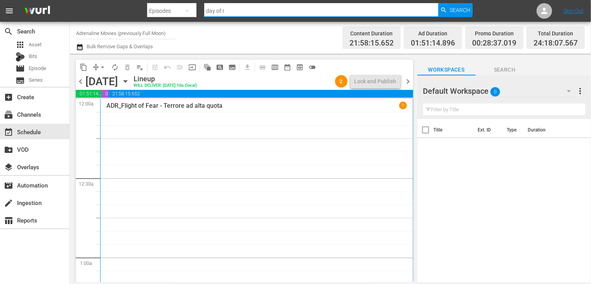
drag, startPoint x: 238, startPoint y: 11, endPoint x: 185, endPoint y: 10, distance: 52.8
click at [185, 10] on div "Search By Episodes Search ID, Title, Description, Keywords, or Category day of …" at bounding box center [309, 11] width 325 height 19
click at [407, 80] on span "chevron_right" at bounding box center [409, 82] width 10 height 10
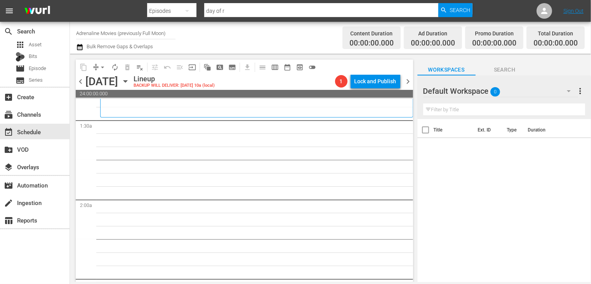
scroll to position [233, 0]
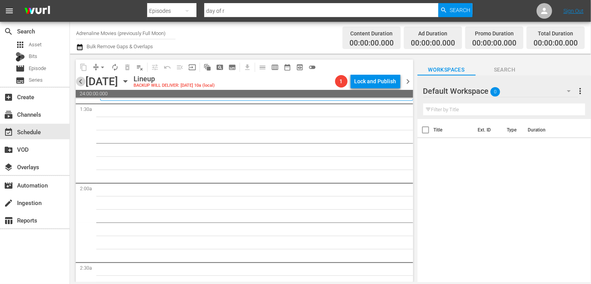
click at [84, 82] on span "chevron_left" at bounding box center [81, 82] width 10 height 10
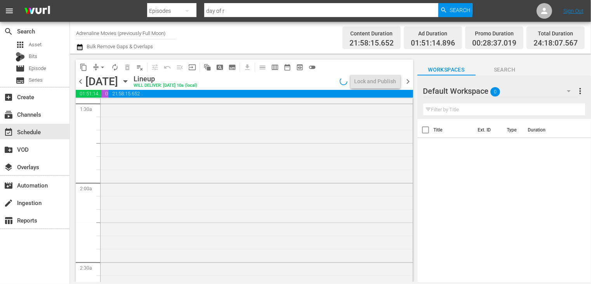
scroll to position [233, 0]
click at [120, 35] on input "Adrenaline Movies (previously Full Moon)" at bounding box center [125, 33] width 99 height 19
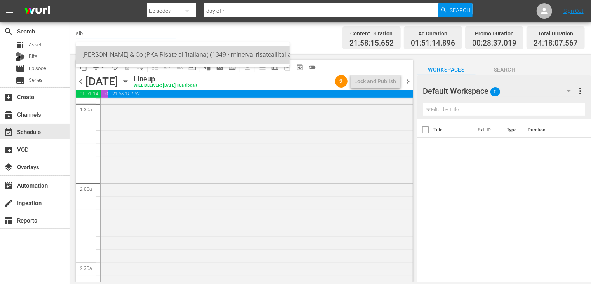
click at [115, 54] on div "Alberto Sordi & Co (PKA Risate all'italiana) (1349 - minerva_risateallitaliana_…" at bounding box center [182, 54] width 201 height 19
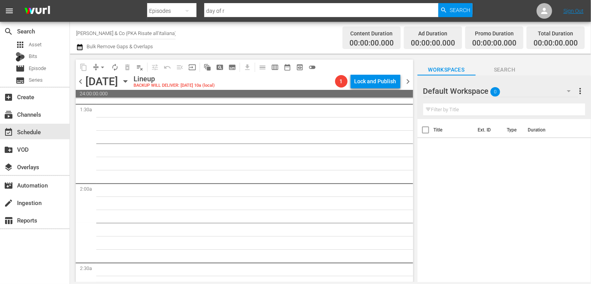
scroll to position [233, 0]
click at [80, 82] on span "chevron_left" at bounding box center [81, 82] width 10 height 10
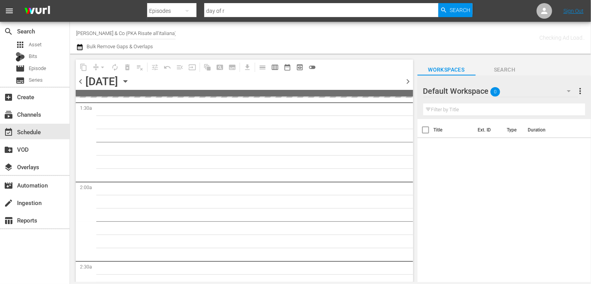
click at [80, 82] on span "chevron_left" at bounding box center [81, 82] width 10 height 10
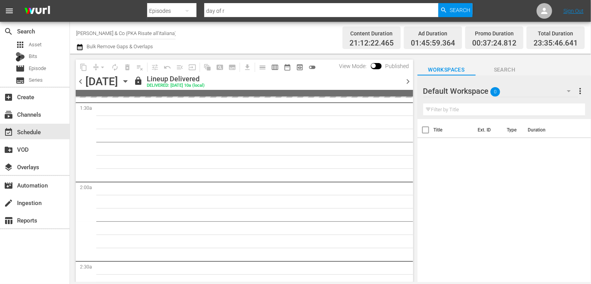
scroll to position [233, 0]
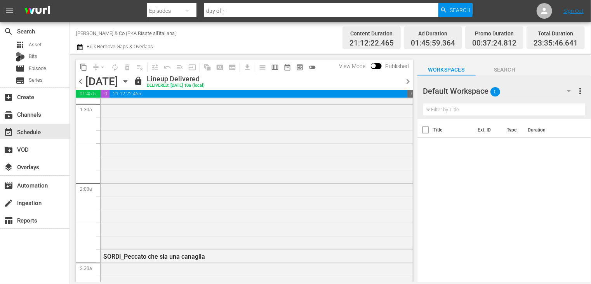
click at [408, 84] on span "chevron_right" at bounding box center [409, 82] width 10 height 10
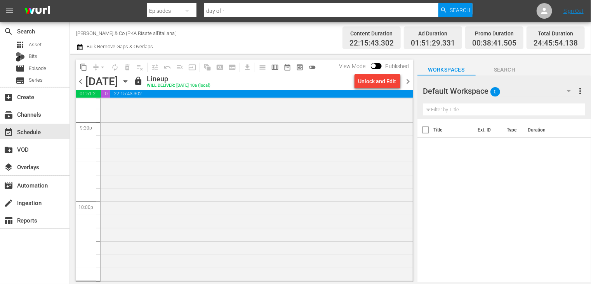
scroll to position [3276, 0]
click at [409, 83] on span "chevron_right" at bounding box center [409, 82] width 10 height 10
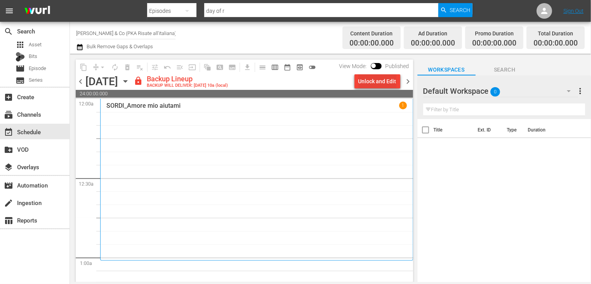
click at [365, 87] on div "Unlock and Edit" at bounding box center [377, 81] width 38 height 14
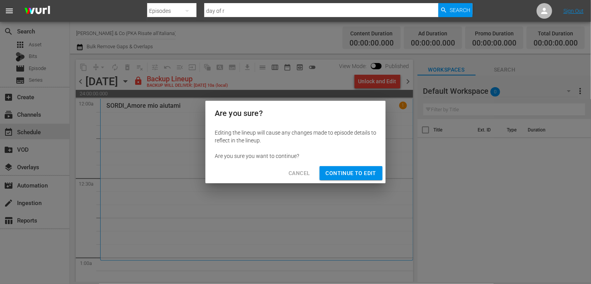
click at [350, 171] on span "Continue to Edit" at bounding box center [351, 173] width 50 height 10
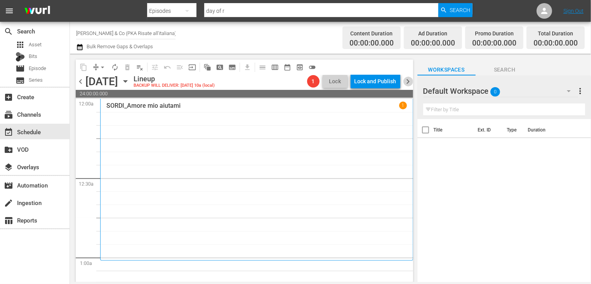
click at [409, 85] on span "chevron_right" at bounding box center [409, 82] width 10 height 10
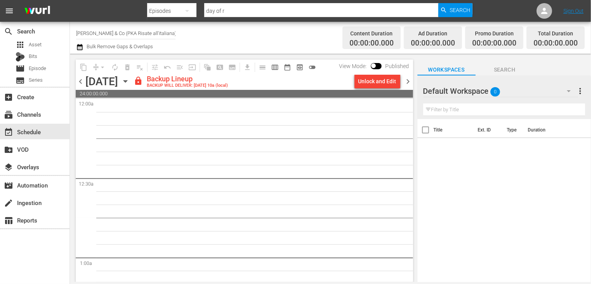
click at [369, 84] on div "Unlock and Edit" at bounding box center [377, 81] width 38 height 14
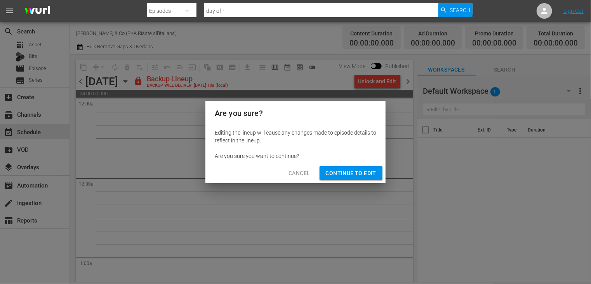
click at [353, 175] on span "Continue to Edit" at bounding box center [351, 173] width 50 height 10
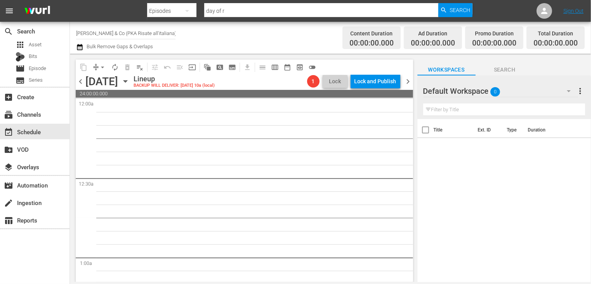
click at [410, 80] on span "chevron_right" at bounding box center [409, 82] width 10 height 10
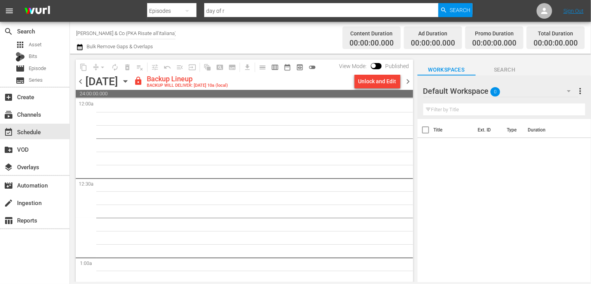
click at [368, 83] on div "Unlock and Edit" at bounding box center [377, 81] width 38 height 14
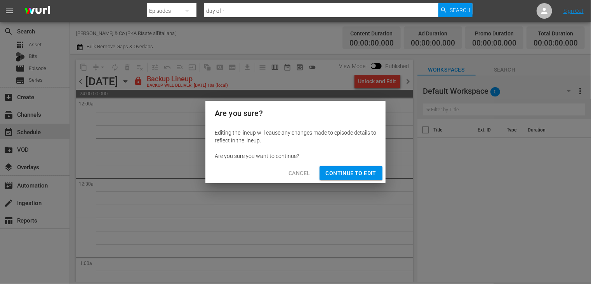
click at [352, 177] on button "Continue to Edit" at bounding box center [351, 173] width 63 height 14
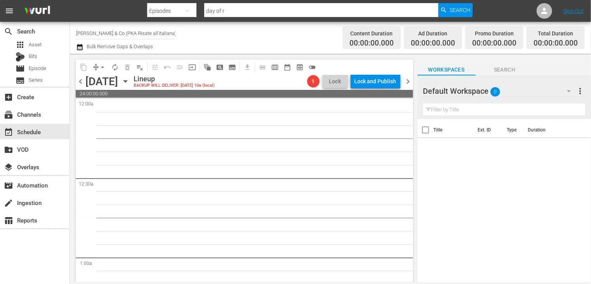
click at [412, 82] on span "chevron_right" at bounding box center [409, 82] width 10 height 10
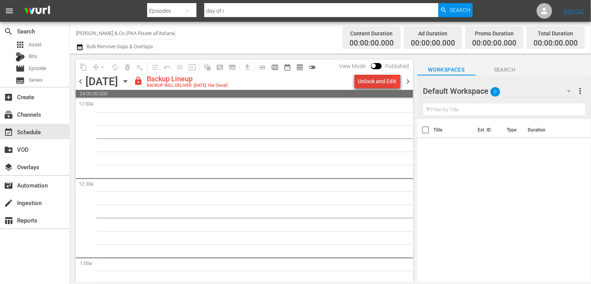
click at [369, 84] on div "Unlock and Edit" at bounding box center [377, 81] width 38 height 14
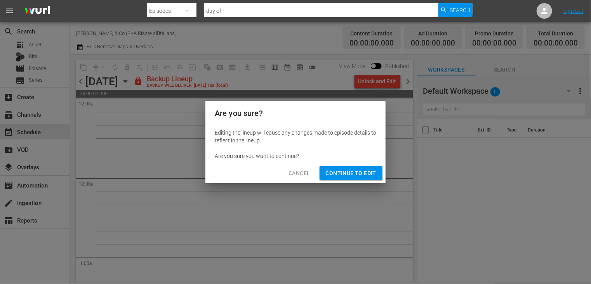
click at [358, 165] on div "Cancel Continue to Edit" at bounding box center [295, 173] width 180 height 21
click at [359, 174] on span "Continue to Edit" at bounding box center [351, 173] width 50 height 10
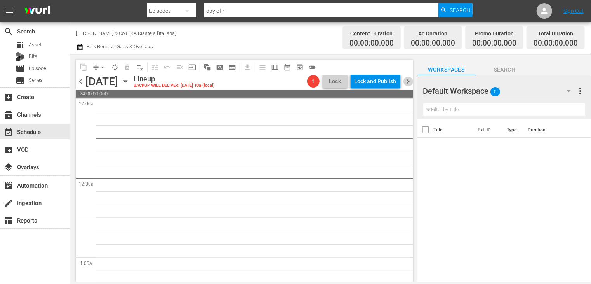
click at [404, 84] on span "chevron_right" at bounding box center [409, 82] width 10 height 10
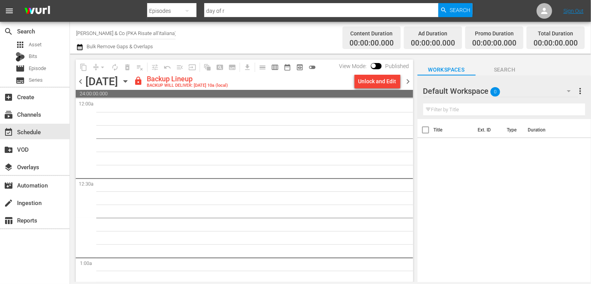
click at [366, 83] on div "Unlock and Edit" at bounding box center [377, 81] width 38 height 14
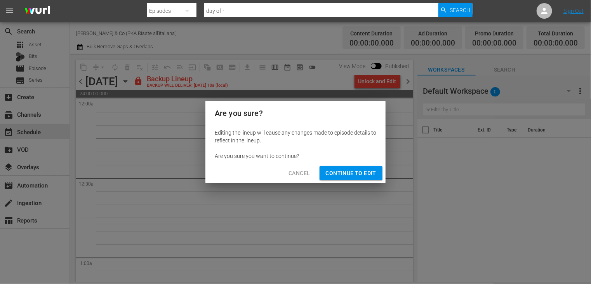
click at [356, 172] on span "Continue to Edit" at bounding box center [351, 173] width 50 height 10
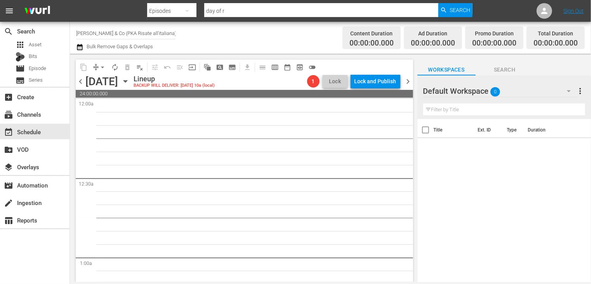
click at [407, 81] on span "chevron_right" at bounding box center [409, 82] width 10 height 10
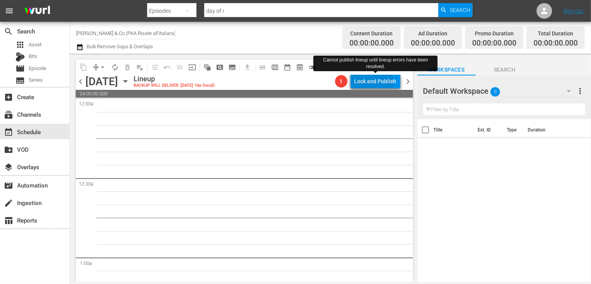
click at [371, 84] on div "Lock and Publish" at bounding box center [376, 81] width 42 height 14
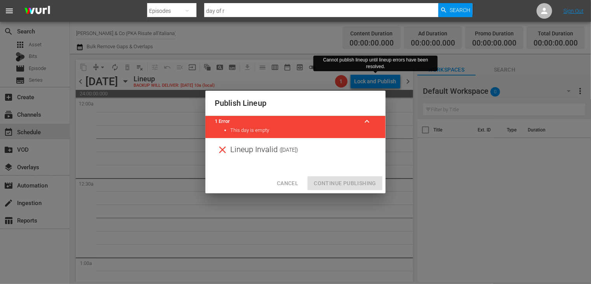
drag, startPoint x: 288, startPoint y: 188, endPoint x: 284, endPoint y: 185, distance: 5.5
click at [288, 188] on button "Cancel" at bounding box center [288, 183] width 34 height 14
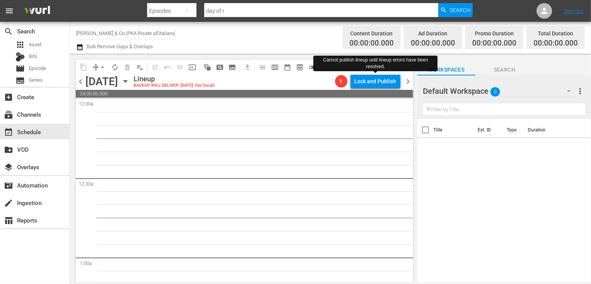
click at [81, 85] on span "chevron_left" at bounding box center [81, 82] width 10 height 10
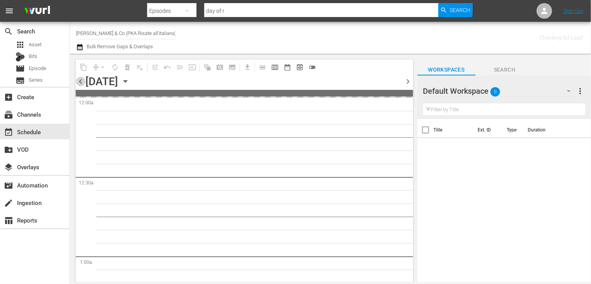
click at [81, 85] on span "chevron_left" at bounding box center [81, 82] width 10 height 10
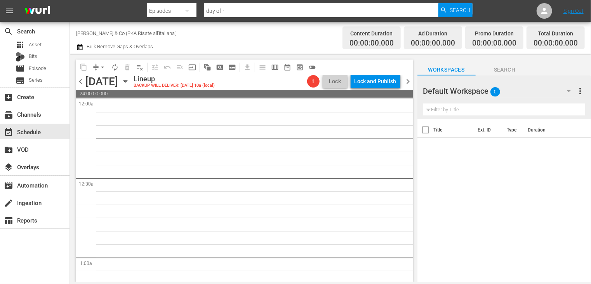
click at [81, 85] on span "chevron_left" at bounding box center [81, 82] width 10 height 10
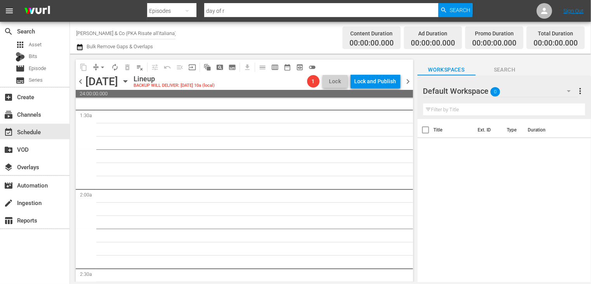
scroll to position [233, 0]
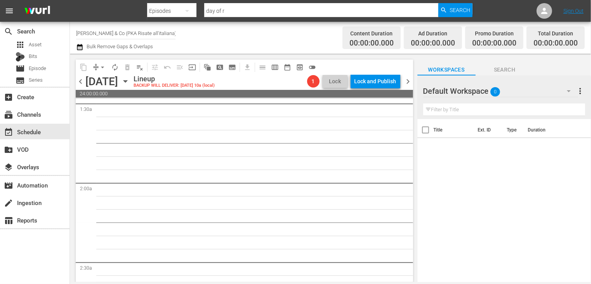
click at [79, 84] on span "chevron_left" at bounding box center [81, 82] width 10 height 10
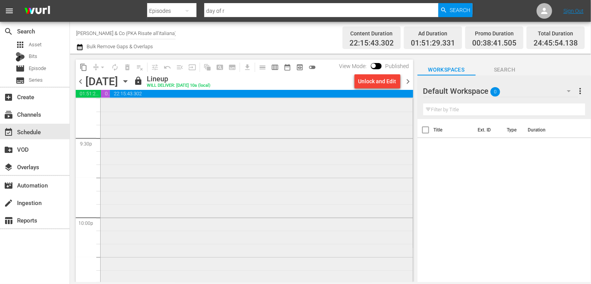
scroll to position [3354, 0]
click at [410, 83] on span "chevron_right" at bounding box center [409, 82] width 10 height 10
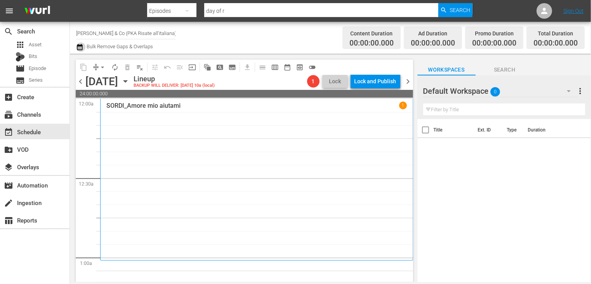
click at [77, 47] on icon "button" at bounding box center [79, 46] width 7 height 9
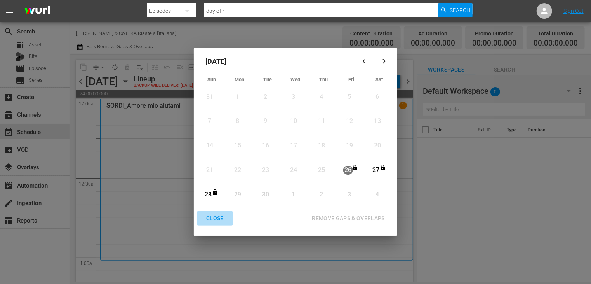
drag, startPoint x: 216, startPoint y: 223, endPoint x: 209, endPoint y: 215, distance: 10.2
click at [217, 222] on div "CLOSE" at bounding box center [215, 218] width 30 height 10
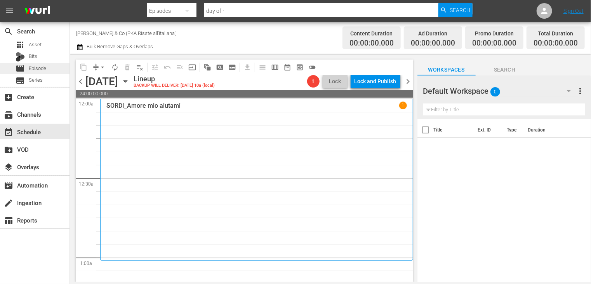
click at [45, 70] on span "Episode" at bounding box center [37, 68] width 17 height 8
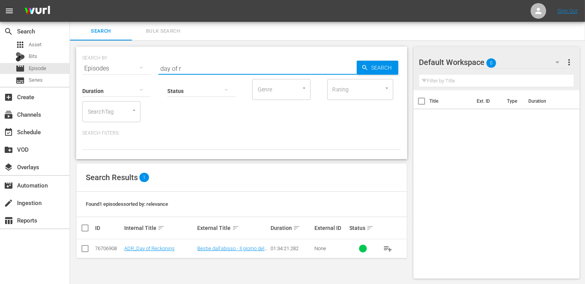
drag, startPoint x: 155, startPoint y: 65, endPoint x: 131, endPoint y: 64, distance: 24.1
click at [131, 64] on div "SEARCH BY Search By Episodes Search ID, Title, Description, Keywords, or Catego…" at bounding box center [241, 64] width 319 height 28
drag, startPoint x: 84, startPoint y: 247, endPoint x: 112, endPoint y: 243, distance: 28.3
click at [84, 247] on input "checkbox" at bounding box center [84, 249] width 9 height 9
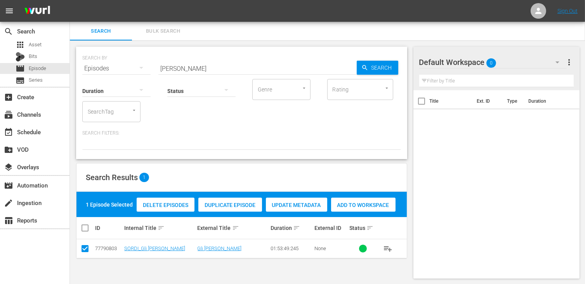
click at [352, 205] on span "Add to Workspace" at bounding box center [363, 205] width 64 height 6
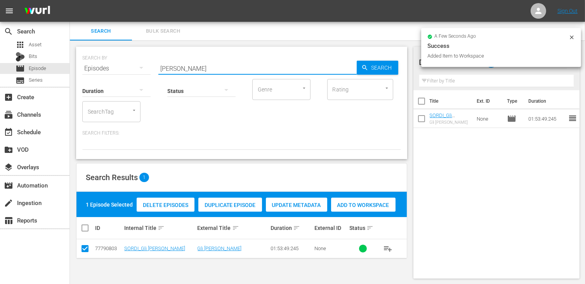
drag, startPoint x: 186, startPoint y: 69, endPoint x: 105, endPoint y: 58, distance: 81.9
click at [105, 58] on div "SEARCH BY Search By Episodes Search ID, Title, Description, Keywords, or Catego…" at bounding box center [241, 64] width 319 height 28
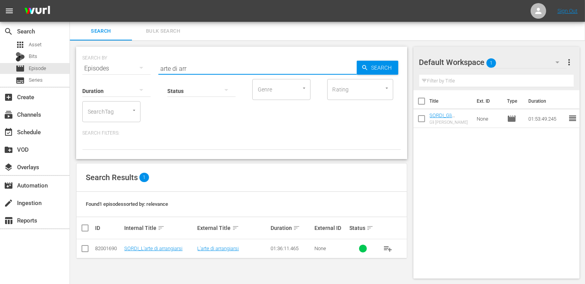
drag, startPoint x: 83, startPoint y: 248, endPoint x: 164, endPoint y: 230, distance: 82.8
click at [83, 248] on input "checkbox" at bounding box center [84, 249] width 9 height 9
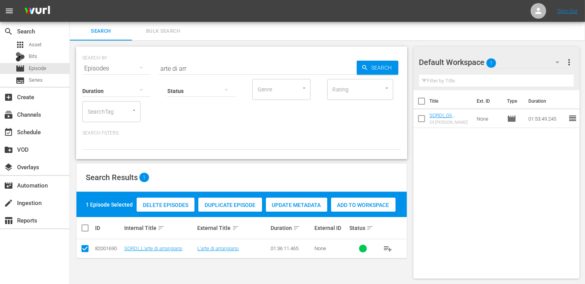
click at [356, 202] on span "Add to Workspace" at bounding box center [363, 205] width 64 height 6
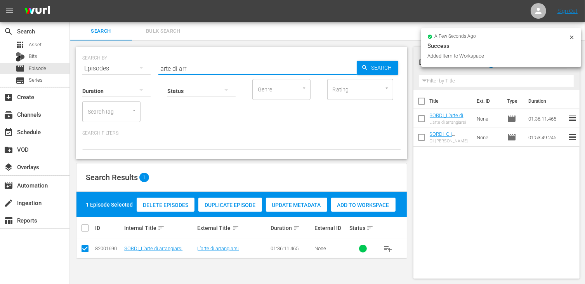
drag, startPoint x: 190, startPoint y: 64, endPoint x: 112, endPoint y: 64, distance: 78.1
click at [112, 64] on div "SEARCH BY Search By Episodes Search ID, Title, Description, Keywords, or Catego…" at bounding box center [241, 64] width 319 height 28
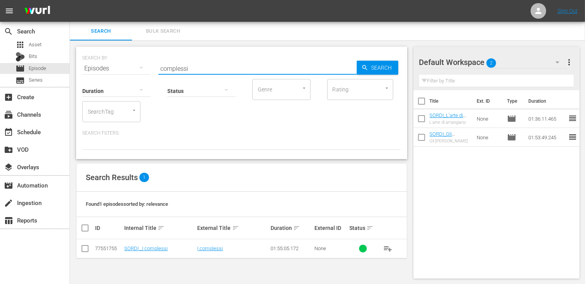
drag, startPoint x: 82, startPoint y: 250, endPoint x: 99, endPoint y: 246, distance: 17.2
click at [82, 251] on input "checkbox" at bounding box center [84, 249] width 9 height 9
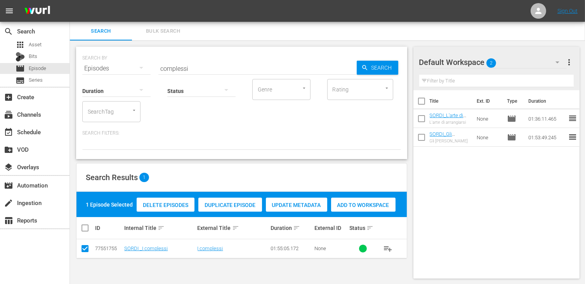
click at [369, 206] on span "Add to Workspace" at bounding box center [363, 205] width 64 height 6
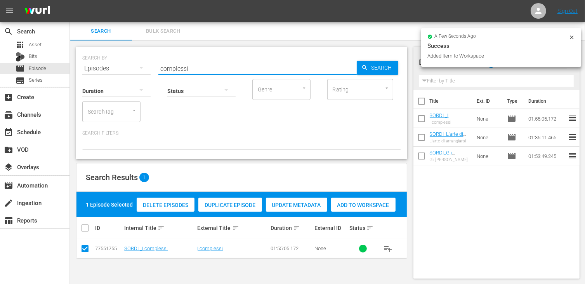
drag, startPoint x: 198, startPoint y: 68, endPoint x: 122, endPoint y: 62, distance: 77.1
click at [122, 62] on div "SEARCH BY Search By Episodes Search ID, Title, Description, Keywords, or Catego…" at bounding box center [241, 64] width 319 height 28
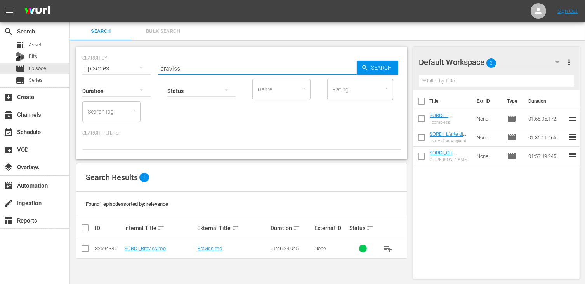
click at [82, 247] on input "checkbox" at bounding box center [84, 249] width 9 height 9
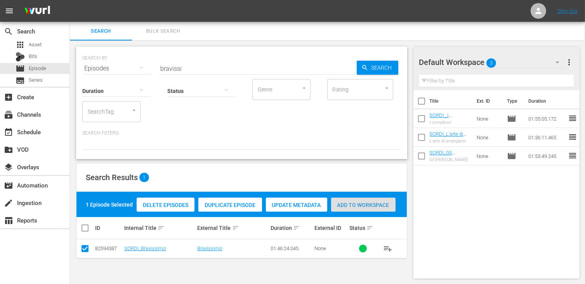
drag, startPoint x: 359, startPoint y: 203, endPoint x: 312, endPoint y: 176, distance: 54.0
click at [359, 202] on span "Add to Workspace" at bounding box center [363, 205] width 64 height 6
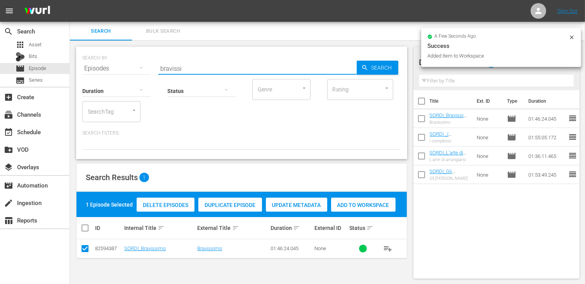
drag, startPoint x: 180, startPoint y: 67, endPoint x: 99, endPoint y: 58, distance: 80.8
click at [99, 58] on div "SEARCH BY Search By Episodes Search ID, Title, Description, Keywords, or Catego…" at bounding box center [241, 64] width 319 height 28
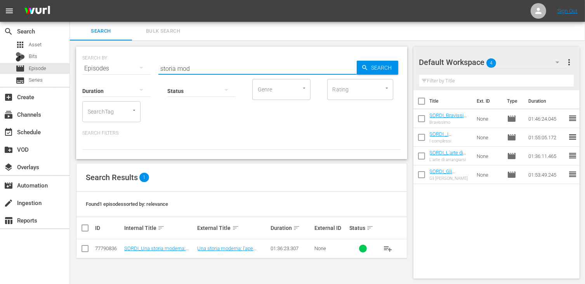
click at [82, 247] on input "checkbox" at bounding box center [84, 249] width 9 height 9
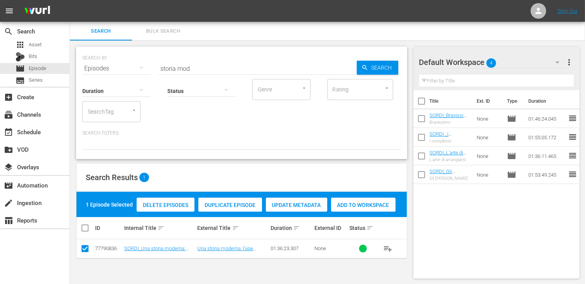
click at [365, 205] on span "Add to Workspace" at bounding box center [363, 205] width 64 height 6
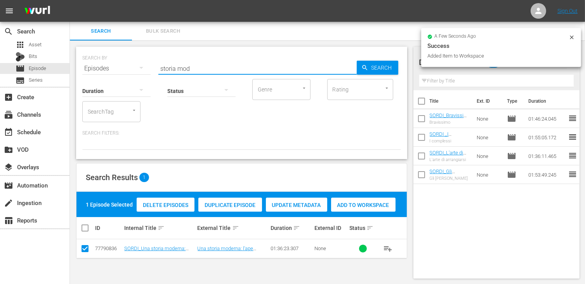
drag, startPoint x: 164, startPoint y: 64, endPoint x: 111, endPoint y: 62, distance: 53.2
click at [111, 63] on div "SEARCH BY Search By Episodes Search ID, Title, Description, Keywords, or Catego…" at bounding box center [241, 64] width 319 height 28
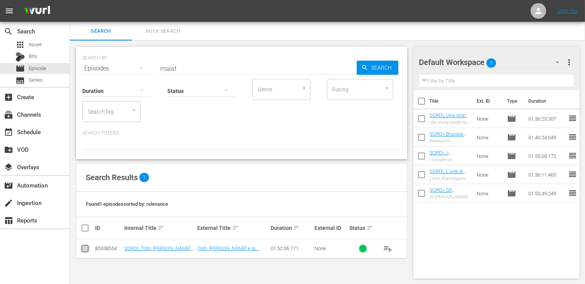
click at [86, 247] on input "checkbox" at bounding box center [84, 249] width 9 height 9
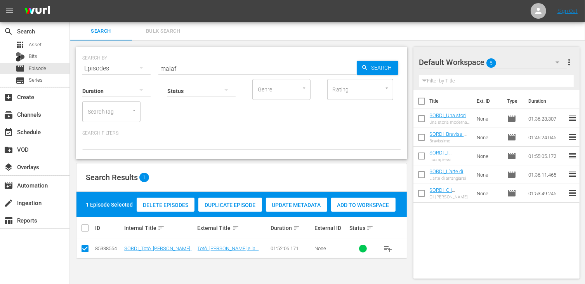
click at [377, 207] on span "Add to Workspace" at bounding box center [363, 205] width 64 height 6
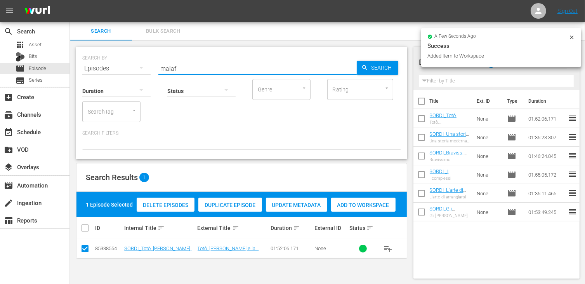
drag, startPoint x: 189, startPoint y: 71, endPoint x: 95, endPoint y: 66, distance: 93.8
click at [95, 66] on div "SEARCH BY Search By Episodes Search ID, Title, Description, Keywords, or Catego…" at bounding box center [241, 64] width 319 height 28
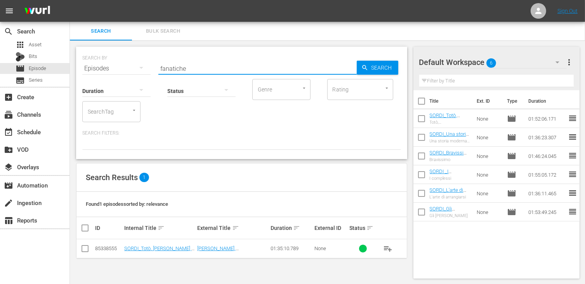
click at [82, 247] on input "checkbox" at bounding box center [84, 249] width 9 height 9
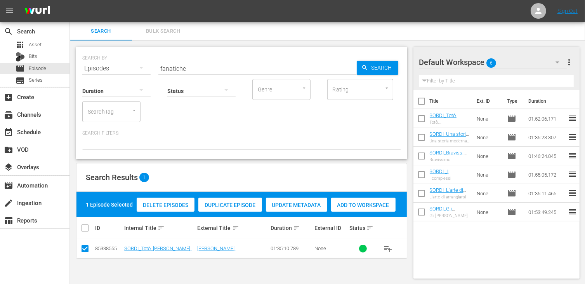
click at [363, 205] on span "Add to Workspace" at bounding box center [363, 205] width 64 height 6
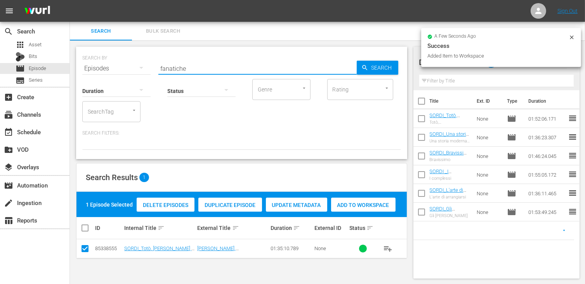
drag, startPoint x: 196, startPoint y: 68, endPoint x: 92, endPoint y: 56, distance: 104.7
click at [92, 56] on div "SEARCH BY Search By Episodes Search ID, Title, Description, Keywords, or Catego…" at bounding box center [241, 64] width 319 height 28
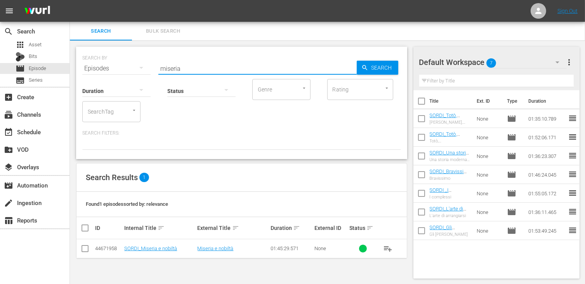
click at [88, 251] on input "checkbox" at bounding box center [84, 249] width 9 height 9
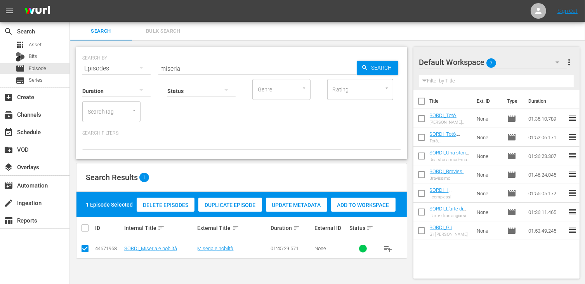
click at [359, 202] on span "Add to Workspace" at bounding box center [363, 205] width 64 height 6
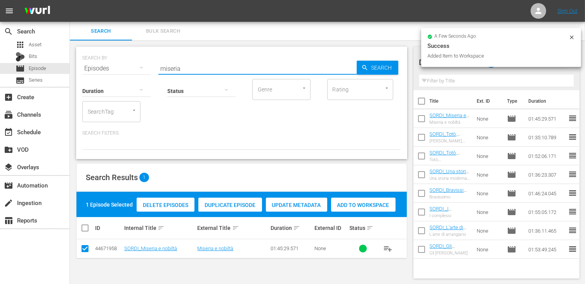
drag, startPoint x: 191, startPoint y: 71, endPoint x: 157, endPoint y: 61, distance: 35.5
click at [157, 61] on div "SEARCH BY Search By Episodes Search ID, Title, Description, Keywords, or Catego…" at bounding box center [241, 64] width 319 height 28
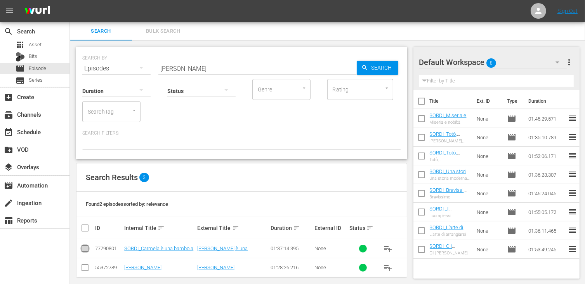
click at [85, 250] on input "checkbox" at bounding box center [84, 249] width 9 height 9
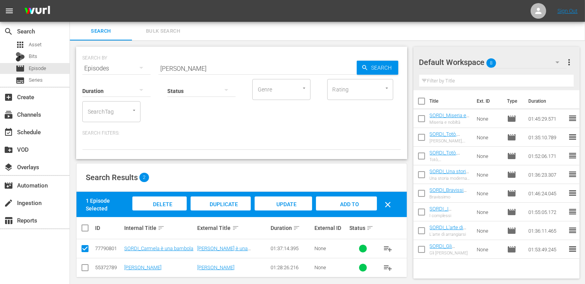
drag, startPoint x: 342, startPoint y: 205, endPoint x: 322, endPoint y: 187, distance: 27.8
click at [343, 205] on span "Add to Workspace" at bounding box center [346, 211] width 38 height 21
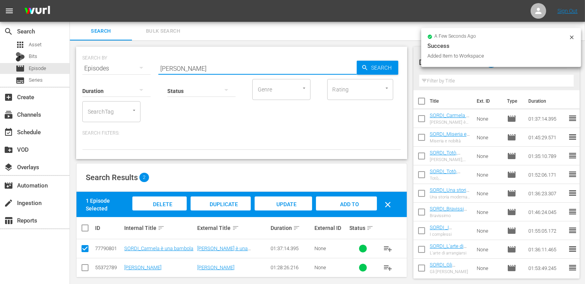
drag, startPoint x: 185, startPoint y: 67, endPoint x: 129, endPoint y: 63, distance: 56.1
click at [129, 63] on div "SEARCH BY Search By Episodes Search ID, Title, Description, Keywords, or Catego…" at bounding box center [241, 64] width 319 height 28
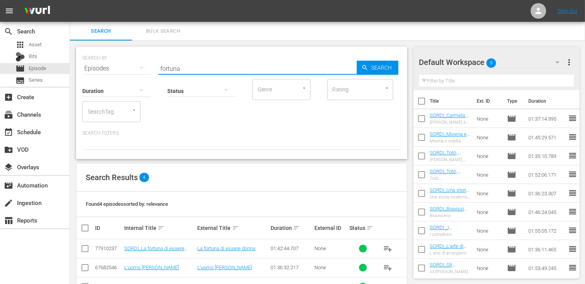
click at [84, 246] on input "checkbox" at bounding box center [84, 249] width 9 height 9
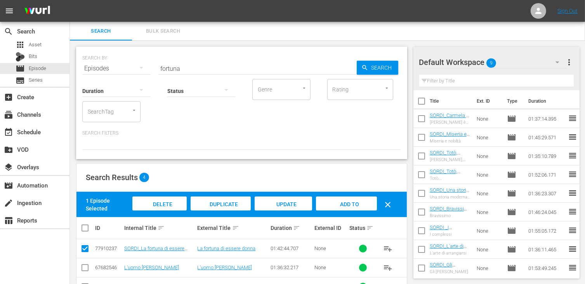
click at [358, 201] on span "Add to Workspace" at bounding box center [346, 211] width 38 height 21
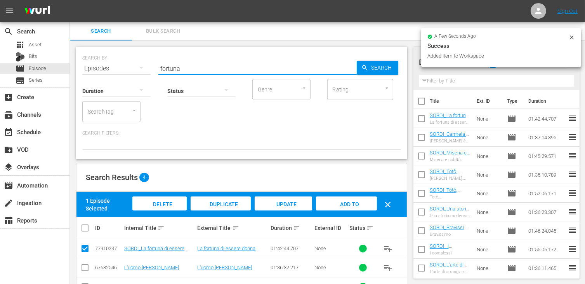
drag, startPoint x: 186, startPoint y: 67, endPoint x: 136, endPoint y: 61, distance: 51.2
click at [136, 61] on div "SEARCH BY Search By Episodes Search ID, Title, Description, Keywords, or Catego…" at bounding box center [241, 64] width 319 height 28
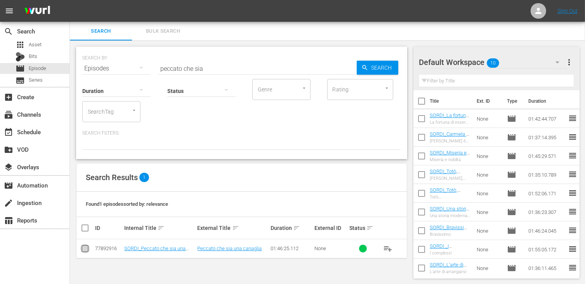
drag, startPoint x: 87, startPoint y: 252, endPoint x: 117, endPoint y: 241, distance: 31.5
click at [87, 252] on input "checkbox" at bounding box center [84, 249] width 9 height 9
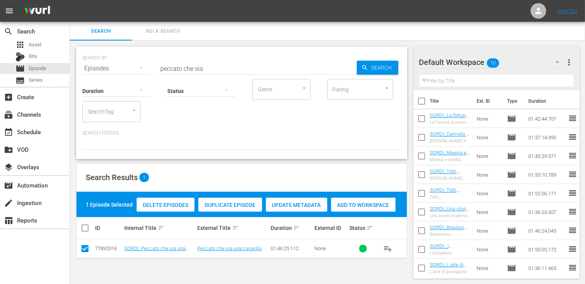
click at [361, 202] on span "Add to Workspace" at bounding box center [363, 205] width 64 height 6
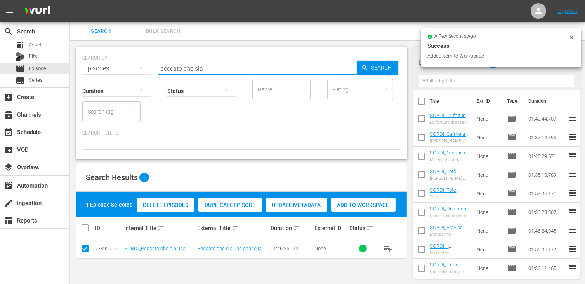
drag, startPoint x: 210, startPoint y: 70, endPoint x: 96, endPoint y: 61, distance: 113.8
click at [96, 61] on div "SEARCH BY Search By Episodes Search ID, Title, Description, Keywords, or Catego…" at bounding box center [241, 64] width 319 height 28
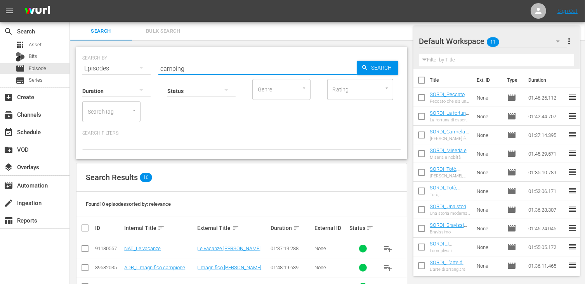
scroll to position [117, 0]
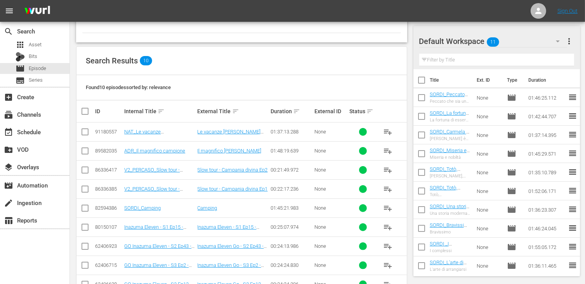
click at [85, 206] on input "checkbox" at bounding box center [84, 209] width 9 height 9
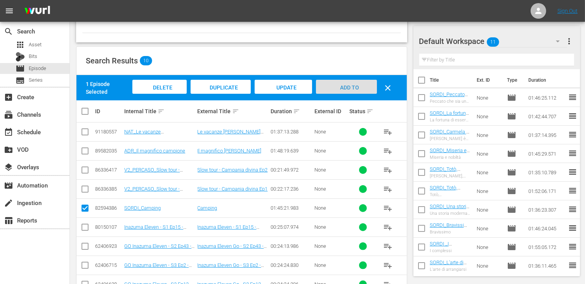
click at [357, 87] on span "Add to Workspace" at bounding box center [346, 94] width 38 height 21
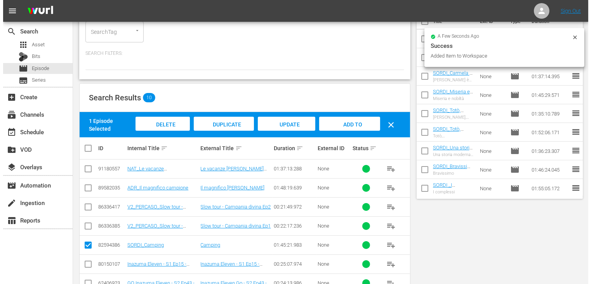
scroll to position [0, 0]
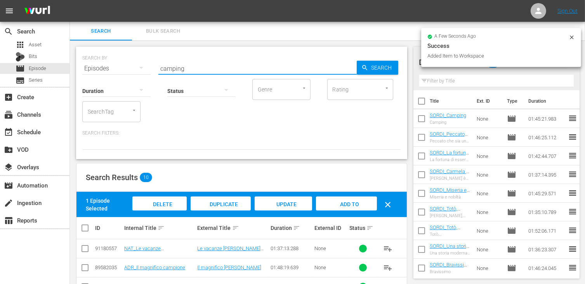
drag, startPoint x: 188, startPoint y: 69, endPoint x: 106, endPoint y: 69, distance: 82.3
click at [106, 69] on div "SEARCH BY Search By Episodes Search ID, Title, Description, Keywords, or Catego…" at bounding box center [241, 64] width 319 height 28
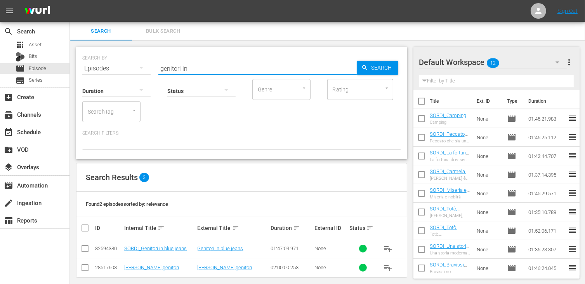
click at [89, 249] on input "checkbox" at bounding box center [84, 249] width 9 height 9
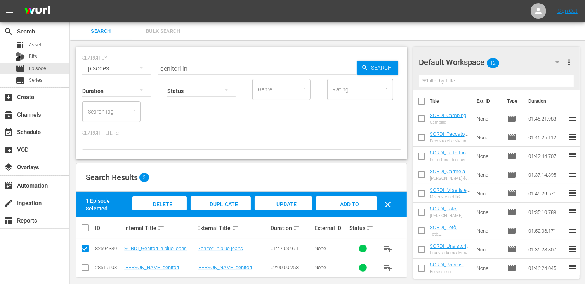
click at [349, 204] on span "Add to Workspace" at bounding box center [346, 211] width 38 height 21
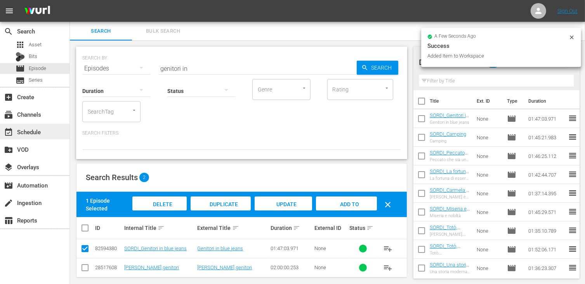
click at [30, 132] on div "event_available Schedule" at bounding box center [21, 130] width 43 height 7
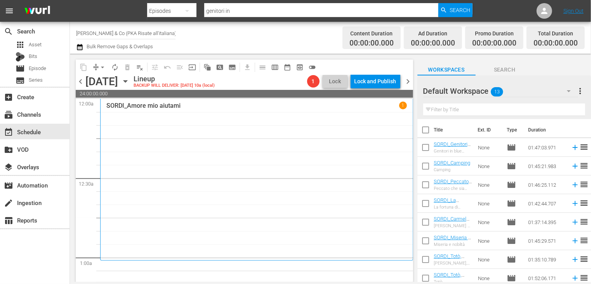
click at [425, 131] on input "checkbox" at bounding box center [426, 131] width 16 height 16
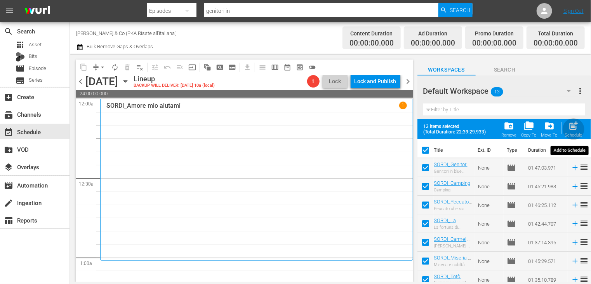
click at [579, 127] on span "post_add" at bounding box center [574, 125] width 10 height 10
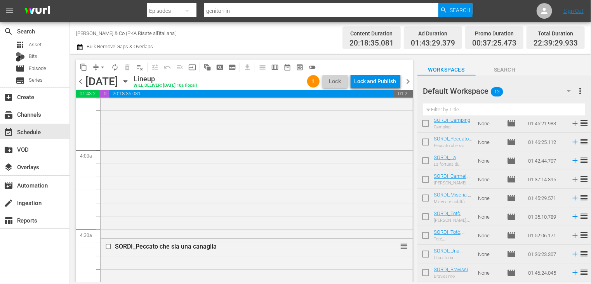
scroll to position [97, 0]
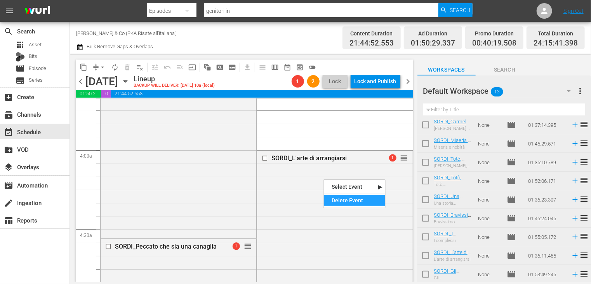
click at [338, 195] on div "Delete Event" at bounding box center [354, 200] width 61 height 10
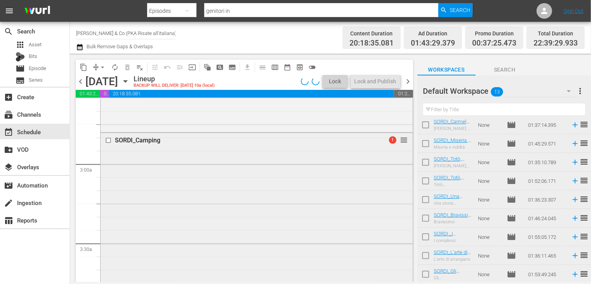
scroll to position [427, 0]
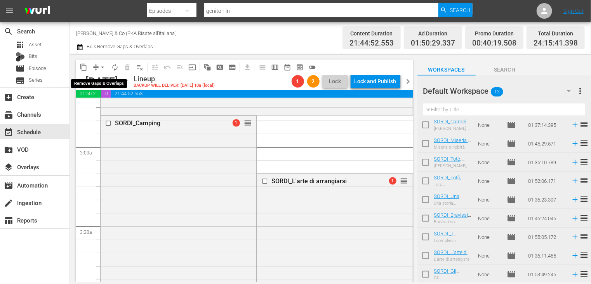
click at [101, 66] on span "arrow_drop_down" at bounding box center [103, 67] width 8 height 8
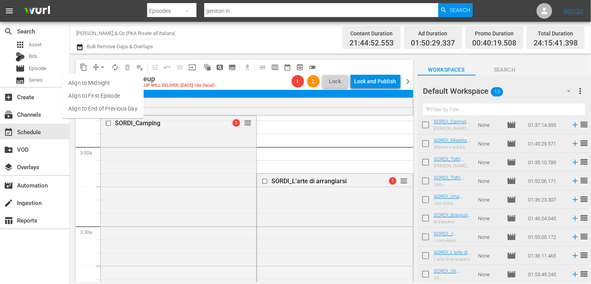
click at [102, 110] on li "Align to End of Previous Day" at bounding box center [103, 108] width 82 height 13
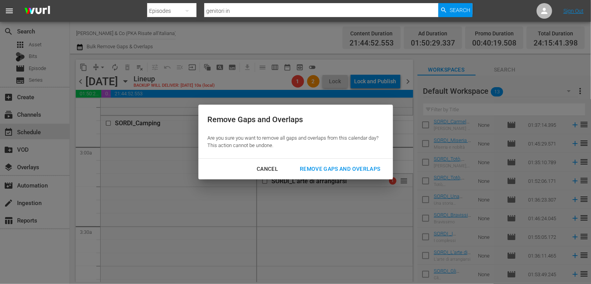
drag, startPoint x: 337, startPoint y: 169, endPoint x: 332, endPoint y: 176, distance: 8.9
click at [337, 169] on div "Remove Gaps and Overlaps" at bounding box center [340, 169] width 93 height 10
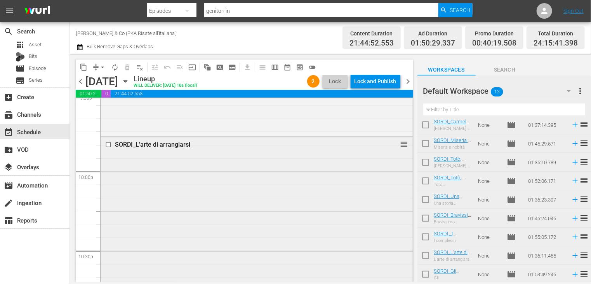
scroll to position [3395, 0]
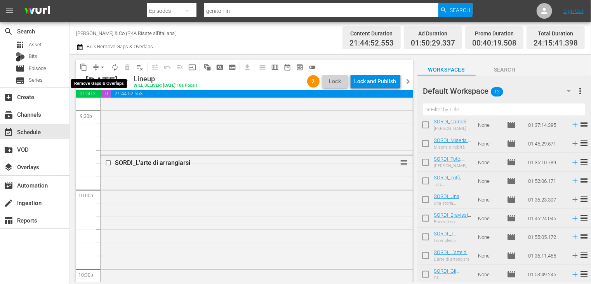
click at [103, 67] on span "arrow_drop_down" at bounding box center [103, 67] width 8 height 8
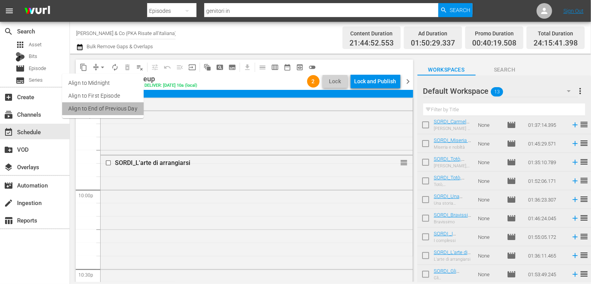
click at [111, 107] on li "Align to End of Previous Day" at bounding box center [103, 108] width 82 height 13
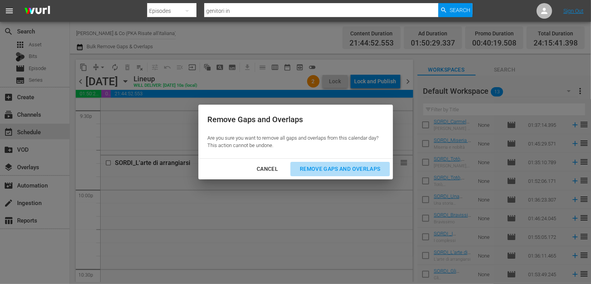
click at [315, 166] on div "Remove Gaps and Overlaps" at bounding box center [340, 169] width 93 height 10
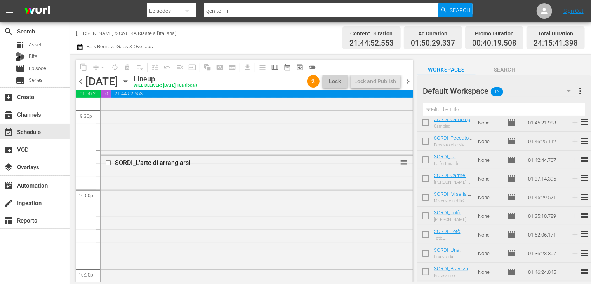
scroll to position [0, 0]
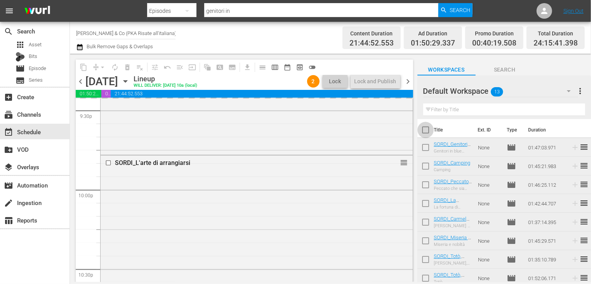
click at [426, 131] on input "checkbox" at bounding box center [426, 131] width 16 height 16
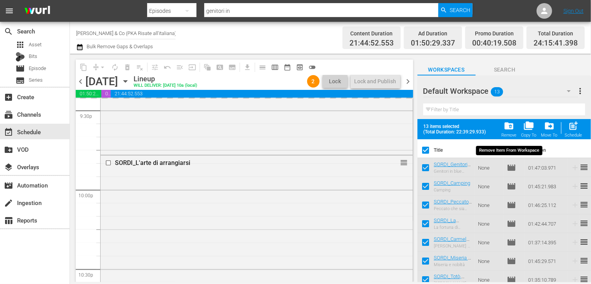
click at [514, 129] on span "folder_delete" at bounding box center [509, 125] width 10 height 10
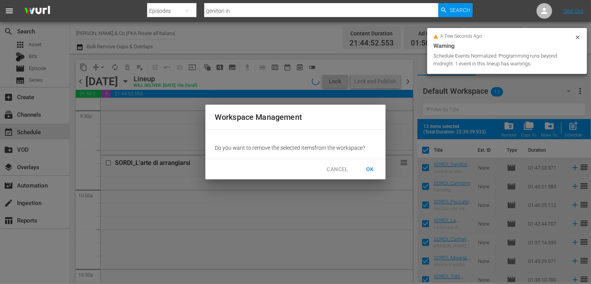
click at [376, 167] on span "OK" at bounding box center [370, 169] width 12 height 10
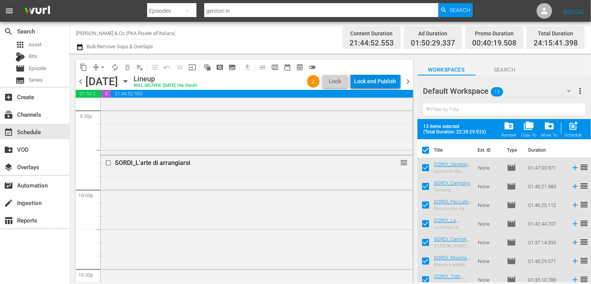
click at [367, 81] on div "Lock and Publish" at bounding box center [376, 81] width 42 height 14
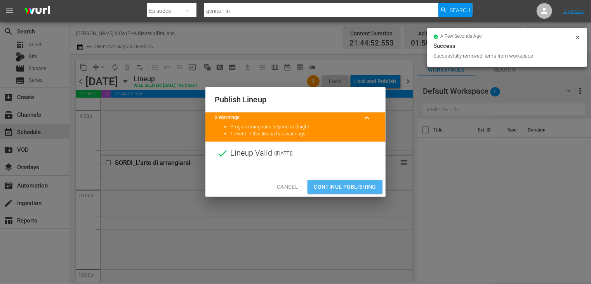
click at [345, 185] on span "Continue Publishing" at bounding box center [345, 187] width 63 height 10
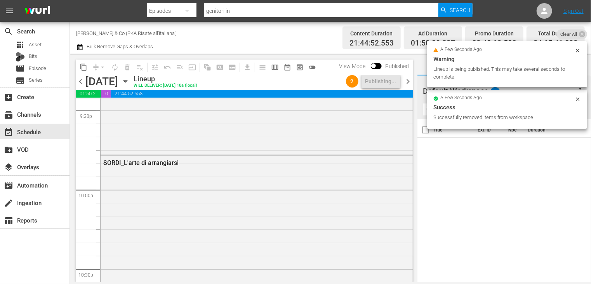
scroll to position [3822, 0]
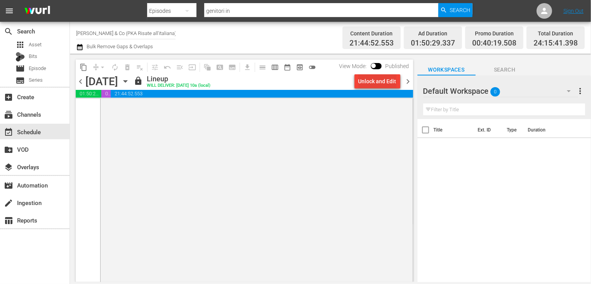
click at [367, 81] on div "Unlock and Edit" at bounding box center [377, 81] width 38 height 14
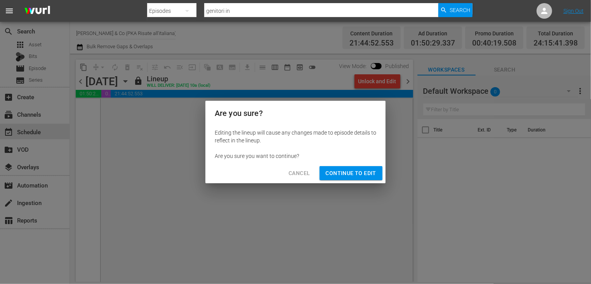
click at [347, 174] on span "Continue to Edit" at bounding box center [351, 173] width 50 height 10
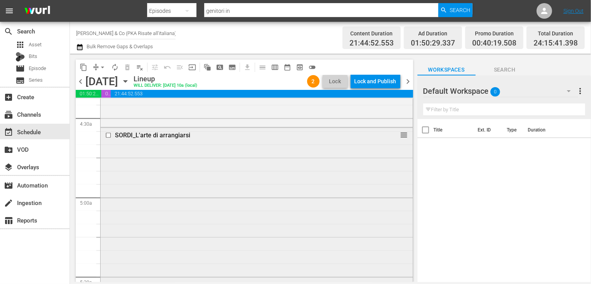
scroll to position [699, 0]
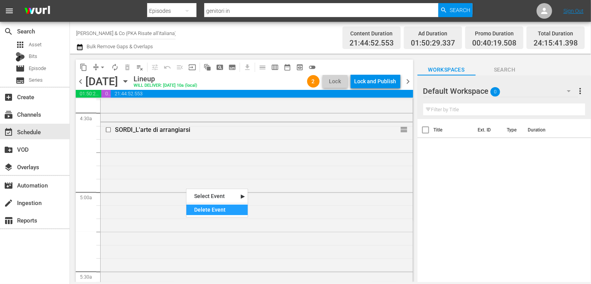
click at [205, 208] on div "Delete Event" at bounding box center [216, 209] width 61 height 10
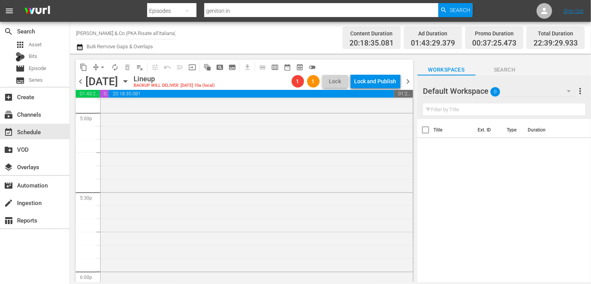
scroll to position [2835, 0]
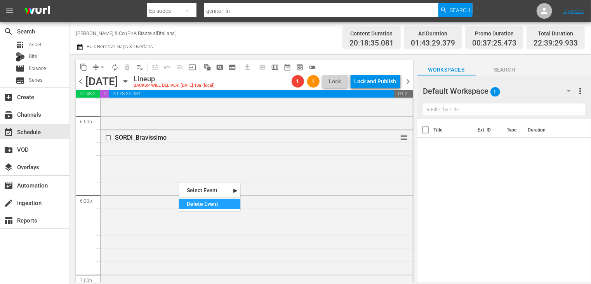
click at [200, 207] on div "Delete Event" at bounding box center [209, 203] width 61 height 10
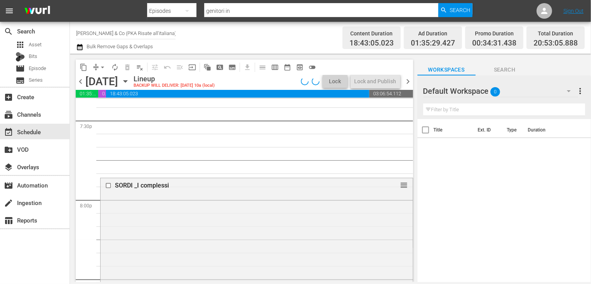
scroll to position [3146, 0]
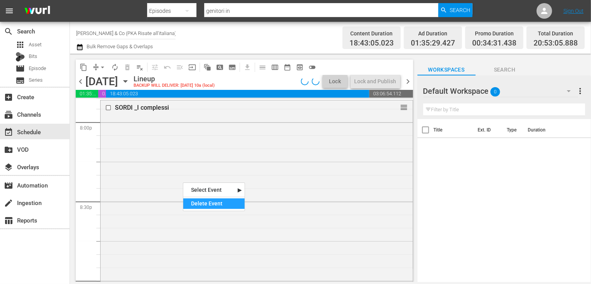
click at [201, 202] on div "Delete Event" at bounding box center [213, 203] width 61 height 10
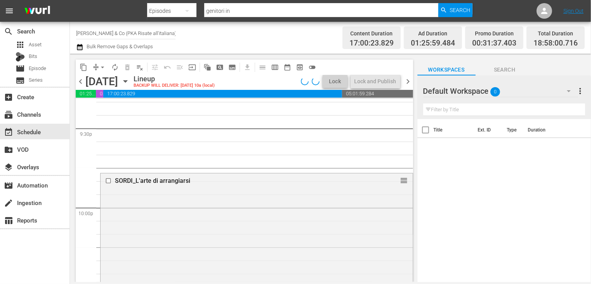
scroll to position [3379, 0]
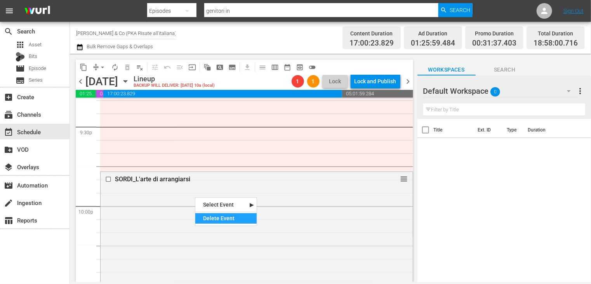
click at [214, 216] on div "Delete Event" at bounding box center [225, 218] width 61 height 10
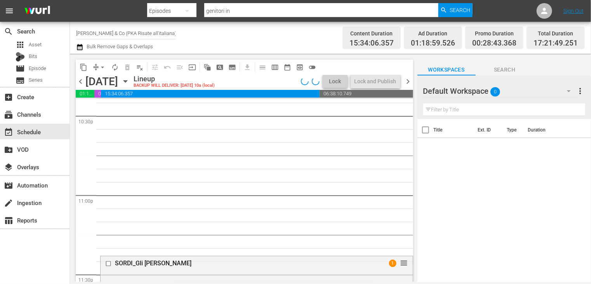
scroll to position [3651, 0]
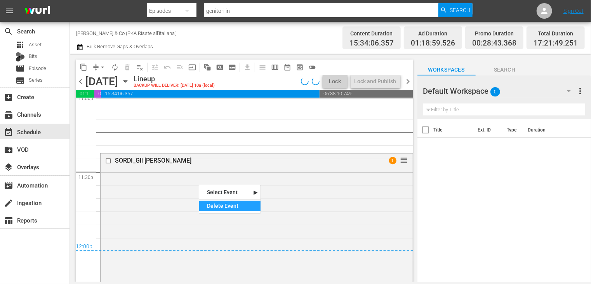
click at [213, 203] on div "Delete Event" at bounding box center [229, 205] width 61 height 10
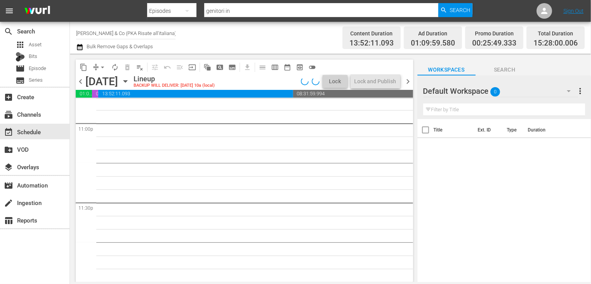
scroll to position [3620, 0]
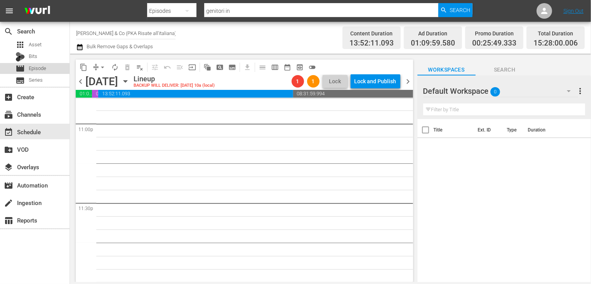
click at [42, 69] on span "Episode" at bounding box center [37, 68] width 17 height 8
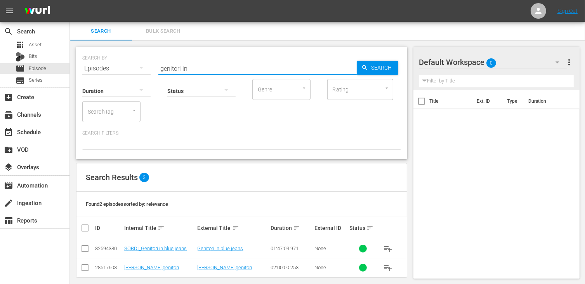
drag, startPoint x: 199, startPoint y: 65, endPoint x: 102, endPoint y: 70, distance: 97.2
click at [102, 70] on div "SEARCH BY Search By Episodes Search ID, Title, Description, Keywords, or Catego…" at bounding box center [241, 64] width 319 height 28
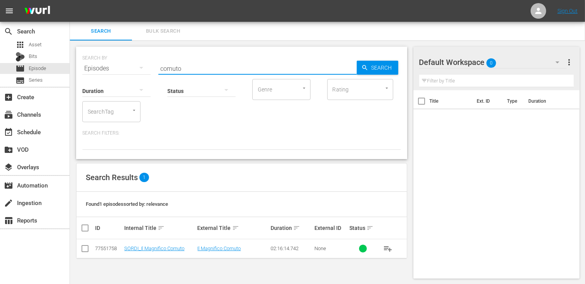
click at [85, 252] on input "checkbox" at bounding box center [84, 249] width 9 height 9
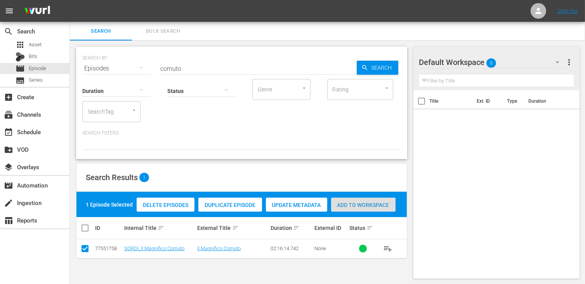
click at [357, 207] on span "Add to Workspace" at bounding box center [363, 205] width 64 height 6
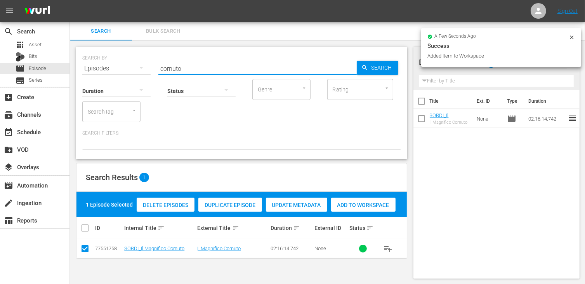
drag, startPoint x: 177, startPoint y: 66, endPoint x: 146, endPoint y: 64, distance: 31.9
click at [146, 64] on div "SEARCH BY Search By Episodes Search ID, Title, Description, Keywords, or Catego…" at bounding box center [241, 64] width 319 height 28
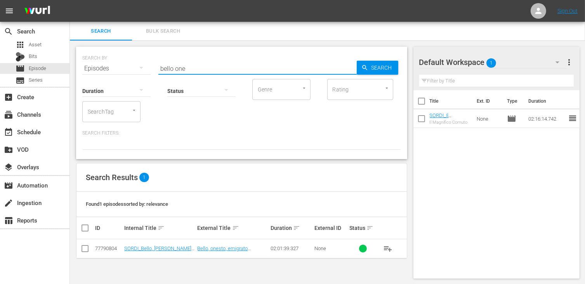
click at [84, 250] on input "checkbox" at bounding box center [84, 249] width 9 height 9
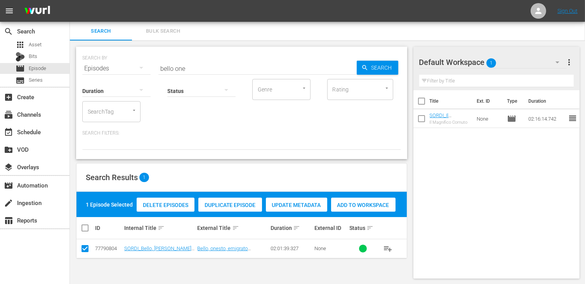
click at [367, 206] on span "Add to Workspace" at bounding box center [363, 205] width 64 height 6
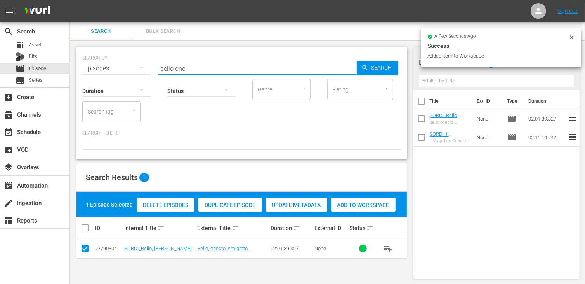
drag, startPoint x: 193, startPoint y: 70, endPoint x: 129, endPoint y: 64, distance: 64.4
click at [129, 64] on div "SEARCH BY Search By Episodes Search ID, Title, Description, Keywords, or Catego…" at bounding box center [241, 64] width 319 height 28
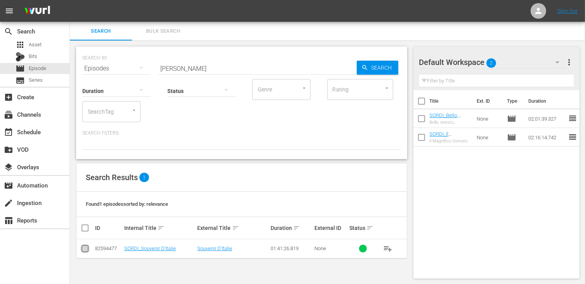
click at [85, 251] on input "checkbox" at bounding box center [84, 249] width 9 height 9
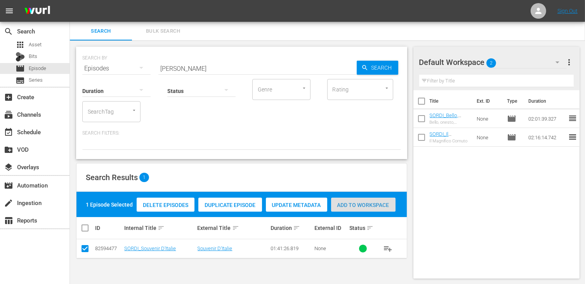
click at [351, 208] on div "Add to Workspace" at bounding box center [363, 204] width 64 height 15
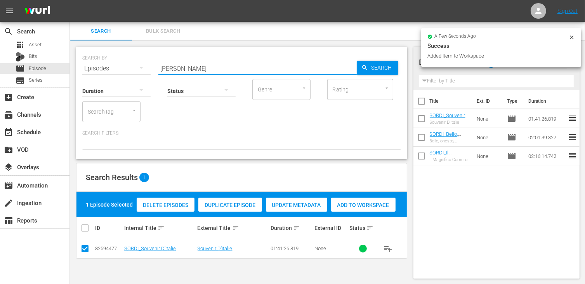
drag, startPoint x: 185, startPoint y: 70, endPoint x: 100, endPoint y: 66, distance: 84.7
click at [100, 66] on div "SEARCH BY Search By Episodes Search ID, Title, Description, Keywords, or Catego…" at bounding box center [241, 64] width 319 height 28
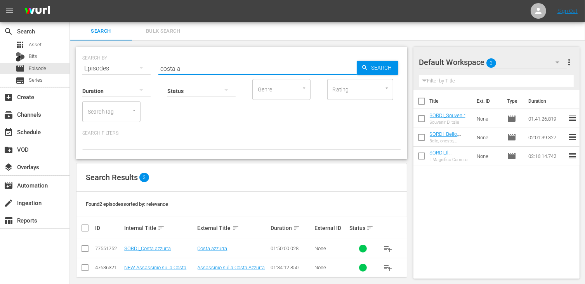
click at [85, 248] on input "checkbox" at bounding box center [84, 249] width 9 height 9
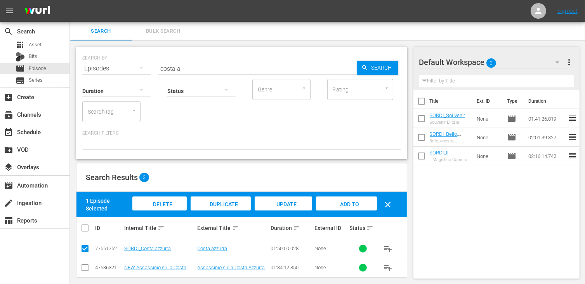
click at [335, 202] on span "Add to Workspace" at bounding box center [346, 211] width 38 height 21
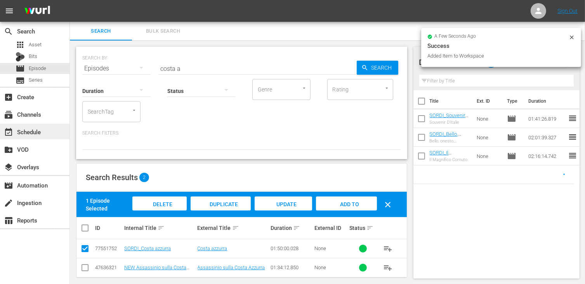
click at [30, 131] on div "event_available Schedule" at bounding box center [21, 130] width 43 height 7
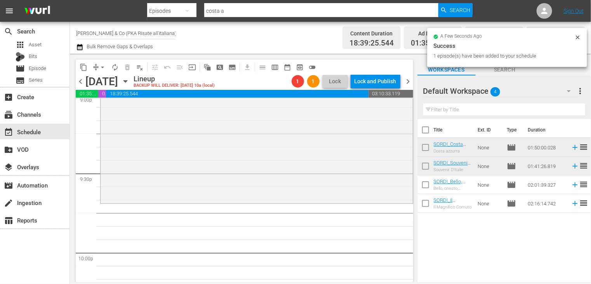
scroll to position [3368, 0]
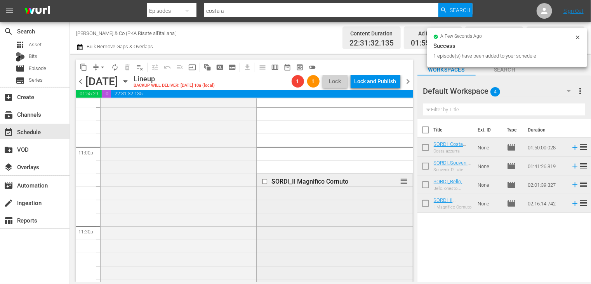
scroll to position [3640, 0]
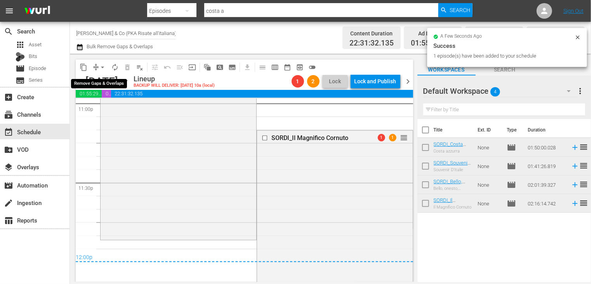
click at [101, 69] on span "arrow_drop_down" at bounding box center [103, 67] width 8 height 8
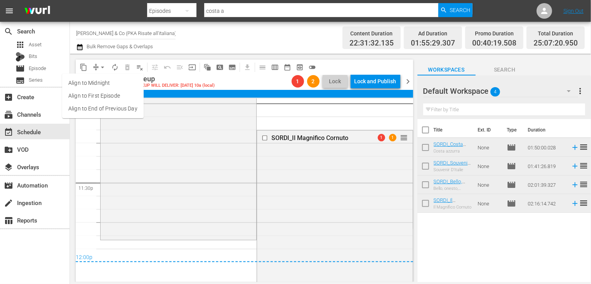
click at [109, 112] on li "Align to End of Previous Day" at bounding box center [103, 108] width 82 height 13
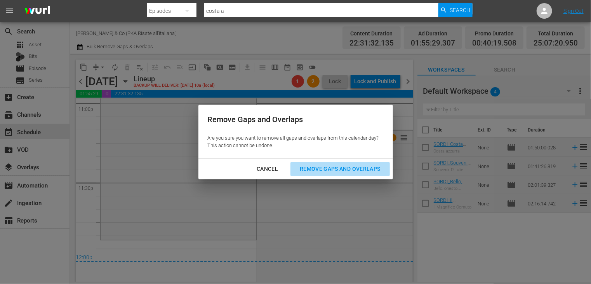
click at [326, 172] on div "Remove Gaps and Overlaps" at bounding box center [340, 169] width 93 height 10
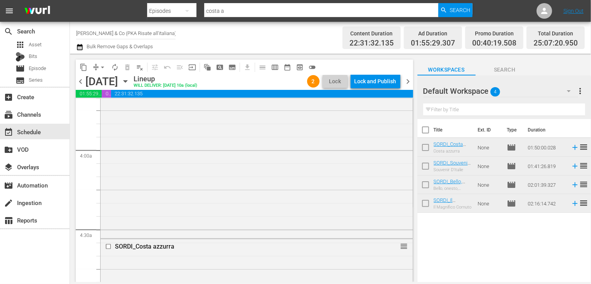
scroll to position [699, 0]
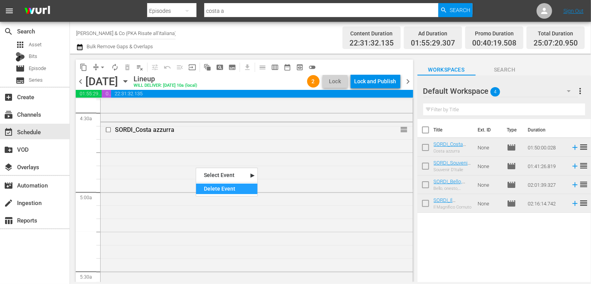
click at [216, 189] on div "Delete Event" at bounding box center [226, 188] width 61 height 10
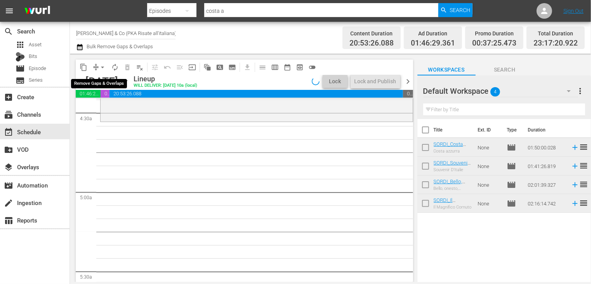
click at [102, 67] on span "arrow_drop_down" at bounding box center [103, 67] width 8 height 8
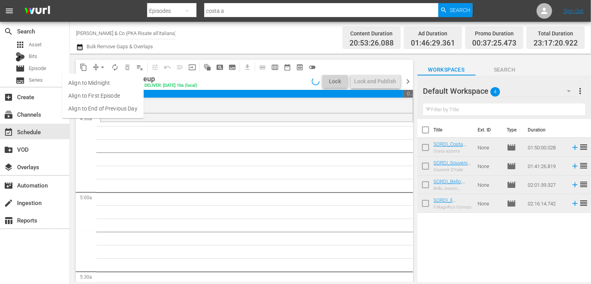
click at [107, 105] on li "Align to End of Previous Day" at bounding box center [103, 108] width 82 height 13
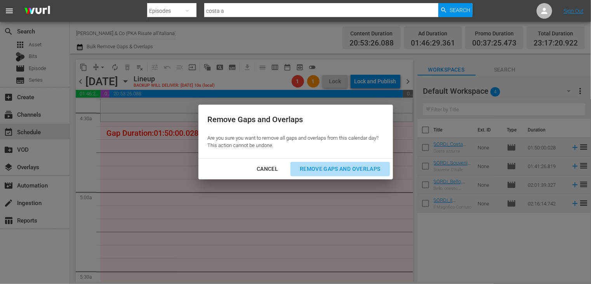
click at [337, 170] on div "Remove Gaps and Overlaps" at bounding box center [340, 169] width 93 height 10
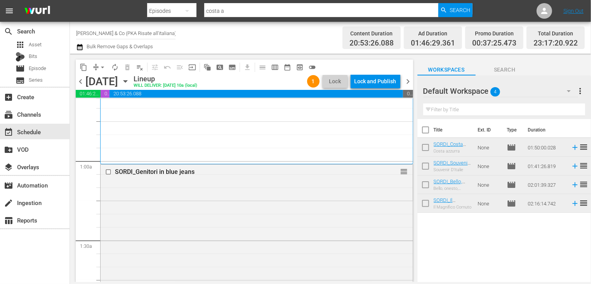
scroll to position [0, 0]
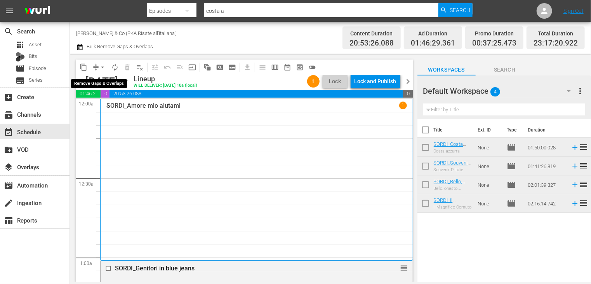
click at [102, 69] on span "arrow_drop_down" at bounding box center [103, 67] width 8 height 8
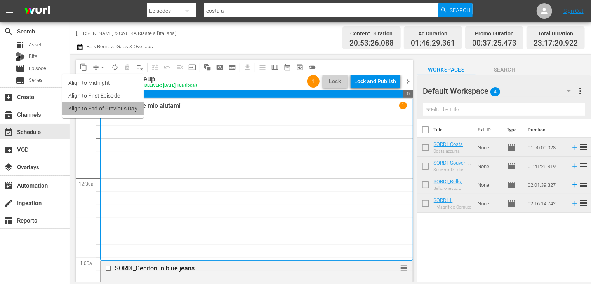
click at [113, 112] on li "Align to End of Previous Day" at bounding box center [103, 108] width 82 height 13
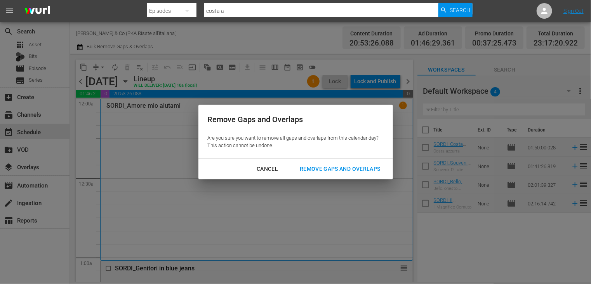
click at [348, 170] on div "Remove Gaps and Overlaps" at bounding box center [340, 169] width 93 height 10
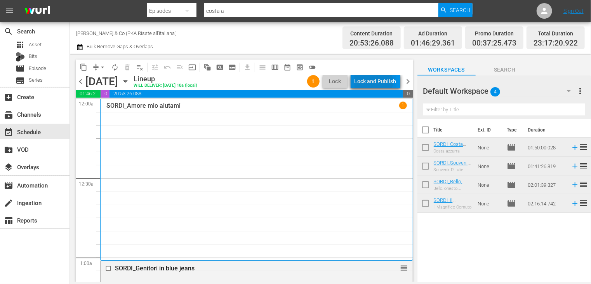
click at [373, 82] on div "Lock and Publish" at bounding box center [376, 81] width 42 height 14
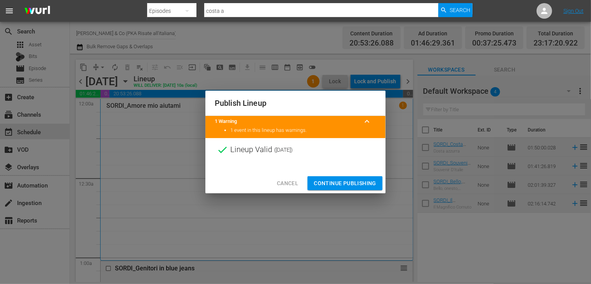
click at [339, 182] on span "Continue Publishing" at bounding box center [345, 183] width 63 height 10
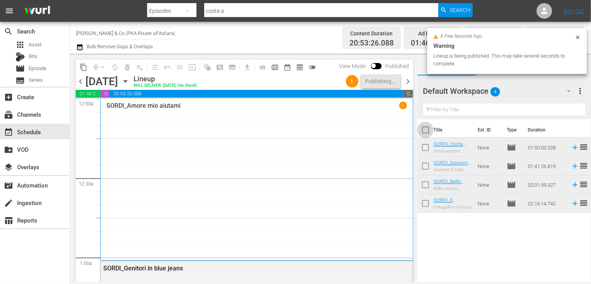
click at [427, 132] on input "checkbox" at bounding box center [426, 131] width 16 height 16
checkbox input "true"
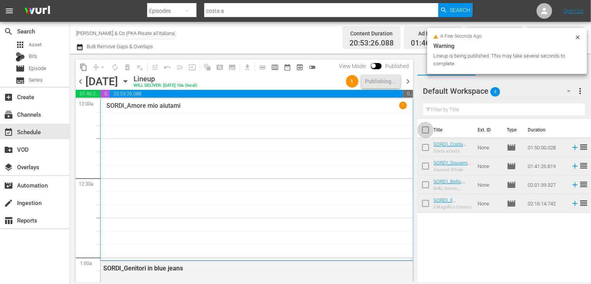
checkbox input "true"
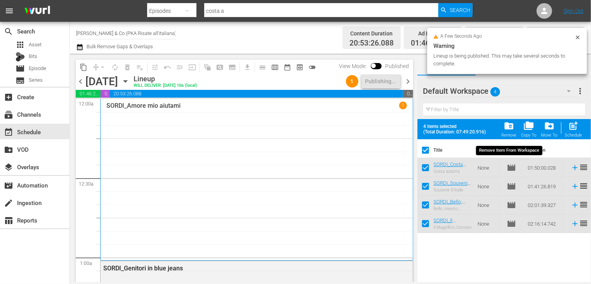
click at [509, 129] on span "folder_delete" at bounding box center [509, 125] width 10 height 10
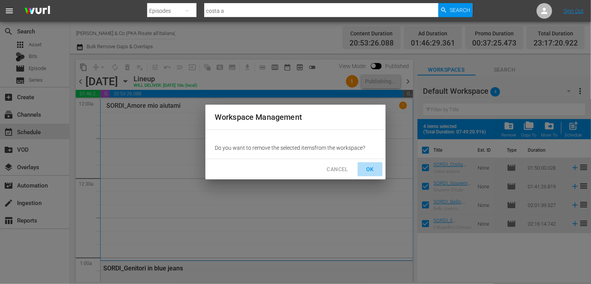
click at [370, 168] on span "OK" at bounding box center [370, 169] width 12 height 10
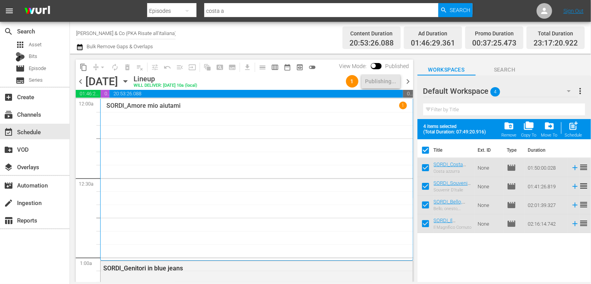
checkbox input "false"
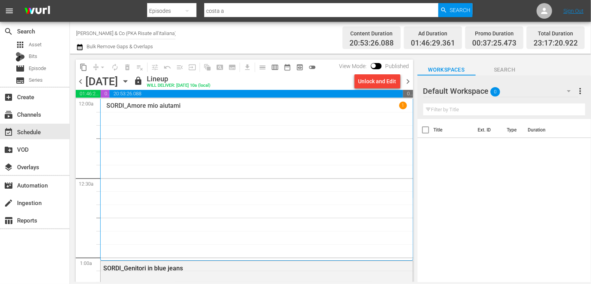
click at [404, 78] on span "chevron_right" at bounding box center [409, 82] width 10 height 10
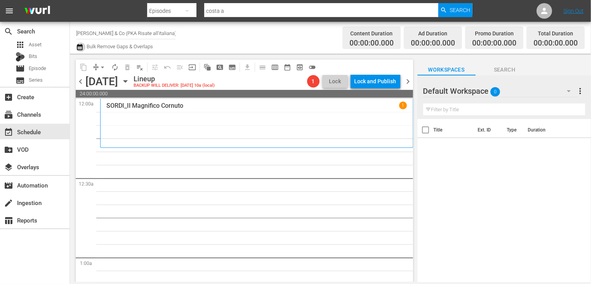
click at [80, 49] on icon "button" at bounding box center [79, 47] width 5 height 6
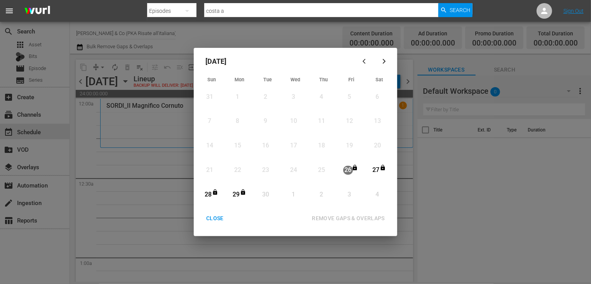
click at [214, 221] on div "CLOSE" at bounding box center [215, 218] width 30 height 10
